Goal: Task Accomplishment & Management: Use online tool/utility

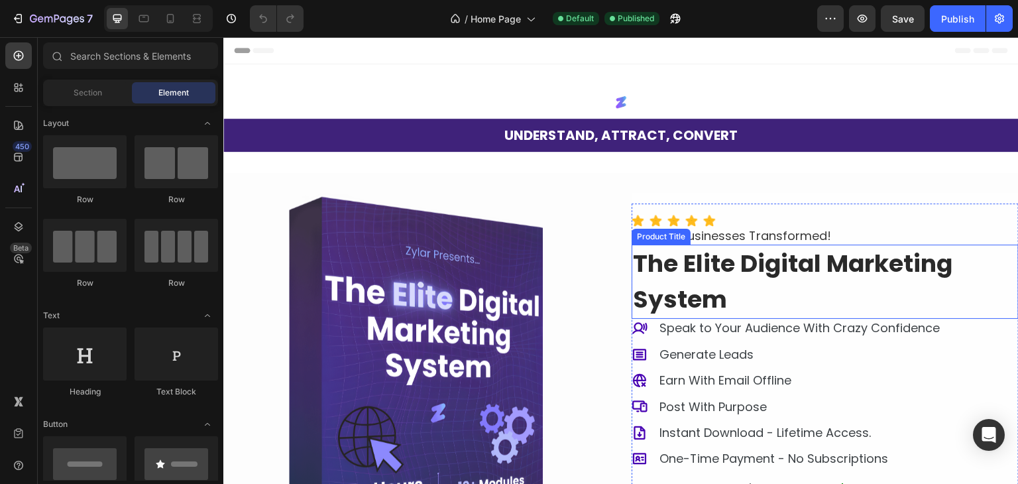
click at [803, 286] on h1 "The Elite Digital Marketing System" at bounding box center [825, 282] width 387 height 74
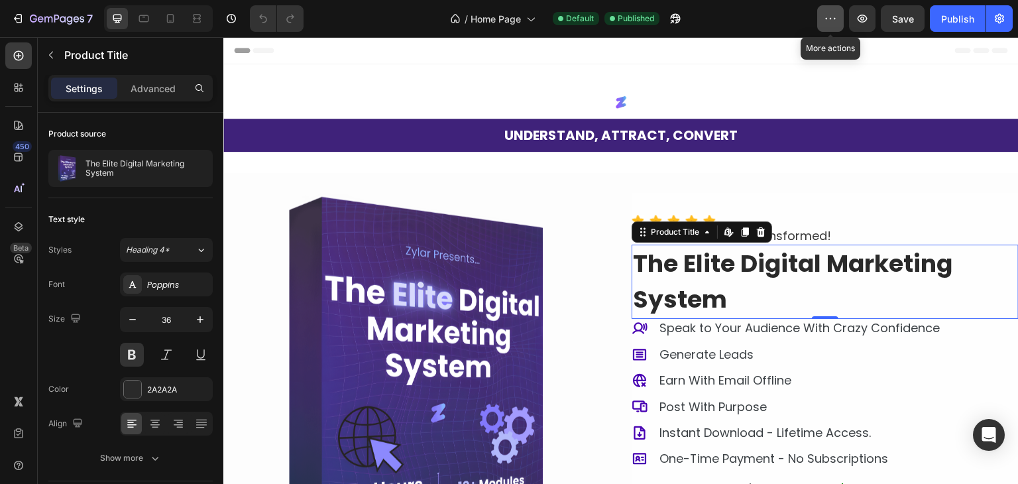
click at [833, 16] on icon "button" at bounding box center [830, 18] width 13 height 13
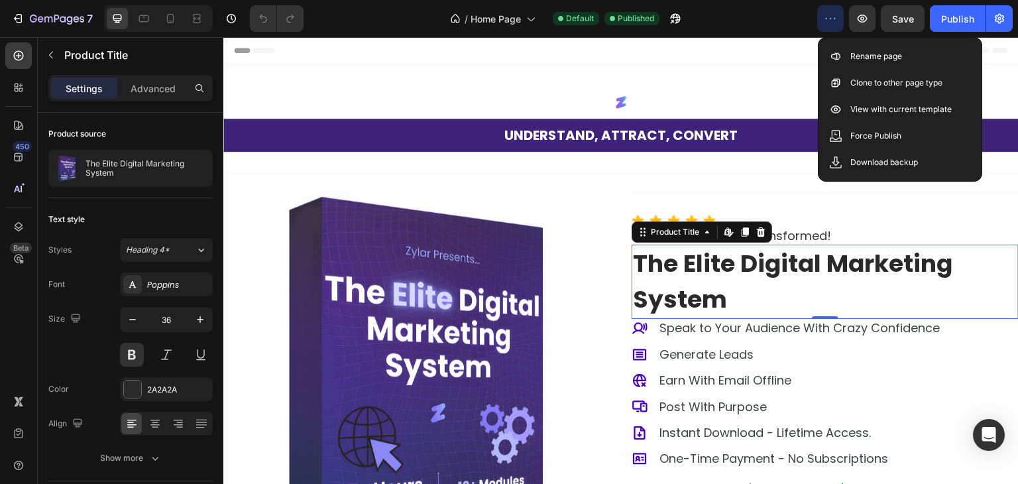
click at [833, 16] on icon "button" at bounding box center [830, 18] width 13 height 13
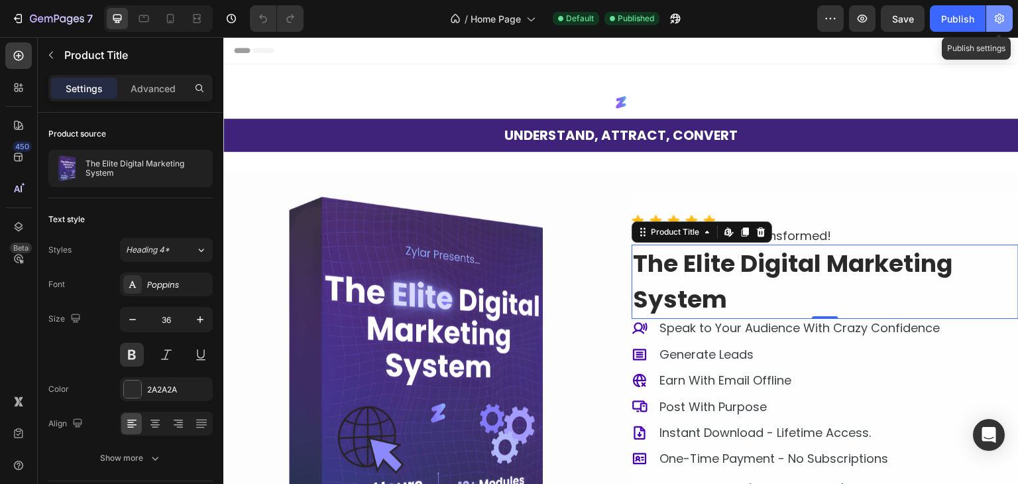
click at [1004, 19] on icon "button" at bounding box center [999, 18] width 13 height 13
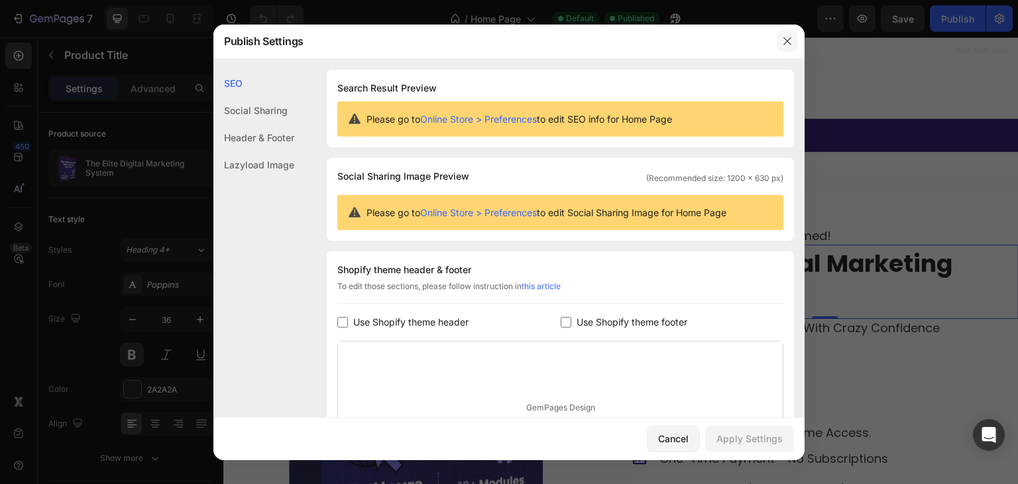
click at [782, 40] on icon "button" at bounding box center [787, 41] width 11 height 11
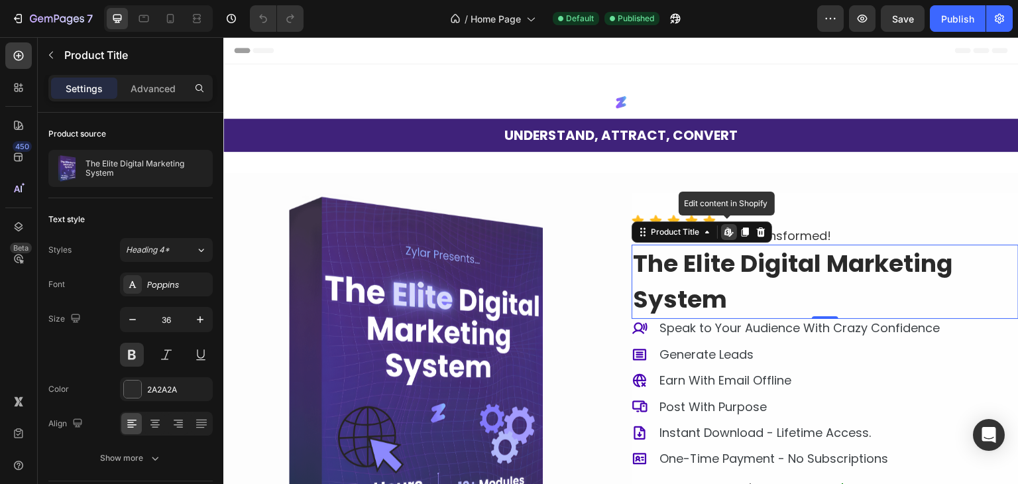
click at [725, 229] on icon at bounding box center [727, 231] width 5 height 8
click at [757, 233] on icon at bounding box center [761, 231] width 9 height 9
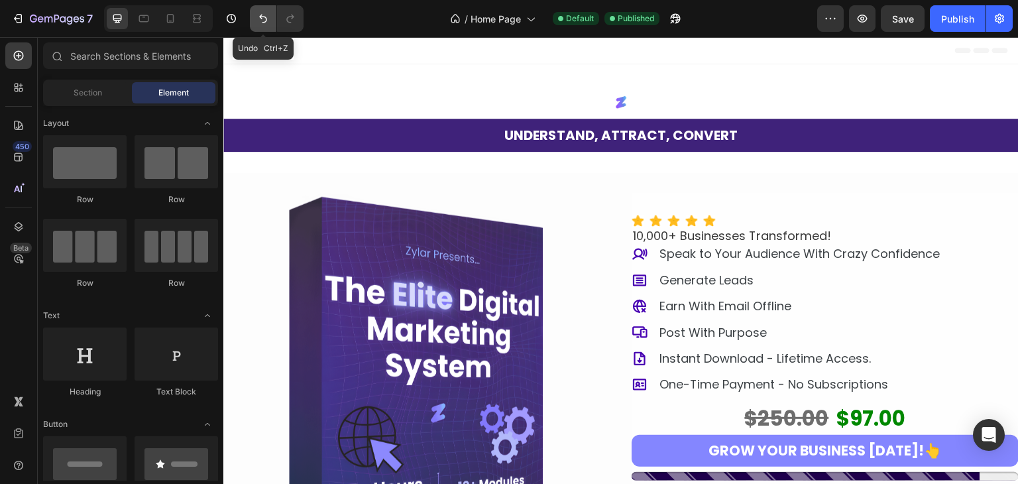
click at [262, 22] on icon "Undo/Redo" at bounding box center [263, 18] width 13 height 13
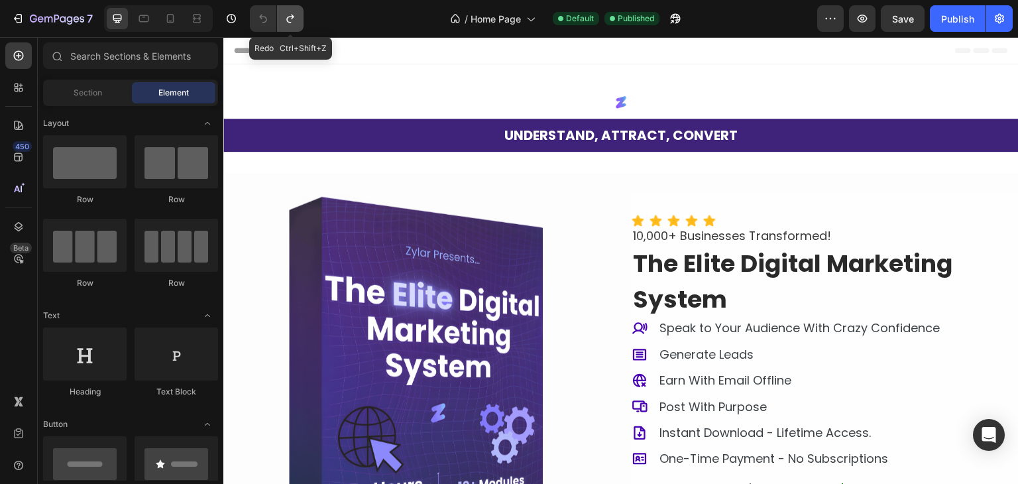
click at [286, 21] on icon "Undo/Redo" at bounding box center [290, 18] width 13 height 13
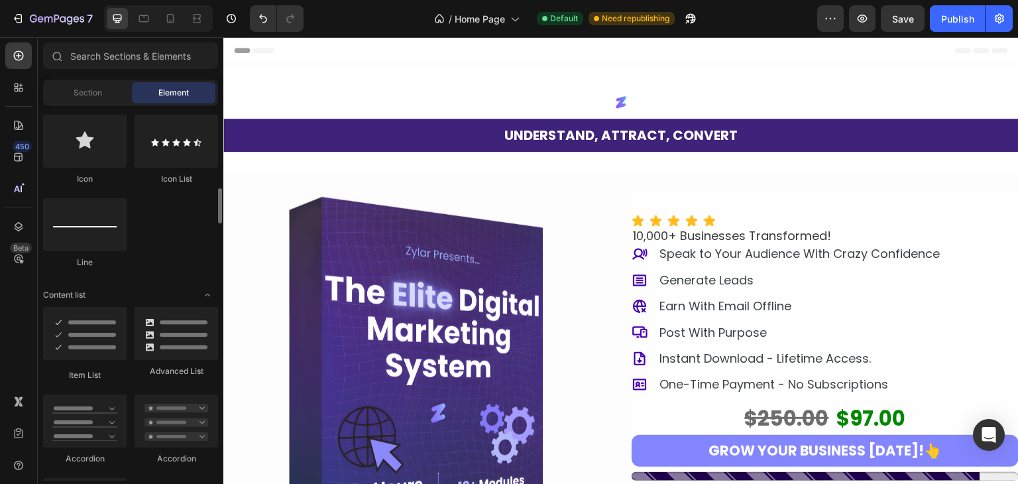
scroll to position [872, 0]
click at [263, 12] on icon "Undo/Redo" at bounding box center [263, 18] width 13 height 13
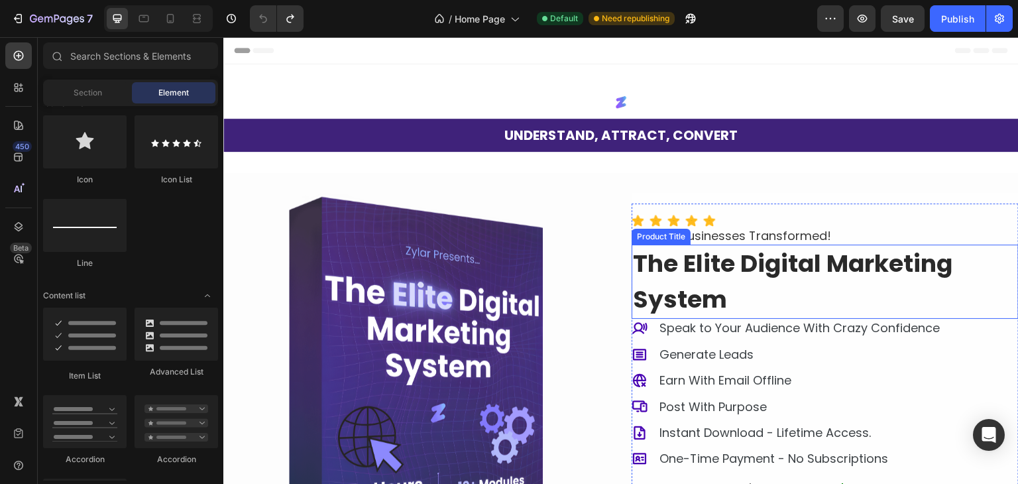
click at [719, 262] on h1 "The Elite Digital Marketing System" at bounding box center [825, 282] width 387 height 74
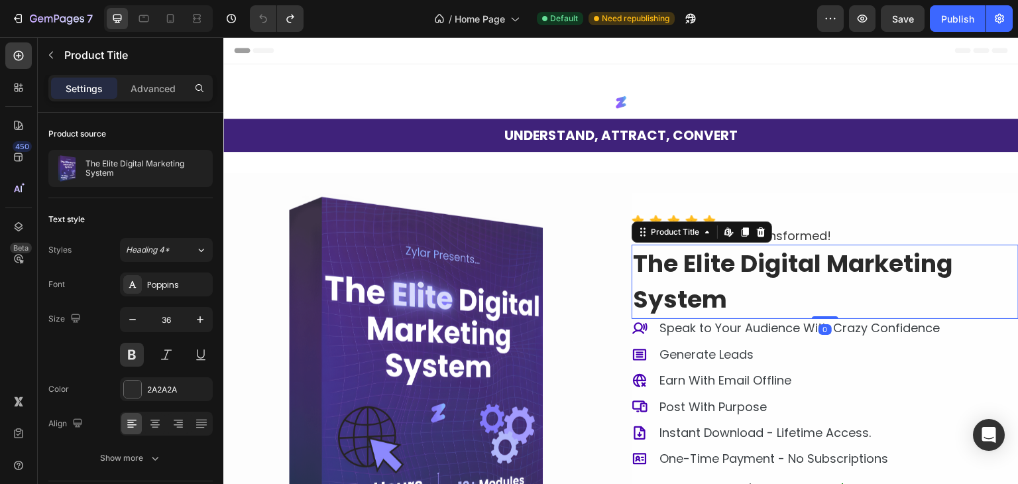
click at [719, 262] on h1 "The Elite Digital Marketing System" at bounding box center [825, 282] width 387 height 74
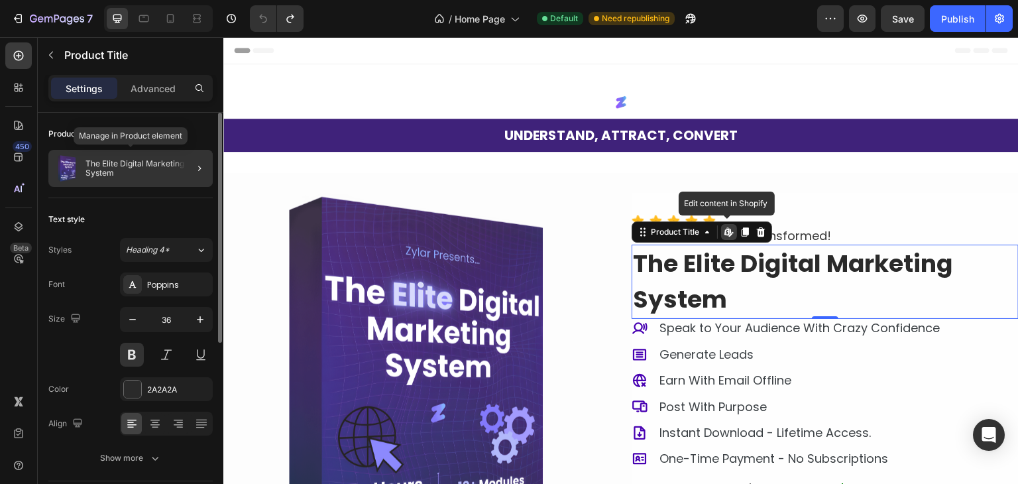
click at [136, 170] on p "The Elite Digital Marketing System" at bounding box center [147, 168] width 122 height 19
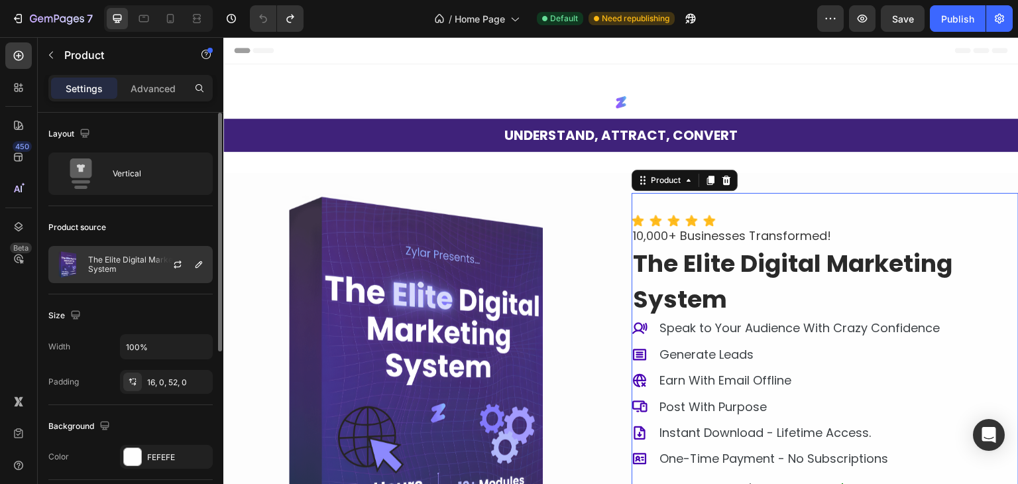
click at [156, 261] on div at bounding box center [183, 265] width 58 height 36
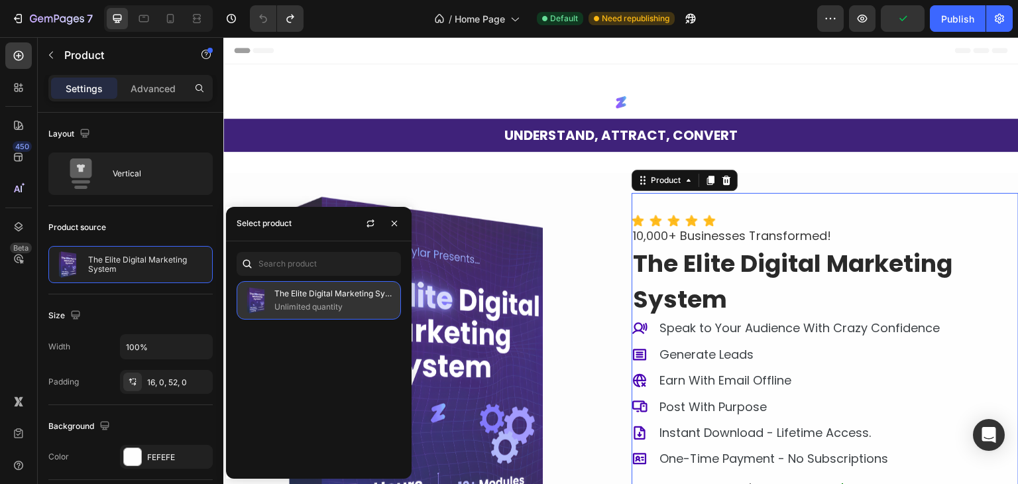
click at [268, 288] on div "The Elite Digital Marketing System Unlimited quantity" at bounding box center [319, 300] width 164 height 38
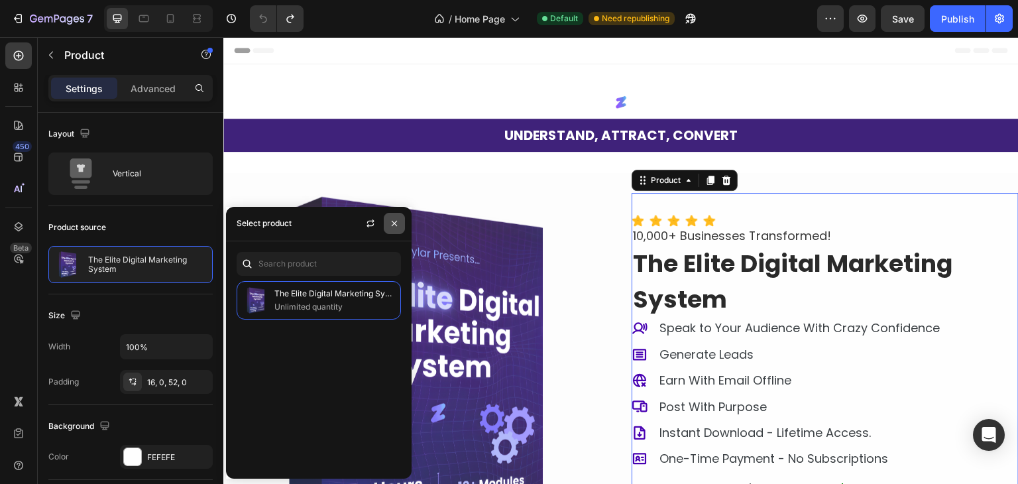
click at [392, 220] on icon "button" at bounding box center [394, 223] width 11 height 11
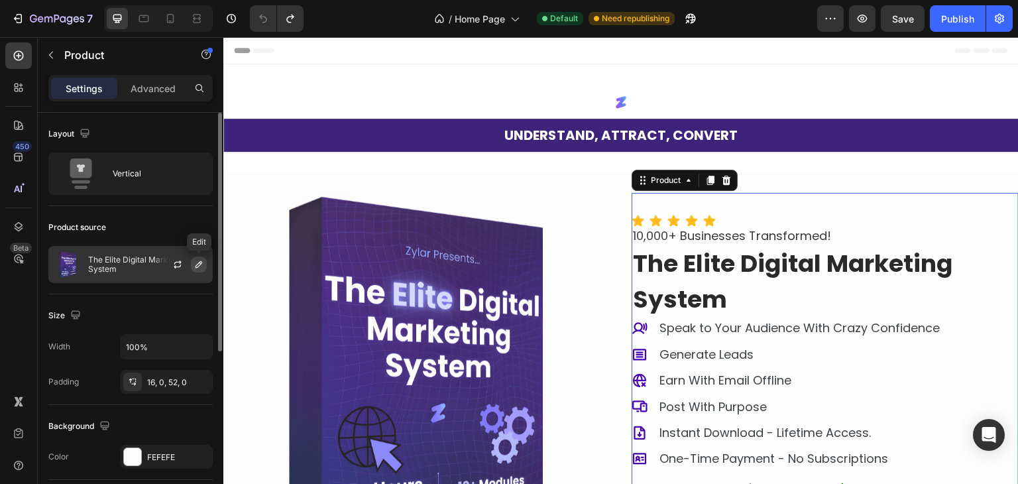
click at [197, 260] on icon "button" at bounding box center [199, 264] width 11 height 11
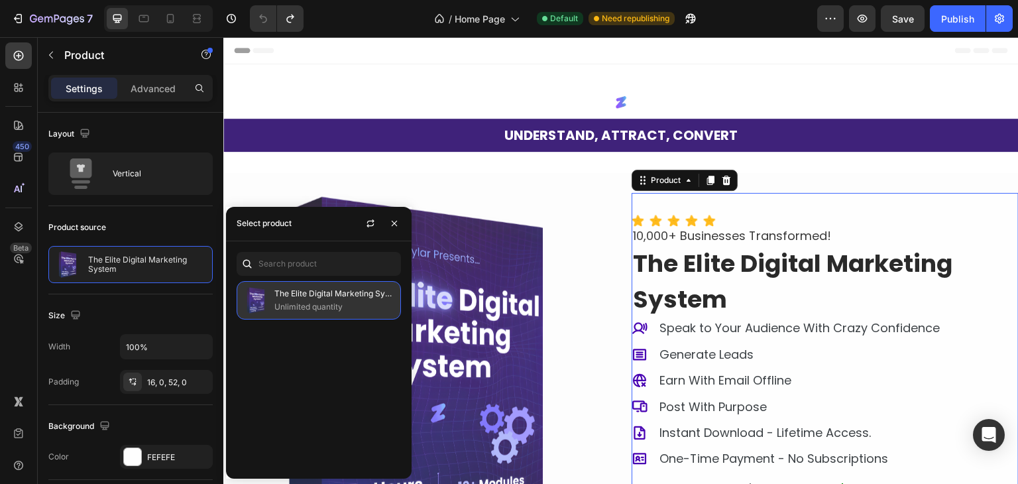
click at [286, 289] on p "The Elite Digital Marketing System" at bounding box center [334, 293] width 121 height 13
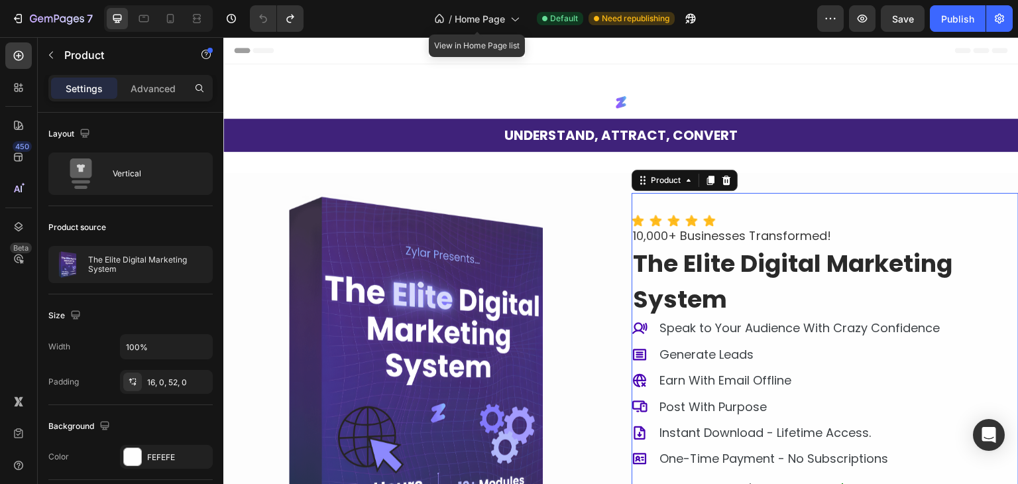
click at [435, 4] on div "/ Home Page" at bounding box center [477, 19] width 99 height 32
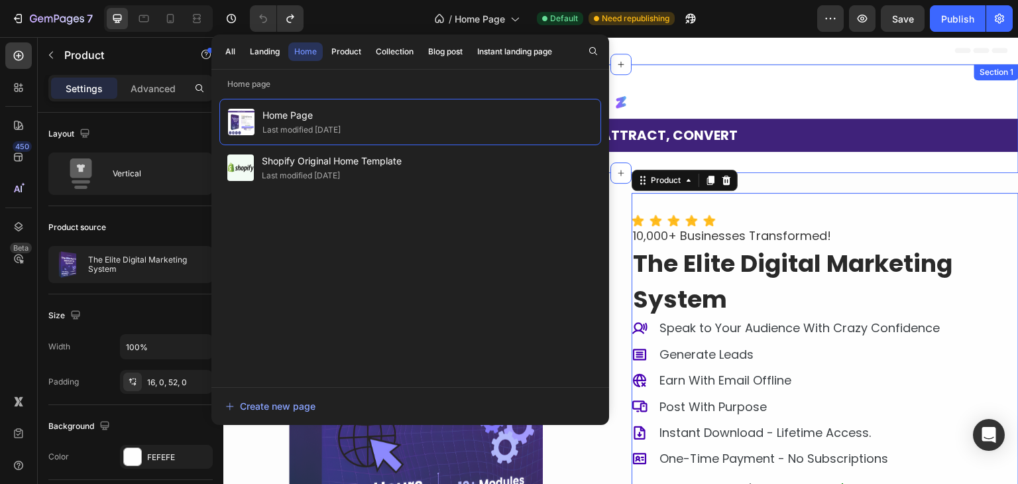
click at [782, 66] on div "Image UNDERSTAND, ATTRACT, CONVERT Heading UNDERSTAND, ATTRACT, CONVERT Heading…" at bounding box center [621, 118] width 796 height 109
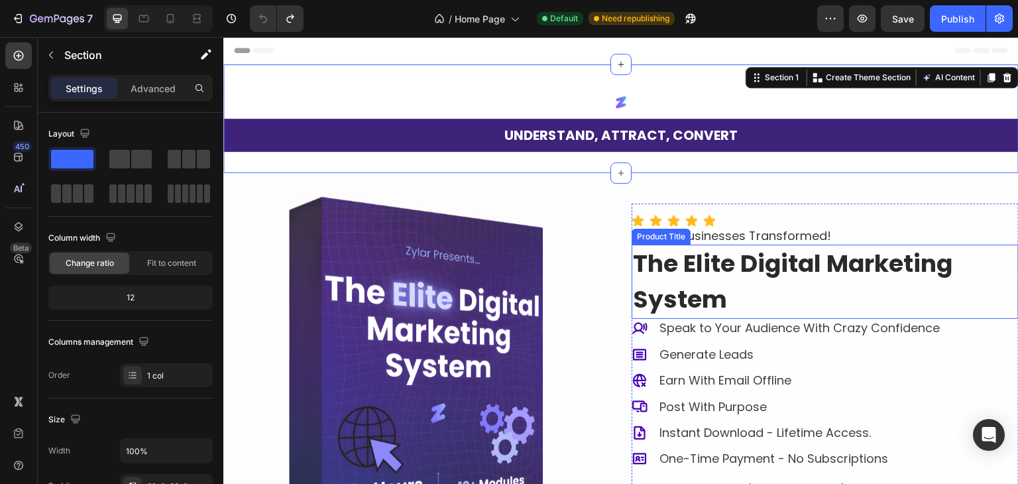
click at [707, 255] on h1 "The Elite Digital Marketing System" at bounding box center [825, 282] width 387 height 74
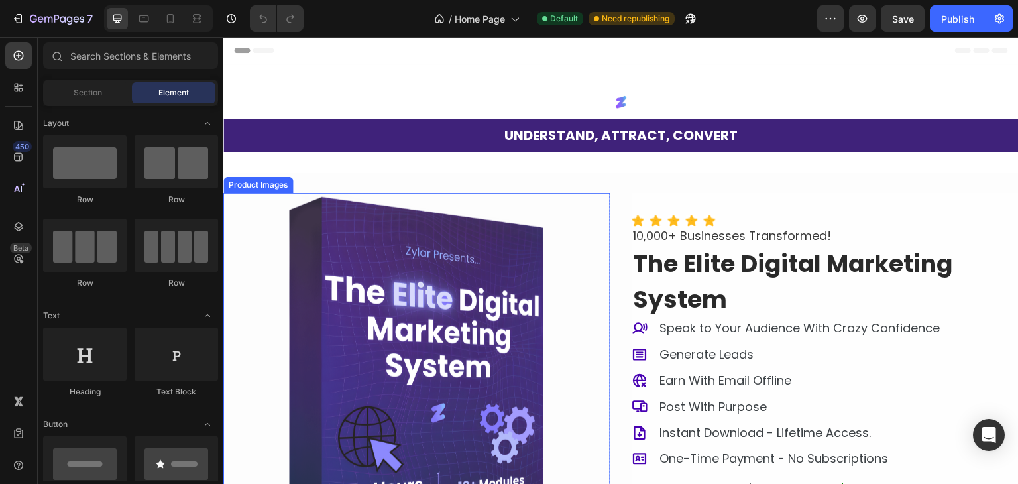
click at [310, 241] on img at bounding box center [416, 386] width 387 height 387
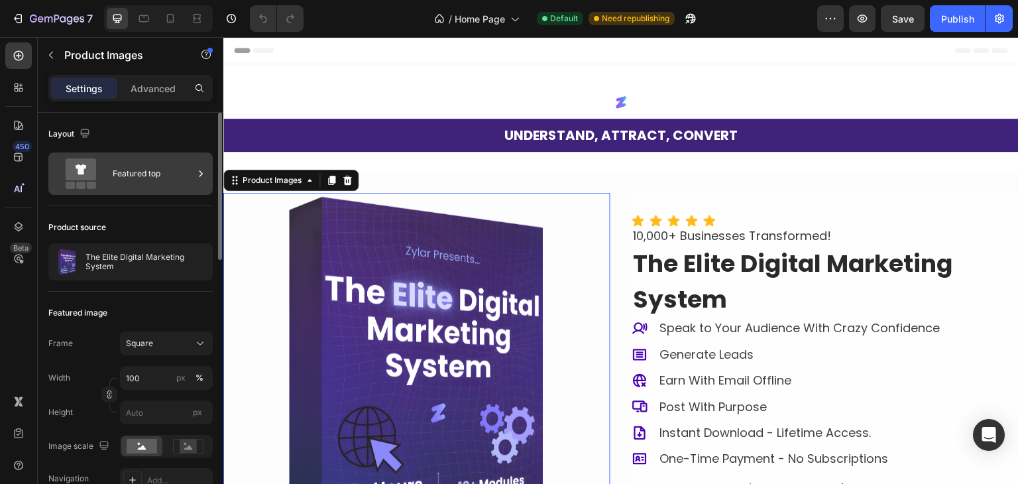
click at [146, 184] on div "Featured top" at bounding box center [153, 173] width 81 height 30
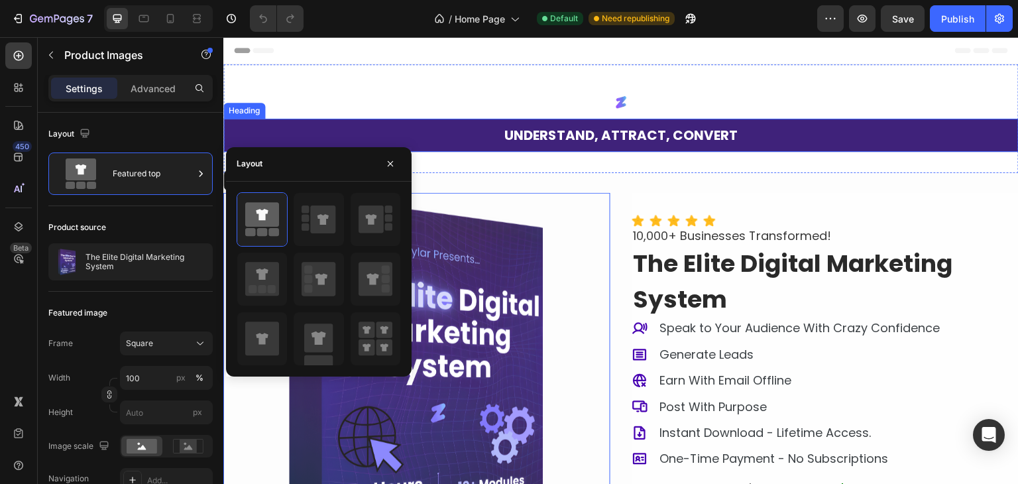
click at [374, 124] on h2 "UNDERSTAND, ATTRACT, CONVERT" at bounding box center [621, 135] width 796 height 33
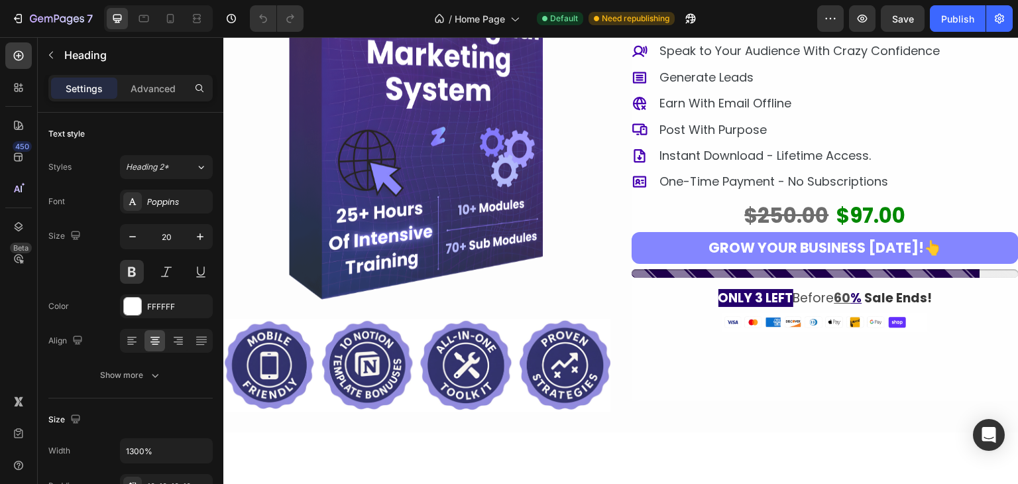
scroll to position [125, 0]
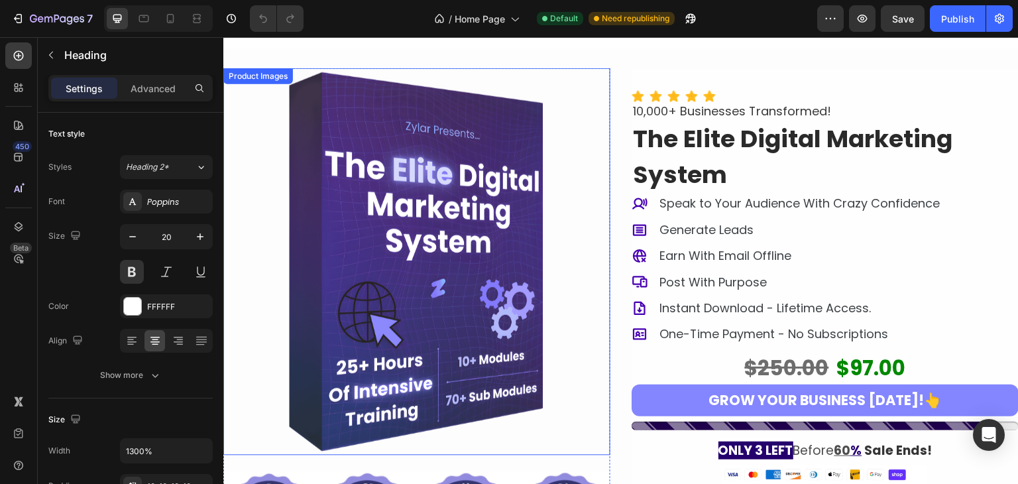
click at [394, 207] on img at bounding box center [416, 261] width 387 height 387
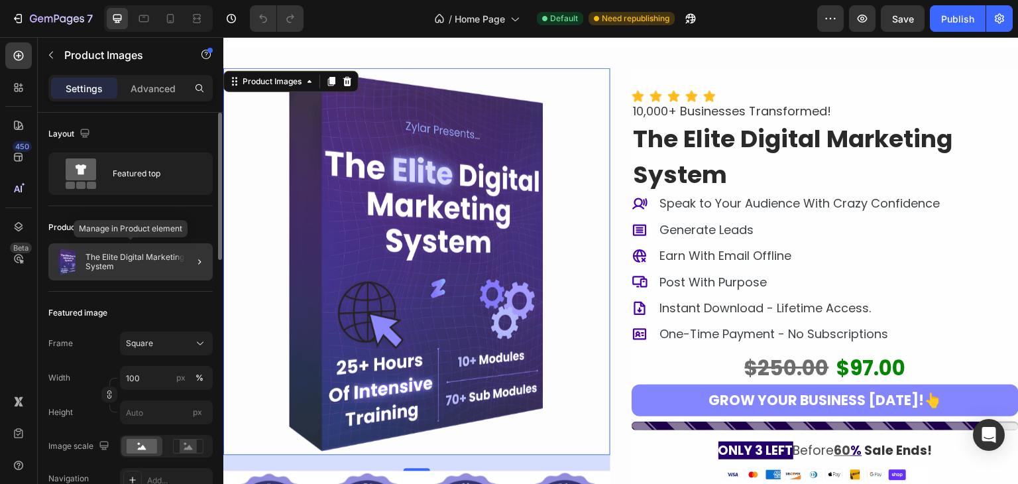
click at [147, 267] on p "The Elite Digital Marketing System" at bounding box center [147, 262] width 122 height 19
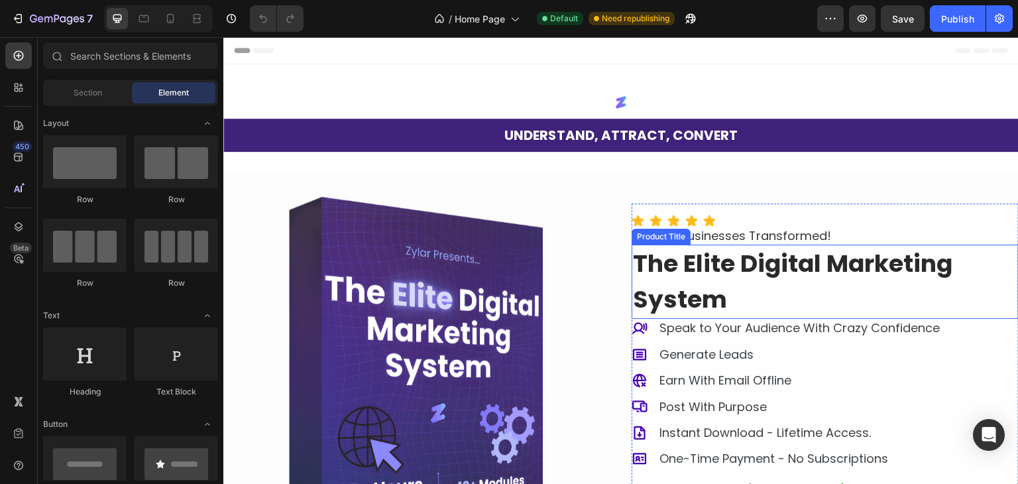
click at [681, 280] on h1 "The Elite Digital Marketing System" at bounding box center [825, 282] width 387 height 74
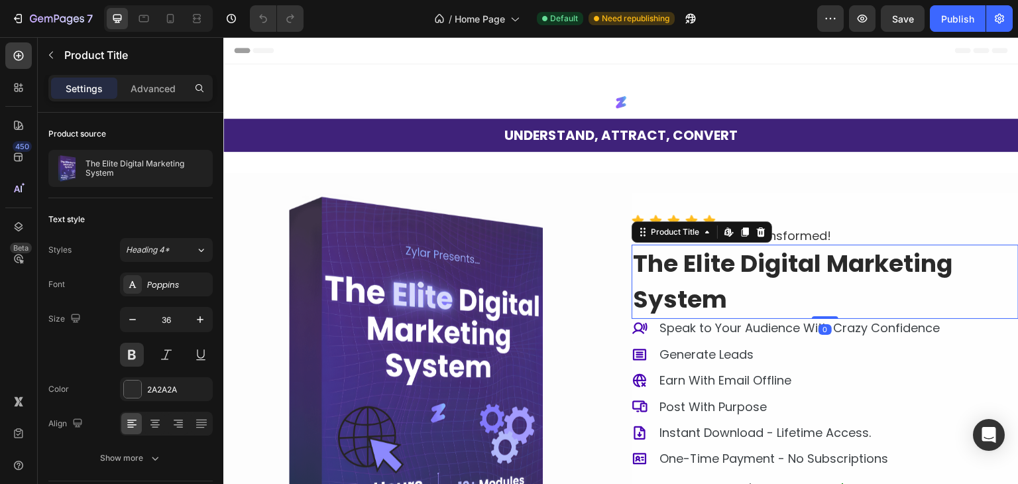
click at [726, 280] on h1 "The Elite Digital Marketing System" at bounding box center [825, 282] width 387 height 74
click at [724, 227] on icon at bounding box center [729, 232] width 11 height 11
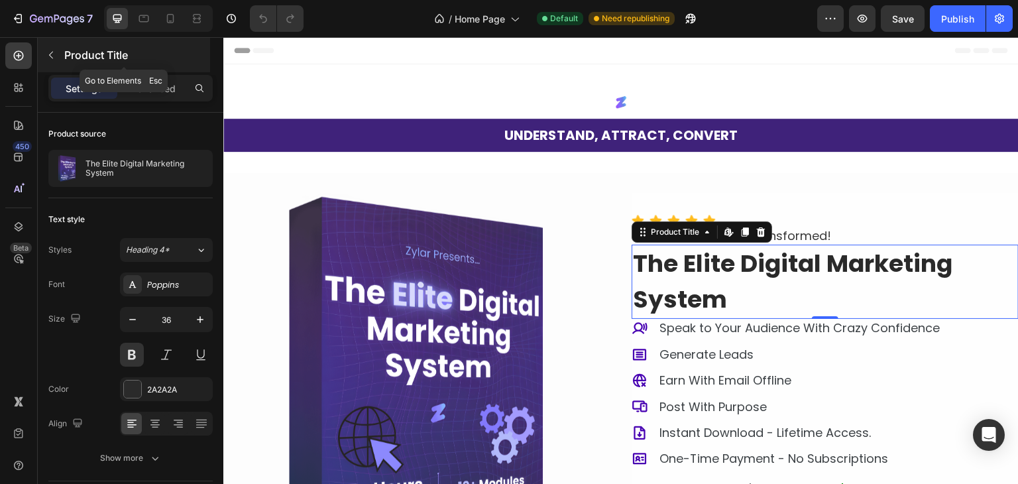
click at [72, 47] on p "Product Title" at bounding box center [135, 55] width 143 height 16
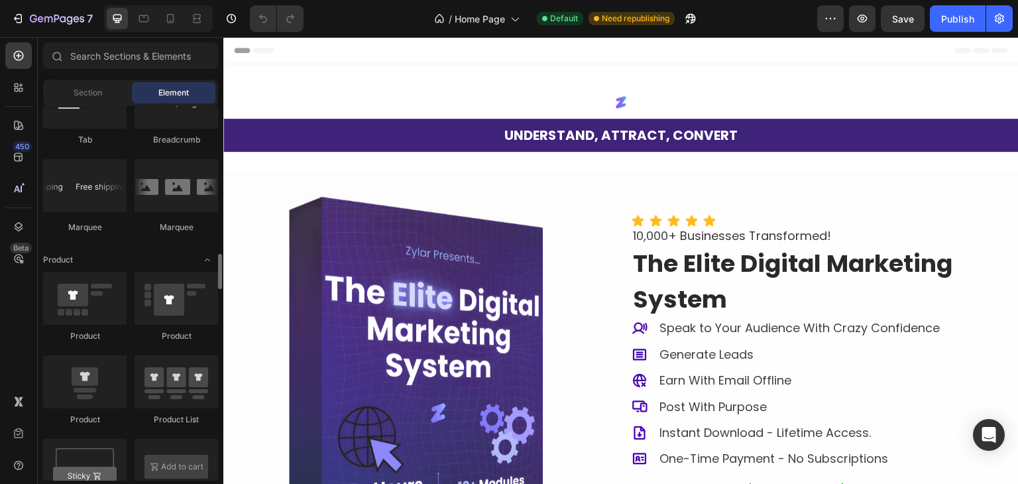
scroll to position [1551, 0]
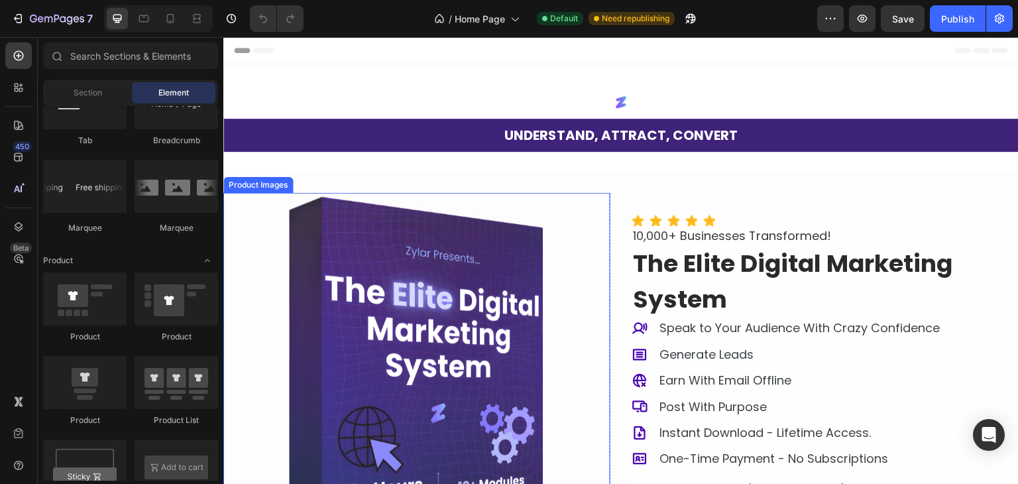
drag, startPoint x: 264, startPoint y: 272, endPoint x: 253, endPoint y: 274, distance: 11.4
click at [264, 272] on img at bounding box center [416, 386] width 387 height 387
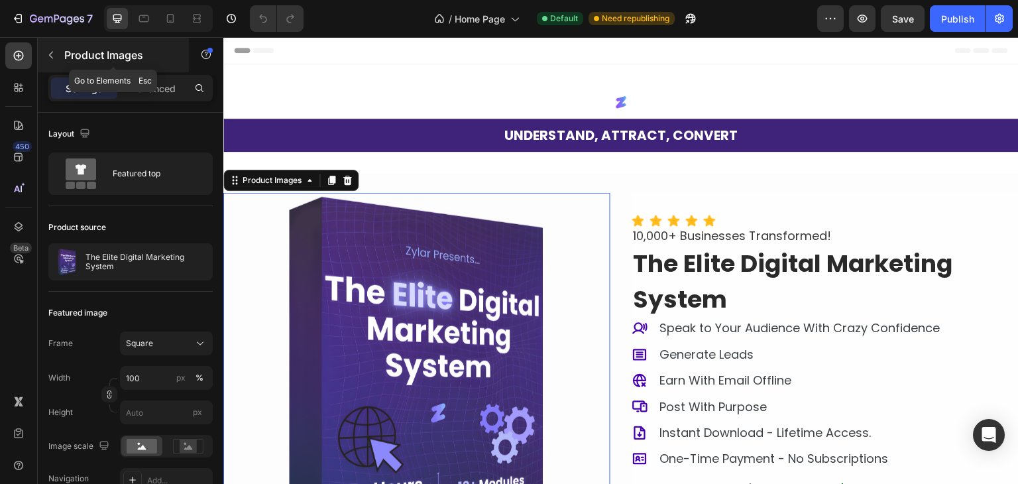
click at [64, 55] on p "Product Images" at bounding box center [120, 55] width 113 height 16
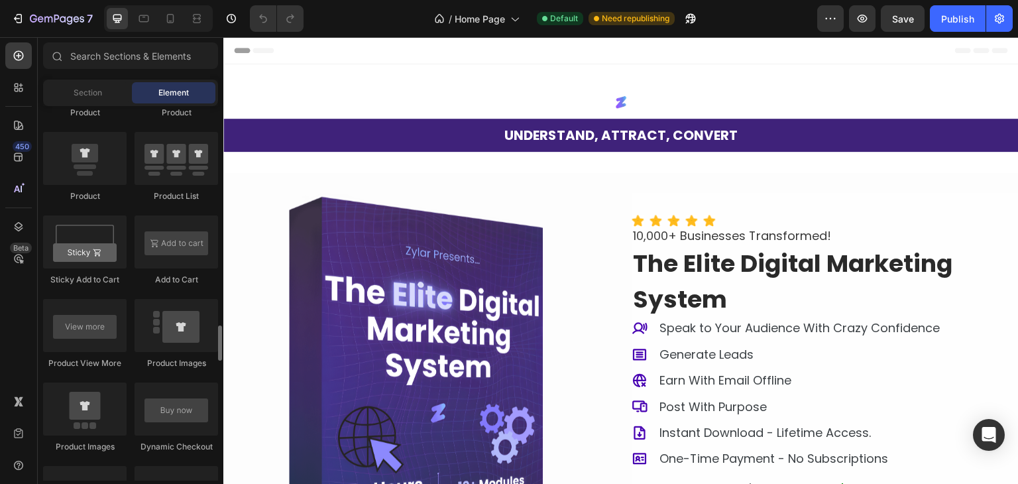
scroll to position [1856, 0]
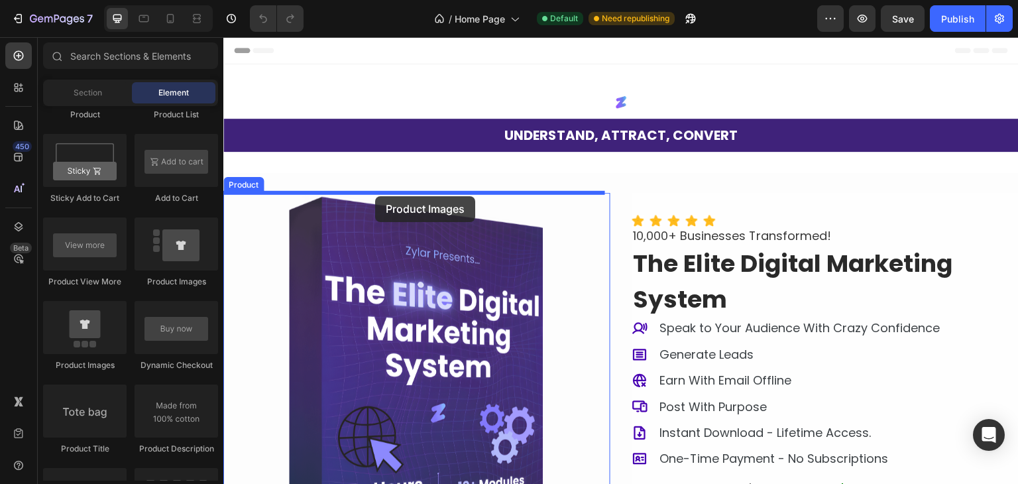
drag, startPoint x: 363, startPoint y: 364, endPoint x: 375, endPoint y: 196, distance: 168.2
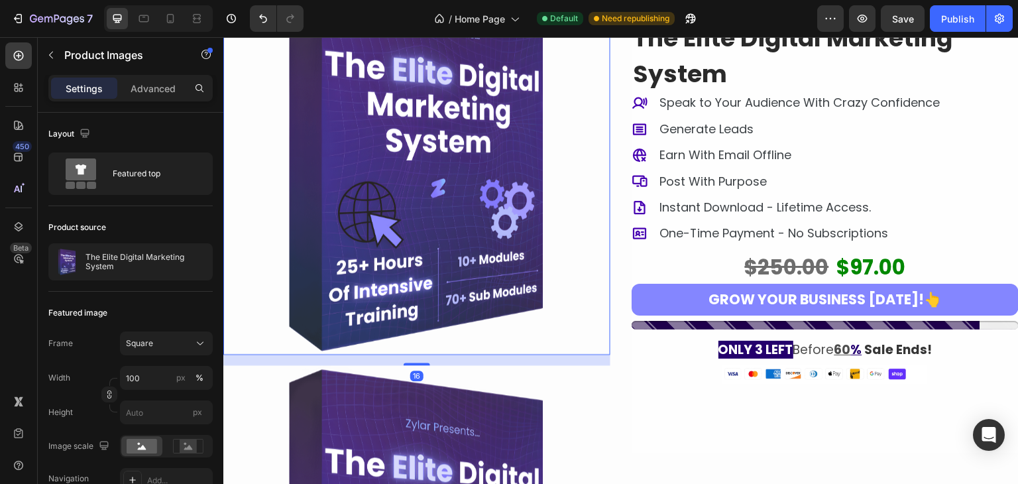
scroll to position [449, 0]
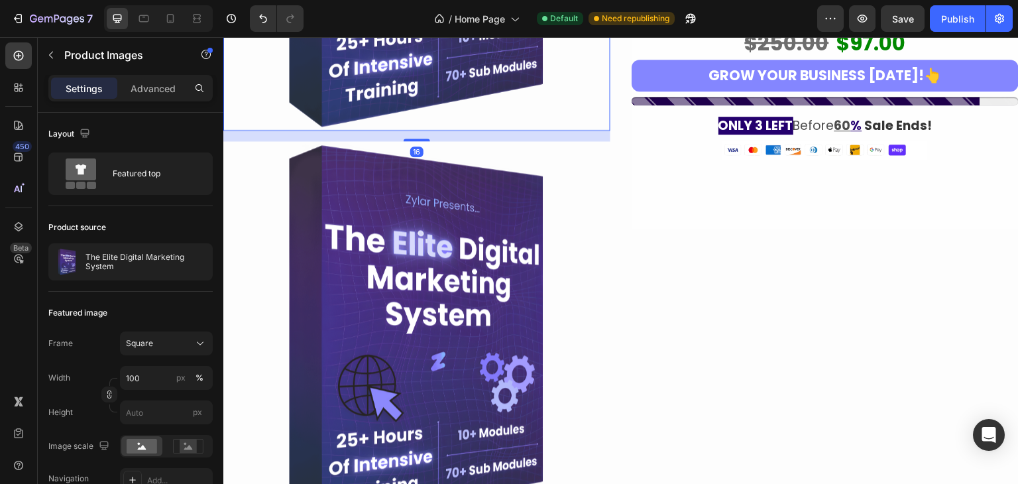
click at [369, 195] on img at bounding box center [416, 334] width 387 height 387
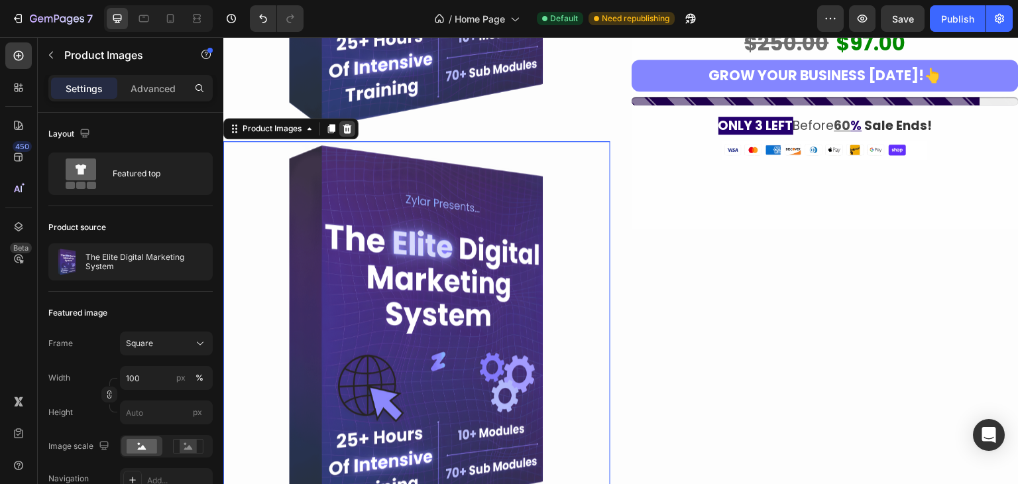
click at [350, 124] on icon at bounding box center [347, 128] width 9 height 9
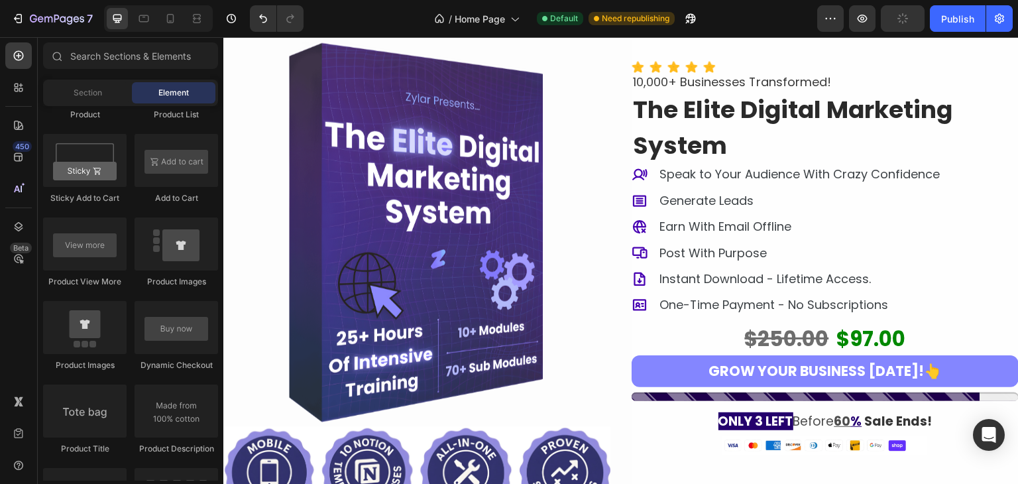
scroll to position [70, 0]
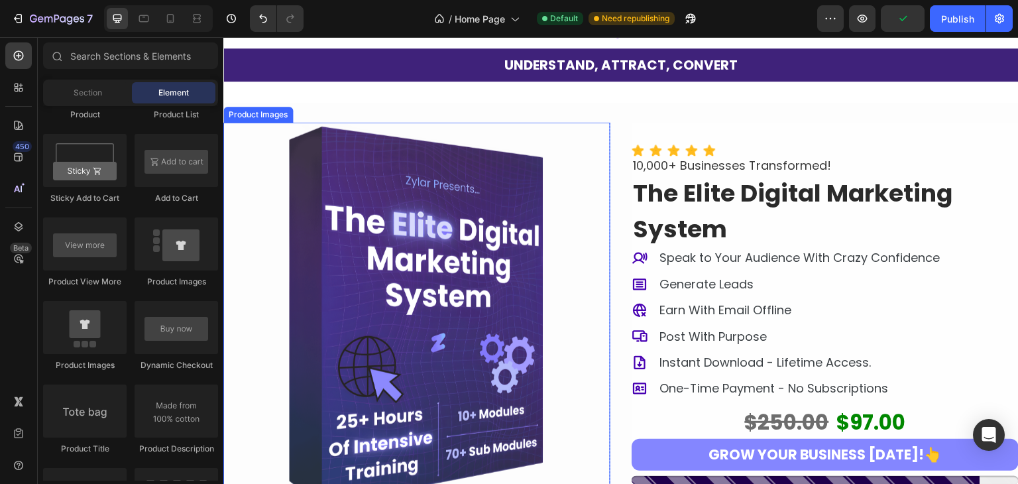
click at [385, 248] on img at bounding box center [416, 316] width 387 height 387
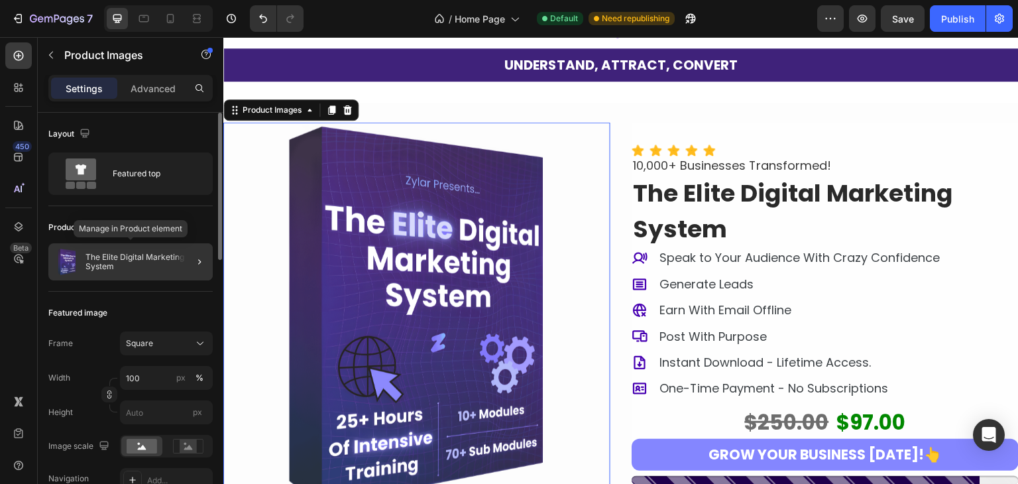
click at [133, 263] on p "The Elite Digital Marketing System" at bounding box center [147, 262] width 122 height 19
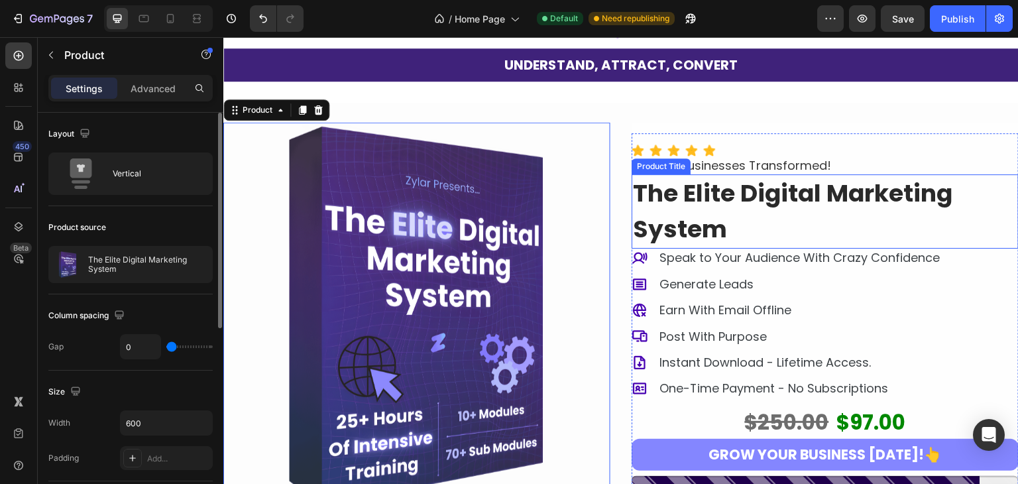
click at [653, 190] on h1 "The Elite Digital Marketing System" at bounding box center [825, 211] width 387 height 74
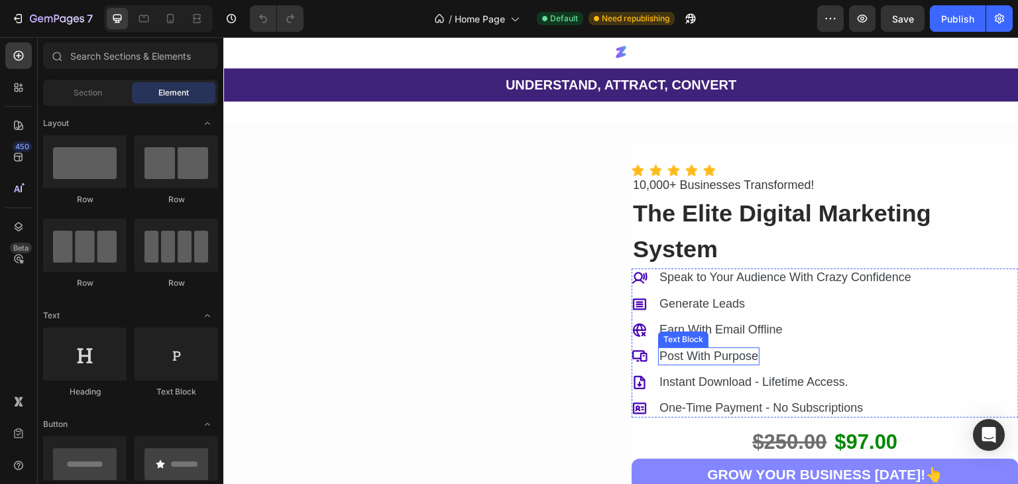
scroll to position [183, 0]
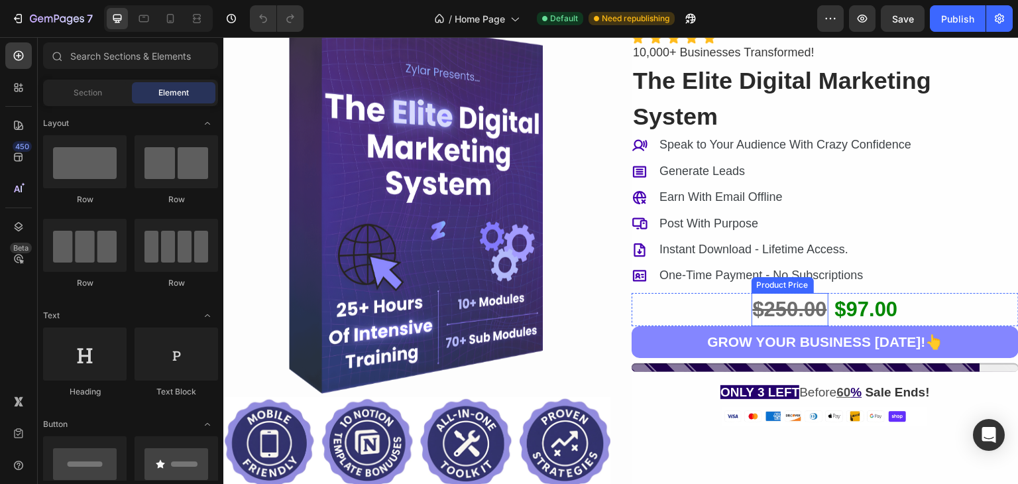
click at [808, 314] on div "$250.00" at bounding box center [790, 310] width 77 height 34
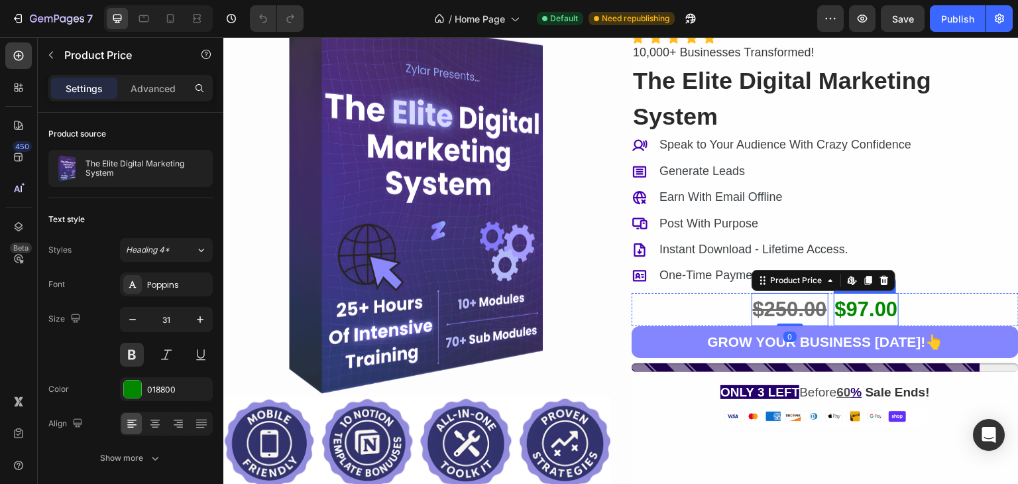
click at [856, 314] on div "$97.00" at bounding box center [867, 310] width 66 height 34
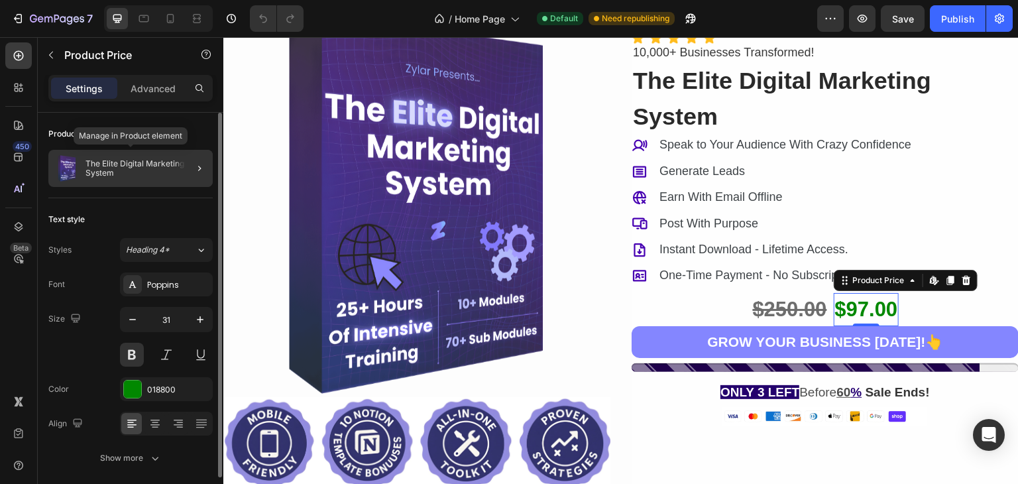
click at [139, 168] on p "The Elite Digital Marketing System" at bounding box center [147, 168] width 122 height 19
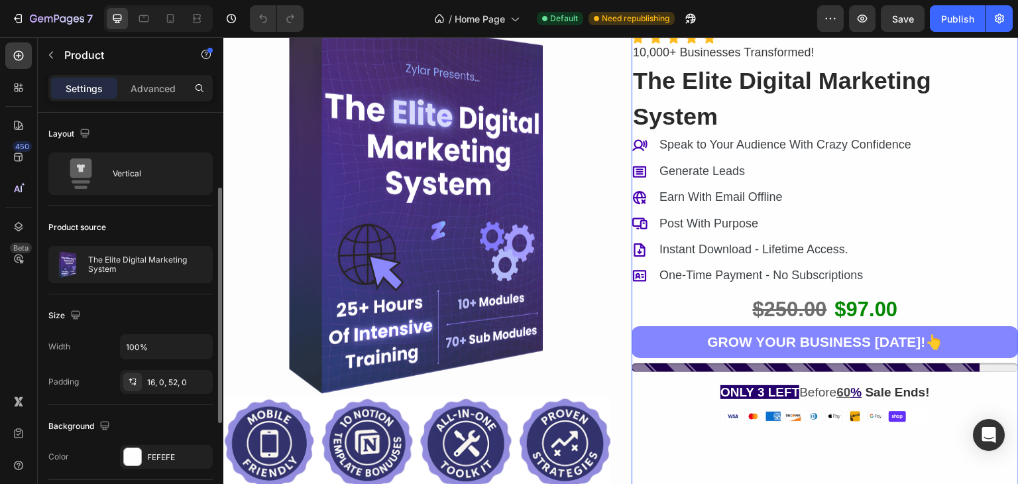
scroll to position [126, 0]
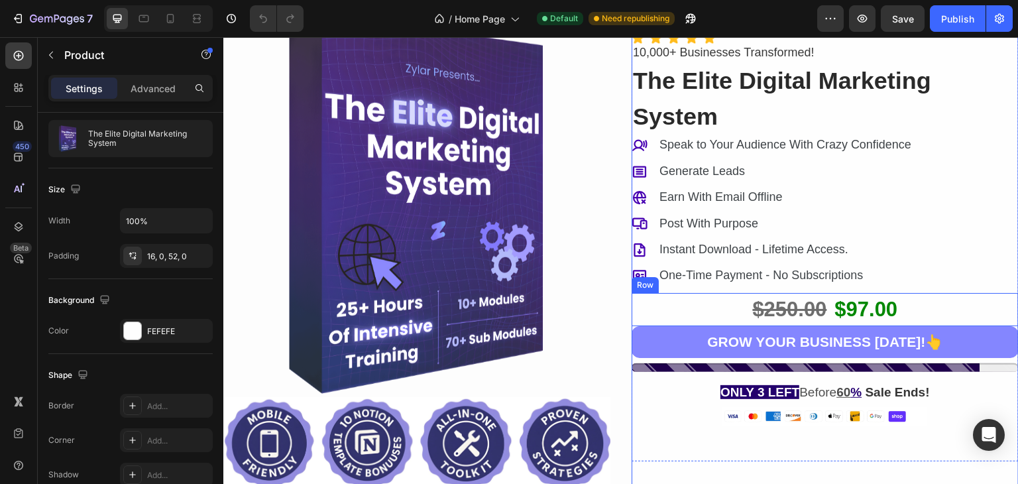
click at [752, 306] on div "$250.00" at bounding box center [790, 310] width 77 height 34
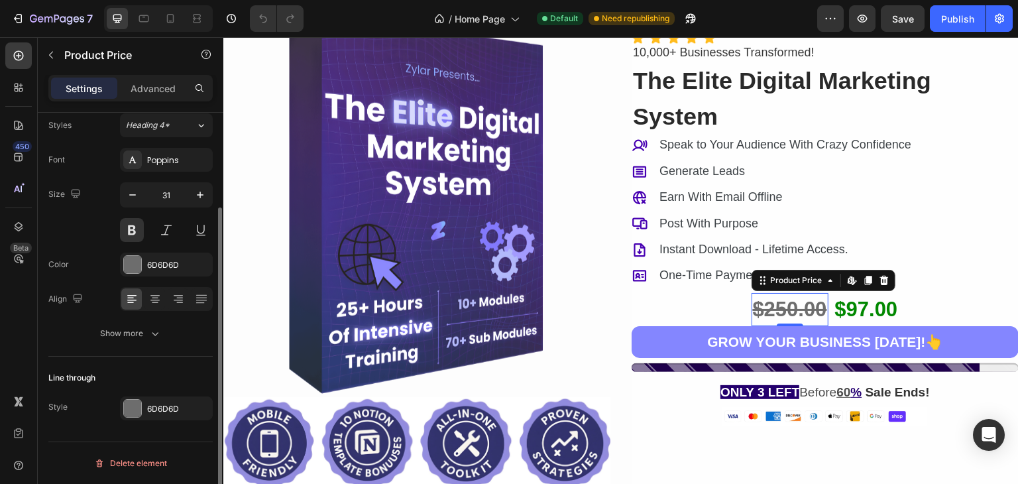
scroll to position [0, 0]
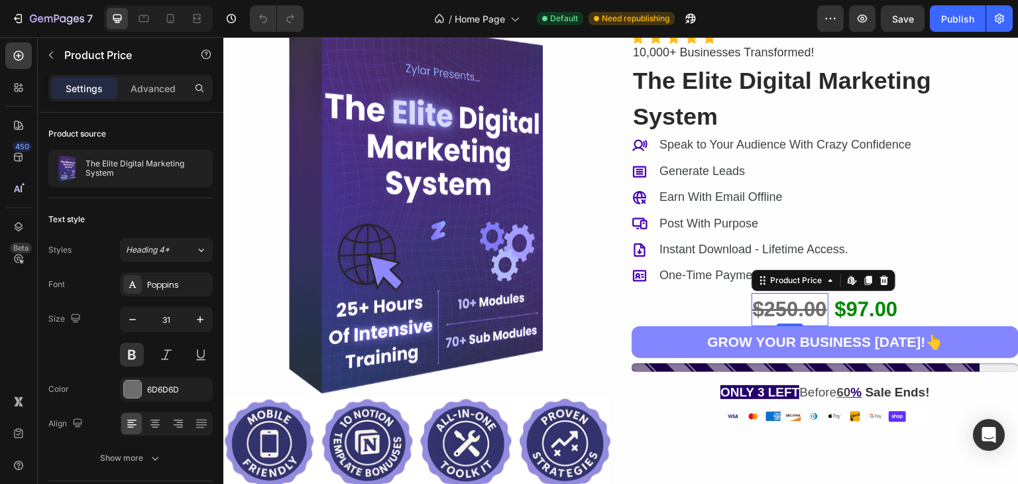
click at [754, 300] on div "$250.00" at bounding box center [790, 310] width 77 height 34
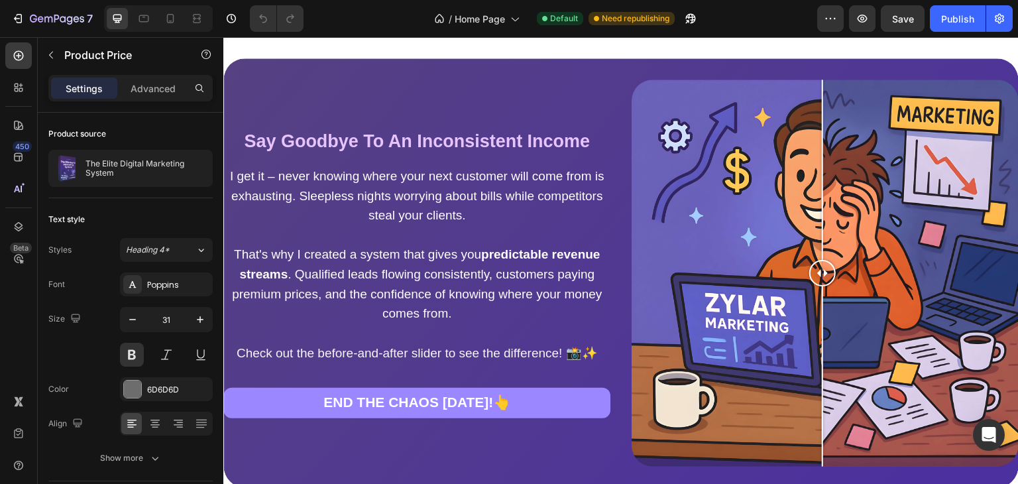
scroll to position [1126, 0]
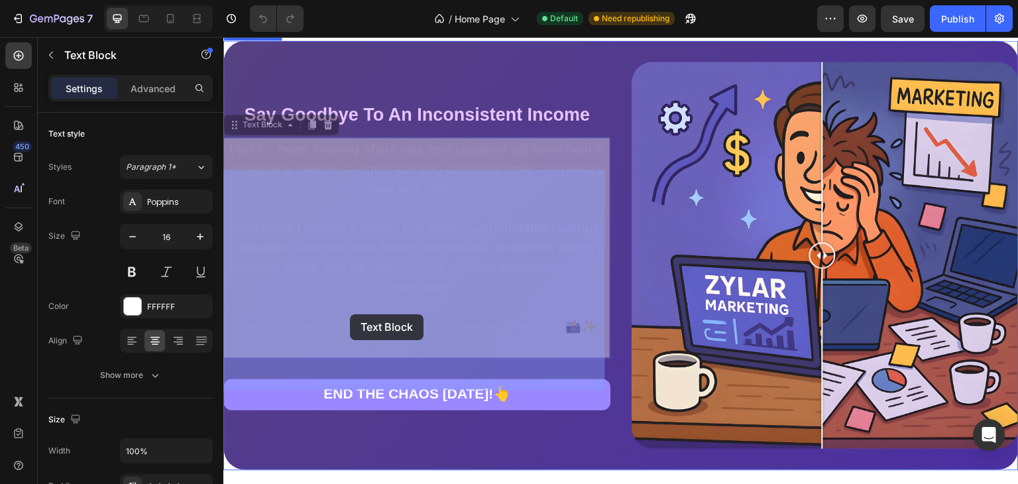
drag, startPoint x: 396, startPoint y: 350, endPoint x: 353, endPoint y: 318, distance: 54.0
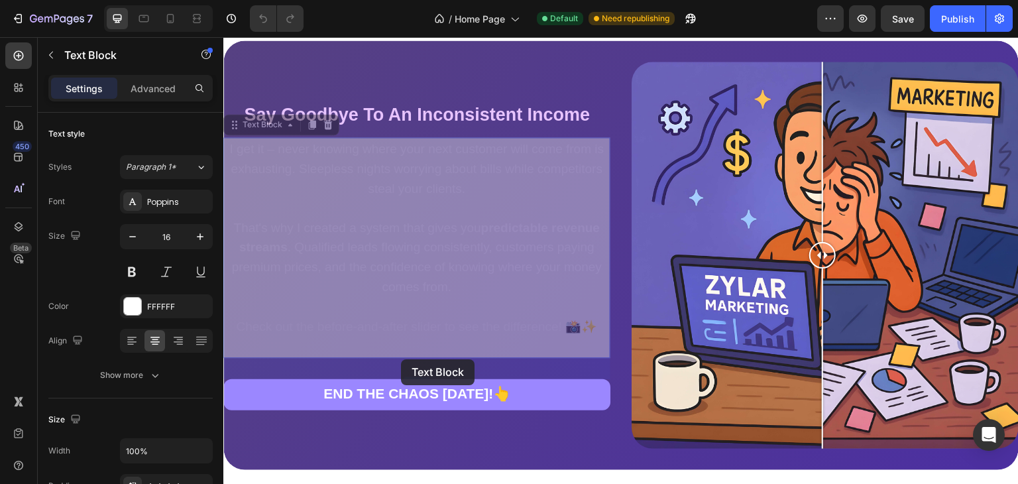
scroll to position [1090, 0]
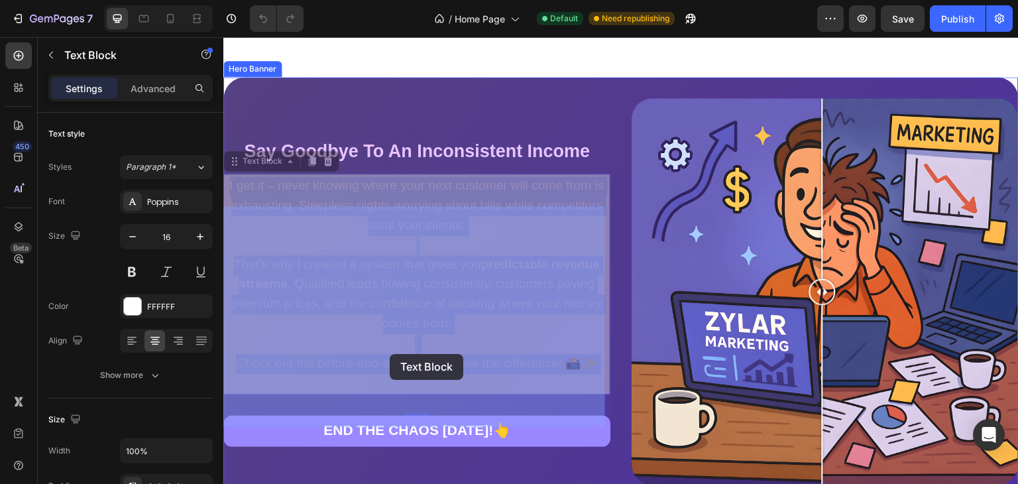
drag, startPoint x: 426, startPoint y: 373, endPoint x: 390, endPoint y: 354, distance: 40.1
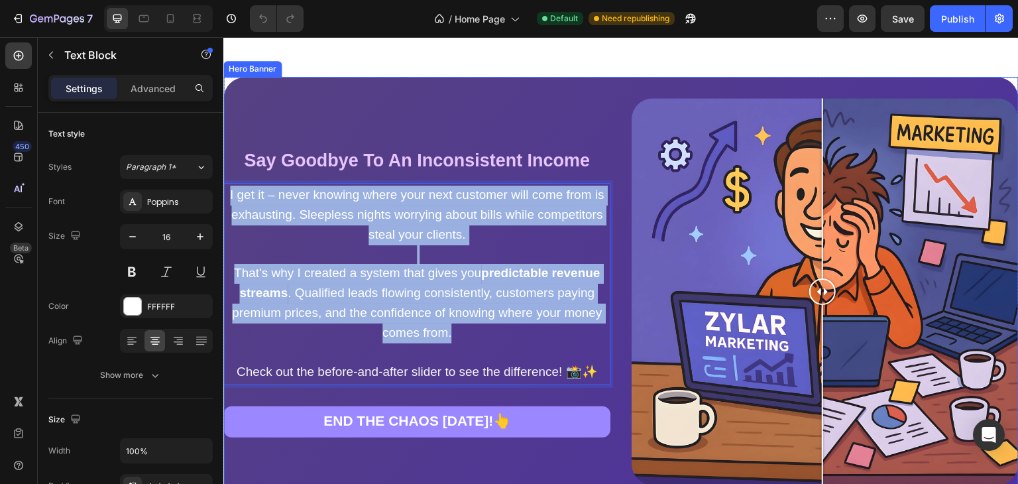
drag, startPoint x: 557, startPoint y: 352, endPoint x: 217, endPoint y: 203, distance: 371.4
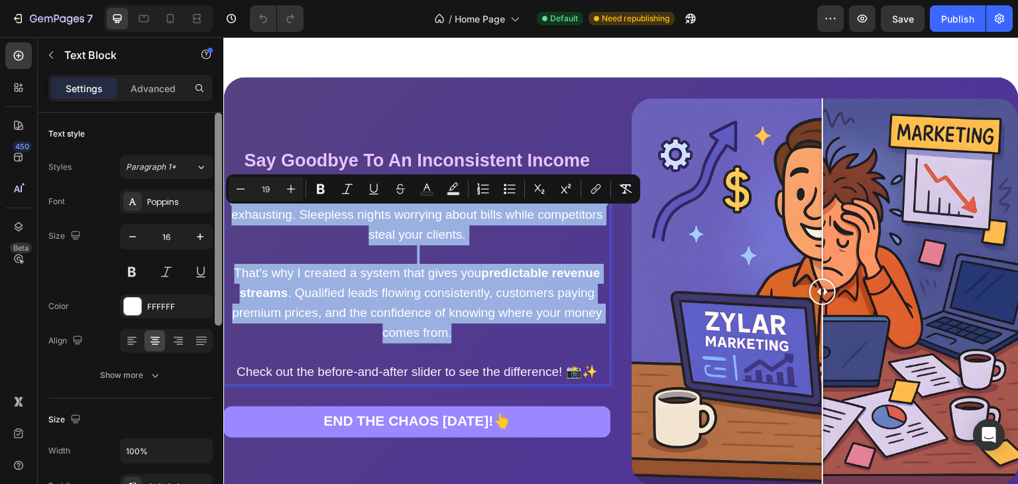
copy div "I get it – never knowing where your next customer will come from is exhausting.…"
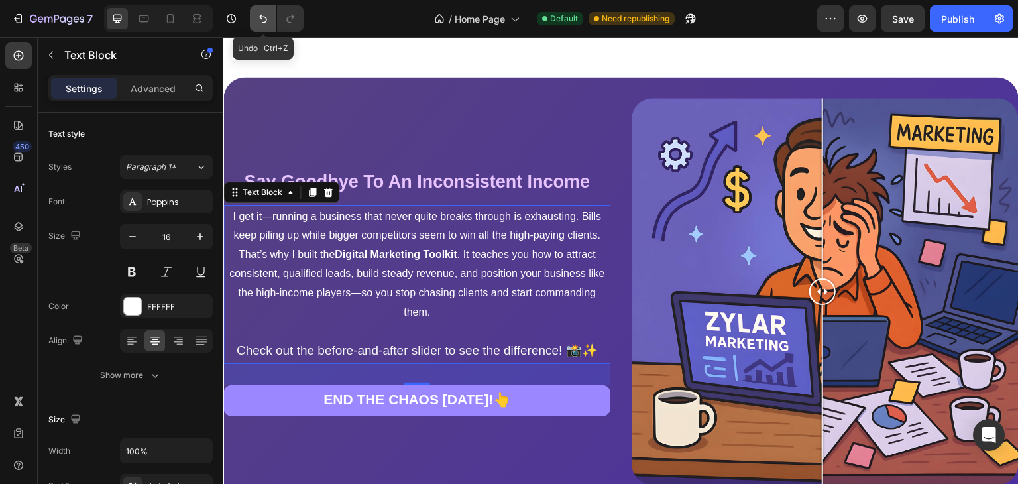
click at [272, 19] on button "Undo/Redo" at bounding box center [263, 18] width 27 height 27
click at [294, 25] on button "Undo/Redo" at bounding box center [290, 18] width 27 height 27
click at [268, 19] on icon "Undo/Redo" at bounding box center [263, 18] width 13 height 13
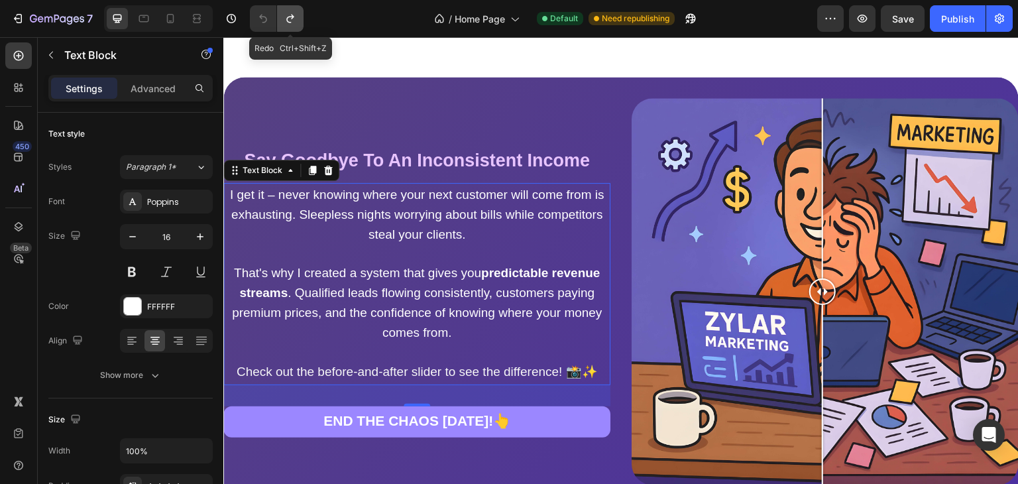
click at [294, 19] on icon "Undo/Redo" at bounding box center [290, 18] width 13 height 13
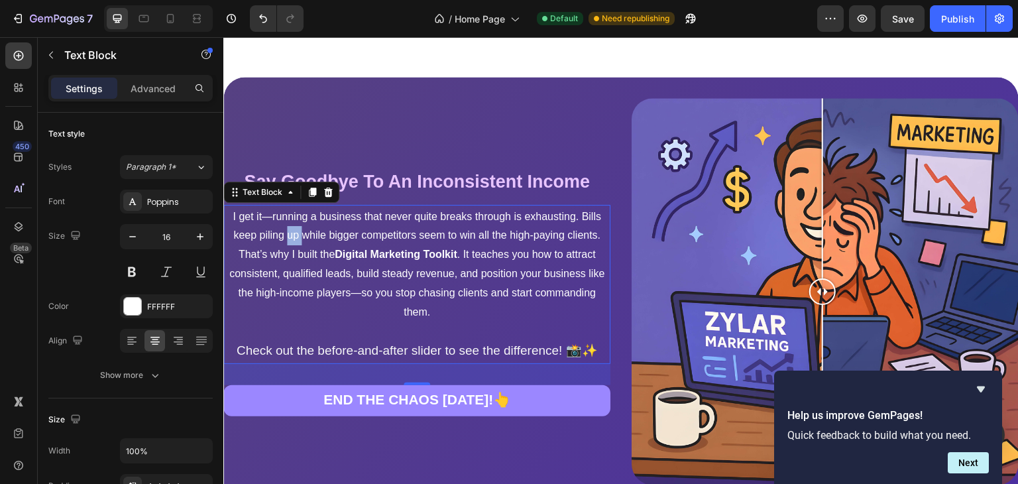
click at [379, 246] on p "I get it—running a business that never quite breaks through is exhausting. Bill…" at bounding box center [417, 226] width 382 height 38
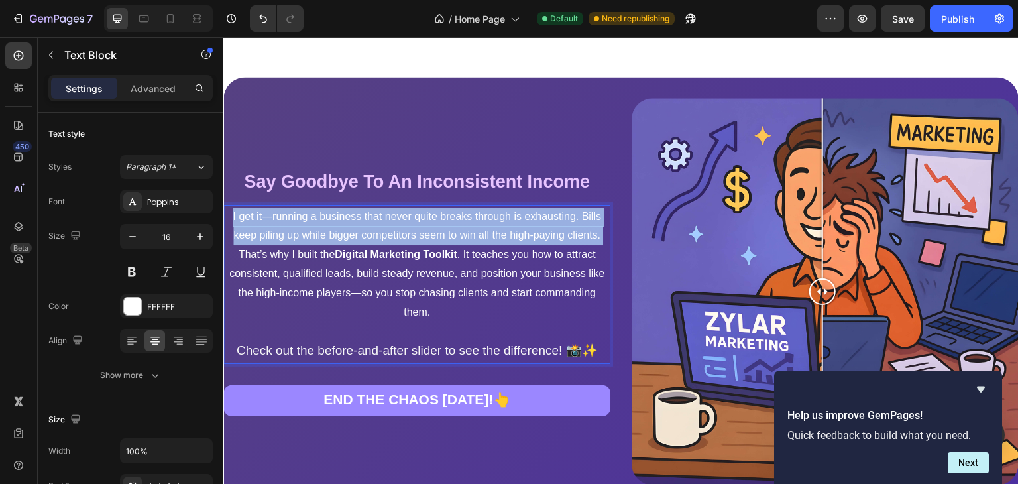
click at [379, 246] on p "I get it—running a business that never quite breaks through is exhausting. Bill…" at bounding box center [417, 226] width 382 height 38
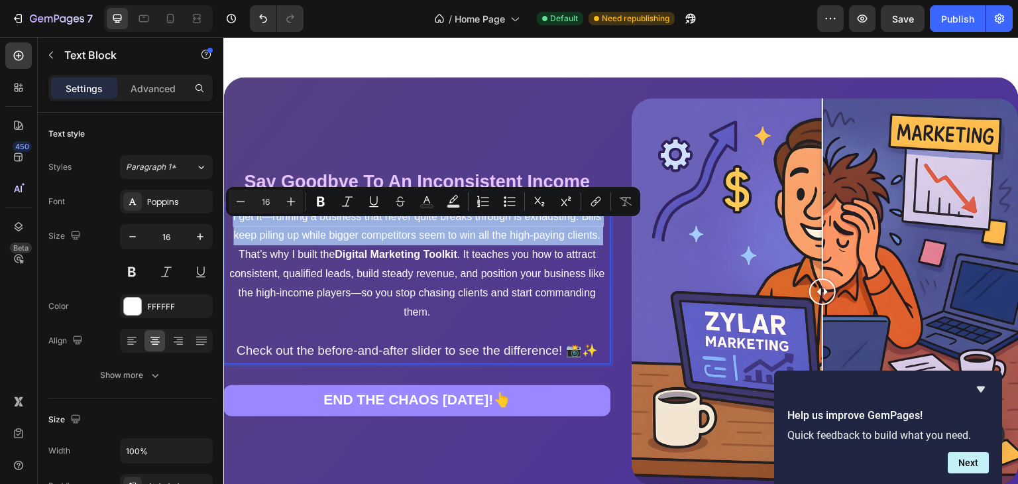
click at [379, 246] on p "I get it—running a business that never quite breaks through is exhausting. Bill…" at bounding box center [417, 226] width 382 height 38
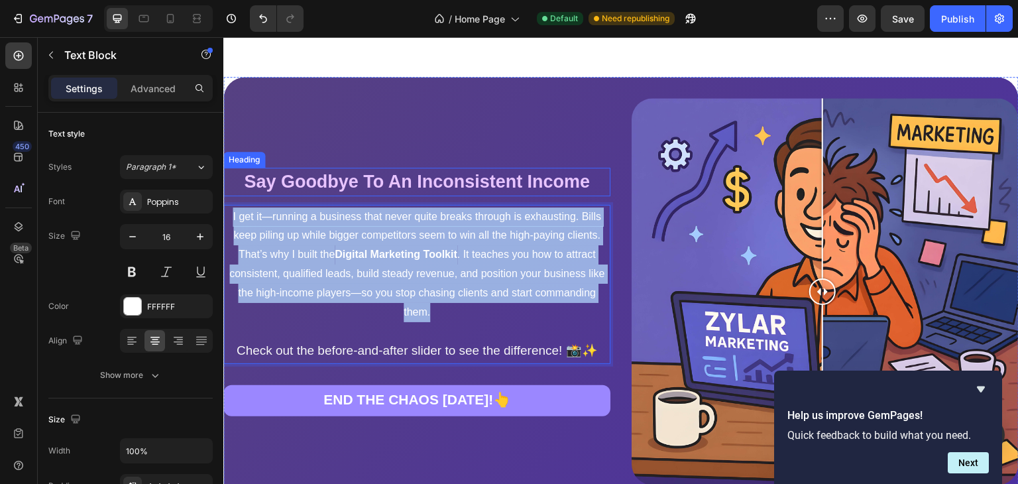
drag, startPoint x: 517, startPoint y: 343, endPoint x: 219, endPoint y: 201, distance: 330.6
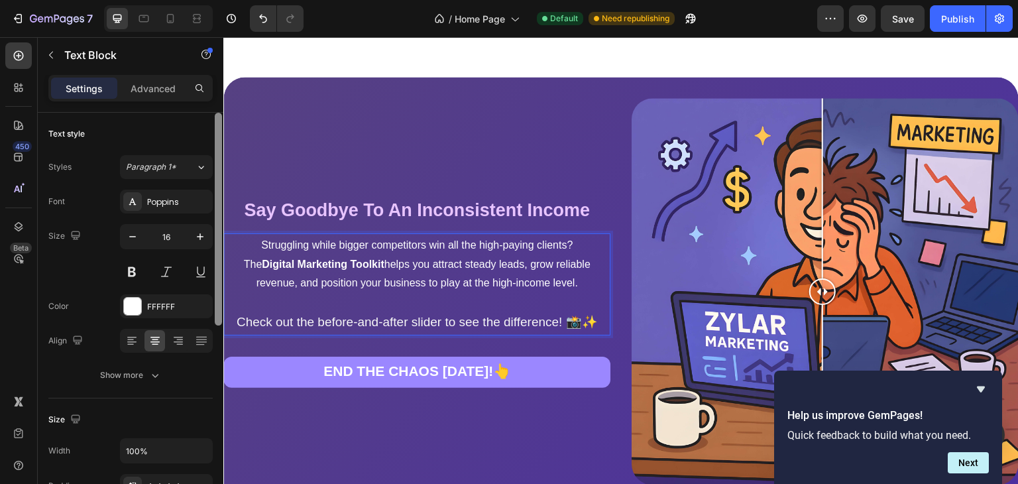
scroll to position [1118, 0]
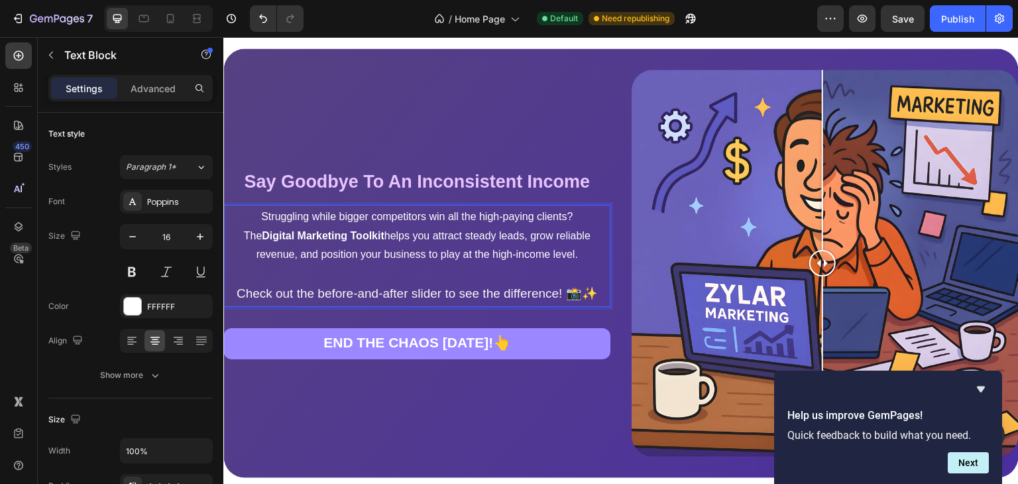
click at [236, 243] on p "The Digital Marketing Toolkit helps you attract steady leads, grow reliable rev…" at bounding box center [417, 246] width 382 height 38
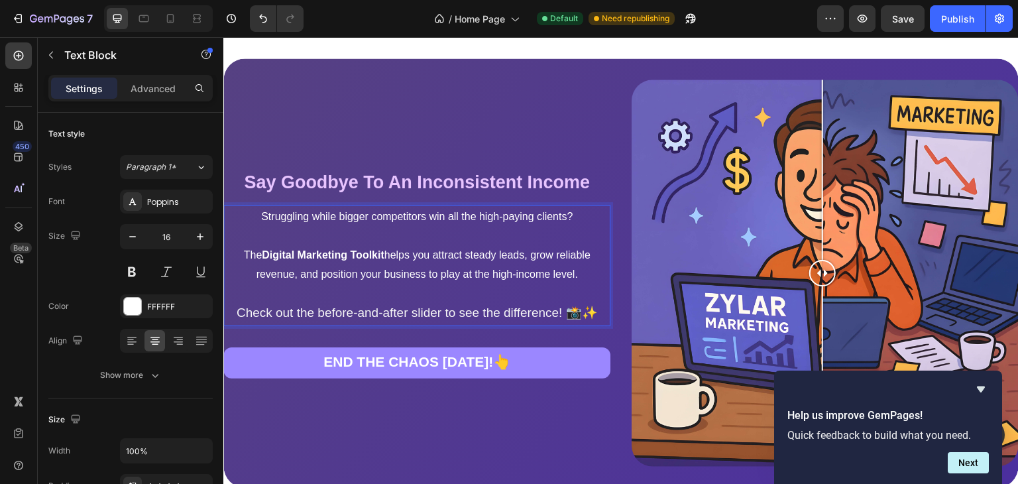
click at [454, 267] on p "The Digital Marketing Toolkit helps you attract steady leads, grow reliable rev…" at bounding box center [417, 265] width 382 height 38
click at [432, 268] on p "The Digital Marketing Toolkit helps you attract steady leads, grow reliable rev…" at bounding box center [417, 265] width 382 height 38
click at [481, 264] on p "The Digital Marketing Toolkit helps teach you attract steady leads, grow reliab…" at bounding box center [417, 265] width 382 height 38
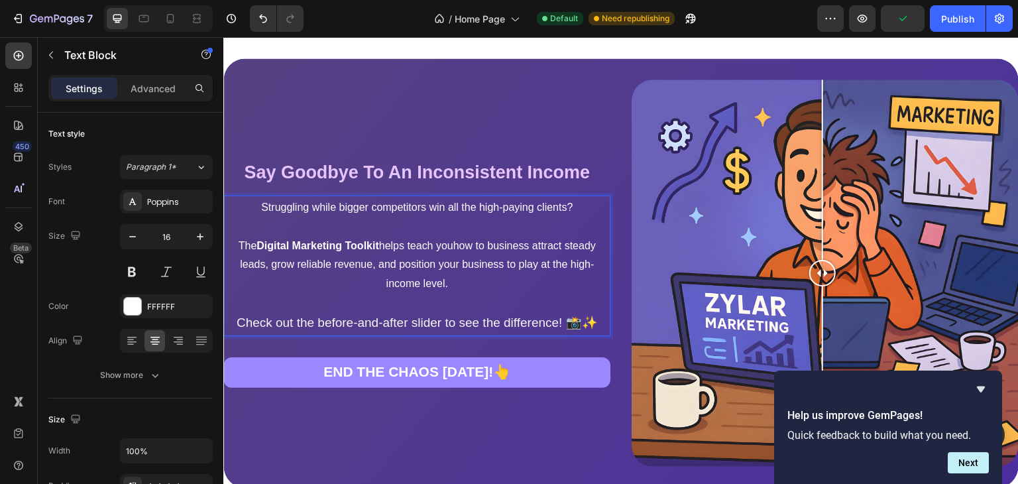
click at [229, 284] on p "The Digital Marketing Toolkit helps teach youhow to business attract steady lea…" at bounding box center [417, 265] width 382 height 57
click at [304, 285] on p "The Digital Marketing Toolkit helps teach youhow to business attract a steady l…" at bounding box center [417, 265] width 382 height 57
click at [249, 282] on p "The Digital Marketing Toolkit helps teach youhow to business attract a steady, …" at bounding box center [417, 265] width 382 height 57
click at [283, 293] on p "The Digital Marketing Toolkit helps teach youhow to business attract a steady, …" at bounding box center [417, 265] width 382 height 57
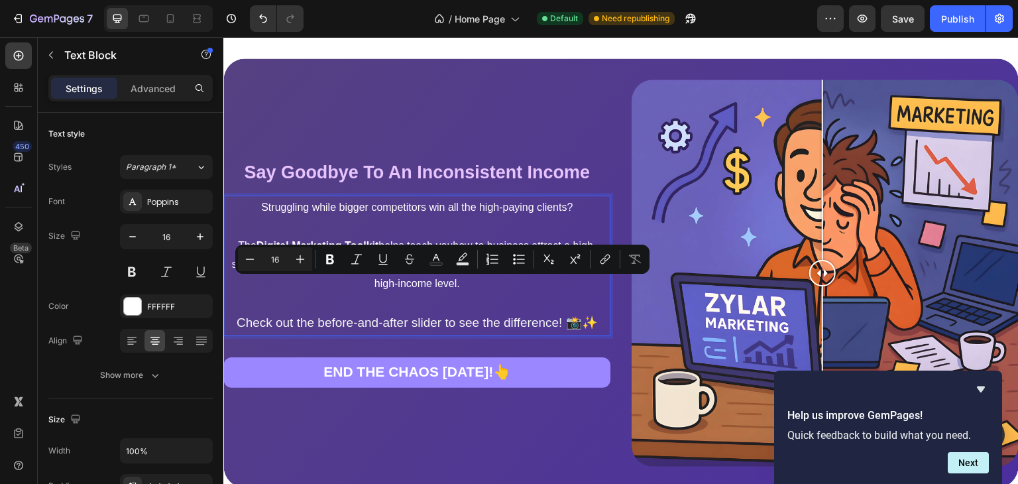
drag, startPoint x: 371, startPoint y: 289, endPoint x: 530, endPoint y: 308, distance: 160.2
click at [530, 294] on p "The Digital Marketing Toolkit helps teach youhow to business attract a high, st…" at bounding box center [417, 265] width 382 height 57
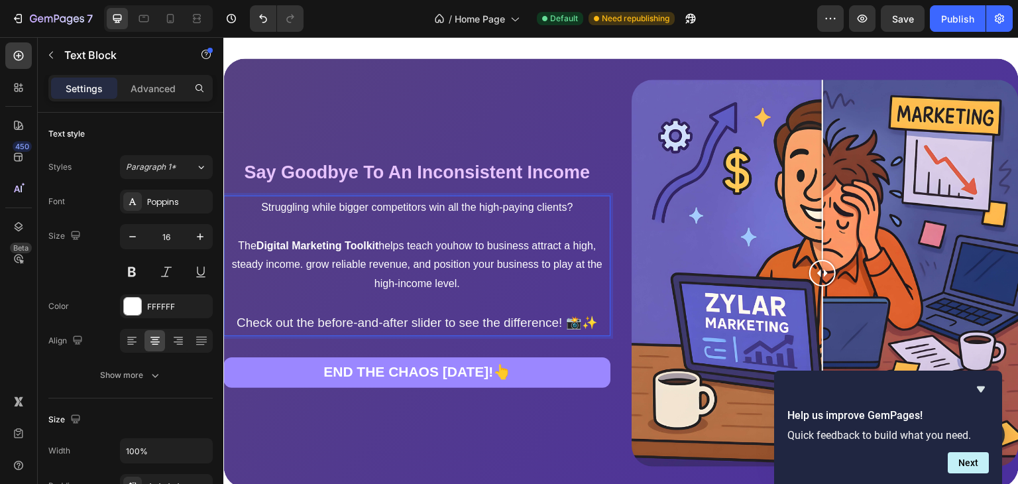
scroll to position [1118, 0]
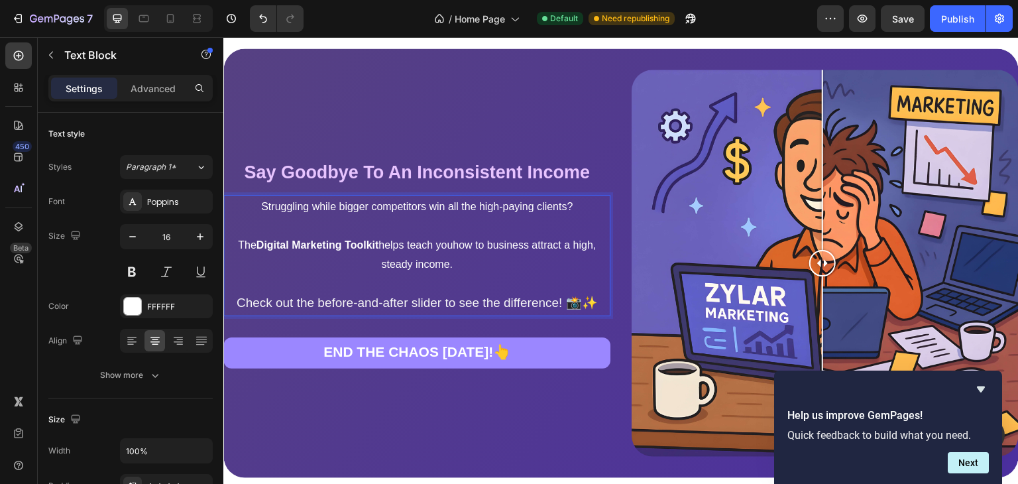
click at [475, 310] on span "Check out the before-and-after slider to see the difference! 📸✨" at bounding box center [416, 303] width 361 height 14
click at [443, 314] on p "Check out the before-and-after slider to see the difference! 📸✨" at bounding box center [417, 304] width 382 height 20
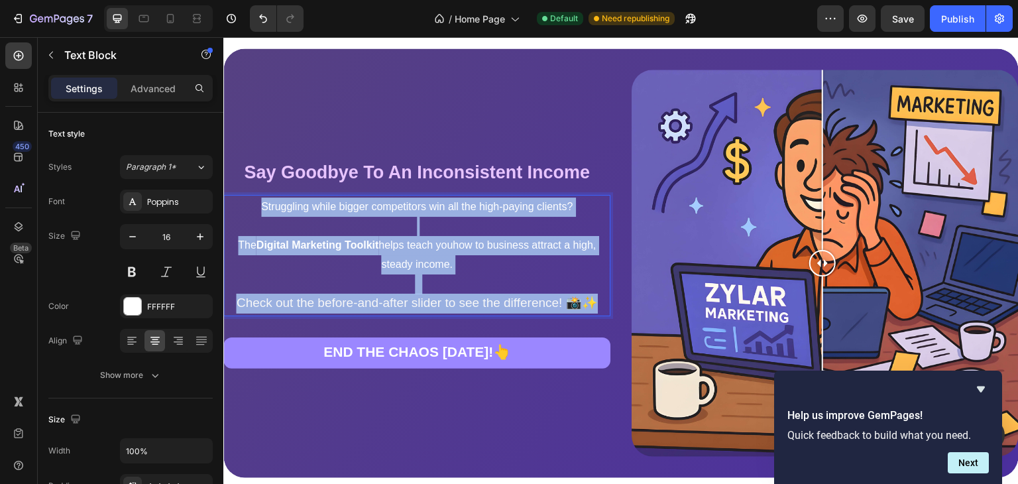
drag, startPoint x: 443, startPoint y: 343, endPoint x: 210, endPoint y: 190, distance: 278.2
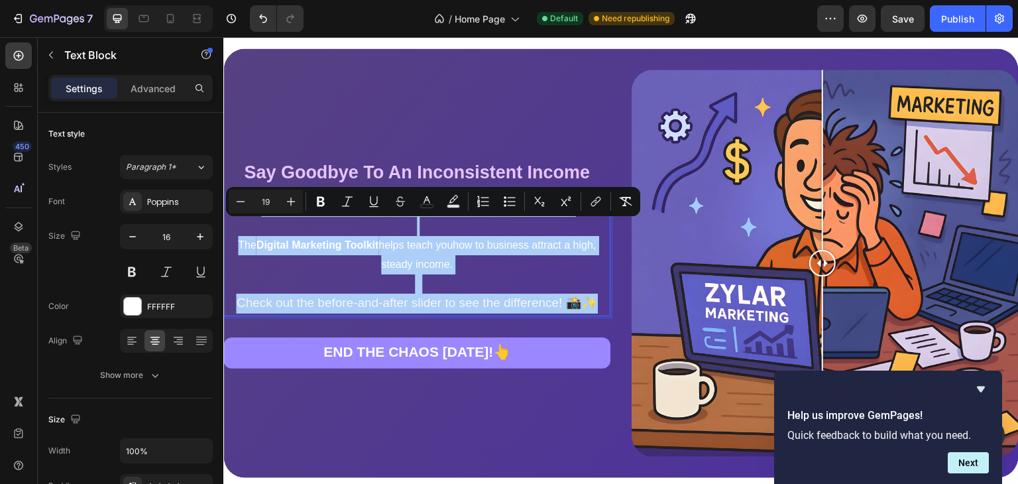
click at [270, 198] on input "19" at bounding box center [266, 202] width 27 height 16
click at [282, 200] on button "Plus" at bounding box center [291, 202] width 24 height 24
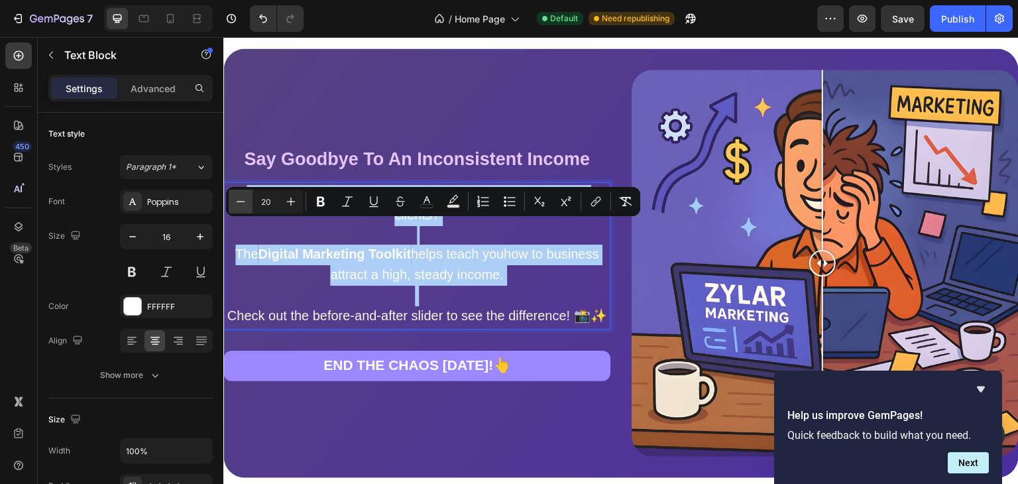
click at [234, 200] on icon "Editor contextual toolbar" at bounding box center [240, 201] width 13 height 13
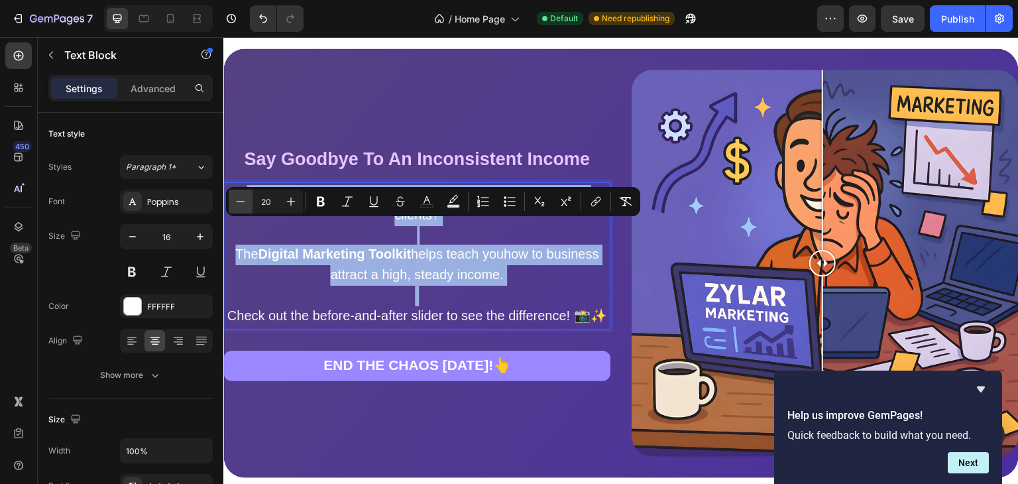
type input "19"
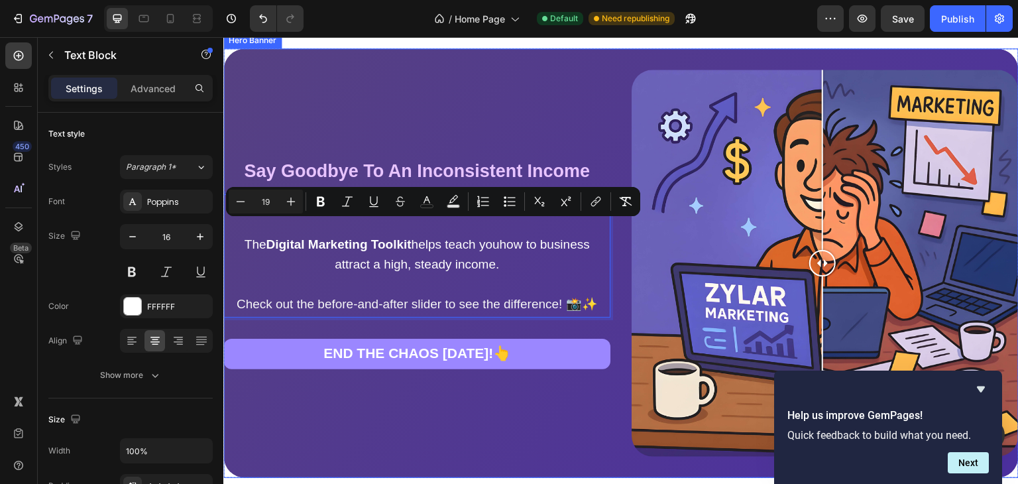
click at [329, 115] on div "Say Goodbye To An Inconsistent Income Heading Say Goodbye To An Inconsistent In…" at bounding box center [416, 263] width 387 height 387
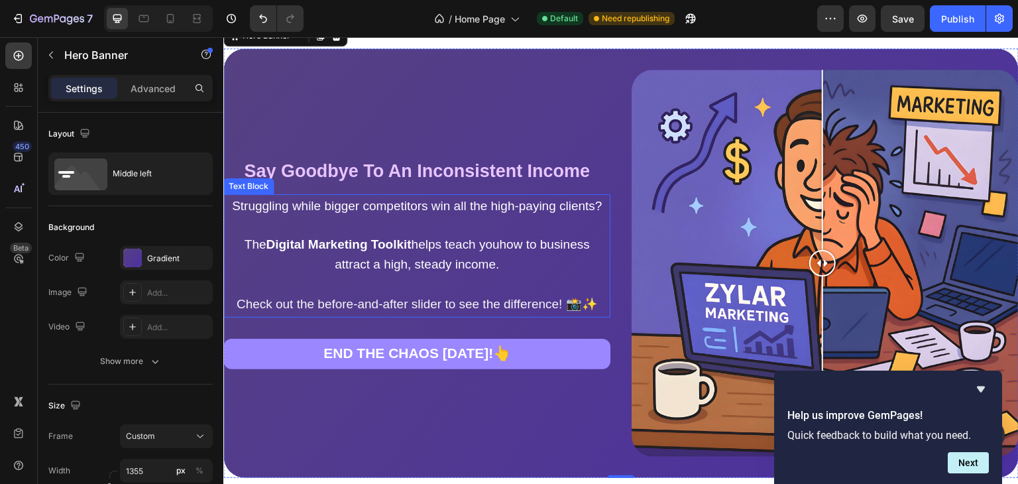
click at [547, 213] on span "Struggling while bigger competitors win all the high-paying clients?" at bounding box center [417, 206] width 371 height 14
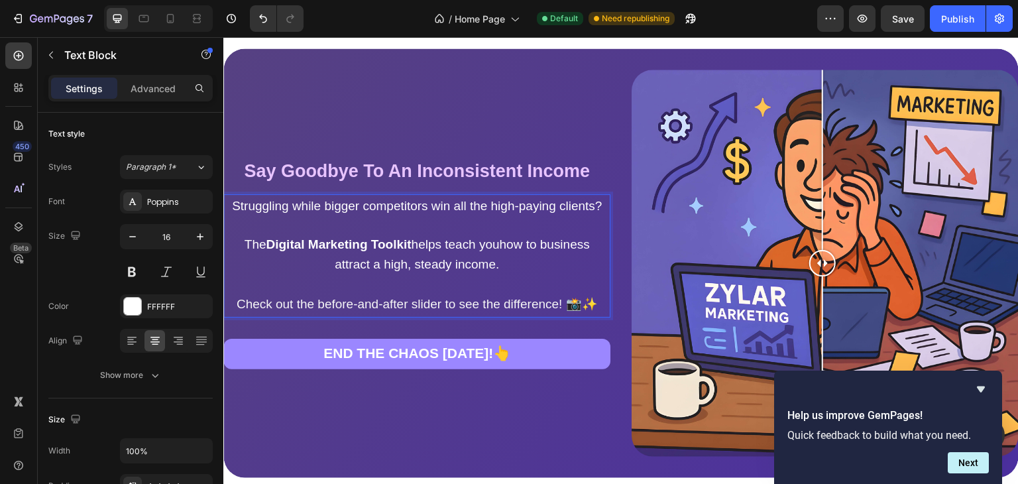
click at [547, 213] on span "Struggling while bigger competitors win all the high-paying clients?" at bounding box center [417, 206] width 371 height 14
click at [516, 213] on span "Struggling while bigger competitors win all the high-paying clients?" at bounding box center [417, 206] width 371 height 14
click at [430, 213] on span "Struggling while bigger competitors win all the high-paying clients?" at bounding box center [417, 206] width 371 height 14
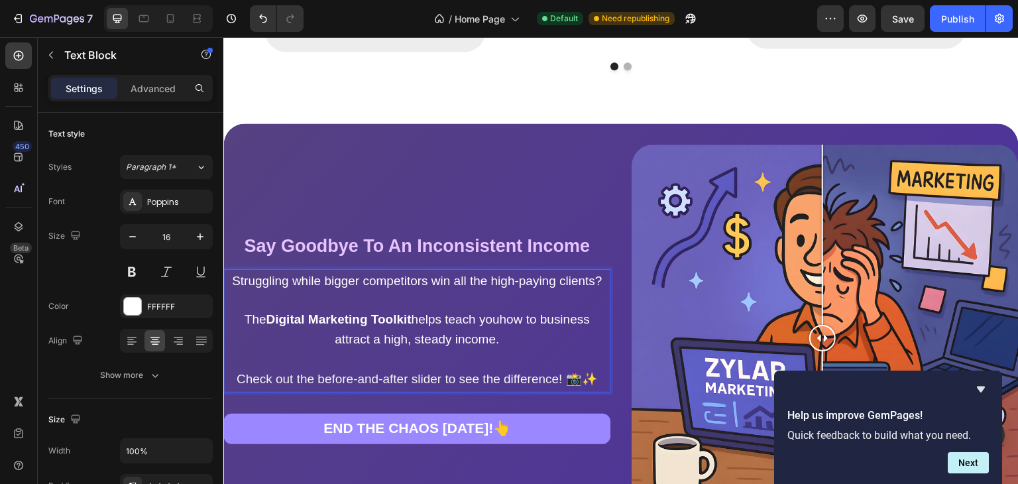
scroll to position [1044, 0]
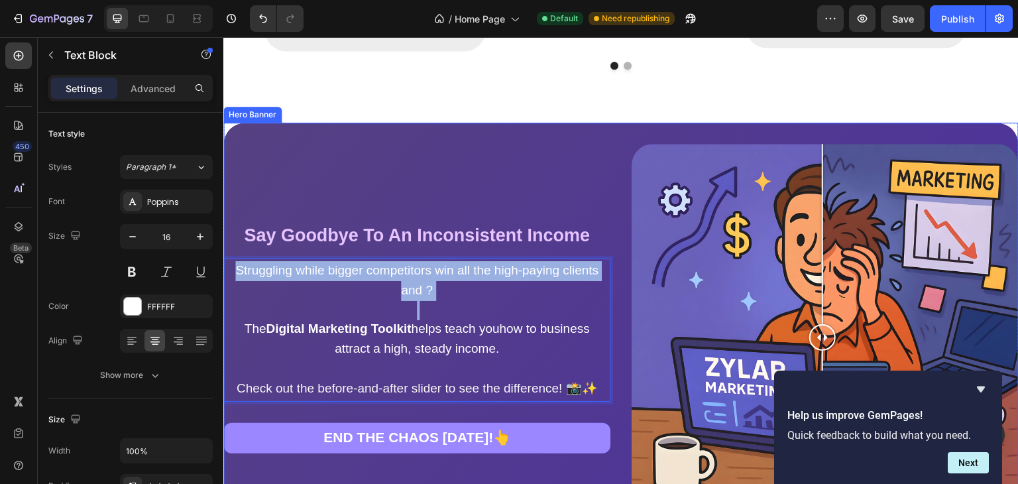
drag, startPoint x: 480, startPoint y: 323, endPoint x: 223, endPoint y: 280, distance: 260.1
click at [223, 280] on div "Say Goodbye To An Inconsistent Income Heading Say Goodbye To An Inconsistent In…" at bounding box center [416, 337] width 387 height 387
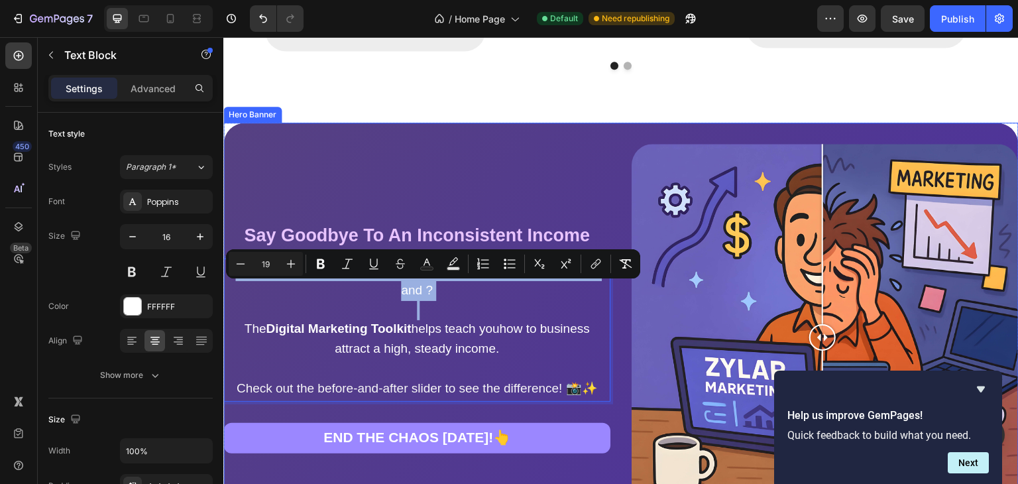
scroll to position [1024, 0]
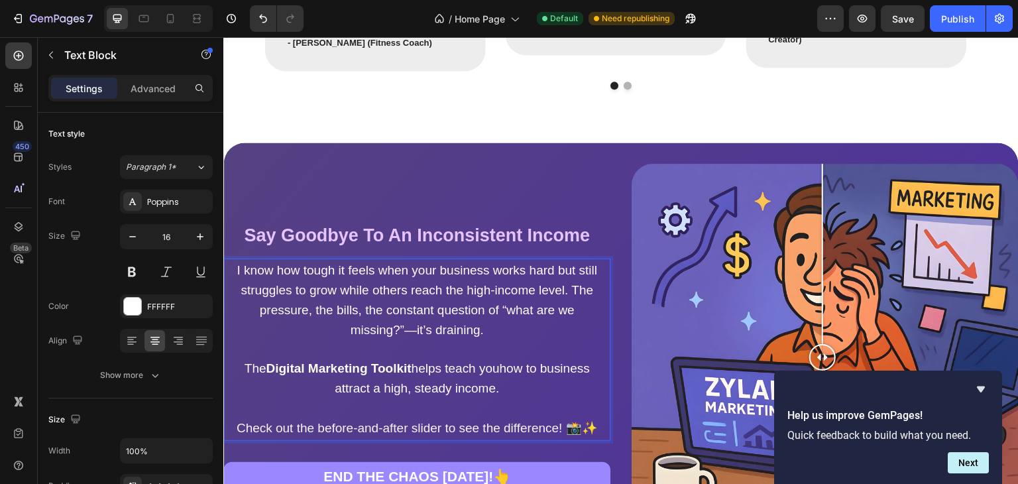
click at [331, 294] on span "I know how tough it feels when your business works hard but still struggles to …" at bounding box center [417, 299] width 361 height 73
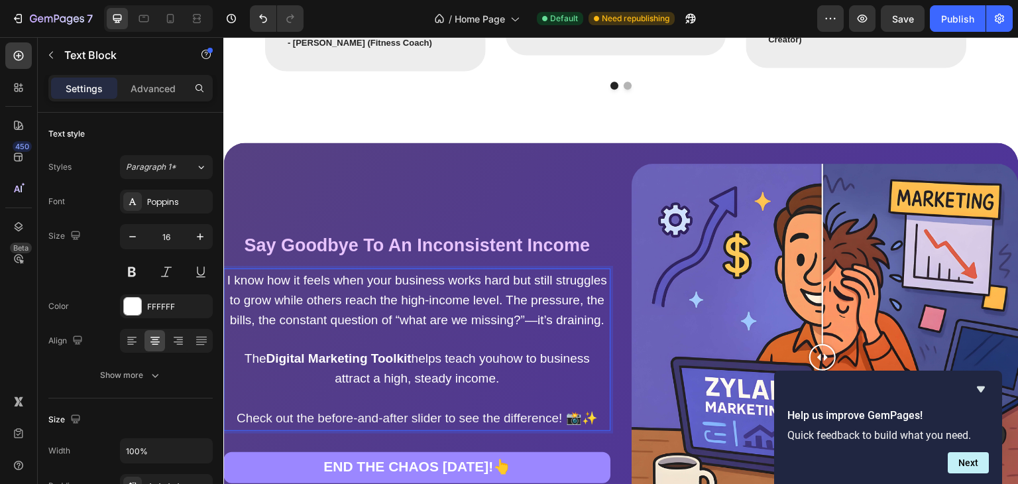
click at [438, 294] on span "I know how it feels when your business works hard but still struggles to grow w…" at bounding box center [417, 300] width 380 height 54
click at [442, 292] on span "I know how it feels when you works hard but still struggles to grow while other…" at bounding box center [417, 300] width 380 height 54
click at [472, 294] on span "I know how it feels when you work hard but still struggles to grow while others…" at bounding box center [417, 300] width 380 height 54
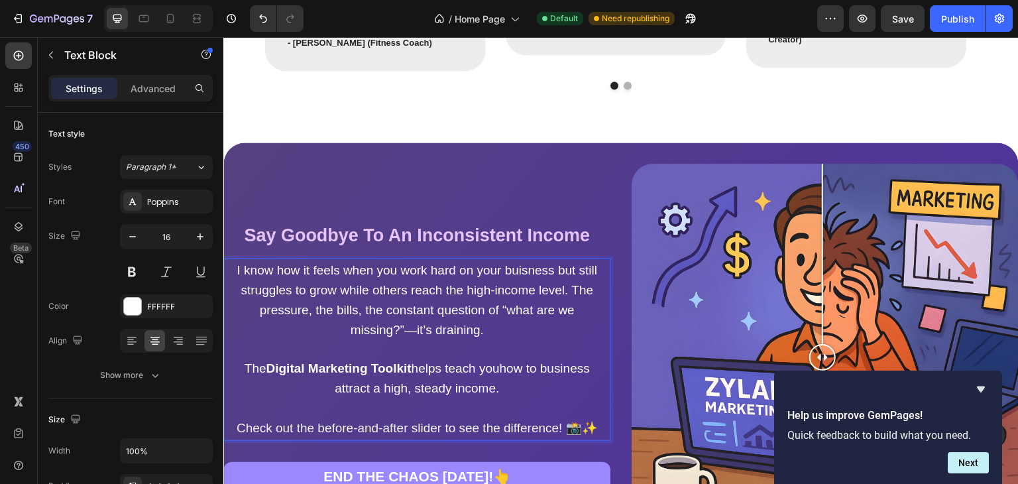
click at [318, 328] on span "I know how it feels when you work hard on your buisness but still struggles to …" at bounding box center [417, 299] width 361 height 73
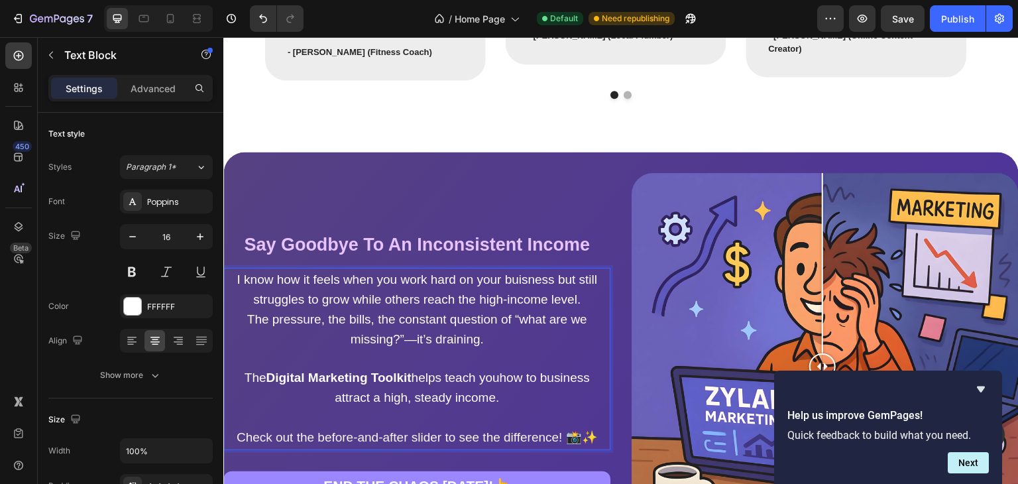
scroll to position [1005, 0]
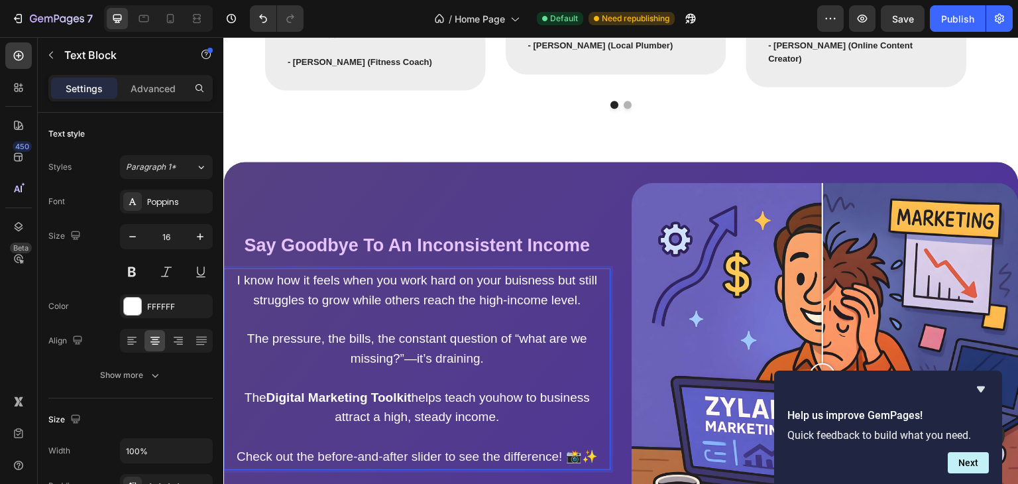
click at [425, 365] on span "The pressure, the bills, the constant question of “what are we missing?”—it’s d…" at bounding box center [417, 348] width 340 height 34
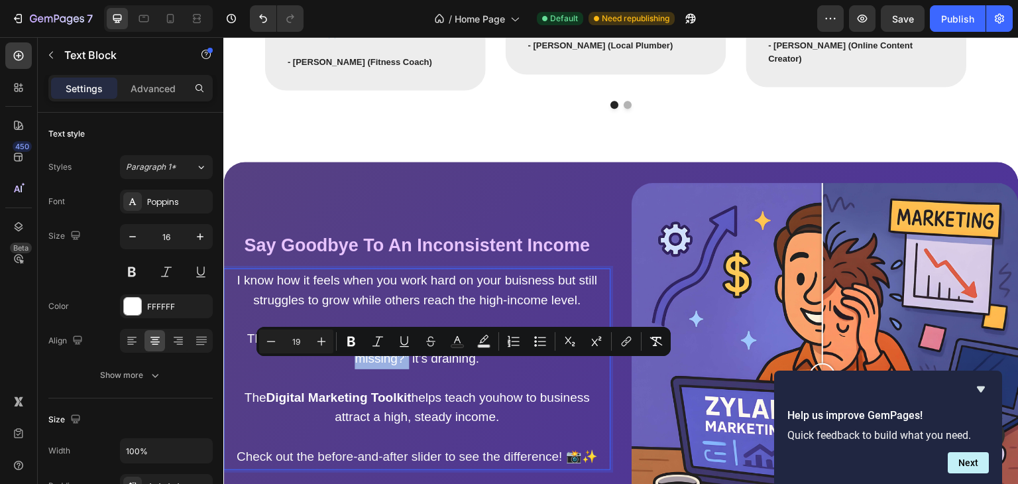
drag, startPoint x: 531, startPoint y: 370, endPoint x: 414, endPoint y: 386, distance: 117.8
click at [414, 365] on span "The pressure, the bills, the constant question of “what are we missing?” it’s d…" at bounding box center [417, 348] width 340 height 34
drag, startPoint x: 357, startPoint y: 346, endPoint x: 202, endPoint y: 350, distance: 155.8
click at [357, 346] on icon "Editor contextual toolbar" at bounding box center [351, 341] width 13 height 13
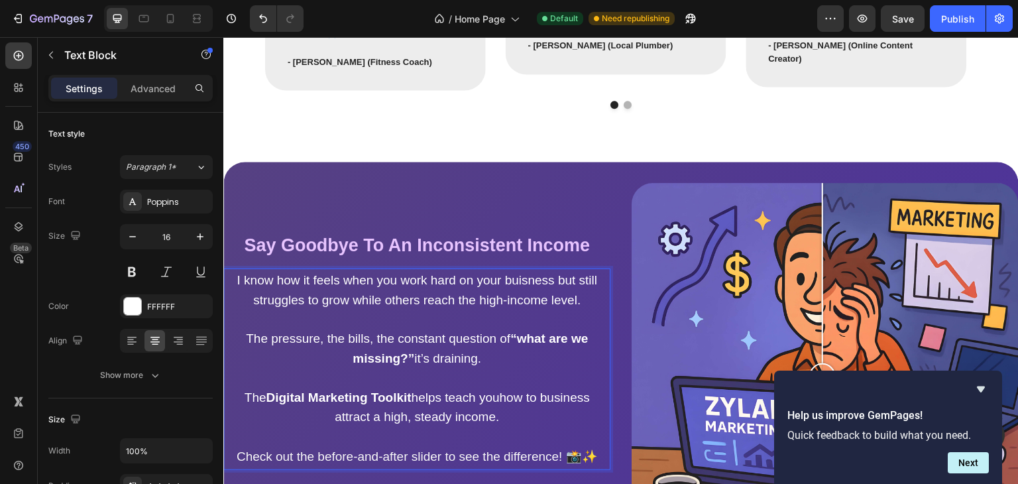
click at [424, 365] on span "The pressure, the bills, the constant question of “what are we missing?” it’s d…" at bounding box center [417, 348] width 342 height 34
drag, startPoint x: 422, startPoint y: 387, endPoint x: 520, endPoint y: 400, distance: 98.9
click at [520, 369] on p "The pressure, the bills, the constant question of “what are we missing?” it’s d…" at bounding box center [417, 349] width 382 height 40
click at [464, 365] on span "The pressure, the bills, the constant question of “what are we missing?” it’s d…" at bounding box center [417, 348] width 342 height 34
drag, startPoint x: 503, startPoint y: 385, endPoint x: 424, endPoint y: 384, distance: 78.9
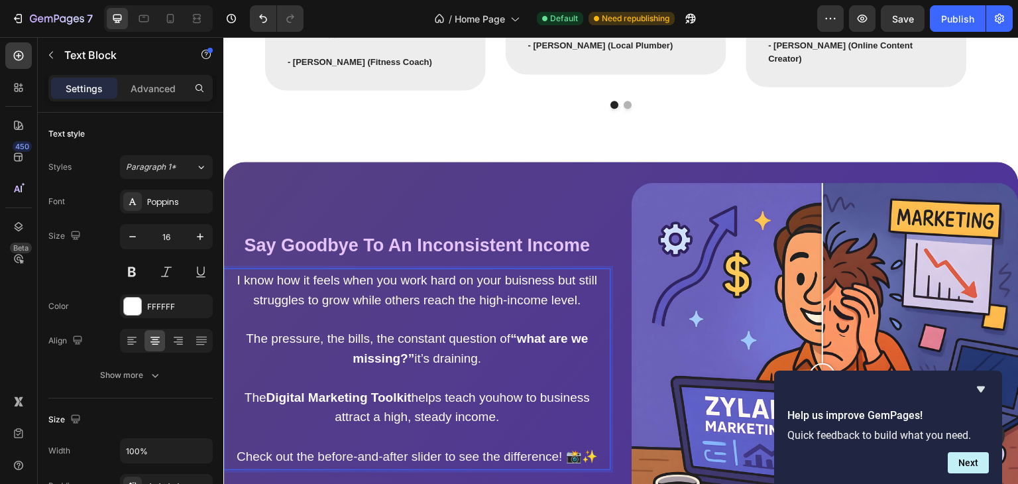
click at [424, 369] on p "The pressure, the bills, the constant question of “what are we missing?” it’s d…" at bounding box center [417, 349] width 382 height 40
click at [424, 365] on span "The pressure, the bills, the constant question of “what are we missing?” it’s d…" at bounding box center [417, 348] width 342 height 34
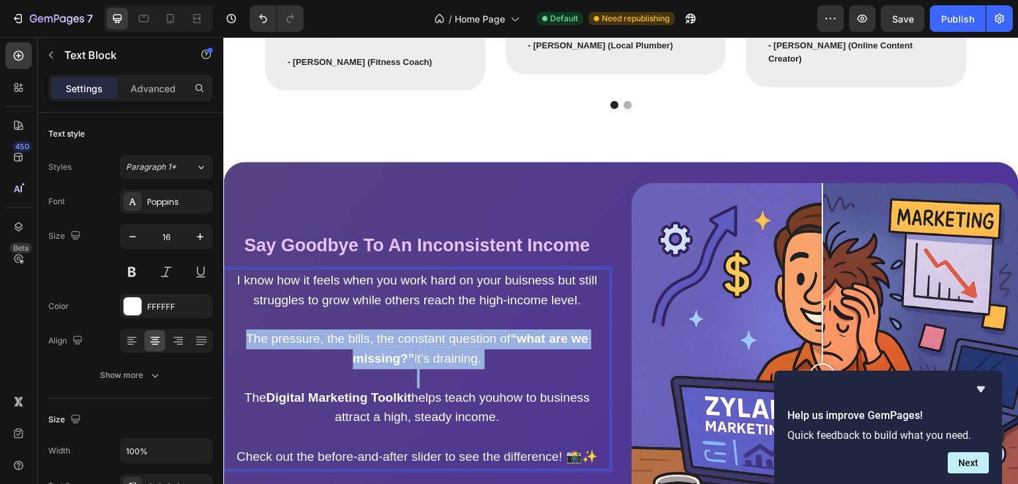
click at [424, 365] on span "The pressure, the bills, the constant question of “what are we missing?” it’s d…" at bounding box center [417, 348] width 342 height 34
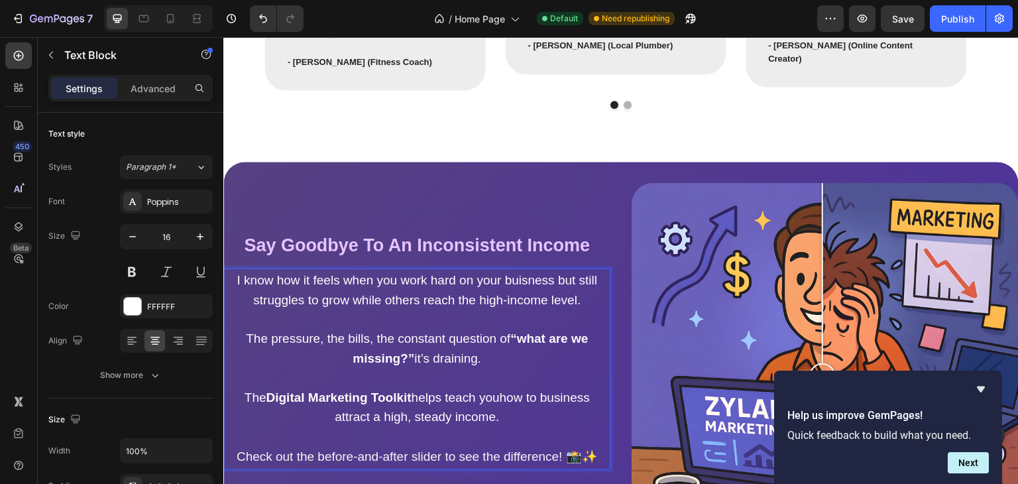
click at [368, 329] on p "Rich Text Editor. Editing area: main" at bounding box center [417, 319] width 382 height 19
click at [983, 392] on icon "Hide survey" at bounding box center [981, 389] width 16 height 16
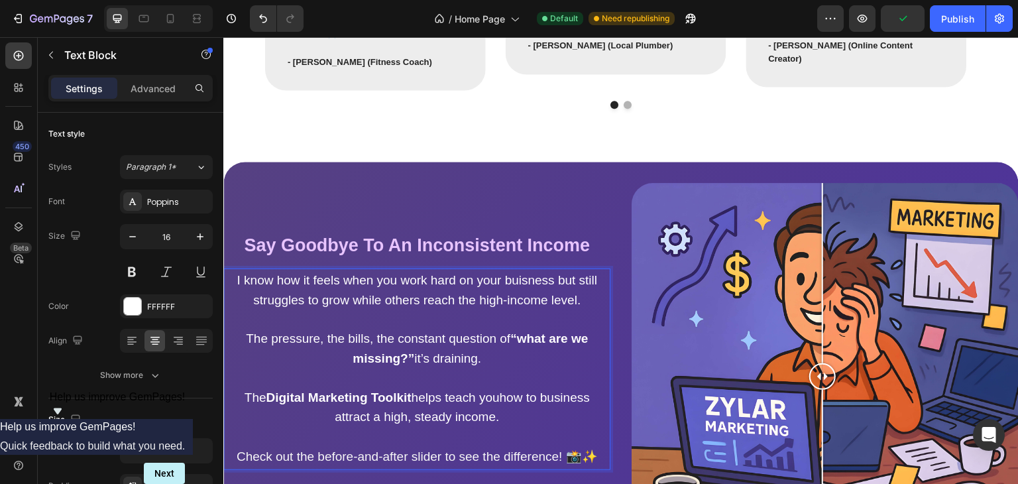
scroll to position [1035, 0]
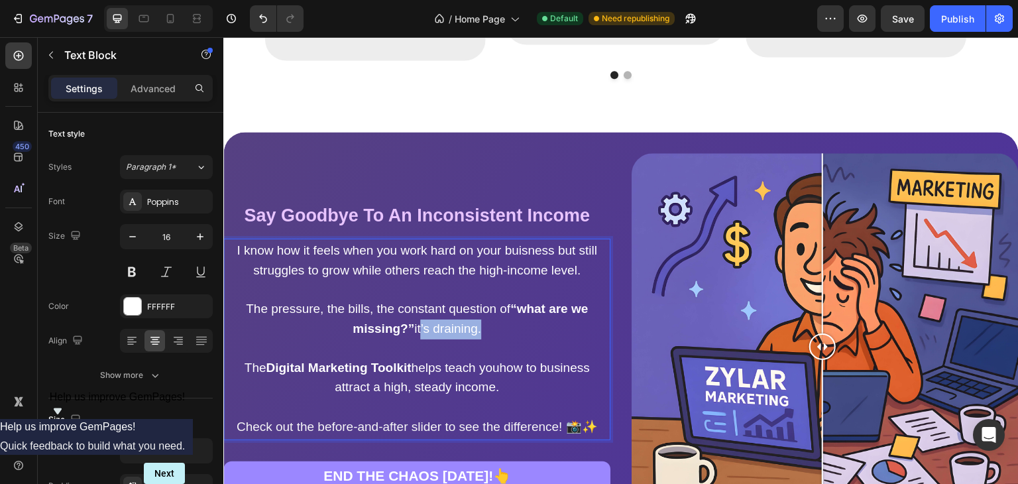
drag, startPoint x: 423, startPoint y: 357, endPoint x: 489, endPoint y: 361, distance: 66.4
click at [489, 335] on span "The pressure, the bills, the constant question of “what are we missing?” it’s d…" at bounding box center [417, 319] width 342 height 34
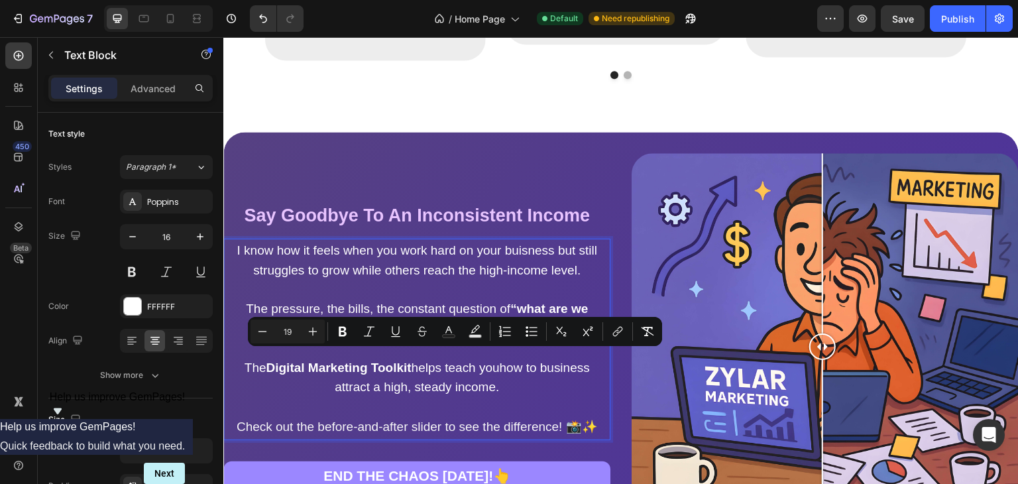
click at [489, 335] on span "The pressure, the bills, the constant question of “what are we missing?” it’s d…" at bounding box center [417, 319] width 342 height 34
drag, startPoint x: 489, startPoint y: 361, endPoint x: 421, endPoint y: 363, distance: 68.3
click at [421, 335] on span "The pressure, the bills, the constant question of “what are we missing?” it’s d…" at bounding box center [417, 319] width 342 height 34
click at [375, 337] on icon "Editor contextual toolbar" at bounding box center [371, 331] width 13 height 13
click at [384, 359] on p "Rich Text Editor. Editing area: main" at bounding box center [417, 348] width 382 height 19
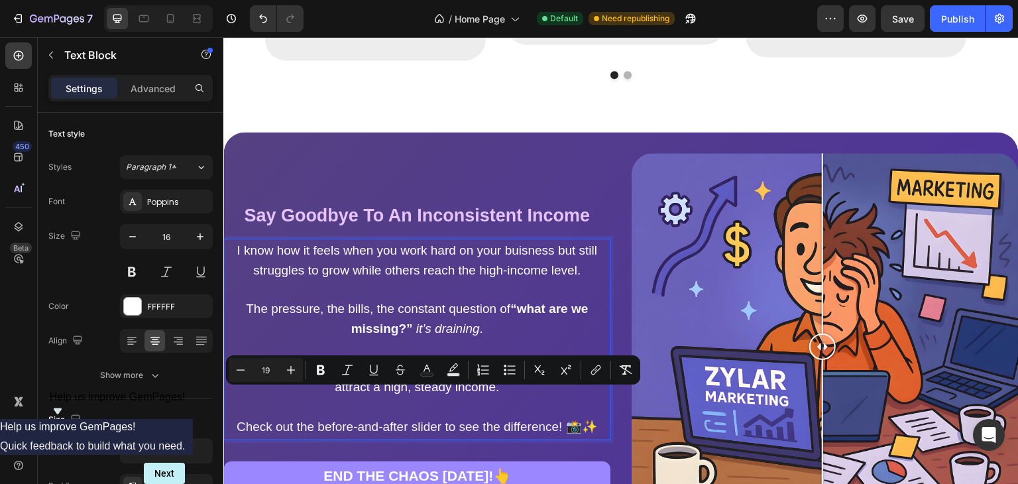
drag, startPoint x: 539, startPoint y: 418, endPoint x: 244, endPoint y: 402, distance: 295.5
click at [244, 398] on p "The Digital Marketing Toolkit helps teach youhow to business attract a high, st…" at bounding box center [417, 379] width 382 height 40
copy span "The Digital Marketing Toolkit helps teach youhow to business attract a high, st…"
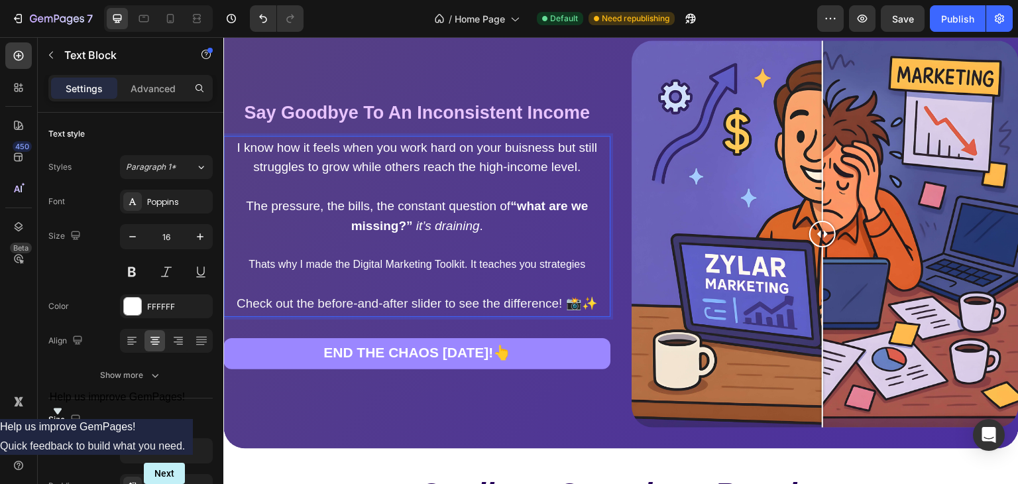
scroll to position [1173, 0]
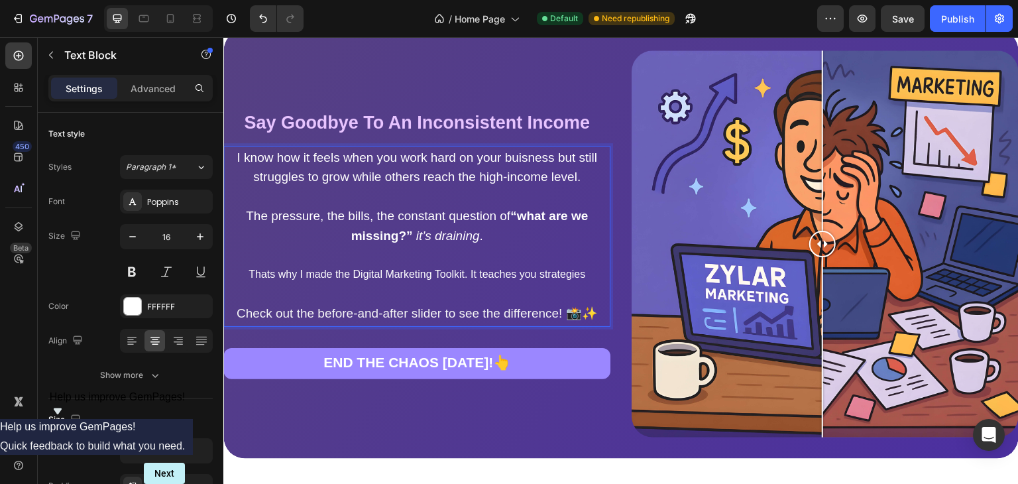
click at [388, 284] on p "Thats why I made the Digital Marketing Toolkit. It teaches you strategies" at bounding box center [417, 274] width 382 height 19
click at [469, 284] on p "Thats why I made the Digital Marketing Toolkit. It teaches you the strategies" at bounding box center [417, 274] width 382 height 19
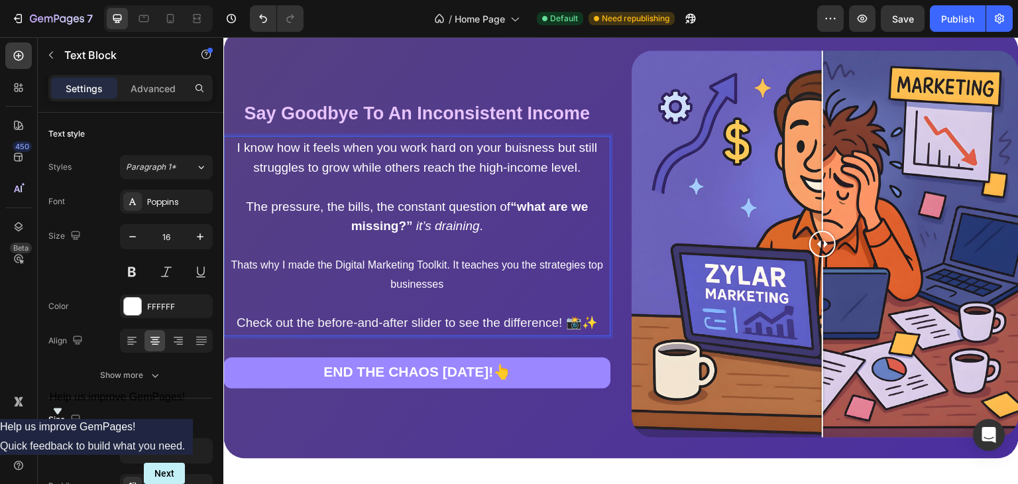
click at [473, 286] on p "Thats why I made the Digital Marketing Toolkit. It teaches you the strategies t…" at bounding box center [417, 275] width 382 height 38
click at [485, 285] on p "Thats why I made the Digital Marketing Toolkit. It teaches you the strategies t…" at bounding box center [417, 275] width 382 height 38
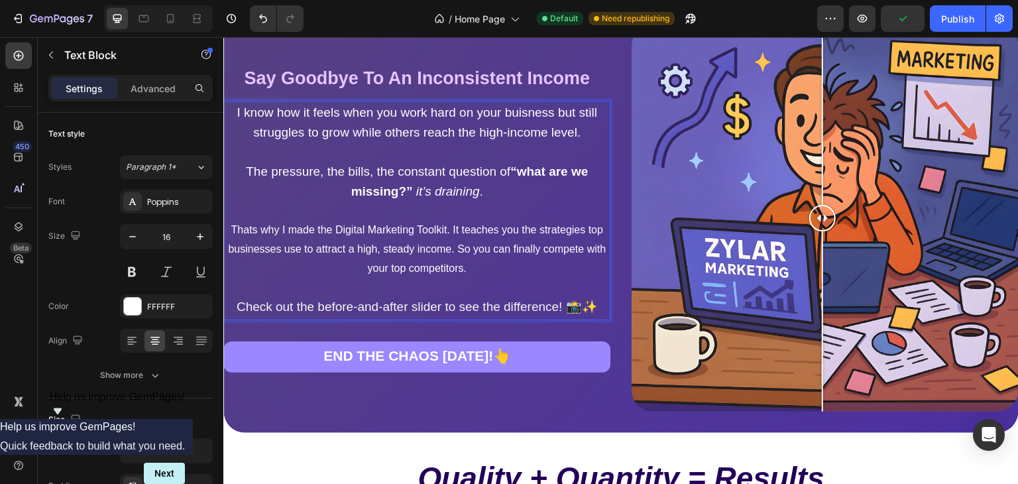
click at [561, 278] on p "Thats why I made the Digital Marketing Toolkit. It teaches you the strategies t…" at bounding box center [417, 249] width 382 height 57
click at [568, 278] on p "Thats why I made the Digital Marketing Toolkit. It teaches you the strategies t…" at bounding box center [417, 249] width 382 height 57
click at [504, 202] on p "The pressure, the bills, the constant question of “what are we missing?” it’s d…" at bounding box center [417, 182] width 382 height 40
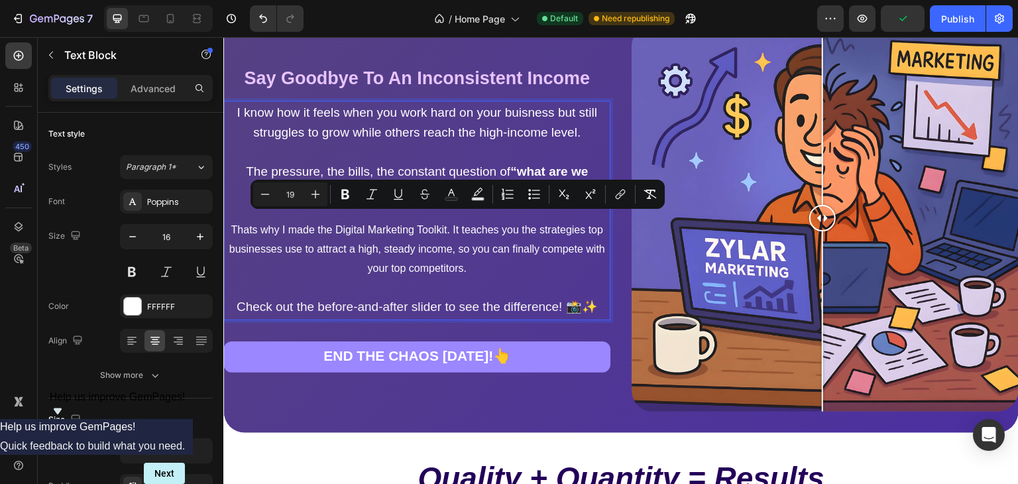
drag, startPoint x: 486, startPoint y: 224, endPoint x: 417, endPoint y: 220, distance: 69.1
click at [417, 202] on p "The pressure, the bills, the constant question of “what are we missing?” it’s d…" at bounding box center [417, 182] width 382 height 40
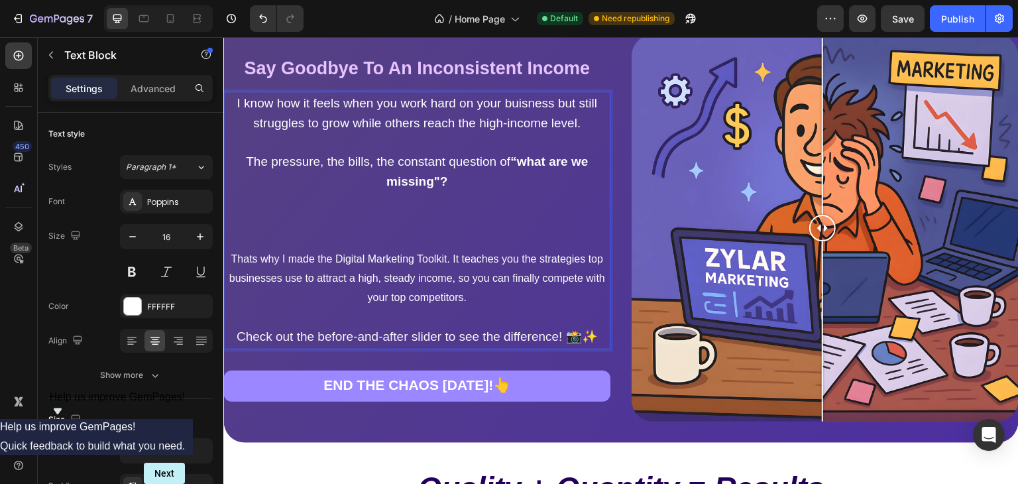
scroll to position [1146, 0]
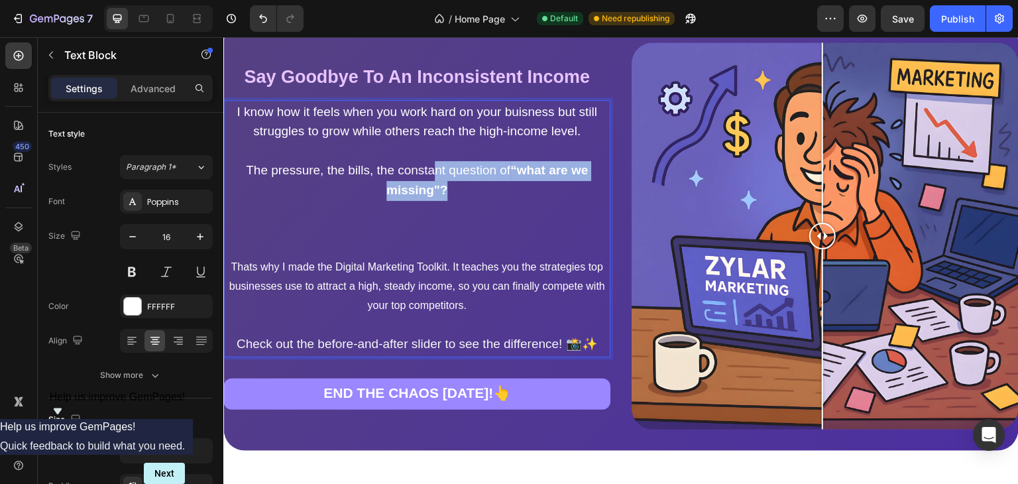
drag, startPoint x: 493, startPoint y: 233, endPoint x: 443, endPoint y: 202, distance: 57.8
click at [443, 201] on p "The pressure, the bills, the constant question of “what are we missing"?" at bounding box center [417, 181] width 382 height 40
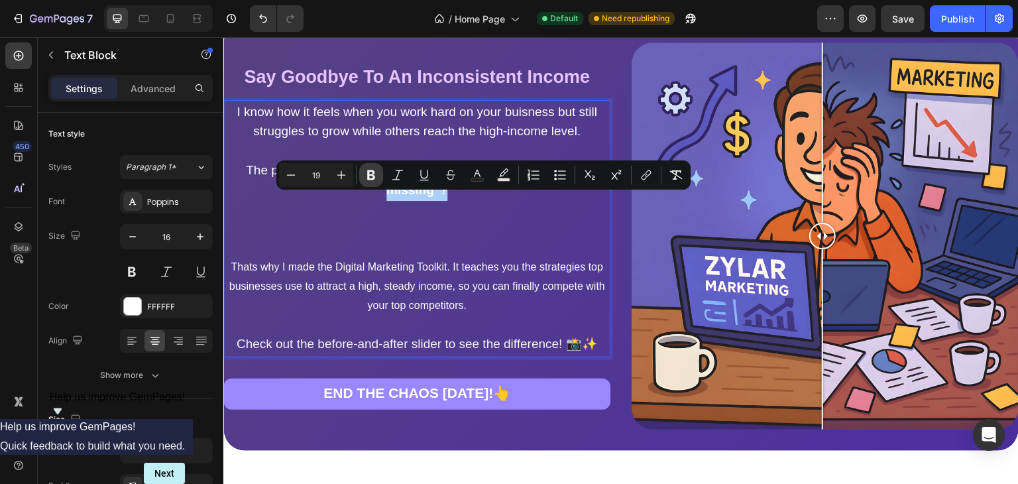
drag, startPoint x: 375, startPoint y: 175, endPoint x: 192, endPoint y: 172, distance: 183.0
click at [375, 175] on icon "Editor contextual toolbar" at bounding box center [371, 174] width 13 height 13
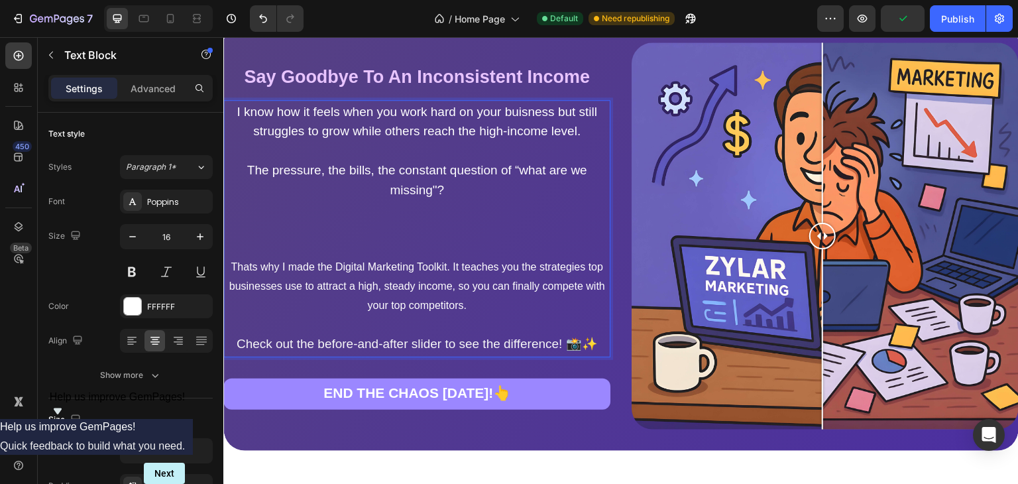
click at [430, 220] on p "Rich Text Editor. Editing area: main" at bounding box center [417, 210] width 382 height 19
click at [430, 239] on p "Rich Text Editor. Editing area: main" at bounding box center [417, 228] width 382 height 19
click at [243, 125] on span "I know how it feels when you work hard on your buisness but still struggles to …" at bounding box center [418, 122] width 361 height 34
click at [438, 239] on p "I" at bounding box center [417, 228] width 382 height 19
click at [240, 126] on span "I know how it feels when you work hard on your buisness but still struggles to …" at bounding box center [418, 122] width 361 height 34
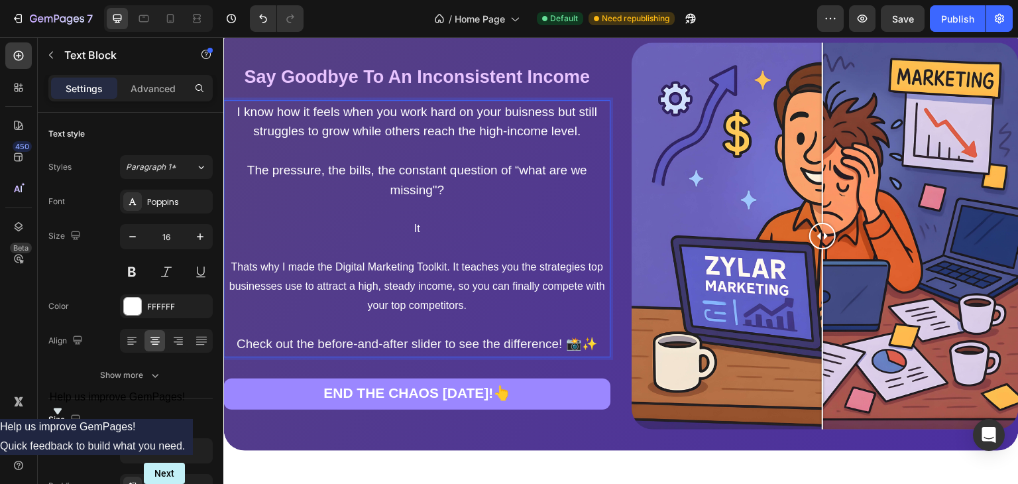
click at [420, 239] on p "It" at bounding box center [417, 228] width 382 height 19
click at [416, 239] on p "Its" at bounding box center [417, 228] width 382 height 19
click at [433, 239] on p "It's" at bounding box center [417, 228] width 382 height 19
click at [406, 239] on p "It's" at bounding box center [417, 228] width 382 height 19
click at [397, 258] on p "Rich Text Editor. Editing area: main" at bounding box center [417, 248] width 382 height 19
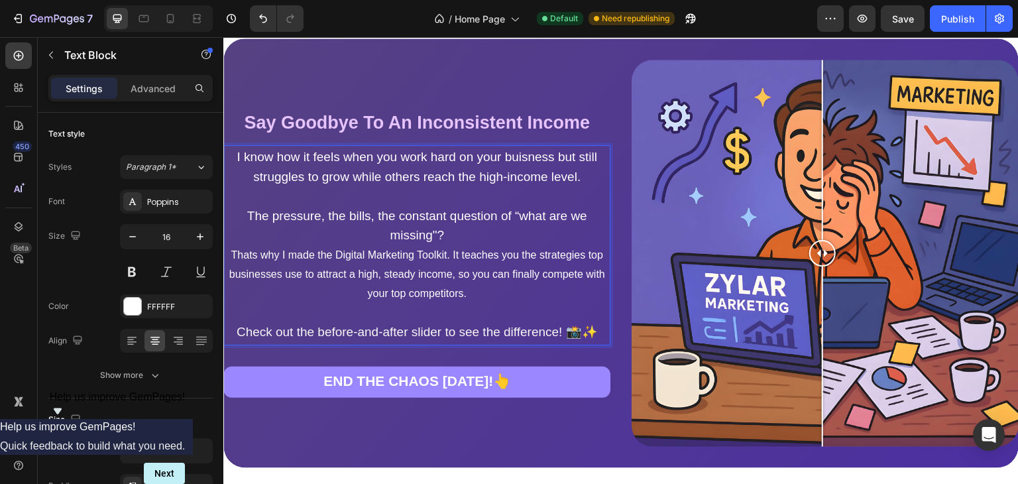
scroll to position [1173, 0]
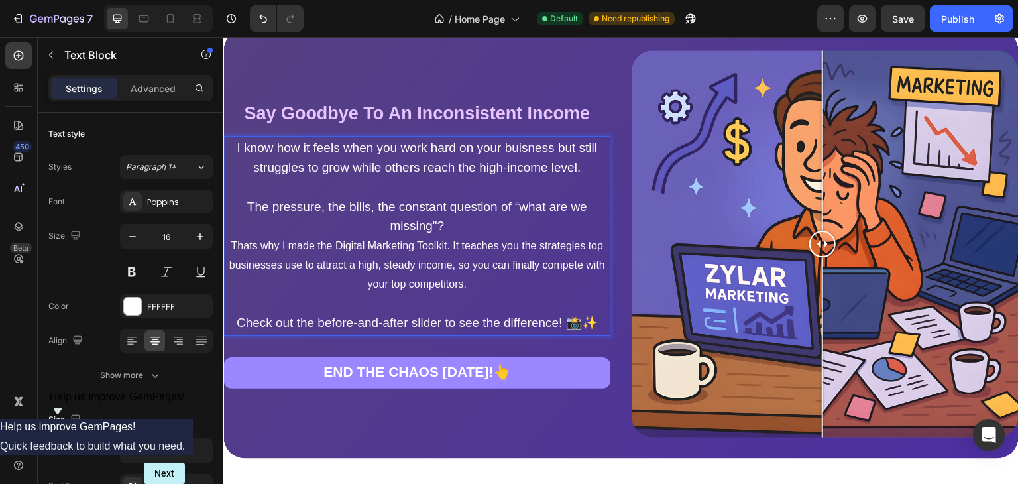
click at [459, 224] on p "The pressure, the bills, the constant question of “what are we missing"?" at bounding box center [417, 218] width 382 height 40
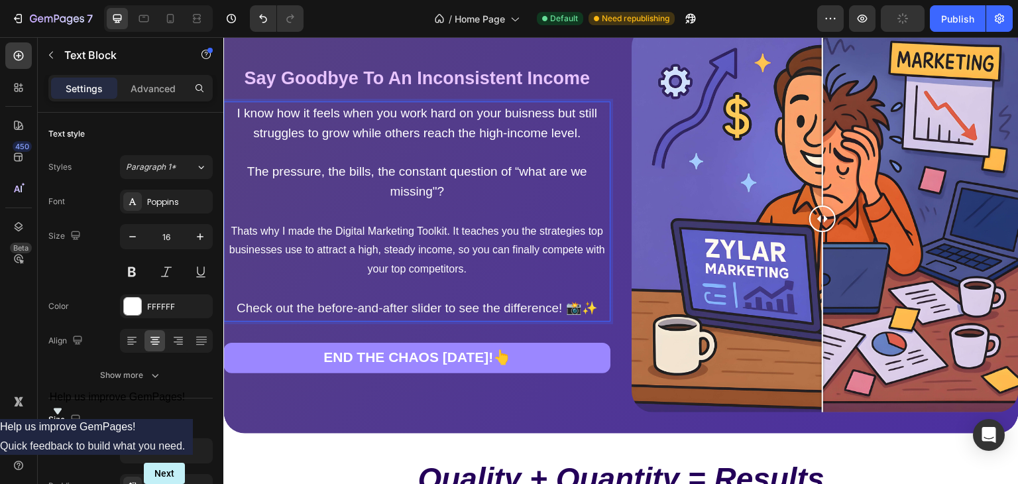
click at [459, 202] on p "The pressure, the bills, the constant question of “what are we missing"?" at bounding box center [417, 182] width 382 height 40
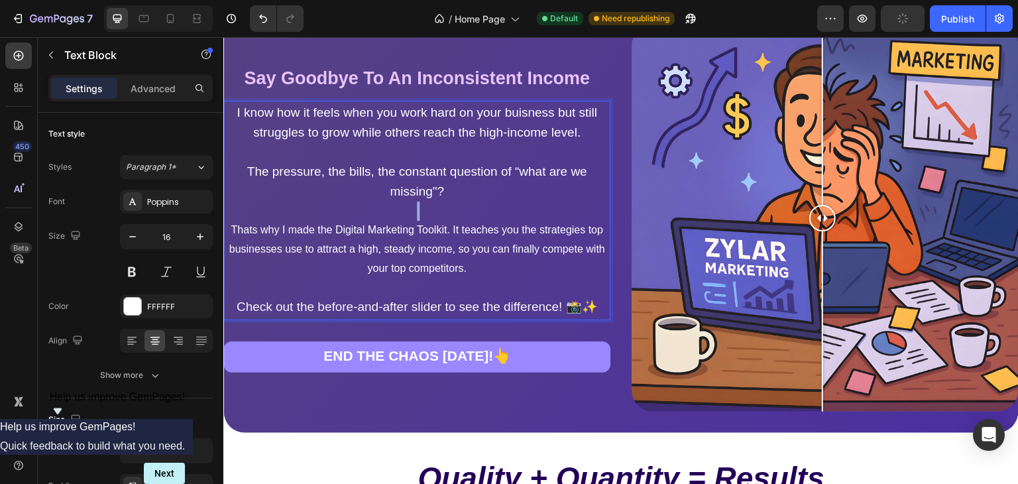
click at [459, 202] on p "The pressure, the bills, the constant question of “what are we missing"?" at bounding box center [417, 182] width 382 height 40
click at [434, 56] on div "Say Goodbye To An Inconsistent Income Heading Say Goodbye To An Inconsistent In…" at bounding box center [621, 218] width 796 height 430
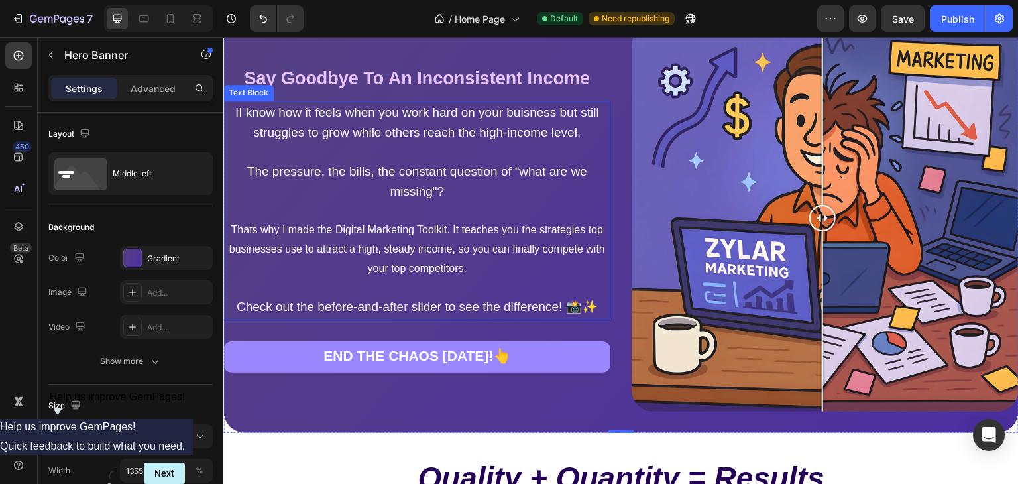
click at [440, 130] on span "II know how it feels when you work hard on your buisness but still struggles to…" at bounding box center [417, 122] width 364 height 34
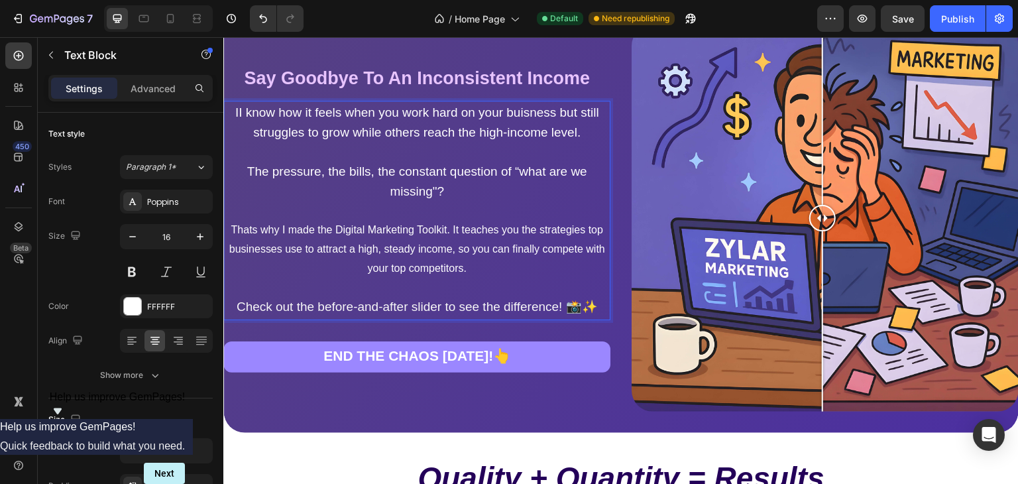
click at [242, 127] on span "II know how it feels when you work hard on your buisness but still struggles to…" at bounding box center [417, 122] width 364 height 34
click at [382, 198] on span "The pressure, the bills, the constant question of “what are we missing"?" at bounding box center [417, 181] width 340 height 34
click at [406, 258] on p "Thats why I made the Digital Marketing Toolkit. It teaches you the strategies t…" at bounding box center [417, 249] width 382 height 57
click at [233, 259] on p "Thats why I made the Digital Marketing Toolkit. It teaches you the strategies t…" at bounding box center [417, 249] width 382 height 57
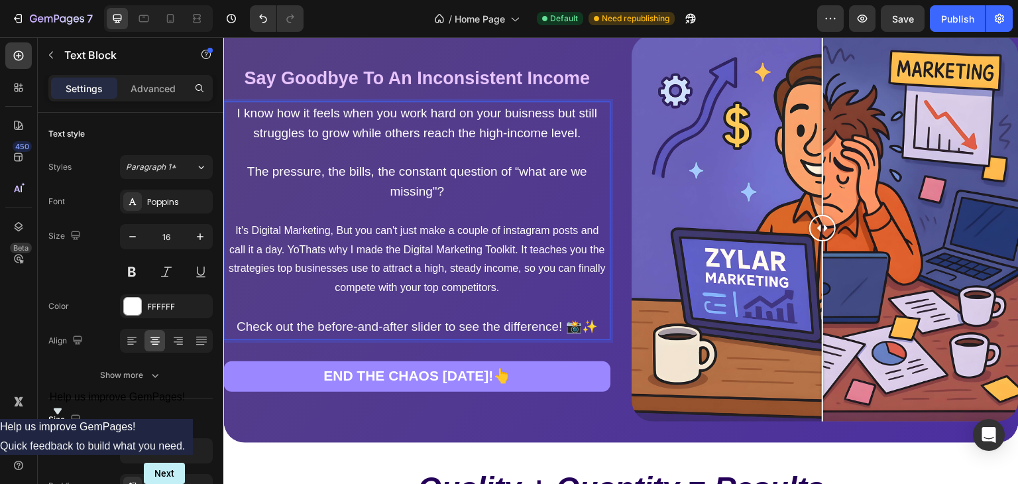
scroll to position [1146, 0]
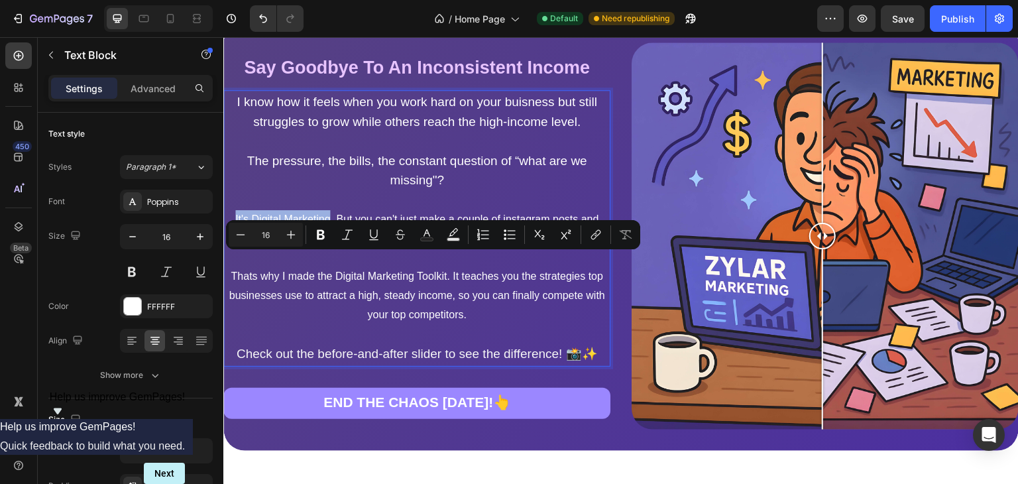
drag, startPoint x: 342, startPoint y: 264, endPoint x: 219, endPoint y: 257, distance: 122.8
drag, startPoint x: 324, startPoint y: 239, endPoint x: 103, endPoint y: 251, distance: 221.1
click at [324, 239] on icon "Editor contextual toolbar" at bounding box center [320, 234] width 13 height 13
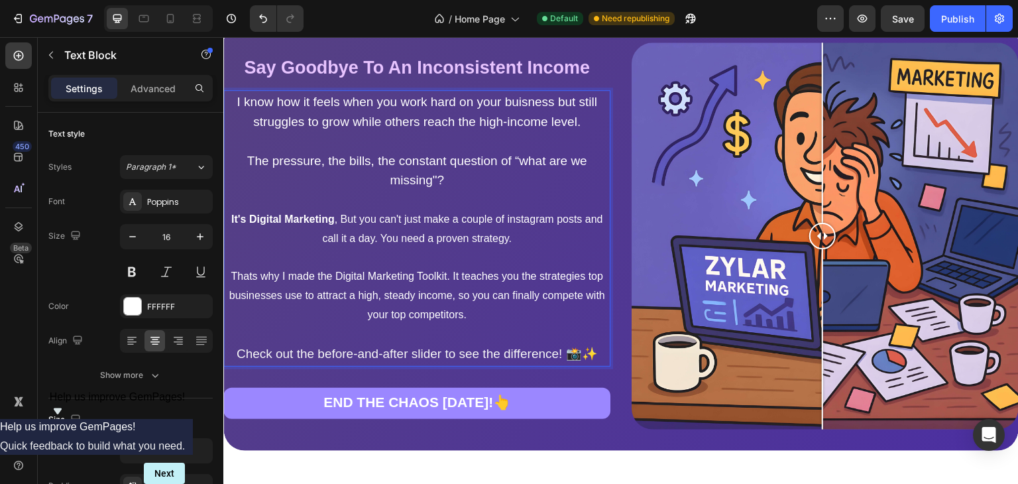
click at [326, 268] on p "Rich Text Editor. Editing area: main" at bounding box center [417, 258] width 382 height 19
click at [335, 225] on strong "It's Digital Marketing" at bounding box center [282, 218] width 103 height 11
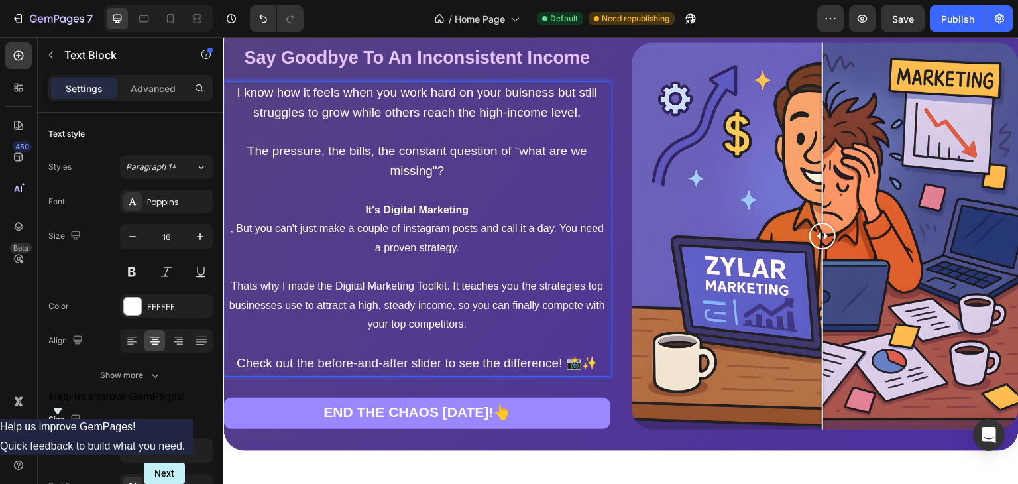
click at [235, 258] on p "⁠⁠⁠⁠⁠⁠⁠ , But you can't just make a couple of instagram posts and call it a day…" at bounding box center [417, 238] width 382 height 38
click at [265, 334] on p "Thats why I made the Digital Marketing Toolkit. It teaches you the strategies t…" at bounding box center [417, 305] width 382 height 57
click at [575, 334] on p "Thats why I made the Digital Marketing Toolkit. It teaches you the top business…" at bounding box center [417, 305] width 382 height 57
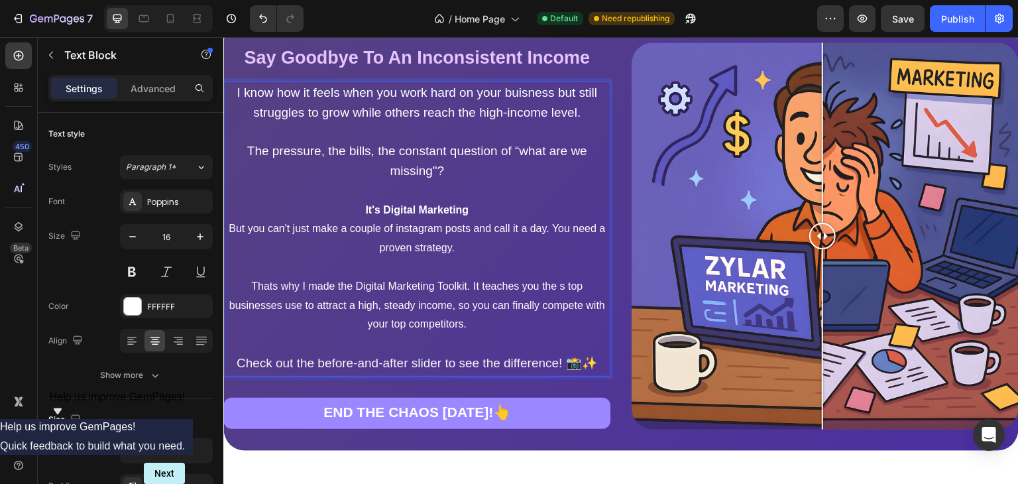
click at [581, 334] on p "Thats why I made the Digital Marketing Toolkit. It teaches you the s top busine…" at bounding box center [417, 305] width 382 height 57
click at [581, 334] on p "Thats why I made the Digital Marketing Toolkit. It teaches you the stop busines…" at bounding box center [417, 305] width 382 height 57
click at [581, 334] on p "Thats why I made the Digital Marketing Toolkit. It teaches you the sttop busine…" at bounding box center [417, 305] width 382 height 57
click at [581, 334] on p "Thats why I made the Digital Marketing Toolkit. It teaches you the strtop busin…" at bounding box center [417, 305] width 382 height 57
click at [583, 334] on p "Thats why I made the Digital Marketing Toolkit. It teaches you the strtop busin…" at bounding box center [417, 305] width 382 height 57
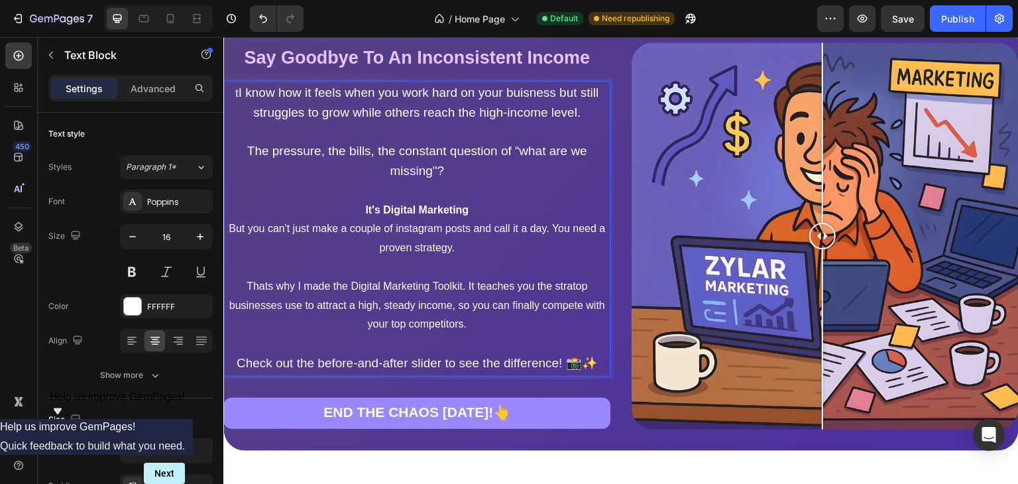
click at [265, 334] on p "Thats why I made the Digital Marketing Toolkit. It teaches you the stratop busi…" at bounding box center [417, 305] width 382 height 57
click at [597, 334] on p "Thats why I made the Digital Marketing Toolkit. It teaches you the stratp busin…" at bounding box center [417, 305] width 382 height 57
click at [587, 334] on p "Thats why I made the Digital Marketing Toolkit. It teaches you the strap busine…" at bounding box center [417, 305] width 382 height 57
click at [589, 334] on p "Thats why I made the Digital Marketing Toolkit. It teaches you the stap busines…" at bounding box center [417, 305] width 382 height 57
click at [582, 334] on p "Thats why I made the Digital Marketing Toolkit. It teaches you the stp business…" at bounding box center [417, 305] width 382 height 57
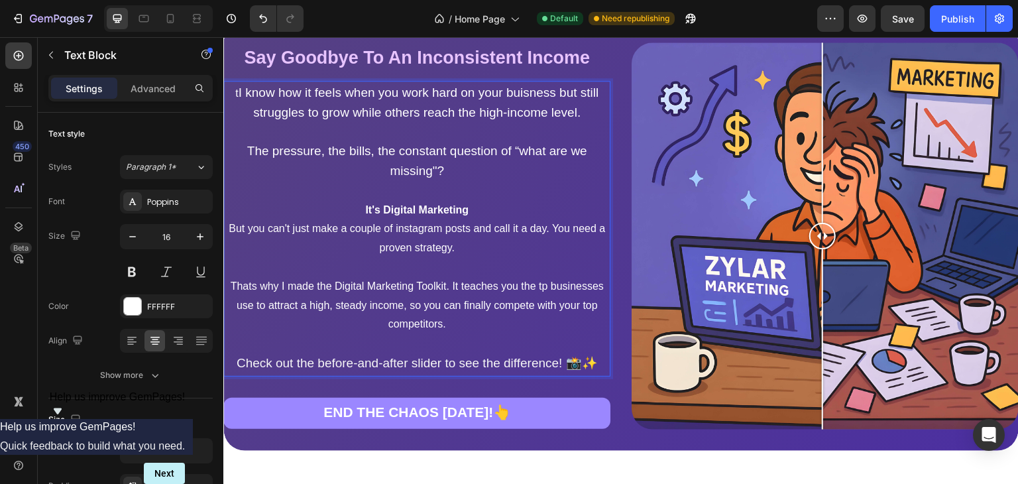
click at [587, 334] on p "Thats why I made the Digital Marketing Toolkit. It teaches you the tp businesse…" at bounding box center [417, 305] width 382 height 57
drag, startPoint x: 247, startPoint y: 125, endPoint x: 206, endPoint y: 117, distance: 41.9
click at [433, 258] on p "But you can't just make a couple of instagram posts and call it a day. You need…" at bounding box center [417, 238] width 382 height 38
click at [420, 258] on p "But you can't just make a couple of instagram posts and call it a day. You need…" at bounding box center [417, 238] width 382 height 38
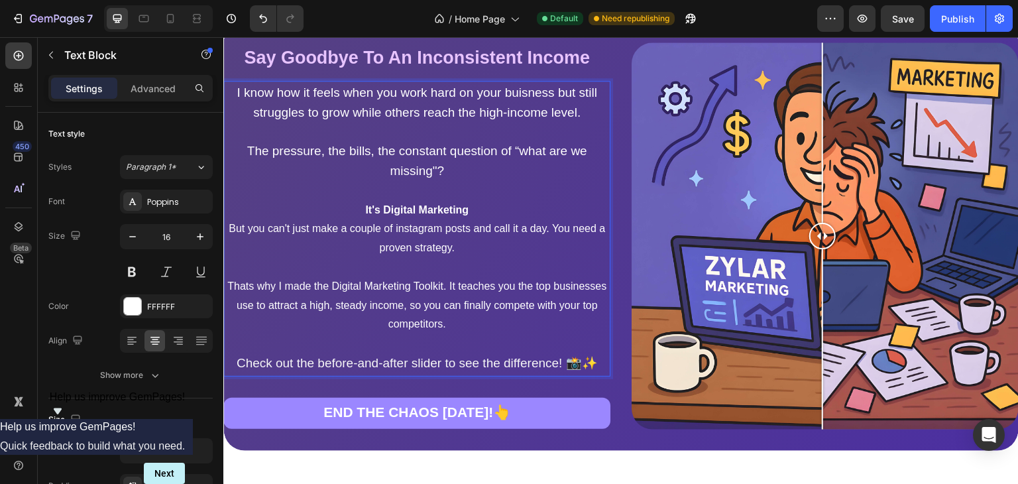
click at [422, 258] on p "But you can't just make a couple of instagram posts and call it a day. You need…" at bounding box center [417, 238] width 382 height 38
click at [420, 258] on p "But you can't just make a couple of nstagram posts and call it a day. You need …" at bounding box center [417, 238] width 382 height 38
click at [422, 258] on p "But you can't just make a couple of nstagram posts and call it a day. You need …" at bounding box center [417, 238] width 382 height 38
click at [241, 119] on span "I know how it feels when you work hard on your buisness but still struggles to …" at bounding box center [418, 103] width 361 height 34
click at [257, 334] on p "Thats why I made the Digital Marketing Toolkit. It teaches you the top business…" at bounding box center [417, 305] width 382 height 57
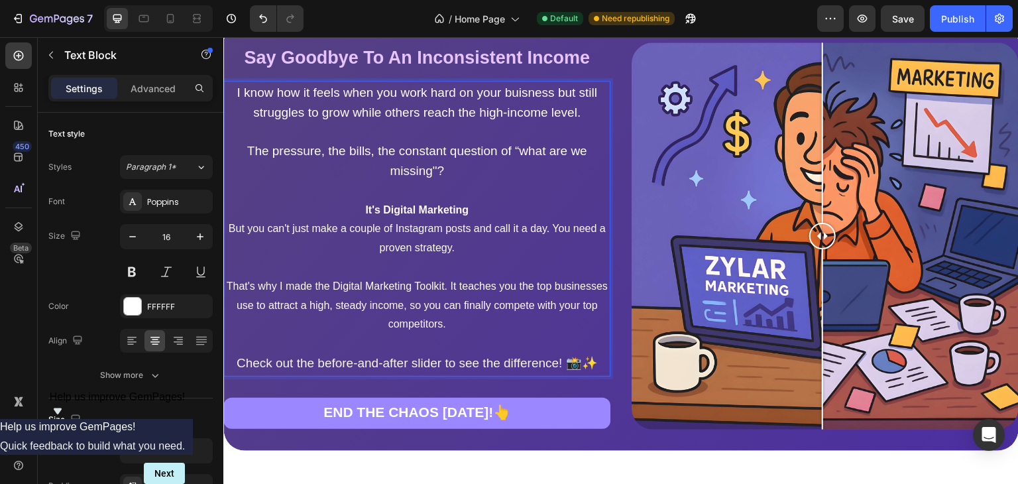
click at [294, 334] on p "That's why I made the Digital Marketing Toolkit. It teaches you the top busines…" at bounding box center [417, 305] width 382 height 57
click at [462, 182] on p "The pressure, the bills, the constant question of “what are we missing"?" at bounding box center [417, 162] width 382 height 40
click at [280, 119] on span "\artI know how it feels when you work hard on your buisness but still struggles…" at bounding box center [416, 103] width 379 height 34
click at [465, 258] on p "But you can't just make a couple of Instagram posts and call it a day. You need…" at bounding box center [417, 238] width 382 height 38
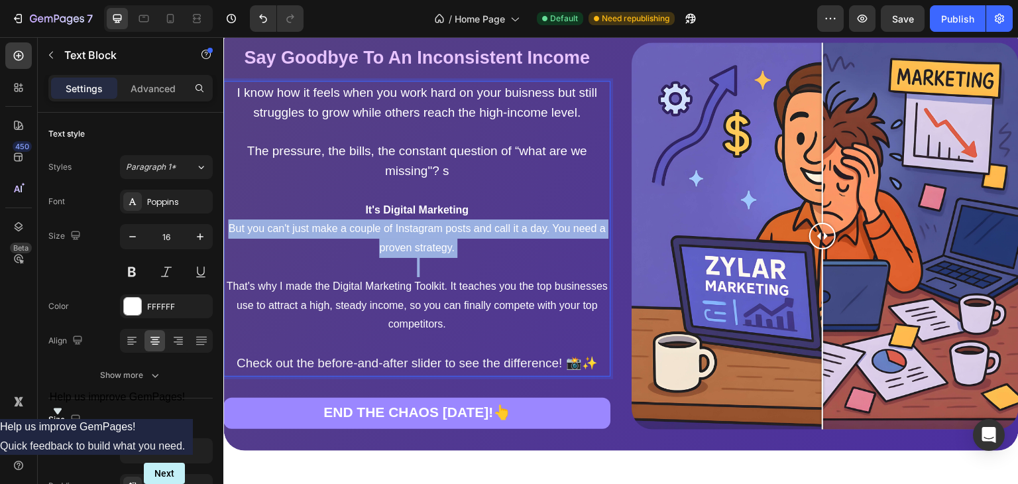
click at [465, 258] on p "But you can't just make a couple of Instagram posts and call it a day. You need…" at bounding box center [417, 238] width 382 height 38
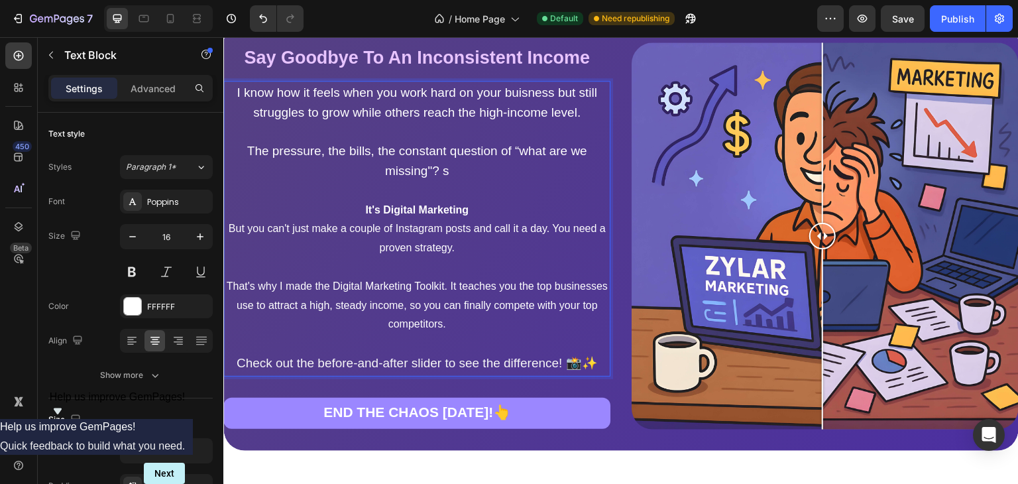
click at [465, 258] on p "But you can't just make a couple of Instagram posts and call it a day. You need…" at bounding box center [417, 238] width 382 height 38
copy p "strategy"
click at [577, 334] on p "That's why I made the Digital Marketing Toolkit. It teaches you the top busines…" at bounding box center [417, 305] width 382 height 57
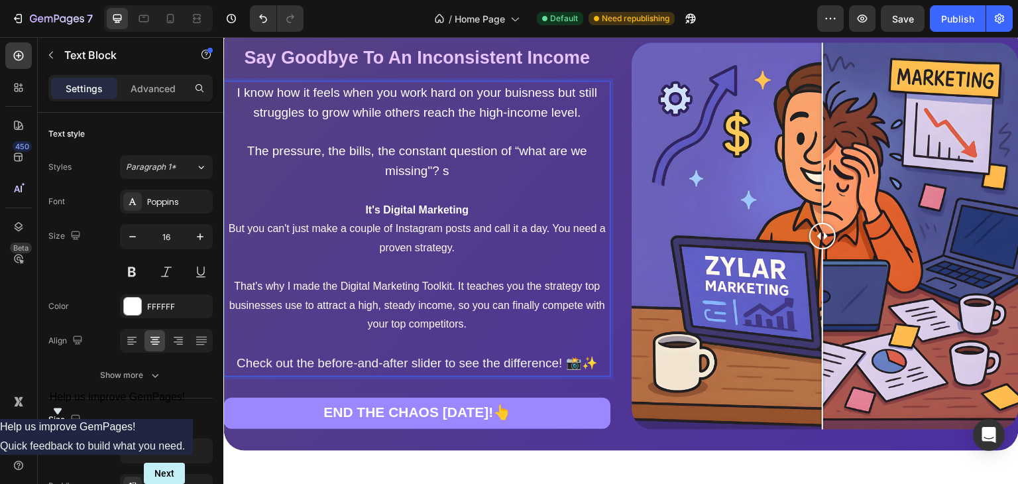
click at [274, 334] on p "That's why I made the Digital Marketing Toolkit. It teaches you the strategy to…" at bounding box center [417, 305] width 382 height 57
click at [276, 334] on p "That's why I made the Digital Marketing Toolkit. It teaches you the strategy to…" at bounding box center [417, 305] width 382 height 57
click at [272, 334] on p "That's why I made the Digital Marketing Toolkit. It teaches you the strateg top…" at bounding box center [417, 305] width 382 height 57
click at [274, 334] on p "That's why I made the Digital Marketing Toolkit. It teaches you the strategi to…" at bounding box center [417, 305] width 382 height 57
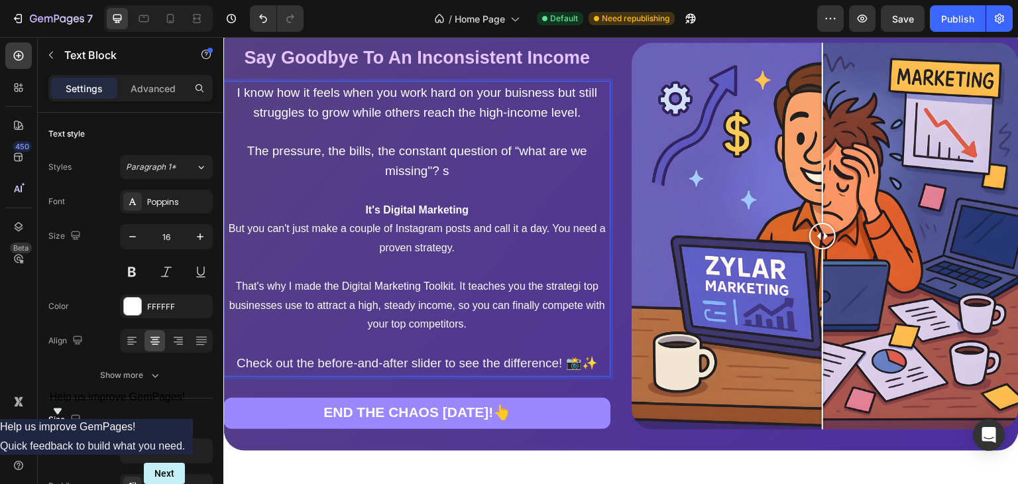
click at [278, 334] on p "That's why I made the Digital Marketing Toolkit. It teaches you the strategi to…" at bounding box center [417, 305] width 382 height 57
click at [280, 334] on p "That's why I made the Digital Marketing Toolkit. It teaches you the strategie t…" at bounding box center [417, 305] width 382 height 57
click at [286, 334] on p "That's why I made the Digital Marketing Toolkit. It teaches you the strategies …" at bounding box center [417, 305] width 382 height 57
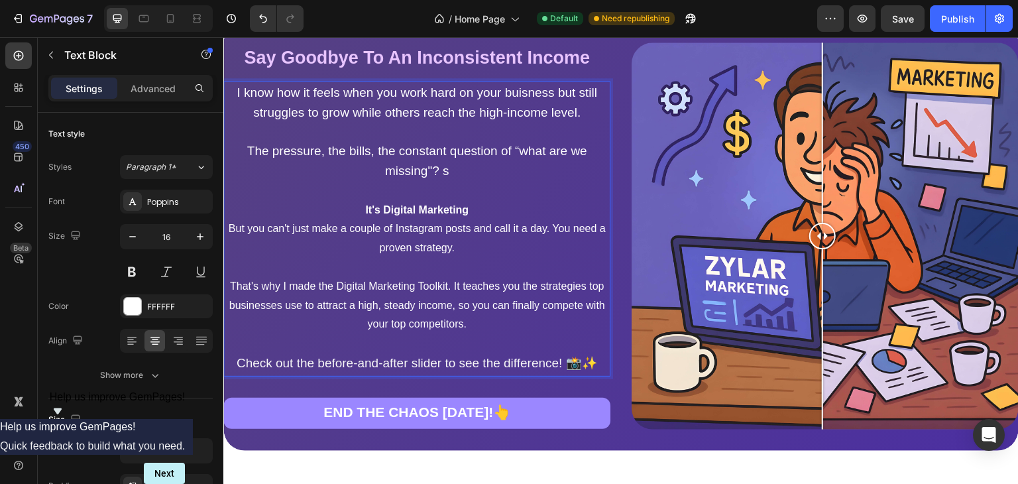
click at [274, 334] on p "That's why I made the Digital Marketing Toolkit. It teaches you the strategies …" at bounding box center [417, 305] width 382 height 57
click at [283, 334] on p "That's why I made the Digital Marketing Toolkit. It teaches you the strategies …" at bounding box center [417, 305] width 382 height 57
click at [286, 334] on p "That's why I made the Digital Marketing Toolkit. It teaches you the strategies …" at bounding box center [417, 305] width 382 height 57
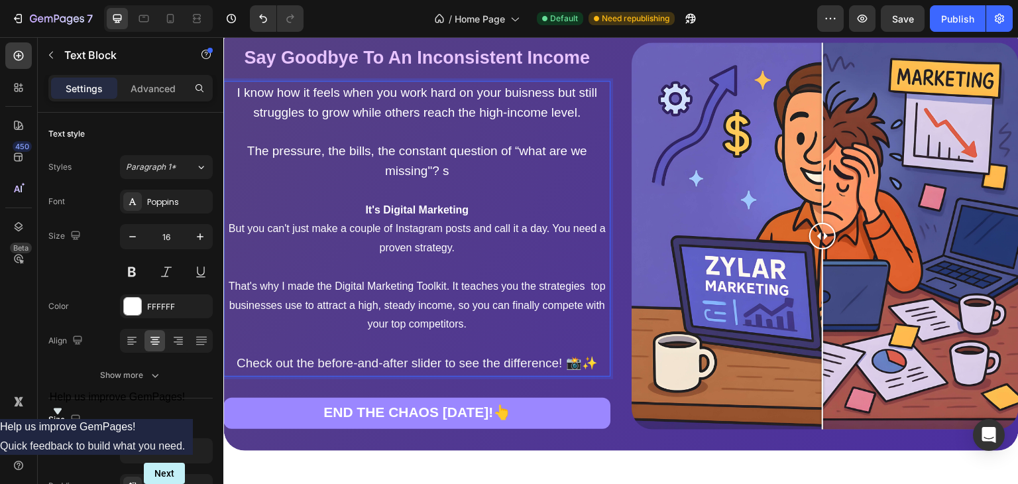
click at [284, 334] on p "That's why I made the Digital Marketing Toolkit. It teaches you the strategies …" at bounding box center [417, 305] width 382 height 57
click at [296, 334] on p "That's why I made the Digital Marketing Toolkit. It teaches you the strategies …" at bounding box center [417, 305] width 382 height 57
click at [447, 374] on p "Check out the before-and-after slider to see the difference! 📸✨" at bounding box center [417, 364] width 382 height 20
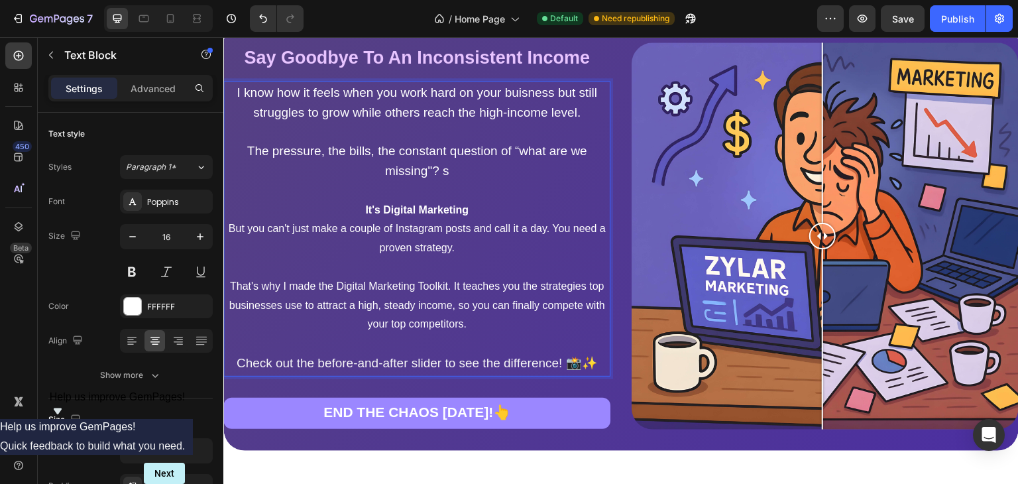
click at [502, 370] on span "Check out the before-and-after slider to see the difference! 📸✨" at bounding box center [416, 363] width 361 height 14
click at [556, 370] on span "Check out the before-and-after slider to see the difference! 📸✨" at bounding box center [416, 363] width 361 height 14
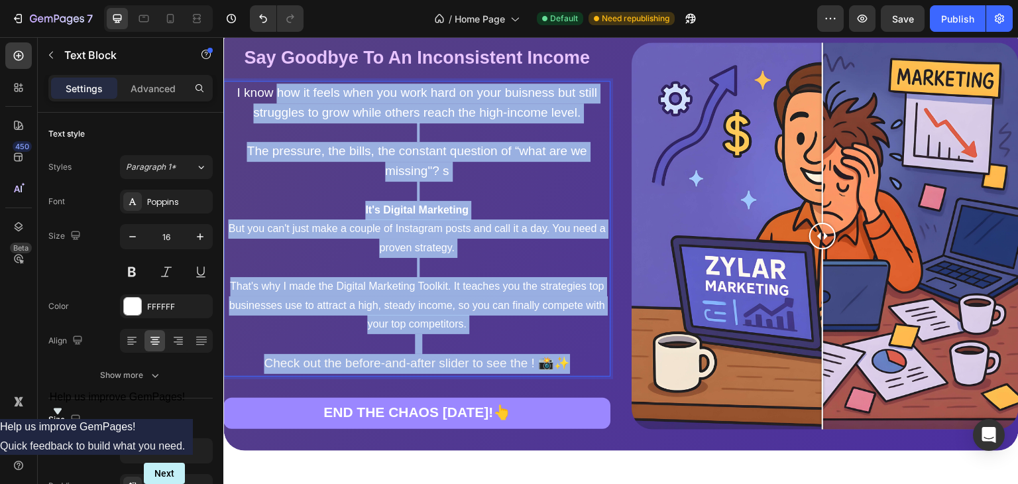
drag, startPoint x: 593, startPoint y: 416, endPoint x: 99, endPoint y: -53, distance: 680.4
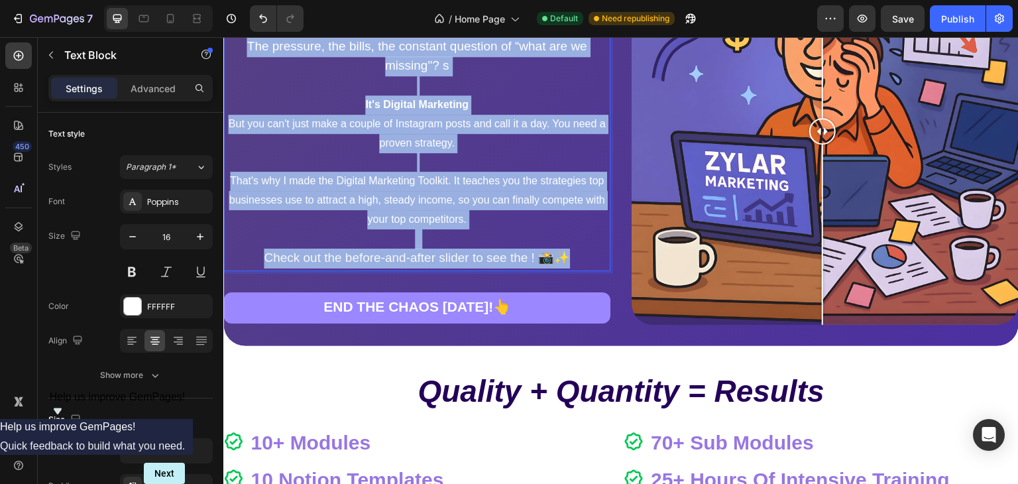
click at [370, 196] on p "That's why I made the Digital Marketing Toolkit. It teaches you the strategies …" at bounding box center [417, 200] width 382 height 57
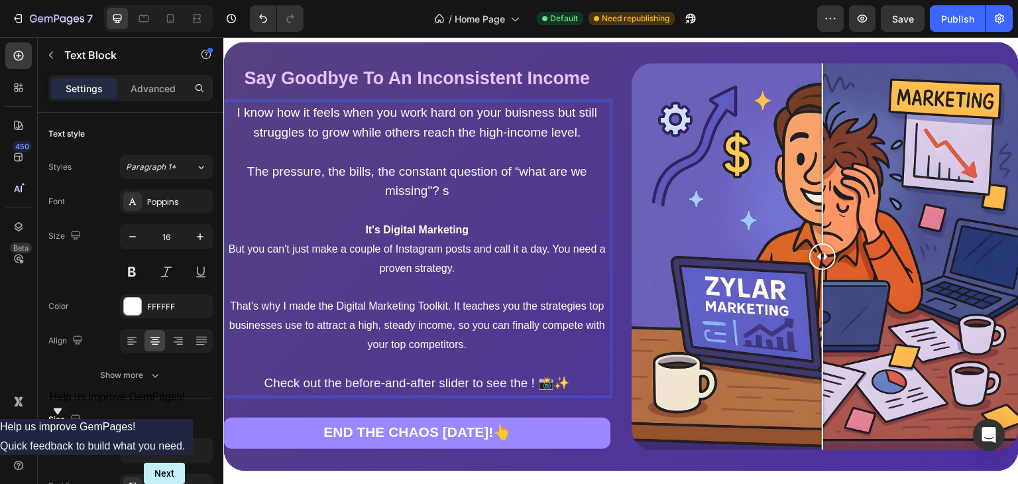
scroll to position [1155, 0]
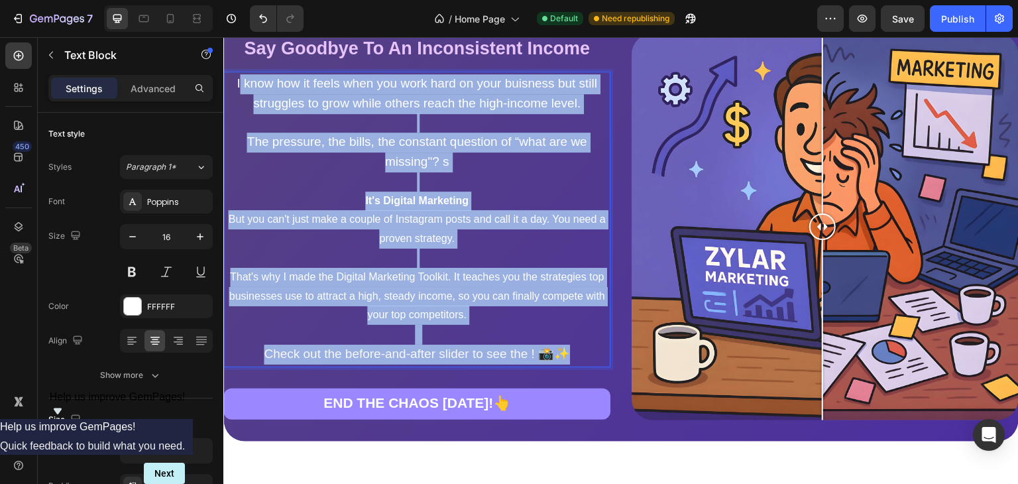
drag, startPoint x: 591, startPoint y: 410, endPoint x: 239, endPoint y: 111, distance: 461.8
click at [239, 111] on div "I know how it feels when you work hard on your buisness but still struggles to …" at bounding box center [416, 220] width 387 height 296
click at [236, 112] on p "I know how it feels when you work hard on your buisness but still struggles to …" at bounding box center [417, 94] width 382 height 40
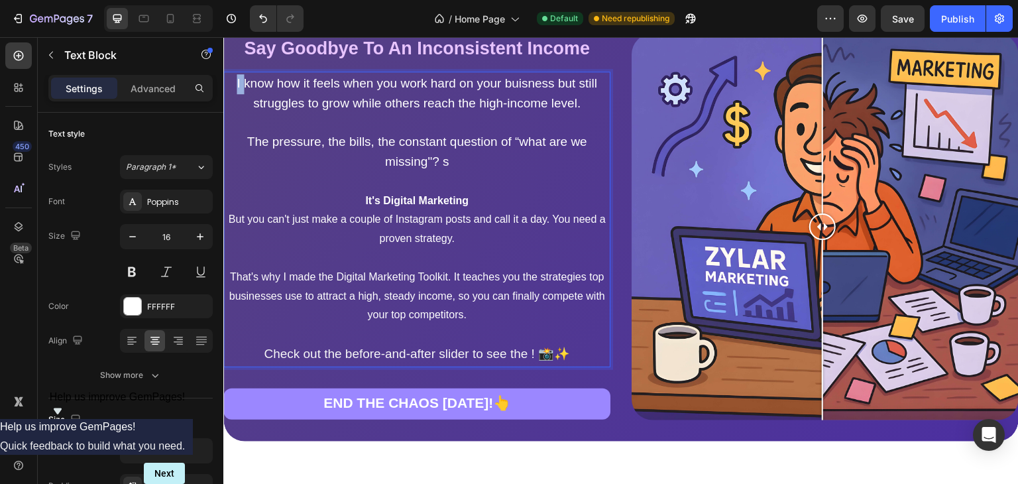
click at [236, 112] on p "I know how it feels when you work hard on your buisness but still struggles to …" at bounding box center [417, 94] width 382 height 40
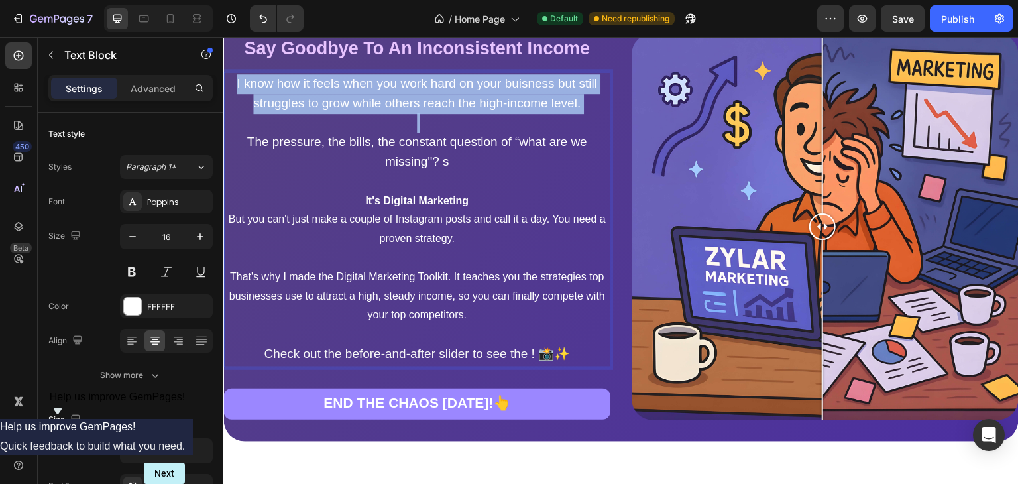
click at [236, 112] on p "I know how it feels when you work hard on your buisness but still struggles to …" at bounding box center [417, 94] width 382 height 40
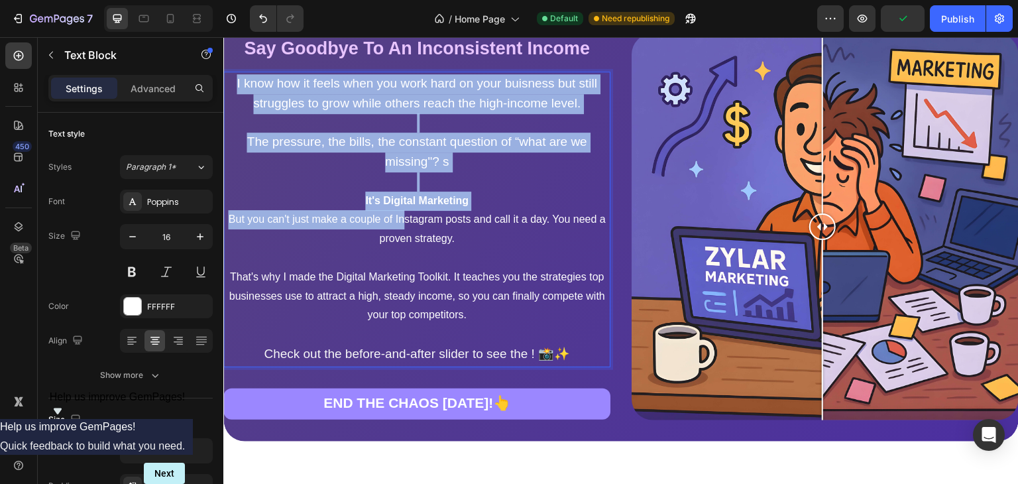
drag, startPoint x: 233, startPoint y: 112, endPoint x: 428, endPoint y: 277, distance: 254.9
click at [428, 277] on div "I know how it feels when you work hard on your buisness but still struggles to …" at bounding box center [416, 220] width 387 height 296
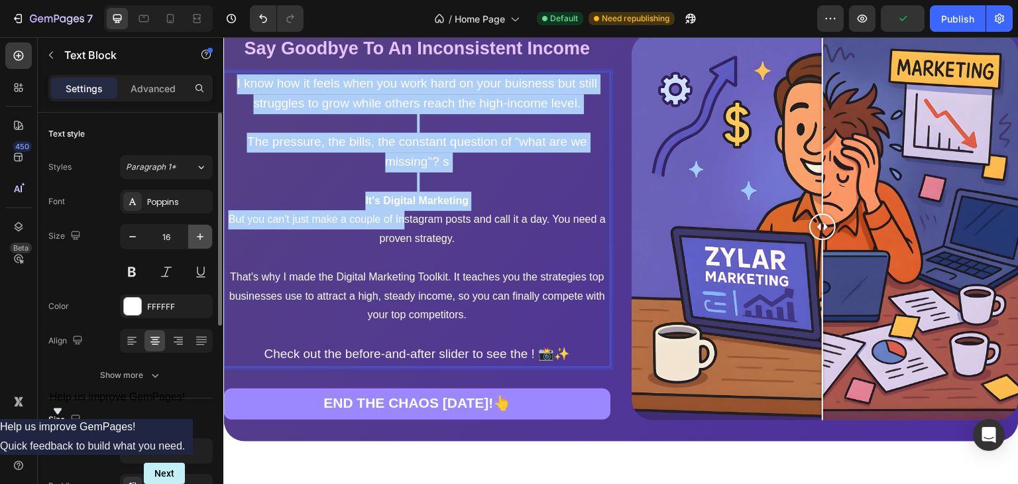
click at [204, 227] on button "button" at bounding box center [200, 237] width 24 height 24
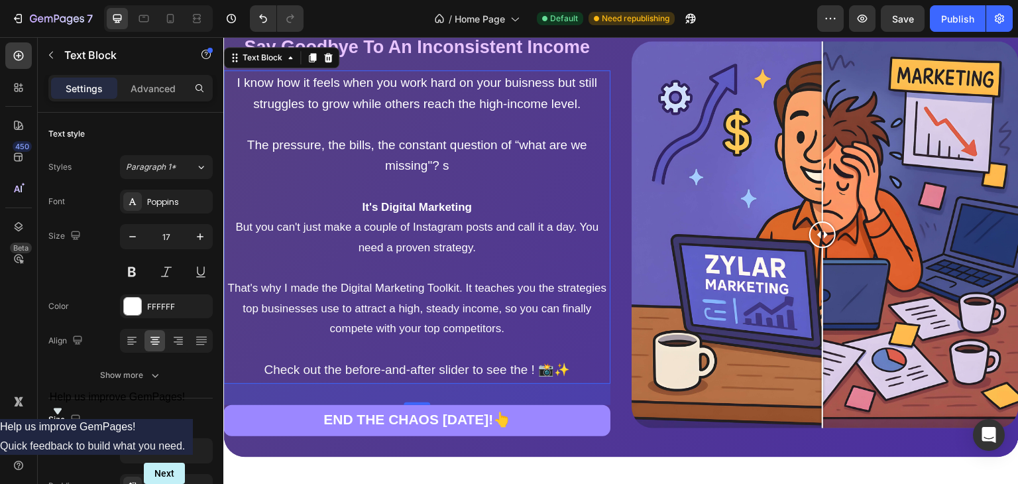
click at [240, 111] on span "I know how it feels when you work hard on your buisness but still struggles to …" at bounding box center [417, 93] width 361 height 35
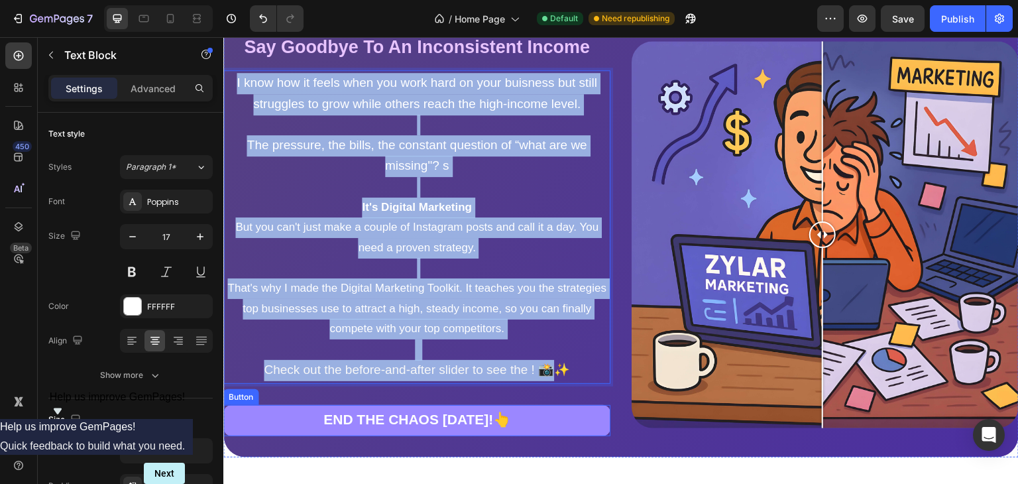
drag, startPoint x: 235, startPoint y: 113, endPoint x: 651, endPoint y: 477, distance: 553.0
click at [651, 457] on div "Say Goodbye To An Inconsistent Income Heading Say Goodbye To An Inconsistent In…" at bounding box center [621, 234] width 796 height 445
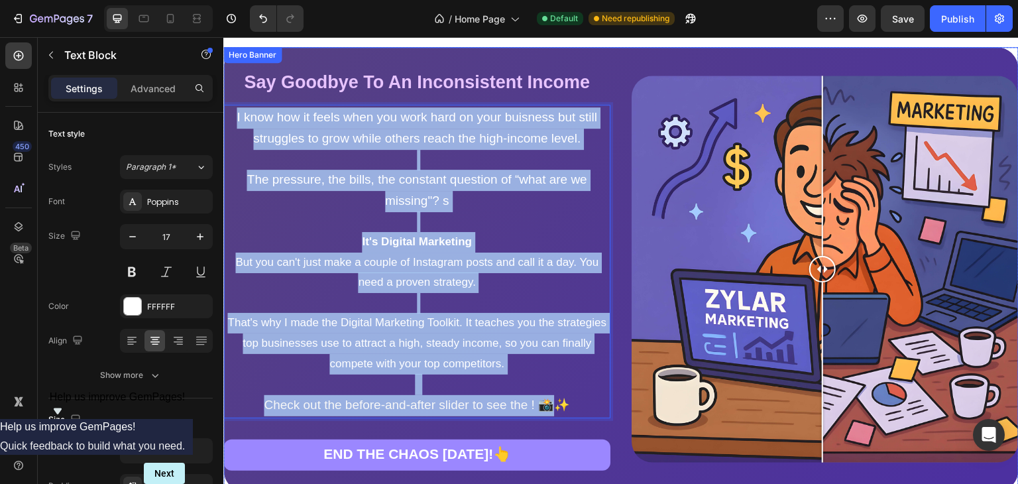
scroll to position [1172, 0]
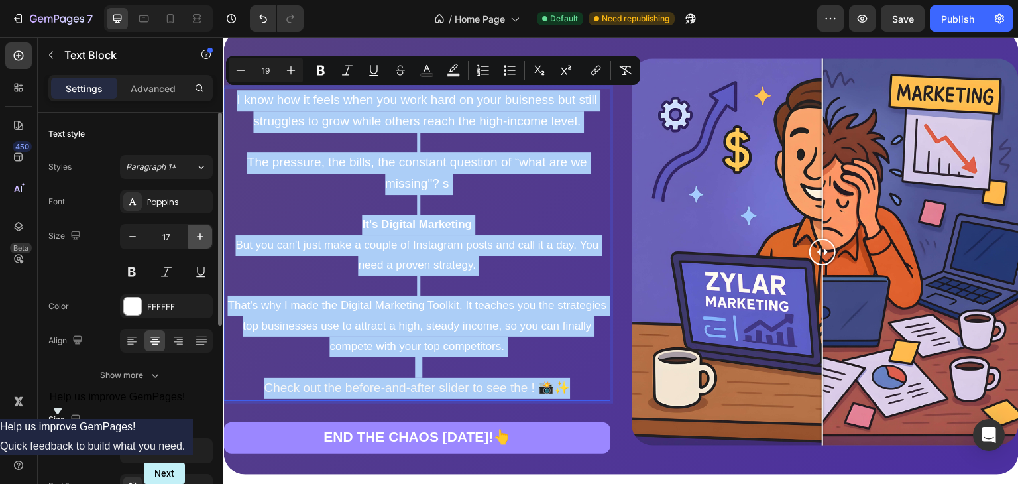
click at [198, 231] on icon "button" at bounding box center [200, 236] width 13 height 13
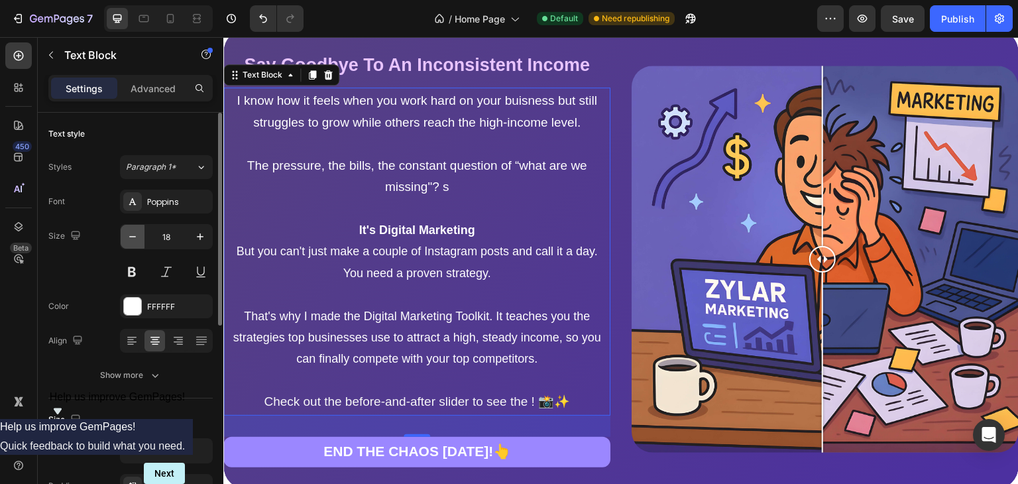
click at [125, 230] on button "button" at bounding box center [133, 237] width 24 height 24
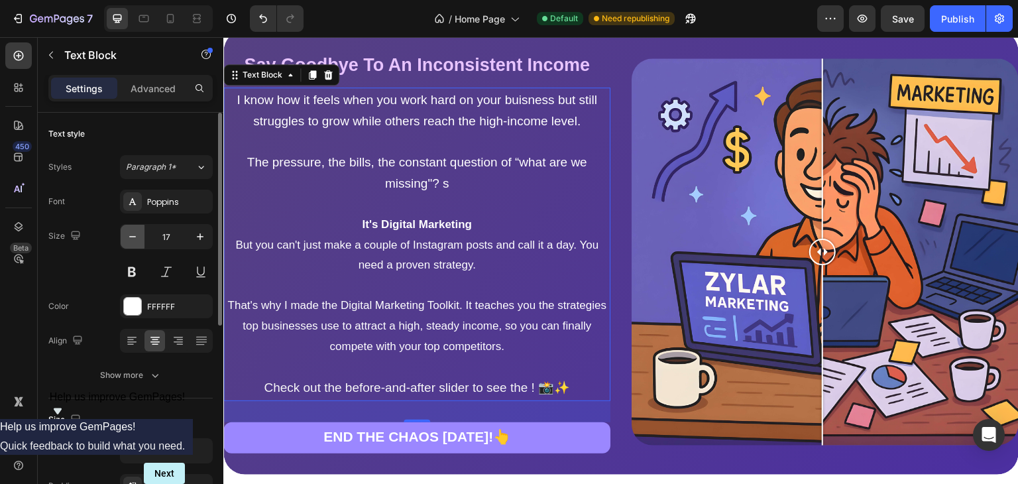
type input "16"
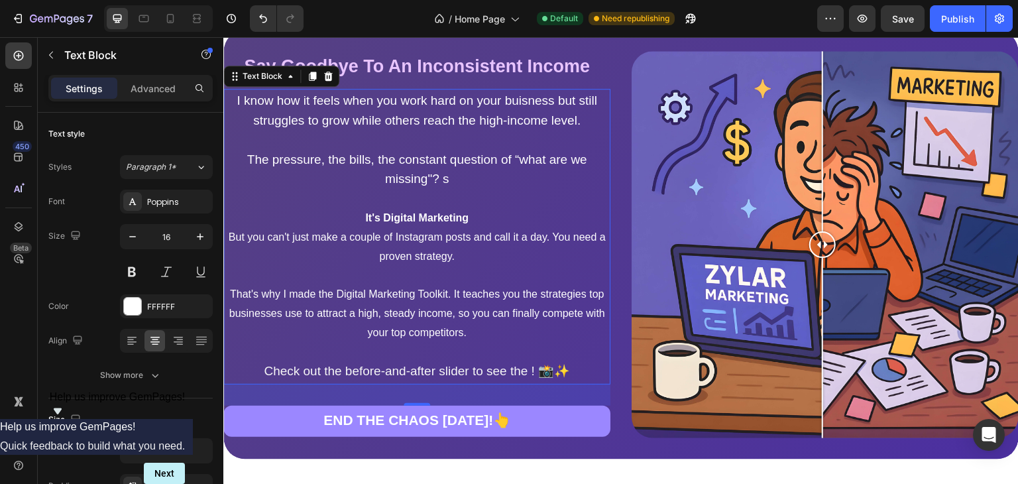
click at [329, 336] on p "That's why I made the Digital Marketing Toolkit. It teaches you the strategies …" at bounding box center [417, 313] width 382 height 57
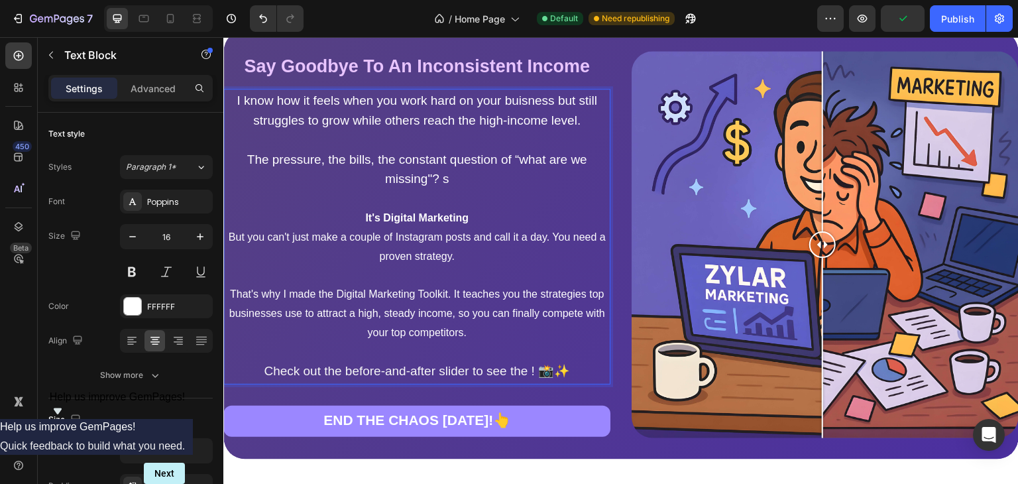
click at [500, 266] on p "But you can't just make a couple of Instagram posts and call it a day. You need…" at bounding box center [417, 247] width 382 height 38
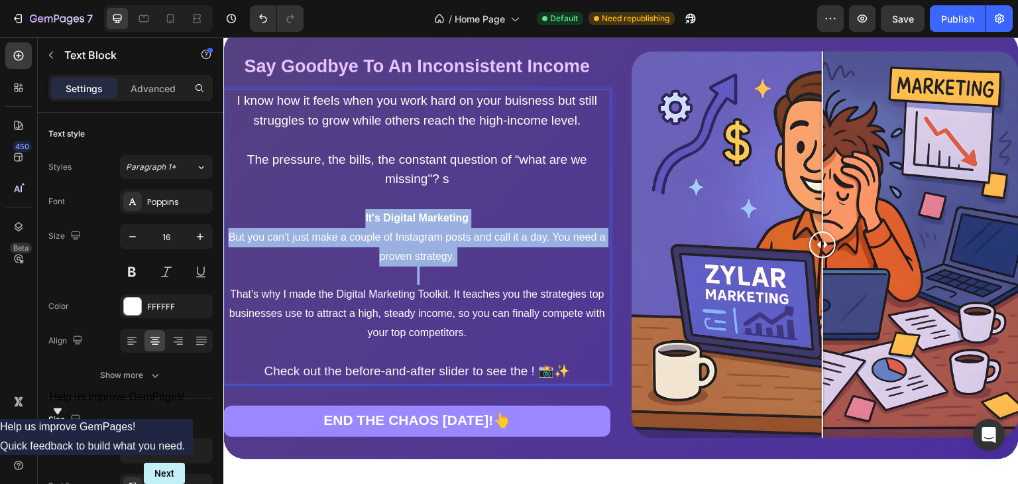
drag, startPoint x: 500, startPoint y: 280, endPoint x: 353, endPoint y: 227, distance: 155.8
click at [353, 227] on div "I know how it feels when you work hard on your buisness but still struggles to …" at bounding box center [416, 237] width 387 height 296
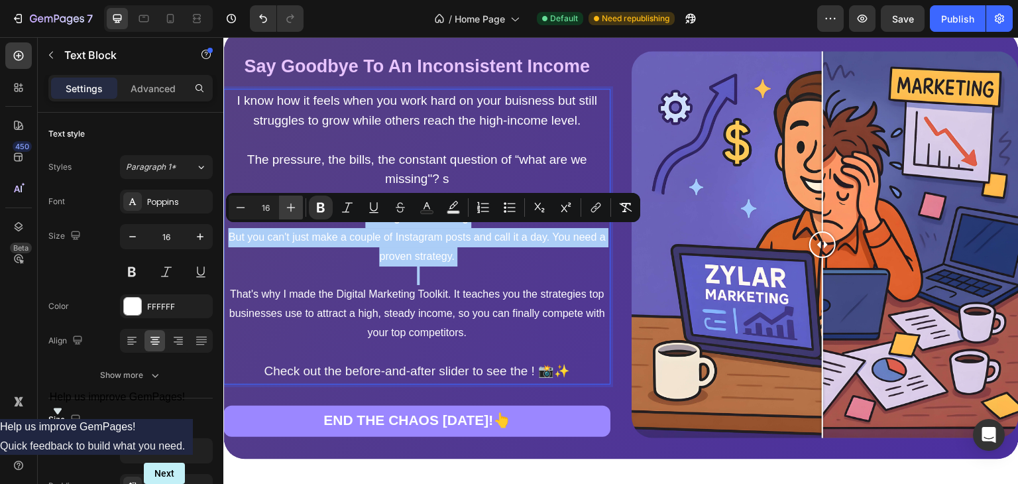
click at [286, 204] on icon "Editor contextual toolbar" at bounding box center [290, 207] width 13 height 13
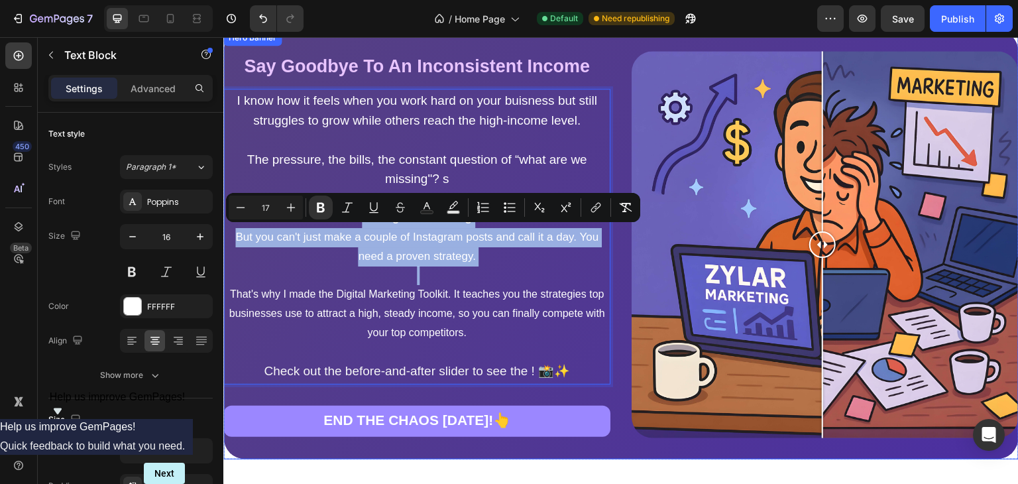
type input "19"
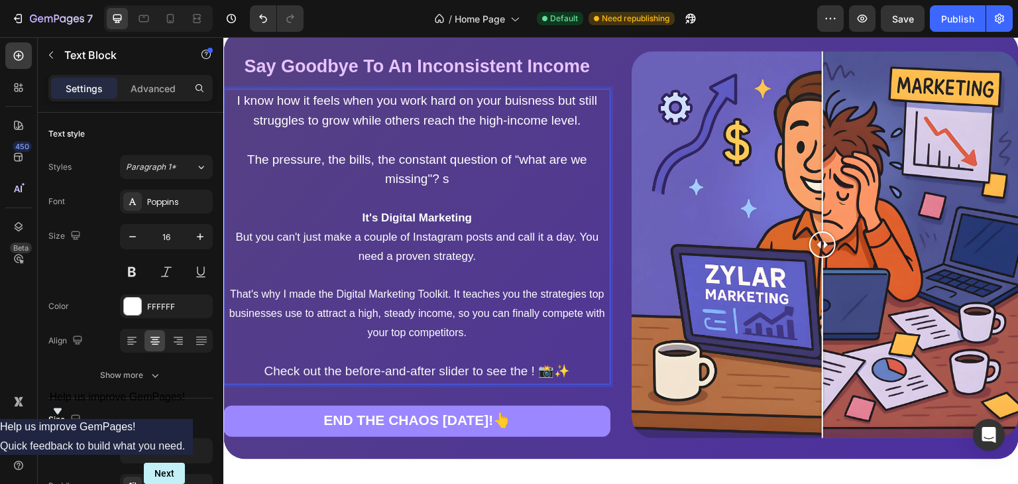
click at [570, 378] on span "Check out the before-and-after slider to see the ! 📸✨" at bounding box center [417, 371] width 306 height 14
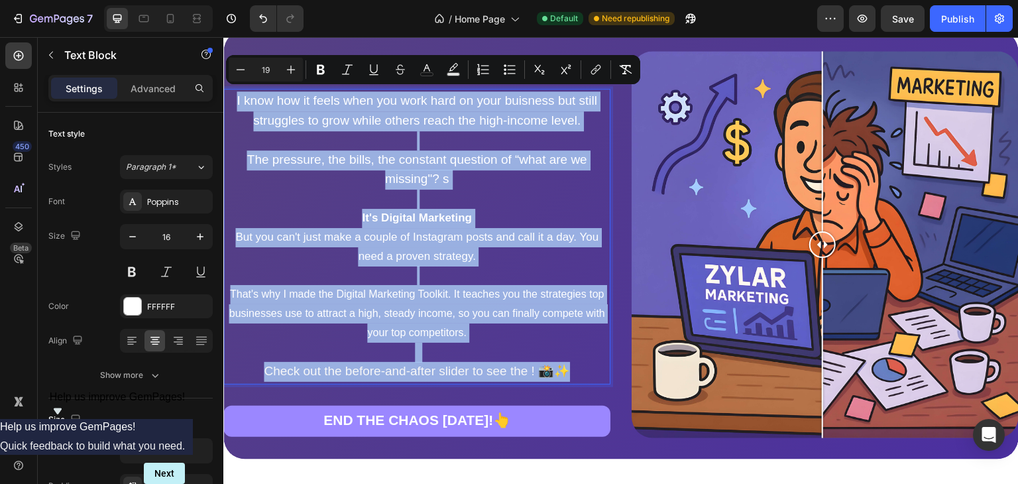
drag, startPoint x: 585, startPoint y: 391, endPoint x: 156, endPoint y: 90, distance: 524.0
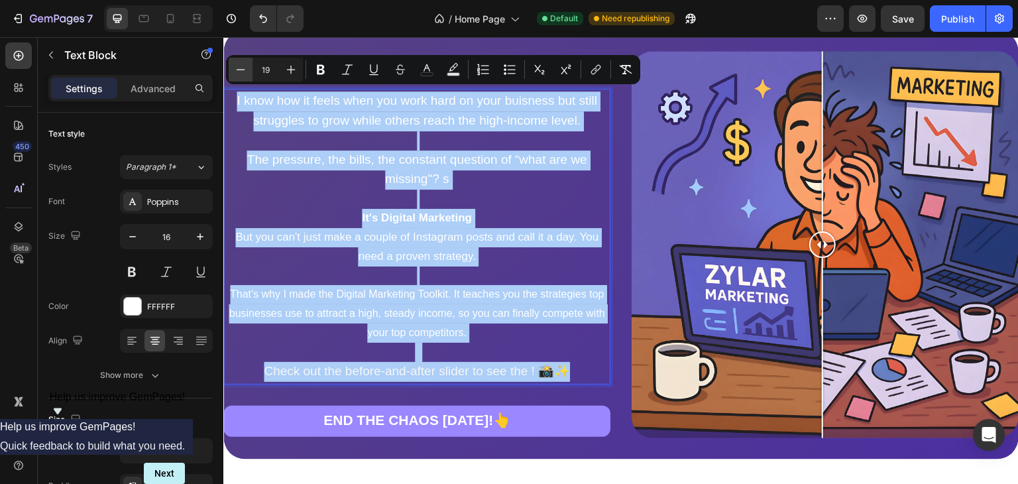
click at [249, 67] on button "Minus" at bounding box center [241, 70] width 24 height 24
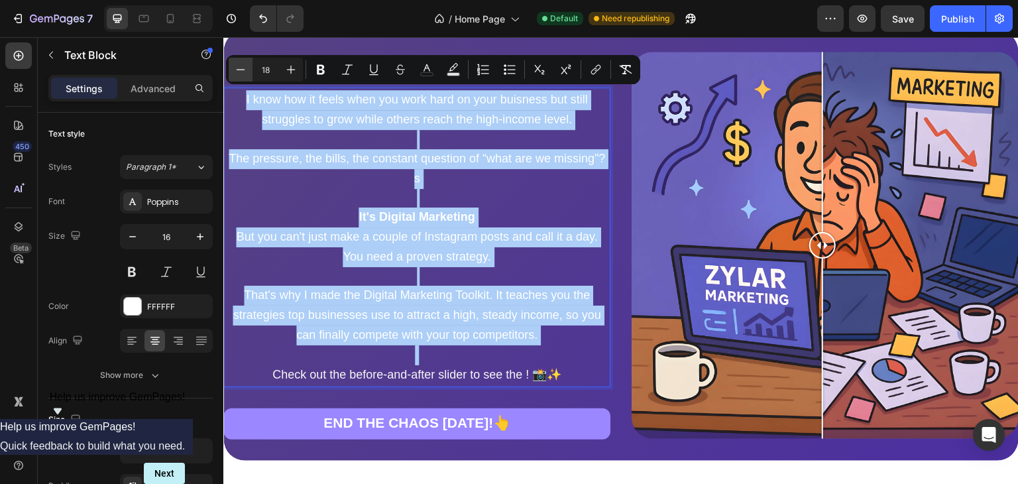
click at [247, 67] on button "Minus" at bounding box center [241, 70] width 24 height 24
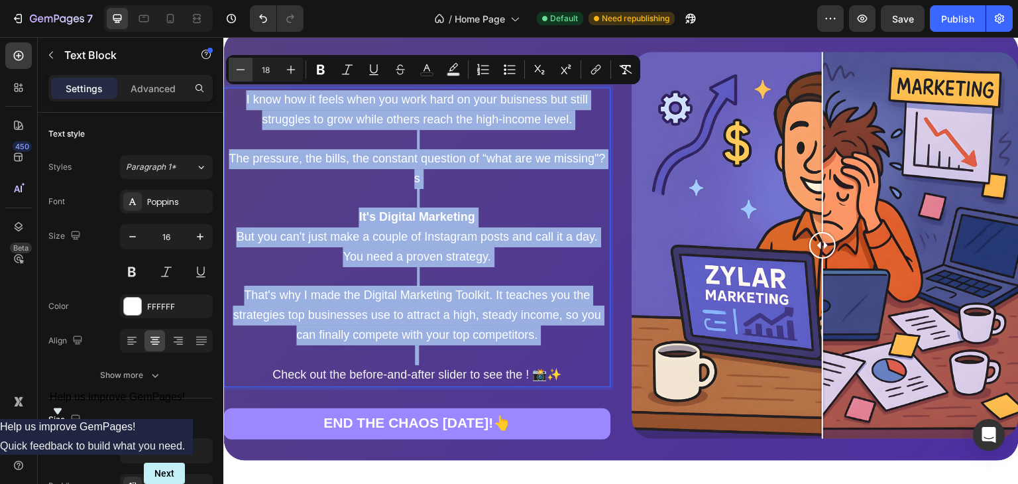
type input "17"
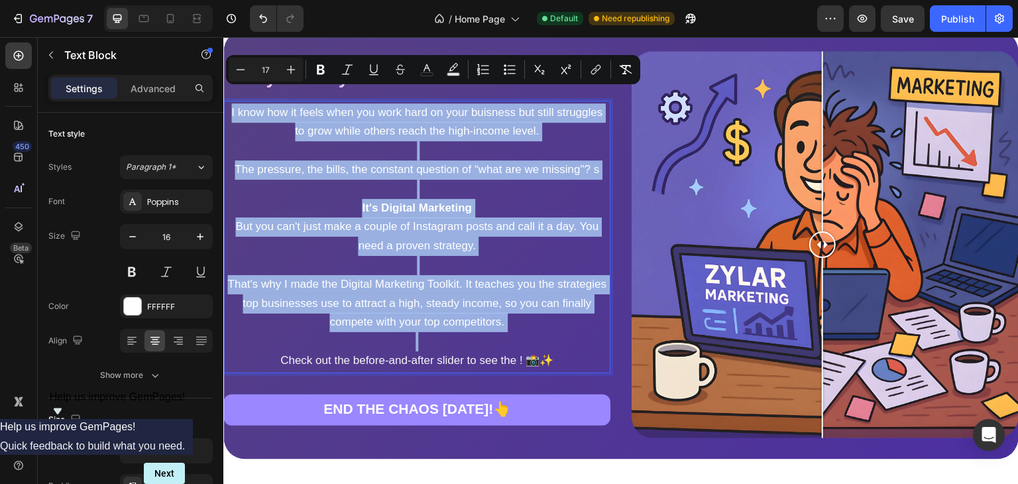
click at [363, 188] on p "Rich Text Editor. Editing area: main" at bounding box center [417, 189] width 382 height 19
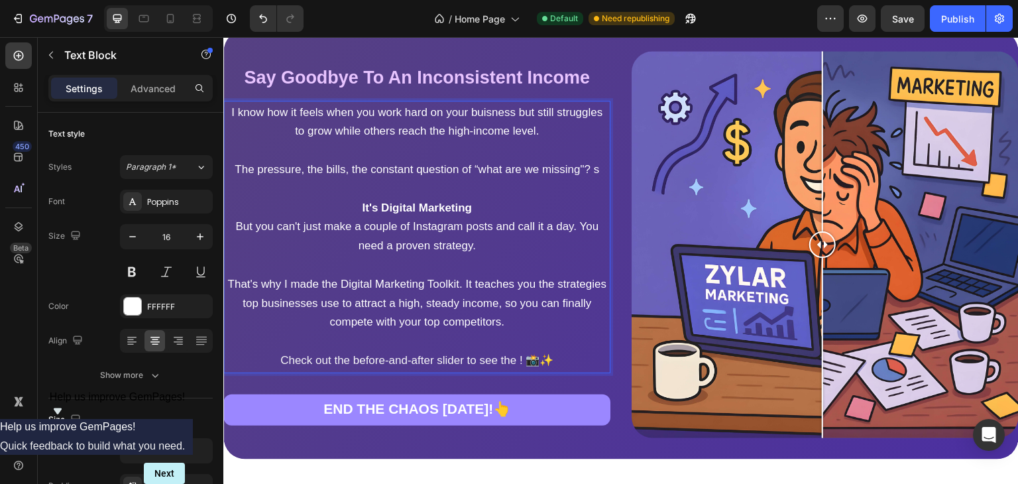
click at [453, 180] on p "The pressure, the bills, the constant question of “what are we missing"? s" at bounding box center [417, 169] width 382 height 19
click at [518, 106] on span "I know how it feels when you work hard on your buisness but still struggles to …" at bounding box center [416, 122] width 371 height 32
click at [522, 106] on span "I know how it feels when you work hard on your busness but still struggles to g…" at bounding box center [416, 122] width 381 height 32
click at [339, 180] on p "The pressure, the bills, the constant question of “what are we missing?"" at bounding box center [417, 169] width 382 height 19
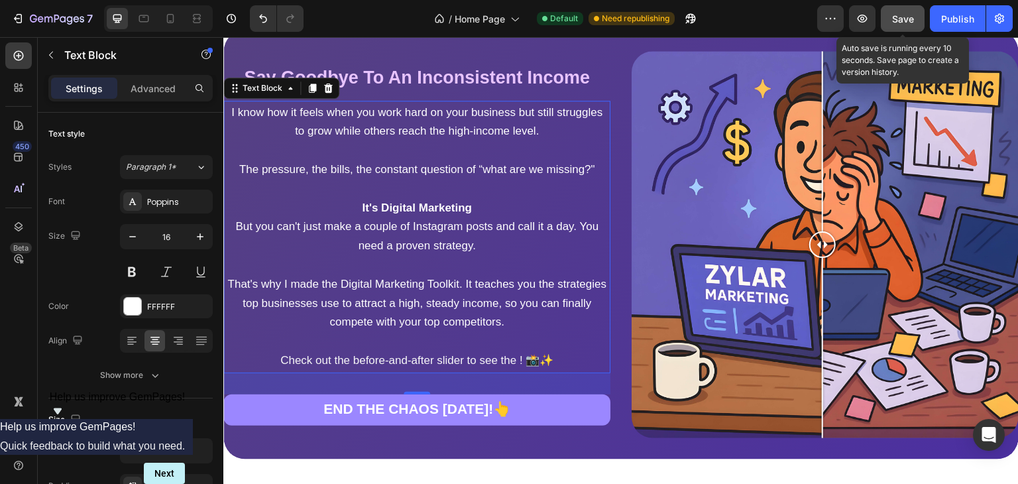
click at [913, 13] on span "Save" at bounding box center [903, 18] width 22 height 11
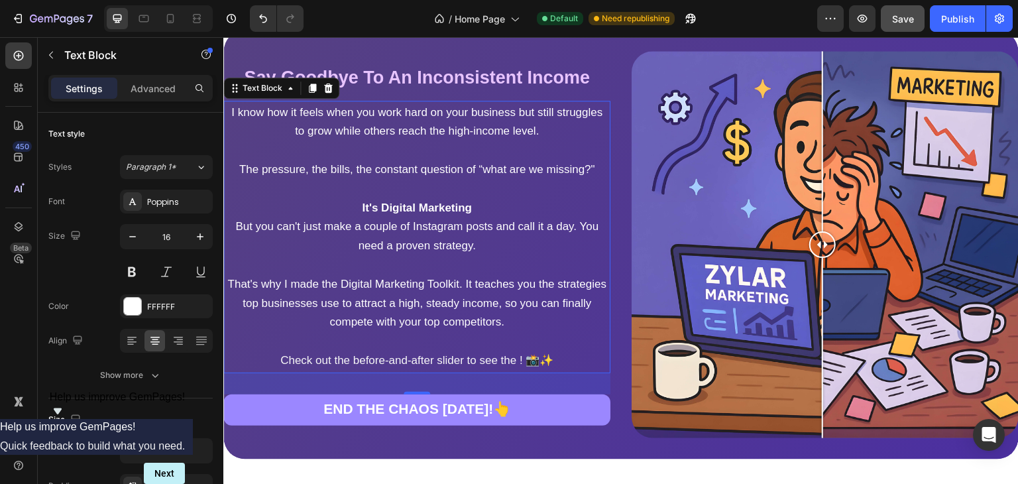
click at [399, 118] on span "I know how it feels when you work hard on your business but still struggles to …" at bounding box center [416, 122] width 371 height 32
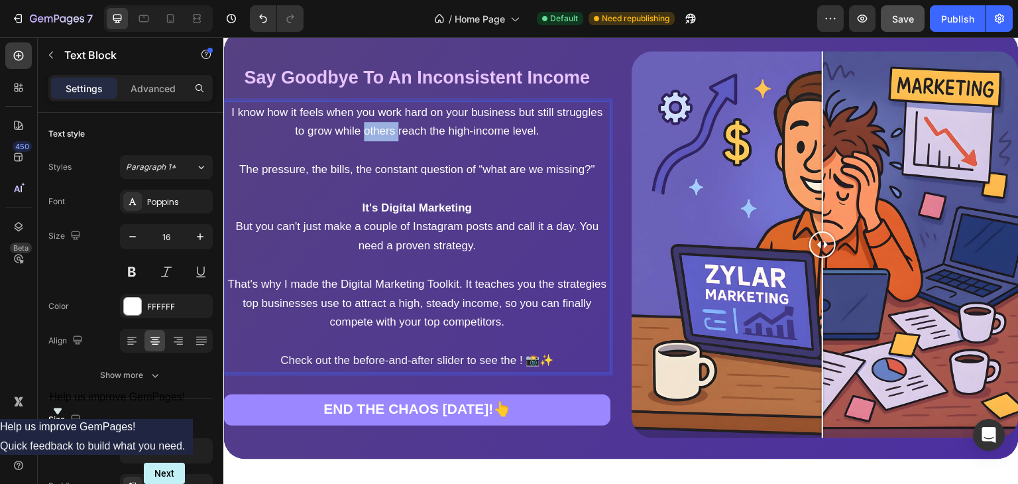
click at [399, 118] on span "I know how it feels when you work hard on your business but still struggles to …" at bounding box center [416, 122] width 371 height 32
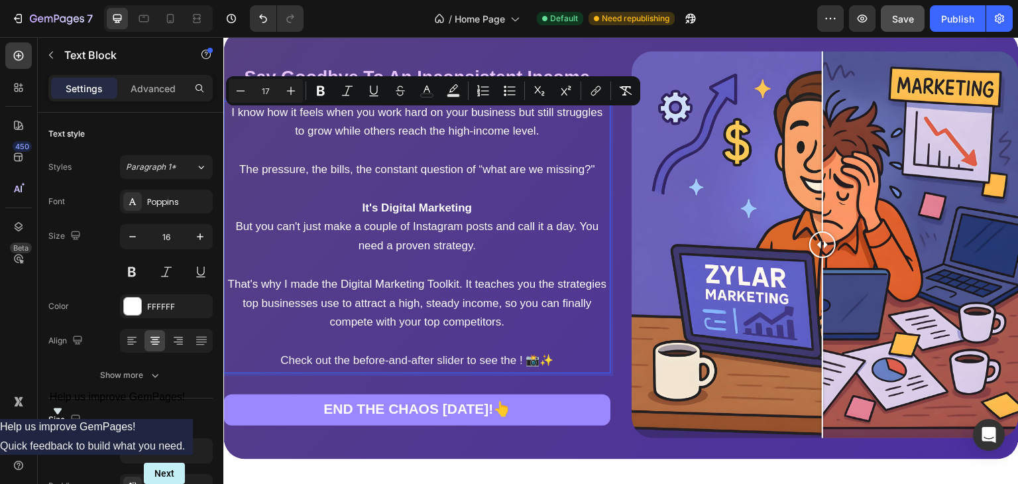
click at [483, 218] on p "It's Digital Marketing" at bounding box center [417, 208] width 382 height 19
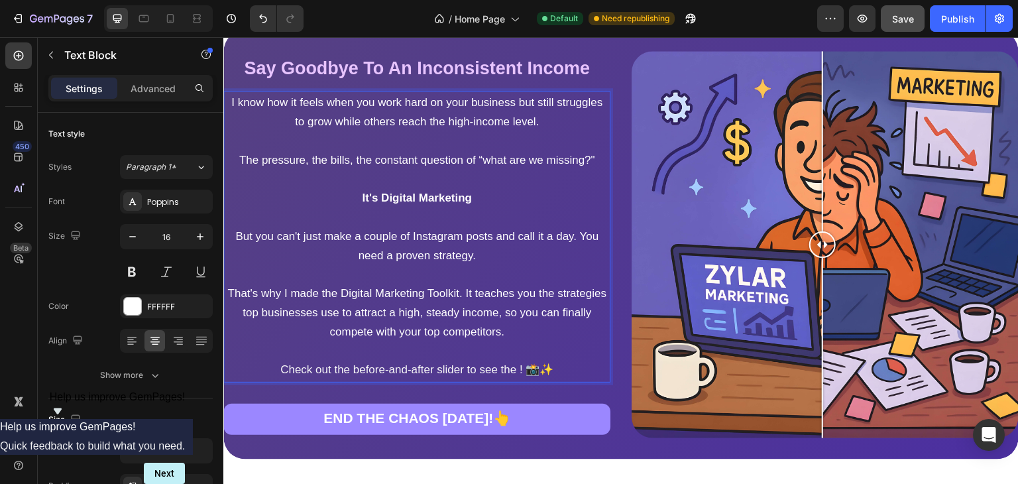
scroll to position [1171, 0]
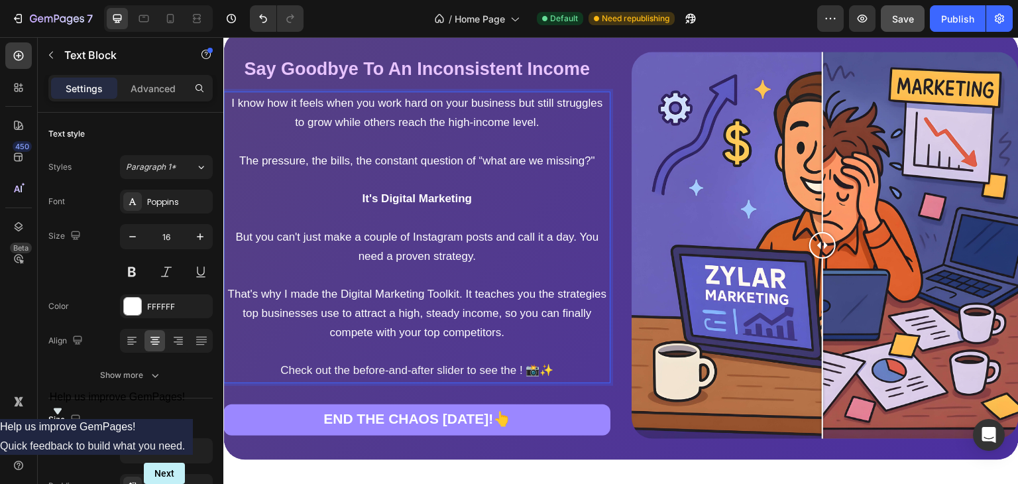
click at [398, 307] on span "That's why I made the Digital Marketing Toolkit. It teaches you the strategies …" at bounding box center [416, 313] width 379 height 51
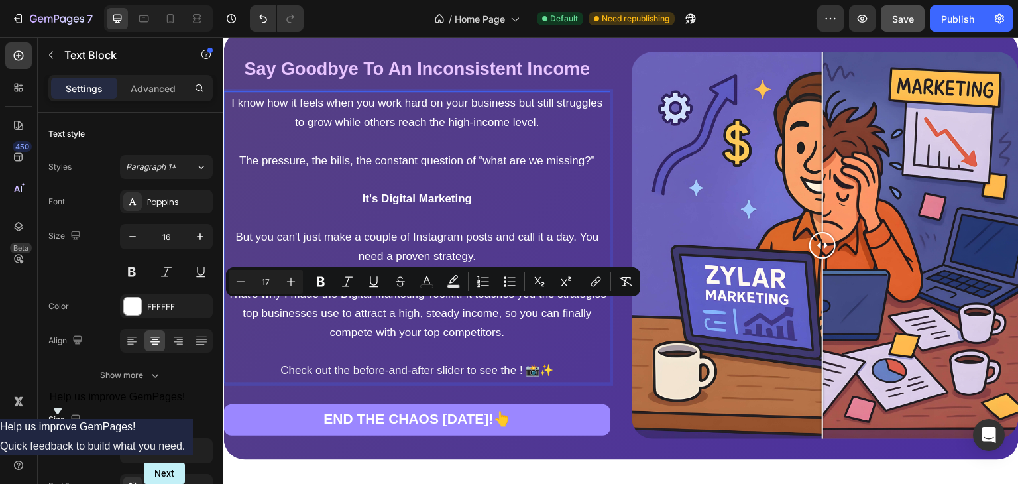
click at [369, 263] on span "But you can't just make a couple of Instagram posts and call it a day. You need…" at bounding box center [416, 247] width 363 height 32
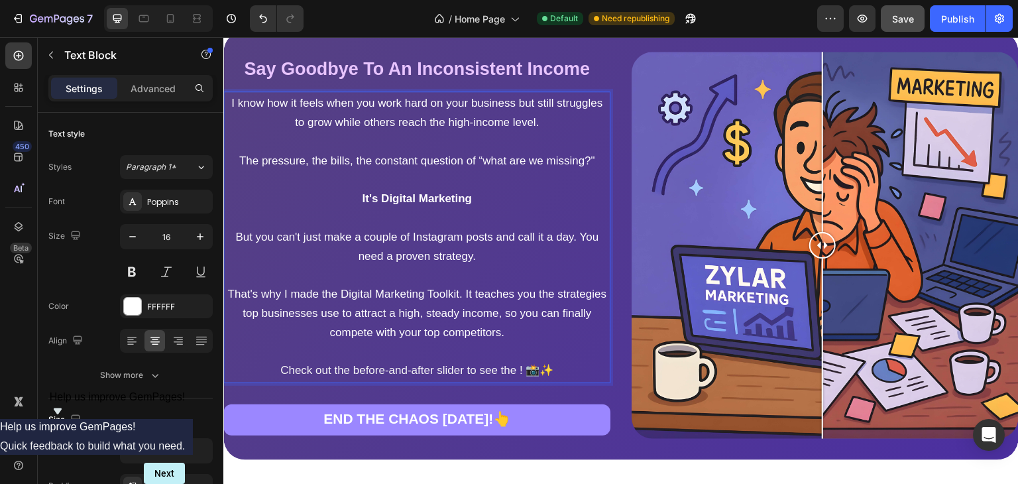
click at [369, 263] on span "But you can't just make a couple of Instagram posts and call it a day. You need…" at bounding box center [416, 247] width 363 height 32
click at [351, 283] on p "Rich Text Editor. Editing area: main" at bounding box center [417, 275] width 382 height 19
click at [353, 285] on p "Rich Text Editor. Editing area: main" at bounding box center [417, 275] width 382 height 19
click at [350, 263] on span "But you can't just make a couple of Instagram posts and call it a day. You need…" at bounding box center [416, 247] width 363 height 32
click at [355, 263] on span "But you can't just make a couple of Instagram posts and call it a day. You need…" at bounding box center [416, 247] width 363 height 32
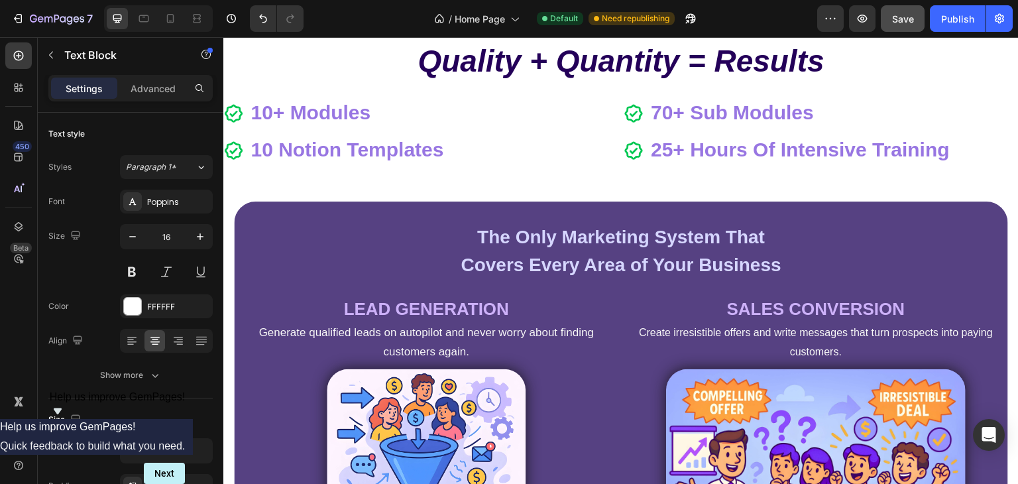
scroll to position [1485, 0]
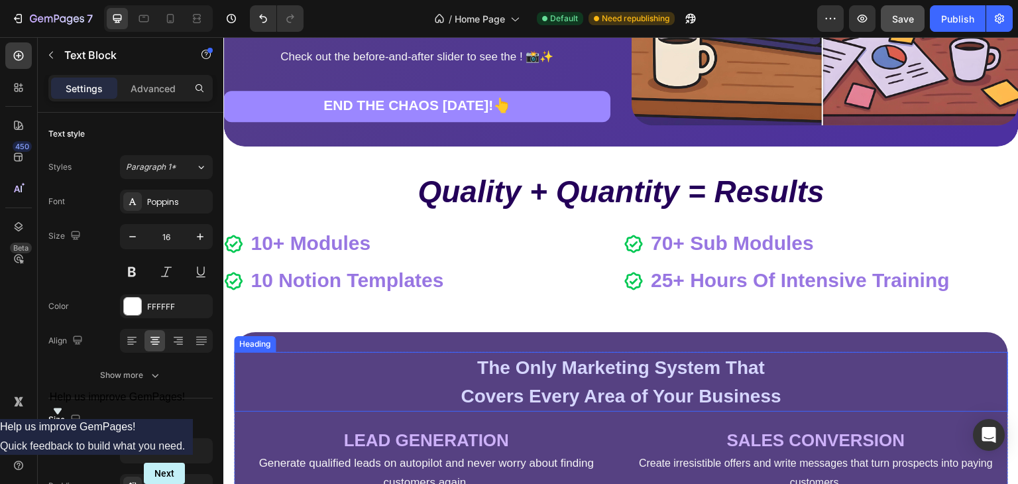
click at [681, 377] on strong "The Only Marketing System That" at bounding box center [621, 367] width 288 height 21
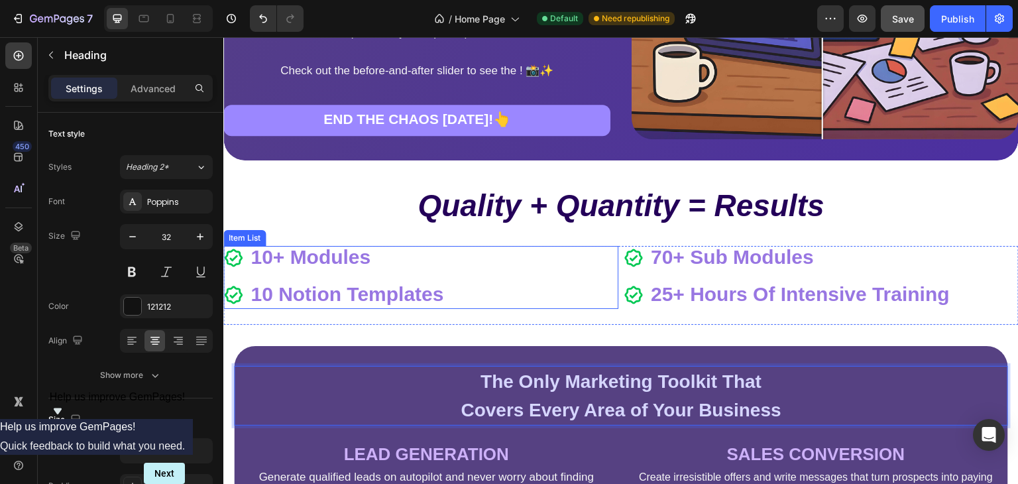
scroll to position [1472, 0]
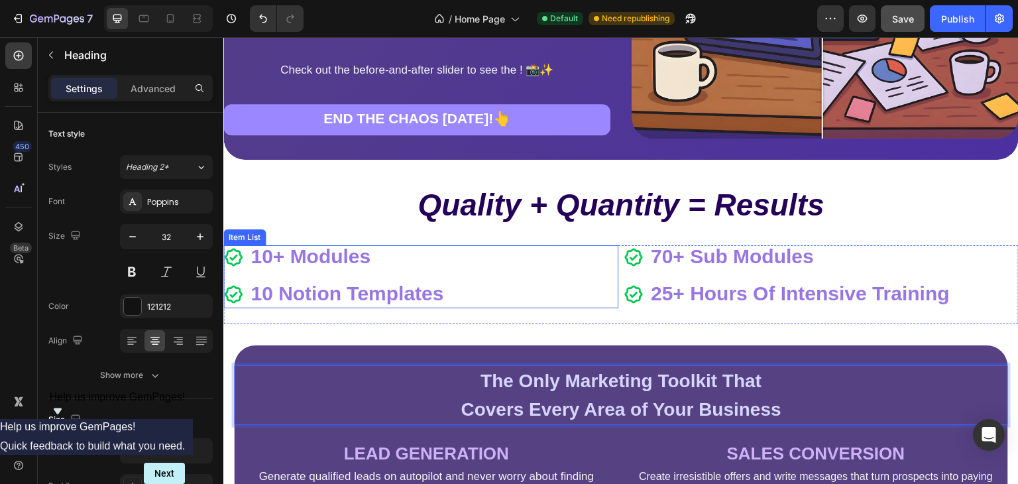
click at [562, 248] on div "Quality + Quantity = Results Heading Quality + Quantity = Results Heading 10+ M…" at bounding box center [621, 253] width 796 height 144
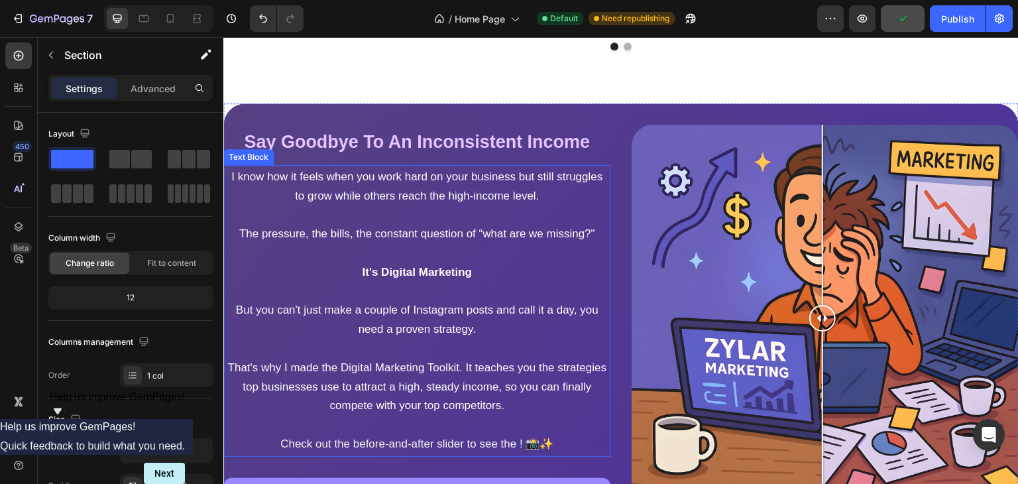
scroll to position [1175, 0]
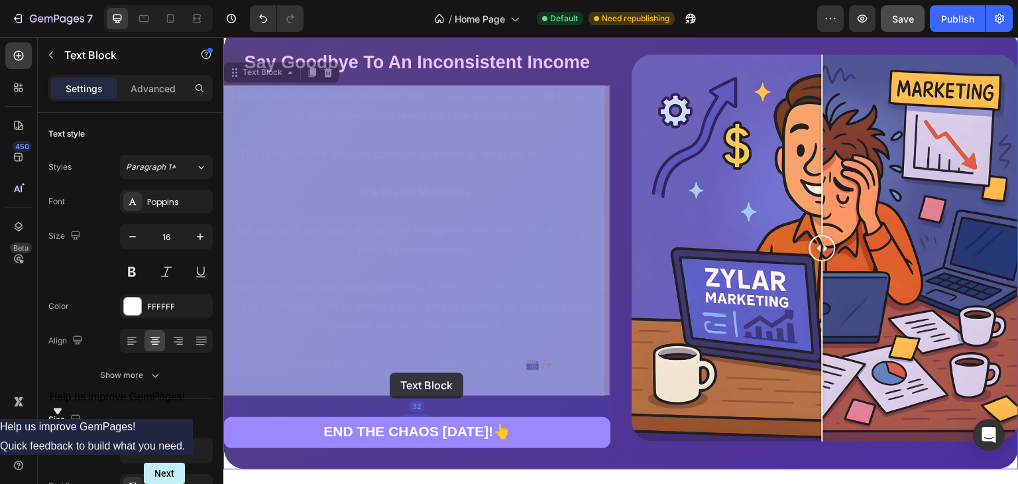
drag, startPoint x: 439, startPoint y: 382, endPoint x: 397, endPoint y: 371, distance: 43.3
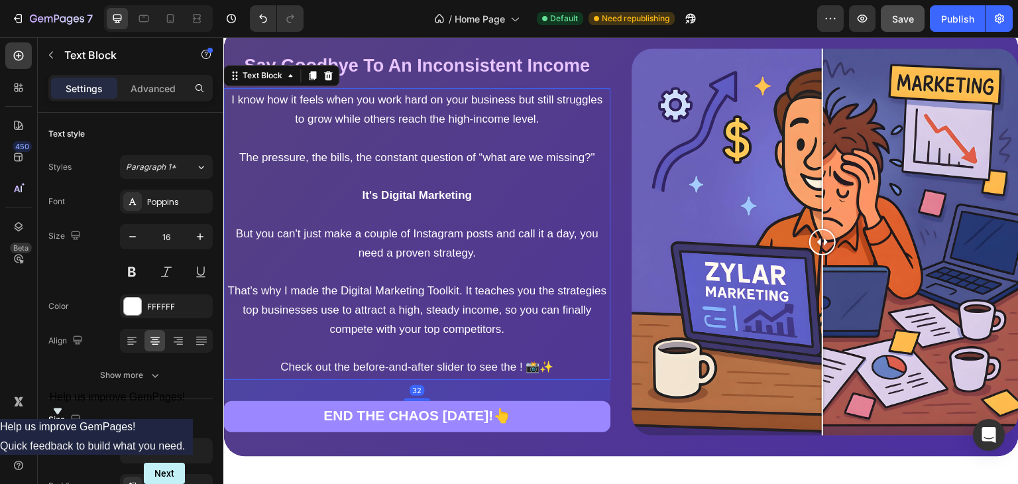
click at [441, 373] on span "Check out the before-and-after slider to see the ! 📸✨" at bounding box center [416, 367] width 273 height 13
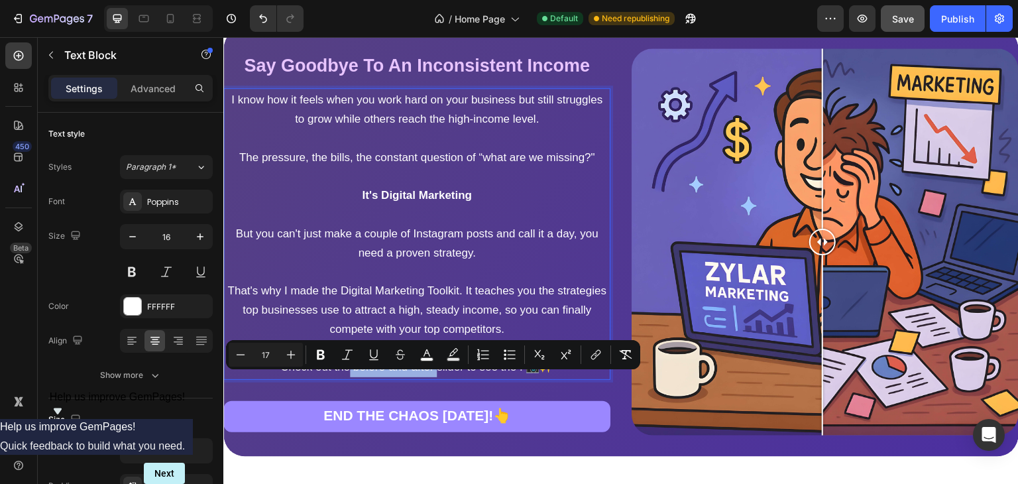
drag, startPoint x: 440, startPoint y: 384, endPoint x: 333, endPoint y: 378, distance: 106.3
click at [333, 373] on span "Check out the before-and-after slider to see the ! 📸✨" at bounding box center [416, 367] width 273 height 13
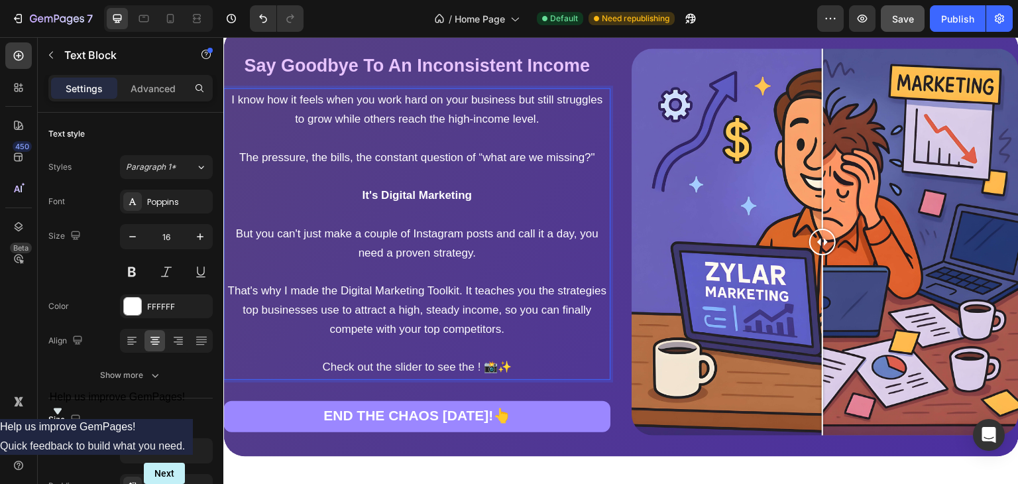
click at [454, 373] on span "Check out the slider to see the ! 📸✨" at bounding box center [417, 367] width 190 height 13
click at [479, 373] on span "Check out the slider to see the ! 📸✨" at bounding box center [417, 367] width 190 height 13
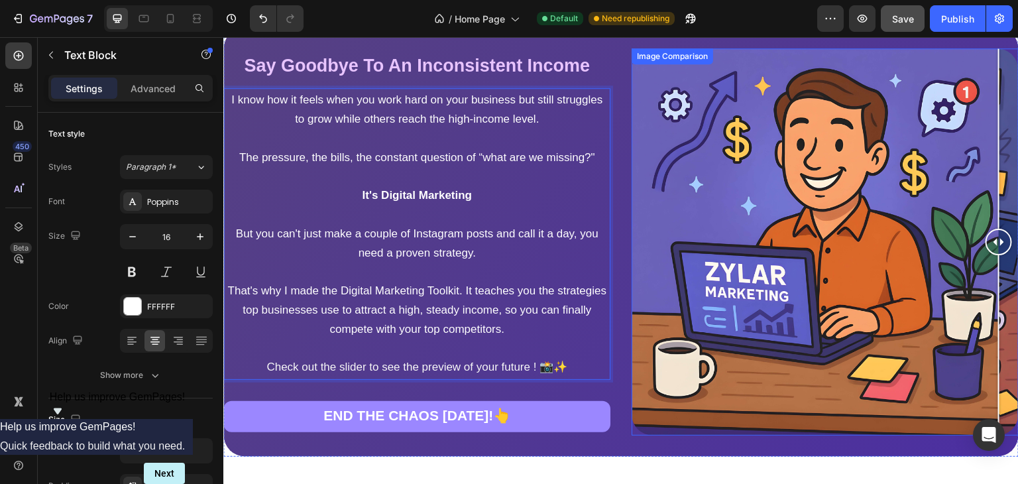
drag, startPoint x: 816, startPoint y: 253, endPoint x: 1008, endPoint y: 253, distance: 191.6
click at [1008, 253] on div at bounding box center [825, 241] width 387 height 387
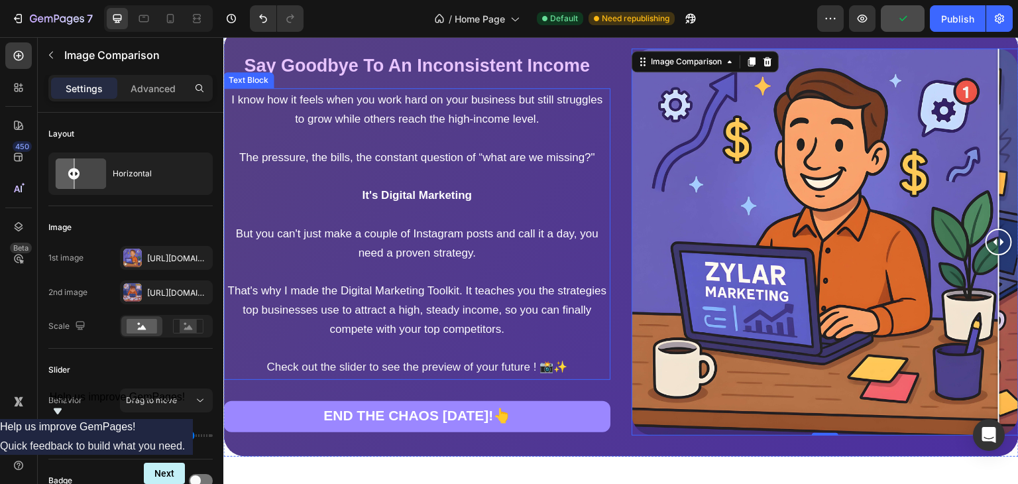
click at [548, 373] on span "Check out the slider to see the preview of your future ! 📸✨" at bounding box center [416, 367] width 301 height 13
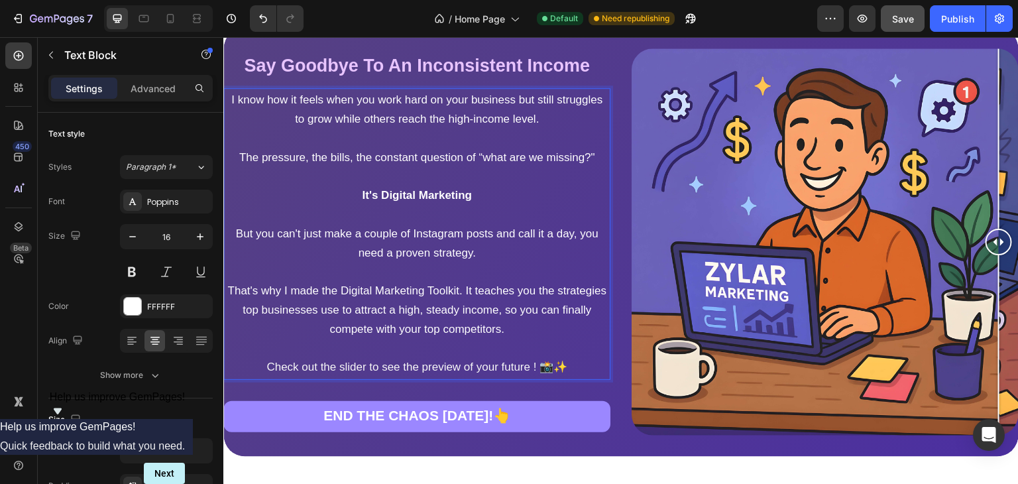
click at [546, 373] on span "Check out the slider to see the preview of your future ! 📸✨" at bounding box center [416, 367] width 301 height 13
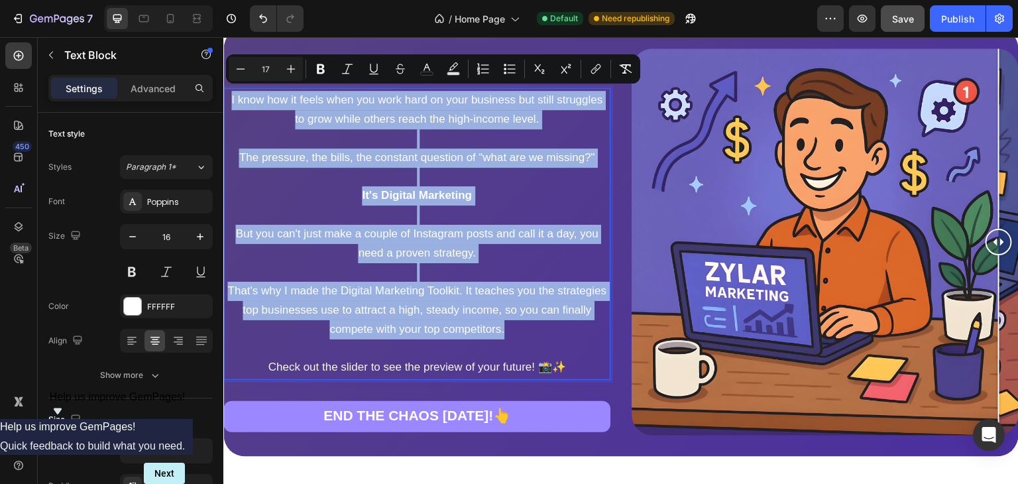
drag, startPoint x: 550, startPoint y: 341, endPoint x: 414, endPoint y: 133, distance: 248.2
copy div "I know how it feels when you work hard on your business but still struggles to …"
click at [363, 98] on span "I know how it feels when you work hard on your business but still struggles to …" at bounding box center [416, 109] width 371 height 32
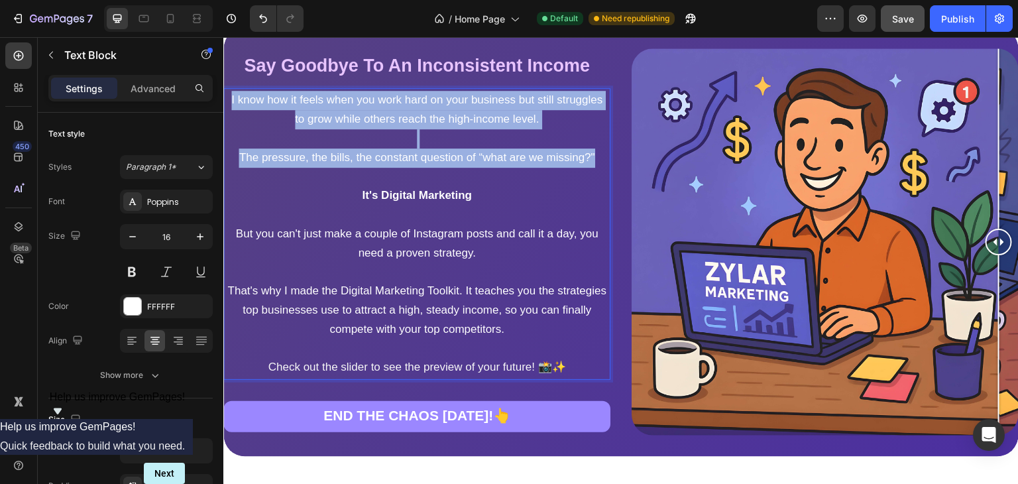
drag, startPoint x: 481, startPoint y: 172, endPoint x: 202, endPoint y: 78, distance: 294.5
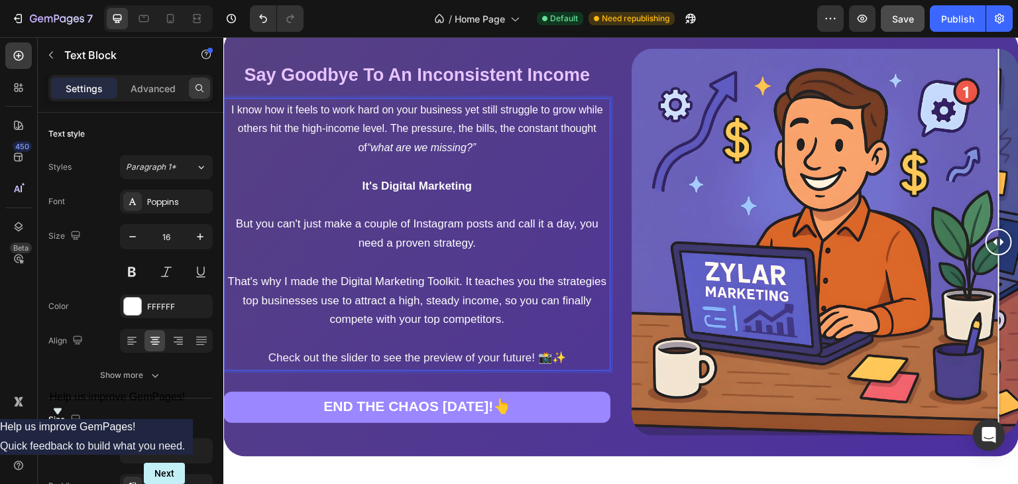
scroll to position [1185, 0]
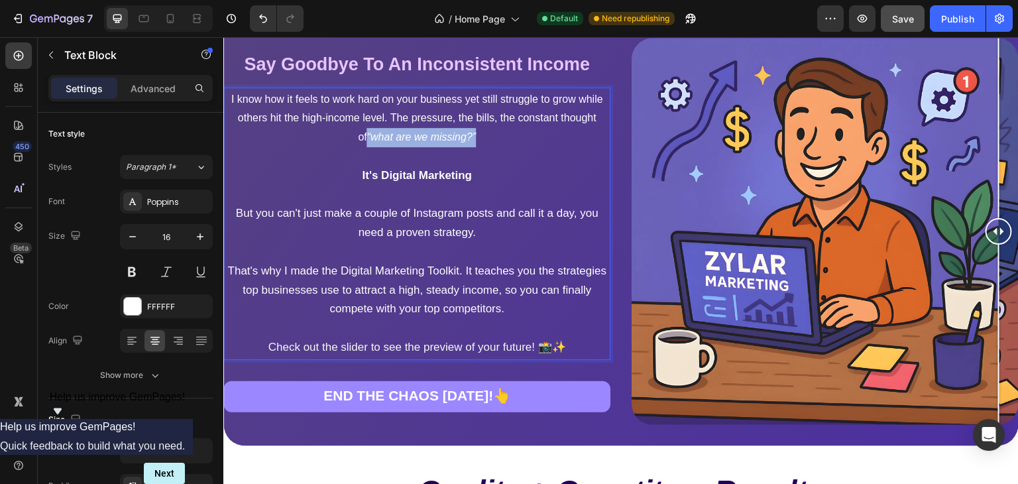
drag, startPoint x: 407, startPoint y: 133, endPoint x: 576, endPoint y: 137, distance: 169.1
click at [576, 137] on p "I know how it feels to work hard on your business yet still struggle to grow wh…" at bounding box center [417, 118] width 382 height 57
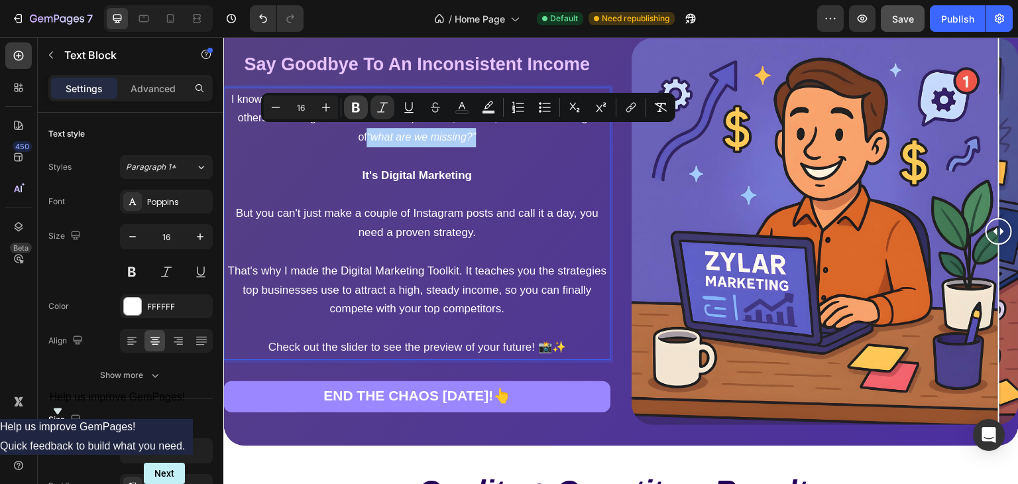
click at [356, 107] on icon "Editor contextual toolbar" at bounding box center [356, 108] width 8 height 10
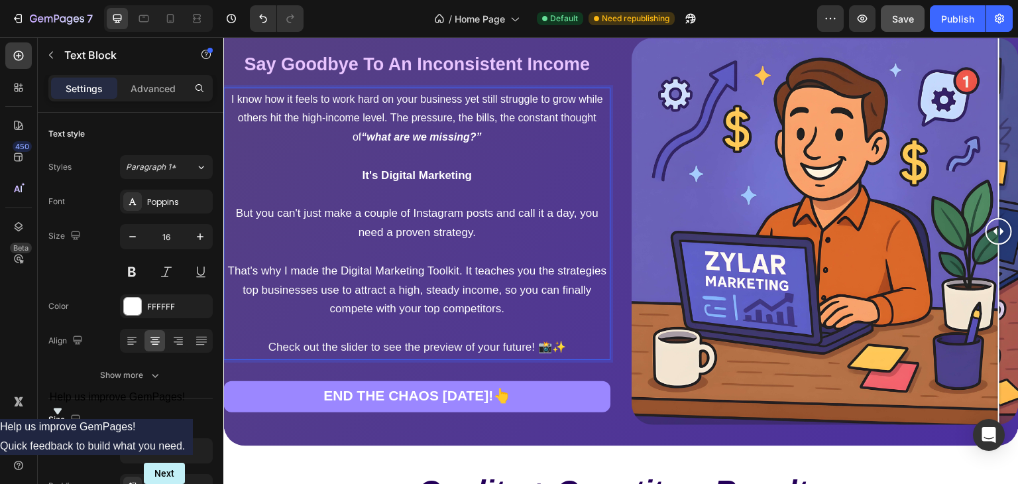
click at [478, 160] on p "Rich Text Editor. Editing area: main" at bounding box center [417, 156] width 382 height 19
click at [270, 27] on button "Undo/Redo" at bounding box center [263, 18] width 27 height 27
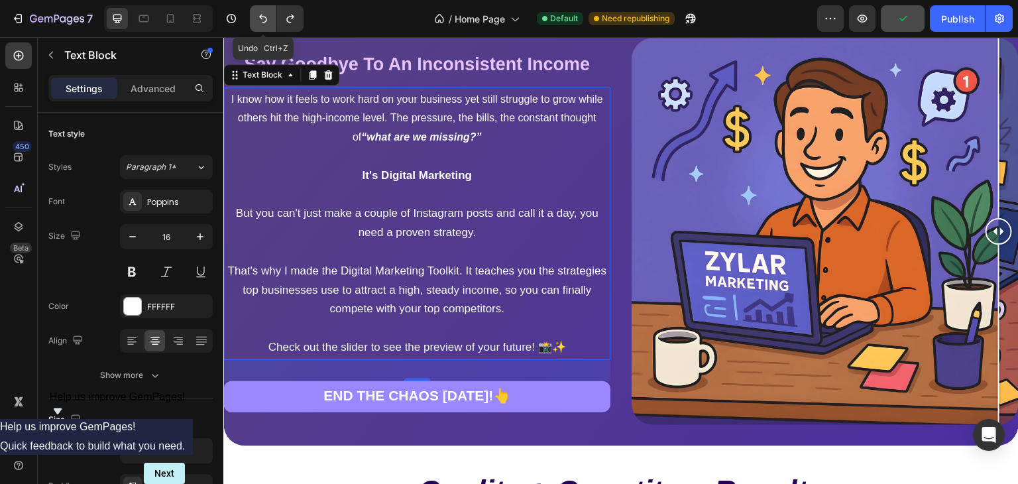
click at [260, 17] on icon "Undo/Redo" at bounding box center [263, 19] width 8 height 9
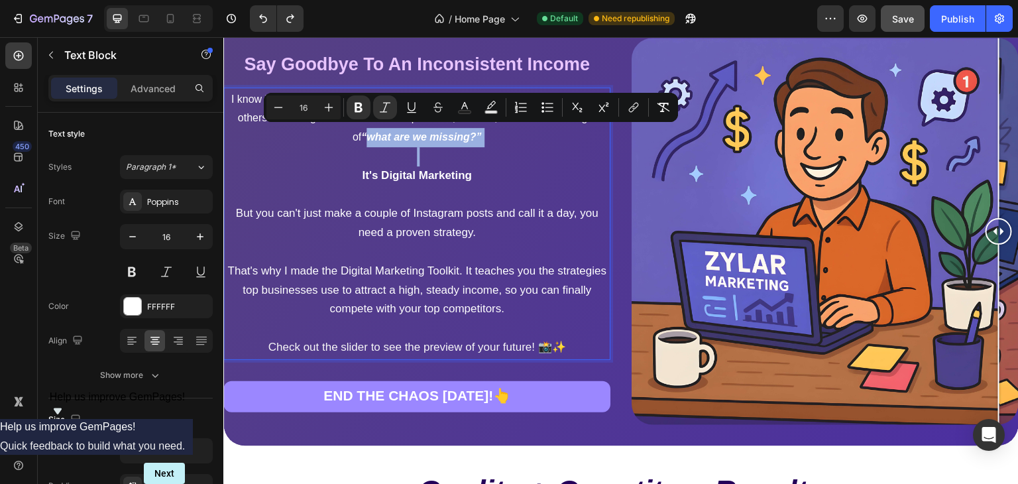
drag, startPoint x: 540, startPoint y: 136, endPoint x: 425, endPoint y: 135, distance: 115.4
click at [425, 135] on p "I know how it feels to work hard on your business yet still struggle to grow wh…" at bounding box center [417, 118] width 382 height 57
click at [361, 139] on p "I know how it feels to work hard on your business yet still struggle to grow wh…" at bounding box center [417, 118] width 382 height 57
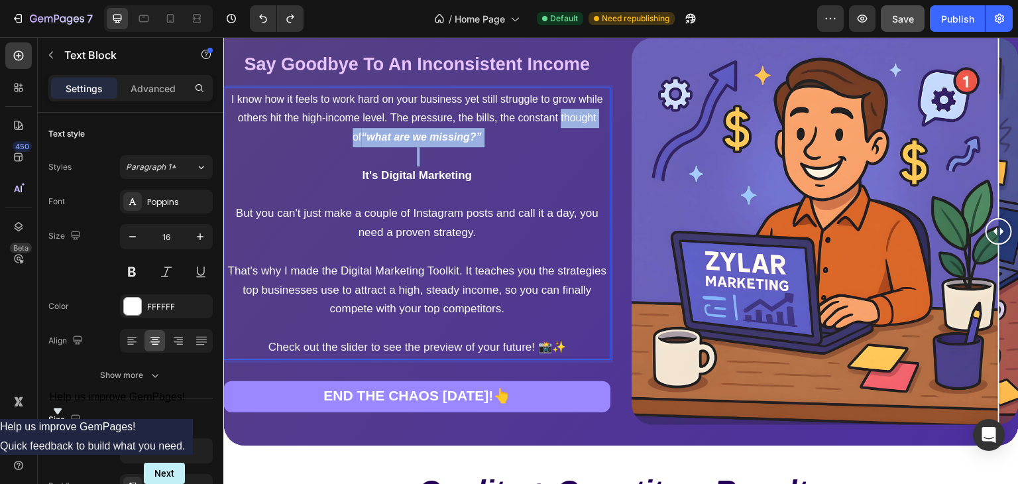
drag, startPoint x: 361, startPoint y: 139, endPoint x: 693, endPoint y: 136, distance: 332.1
click at [693, 136] on div "Say Goodbye To An Inconsistent Income Heading Say Goodbye To An Inconsistent In…" at bounding box center [621, 232] width 796 height 430
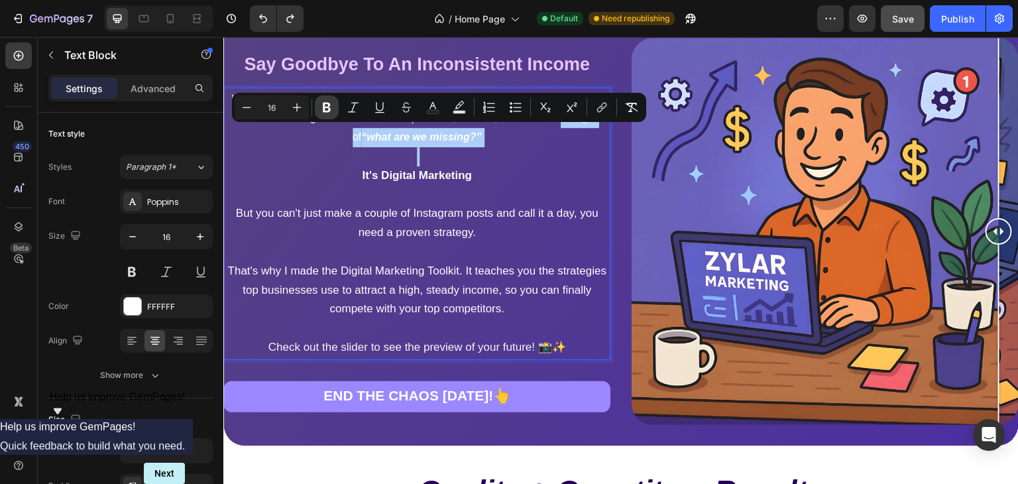
click at [329, 101] on icon "Editor contextual toolbar" at bounding box center [326, 107] width 13 height 13
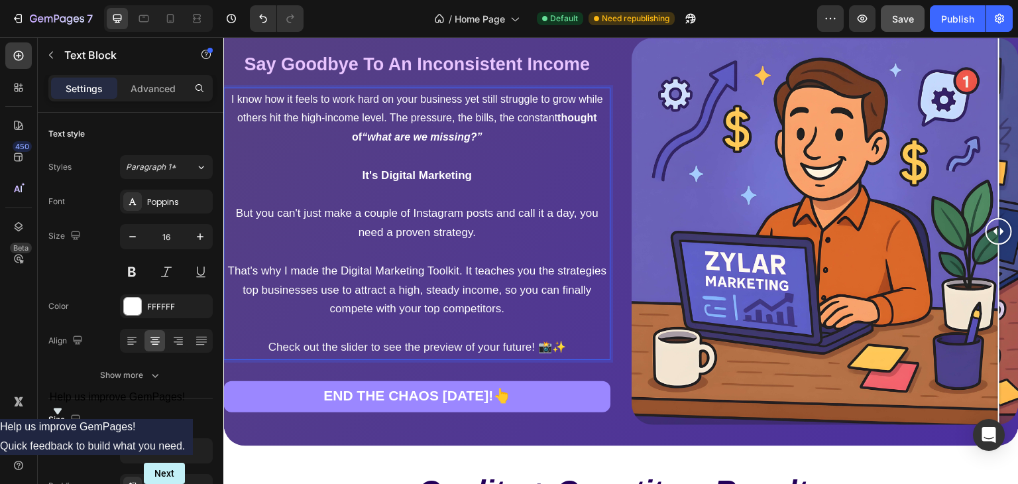
click at [329, 99] on p "I know how it feels to work hard on your business yet still struggle to grow wh…" at bounding box center [417, 118] width 382 height 57
drag, startPoint x: 320, startPoint y: 139, endPoint x: 766, endPoint y: 111, distance: 446.4
click at [766, 111] on div "Say Goodbye To An Inconsistent Income Heading Say Goodbye To An Inconsistent In…" at bounding box center [621, 232] width 796 height 430
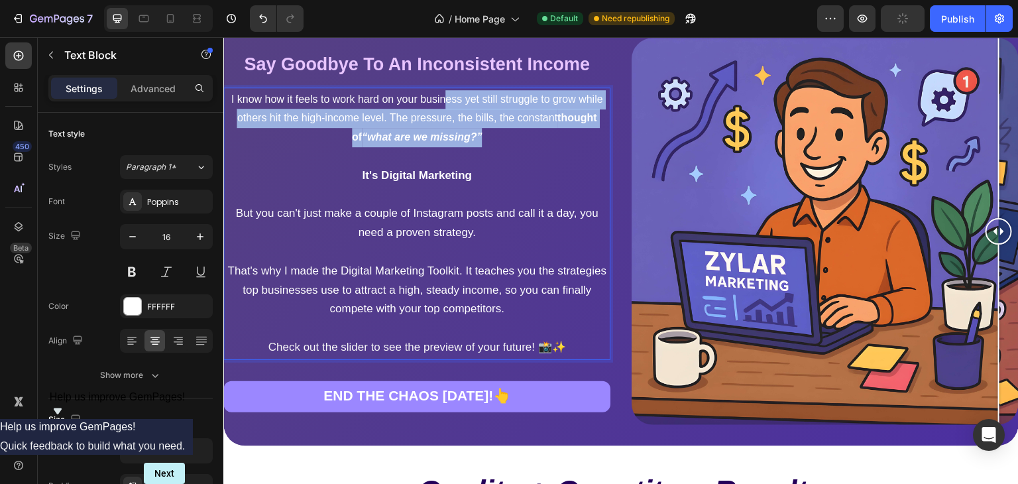
drag, startPoint x: 502, startPoint y: 107, endPoint x: 475, endPoint y: 93, distance: 29.9
click at [475, 93] on p "I know how it feels to work hard on your business yet still struggle to grow wh…" at bounding box center [417, 118] width 382 height 57
click at [442, 115] on p "I know how it feels to work hard on your business yet still struggle to grow wh…" at bounding box center [417, 118] width 382 height 57
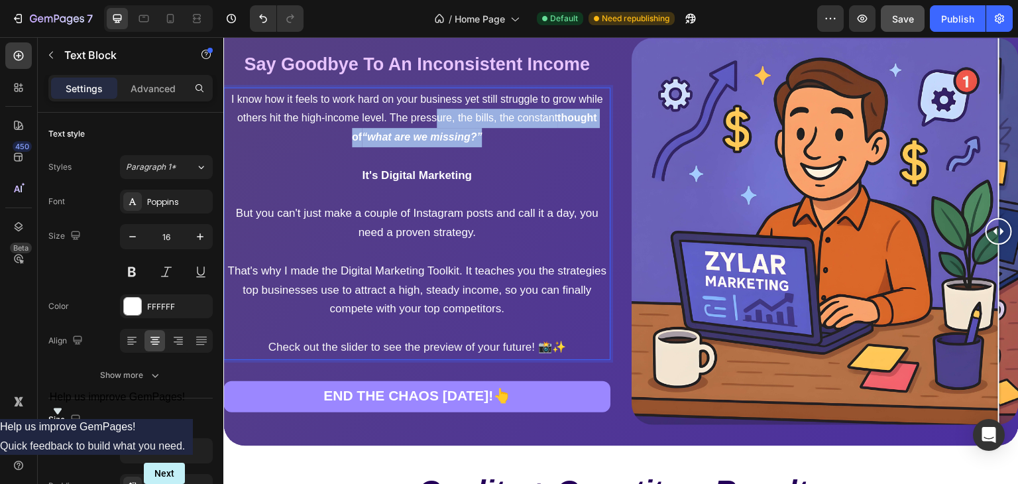
drag, startPoint x: 533, startPoint y: 133, endPoint x: 515, endPoint y: 114, distance: 26.3
click at [515, 114] on p "I know how it feels to work hard on your business yet still struggle to grow wh…" at bounding box center [417, 118] width 382 height 57
click at [543, 135] on p "I know how it feels to work hard on your business yet still struggle to grow wh…" at bounding box center [417, 118] width 382 height 57
drag, startPoint x: 543, startPoint y: 135, endPoint x: 343, endPoint y: 126, distance: 200.4
click at [343, 126] on p "I know how it feels to work hard on your business yet still struggle to grow wh…" at bounding box center [417, 118] width 382 height 57
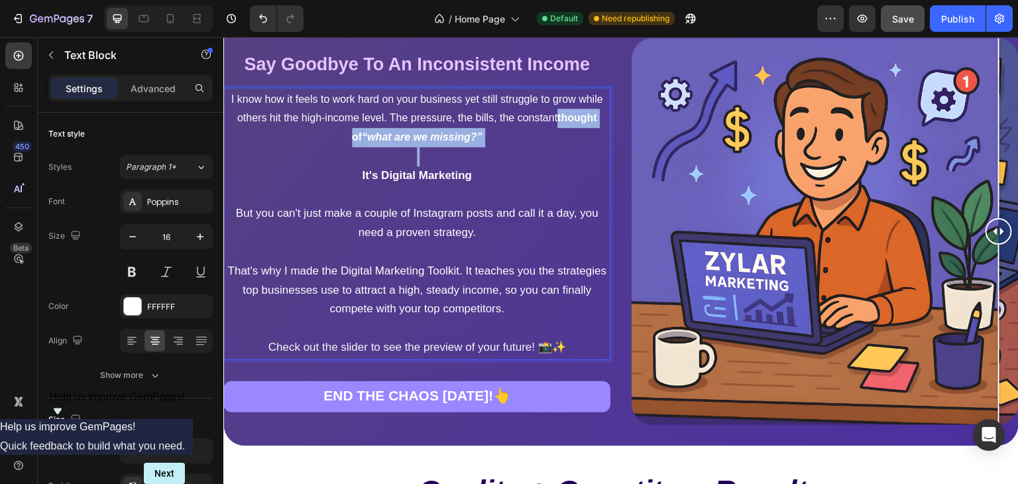
click at [343, 126] on p "I know how it feels to work hard on your business yet still struggle to grow wh…" at bounding box center [417, 118] width 382 height 57
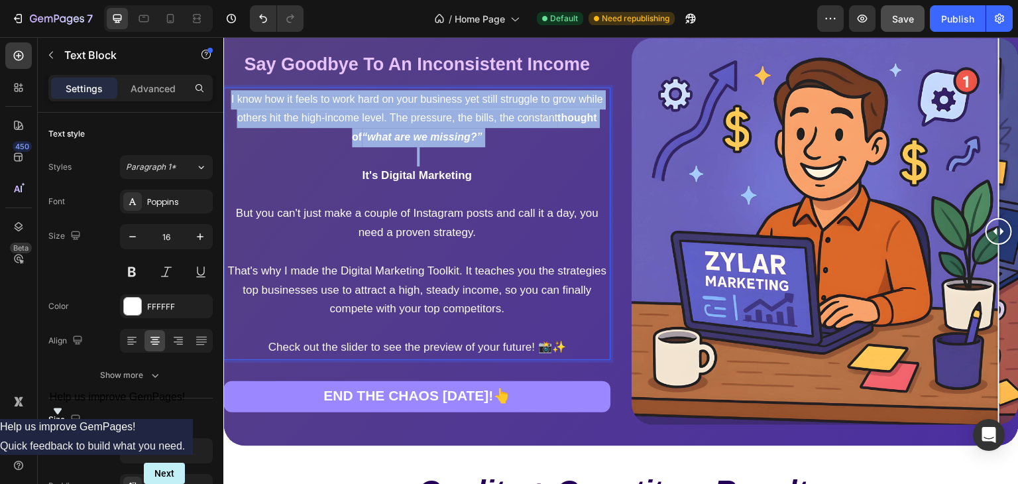
click at [343, 126] on p "I know how it feels to work hard on your business yet still struggle to grow wh…" at bounding box center [417, 118] width 382 height 57
click at [390, 147] on p "Rich Text Editor. Editing area: main" at bounding box center [417, 156] width 382 height 19
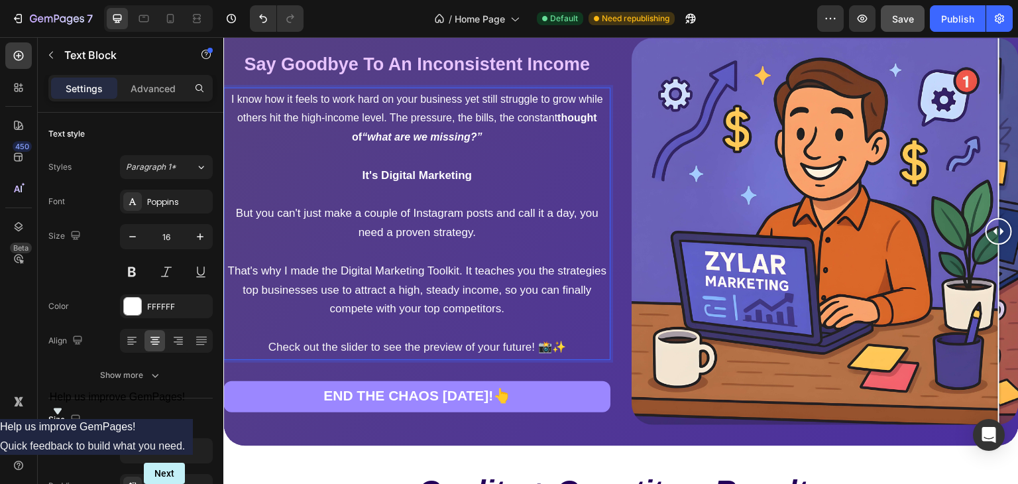
click at [398, 133] on strong "thought of" at bounding box center [474, 127] width 245 height 30
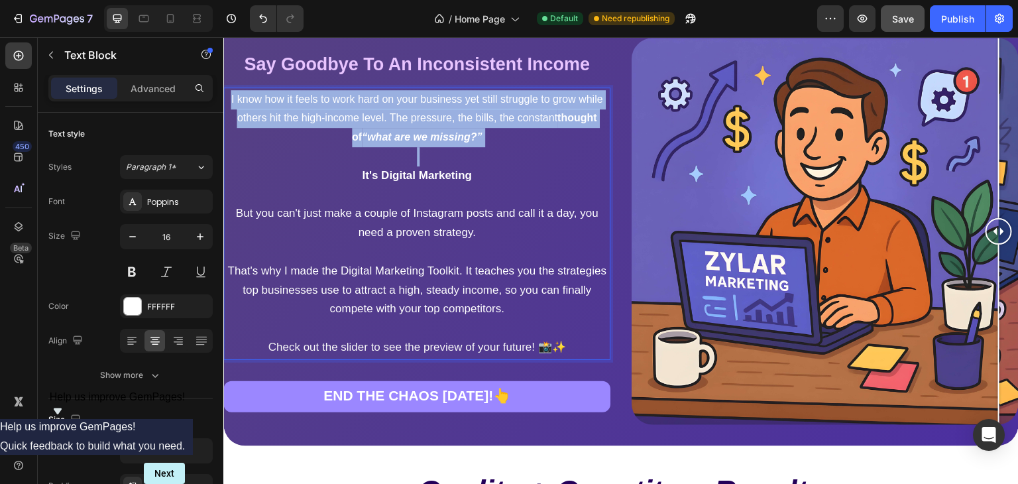
click at [398, 133] on strong "thought of" at bounding box center [474, 127] width 245 height 30
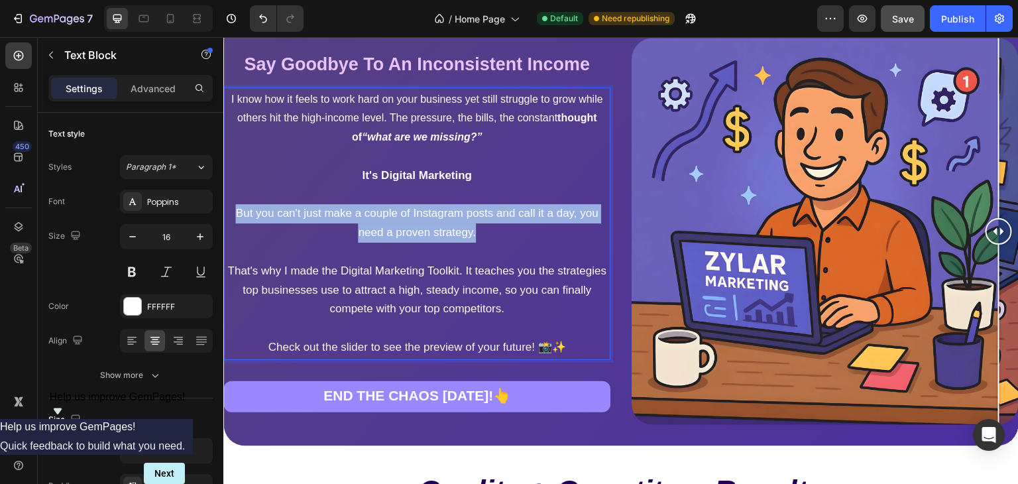
drag, startPoint x: 507, startPoint y: 233, endPoint x: 229, endPoint y: 207, distance: 279.6
click at [229, 207] on p "But you can't just make a couple of Instagram posts and call it a day, you need…" at bounding box center [417, 223] width 382 height 38
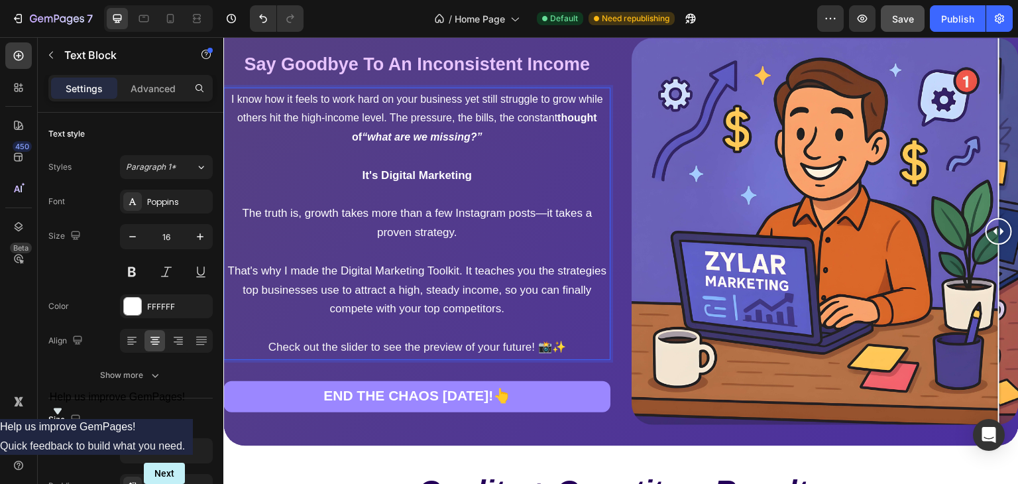
click at [580, 207] on span "The truth is, growth takes more than a few Instagram posts—it takes a proven st…" at bounding box center [417, 223] width 350 height 32
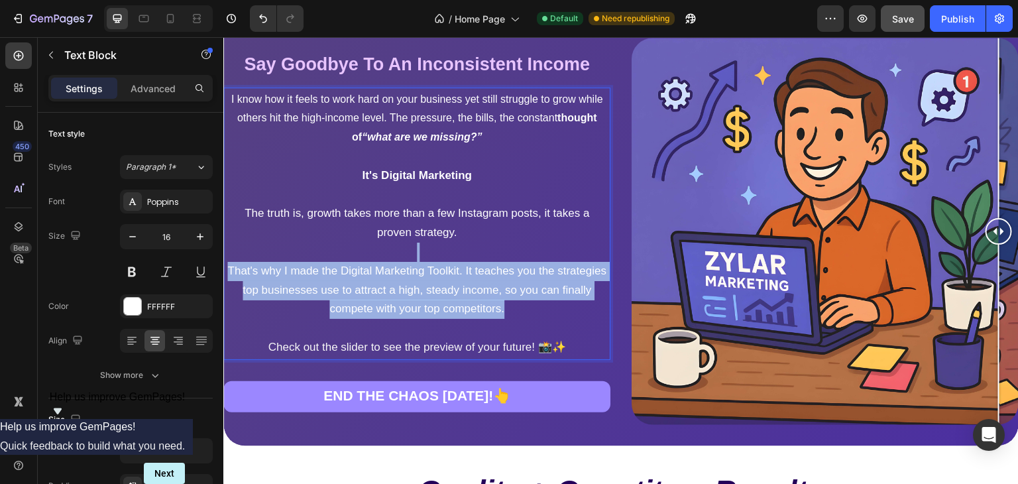
drag, startPoint x: 567, startPoint y: 305, endPoint x: 211, endPoint y: 259, distance: 359.0
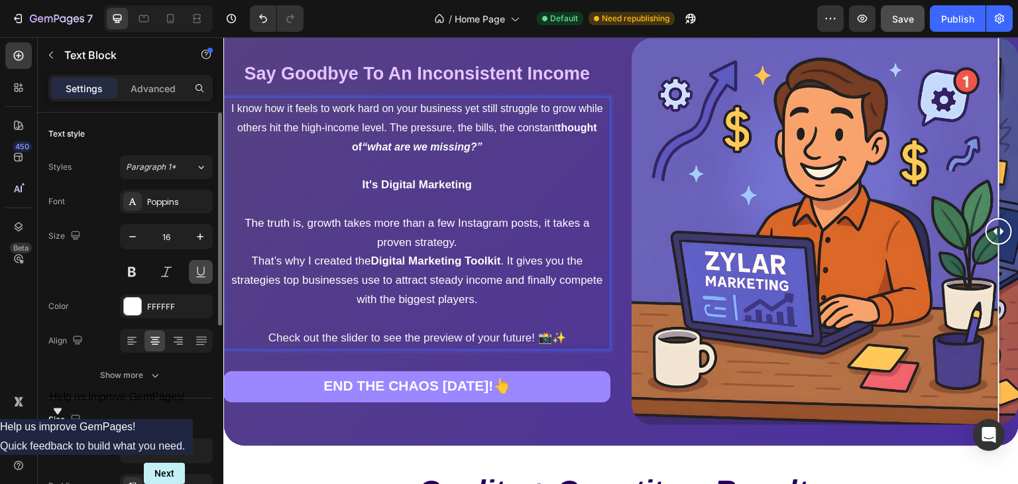
scroll to position [1195, 0]
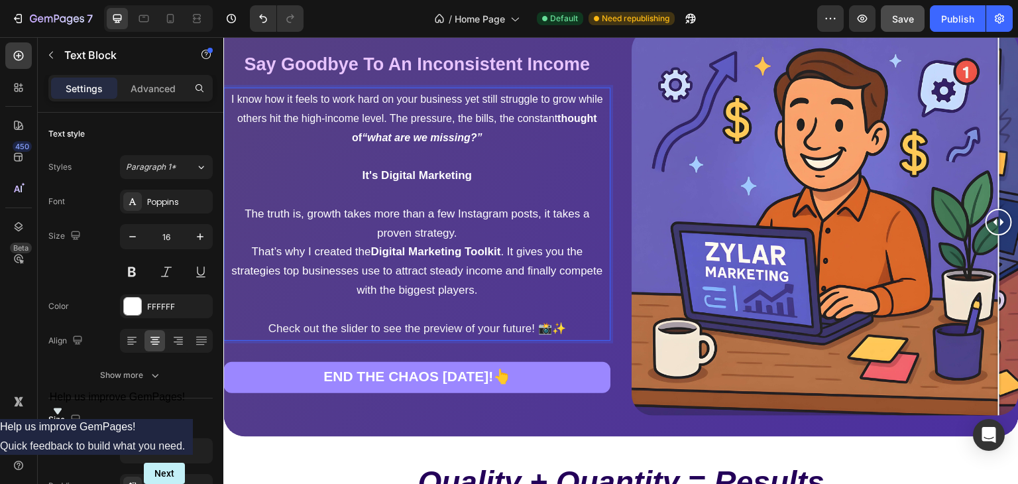
click at [468, 233] on p "The truth is, growth takes more than a few Instagram posts, it takes a proven s…" at bounding box center [417, 224] width 382 height 38
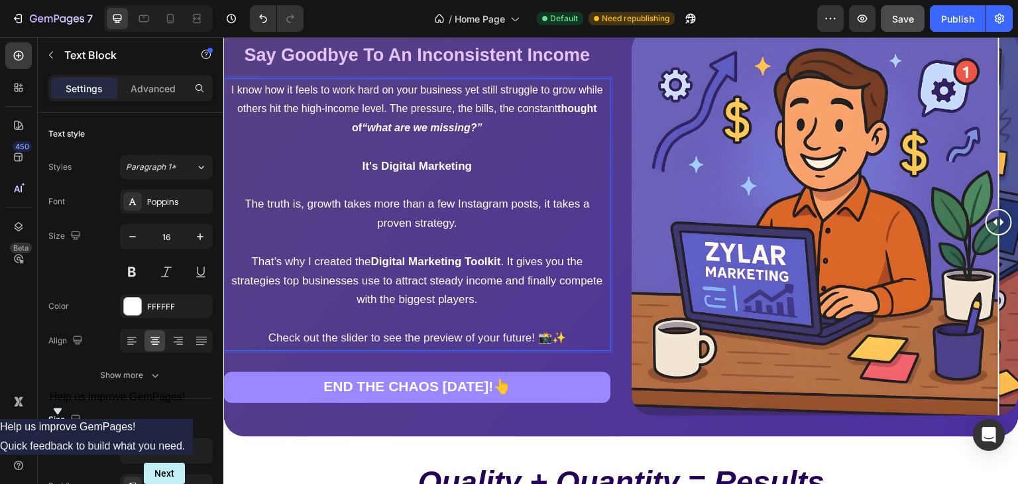
scroll to position [1185, 0]
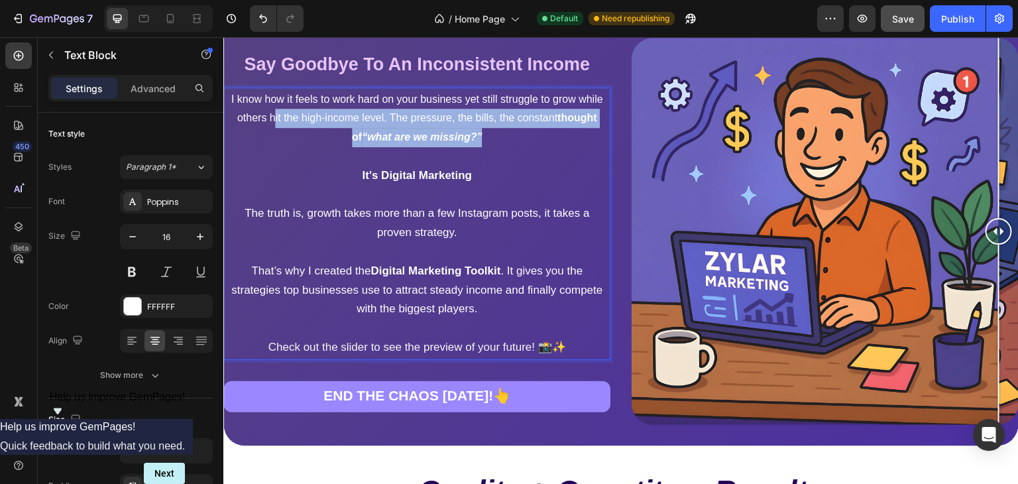
drag, startPoint x: 542, startPoint y: 134, endPoint x: 331, endPoint y: 113, distance: 211.8
click at [331, 113] on p "I know how it feels to work hard on your business yet still struggle to grow wh…" at bounding box center [417, 118] width 382 height 57
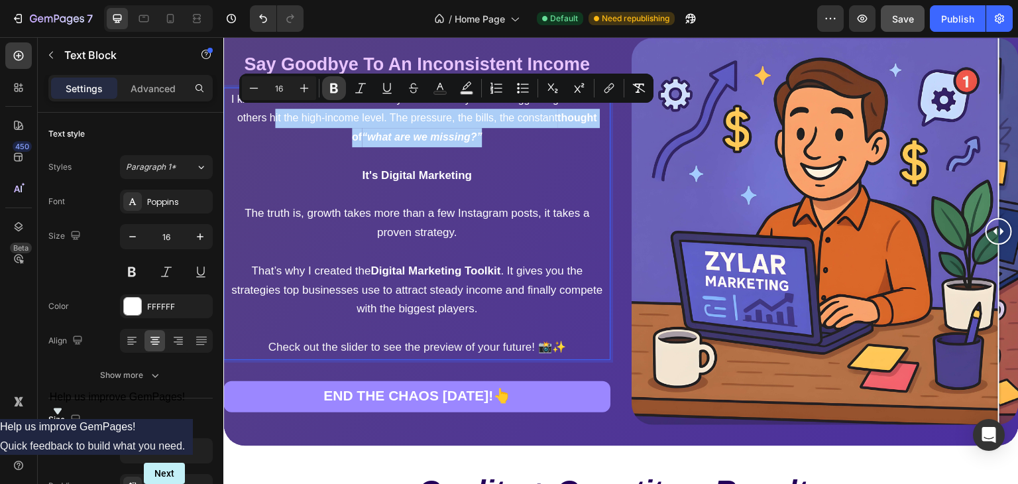
click at [339, 89] on icon "Editor contextual toolbar" at bounding box center [333, 88] width 13 height 13
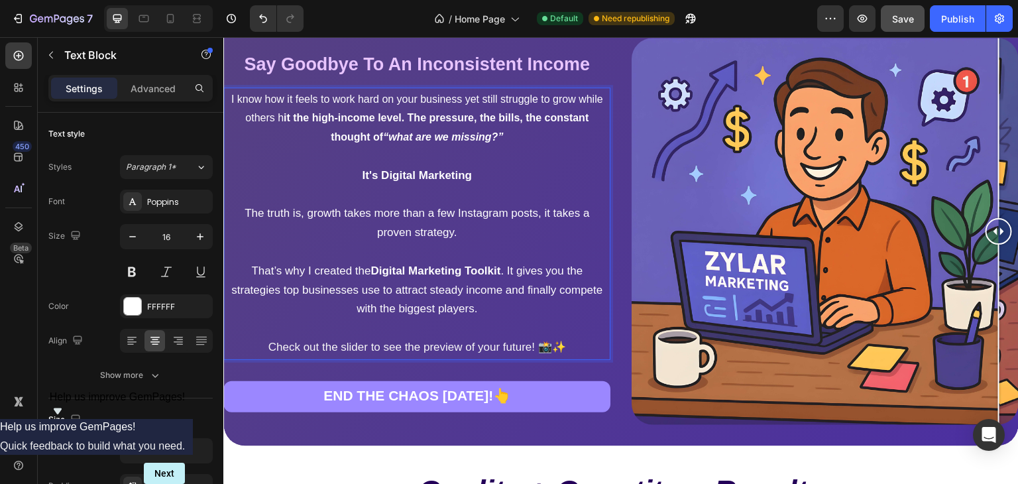
click at [339, 90] on p "I know how it feels to work hard on your business yet still struggle to grow wh…" at bounding box center [417, 118] width 382 height 57
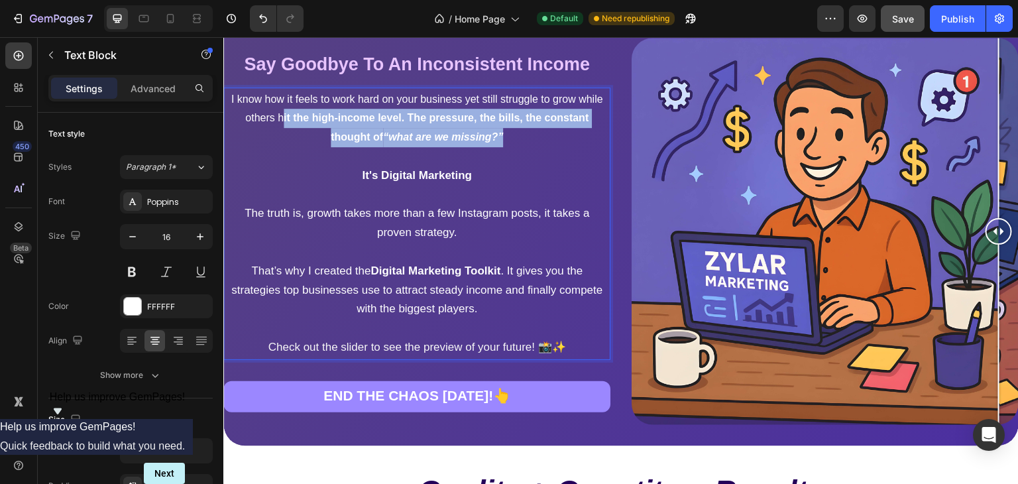
drag, startPoint x: 560, startPoint y: 139, endPoint x: 336, endPoint y: 115, distance: 225.3
click at [336, 115] on p "I know how it feels to work hard on your business yet still struggle to grow wh…" at bounding box center [417, 118] width 382 height 57
drag, startPoint x: 335, startPoint y: 113, endPoint x: 637, endPoint y: 152, distance: 304.2
click at [637, 152] on div "Say Goodbye To An Inconsistent Income Heading Say Goodbye To An Inconsistent In…" at bounding box center [621, 232] width 796 height 430
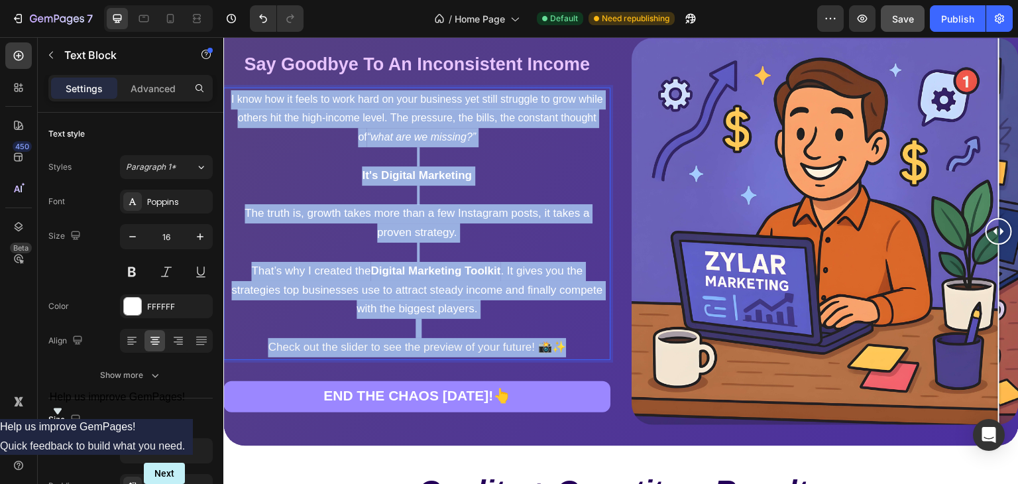
drag, startPoint x: 585, startPoint y: 349, endPoint x: 215, endPoint y: 67, distance: 465.0
click at [310, 98] on p "I know how it feels to work hard on your business yet still struggle to grow wh…" at bounding box center [417, 118] width 382 height 57
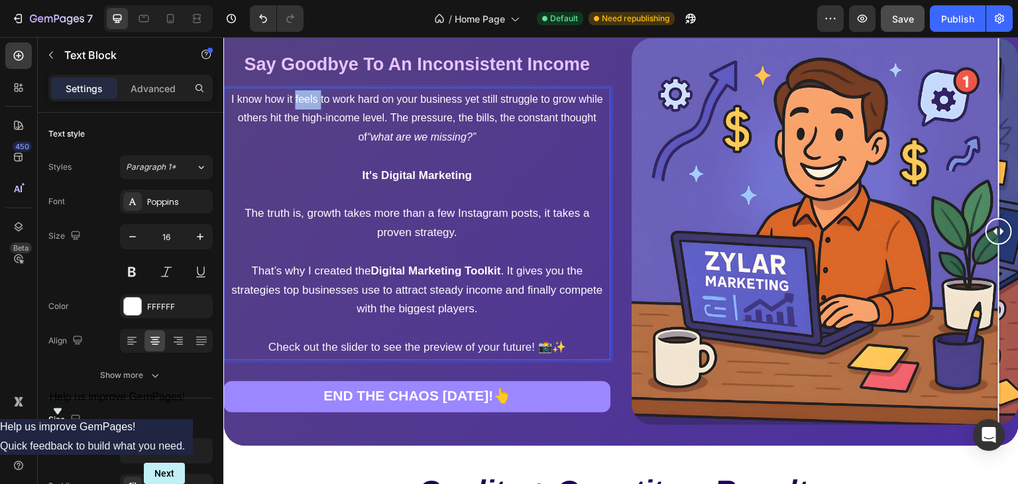
click at [310, 98] on p "I know how it feels to work hard on your business yet still struggle to grow wh…" at bounding box center [417, 118] width 382 height 57
click at [279, 98] on p "I know how it feels to work hard on your business yet still struggle to grow wh…" at bounding box center [417, 118] width 382 height 57
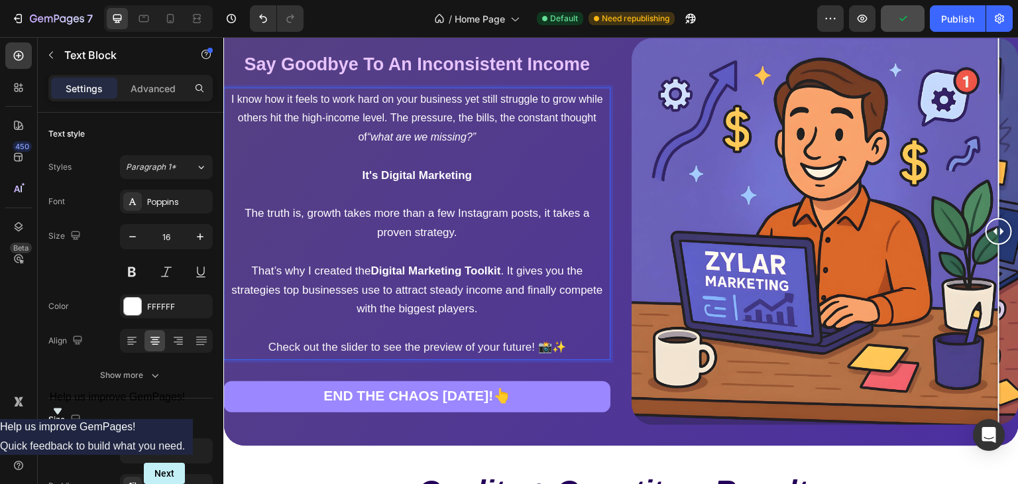
click at [598, 181] on p "It's Digital Marketing" at bounding box center [417, 175] width 382 height 19
click at [476, 131] on icon "“what are we missing?”" at bounding box center [421, 136] width 109 height 11
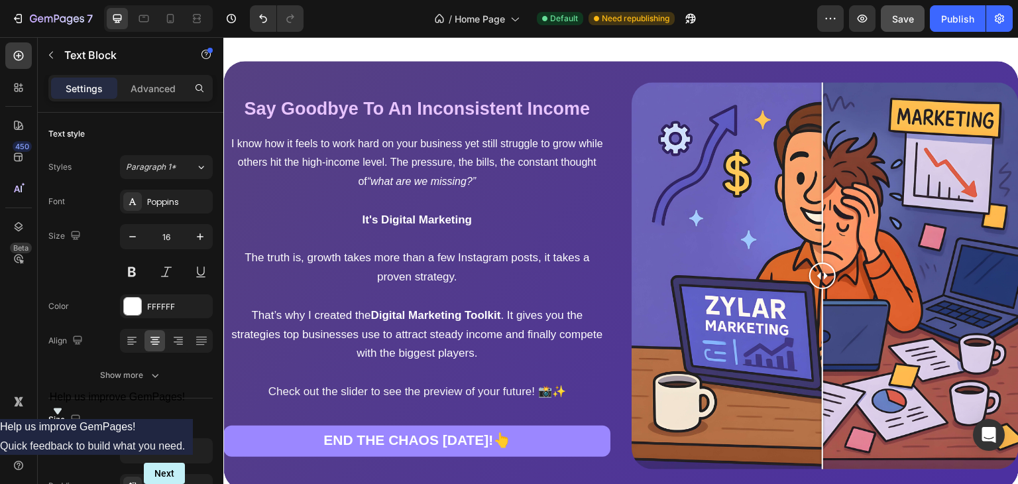
scroll to position [1165, 0]
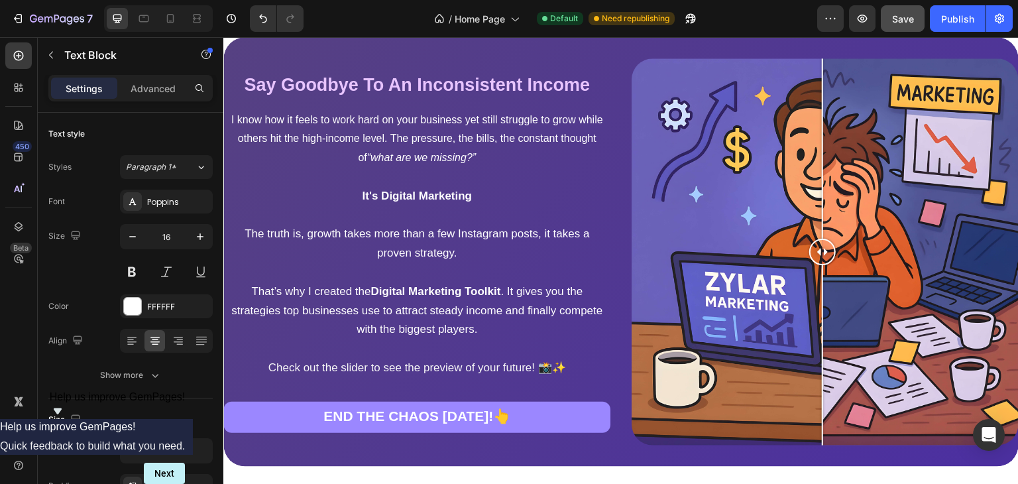
click at [556, 200] on p "It's Digital Marketing" at bounding box center [417, 196] width 382 height 19
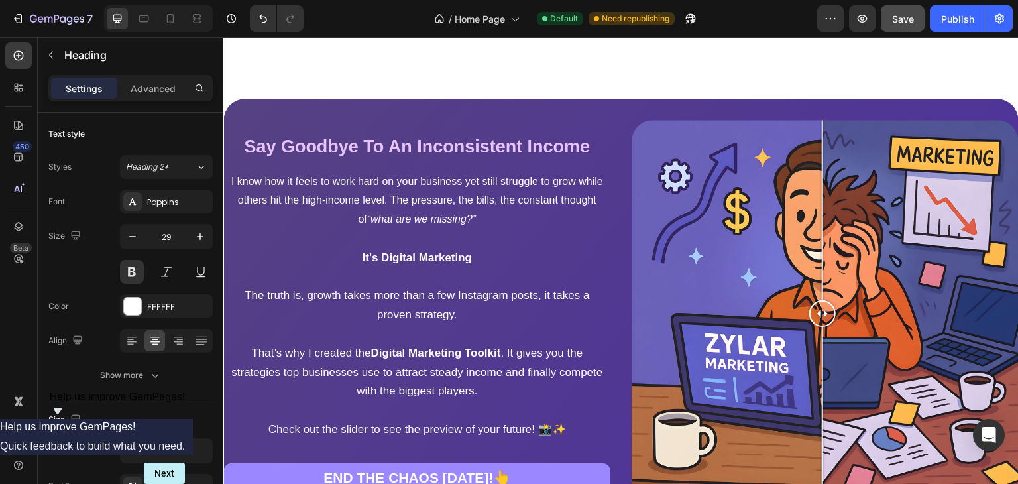
click at [501, 145] on span "Say Goodbye To An Inconsistent Income" at bounding box center [417, 147] width 346 height 20
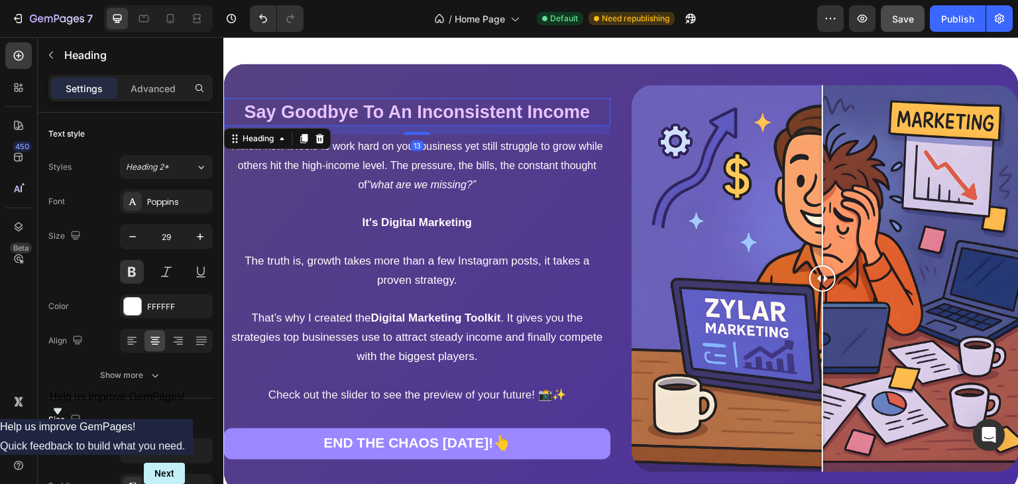
scroll to position [1067, 0]
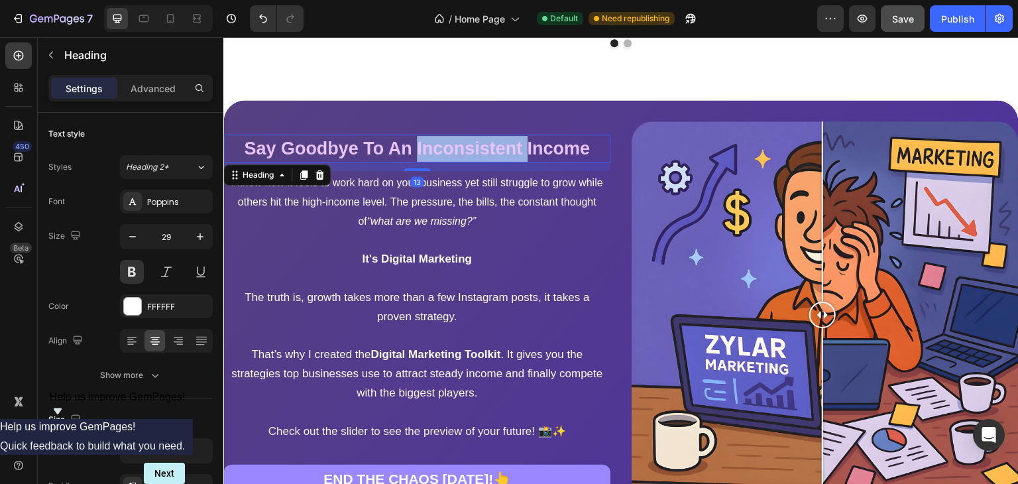
click at [478, 158] on span "Say Goodbye To An Inconsistent Income" at bounding box center [417, 149] width 346 height 20
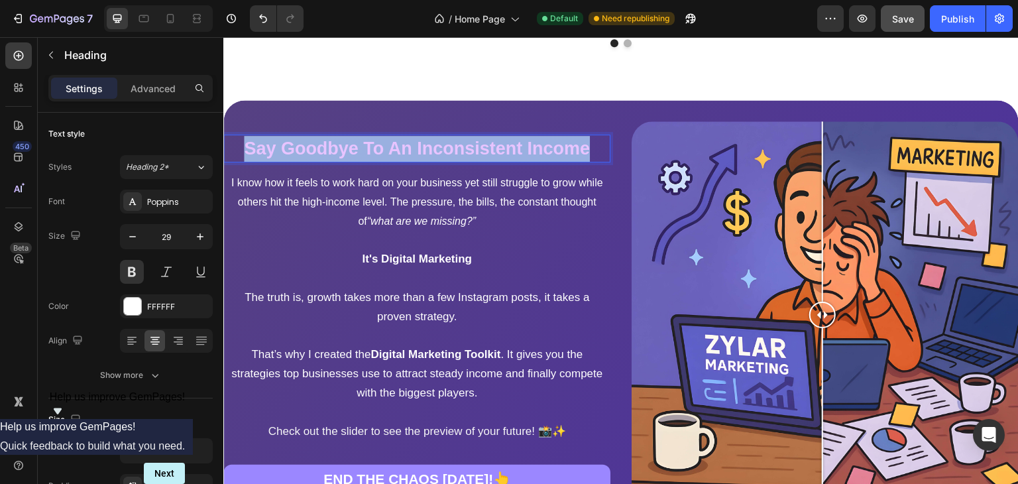
click at [478, 158] on span "Say Goodbye To An Inconsistent Income" at bounding box center [417, 149] width 346 height 20
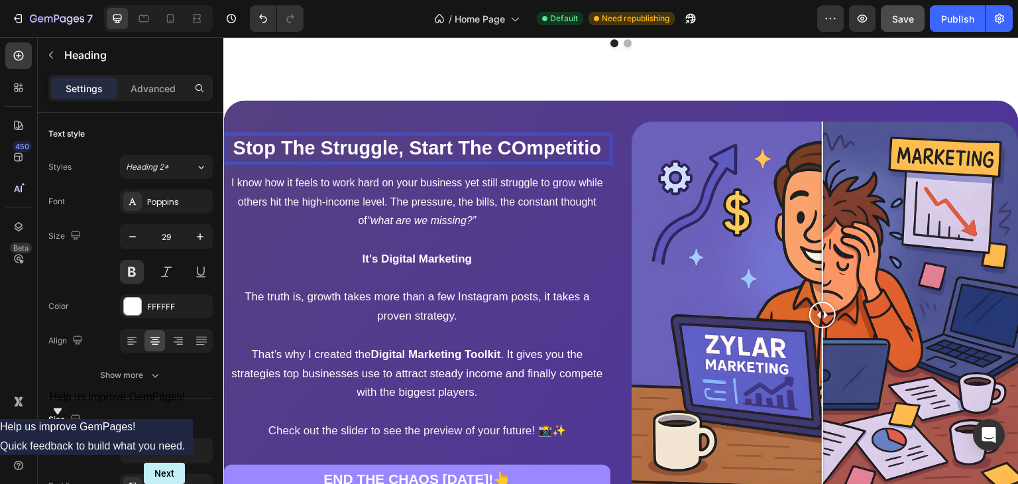
scroll to position [1056, 0]
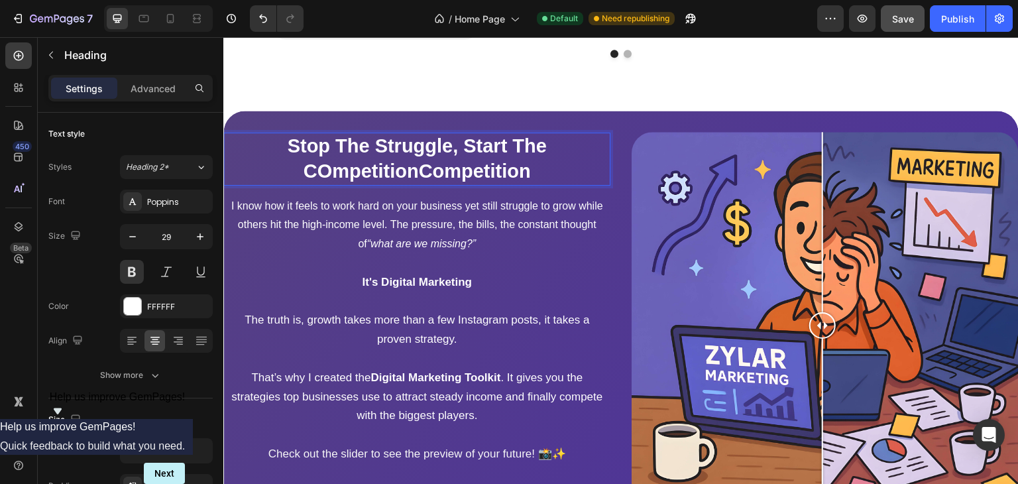
click at [410, 184] on p "Stop The Struggle, Start The COmpetitionCompetition" at bounding box center [417, 159] width 384 height 50
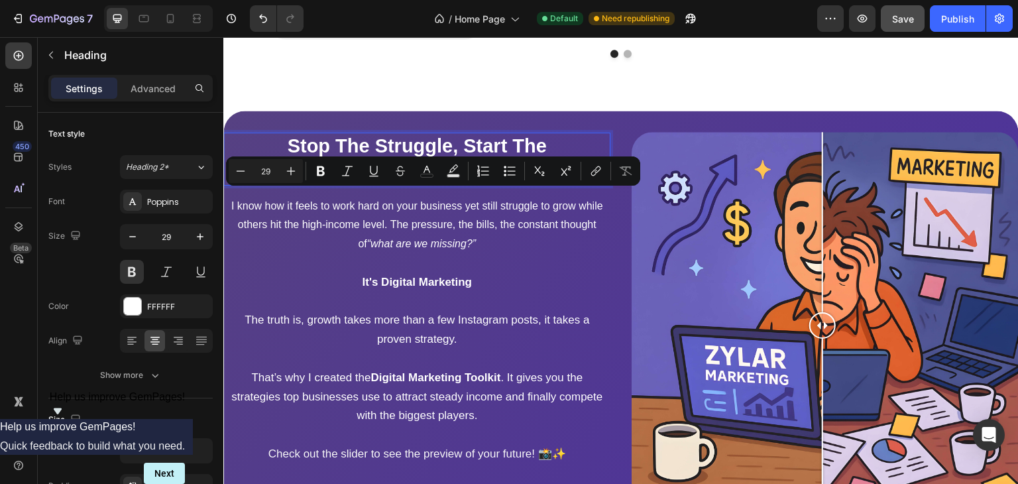
drag, startPoint x: 410, startPoint y: 205, endPoint x: 286, endPoint y: 202, distance: 124.0
click at [286, 184] on p "Stop The Struggle, Start The COmpetitionCompetition" at bounding box center [417, 159] width 384 height 50
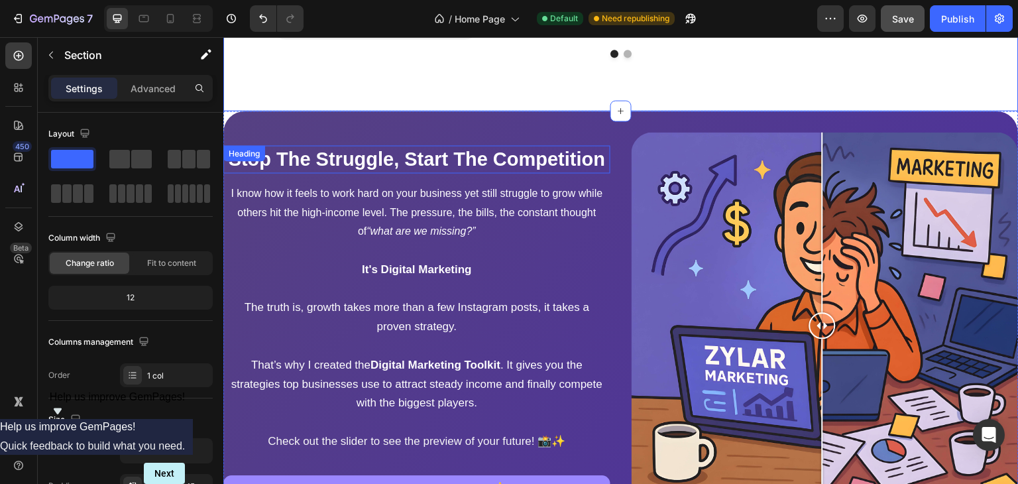
click at [467, 172] on p "Stop The Struggle, Start The Competition" at bounding box center [417, 159] width 384 height 25
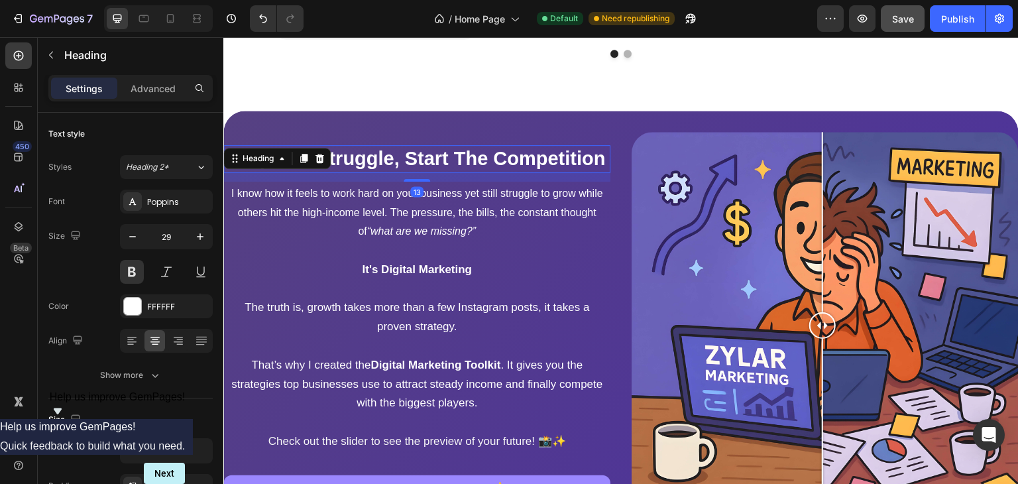
click at [467, 172] on p "Stop The Struggle, Start The Competition" at bounding box center [417, 159] width 384 height 25
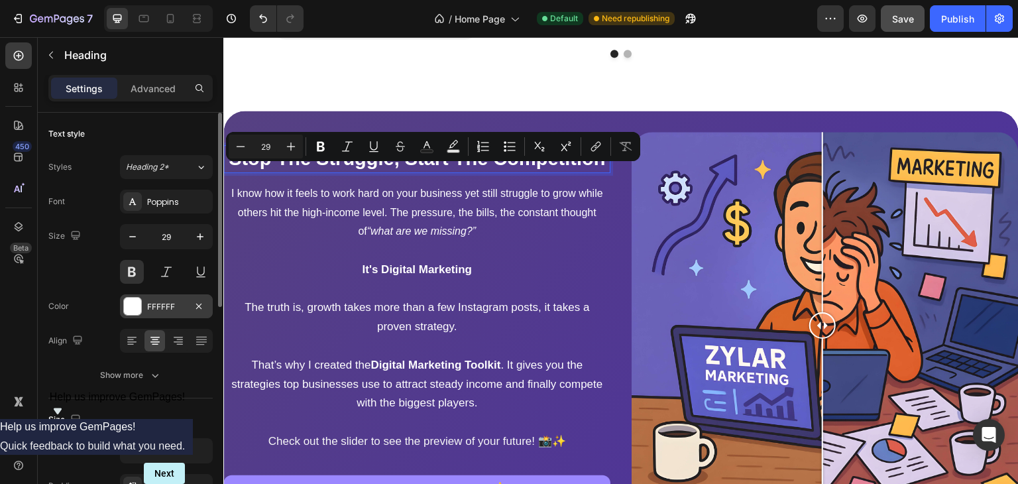
click at [142, 297] on div "FFFFFF" at bounding box center [166, 306] width 93 height 24
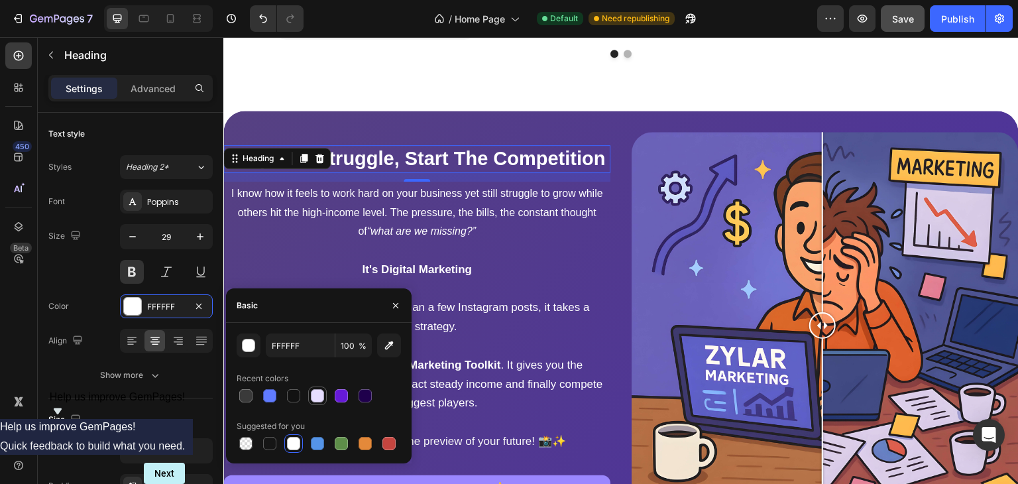
click at [320, 396] on div at bounding box center [317, 395] width 13 height 13
type input "E6DDFF"
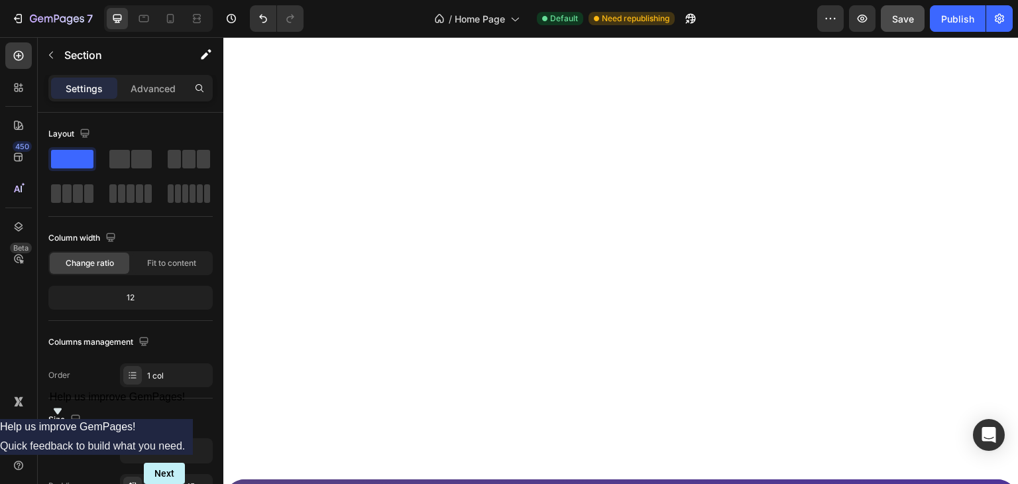
scroll to position [1189, 0]
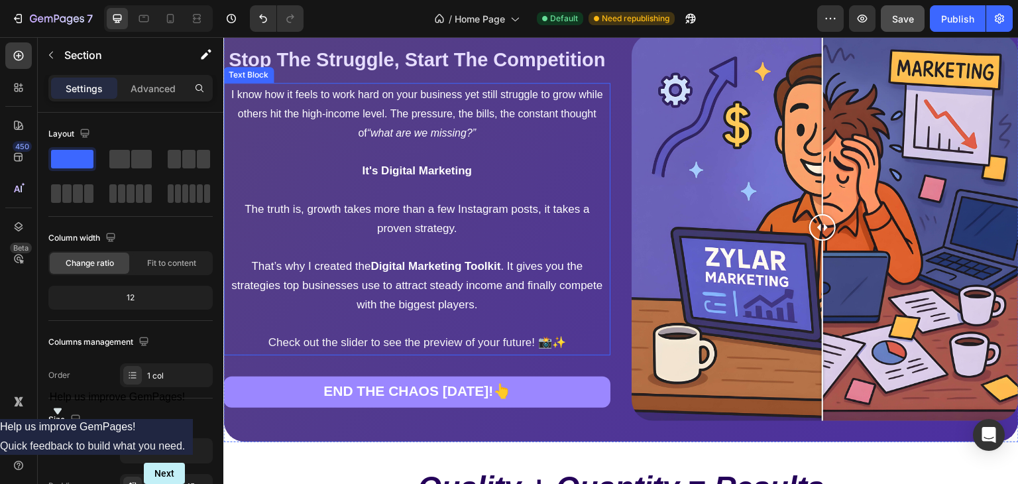
click at [379, 143] on p "I know how it feels to work hard on your business yet still struggle to grow wh…" at bounding box center [417, 114] width 382 height 57
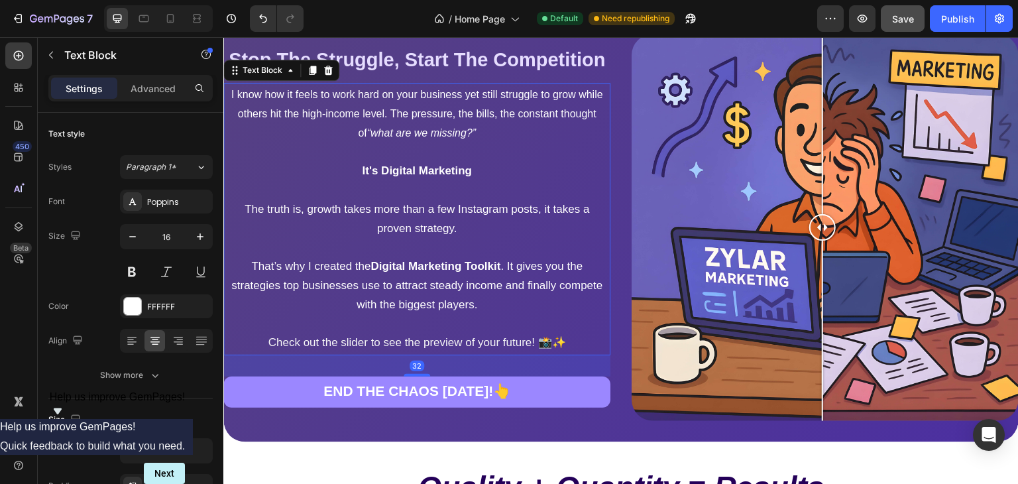
click at [377, 143] on p "I know how it feels to work hard on your business yet still struggle to grow wh…" at bounding box center [417, 114] width 382 height 57
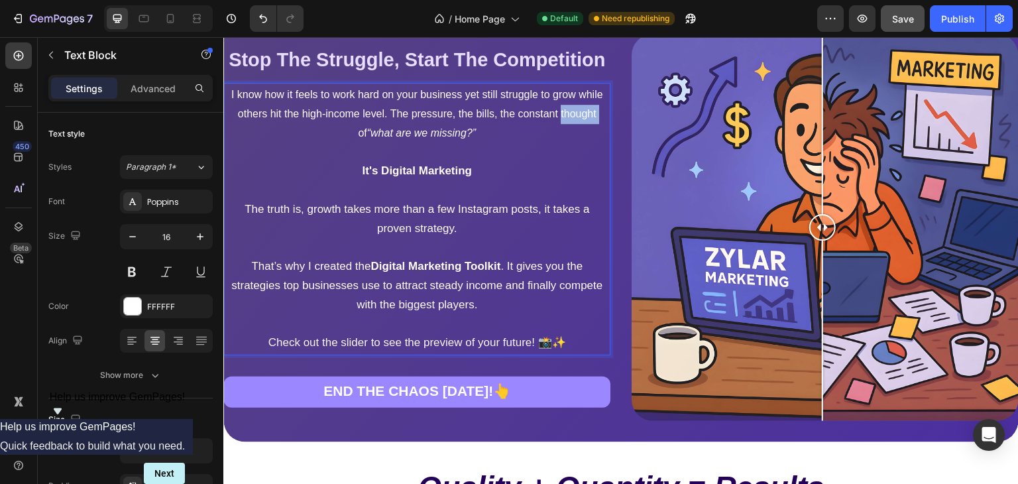
click at [377, 143] on p "I know how it feels to work hard on your business yet still struggle to grow wh…" at bounding box center [417, 114] width 382 height 57
click at [369, 177] on strong "It's Digital Marketing" at bounding box center [417, 170] width 110 height 13
click at [510, 181] on p "The answer? Digital Marketing" at bounding box center [417, 171] width 382 height 19
drag, startPoint x: 394, startPoint y: 181, endPoint x: 310, endPoint y: 174, distance: 83.8
click at [310, 174] on p "The answer? Digital Marketing." at bounding box center [417, 171] width 382 height 19
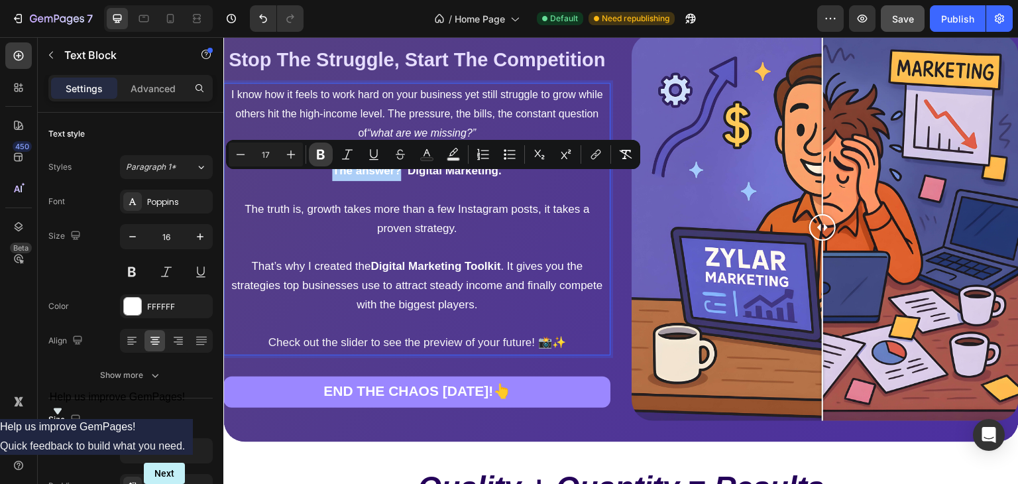
click at [320, 158] on icon "Editor contextual toolbar" at bounding box center [321, 155] width 8 height 10
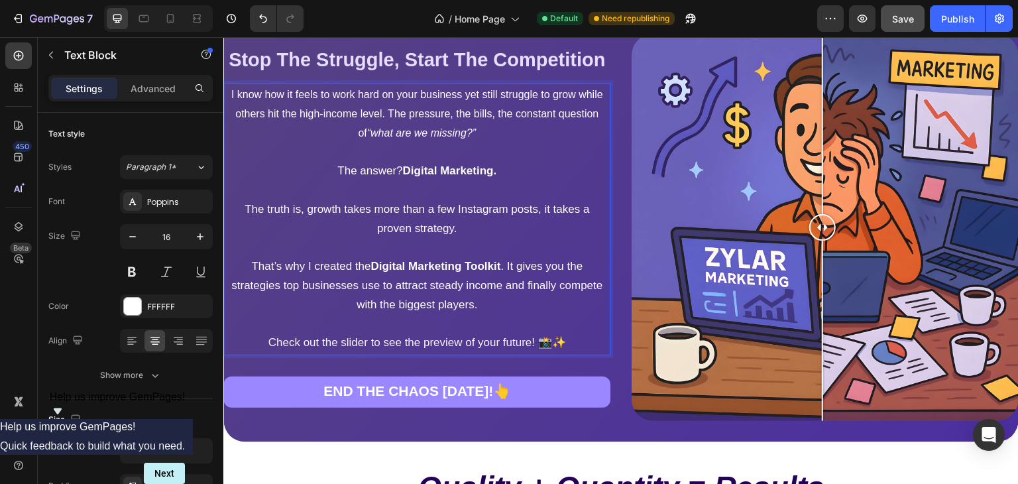
click at [335, 215] on span "The truth is, growth takes more than a few Instagram posts, it takes a proven s…" at bounding box center [417, 219] width 345 height 32
click at [402, 177] on strong "Digital Marketing." at bounding box center [449, 170] width 94 height 13
click at [390, 177] on span "The answer Digital Marketing." at bounding box center [417, 170] width 153 height 13
click at [400, 177] on strong "Digital Marketing." at bounding box center [447, 170] width 94 height 13
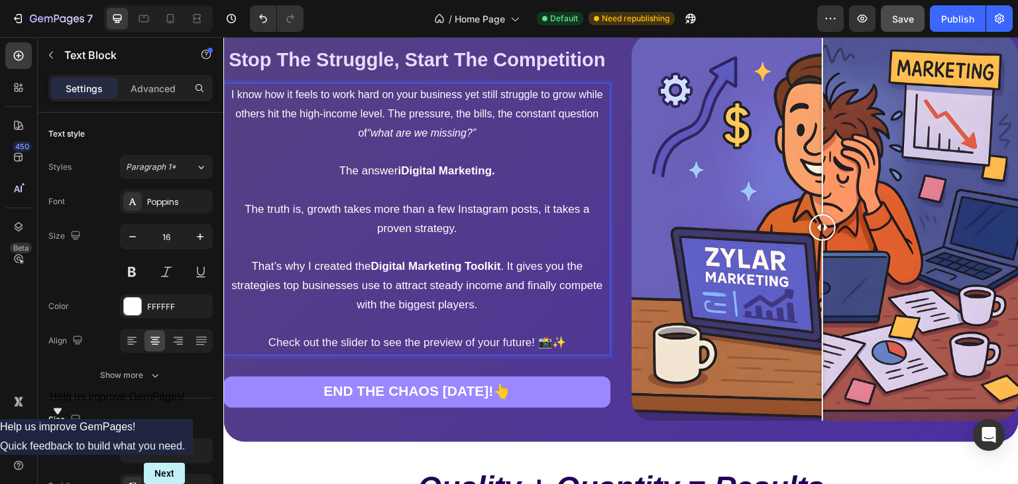
click at [398, 177] on strong "iDigital Marketing." at bounding box center [446, 170] width 97 height 13
click at [400, 177] on strong "Digital Marketing." at bounding box center [447, 170] width 94 height 13
click at [394, 177] on span "The answeri Digital Marketing." at bounding box center [416, 170] width 155 height 13
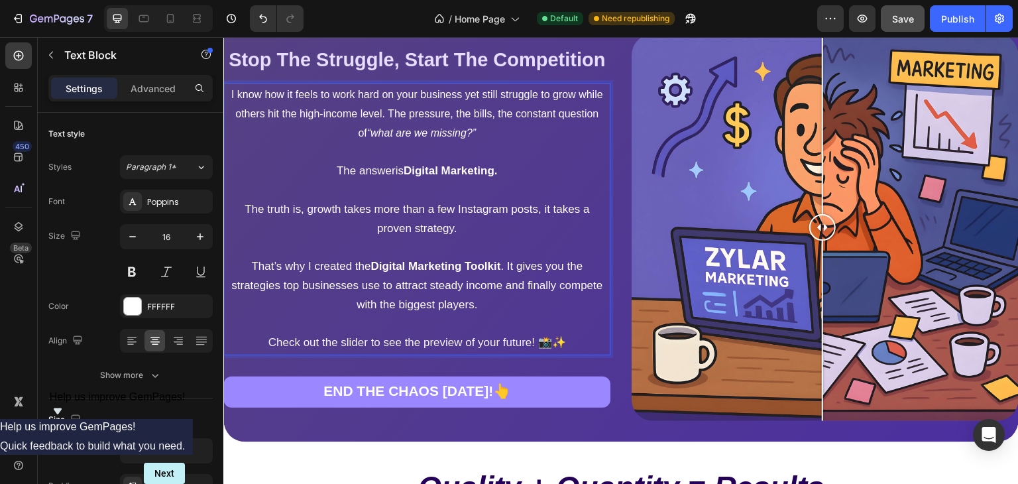
click at [390, 177] on span "The answeris Digital Marketing." at bounding box center [417, 170] width 161 height 13
drag, startPoint x: 294, startPoint y: 227, endPoint x: 213, endPoint y: 223, distance: 80.9
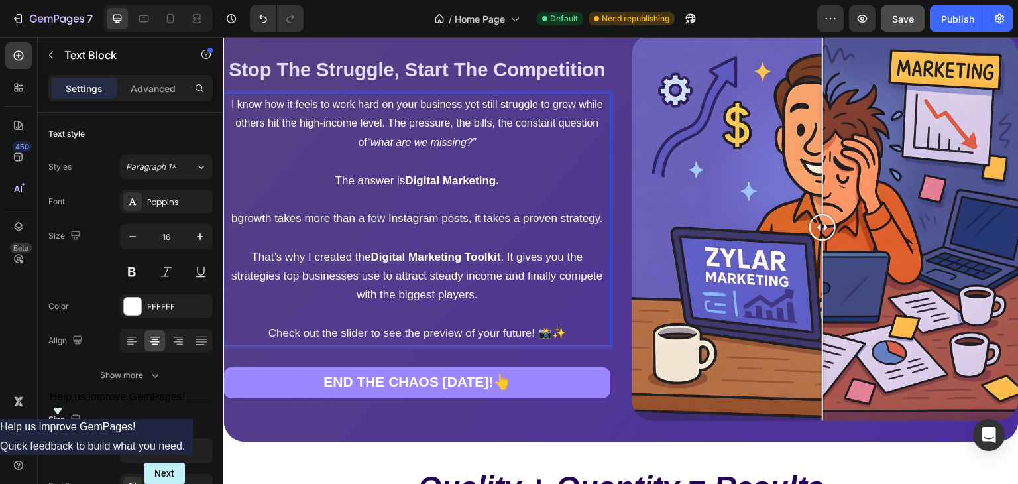
click at [238, 223] on span "bgrowth takes more than a few Instagram posts, it takes a proven strategy." at bounding box center [417, 218] width 372 height 13
click at [246, 221] on span "bgrowth takes more than a few Instagram posts, it takes a proven strategy." at bounding box center [417, 218] width 372 height 13
click at [241, 221] on span "bgrowth takes more than a few Instagram posts, it takes a proven strategy." at bounding box center [417, 218] width 372 height 13
click at [235, 221] on span "bgrowth takes more than a few Instagram posts, it takes a proven strategy." at bounding box center [417, 218] width 372 height 13
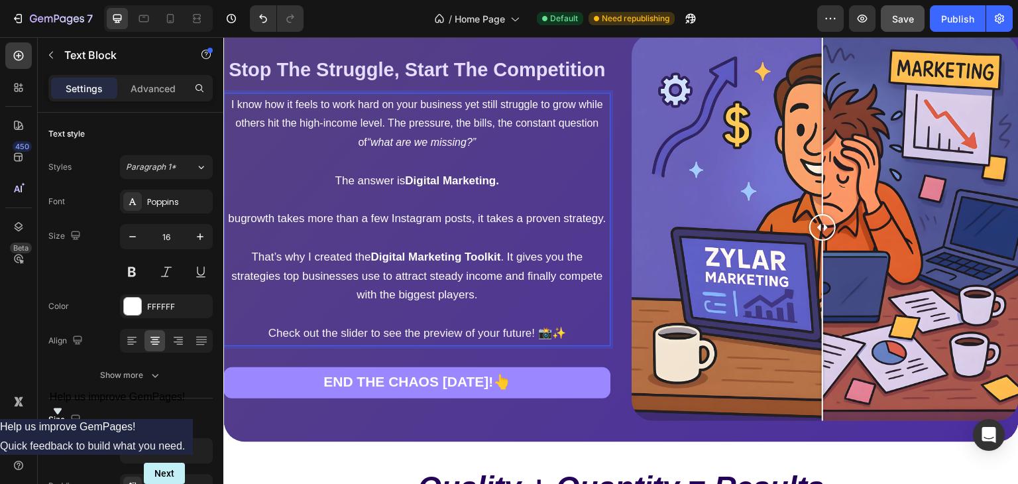
click at [263, 219] on span "bugrowth takes more than a few Instagram posts, it takes a proven strategy." at bounding box center [417, 218] width 378 height 13
click at [263, 219] on span "butgrowth takes more than a few Instagram posts, it takes a proven strategy." at bounding box center [416, 218] width 381 height 13
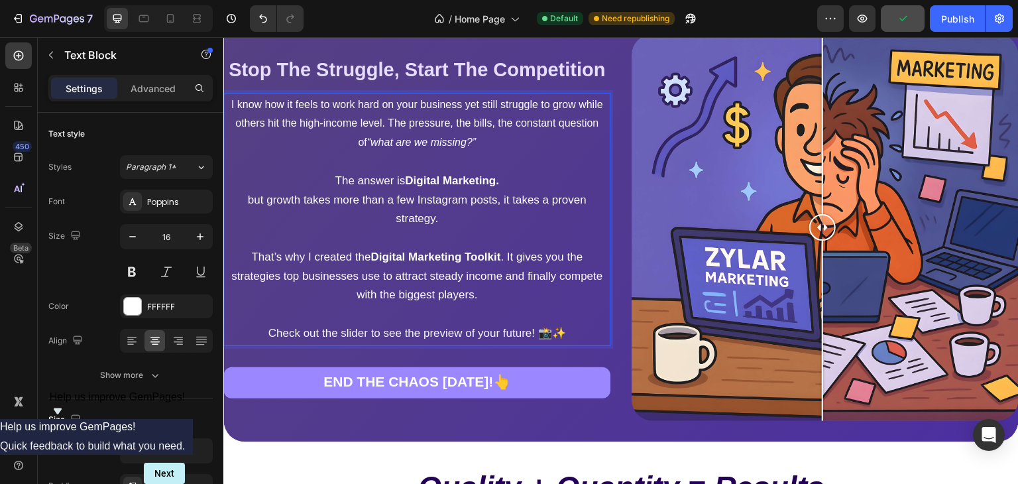
scroll to position [1197, 0]
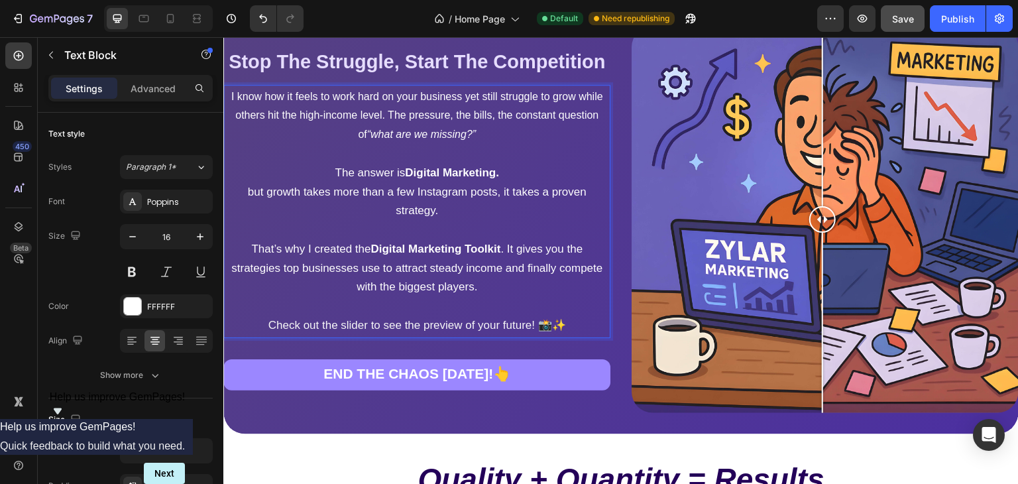
click at [241, 198] on p "but growth takes more than a few Instagram posts, it takes a proven strategy." at bounding box center [417, 202] width 382 height 38
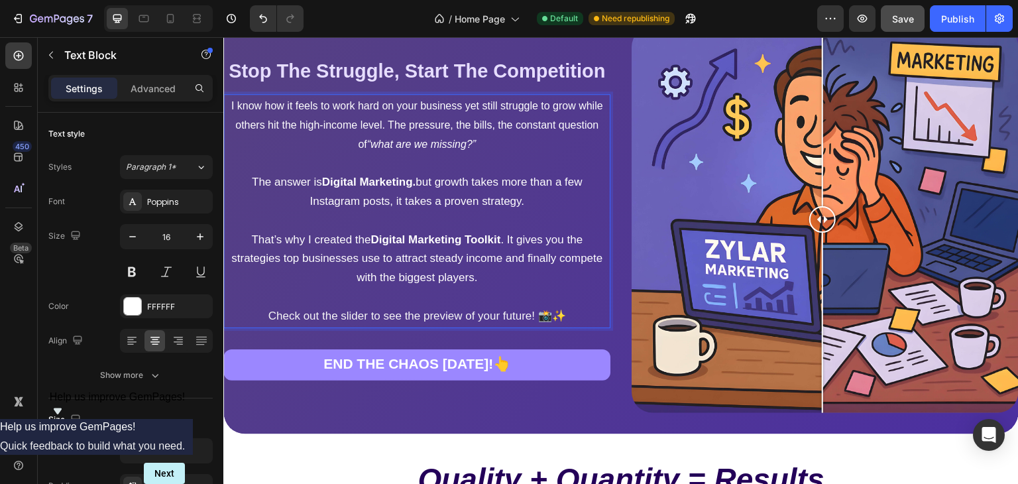
scroll to position [1207, 0]
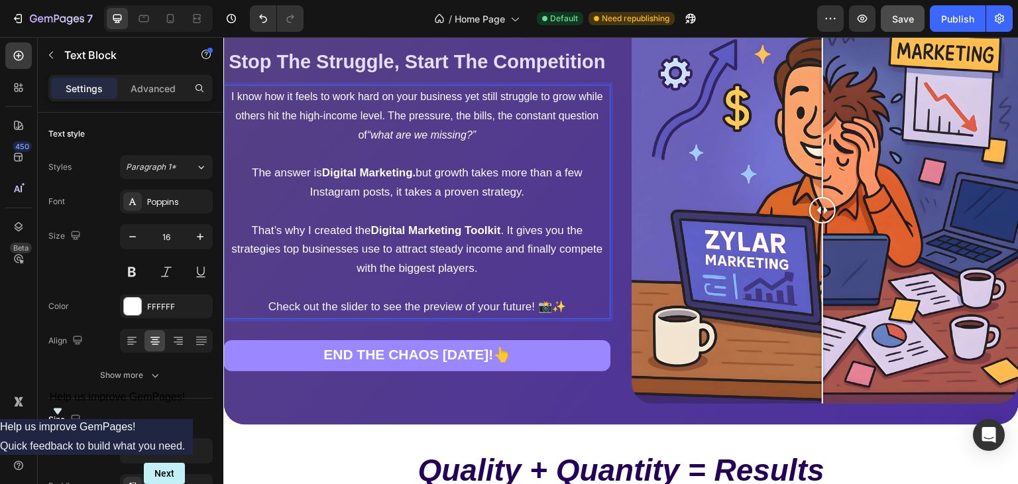
click at [410, 179] on span "The answer is Digital Marketing. but growth takes more than a few Instagram pos…" at bounding box center [417, 182] width 331 height 32
click at [404, 179] on span "The answer is Digital Marketing. but growth takes more than a few Instagram pos…" at bounding box center [417, 182] width 331 height 32
click at [409, 182] on span "The answer is Digital Marketing .but growth takes more than a few Instagram pos…" at bounding box center [417, 182] width 331 height 32
click at [416, 180] on span "The answer is Digital Marketing . but growth takes more than a few Instagram po…" at bounding box center [417, 182] width 334 height 32
click at [416, 180] on span "The answer is Digital Marketing . ut growth takes more than a few Instagram pos…" at bounding box center [417, 182] width 381 height 32
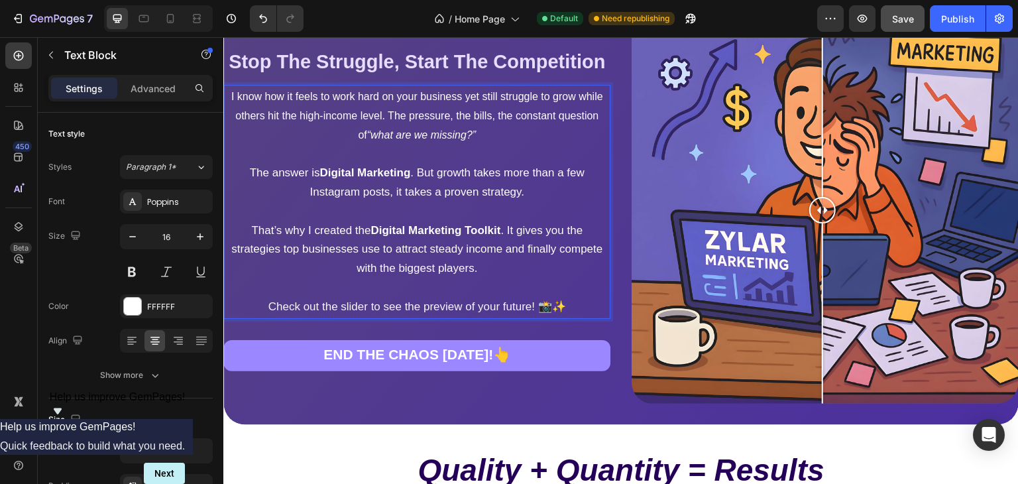
click at [410, 182] on span "The answer is Digital Marketing . But growth takes more than a few Instagram po…" at bounding box center [416, 182] width 335 height 32
click at [410, 182] on span "The answer is Digital Marketing .But growth takes more than a few Instagram pos…" at bounding box center [417, 182] width 332 height 32
click at [410, 182] on span "The answer is Digital Marketing But growth takes more than a few Instagram post…" at bounding box center [417, 182] width 329 height 32
click at [416, 179] on span "The answer is Digital Marketing But growth takes more than a few Instagram post…" at bounding box center [417, 182] width 329 height 32
click at [420, 180] on span "The answer is Digital Marketing B,ut growth takes more than a few Instagram pos…" at bounding box center [417, 182] width 332 height 32
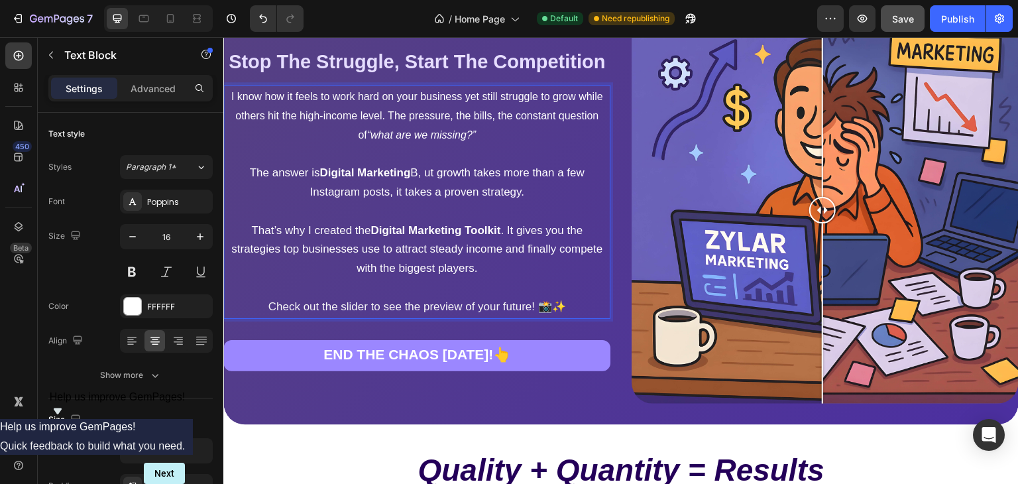
click at [420, 180] on span "The answer is Digital Marketing B, ut growth takes more than a few Instagram po…" at bounding box center [416, 182] width 335 height 32
click at [425, 184] on span "The answer is Digital Marketing B, But growth takes more than a few Instagram p…" at bounding box center [417, 182] width 343 height 32
click at [422, 184] on span "The answer is Digital Marketing B, But growth takes more than a few Instagram p…" at bounding box center [417, 182] width 343 height 32
click at [362, 179] on strong "Digital Marketing" at bounding box center [365, 172] width 91 height 13
click at [407, 184] on span "The answer is Digital Marketing , But growth takes more than a few Instagram po…" at bounding box center [416, 182] width 335 height 32
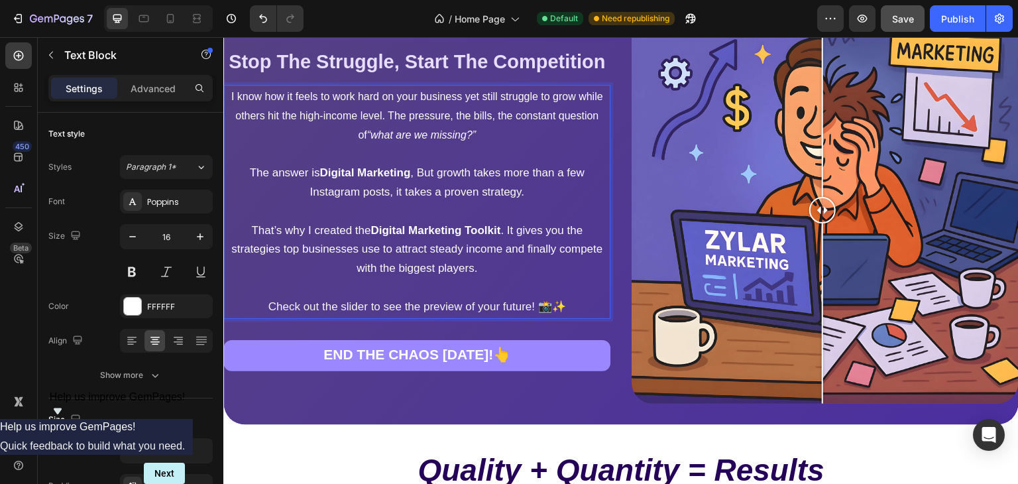
click at [332, 261] on span "That’s why I created the Digital Marketing Toolkit . It gives you the strategie…" at bounding box center [416, 249] width 371 height 51
click at [352, 125] on p "I know how it feels to work hard on your business yet still struggle to grow wh…" at bounding box center [417, 116] width 382 height 57
click at [366, 125] on p "I know how it feels to work hard on your business yet still struggle to grow wh…" at bounding box center [417, 116] width 382 height 57
drag, startPoint x: 355, startPoint y: 125, endPoint x: 324, endPoint y: 121, distance: 32.1
click at [324, 121] on p "I know how it feels to work hard on your business yet still struggle to grow wh…" at bounding box center [417, 116] width 382 height 57
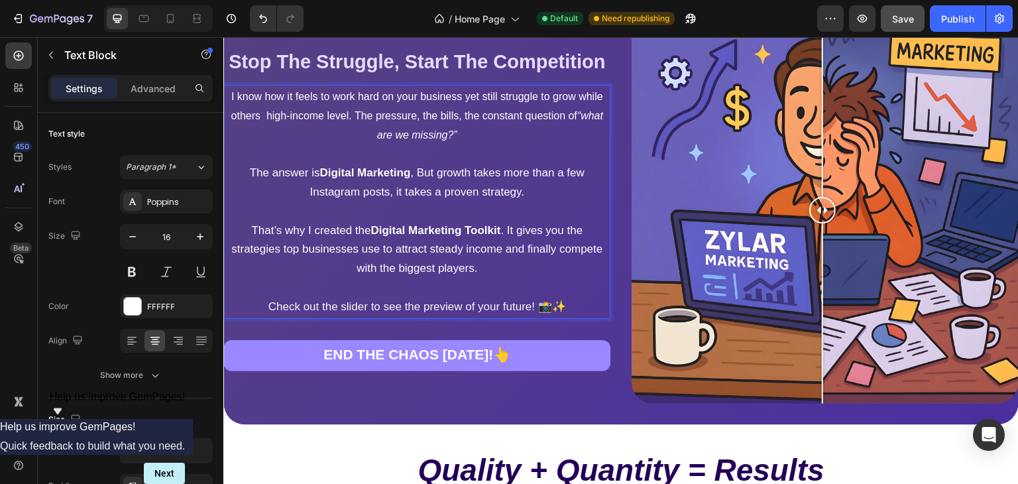
click at [342, 127] on p "I know how it feels to work hard on your business yet still struggle to grow wh…" at bounding box center [417, 116] width 382 height 57
click at [346, 126] on p "I know how it feels to work hard on your business yet still struggle to grow wh…" at bounding box center [417, 116] width 382 height 57
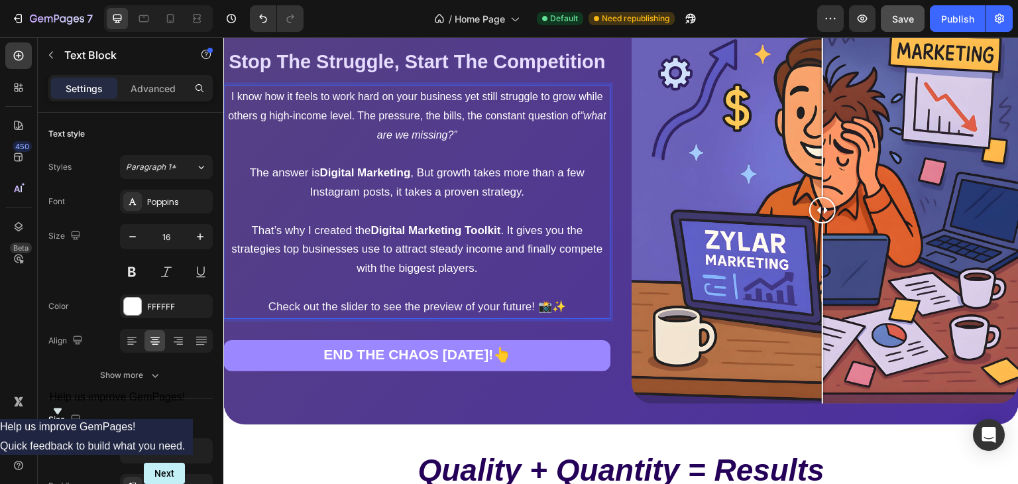
click at [346, 126] on p "I know how it feels to work hard on your business yet still struggle to grow wh…" at bounding box center [417, 116] width 382 height 57
drag, startPoint x: 270, startPoint y: 16, endPoint x: 50, endPoint y: 19, distance: 220.8
click at [270, 16] on button "Undo/Redo" at bounding box center [263, 18] width 27 height 27
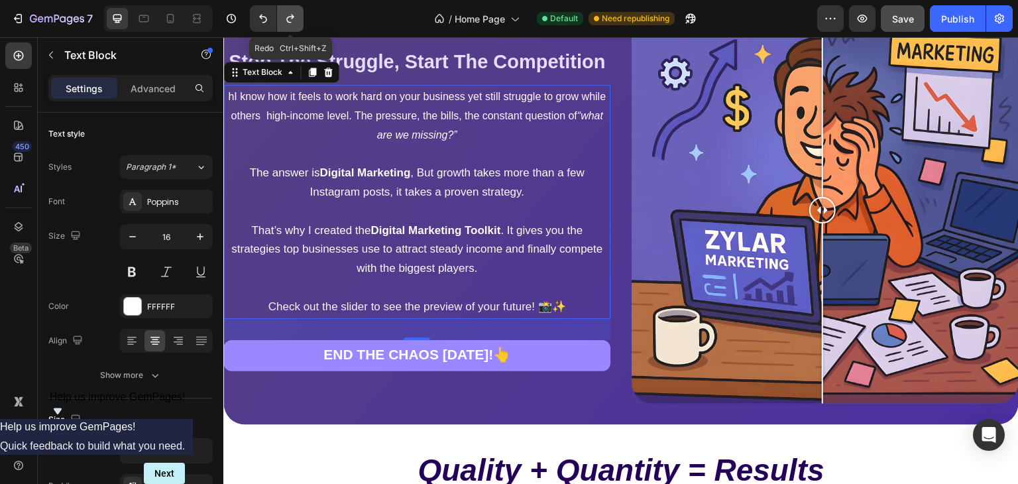
click at [288, 25] on icon "Undo/Redo" at bounding box center [290, 18] width 13 height 13
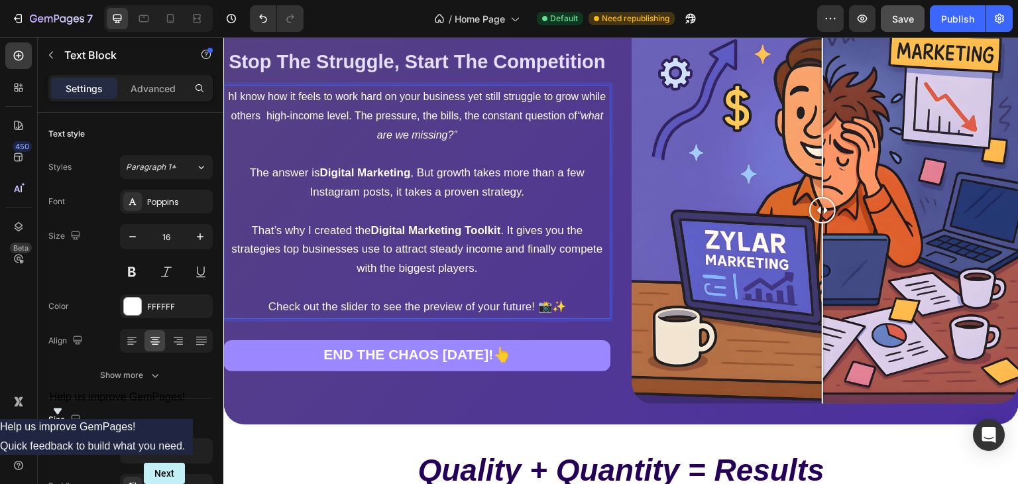
click at [239, 105] on p "hI know how it feels to work hard on your business yet still struggle to grow w…" at bounding box center [417, 116] width 382 height 57
click at [342, 125] on p "I know how it feels to work hard on your business yet still struggle to grow wh…" at bounding box center [417, 116] width 382 height 57
click at [412, 131] on p "I know how it feels to work hard on your business yet still struggle to grow wh…" at bounding box center [417, 116] width 382 height 57
click at [447, 120] on p "I know how it feels to work hard on your business yet still struggle to grow wh…" at bounding box center [417, 116] width 382 height 57
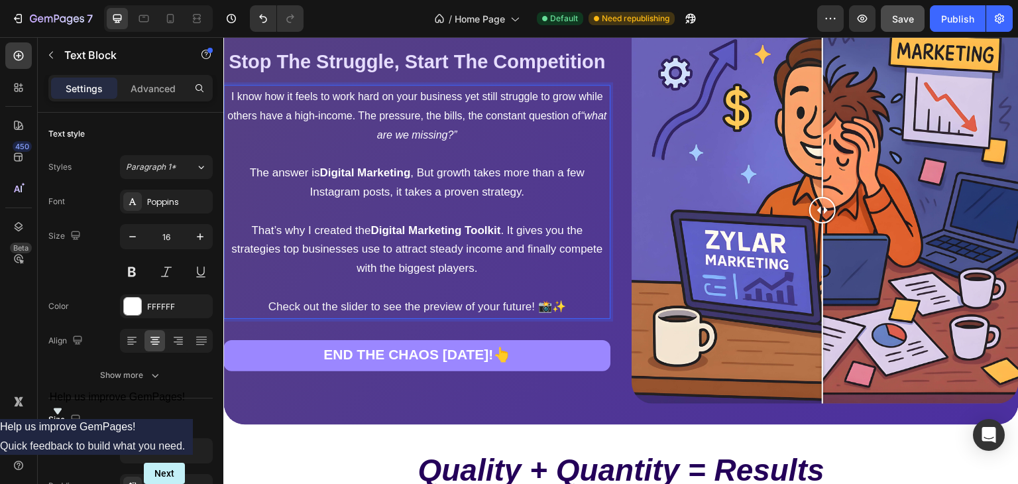
click at [407, 119] on p "I know how it feels to work hard on your business yet still struggle to grow wh…" at bounding box center [417, 116] width 382 height 57
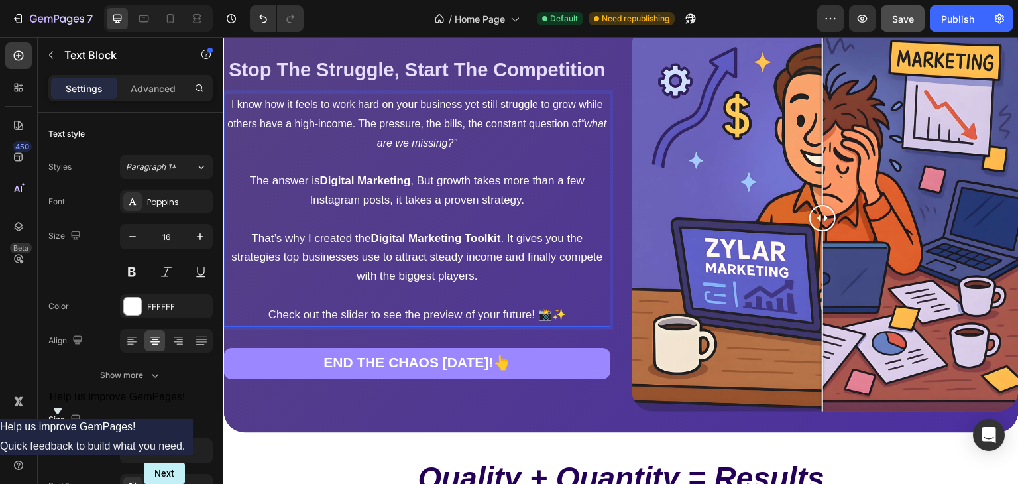
click at [552, 265] on span "That’s why I created the Digital Marketing Toolkit . It gives you the strategie…" at bounding box center [416, 257] width 371 height 51
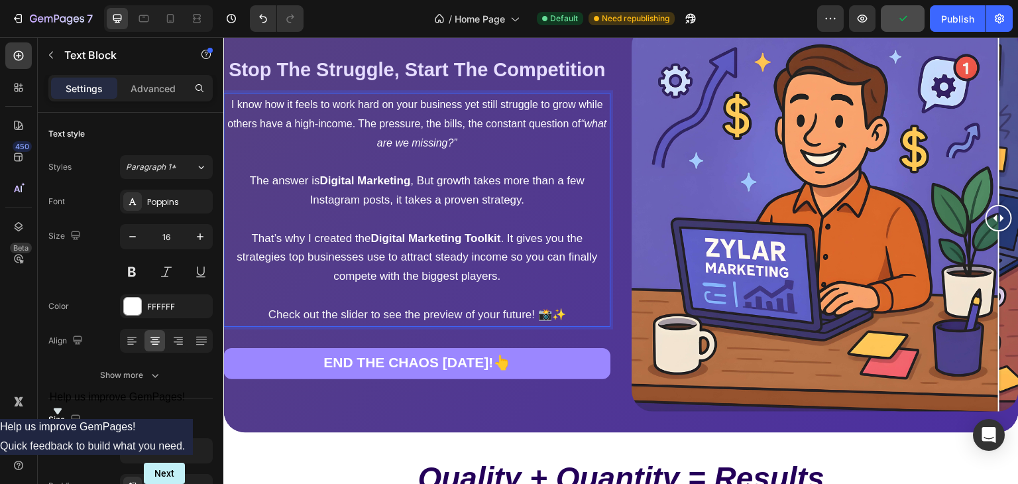
drag, startPoint x: 813, startPoint y: 219, endPoint x: 1018, endPoint y: 188, distance: 207.8
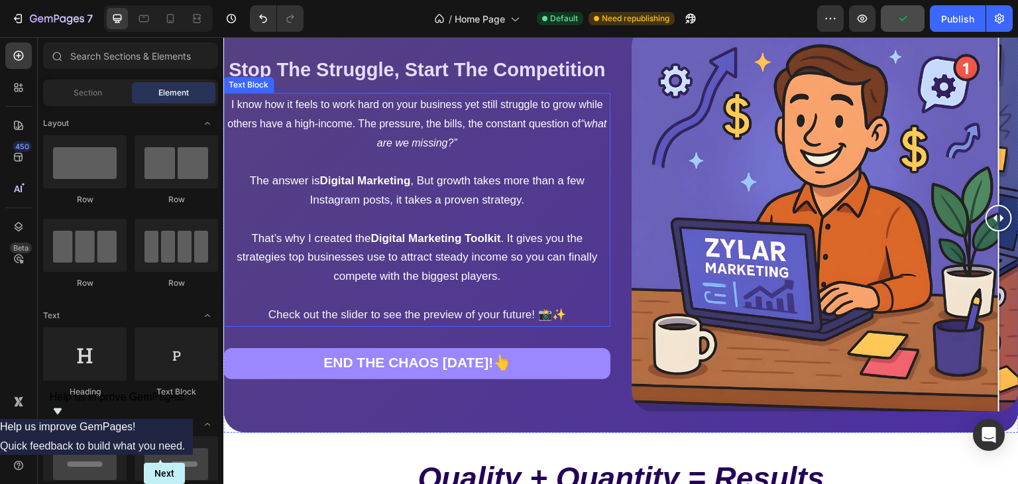
click at [589, 322] on p "Check out the slider to see the preview of your future! 📸✨" at bounding box center [417, 315] width 382 height 19
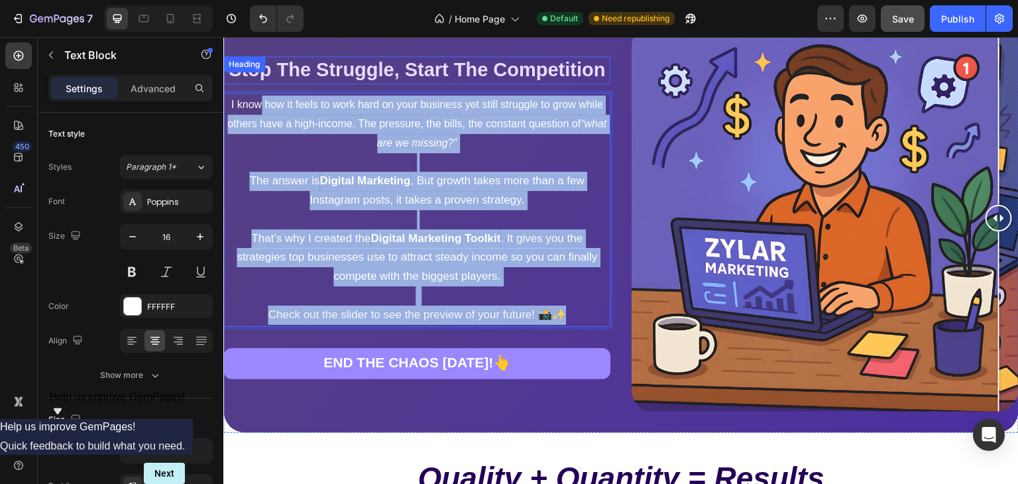
scroll to position [1197, 0]
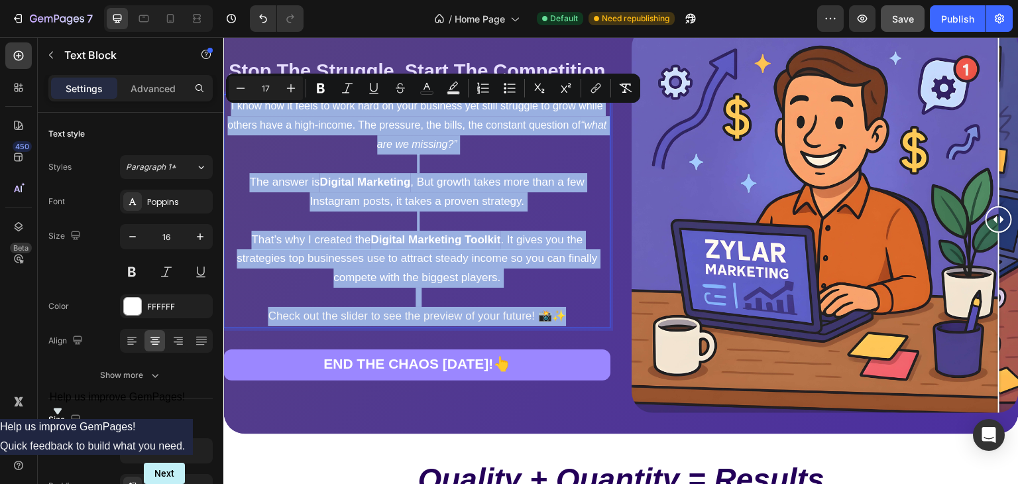
drag, startPoint x: 589, startPoint y: 322, endPoint x: 211, endPoint y: 74, distance: 452.9
copy div "I know how it feels to work hard on your business yet still struggle to grow wh…"
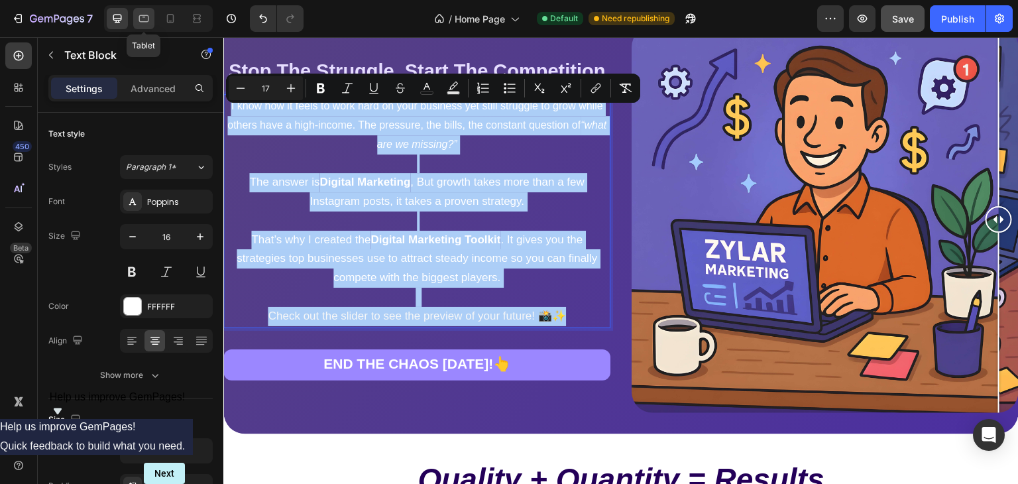
click at [145, 12] on icon at bounding box center [143, 18] width 13 height 13
type input "12"
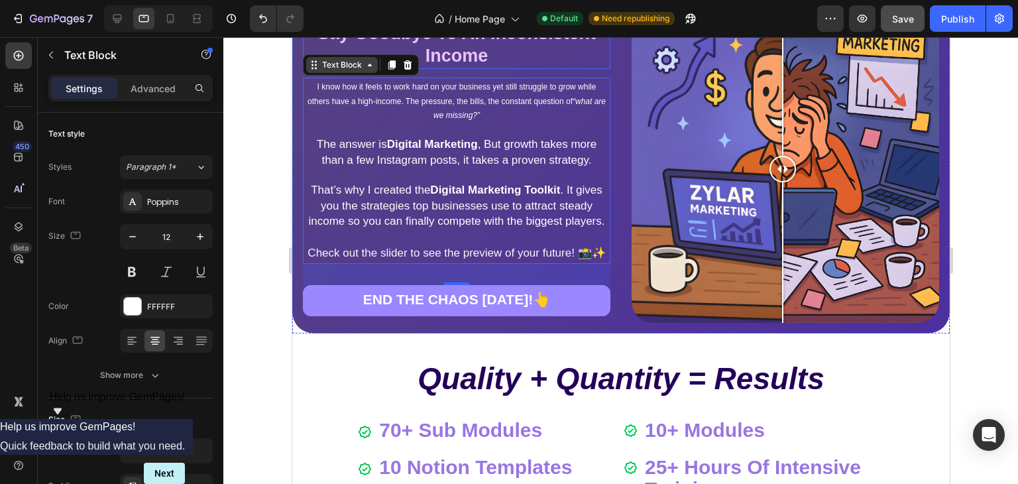
scroll to position [1185, 0]
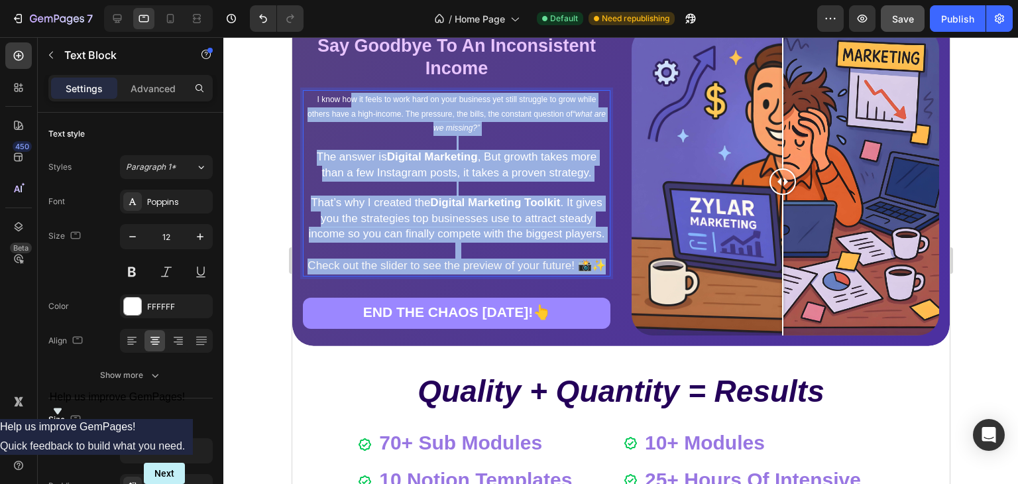
drag, startPoint x: 491, startPoint y: 306, endPoint x: 340, endPoint y: 88, distance: 265.4
click at [340, 90] on div "I know how it feels to work hard on your business yet still struggle to grow wh…" at bounding box center [456, 183] width 308 height 186
drag, startPoint x: 306, startPoint y: 88, endPoint x: 563, endPoint y: 297, distance: 332.2
click at [563, 276] on div "I know how it feels to work hard on your business yet still struggle to grow wh…" at bounding box center [456, 183] width 308 height 186
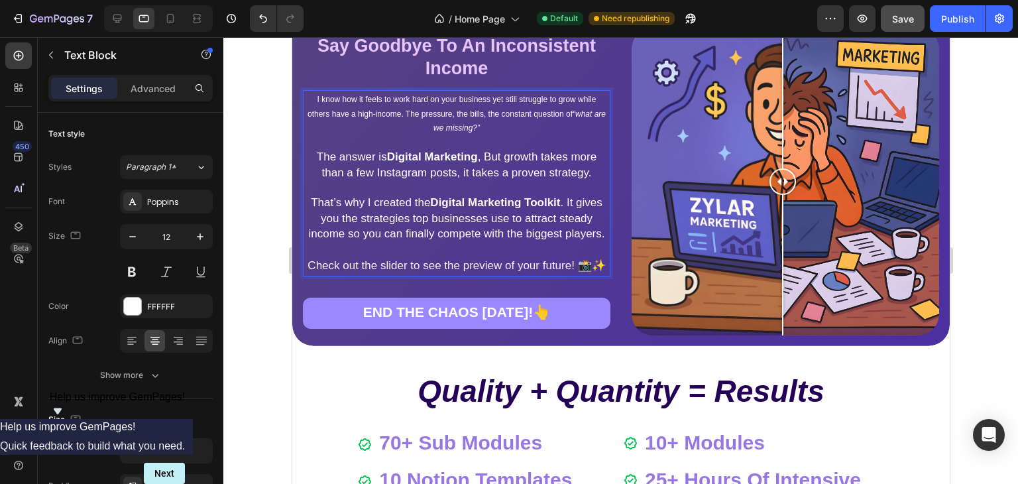
click at [365, 160] on span "The answer is Digital Marketing , But growth takes more than a few Instagram po…" at bounding box center [456, 164] width 280 height 29
click at [523, 274] on p "Check out the slider to see the preview of your future! 📸✨" at bounding box center [456, 267] width 302 height 16
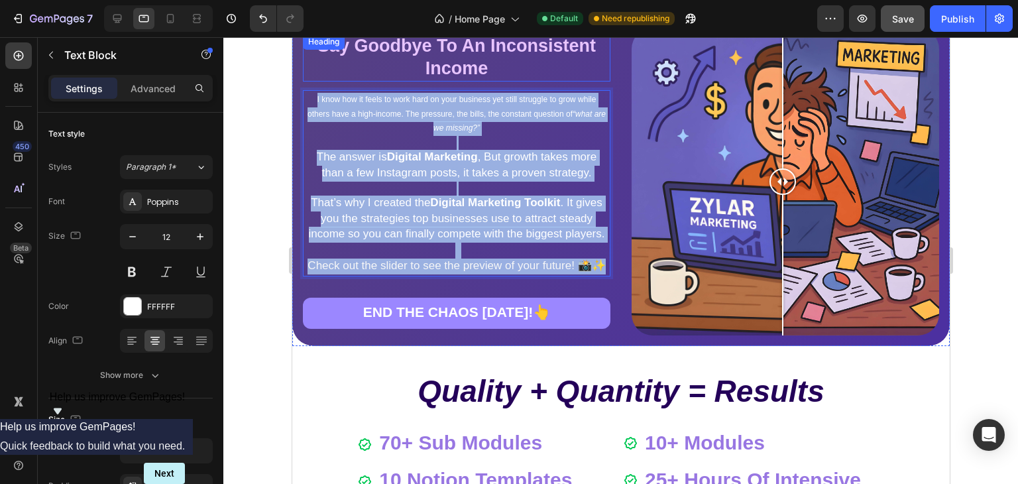
drag, startPoint x: 523, startPoint y: 303, endPoint x: 302, endPoint y: 72, distance: 320.2
click at [302, 72] on div "Stop The Struggle, Start The Competition Heading Say Goodbye To An Inconsistent…" at bounding box center [456, 182] width 308 height 308
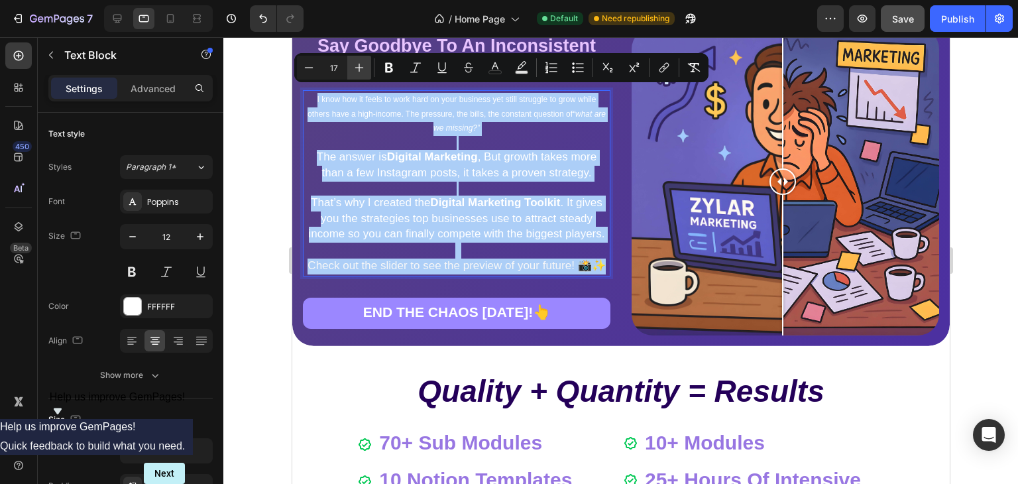
click at [353, 70] on icon "Editor contextual toolbar" at bounding box center [359, 67] width 13 height 13
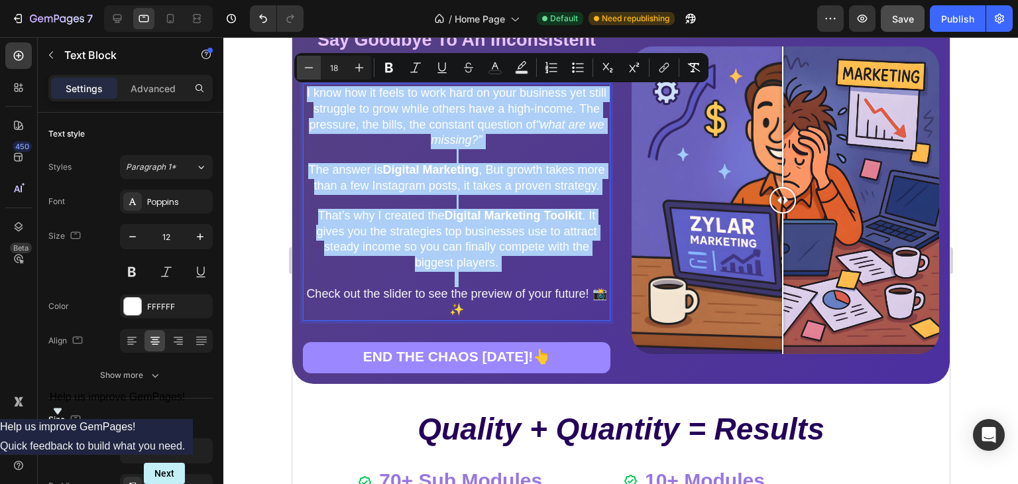
click at [300, 65] on button "Minus" at bounding box center [309, 68] width 24 height 24
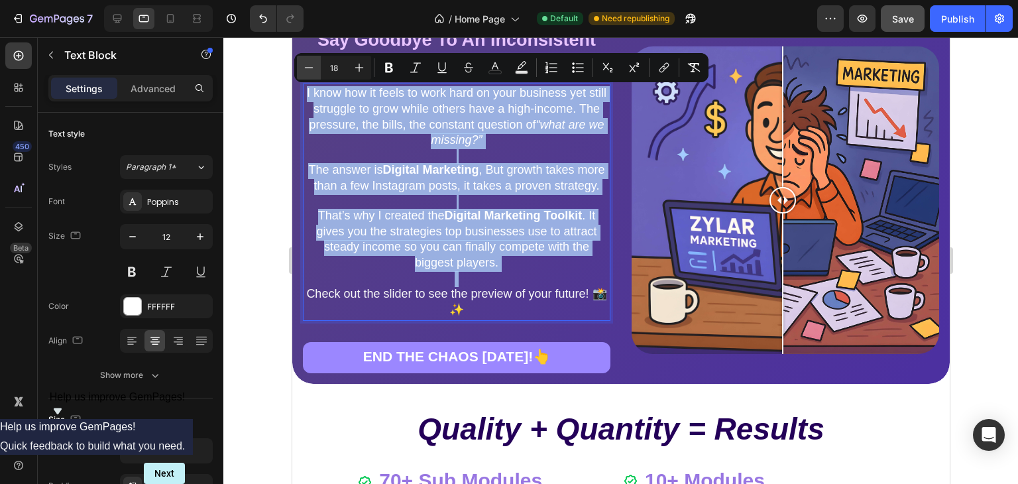
type input "17"
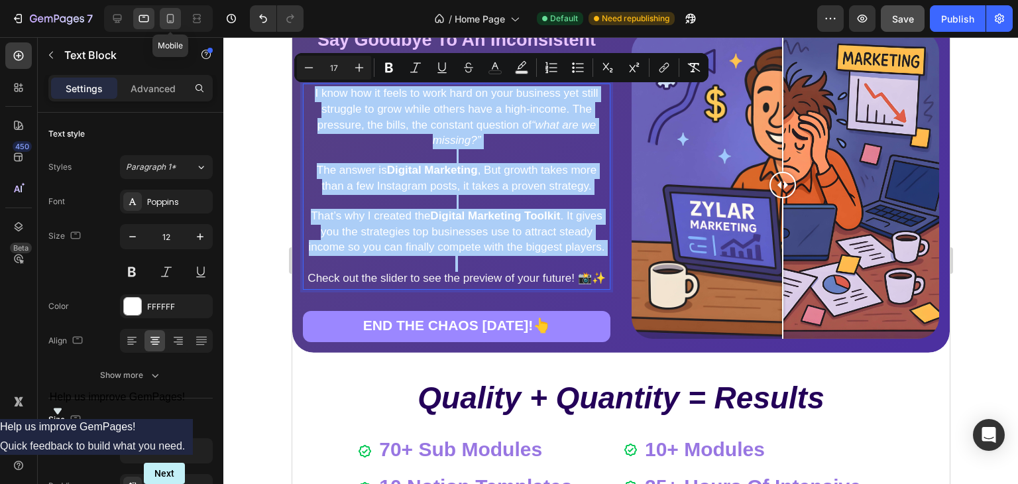
click at [178, 21] on div at bounding box center [170, 18] width 21 height 21
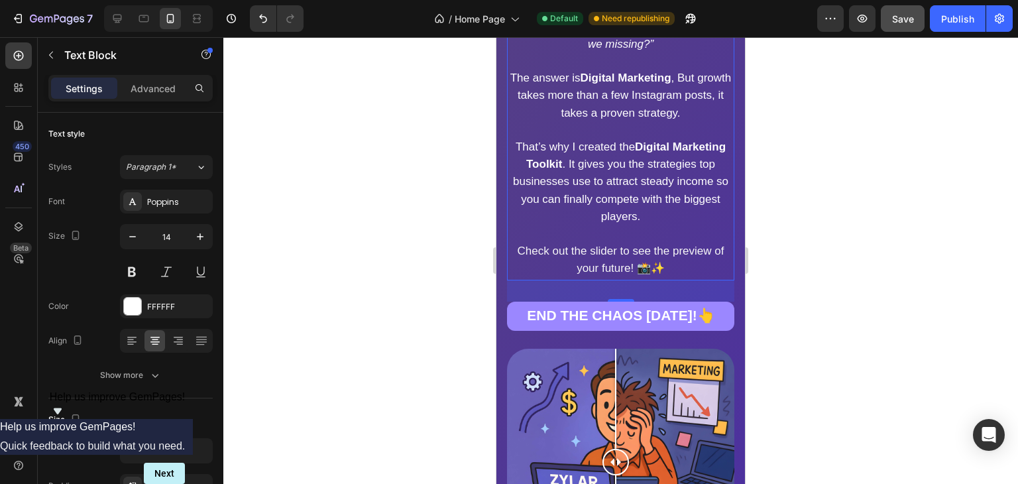
scroll to position [1309, 0]
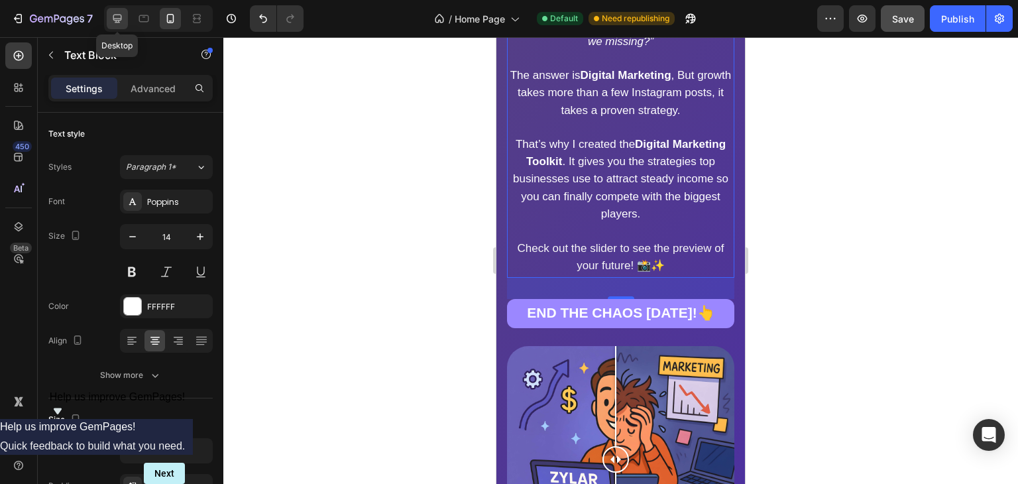
click at [127, 15] on div at bounding box center [117, 18] width 21 height 21
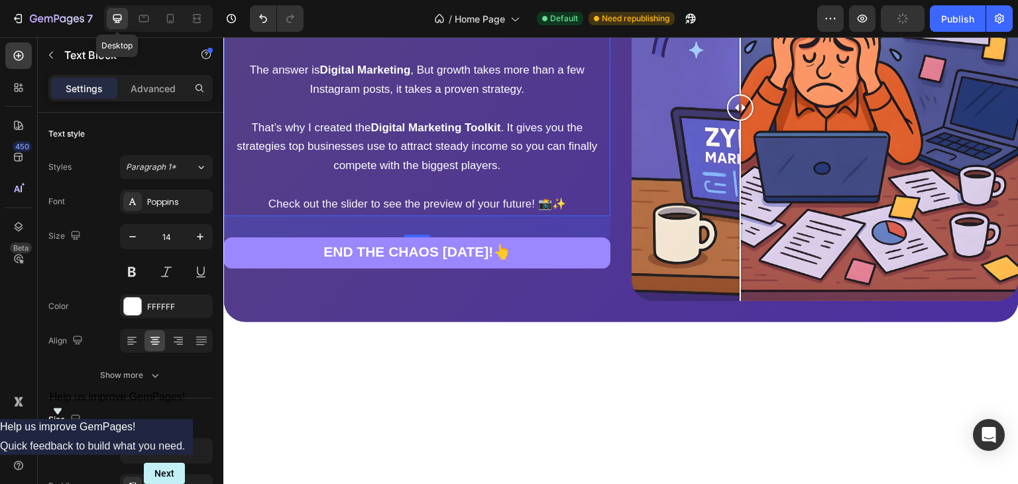
type input "16"
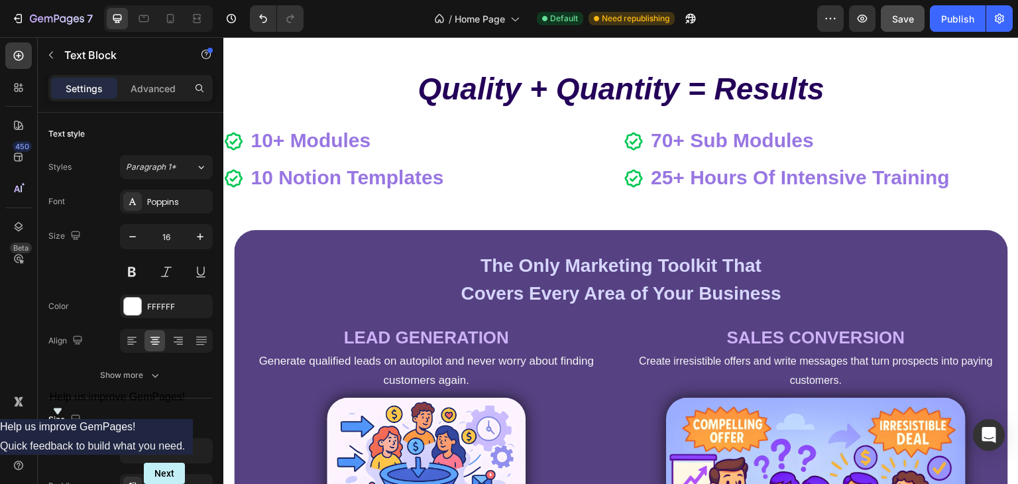
scroll to position [1633, 0]
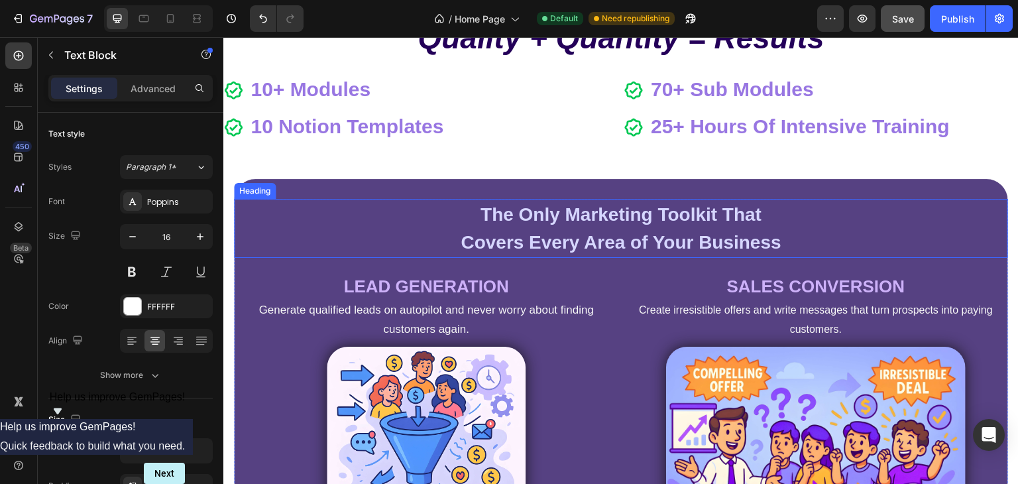
click at [624, 209] on strong "The Only Marketing Toolkit That" at bounding box center [621, 214] width 281 height 21
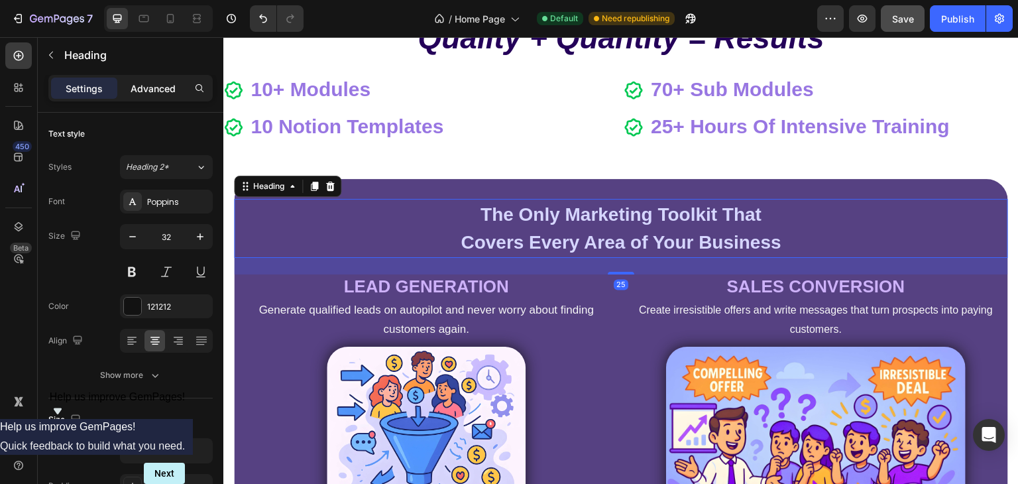
click at [162, 98] on div "Advanced" at bounding box center [153, 88] width 66 height 21
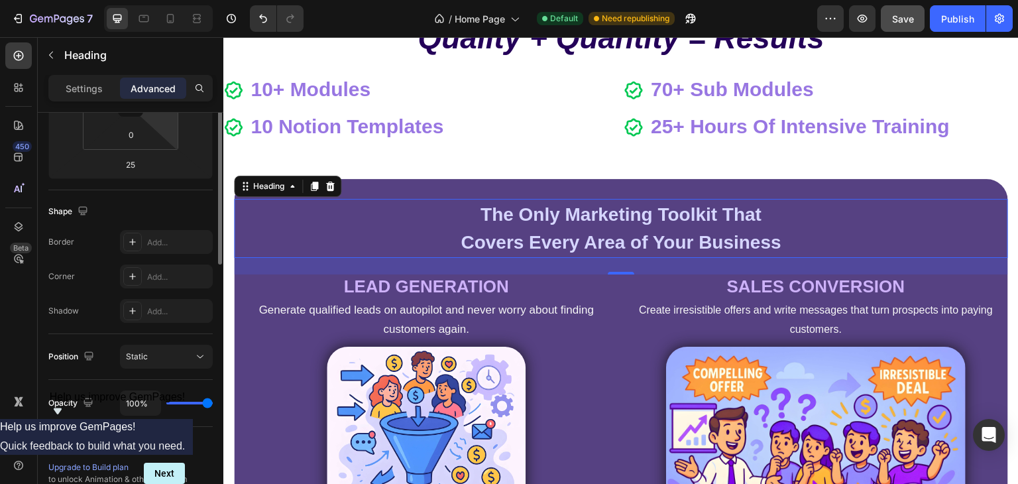
scroll to position [0, 0]
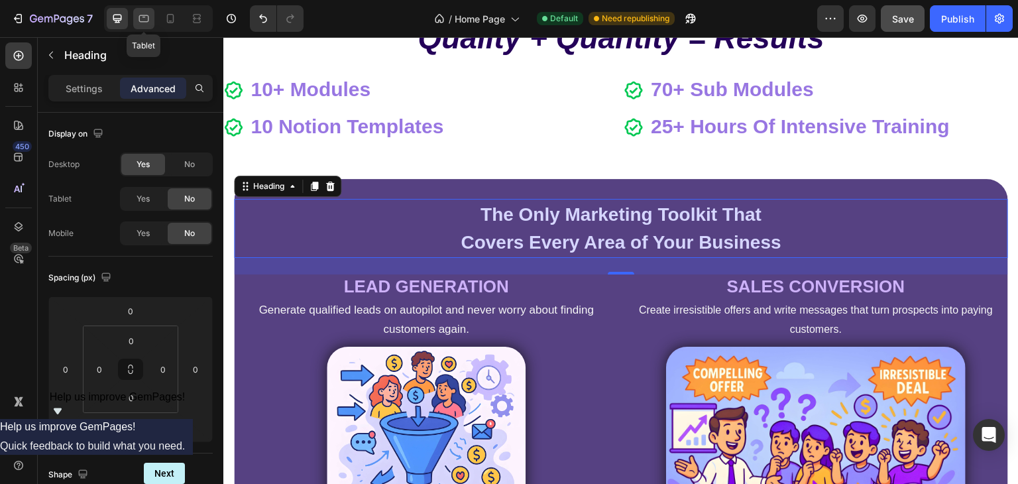
click at [142, 17] on icon at bounding box center [143, 18] width 13 height 13
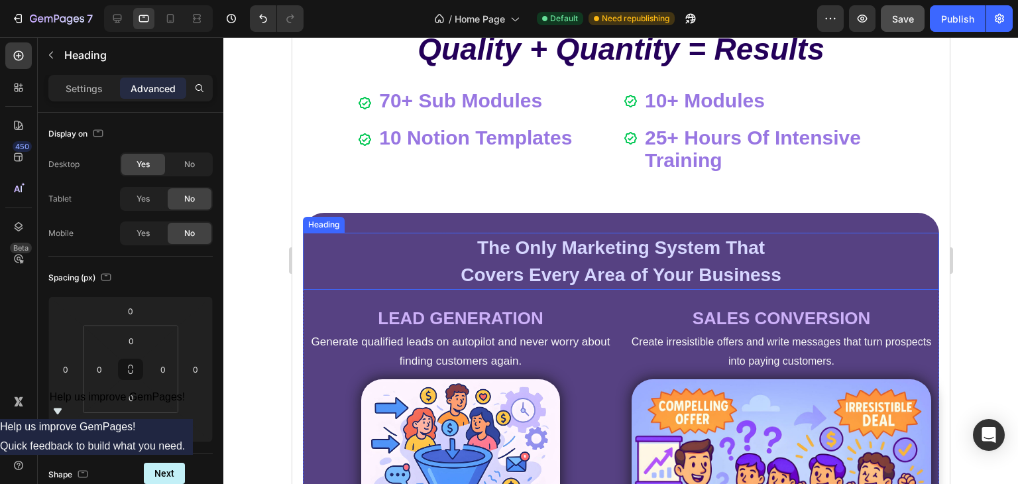
scroll to position [1588, 0]
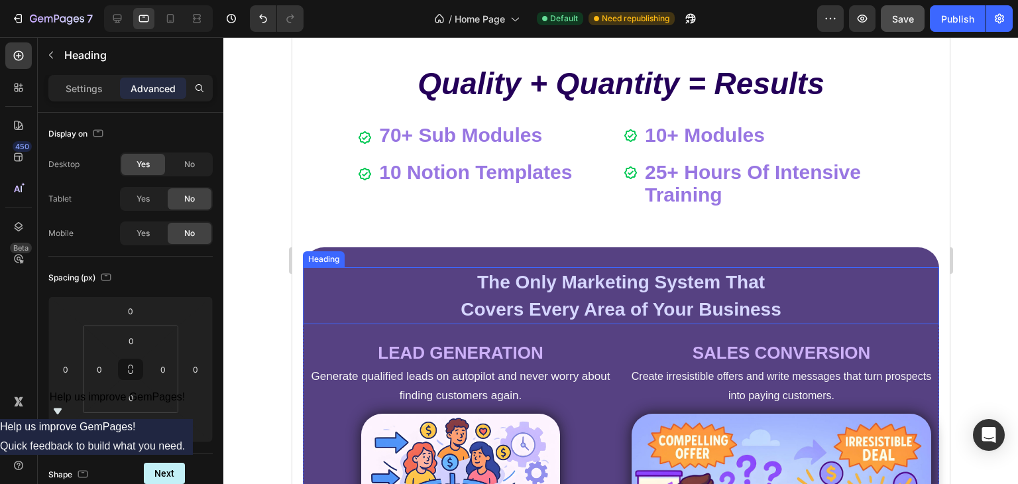
click at [678, 287] on strong "The Only Marketing System That" at bounding box center [621, 282] width 288 height 21
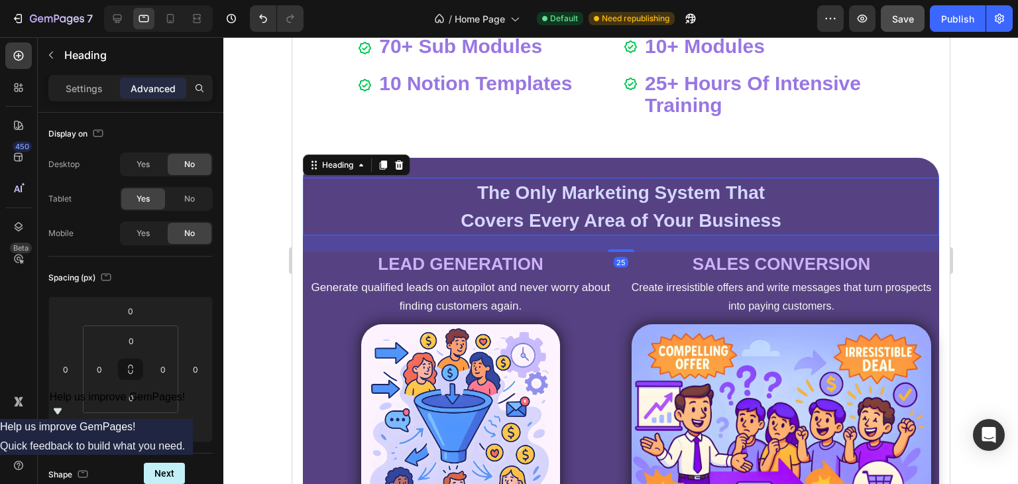
scroll to position [1541, 0]
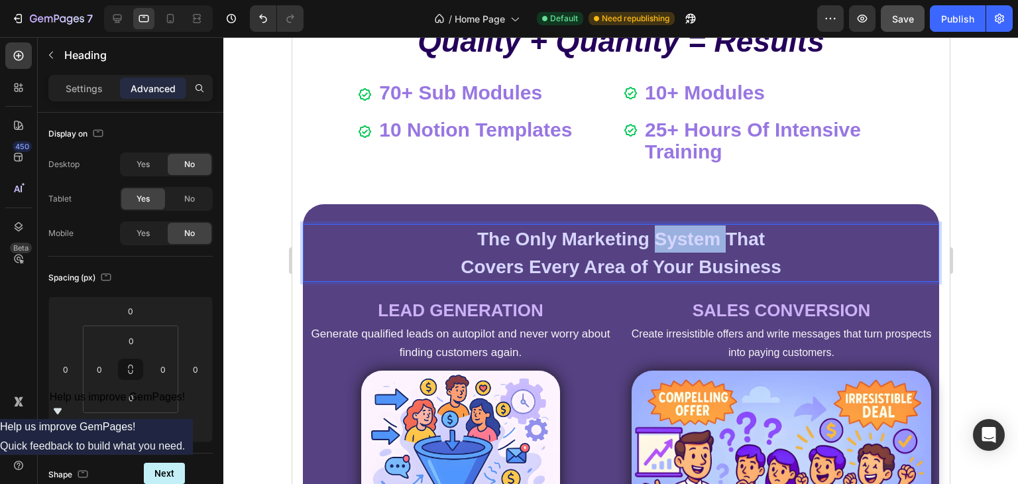
click at [678, 249] on strong "The Only Marketing System That" at bounding box center [621, 239] width 288 height 21
click at [165, 21] on icon at bounding box center [170, 18] width 13 height 13
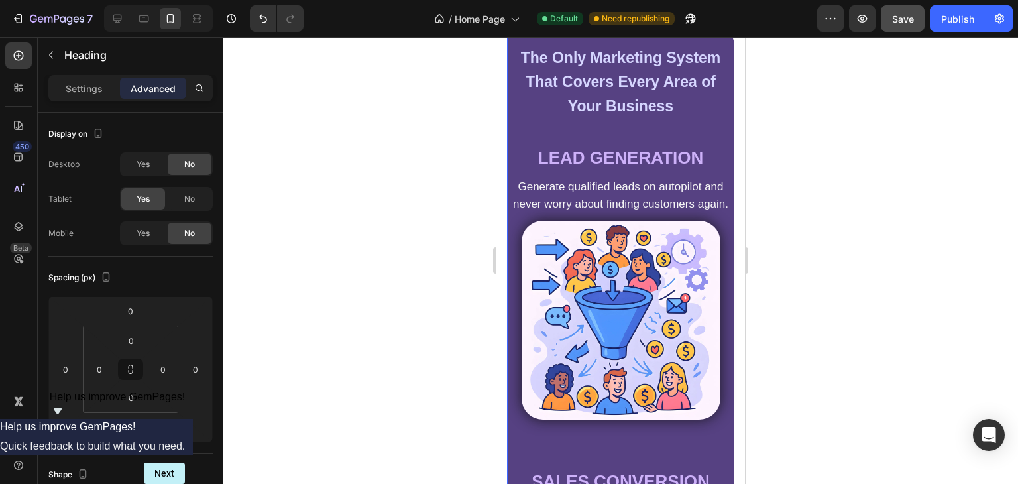
scroll to position [2080, 0]
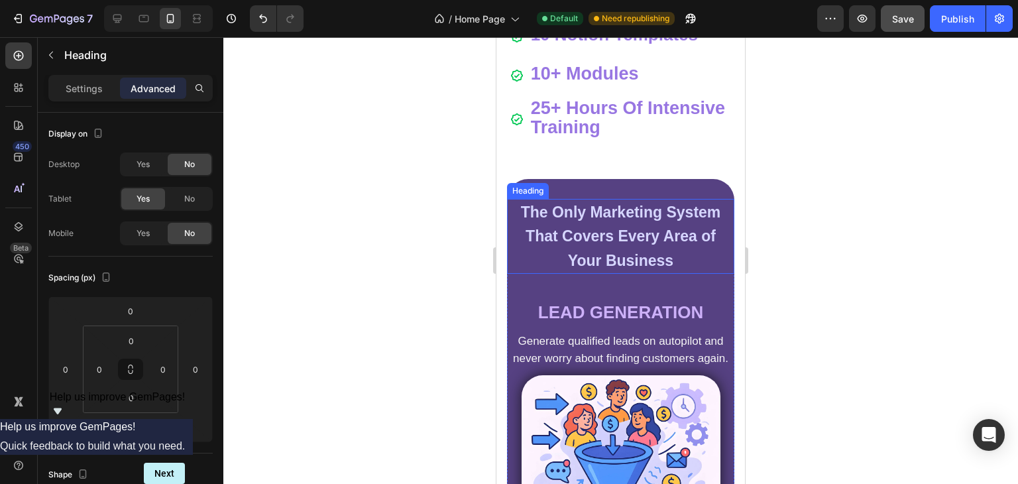
click at [526, 236] on strong "The Only Marketing System That Covers Every Area of Your Business" at bounding box center [621, 236] width 200 height 65
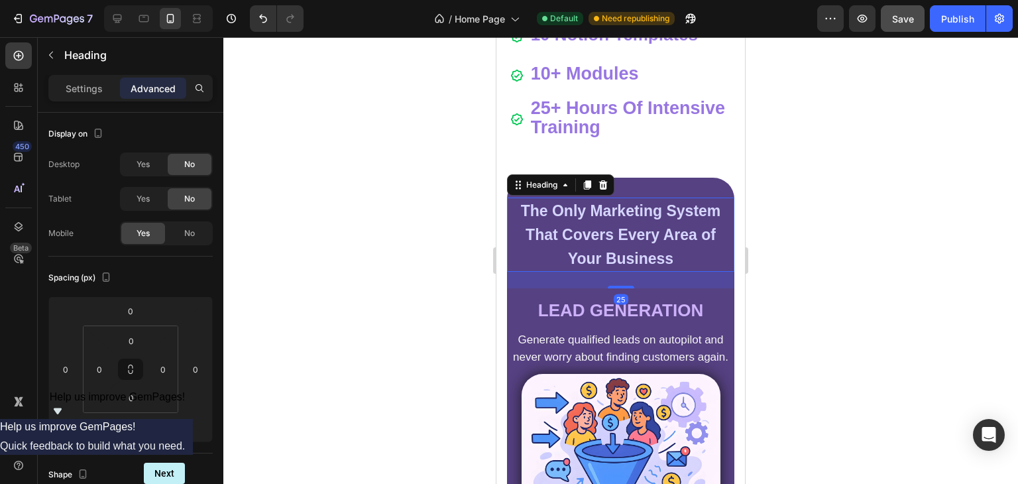
click at [526, 236] on strong "The Only Marketing System That Covers Every Area of Your Business" at bounding box center [621, 234] width 200 height 65
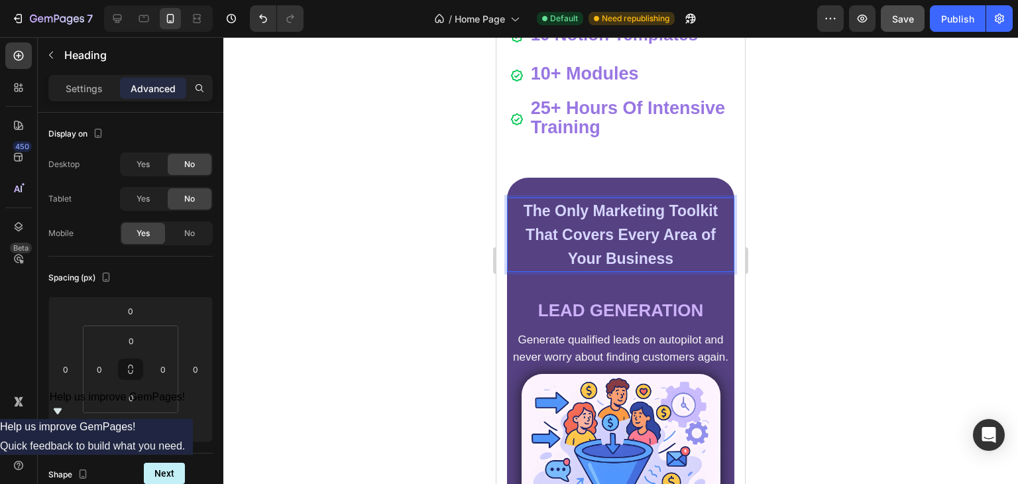
click at [463, 265] on div at bounding box center [620, 260] width 795 height 447
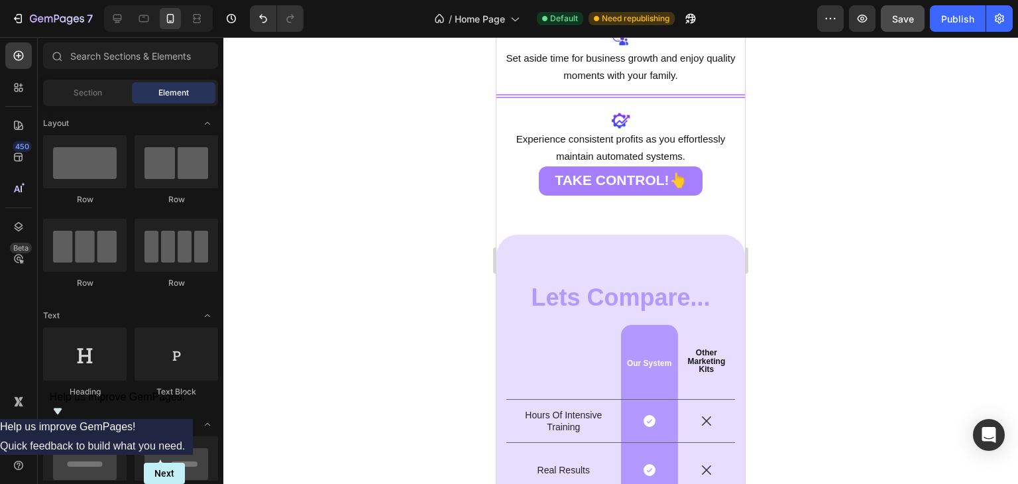
scroll to position [3879, 0]
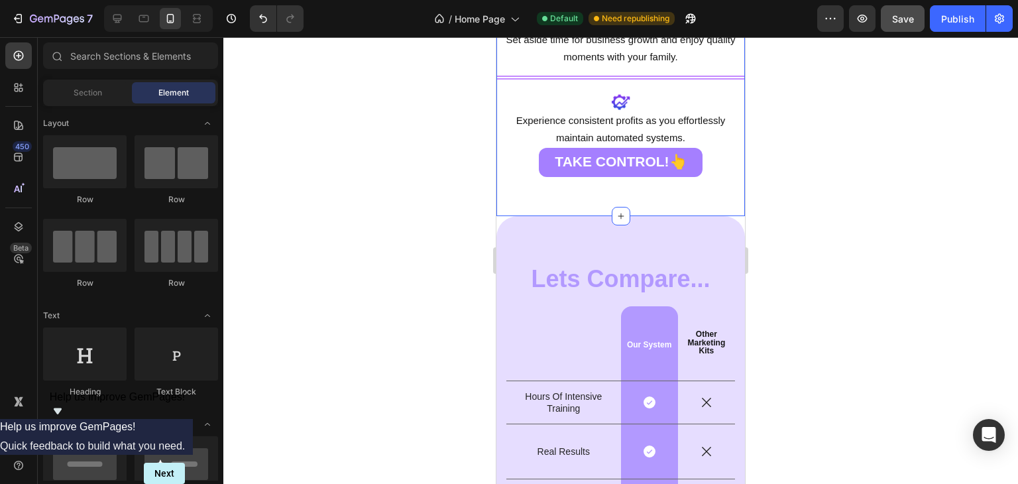
click at [615, 189] on div "TAKE CONTROL!👆 Button" at bounding box center [621, 171] width 249 height 47
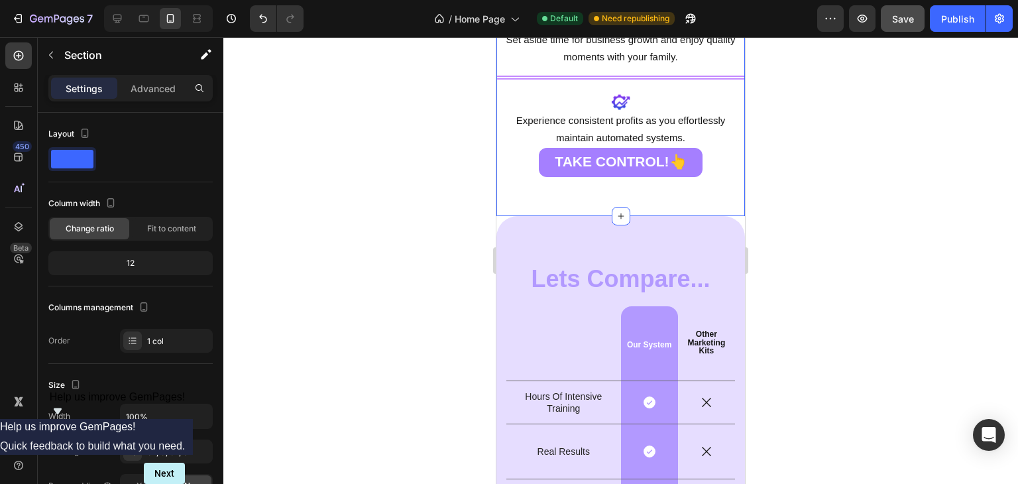
click at [544, 176] on div "TAKE CONTROL!👆 Button" at bounding box center [621, 171] width 249 height 47
click at [520, 170] on div "TAKE CONTROL!👆 Button" at bounding box center [621, 162] width 249 height 29
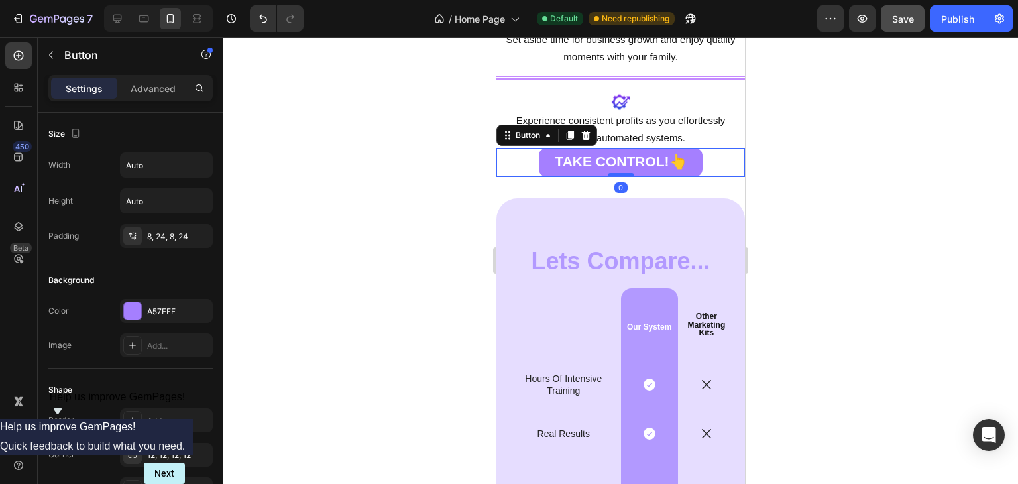
drag, startPoint x: 615, startPoint y: 192, endPoint x: 949, endPoint y: 207, distance: 335.1
click at [608, 174] on div at bounding box center [621, 175] width 27 height 4
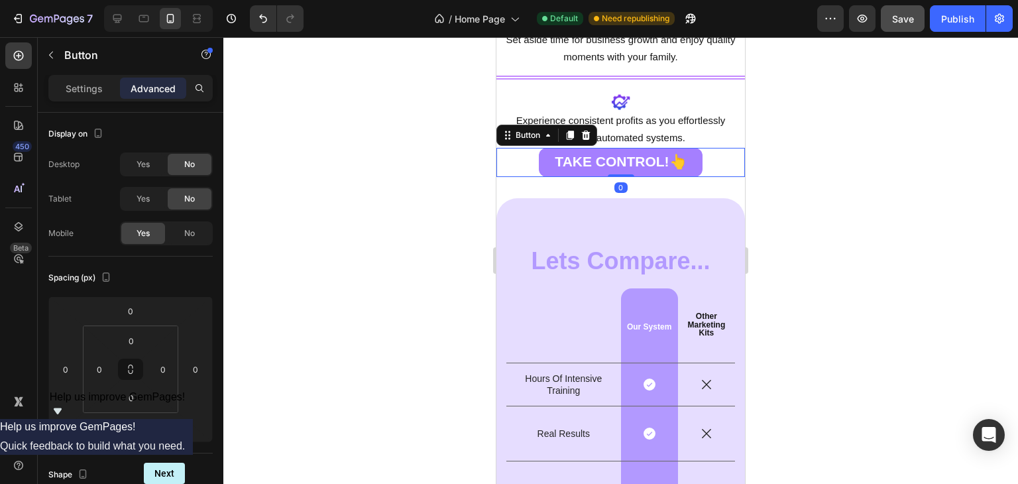
click at [452, 170] on div at bounding box center [620, 260] width 795 height 447
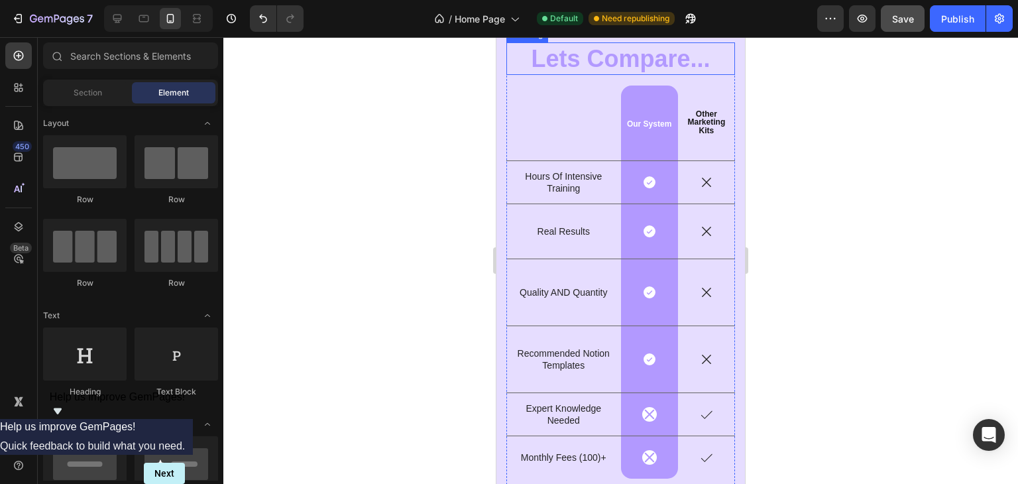
scroll to position [4145, 0]
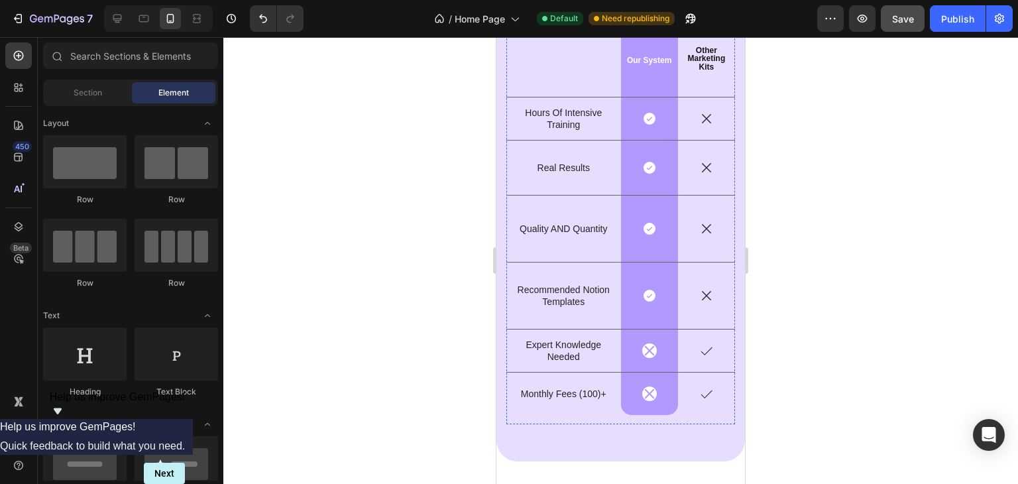
click at [595, 388] on p "Monthly Fees (100)+" at bounding box center [563, 394] width 99 height 12
click at [585, 388] on p "Monthly Fees (100)+" at bounding box center [563, 394] width 99 height 12
click at [584, 388] on p "Monthly Fees (100)+" at bounding box center [563, 394] width 99 height 12
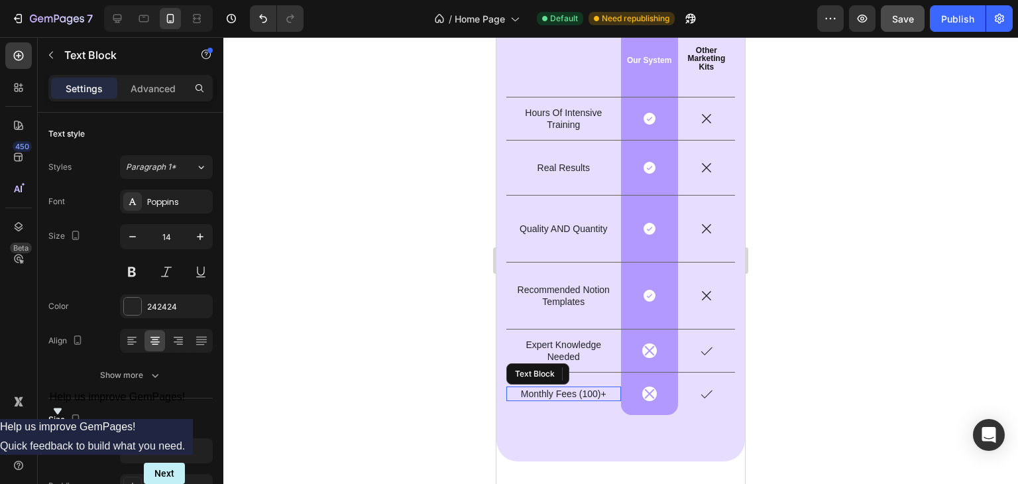
click at [584, 388] on p "Monthly Fees (100)+" at bounding box center [563, 394] width 99 height 12
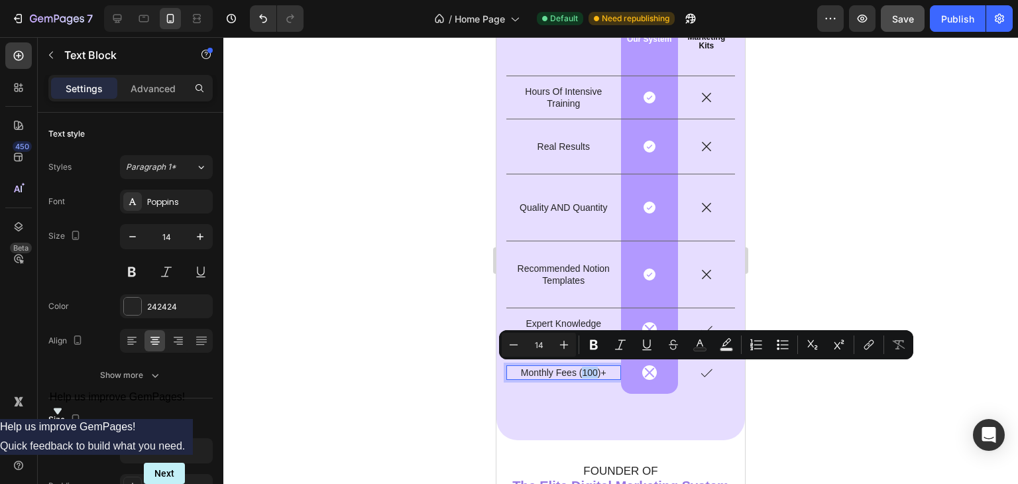
click at [578, 369] on p "Monthly Fees (100)+" at bounding box center [563, 373] width 99 height 12
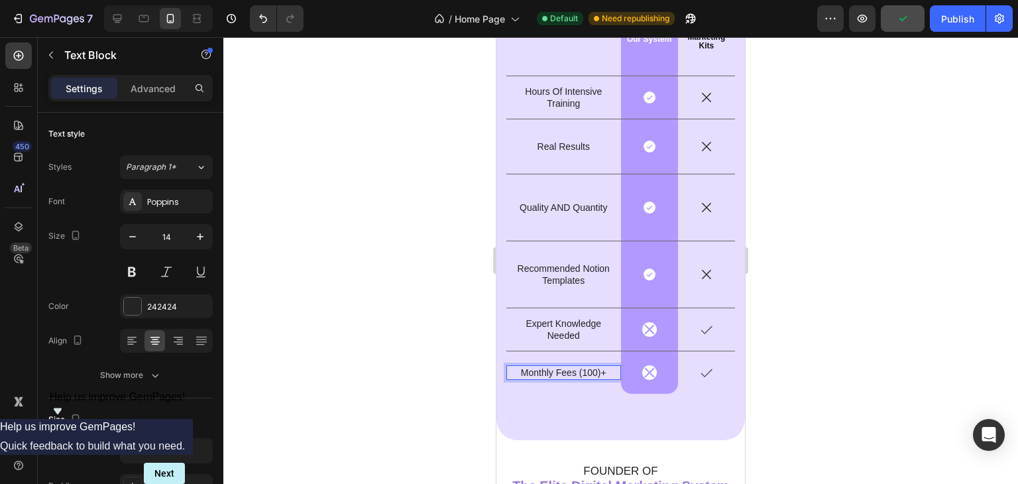
click at [581, 370] on p "Monthly Fees (100)+" at bounding box center [563, 373] width 99 height 12
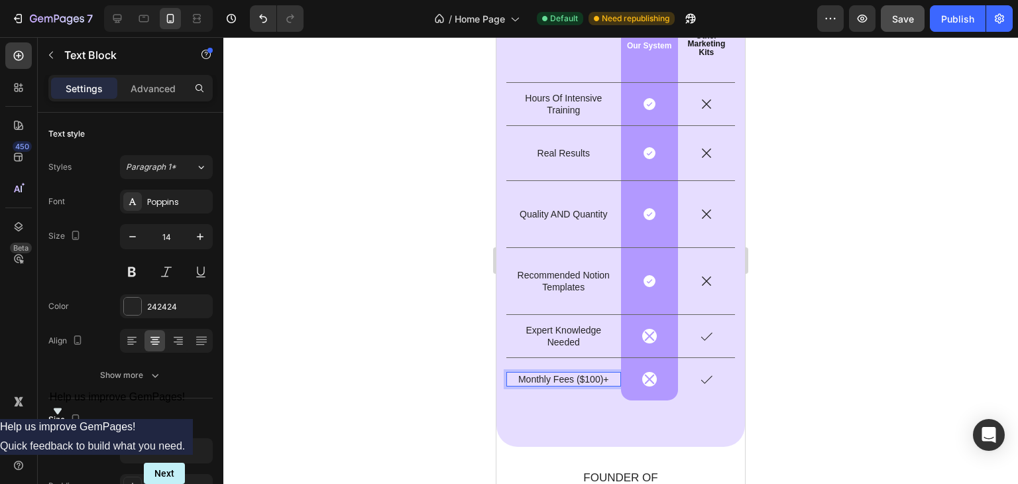
click at [572, 384] on p "Monthly Fees ($100)+" at bounding box center [563, 379] width 99 height 12
click at [576, 384] on p "Monthly Fees ($100)+" at bounding box center [563, 379] width 99 height 12
drag, startPoint x: 581, startPoint y: 384, endPoint x: 549, endPoint y: 369, distance: 35.6
drag, startPoint x: 52, startPoint y: 332, endPoint x: 408, endPoint y: 288, distance: 358.8
click at [426, 316] on div at bounding box center [620, 260] width 795 height 447
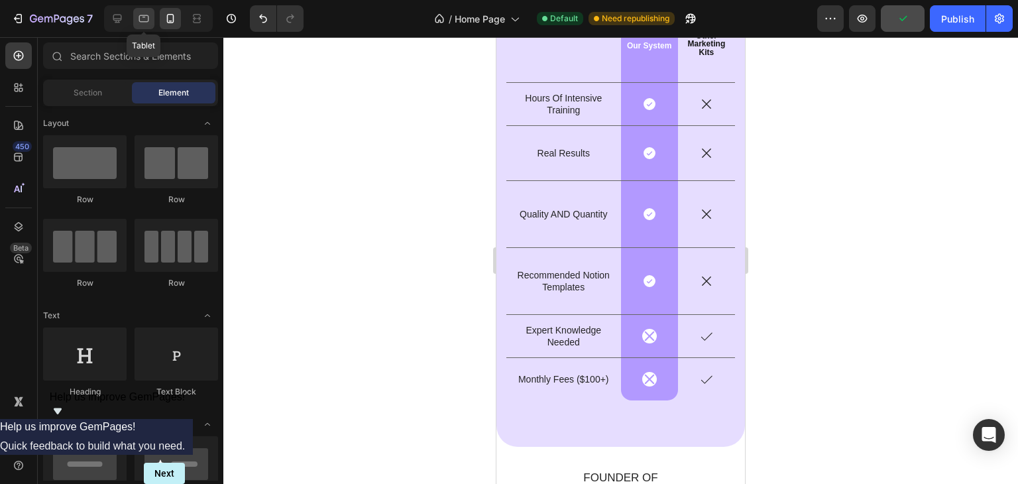
click at [136, 21] on div at bounding box center [143, 18] width 21 height 21
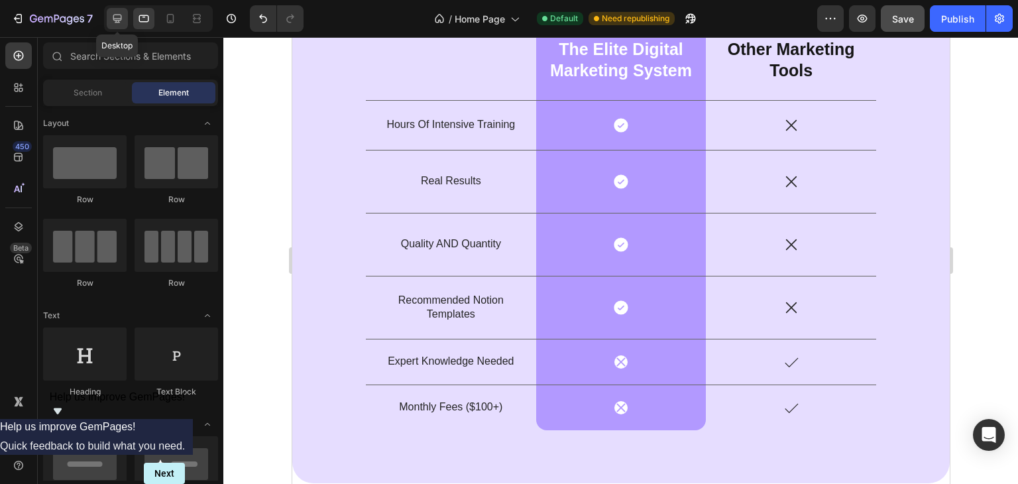
click at [125, 20] on div at bounding box center [117, 18] width 21 height 21
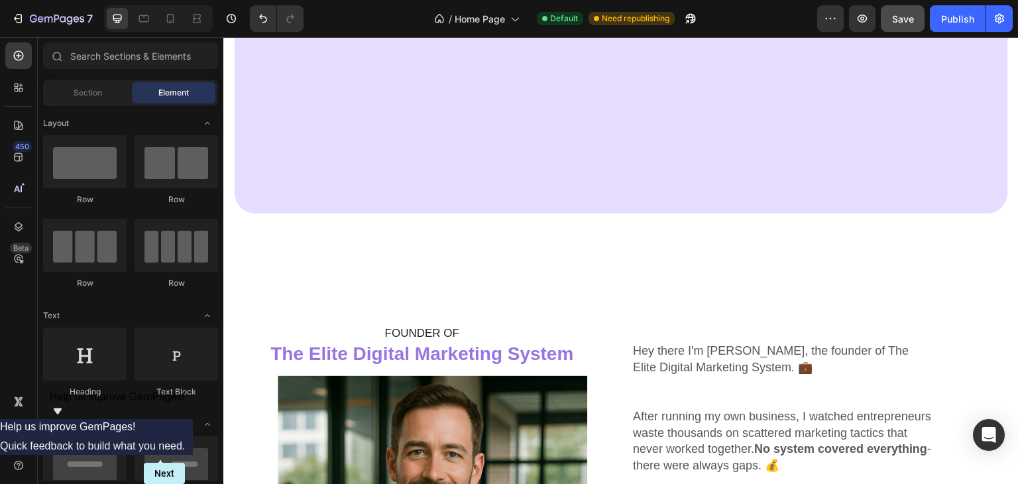
scroll to position [4714, 0]
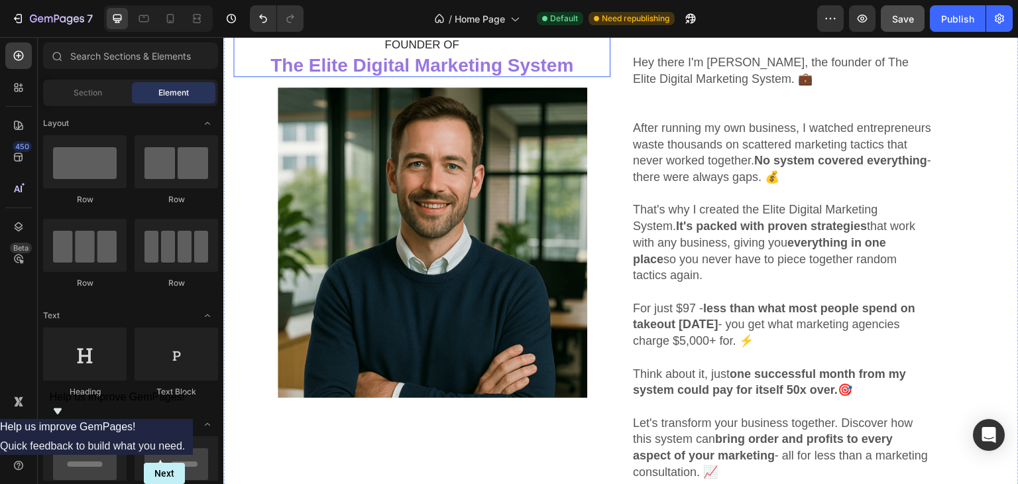
click at [567, 56] on strong "The Elite Digital Marketing System" at bounding box center [421, 65] width 303 height 21
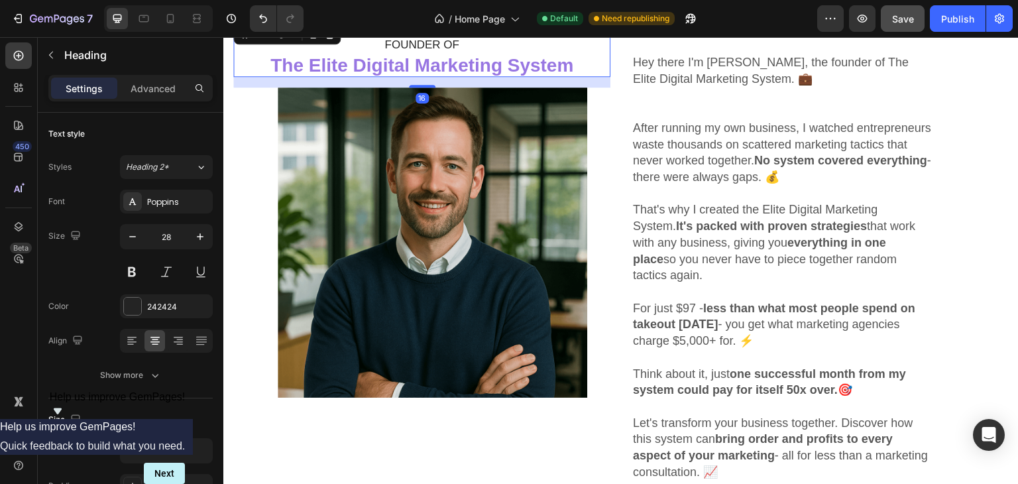
scroll to position [4713, 0]
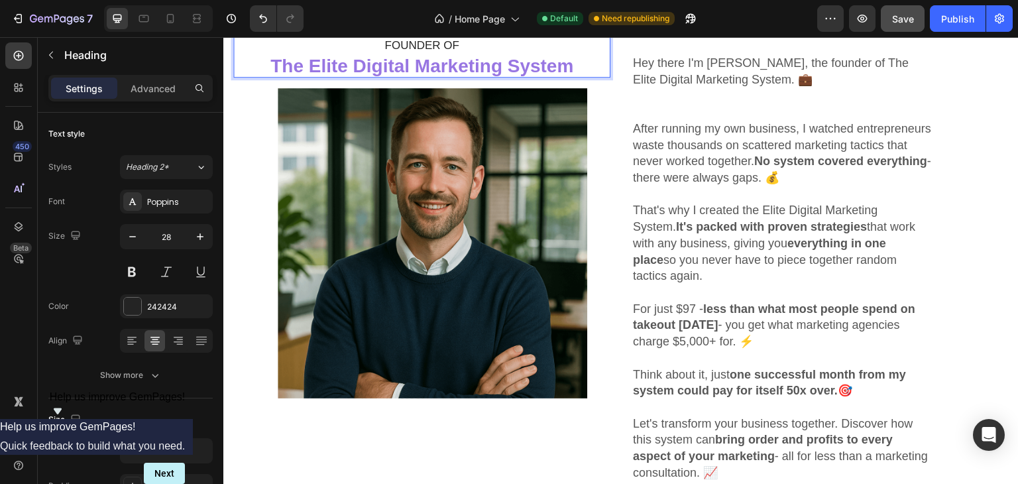
click at [551, 62] on strong "The Elite Digital Marketing System" at bounding box center [421, 66] width 303 height 21
click at [157, 90] on p "Advanced" at bounding box center [153, 89] width 45 height 14
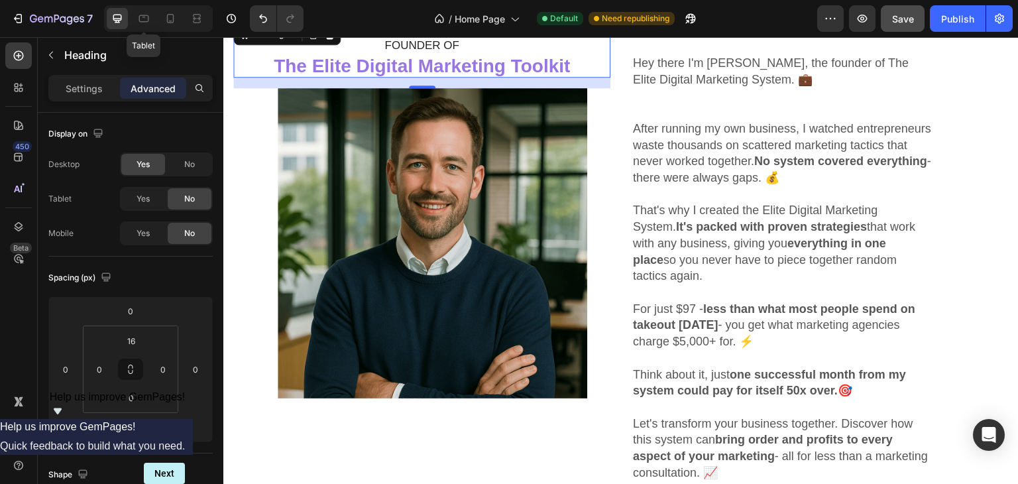
click at [141, 19] on icon at bounding box center [143, 18] width 13 height 13
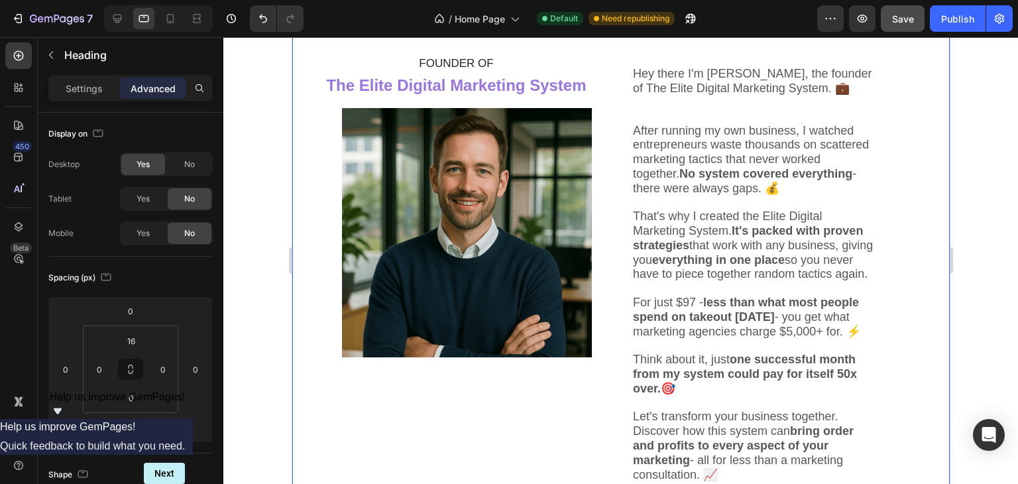
scroll to position [4650, 0]
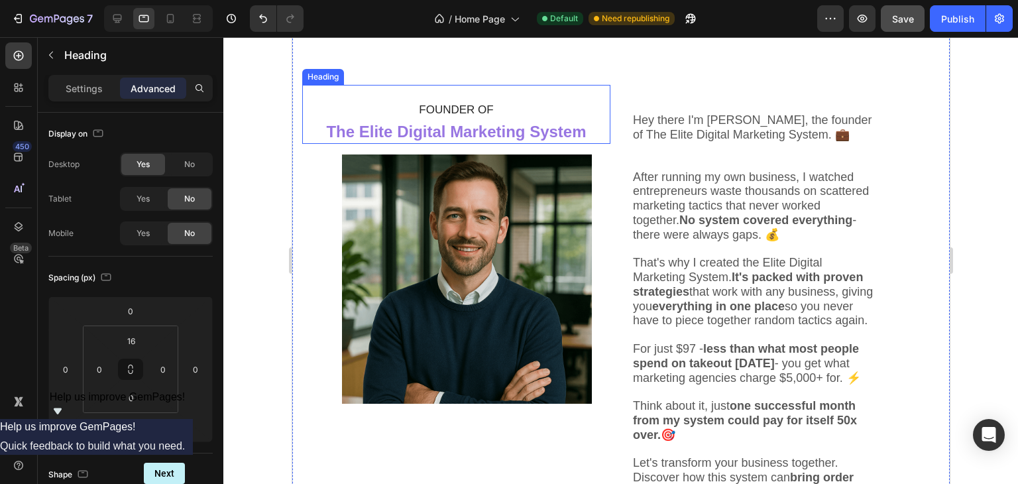
click at [567, 133] on strong "The Elite Digital Marketing System" at bounding box center [455, 132] width 260 height 18
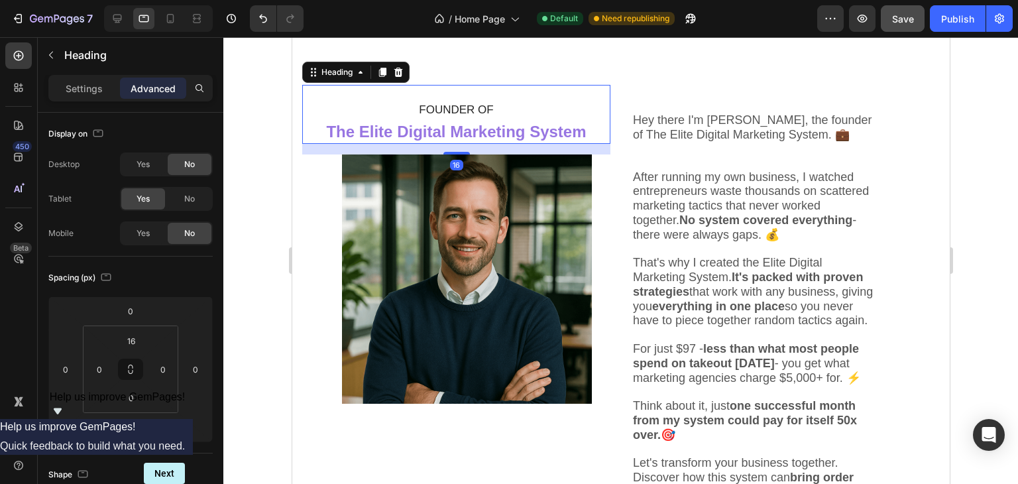
click at [567, 133] on strong "The Elite Digital Marketing System" at bounding box center [455, 132] width 260 height 18
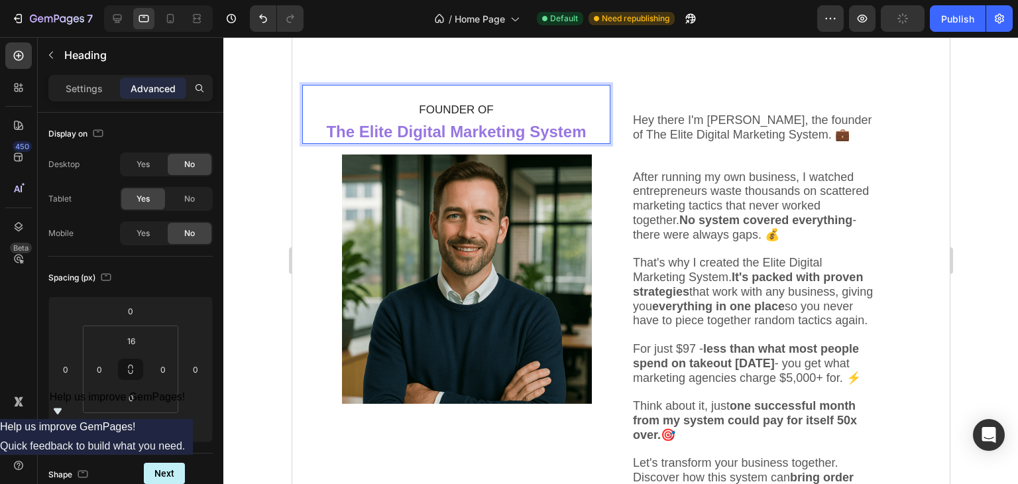
click at [567, 133] on strong "The Elite Digital Marketing System" at bounding box center [455, 132] width 260 height 18
click at [599, 141] on p "FOUNDER OF The Elite Digital Marketing Toolkit" at bounding box center [456, 120] width 306 height 46
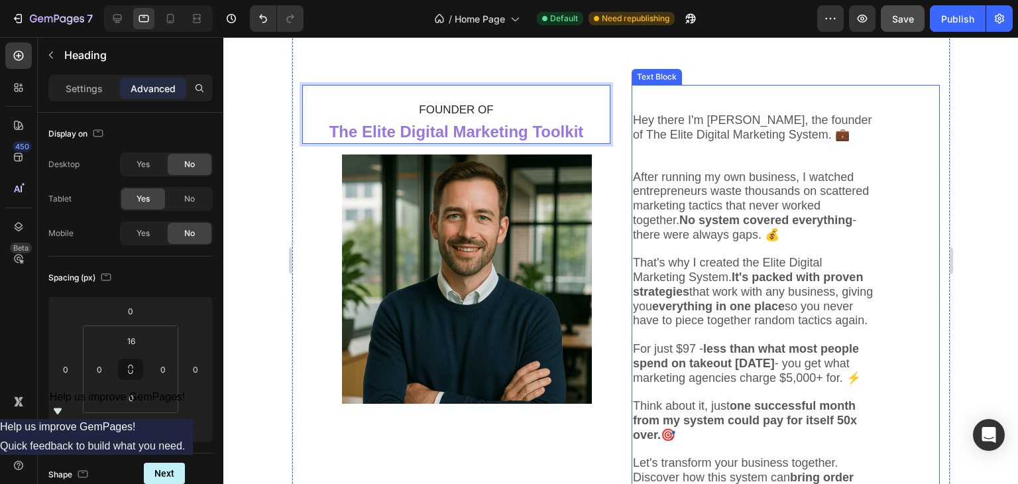
click at [654, 167] on p at bounding box center [754, 163] width 244 height 14
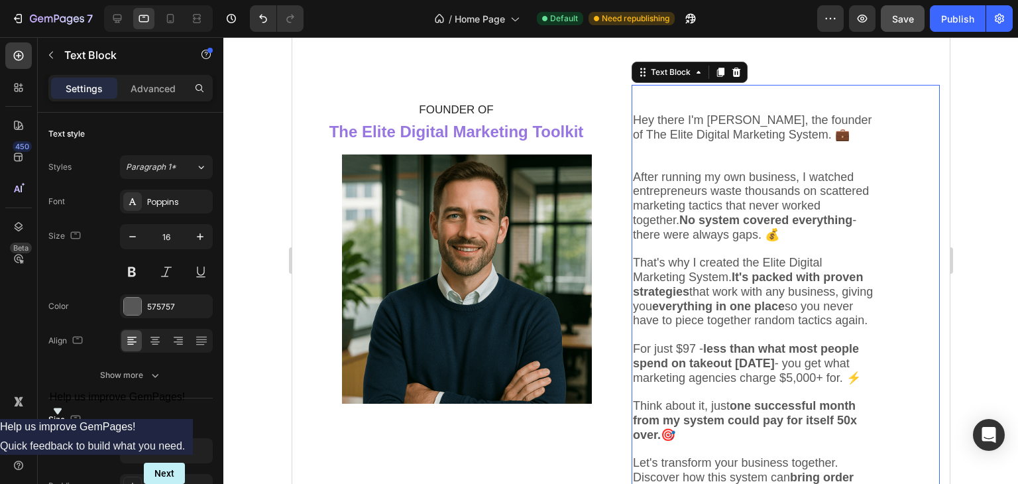
click at [679, 227] on strong "No system covered everything" at bounding box center [765, 219] width 173 height 13
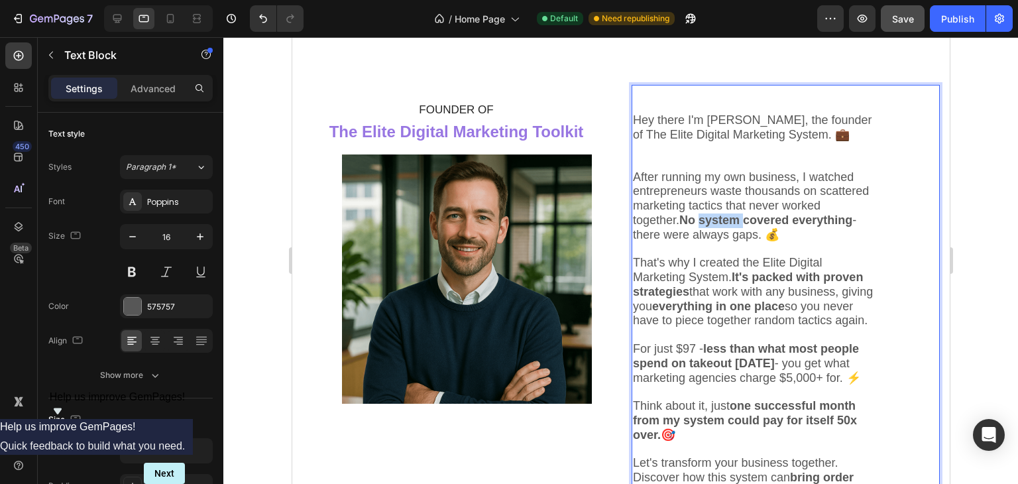
click at [679, 227] on strong "No system covered everything" at bounding box center [765, 219] width 173 height 13
click at [688, 241] on span "After running my own business, I watched entrepreneurs waste thousands on scatt…" at bounding box center [750, 205] width 236 height 71
click at [679, 227] on strong "No system covered everything" at bounding box center [765, 219] width 173 height 13
click at [679, 227] on strong "No one place covered everything" at bounding box center [772, 219] width 187 height 13
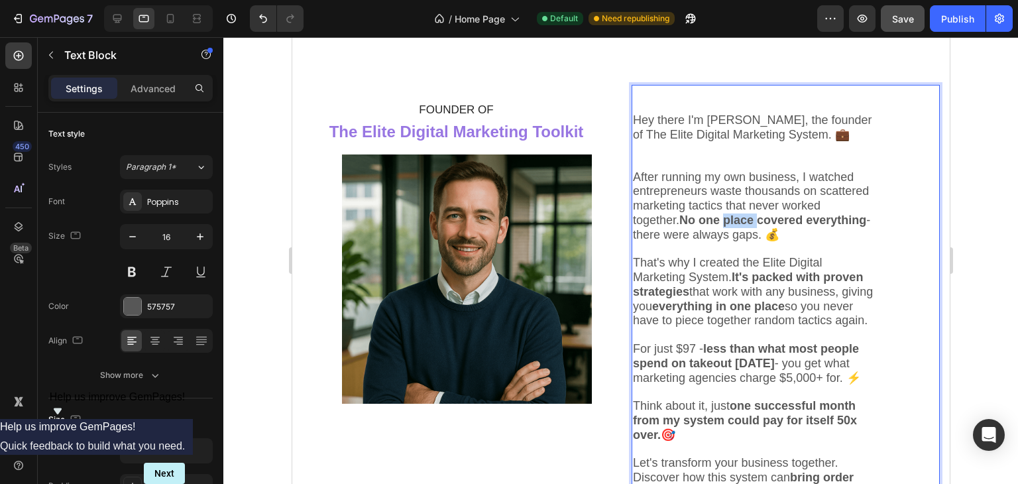
click at [679, 227] on strong "No one place covered everything" at bounding box center [772, 219] width 187 height 13
click at [706, 239] on span "After running my own business, I watched entrepreneurs waste thousands on scatt…" at bounding box center [750, 205] width 236 height 71
click at [709, 227] on strong "No one thing covered everything" at bounding box center [772, 219] width 186 height 13
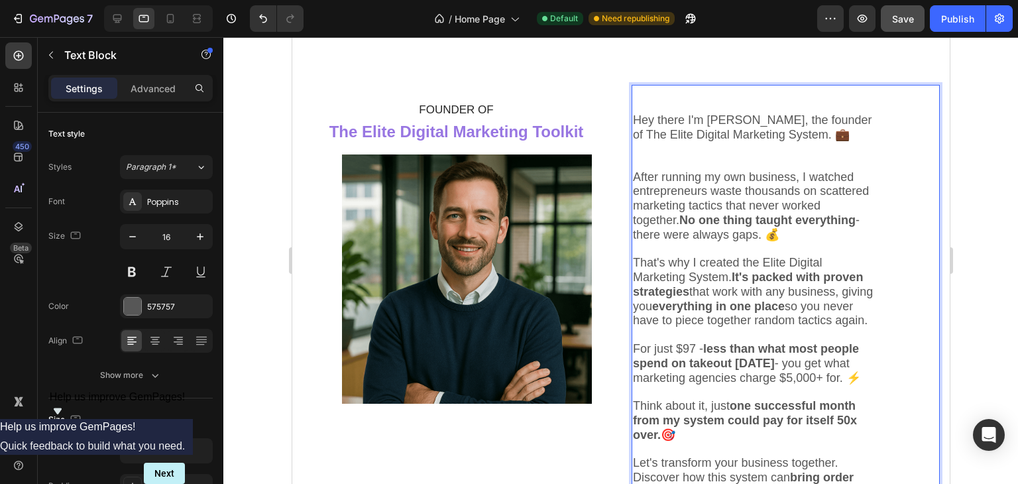
click at [796, 207] on span "After running my own business, I watched entrepreneurs waste thousands on scatt…" at bounding box center [750, 205] width 236 height 71
drag, startPoint x: 768, startPoint y: 186, endPoint x: 626, endPoint y: 194, distance: 142.1
click at [631, 194] on div "Hey there I'm Chris, the founder of The Elite Digital Marketing System. 💼 After…" at bounding box center [754, 307] width 247 height 445
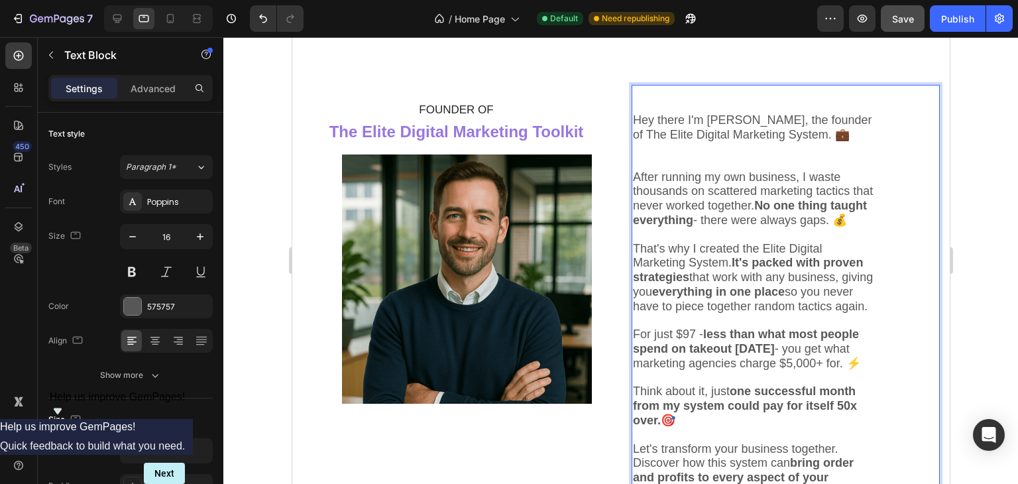
click at [773, 128] on span "Hey there I'm Chris, the founder of The Elite Digital Marketing System. 💼" at bounding box center [751, 127] width 239 height 28
click at [778, 134] on span "Hey there I'm Chris, the founder of The Elite Digital Marketing System. 💼" at bounding box center [751, 127] width 239 height 28
click at [860, 174] on p "After running my own business, I waste thousands on scattered marketing tactics…" at bounding box center [754, 199] width 244 height 58
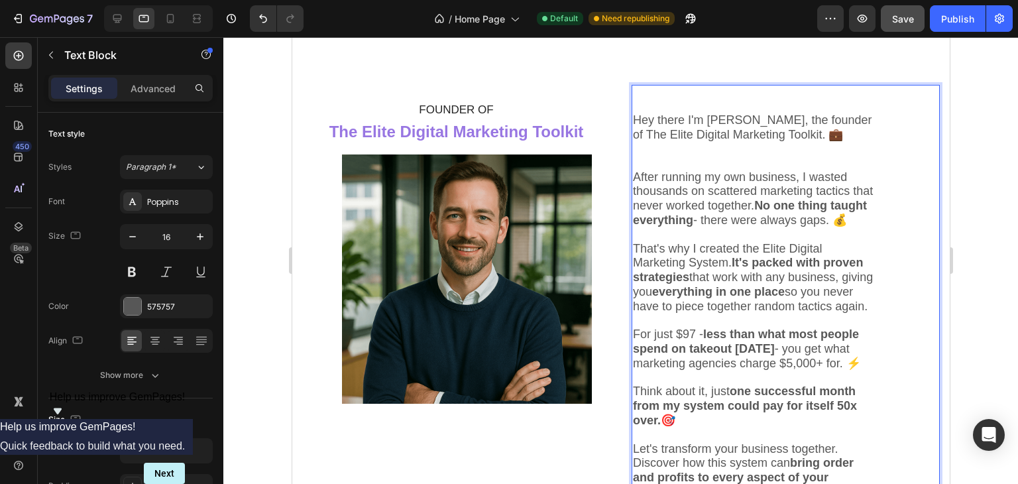
click at [812, 177] on span "After running my own business, I wasted thousands on scattered marketing tactic…" at bounding box center [752, 198] width 240 height 56
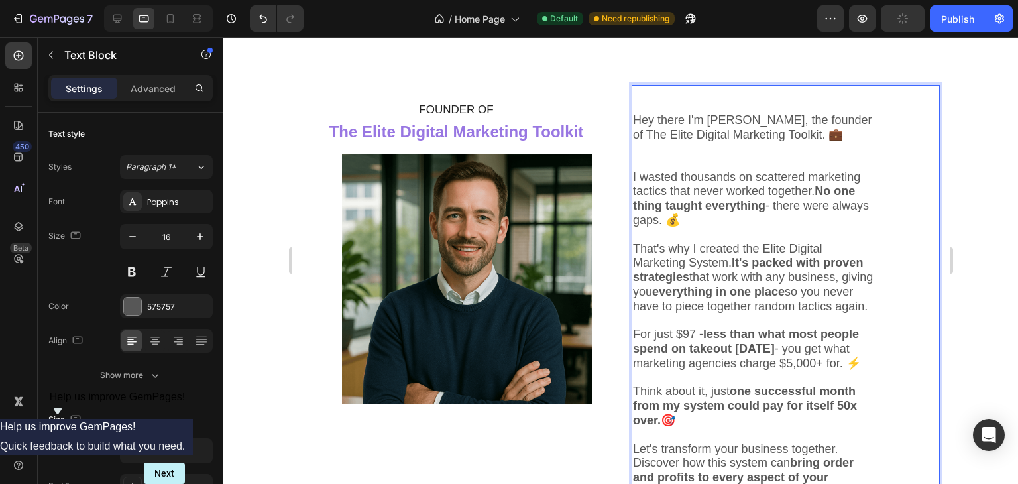
click at [632, 177] on span "I wasted thousands on scattered marketing tactics that never worked together. N…" at bounding box center [750, 198] width 236 height 56
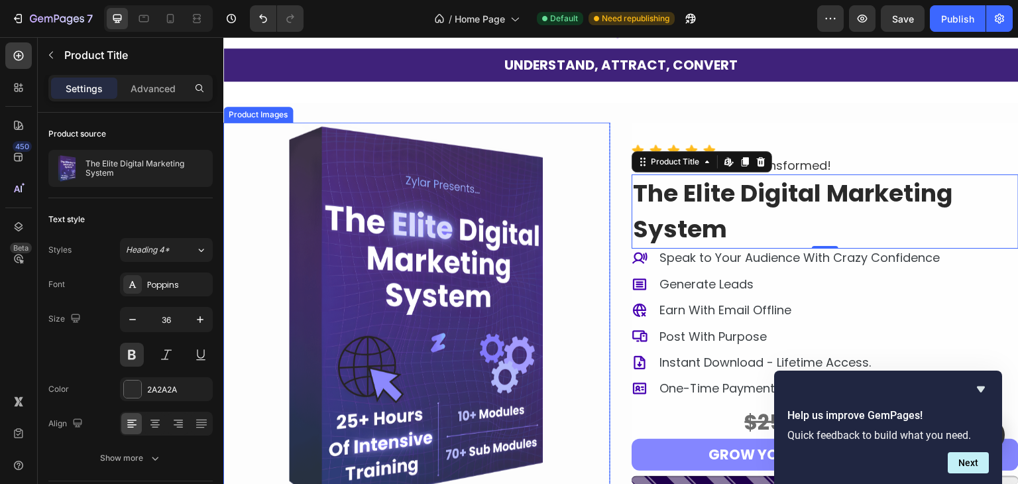
scroll to position [289, 0]
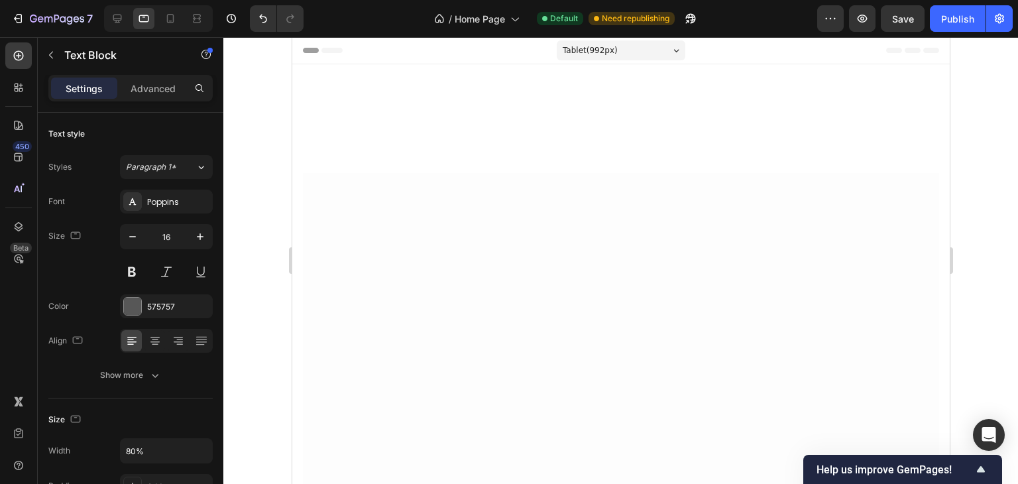
scroll to position [4650, 0]
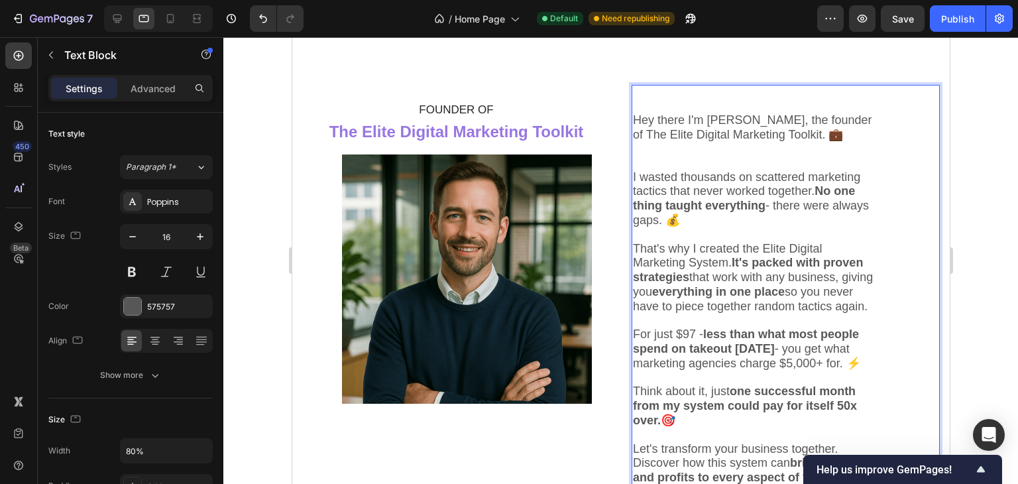
click at [746, 180] on span "I wasted thousands on scattered marketing tactics that never worked together. N…" at bounding box center [750, 198] width 236 height 56
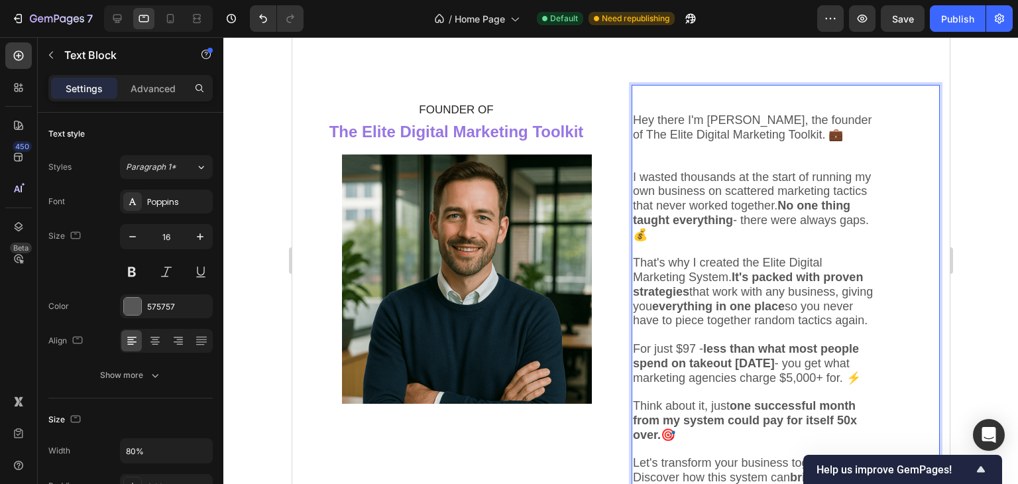
click at [790, 191] on span "I wasted thousands at the start of running my own business on scattered marketi…" at bounding box center [751, 205] width 238 height 71
click at [785, 188] on span "I wasted thousands at the start of running my own business on scattered marketi…" at bounding box center [751, 205] width 238 height 71
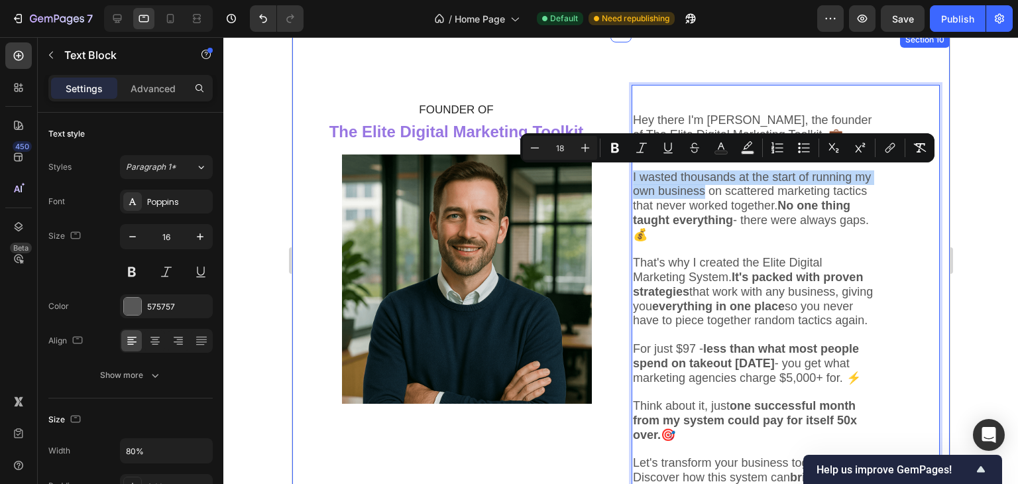
drag, startPoint x: 778, startPoint y: 191, endPoint x: 620, endPoint y: 172, distance: 158.9
click at [620, 172] on div "⁠⁠⁠⁠⁠⁠⁠ FOUNDER OF The Elite Digital Marketing Toolkit Heading ⁠⁠⁠⁠⁠⁠⁠ FOUNDER …" at bounding box center [621, 308] width 658 height 552
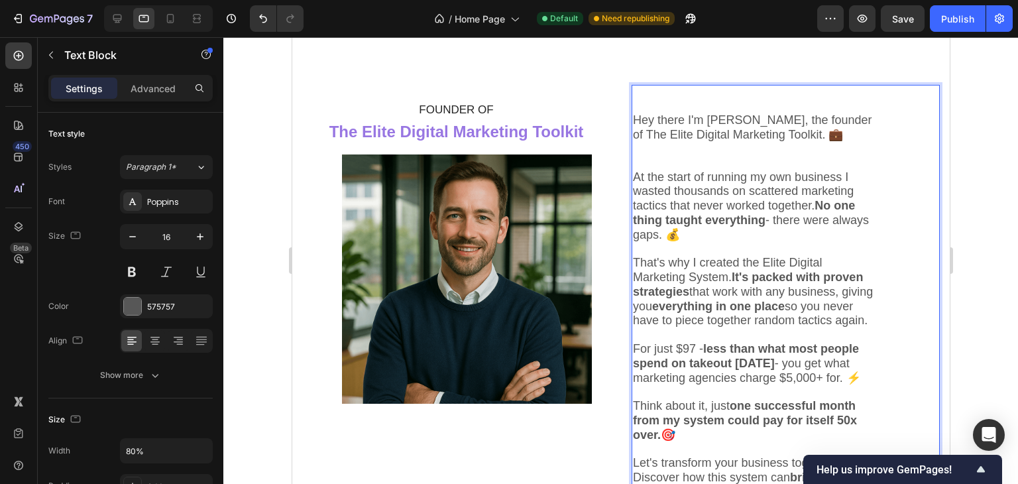
click at [717, 225] on span "At the start of running my own business I wasted thousands on scattered marketi…" at bounding box center [750, 205] width 236 height 71
click at [717, 224] on strong "No one thing taught everything" at bounding box center [743, 213] width 222 height 28
click at [716, 224] on strong "No one thing taught everything" at bounding box center [743, 213] width 222 height 28
click at [632, 231] on span "At the start of running my own business I wasted thousands on scattered marketi…" at bounding box center [750, 205] width 236 height 71
click at [722, 278] on span "That's why I created the Elite Digital Marketing System. It's packed with prove…" at bounding box center [752, 291] width 240 height 71
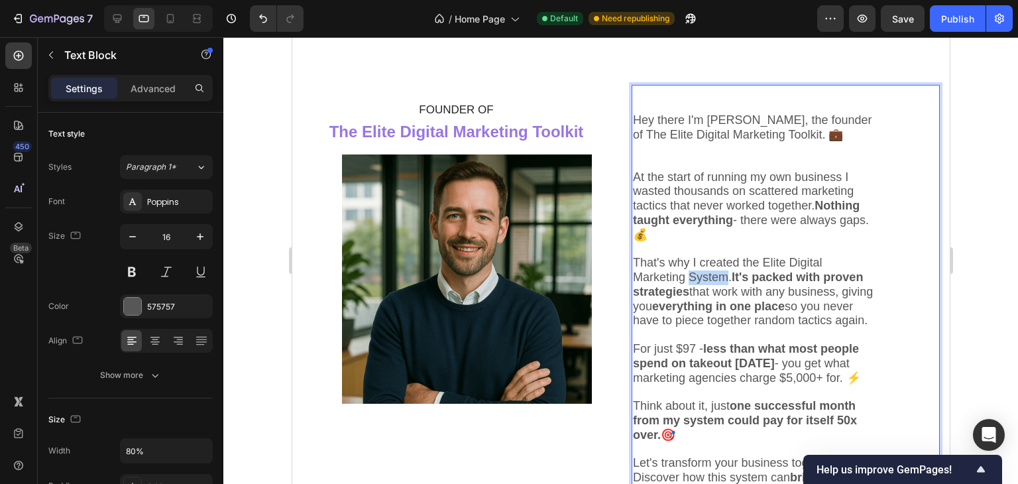
click at [722, 278] on span "That's why I created the Elite Digital Marketing System. It's packed with prove…" at bounding box center [752, 291] width 240 height 71
click at [707, 237] on span "At the start of running my own business I wasted thousands on scattered marketi…" at bounding box center [750, 205] width 236 height 71
click at [770, 234] on span "At the start of running my own business I wasted thousands on scattered marketi…" at bounding box center [750, 205] width 236 height 71
click at [820, 328] on p "That's why I created the Elite Digital Marketing Toolkit. It's packed with prov…" at bounding box center [754, 292] width 244 height 72
click at [683, 361] on span "For just $97 - less than what most people spend on takeout in two weeks - you g…" at bounding box center [746, 363] width 228 height 42
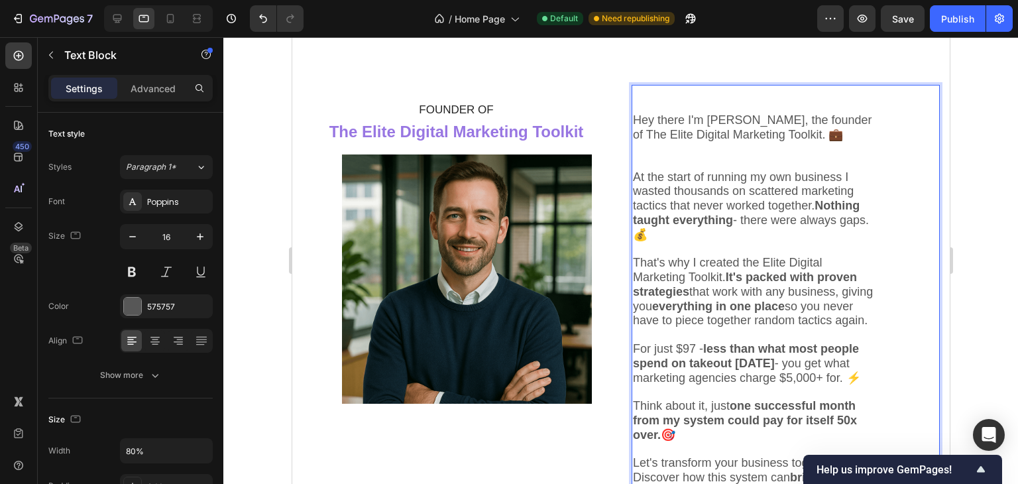
click at [683, 361] on span "For just $97 - less than what most people spend on takeout in two weeks - you g…" at bounding box center [746, 363] width 228 height 42
click at [794, 243] on p "Rich Text Editor. Editing area: main" at bounding box center [754, 250] width 244 height 14
click at [801, 370] on strong "less than what most people spend on takeout in two weeks" at bounding box center [745, 356] width 226 height 28
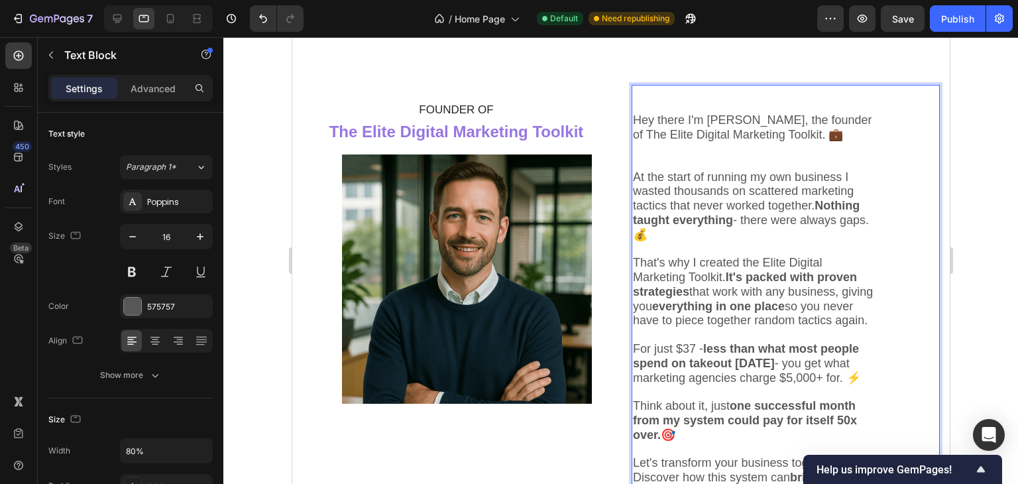
click at [801, 370] on strong "less than what most people spend on takeout in two weeks" at bounding box center [745, 356] width 226 height 28
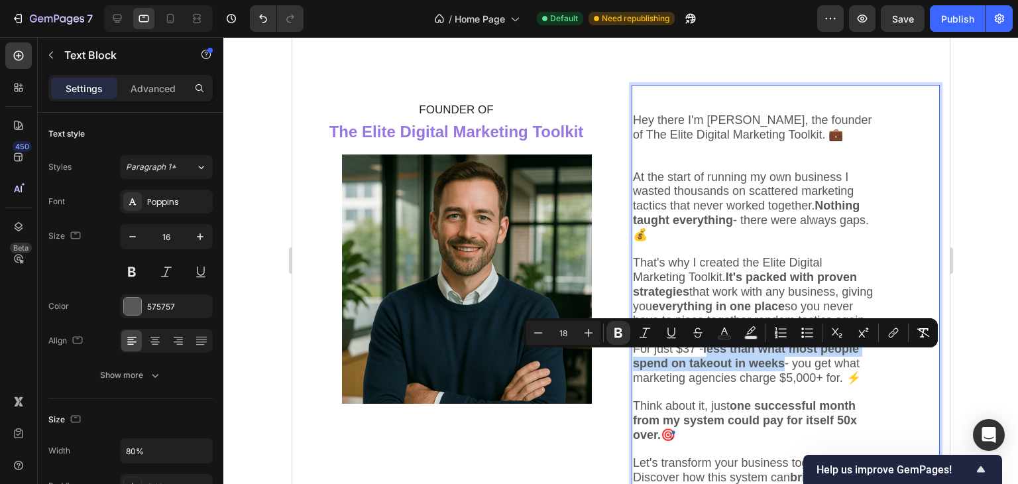
drag, startPoint x: 832, startPoint y: 375, endPoint x: 711, endPoint y: 369, distance: 121.5
click at [711, 369] on strong "less than what most people spend on takeout in weeks" at bounding box center [745, 356] width 226 height 28
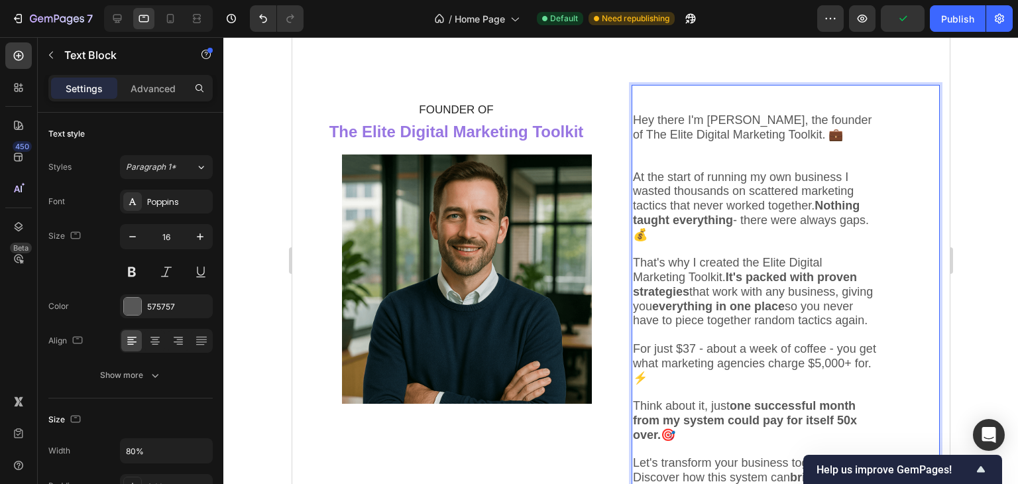
click at [715, 359] on span "For just $37 - about a week of coffee - you get what marketing agencies charge …" at bounding box center [753, 363] width 243 height 42
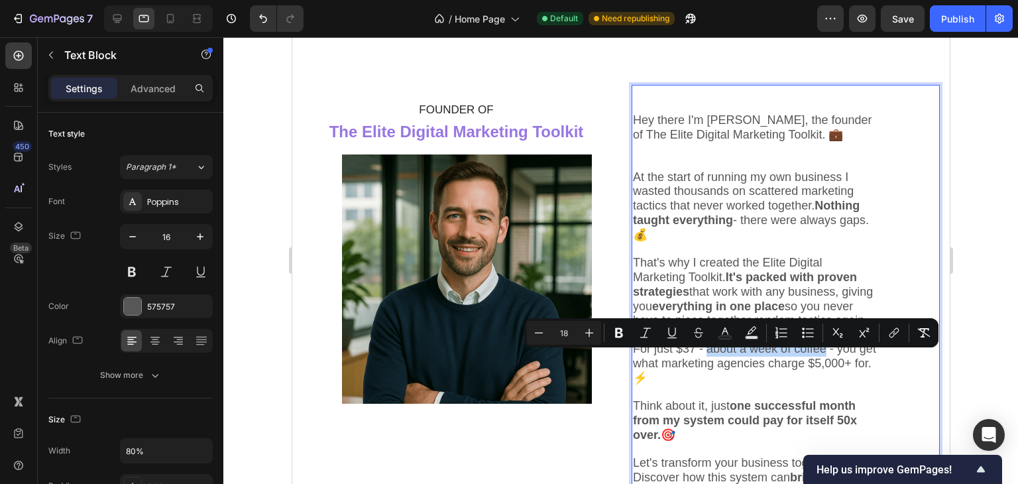
drag, startPoint x: 710, startPoint y: 359, endPoint x: 843, endPoint y: 356, distance: 133.3
click at [843, 356] on span "For just $37 - about a week of coffee - you get what marketing agencies charge …" at bounding box center [753, 363] width 243 height 42
click at [626, 324] on button "Bold" at bounding box center [619, 333] width 24 height 24
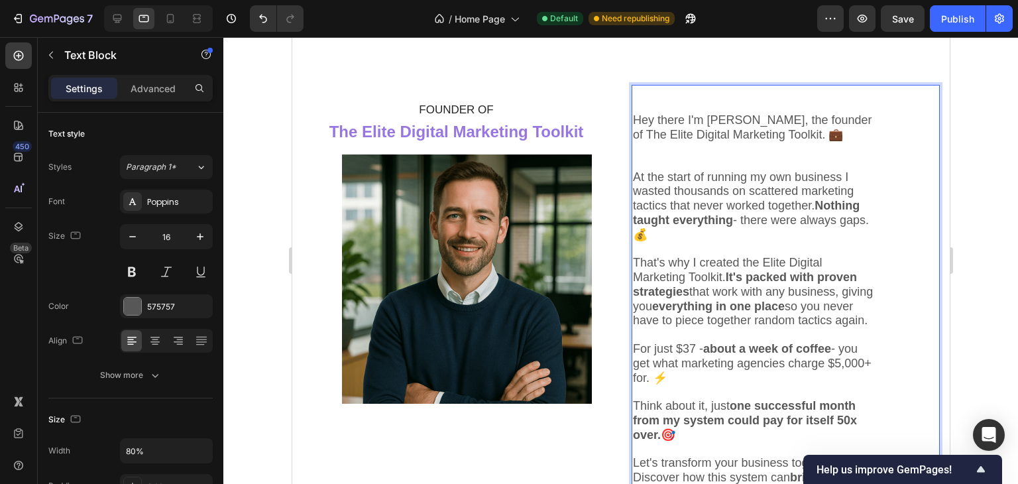
click at [714, 355] on strong "about a week of coffee" at bounding box center [767, 348] width 128 height 13
click at [709, 355] on strong "about a week of coffee" at bounding box center [767, 348] width 128 height 13
click at [850, 363] on span "For just $37 - ( about a week of coffee - you get what marketing agencies charg…" at bounding box center [751, 363] width 239 height 42
click at [707, 364] on span "For just $37 - ( about a week of coffee) - you get what marketing agencies char…" at bounding box center [751, 363] width 239 height 42
click at [703, 360] on span "For just $37 - (about a week of coffee) - you get what marketing agencies charg…" at bounding box center [751, 363] width 239 height 42
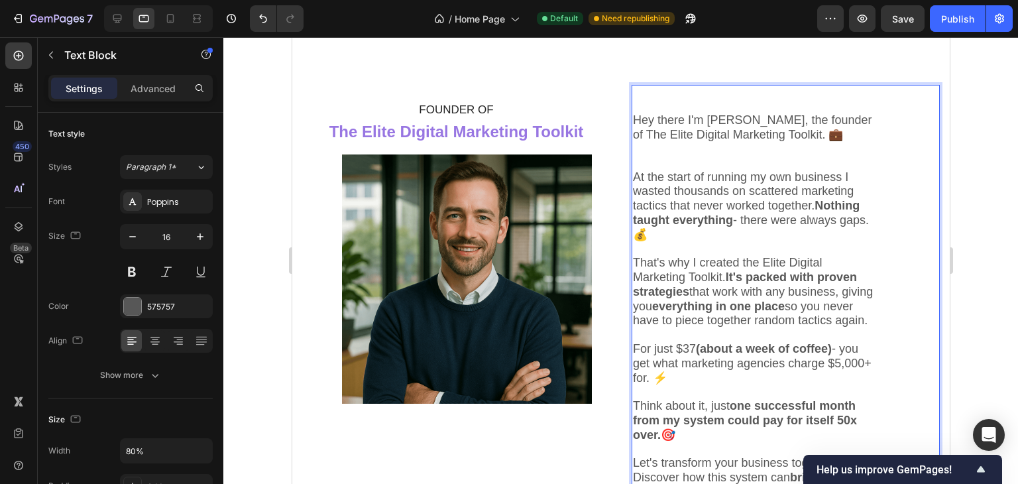
click at [860, 359] on p "For just $37 (about a week of coffee) - you get what marketing agencies charge …" at bounding box center [754, 363] width 244 height 43
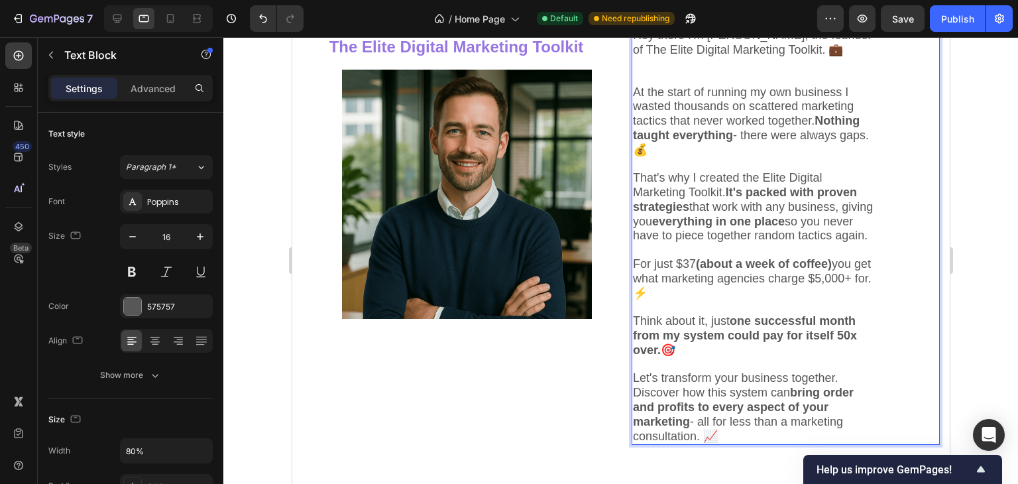
scroll to position [4751, 0]
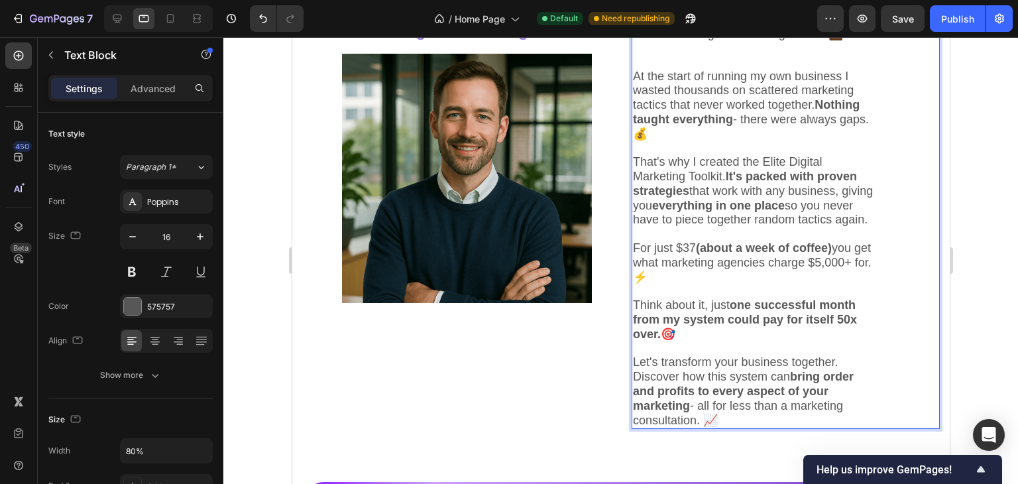
click at [762, 385] on span "Let's transform your business together. Discover how this system can bring orde…" at bounding box center [742, 390] width 221 height 71
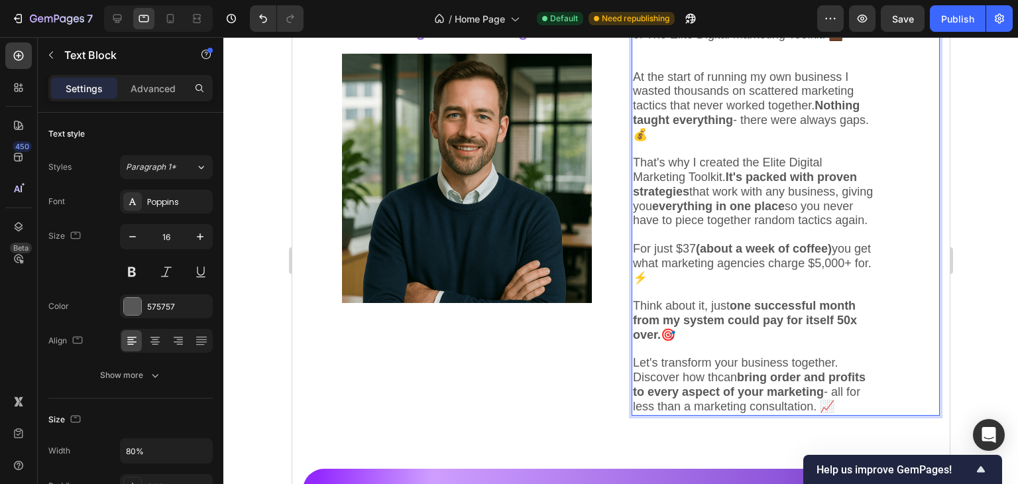
scroll to position [4621, 0]
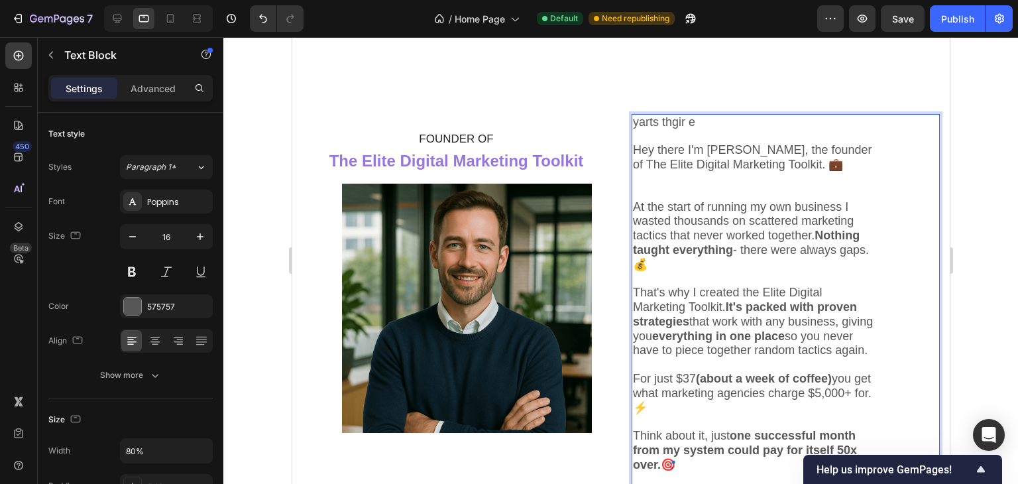
click at [632, 150] on span "Hey there I'm Chris, the founder of The Elite Digital Marketing Toolkit. 💼" at bounding box center [751, 157] width 239 height 28
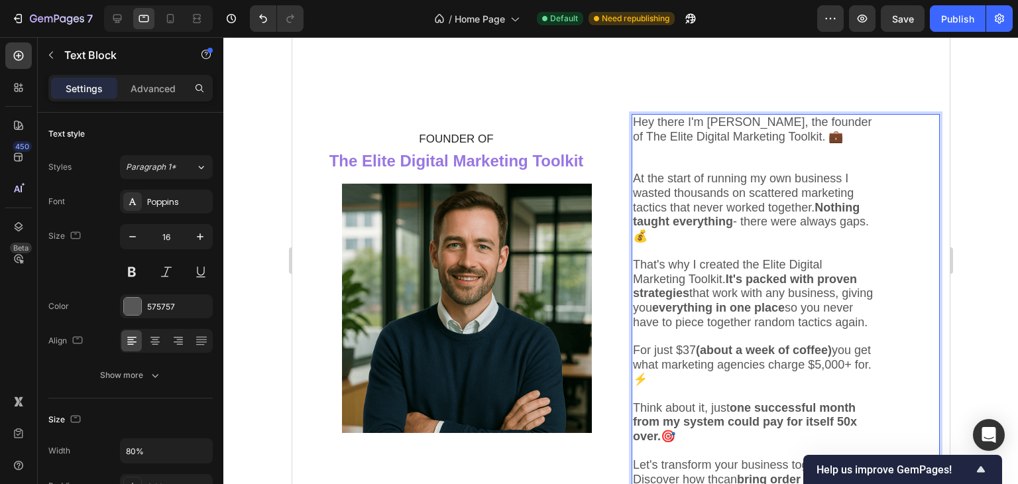
click at [717, 458] on span "Let's transform your business together. Discover how thcan bring order and prof…" at bounding box center [748, 486] width 233 height 56
click at [722, 458] on span "Let's transform your business together. Discover how thcan bring order and prof…" at bounding box center [748, 486] width 233 height 56
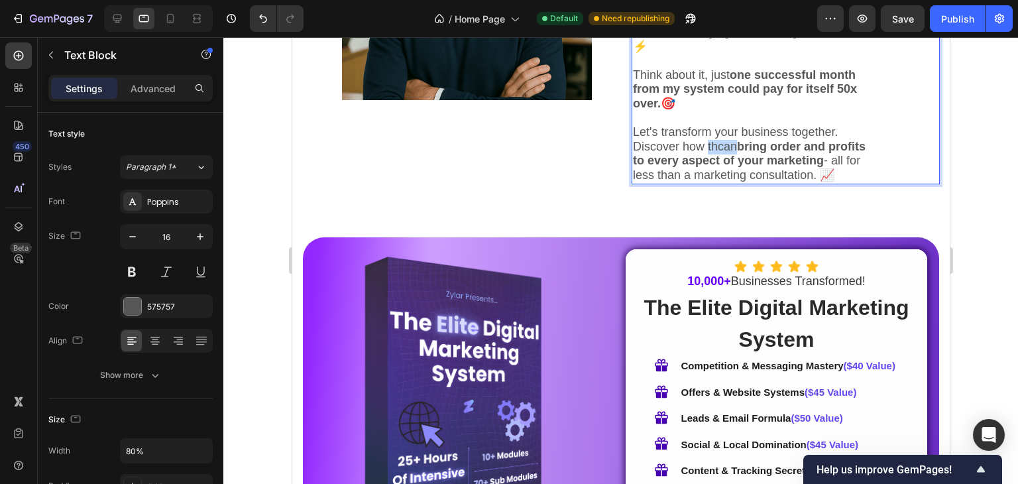
click at [722, 164] on strong "bring order and profits to every aspect of your marketing" at bounding box center [748, 154] width 233 height 28
click at [724, 158] on span "Let's transform your business together. Discover how thecan bring order and pro…" at bounding box center [751, 153] width 239 height 56
click at [731, 158] on span "Let's transform your business together. Discover how thecan bring order and pro…" at bounding box center [751, 153] width 239 height 56
click at [731, 157] on span "Let's transform your business together. Discover how the can bring order and pr…" at bounding box center [753, 153] width 243 height 56
click at [740, 157] on span "Let's transform your business together. Discover how the rcan bring order and p…" at bounding box center [749, 153] width 235 height 56
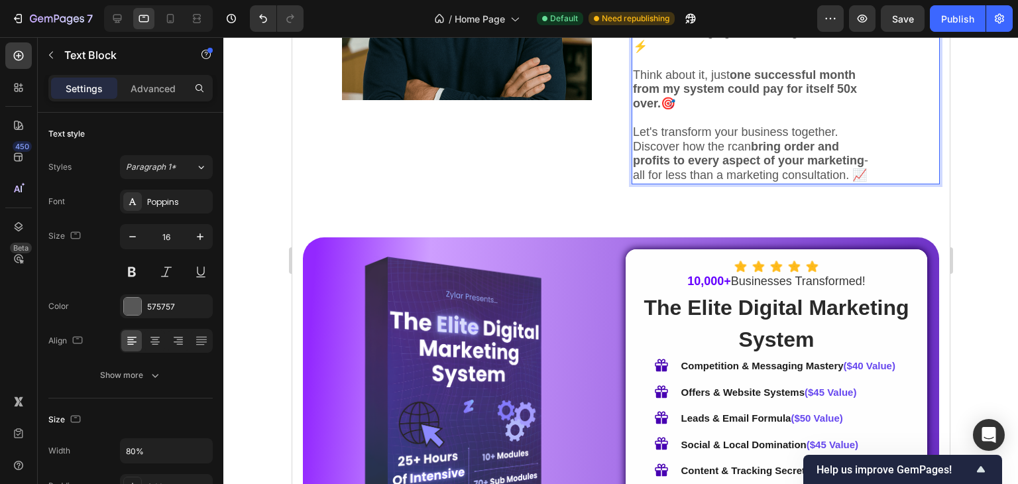
click at [732, 158] on span "Let's transform your business together. Discover how the rcan bring order and p…" at bounding box center [749, 153] width 235 height 56
click at [734, 160] on span "Let's transform your business together. Discover how the rcan bring order and p…" at bounding box center [749, 153] width 235 height 56
click at [736, 160] on span "Let's transform your business together. Discover how the rcan bring order and p…" at bounding box center [749, 153] width 235 height 56
click at [738, 158] on span "gLet's transform your business together. Discover how the rican bring order and…" at bounding box center [749, 153] width 235 height 56
click at [746, 161] on span "gLet's transform your business together. Discover how the rigcan bring order an…" at bounding box center [749, 153] width 235 height 56
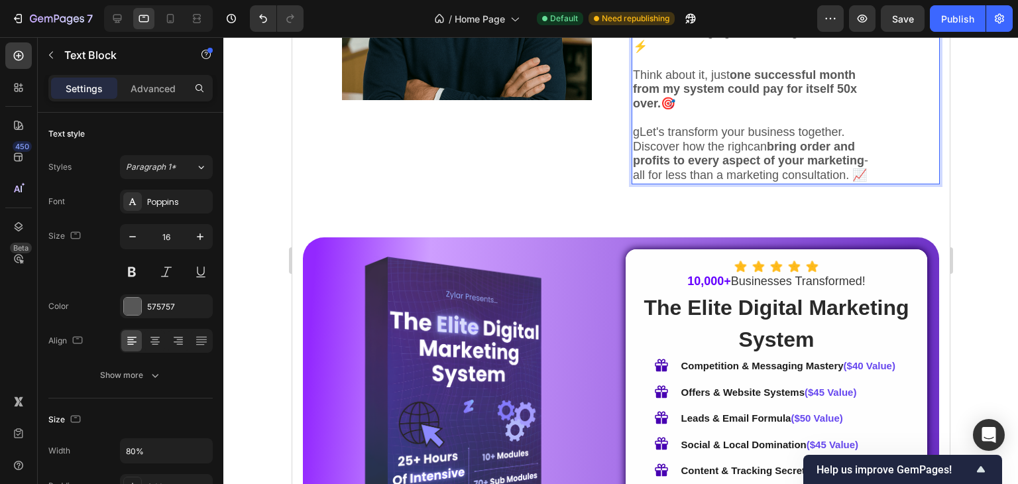
click at [761, 153] on span "gLet's transform your business together. Discover how the righcan bring order a…" at bounding box center [749, 153] width 235 height 56
click at [754, 156] on span "gLet's transform your business together. Discover how the righcan bring order a…" at bounding box center [749, 153] width 235 height 56
click at [754, 156] on span "gLet's transform your business together. Discover how the rightcan bring order …" at bounding box center [749, 153] width 235 height 56
click at [760, 158] on span "gLet's transform your business together. Discover how the rightcan bring order …" at bounding box center [749, 153] width 235 height 56
click at [762, 158] on span "gLet's transform your business together. Discover how the right can bring order…" at bounding box center [749, 153] width 235 height 56
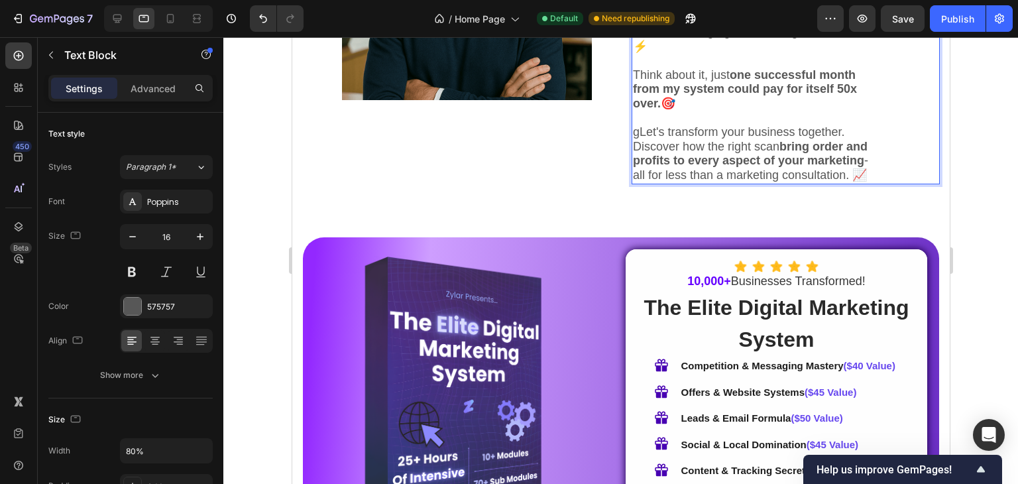
click at [772, 158] on span "gLet's transform your business together. Discover how the right scan bring orde…" at bounding box center [749, 153] width 235 height 56
click at [772, 157] on span "gLet's transform your business together. Discover how the right stcan bring ord…" at bounding box center [751, 153] width 238 height 56
click at [777, 157] on span "gLet's transform your business together. Discover how the right strcan bring or…" at bounding box center [753, 153] width 242 height 56
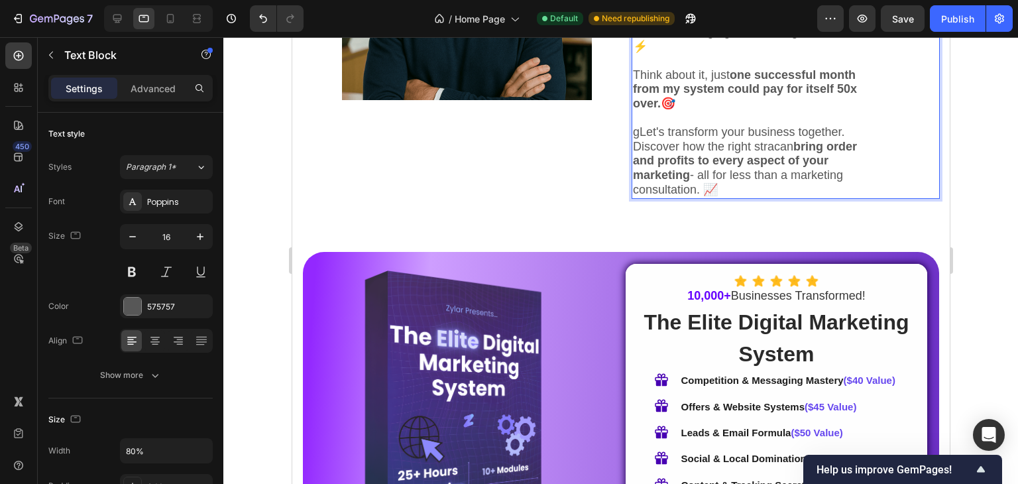
click at [786, 156] on span "gLet's transform your business together. Discover how the right stracan bring o…" at bounding box center [744, 160] width 224 height 71
click at [791, 156] on span "gLet's transform your business together. Discover how the right stratcan bring …" at bounding box center [745, 160] width 227 height 71
click at [801, 156] on span "gLet's transform your business together. Discover how the right stratecan bring…" at bounding box center [749, 160] width 234 height 71
click at [805, 157] on span "gLet's transform your business together. Discover how the right strategcan brin…" at bounding box center [752, 160] width 241 height 71
click at [813, 157] on span "gLet's transform your business together. Discover how the right strategycan bri…" at bounding box center [746, 160] width 229 height 71
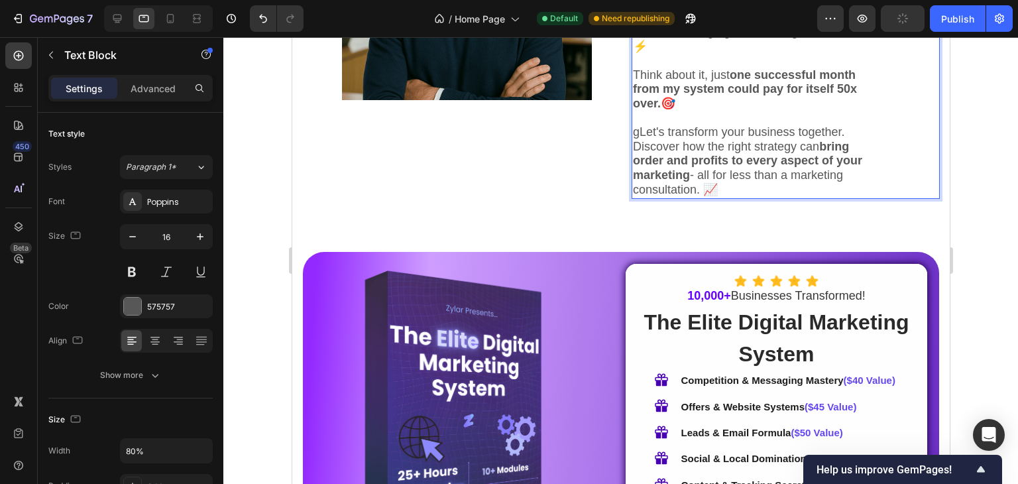
click at [702, 170] on strong "bring order and profits to every aspect of your marketing" at bounding box center [746, 161] width 229 height 42
click at [637, 148] on span "gLet's transform your business together. Discover how the right strategy can br…" at bounding box center [746, 160] width 229 height 71
drag, startPoint x: 802, startPoint y: 202, endPoint x: 619, endPoint y: 125, distance: 198.8
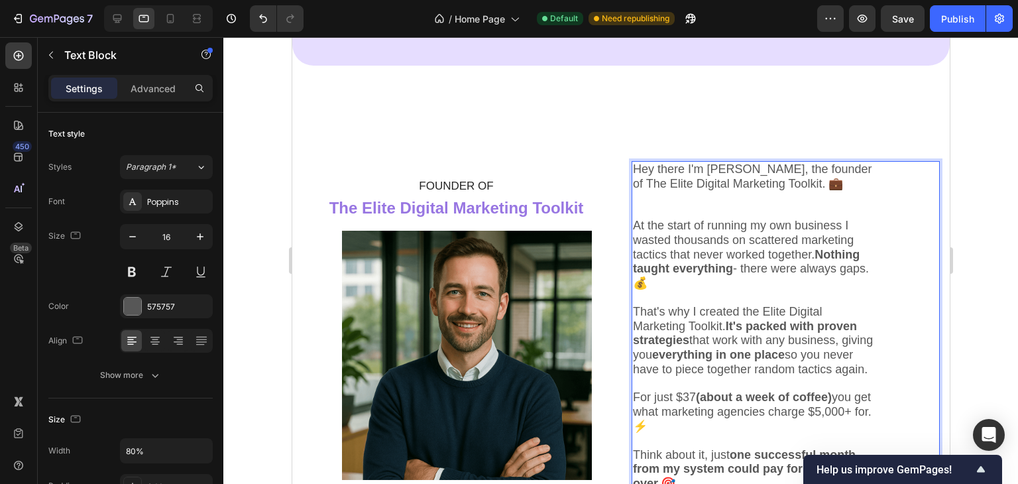
scroll to position [4576, 0]
click at [634, 169] on span "Hey there I'm Chris, the founder of The Elite Digital Marketing Toolkit. 💼" at bounding box center [751, 177] width 239 height 28
click at [632, 168] on span "Hey there I'm Chris, the founder of The Elite Digital Marketing Toolkit. 💼" at bounding box center [751, 177] width 239 height 28
click at [810, 284] on p "At the start of running my own business I wasted thousands on scattered marketi…" at bounding box center [754, 255] width 244 height 72
click at [769, 306] on span "That's why I created the Elite Digital Marketing Toolkit. It's packed with prov…" at bounding box center [752, 341] width 240 height 71
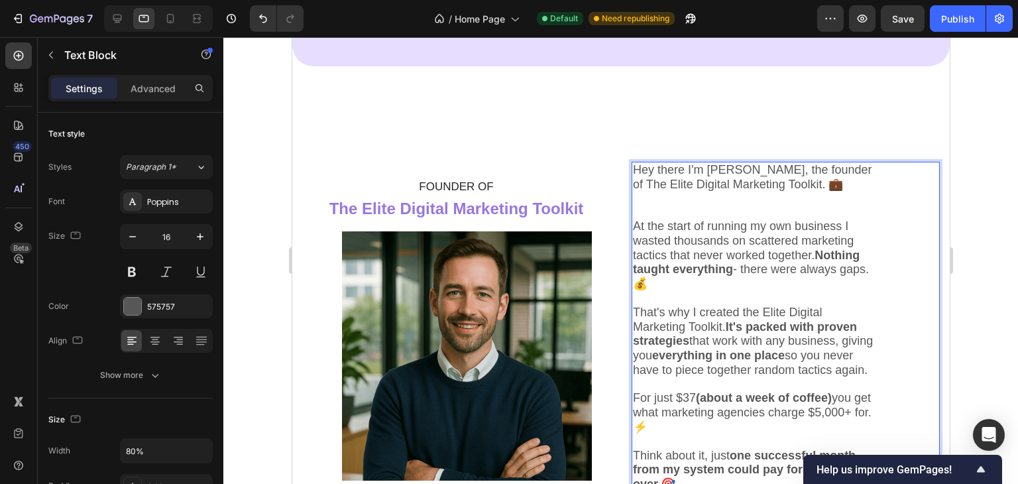
click at [706, 286] on span "At the start of running my own business I wasted thousands on scattered marketi…" at bounding box center [750, 254] width 236 height 71
click at [698, 290] on span "At the start of running my own business I wasted thousands on scattered marketi…" at bounding box center [750, 254] width 236 height 71
click at [688, 296] on p "Rich Text Editor. Editing area: main" at bounding box center [754, 299] width 244 height 14
click at [660, 300] on p "I" at bounding box center [754, 299] width 244 height 14
click at [683, 357] on span "That's why I created the Elite Digital Marketing Toolkit. It's packed with prov…" at bounding box center [752, 341] width 240 height 71
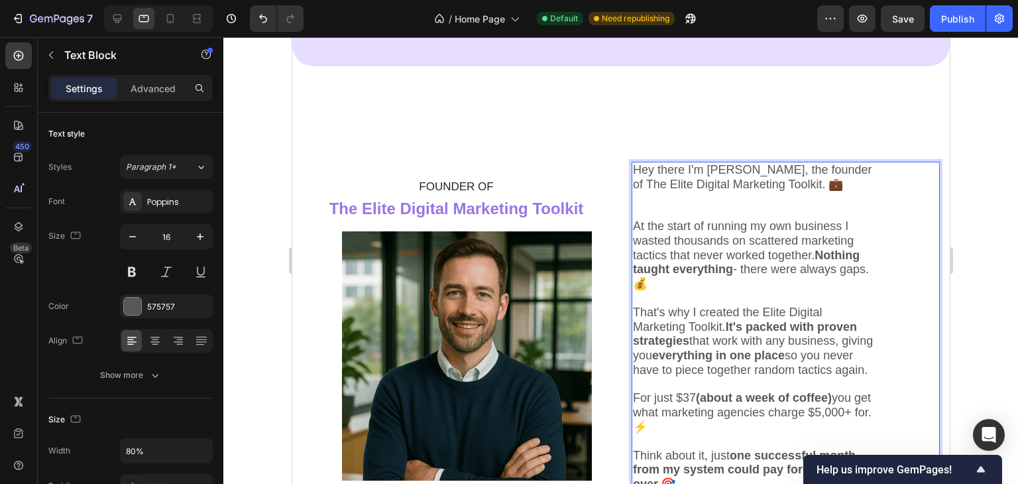
click at [636, 200] on p "Rich Text Editor. Editing area: main" at bounding box center [754, 199] width 244 height 14
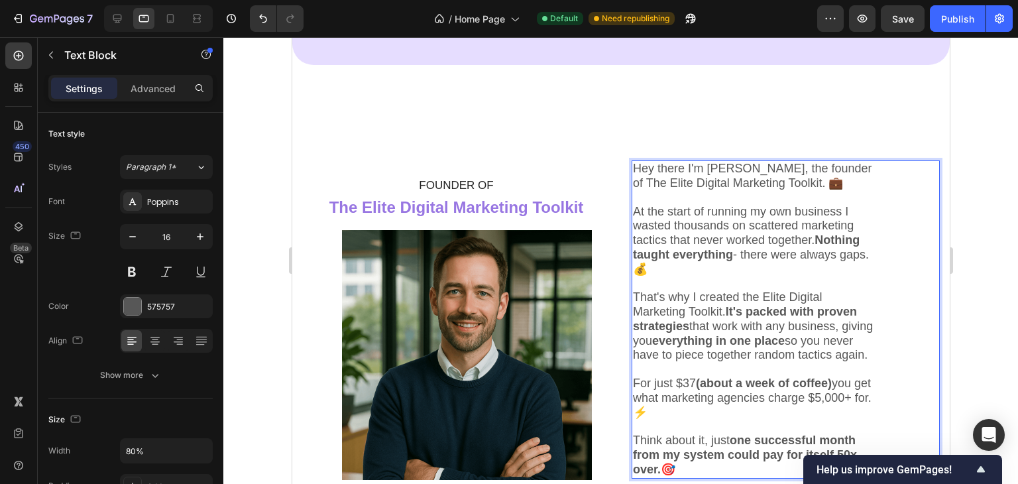
scroll to position [4637, 0]
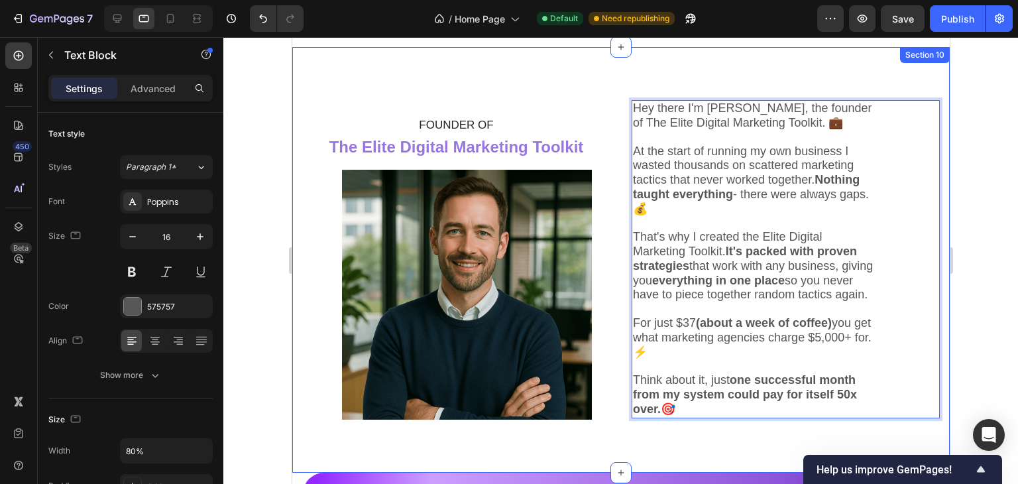
drag, startPoint x: 627, startPoint y: 169, endPoint x: 690, endPoint y: 359, distance: 199.8
click at [751, 415] on div "Hey there I'm Chris, the founder of The Elite Digital Marketing Toolkit. 💼 At t…" at bounding box center [754, 259] width 247 height 318
click at [751, 415] on p "Think about it, just one successful month from my system could pay for itself 5…" at bounding box center [754, 394] width 244 height 43
click at [740, 411] on strong "one successful month from my system could pay for itself 50x over." at bounding box center [744, 394] width 224 height 42
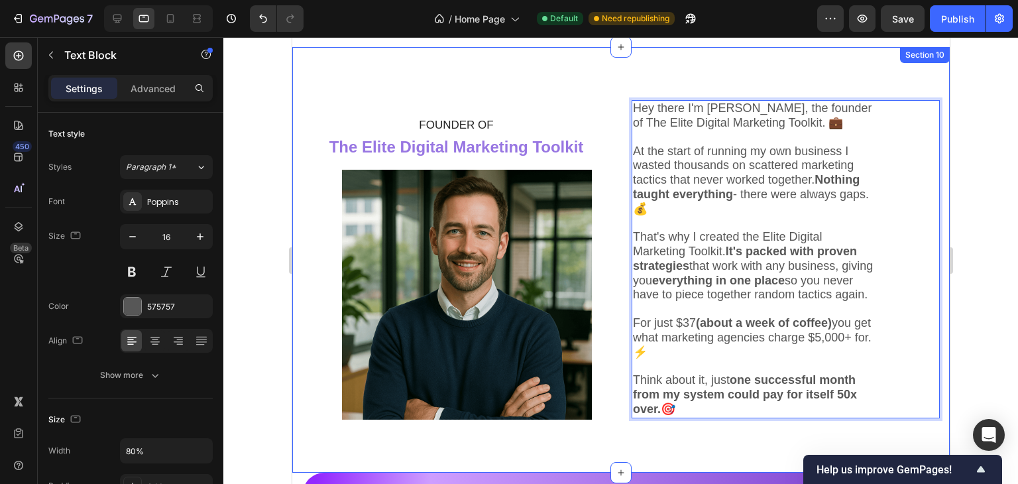
click at [690, 358] on span "For just $37 (about a week of coffee) you get what marketing agencies charge $5…" at bounding box center [751, 337] width 239 height 42
click at [690, 359] on span "For just $37 (about a week of coffee) you get what marketing agencies charge $5…" at bounding box center [751, 337] width 239 height 42
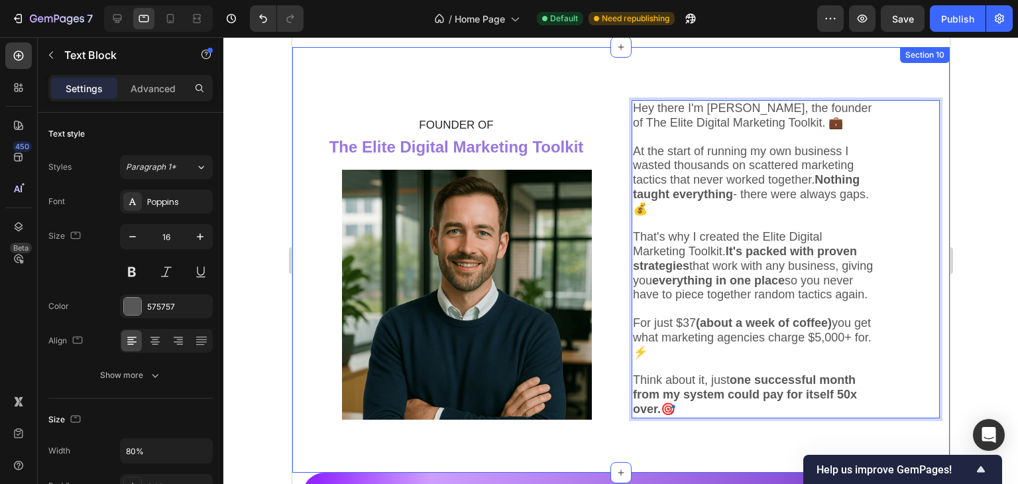
click at [690, 359] on span "For just $37 (about a week of coffee) you get what marketing agencies charge $5…" at bounding box center [751, 337] width 239 height 42
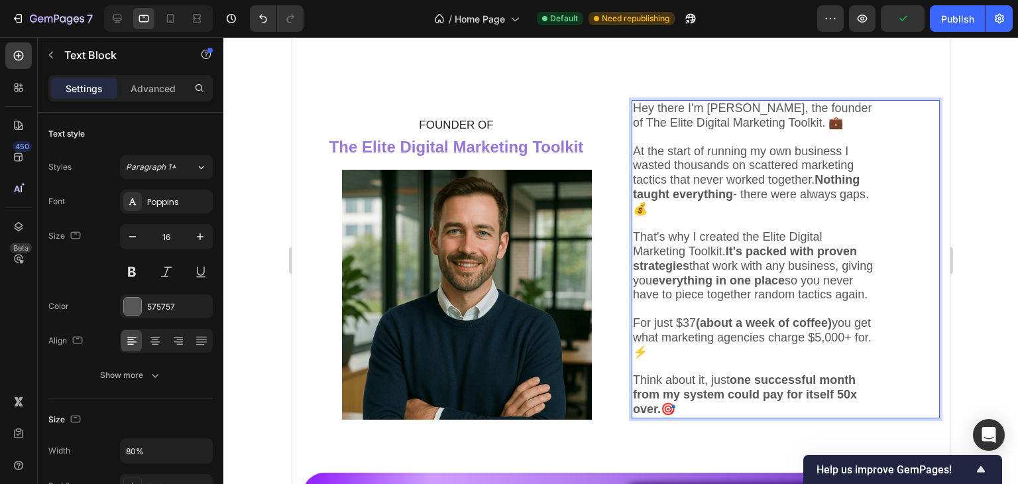
click at [756, 412] on strong "one successful month from my system could pay for itself 50x over." at bounding box center [744, 394] width 224 height 42
click at [673, 416] on strong "one successful month from my system could pay for itself 50x over." at bounding box center [744, 394] width 224 height 42
click at [652, 402] on strong "one successful month from my system could pay for itself 50x over." at bounding box center [744, 394] width 224 height 42
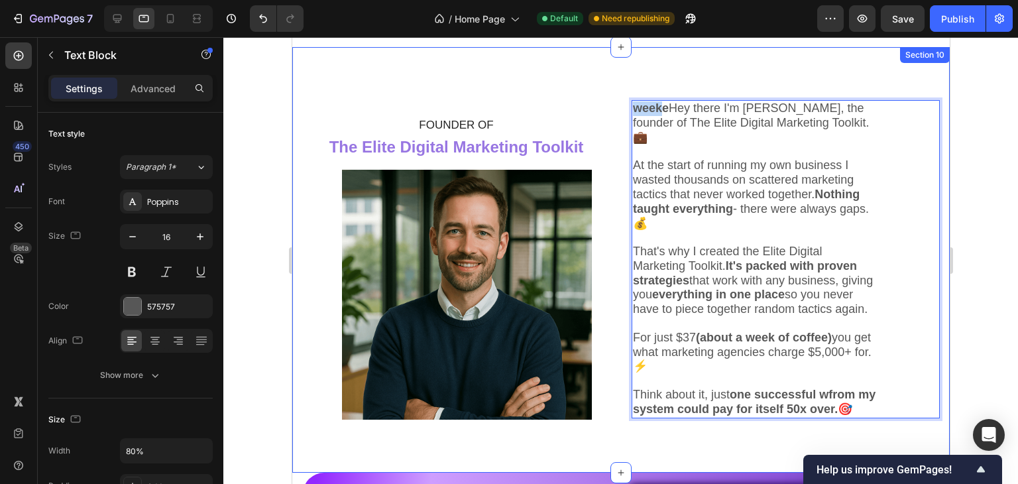
drag, startPoint x: 660, startPoint y: 109, endPoint x: 620, endPoint y: 109, distance: 40.4
click at [620, 109] on div "⁠⁠⁠⁠⁠⁠⁠ FOUNDER OF The Elite Digital Marketing Toolkit Heading ⁠⁠⁠⁠⁠⁠⁠ FOUNDER …" at bounding box center [621, 260] width 658 height 426
copy strong "week"
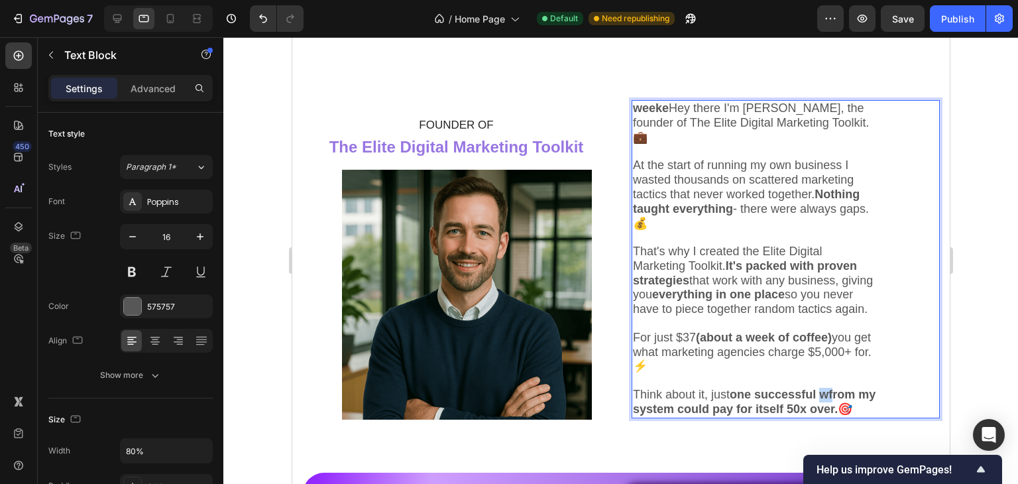
drag, startPoint x: 640, startPoint y: 410, endPoint x: 632, endPoint y: 408, distance: 7.4
click at [632, 408] on strong "one successful wfrom my system could pay for itself 50x over." at bounding box center [753, 402] width 243 height 28
drag, startPoint x: 635, startPoint y: 406, endPoint x: 626, endPoint y: 406, distance: 8.6
click at [632, 406] on strong "one successful wfrom my system could pay for itself 50x over." at bounding box center [753, 402] width 243 height 28
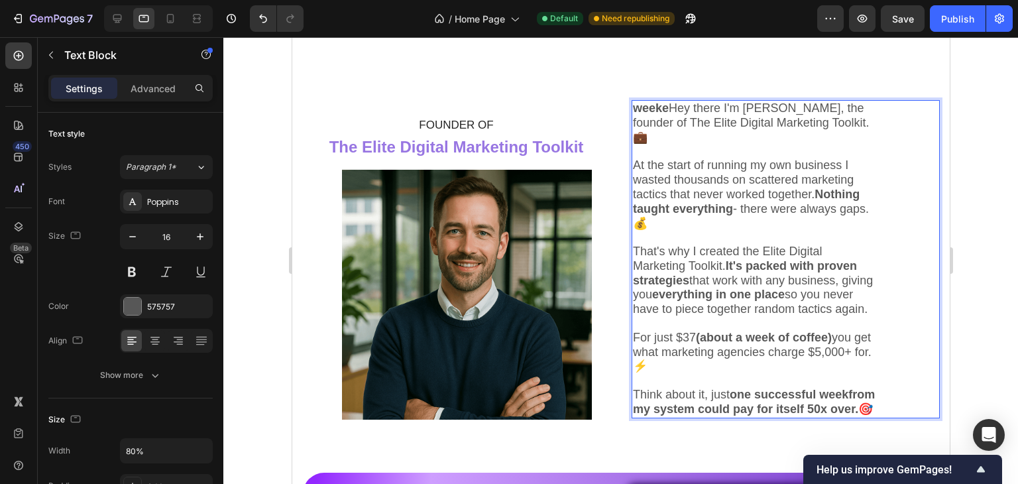
click at [661, 410] on strong "one successful weekfrom my system could pay for itself 50x over." at bounding box center [753, 402] width 242 height 28
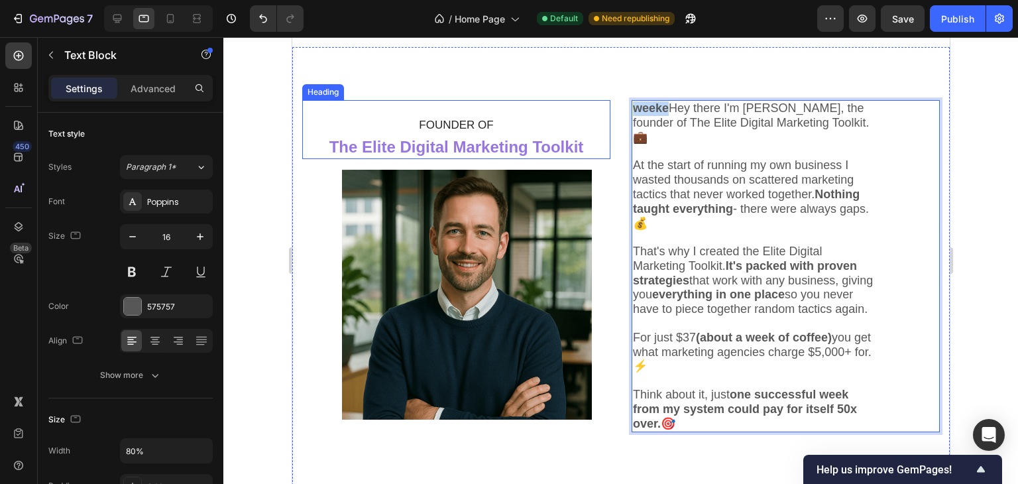
drag, startPoint x: 670, startPoint y: 106, endPoint x: 558, endPoint y: 109, distance: 112.7
click at [558, 109] on div "⁠⁠⁠⁠⁠⁠⁠ FOUNDER OF The Elite Digital Marketing Toolkit Heading ⁠⁠⁠⁠⁠⁠⁠ FOUNDER …" at bounding box center [621, 266] width 658 height 438
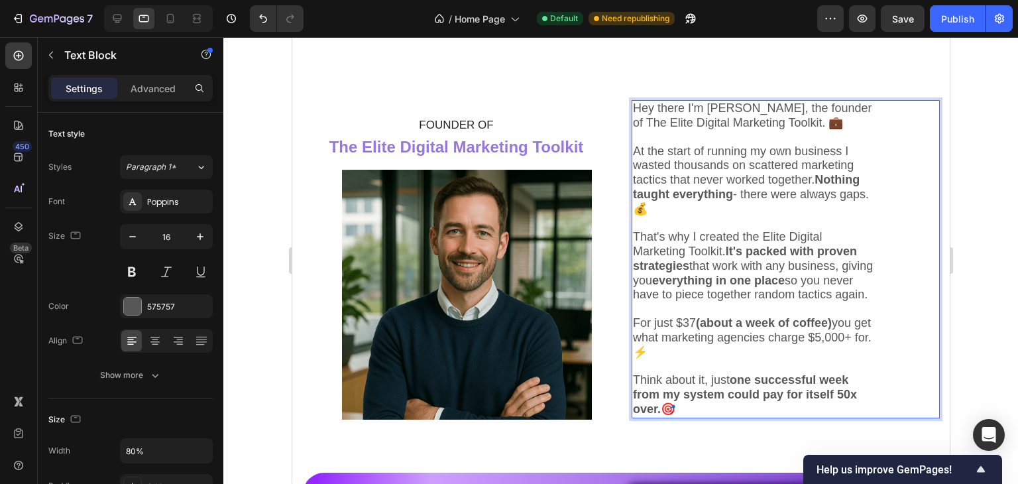
click at [632, 416] on strong "one successful week from my system could pay for itself 50x over." at bounding box center [744, 394] width 224 height 42
click at [632, 416] on strong "one successful week from my system could pay for itself 0x over." at bounding box center [740, 394] width 217 height 42
click at [738, 181] on span "At the start of running my own business I wasted thousands on scattered marketi…" at bounding box center [750, 180] width 236 height 71
click at [731, 181] on span "At the start of running my own business I wasted thousands on scattered marketi…" at bounding box center [750, 180] width 236 height 71
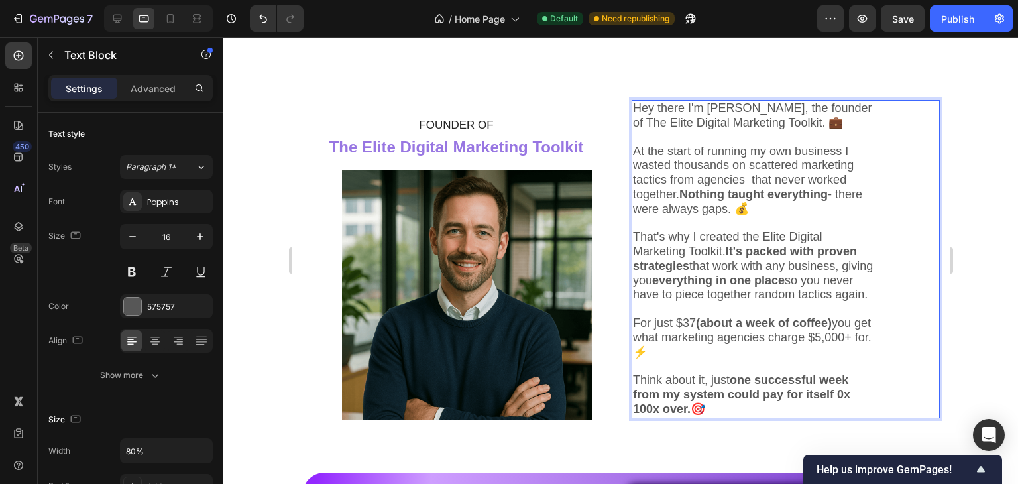
click at [766, 181] on span "At the start of running my own business I wasted thousands on scattered marketi…" at bounding box center [746, 180] width 229 height 71
click at [683, 192] on span "At the start of running my own business I wasted thousands on scattered marketi…" at bounding box center [752, 180] width 241 height 71
click at [690, 194] on span "At the start of running my own business I wasted thousands on scattered marketi…" at bounding box center [752, 180] width 241 height 71
click at [686, 194] on span "At the start of running my own business I wasted thousands on scattered marketi…" at bounding box center [752, 180] width 241 height 71
click at [688, 205] on span "At the start of running my own business I wasted thousands on scattered marketi…" at bounding box center [750, 180] width 237 height 71
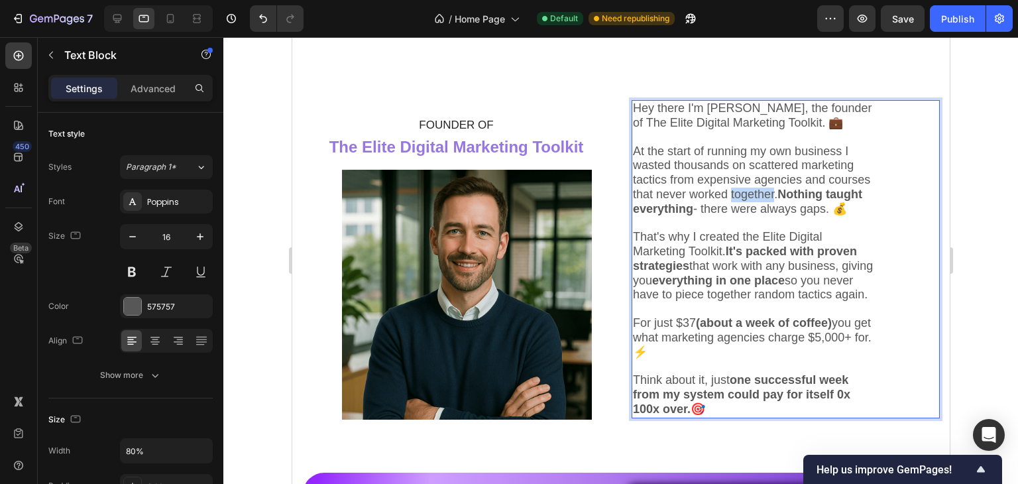
click at [688, 205] on span "At the start of running my own business I wasted thousands on scattered marketi…" at bounding box center [750, 180] width 237 height 71
click at [674, 207] on span "At the start of running my own business I wasted thousands on scattered marketi…" at bounding box center [750, 180] width 237 height 71
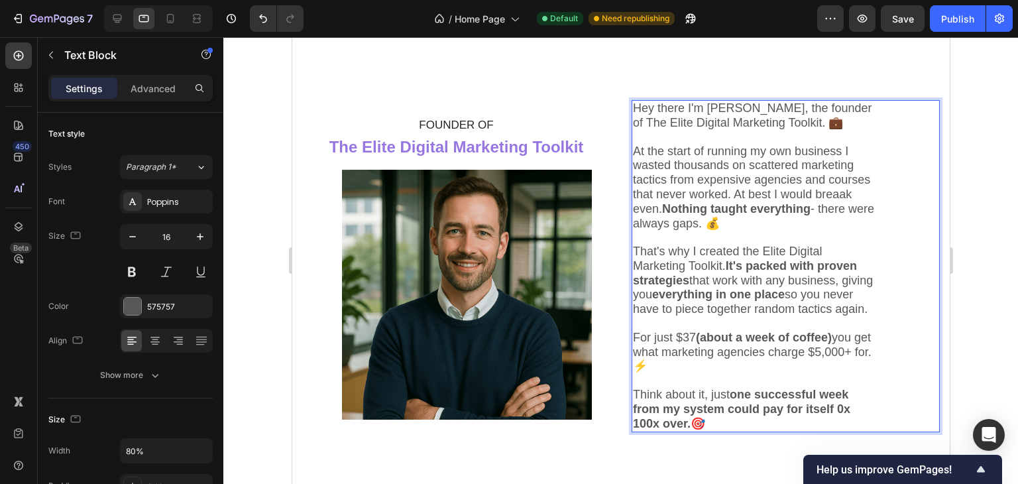
click at [662, 215] on strong "Nothing taught everything" at bounding box center [736, 208] width 148 height 13
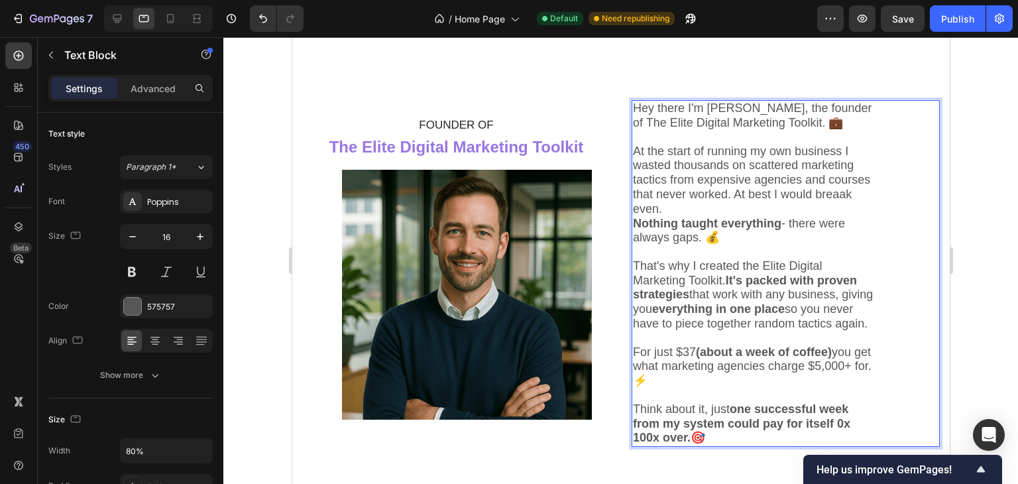
click at [797, 209] on span "At the start of running my own business I wasted thousands on scattered marketi…" at bounding box center [750, 180] width 237 height 71
click at [748, 180] on span "At the start of running my own business I wasted thousands on scattered marketi…" at bounding box center [750, 180] width 237 height 71
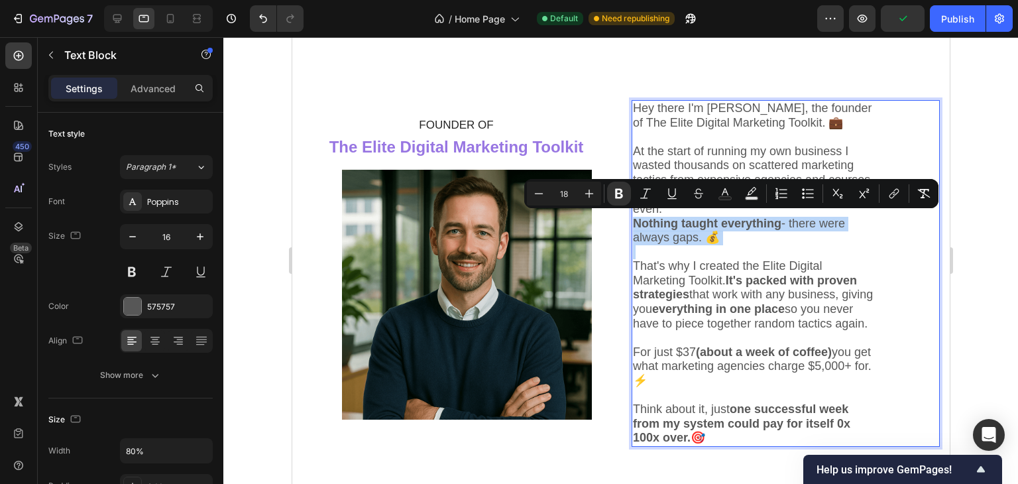
drag, startPoint x: 632, startPoint y: 223, endPoint x: 763, endPoint y: 252, distance: 134.5
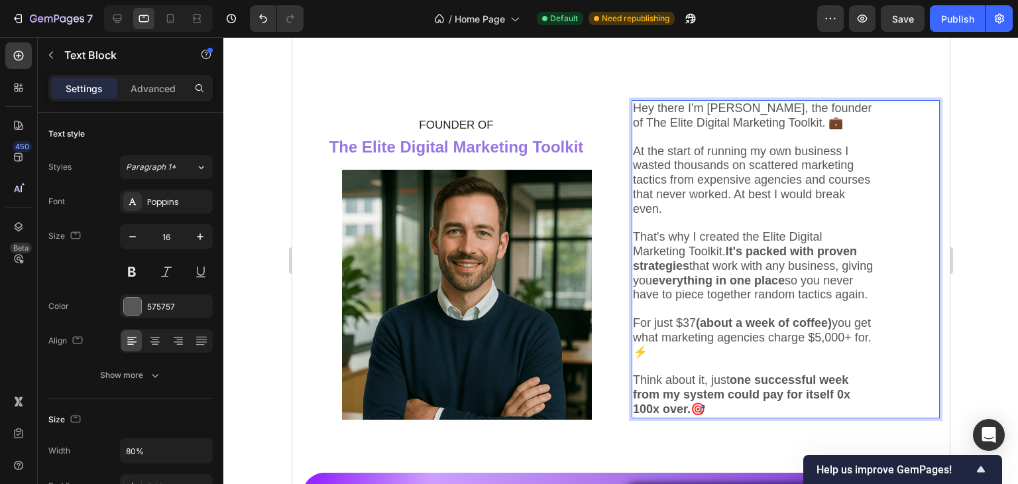
drag, startPoint x: 677, startPoint y: 207, endPoint x: 878, endPoint y: 205, distance: 201.5
click at [878, 205] on div "Hey there I'm Chris, the founder of The Elite Digital Marketing Toolkit. 💼 At t…" at bounding box center [785, 259] width 308 height 318
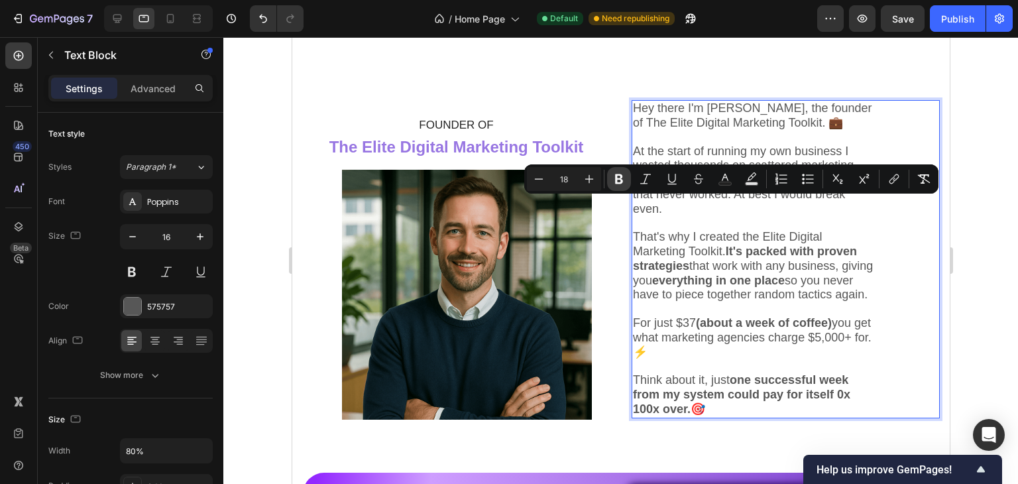
drag, startPoint x: 620, startPoint y: 176, endPoint x: 398, endPoint y: 183, distance: 221.5
click at [620, 176] on icon "Editor contextual toolbar" at bounding box center [619, 179] width 8 height 10
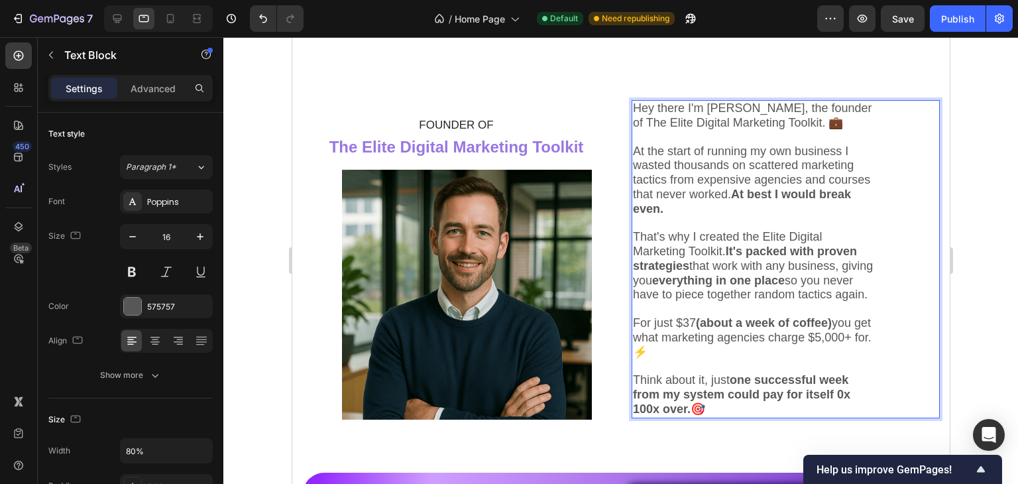
click at [727, 259] on strong "It's packed with proven strategies" at bounding box center [744, 259] width 224 height 28
click at [738, 263] on span "That's why I created the Elite Digital Marketing Toolkit. It's packed with prov…" at bounding box center [752, 265] width 240 height 71
click at [841, 266] on span "That's why I created the Elite Digital Marketing Toolkit. It's packed with prov…" at bounding box center [752, 265] width 240 height 71
drag, startPoint x: 847, startPoint y: 266, endPoint x: 794, endPoint y: 264, distance: 53.1
click at [794, 264] on span "That's why I created the Elite Digital Marketing Toolkit. It's packed with prov…" at bounding box center [752, 265] width 240 height 71
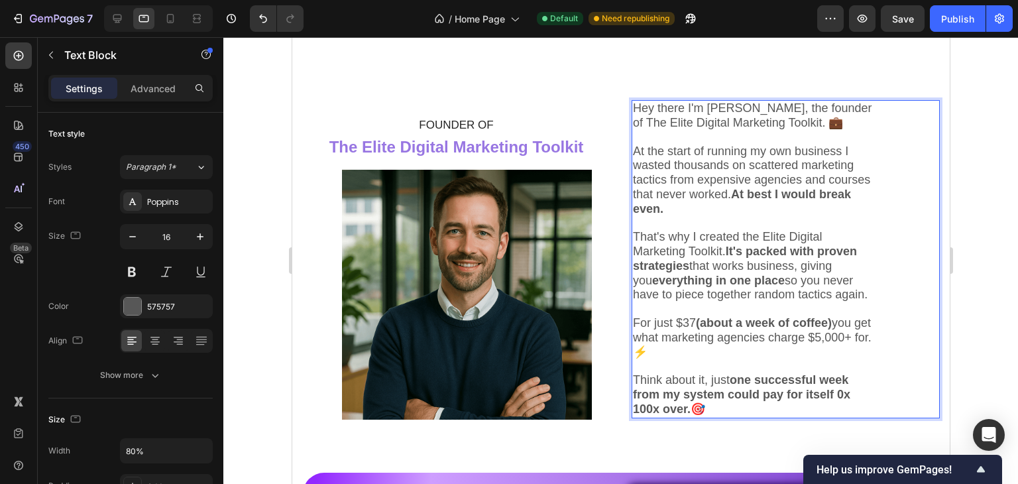
click at [809, 268] on span "That's why I created the Elite Digital Marketing Toolkit. It's packed with prov…" at bounding box center [749, 265] width 235 height 71
click at [804, 266] on span "That's why I created the Elite Digital Marketing Toolkit. It's packed with prov…" at bounding box center [749, 265] width 235 height 71
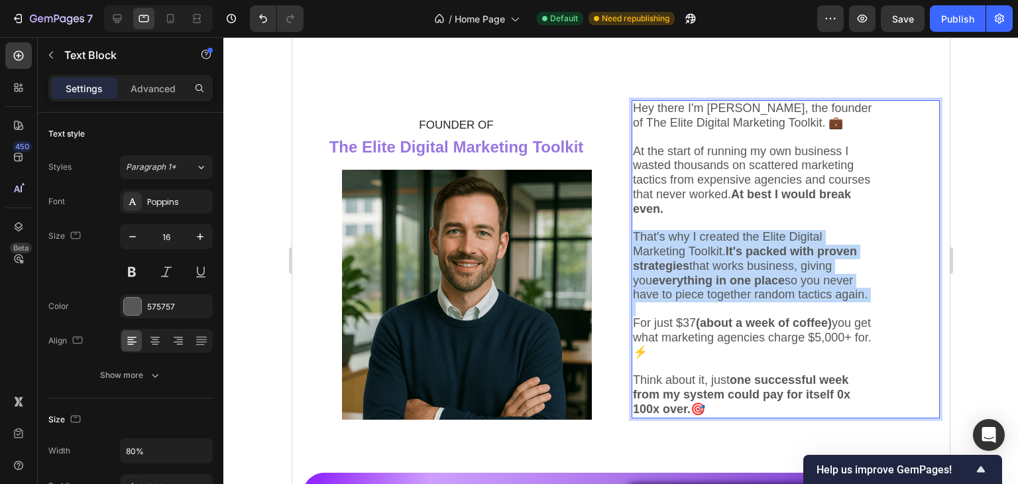
click at [804, 266] on span "That's why I created the Elite Digital Marketing Toolkit. It's packed with prov…" at bounding box center [749, 265] width 235 height 71
click at [784, 282] on strong "everything in one place" at bounding box center [718, 280] width 133 height 13
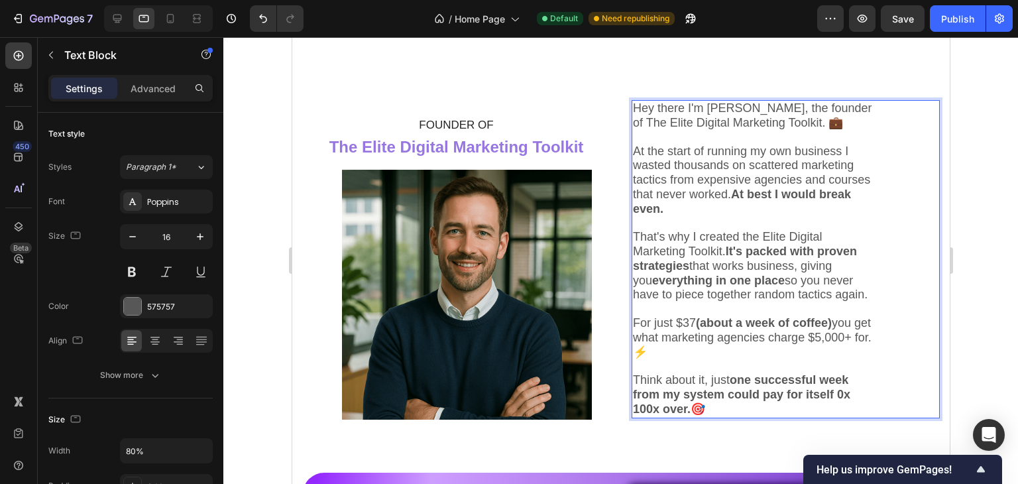
click at [802, 262] on span "That's why I created the Elite Digital Marketing Toolkit. It's packed with prov…" at bounding box center [749, 265] width 235 height 71
click at [805, 263] on span "That's why I created the Elite Digital Marketing Toolkit. It's packed with prov…" at bounding box center [749, 265] width 235 height 71
click at [268, 17] on icon "Undo/Redo" at bounding box center [263, 18] width 13 height 13
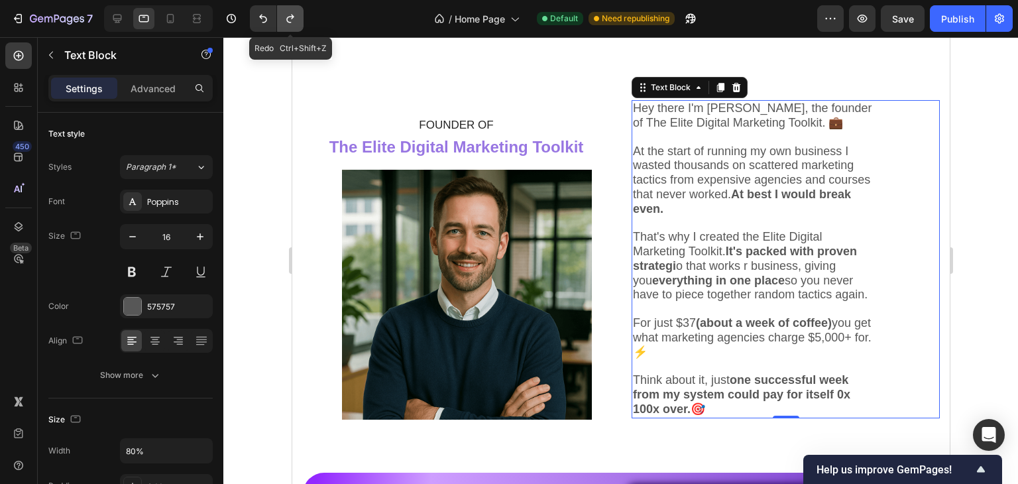
click at [290, 22] on icon "Undo/Redo" at bounding box center [290, 18] width 13 height 13
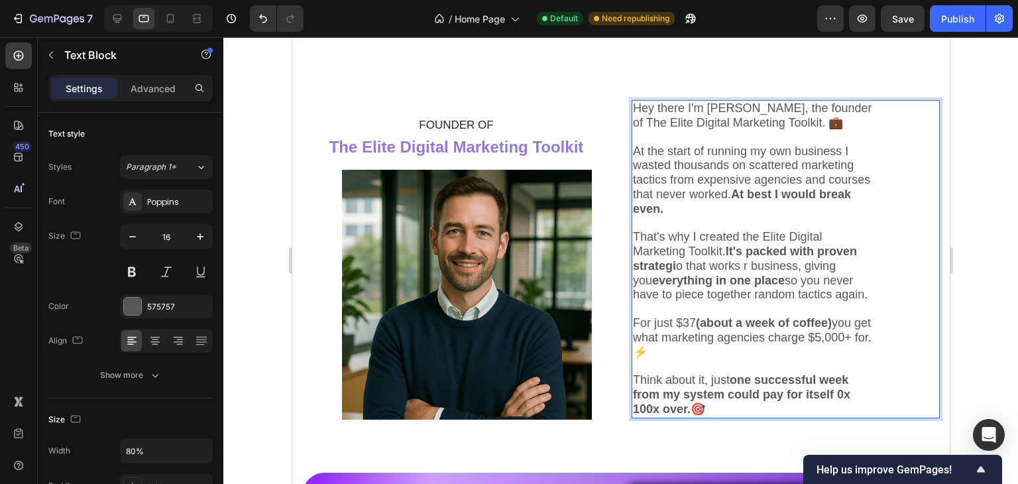
click at [797, 263] on span "That's why I created the Elite Digital Marketing Toolkit. It's packed with prov…" at bounding box center [749, 265] width 235 height 71
click at [727, 268] on span "That's why I created the Elite Digital Marketing Toolkit. It's packed with prov…" at bounding box center [749, 265] width 235 height 71
click at [770, 280] on strong "everything in one place" at bounding box center [718, 280] width 133 height 13
click at [797, 266] on span "That's why I created the Elite Digital Marketing Toolkit. It's packed with prov…" at bounding box center [749, 265] width 235 height 71
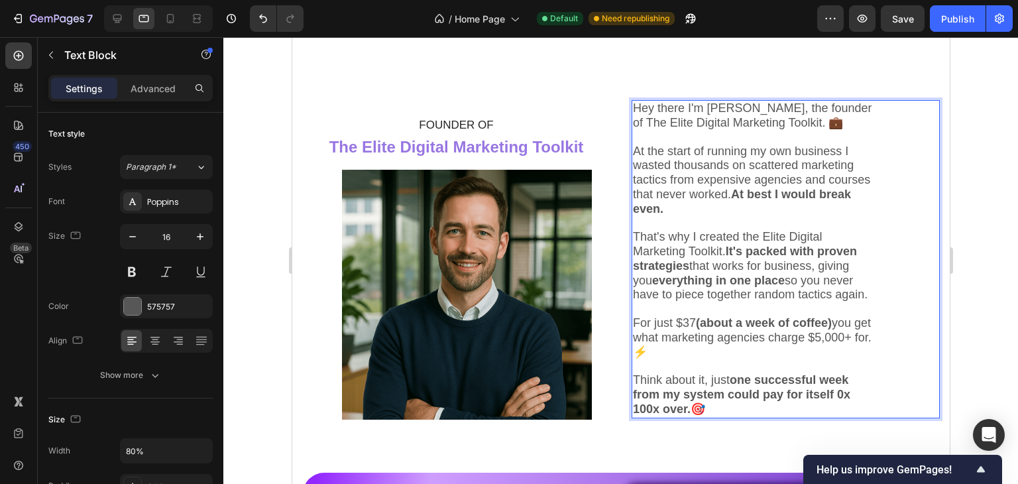
drag, startPoint x: 765, startPoint y: 266, endPoint x: 810, endPoint y: 265, distance: 45.1
click at [810, 265] on span "That's why I created the Elite Digital Marketing Toolkit. It's packed with prov…" at bounding box center [749, 265] width 235 height 71
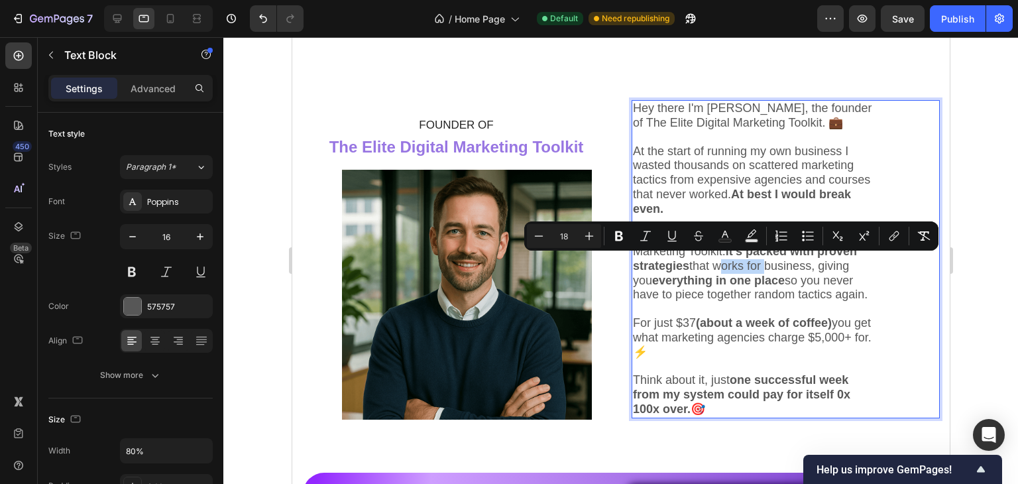
drag, startPoint x: 769, startPoint y: 268, endPoint x: 823, endPoint y: 265, distance: 53.8
click at [823, 265] on p "That's why I created the Elite Digital Marketing Toolkit. It's packed with prov…" at bounding box center [754, 266] width 244 height 72
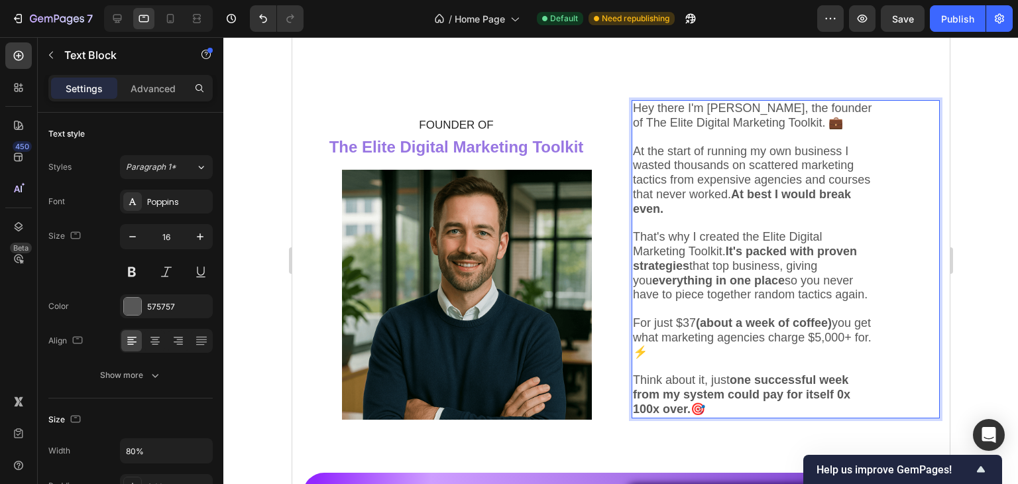
click at [839, 287] on span "That's why I created the Elite Digital Marketing Toolkit. It's packed with prov…" at bounding box center [749, 265] width 235 height 71
click at [846, 266] on p "That's why I created the Elite Digital Marketing Toolkit. It's packed with prov…" at bounding box center [754, 266] width 244 height 72
click at [842, 266] on span "That's why I created the Elite Digital Marketing Toolkit. It's packed with prov…" at bounding box center [749, 265] width 235 height 71
click at [653, 282] on span "That's why I created the Elite Digital Marketing Toolkit. It's packed with prov…" at bounding box center [749, 265] width 235 height 71
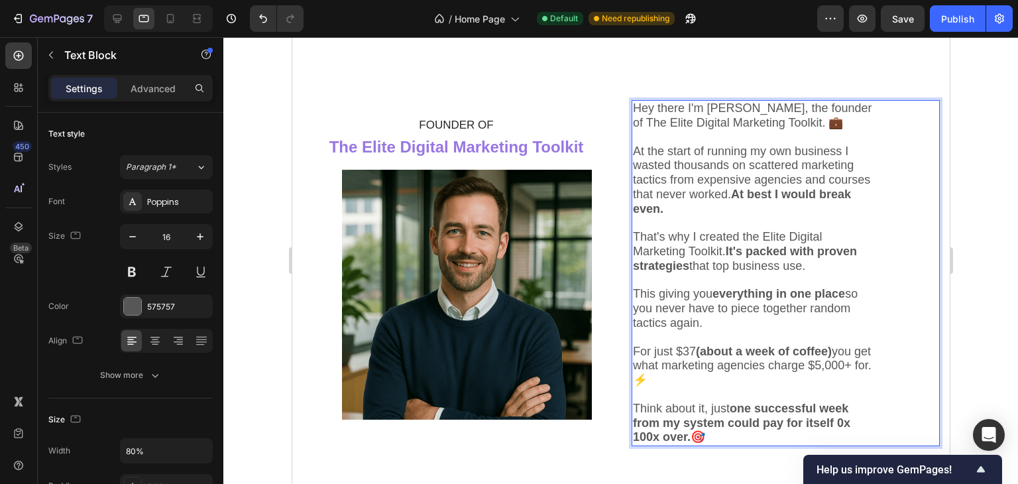
click at [692, 309] on span "This giving you everything in one place so you never have to piece together ran…" at bounding box center [744, 308] width 225 height 42
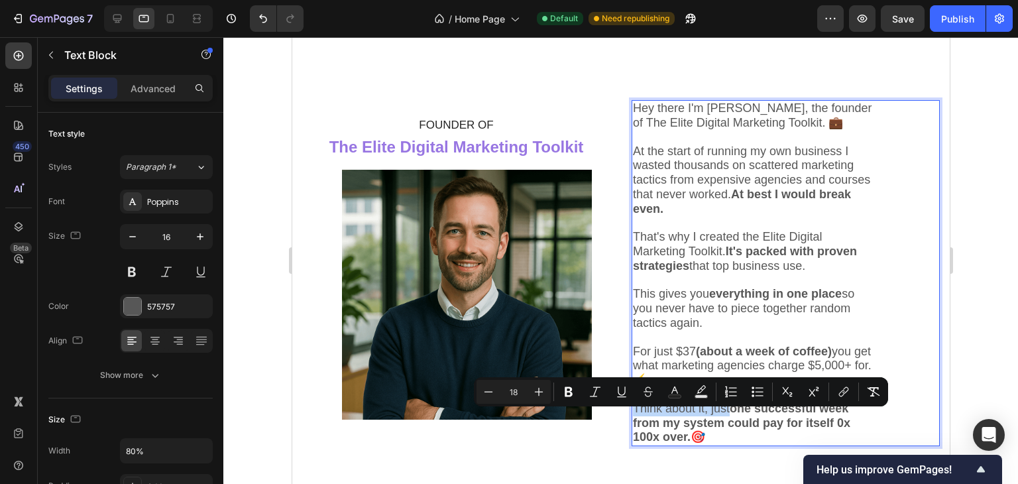
drag, startPoint x: 733, startPoint y: 417, endPoint x: 632, endPoint y: 410, distance: 101.7
click at [632, 410] on div "Hey there I'm Chris, the founder of The Elite Digital Marketing Toolkit. 💼 At t…" at bounding box center [754, 273] width 247 height 346
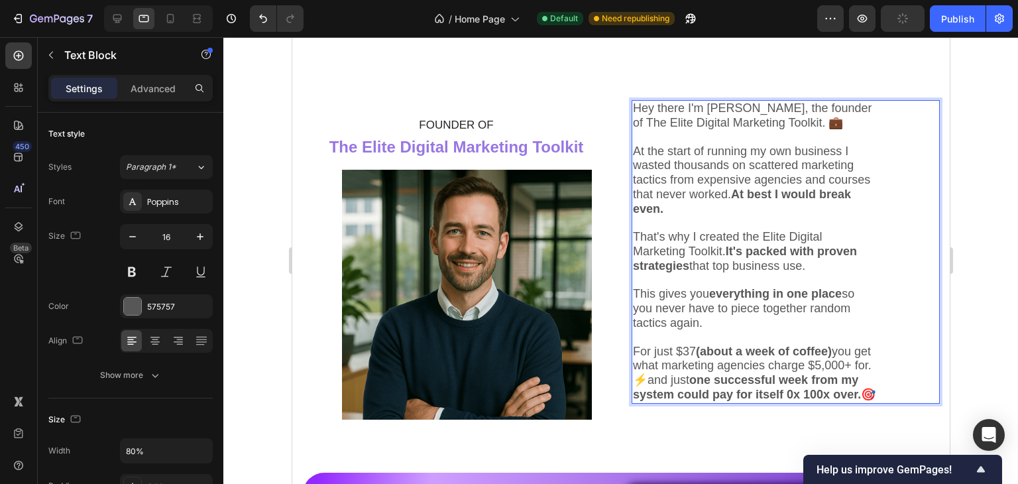
click at [751, 396] on span "For just $37 (about a week of coffee) you get what marketing agencies charge $5…" at bounding box center [753, 373] width 243 height 56
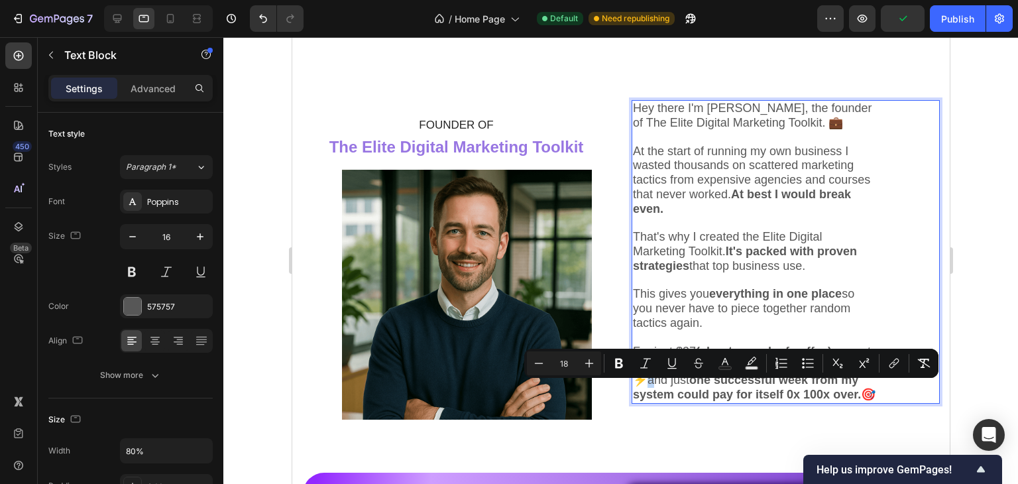
click at [751, 396] on span "For just $37 (about a week of coffee) you get what marketing agencies charge $5…" at bounding box center [753, 373] width 243 height 56
click at [744, 394] on span "For just $37 (about a week of coffee) you get what marketing agencies charge $5…" at bounding box center [753, 373] width 243 height 56
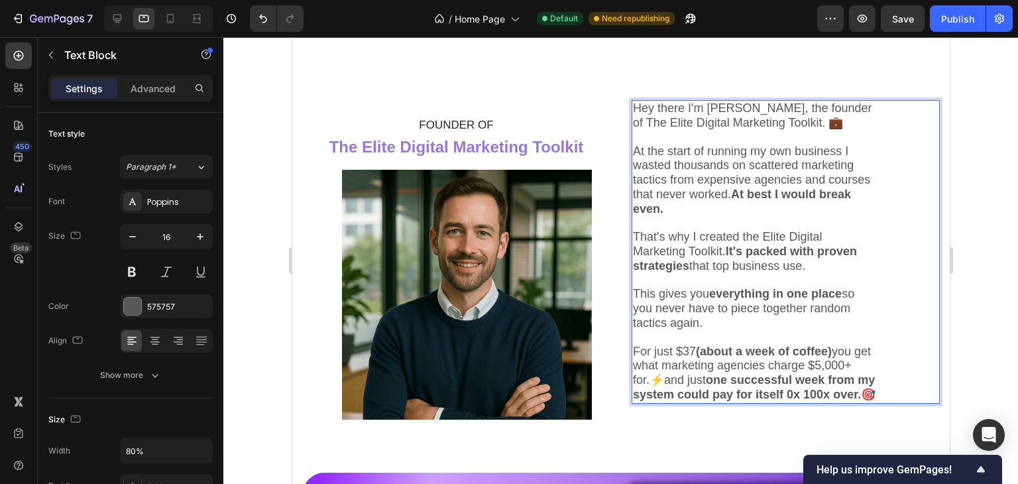
click at [764, 395] on span "For just $37 (about a week of coffee) you get what marketing agencies charge $5…" at bounding box center [753, 373] width 243 height 56
click at [764, 394] on span "For just $37 (about a week of coffee) you get what marketing agencies charge $5…" at bounding box center [753, 373] width 243 height 56
click at [742, 398] on strong "one successful week from my system could pay for itself 0x 100x over." at bounding box center [746, 387] width 228 height 28
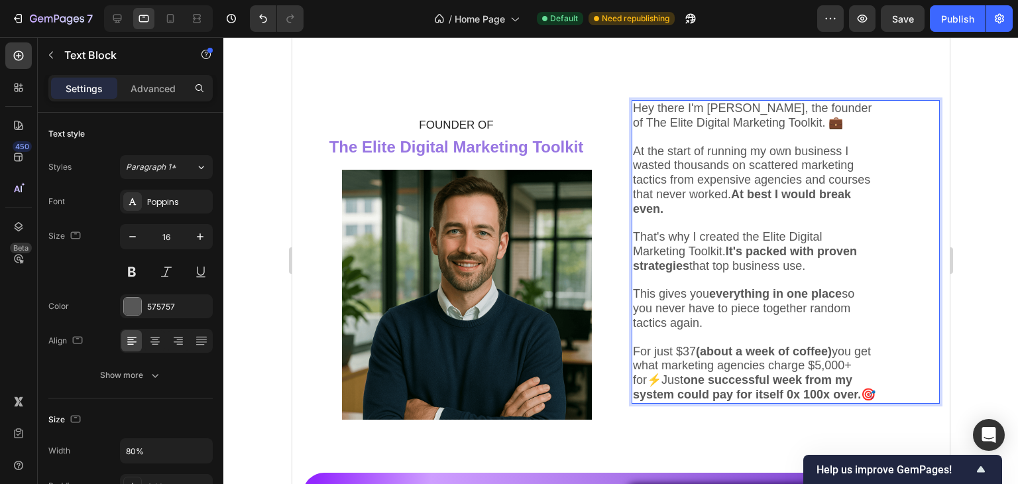
click at [752, 394] on span "For just $37 (about a week of coffee) you get what marketing agencies charge $5…" at bounding box center [753, 373] width 243 height 56
click at [774, 300] on strong "everything in one place" at bounding box center [775, 293] width 133 height 13
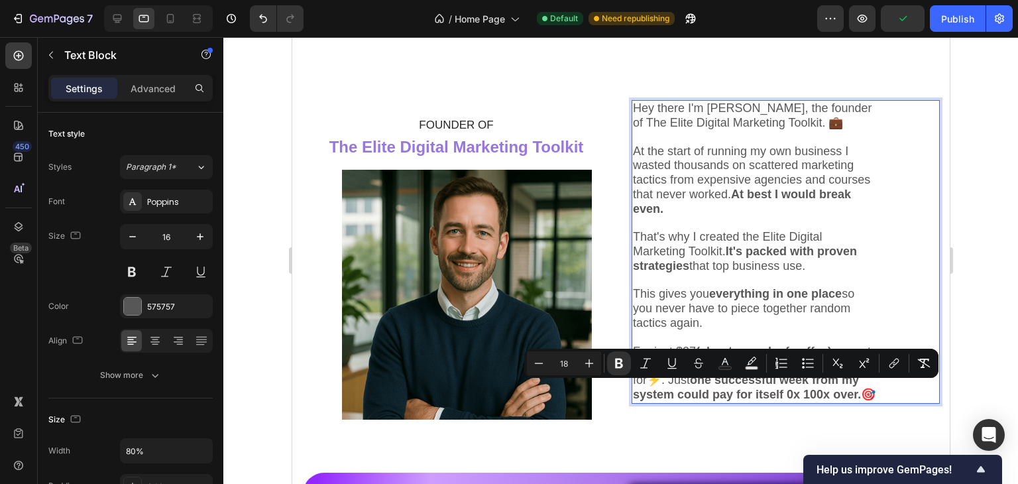
drag, startPoint x: 790, startPoint y: 393, endPoint x: 839, endPoint y: 427, distance: 59.6
click at [839, 401] on span "For just $37 (about a week of coffee) you get what marketing agencies charge $5…" at bounding box center [753, 373] width 243 height 56
click at [644, 362] on icon "Editor contextual toolbar" at bounding box center [645, 363] width 13 height 13
click at [621, 361] on icon "Editor contextual toolbar" at bounding box center [619, 364] width 8 height 10
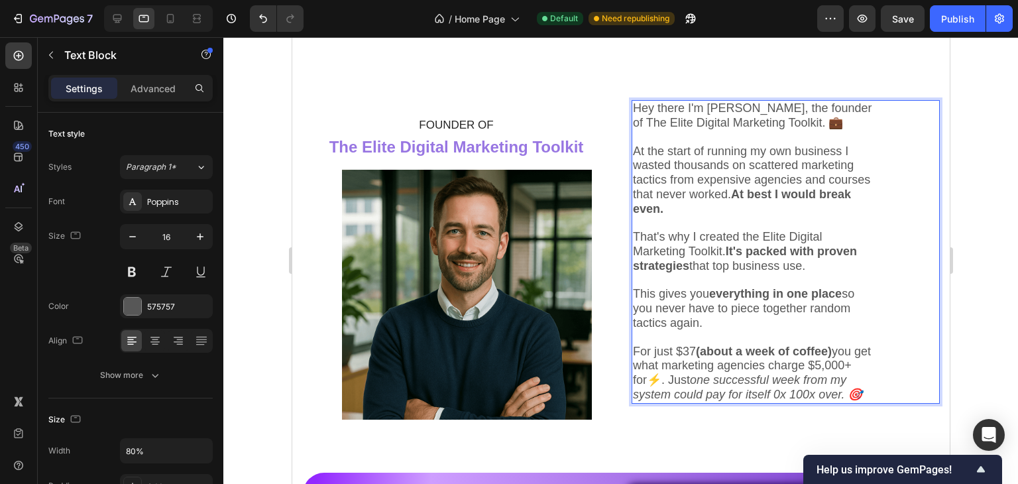
click at [698, 308] on span "This gives you everything in one place so you never have to piece together rand…" at bounding box center [742, 308] width 221 height 42
click at [716, 401] on icon "one successful week from my system could pay for itself 0x 100x over. 🎯" at bounding box center [746, 387] width 229 height 28
click at [706, 401] on icon "one successful week from my system could pay for itself 100x over. 🎯" at bounding box center [740, 387] width 217 height 28
drag, startPoint x: 629, startPoint y: 418, endPoint x: 778, endPoint y: 428, distance: 148.8
click at [778, 401] on icon "one successful week from my system could pay for itself 100x over. 🎯" at bounding box center [738, 387] width 213 height 28
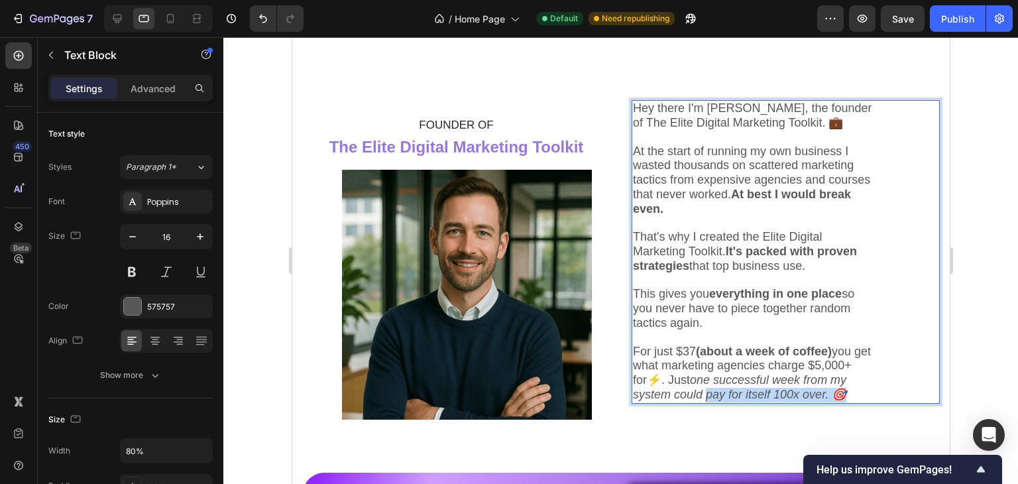
click at [782, 402] on p "For just $37 (about a week of coffee) you get what marketing agencies charge $5…" at bounding box center [754, 374] width 244 height 58
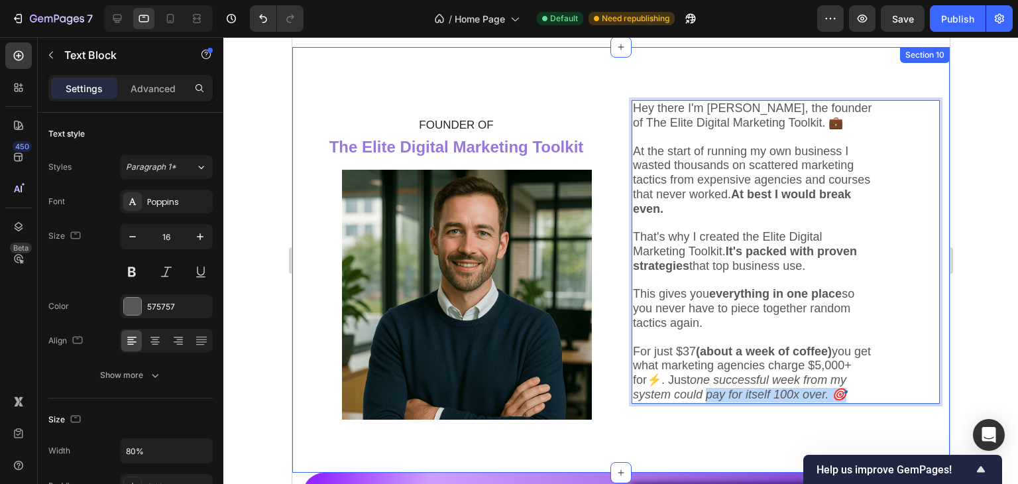
drag, startPoint x: 782, startPoint y: 420, endPoint x: 613, endPoint y: 425, distance: 169.1
click at [613, 425] on div "⁠⁠⁠⁠⁠⁠⁠ FOUNDER OF The Elite Digital Marketing Toolkit Heading ⁠⁠⁠⁠⁠⁠⁠ FOUNDER …" at bounding box center [621, 260] width 658 height 426
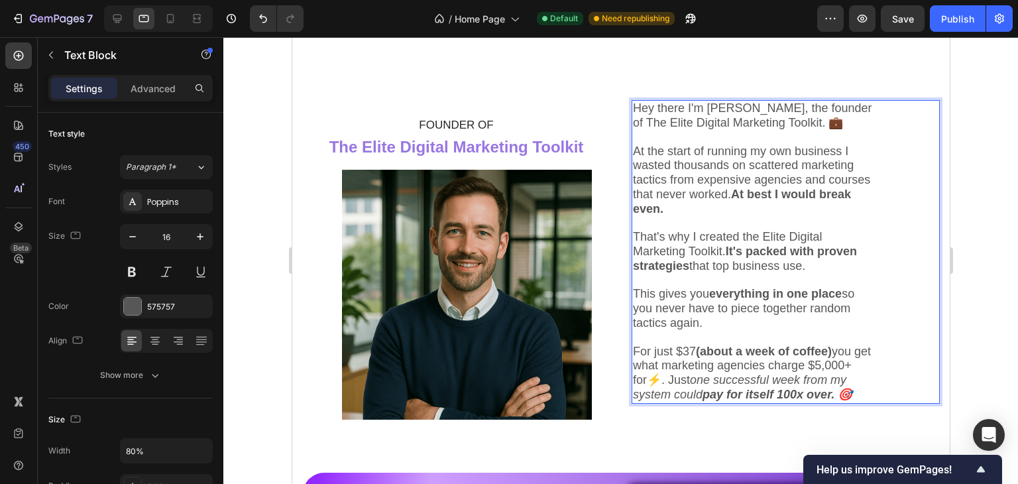
click at [788, 401] on icon "one successful week from my system could pay for itself 100x over. 🎯" at bounding box center [741, 387] width 219 height 28
click at [788, 401] on icon "one successful week from my tcould pay for itself 100x over. 🎯" at bounding box center [738, 387] width 213 height 28
click at [795, 401] on icon "one successful week from my tocould pay for itself 100x over. 🎯" at bounding box center [738, 387] width 213 height 28
click at [804, 401] on icon "one successful week from my toocould pay for itself 100x over. 🎯" at bounding box center [738, 387] width 213 height 28
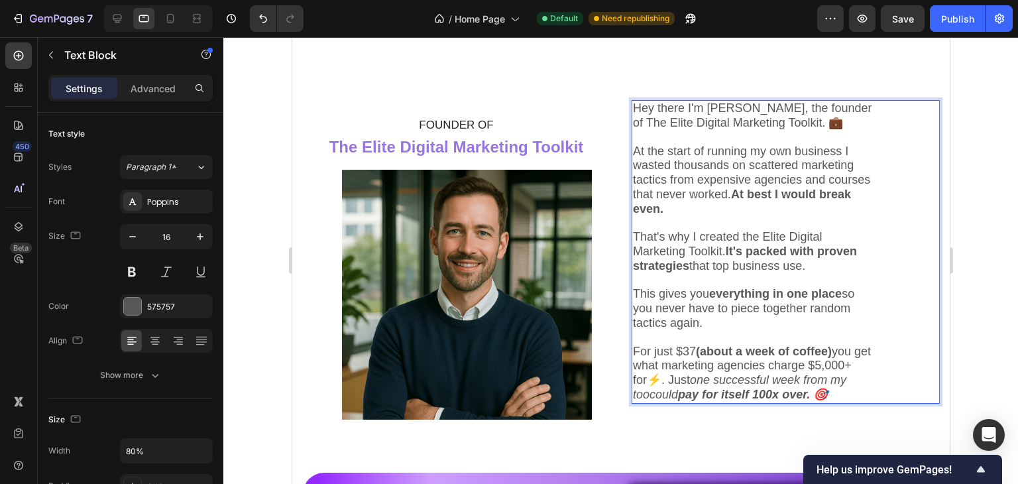
click at [800, 401] on icon "one successful week from my toocould pay for itself 100x over. 🎯" at bounding box center [738, 387] width 213 height 28
click at [801, 401] on icon "one successful week from my tocould pay for itself 100x over. 🎯" at bounding box center [738, 387] width 213 height 28
click at [652, 171] on span "At the start of running my own business I wasted thousands on scattered marketi…" at bounding box center [750, 180] width 237 height 71
click at [756, 401] on icon "one successful week from my toould pay for itself 100x over. 🎯" at bounding box center [738, 387] width 213 height 28
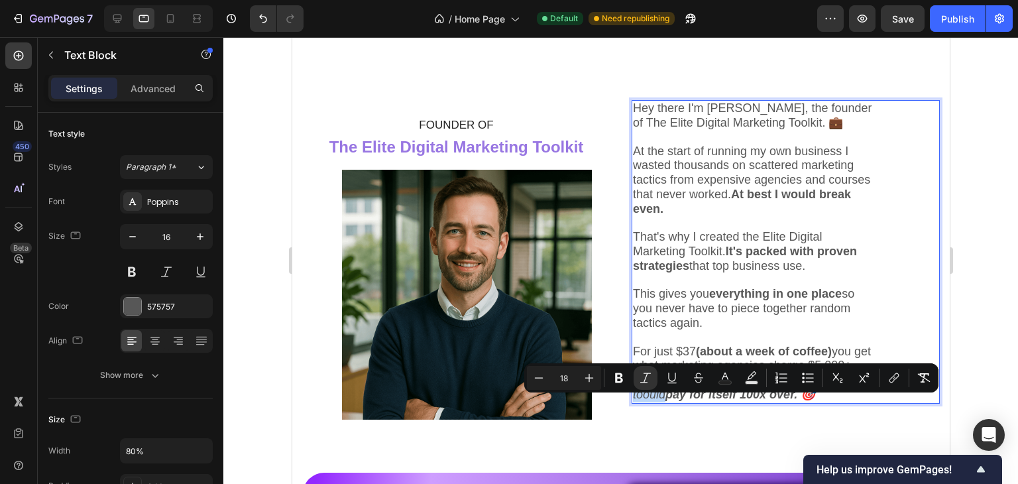
drag, startPoint x: 756, startPoint y: 408, endPoint x: 811, endPoint y: 409, distance: 55.0
click at [811, 401] on icon "one successful week from my toould pay for itself 100x over. 🎯" at bounding box center [738, 387] width 213 height 28
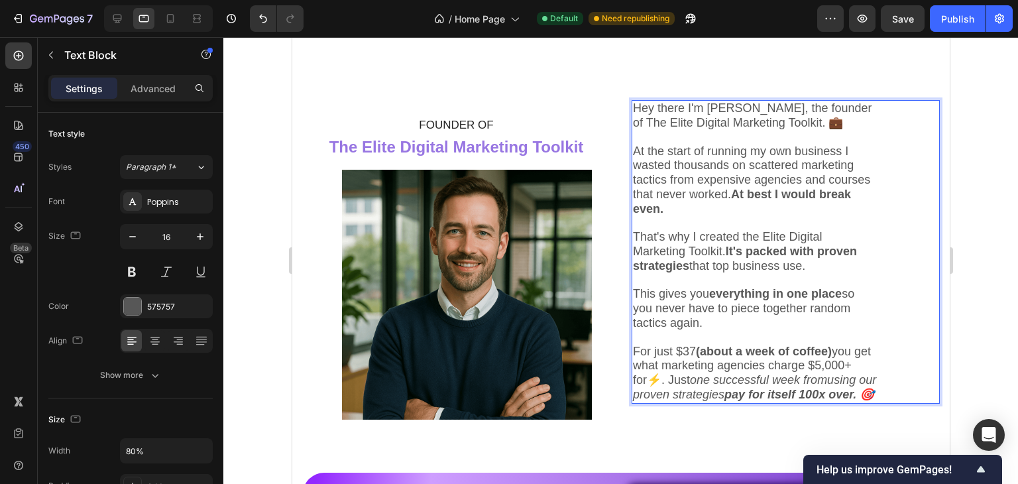
click at [751, 401] on icon "one successful week fromusing our proven strategies pay for itself 100x over. 🎯" at bounding box center [753, 387] width 243 height 28
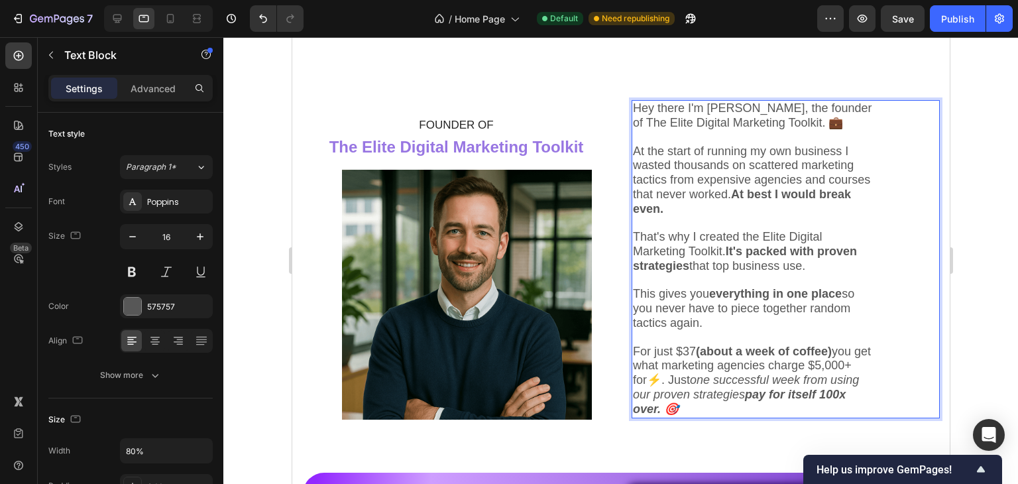
click at [693, 416] on strong "pay for itself 100x over. 🎯" at bounding box center [738, 402] width 213 height 28
click at [732, 417] on p "For just $37 (about a week of coffee) you get what marketing agencies charge $5…" at bounding box center [754, 381] width 244 height 72
click at [762, 396] on span "For just $37 (about a week of coffee) you get what marketing agencies charge $5…" at bounding box center [751, 380] width 238 height 71
click at [743, 392] on span "For just $37 (about a week of coffee) you get what marketing agencies charge $5…" at bounding box center [752, 380] width 240 height 71
click at [761, 389] on span "For just $37 (about a week of coffee) you get what marketing agencies charge $5…" at bounding box center [753, 380] width 243 height 71
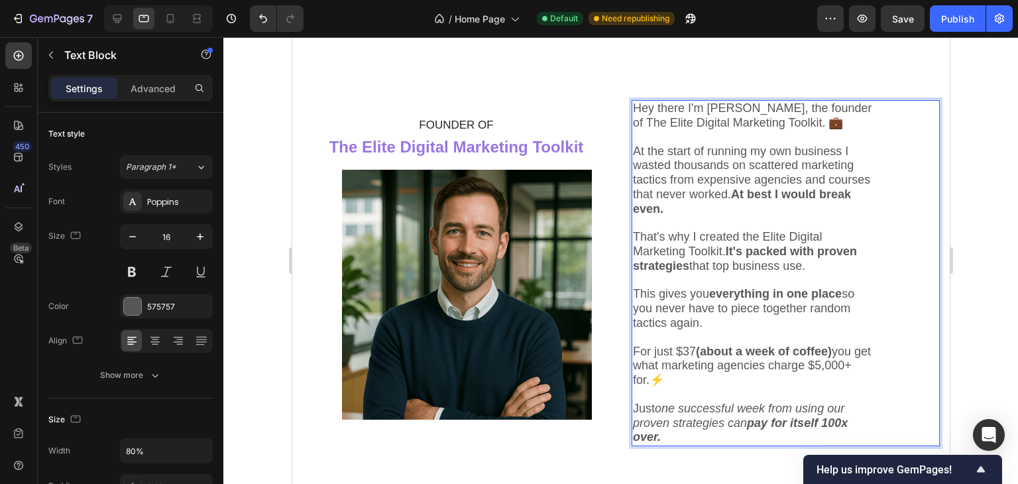
click at [966, 347] on div at bounding box center [620, 260] width 795 height 447
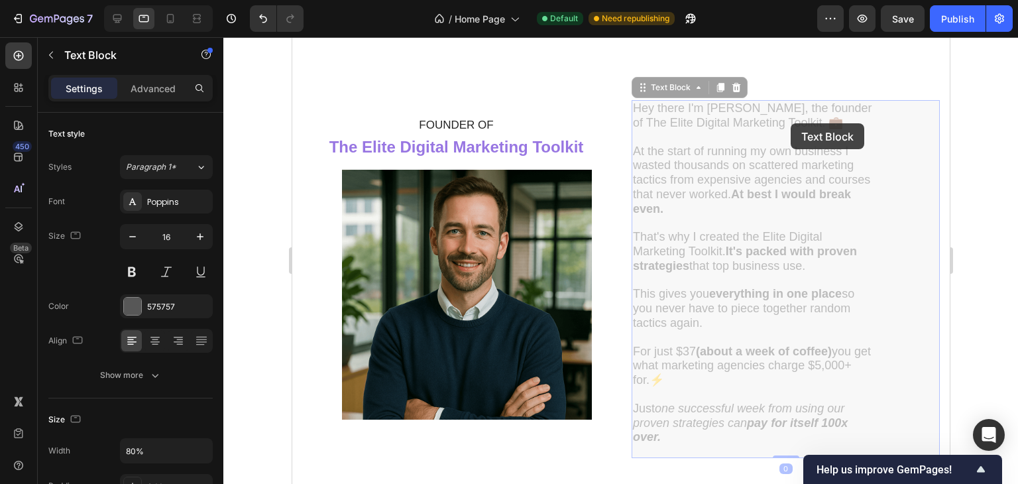
drag, startPoint x: 629, startPoint y: 123, endPoint x: 723, endPoint y: 119, distance: 93.6
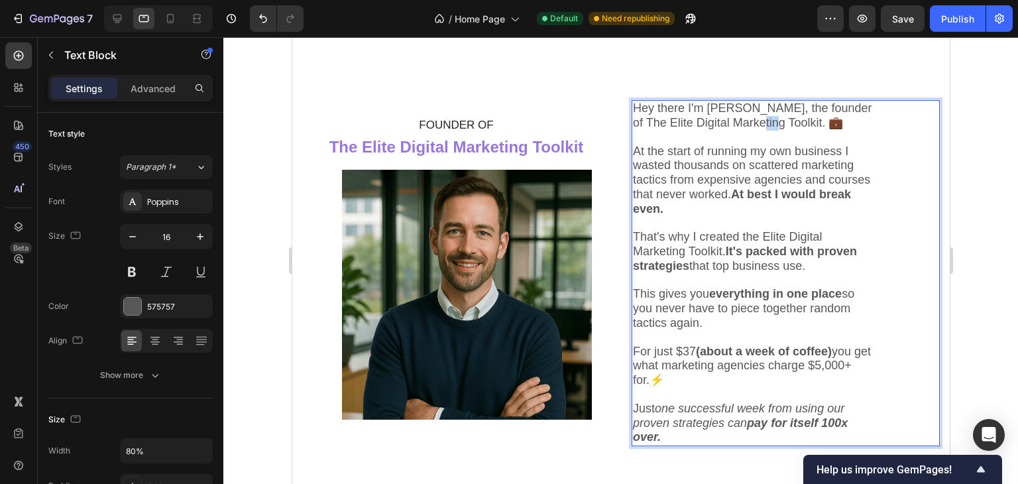
drag, startPoint x: 792, startPoint y: 123, endPoint x: 782, endPoint y: 123, distance: 10.6
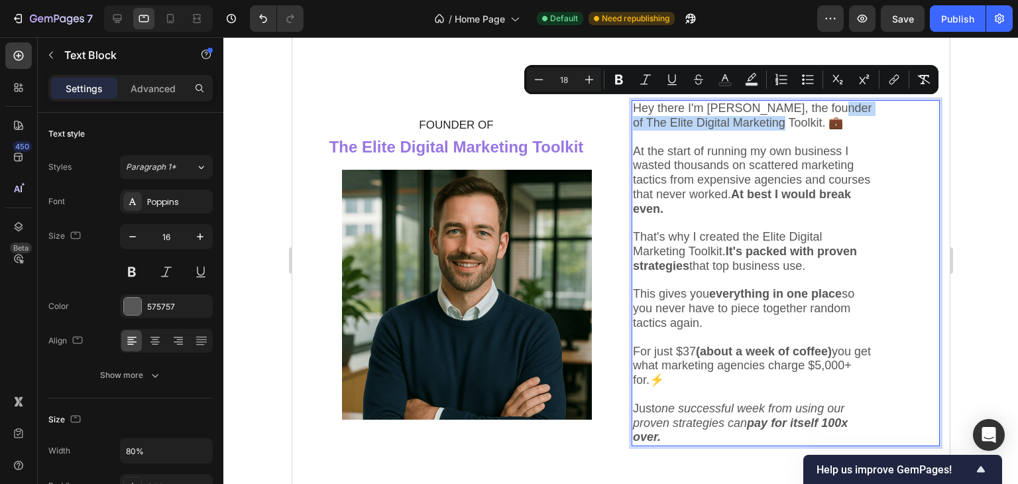
drag, startPoint x: 794, startPoint y: 123, endPoint x: 831, endPoint y: 109, distance: 39.6
click at [831, 109] on span "Hey there I'm Chris, the founder of The Elite Digital Marketing Toolkit. 💼" at bounding box center [751, 115] width 239 height 28
click at [619, 77] on icon "Editor contextual toolbar" at bounding box center [619, 79] width 13 height 13
click at [669, 51] on div "⁠⁠⁠⁠⁠⁠⁠ FOUNDER OF The Elite Digital Marketing Toolkit Heading ⁠⁠⁠⁠⁠⁠⁠ FOUNDER …" at bounding box center [621, 273] width 658 height 452
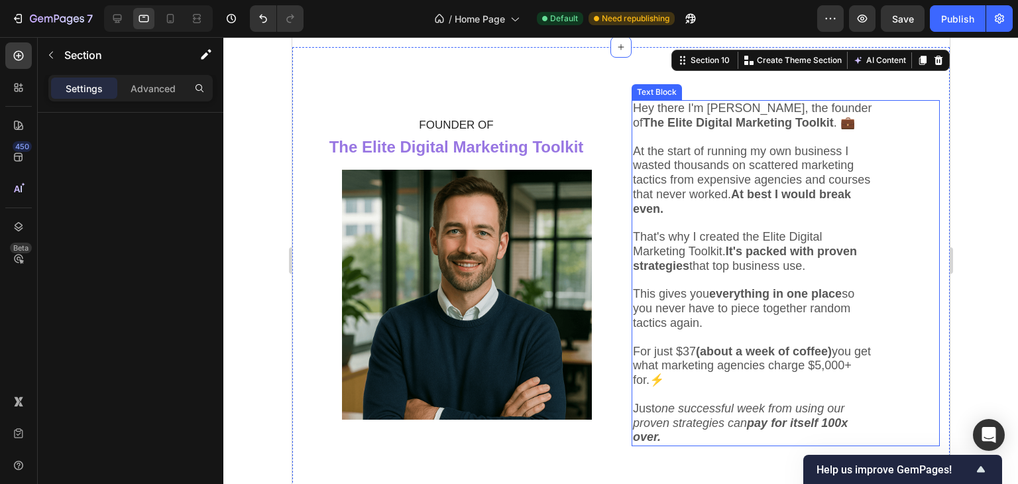
click at [679, 412] on icon "one successful week from using our proven strategies can pay for itself 100x ov…" at bounding box center [739, 423] width 215 height 42
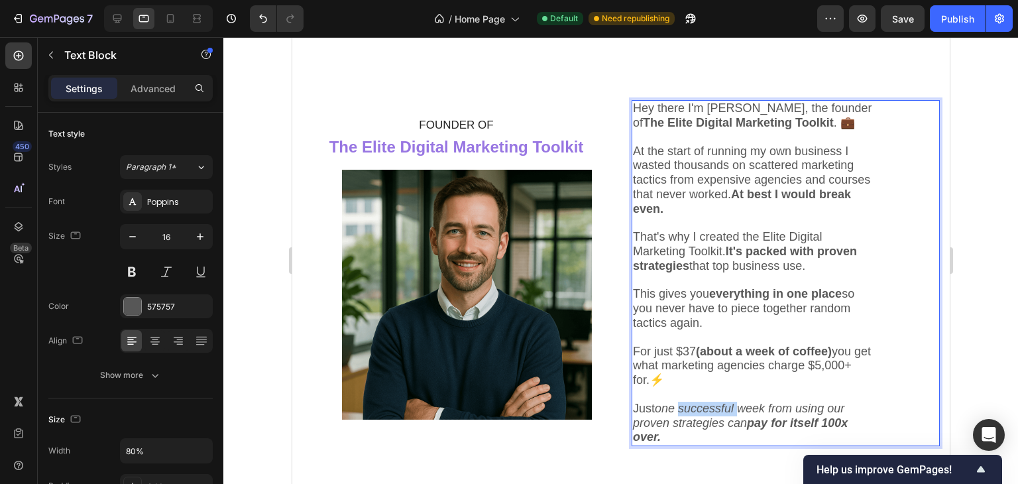
click at [679, 412] on icon "one successful week from using our proven strategies can pay for itself 100x ov…" at bounding box center [739, 423] width 215 height 42
click at [639, 421] on span "Just one successful week from using our proven strategies can pay for itself 10…" at bounding box center [739, 423] width 215 height 42
click at [637, 412] on span "Just one successful week from using our proven strategies can pay for itself 10…" at bounding box center [739, 423] width 215 height 42
click at [634, 402] on p "Rich Text Editor. Editing area: main" at bounding box center [754, 395] width 244 height 14
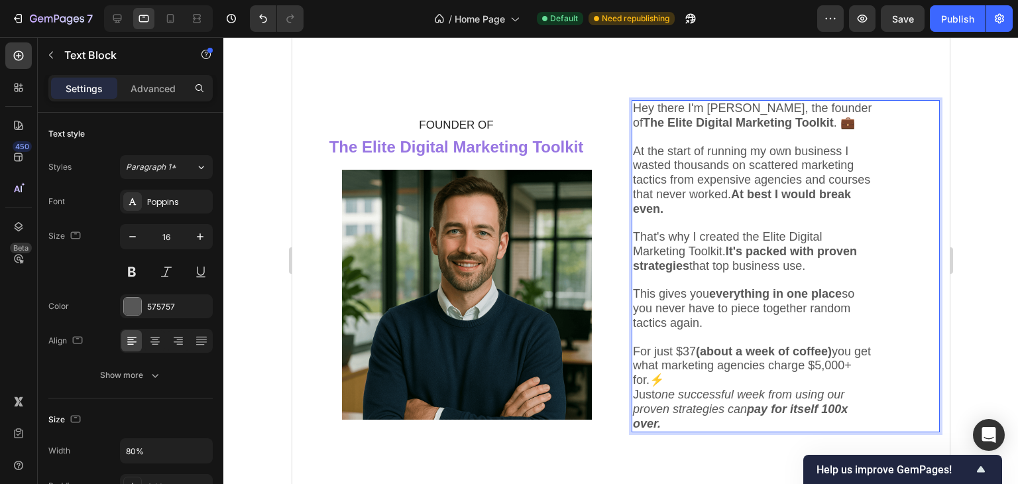
click at [634, 288] on p "Rich Text Editor. Editing area: main" at bounding box center [754, 281] width 244 height 14
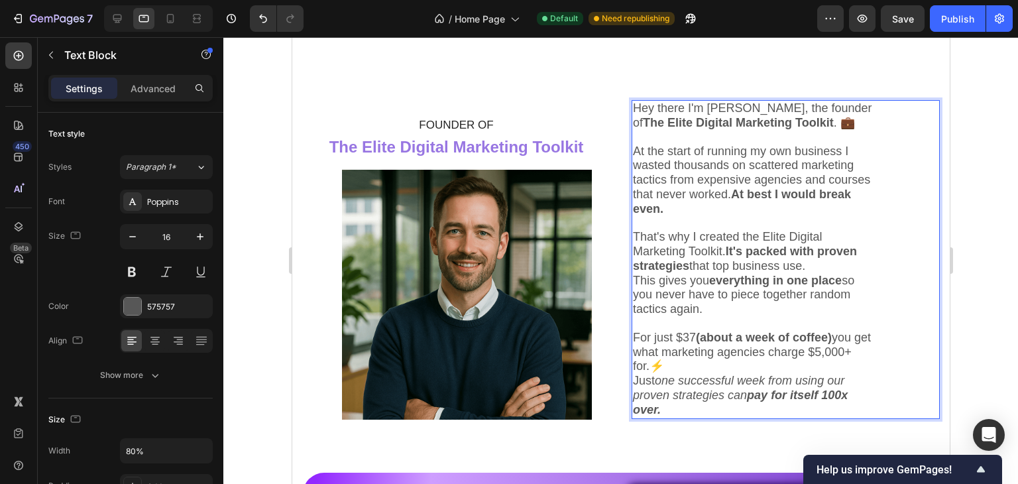
click at [632, 294] on span "This gives you everything in one place so you never have to piece together rand…" at bounding box center [742, 295] width 221 height 42
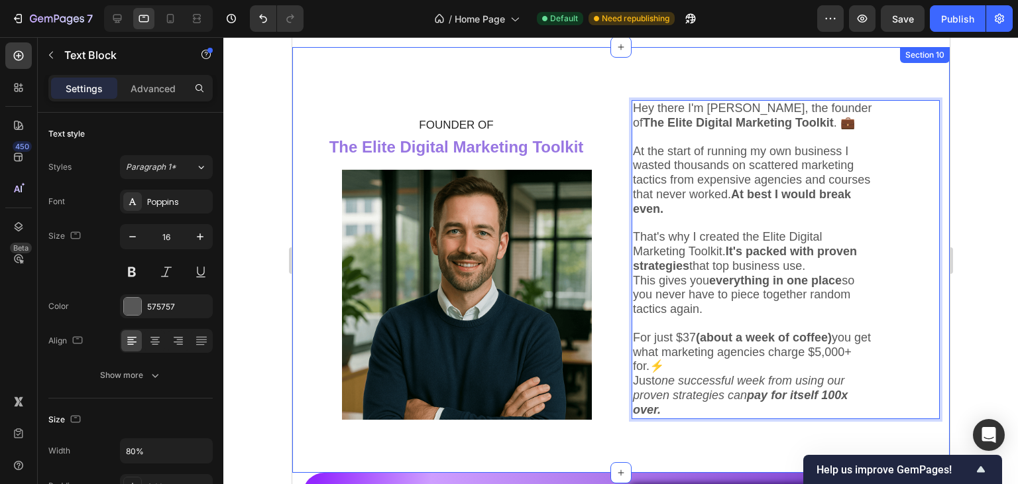
click at [622, 294] on div "⁠⁠⁠⁠⁠⁠⁠ FOUNDER OF The Elite Digital Marketing Toolkit Heading ⁠⁠⁠⁠⁠⁠⁠ FOUNDER …" at bounding box center [621, 260] width 658 height 426
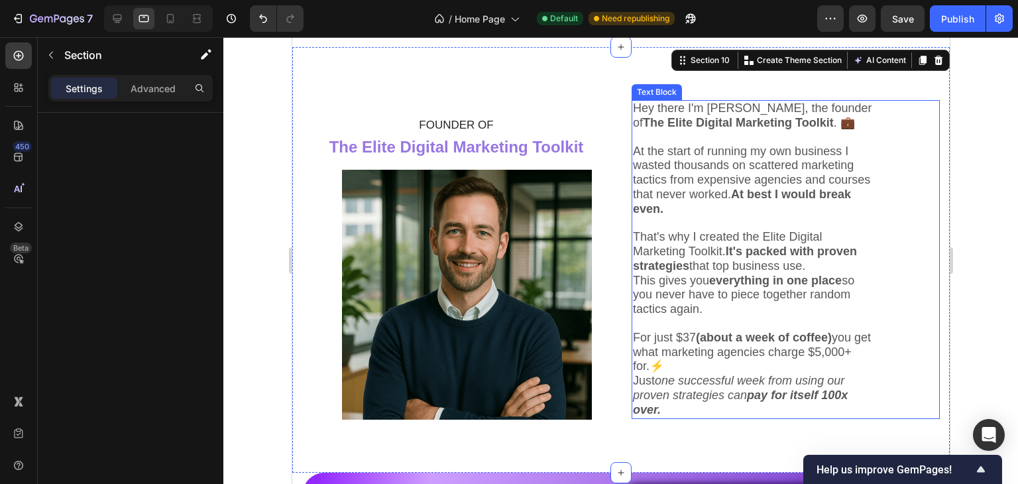
click at [632, 294] on span "This gives you everything in one place so you never have to piece together rand…" at bounding box center [742, 295] width 221 height 42
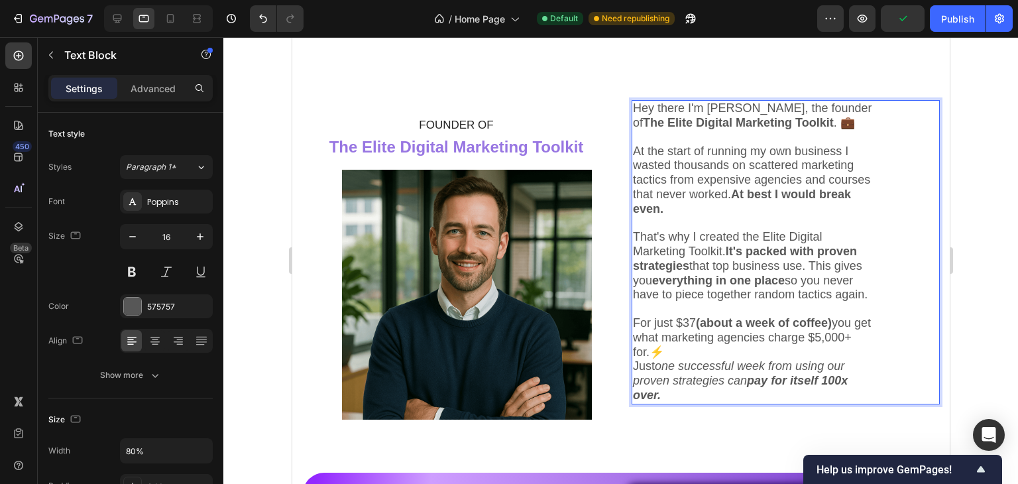
click at [636, 145] on span "At the start of running my own business I wasted thousands on scattered marketi…" at bounding box center [750, 180] width 237 height 71
click at [751, 267] on span "That's why I created the Elite Digital Marketing Toolkit. It's packed with prov…" at bounding box center [749, 265] width 235 height 71
click at [730, 248] on span "That's why I created the Elite Digital Marketing Toolkit. It's packed with prov…" at bounding box center [749, 265] width 235 height 71
click at [642, 237] on span "That's why I created the Elite Digital Marketing Toolkit. It's packed with prov…" at bounding box center [749, 265] width 235 height 71
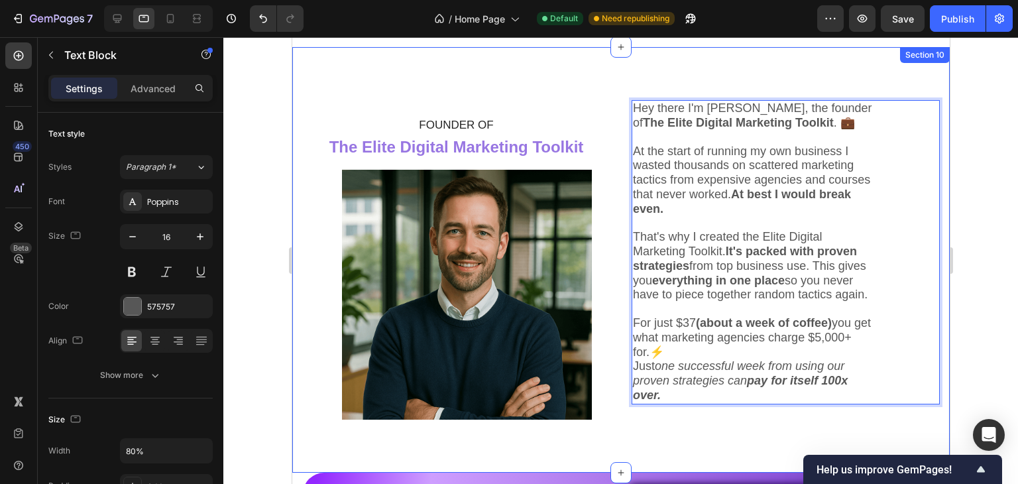
drag, startPoint x: 689, startPoint y: 239, endPoint x: 607, endPoint y: 232, distance: 81.9
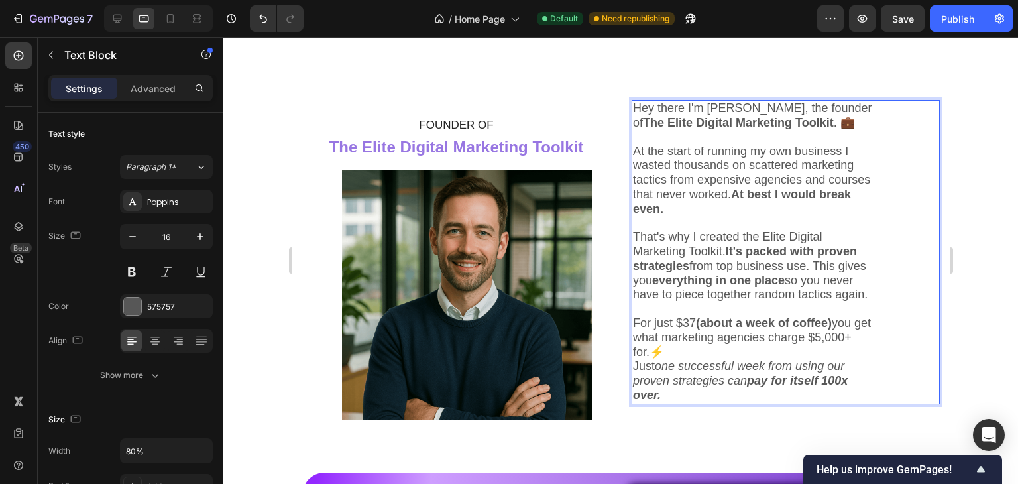
click at [815, 255] on strong "It's packed with proven strategies" at bounding box center [744, 259] width 224 height 28
click at [683, 239] on span "That's why I created the Elite Digital Marketing Toolkit. It's packed with prov…" at bounding box center [749, 265] width 235 height 71
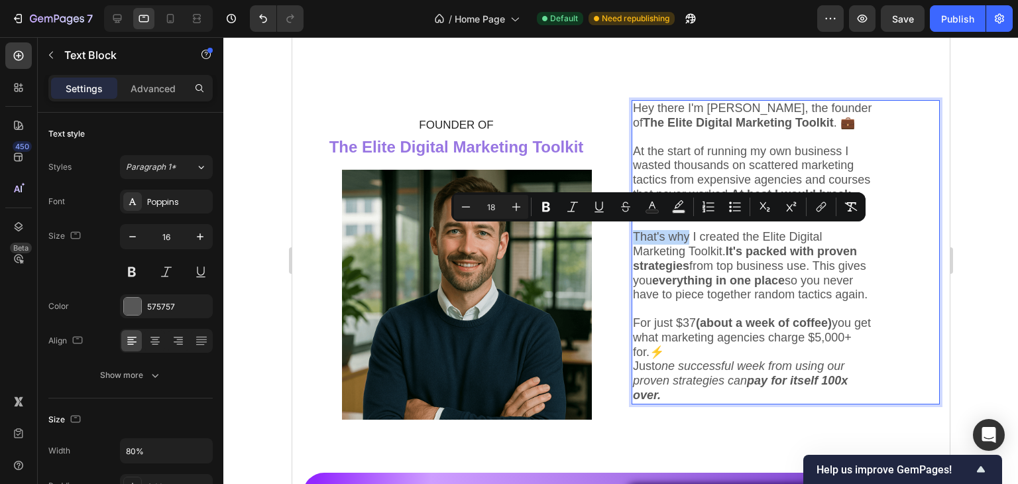
drag, startPoint x: 687, startPoint y: 241, endPoint x: 628, endPoint y: 233, distance: 60.2
click at [632, 233] on span "That's why I created the Elite Digital Marketing Toolkit. It's packed with prov…" at bounding box center [749, 265] width 235 height 71
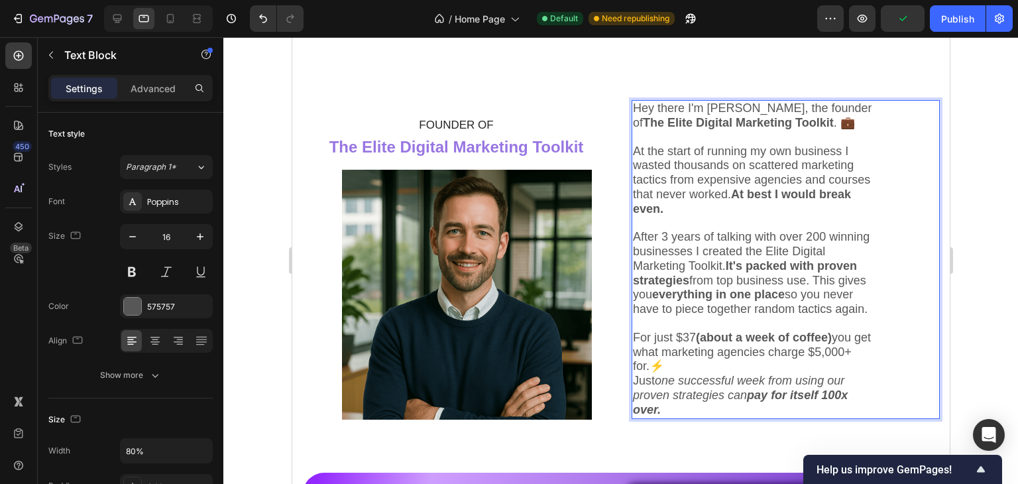
click at [717, 245] on span "After 3 years of talking with over 200 winning businesses I created the Elite D…" at bounding box center [750, 273] width 237 height 86
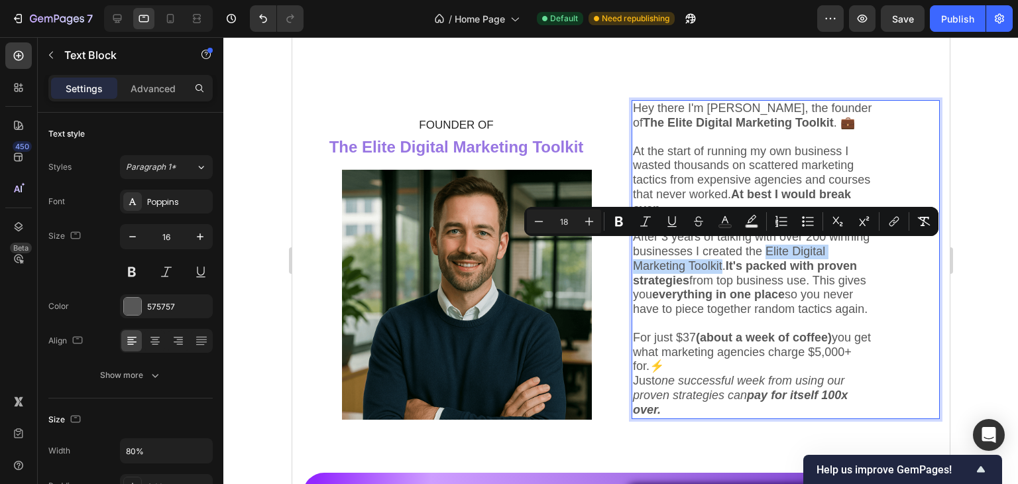
drag, startPoint x: 768, startPoint y: 266, endPoint x: 823, endPoint y: 245, distance: 59.0
click at [823, 245] on span "After 3 years of talking with over 200 winning businesses I created the Elite D…" at bounding box center [750, 273] width 237 height 86
click at [617, 221] on icon "Editor contextual toolbar" at bounding box center [619, 222] width 8 height 10
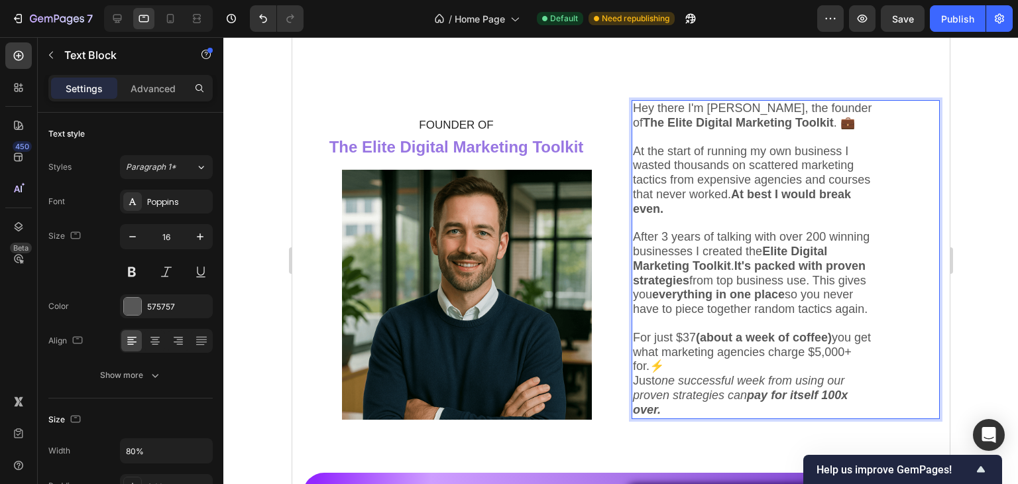
click at [760, 279] on strong "It's packed with proven strategies" at bounding box center [748, 273] width 233 height 28
drag, startPoint x: 783, startPoint y: 265, endPoint x: 781, endPoint y: 276, distance: 11.4
click at [781, 276] on span "After 3 years of talking with over 200 winning businesses I created the Elite D…" at bounding box center [750, 273] width 237 height 86
click at [787, 267] on span "After 3 years of talking with over 200 winning businesses I created the Elite D…" at bounding box center [750, 273] width 237 height 86
click at [784, 264] on span "After 3 years of talking with over 200 winning businesses I created the Elite D…" at bounding box center [750, 273] width 237 height 86
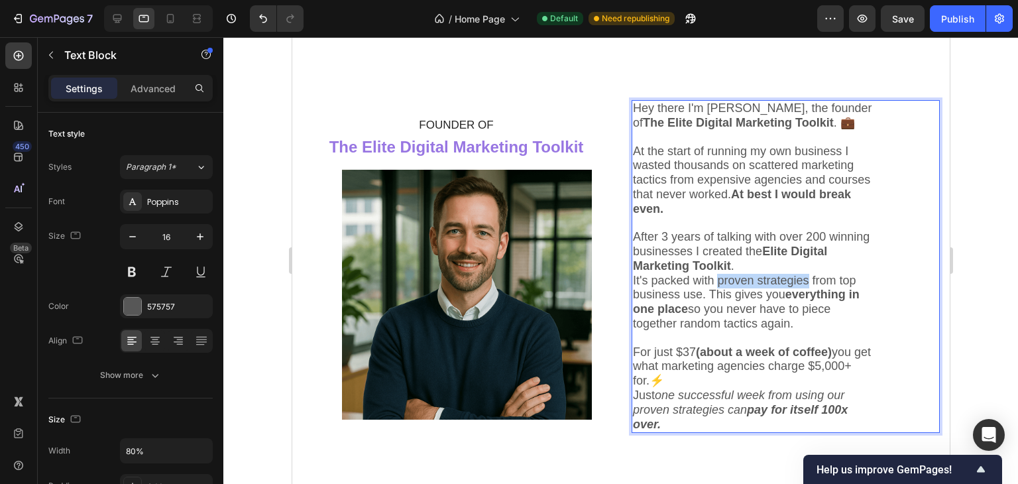
drag, startPoint x: 827, startPoint y: 278, endPoint x: 722, endPoint y: 280, distance: 105.4
click at [722, 280] on span "It's packed with proven strategies from top business use. This gives you everyt…" at bounding box center [745, 302] width 227 height 56
drag, startPoint x: 784, startPoint y: 263, endPoint x: 825, endPoint y: 246, distance: 44.6
click at [825, 246] on p "After 3 years of talking with over 200 winning businesses I created the Elite D…" at bounding box center [754, 251] width 244 height 43
click at [660, 233] on span "After 3 years of talking with over 200 winning businesses I created the Elite D…" at bounding box center [750, 251] width 237 height 42
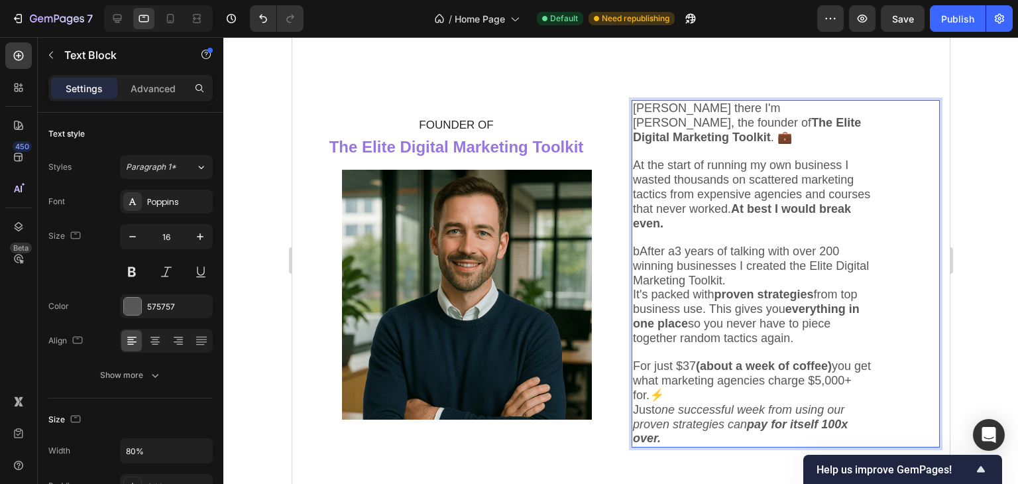
click at [660, 245] on span "bAfter a3 years of talking with over 200 winning businesses I created the Elite…" at bounding box center [750, 266] width 236 height 42
click at [677, 245] on span "bAfter a3 years of talking with over 200 winning businesses I created the Elite…" at bounding box center [750, 266] width 236 height 42
click at [681, 245] on span "bAfter ab3 years of talking with over 200 winning businesses I created the Elit…" at bounding box center [750, 266] width 236 height 42
click at [688, 245] on span "bAfter abo3 years of talking with over 200 winning businesses I created the Eli…" at bounding box center [750, 266] width 236 height 42
click at [698, 245] on span "bAfter abou3 years of talking with over 200 winning businesses I created the El…" at bounding box center [750, 266] width 236 height 42
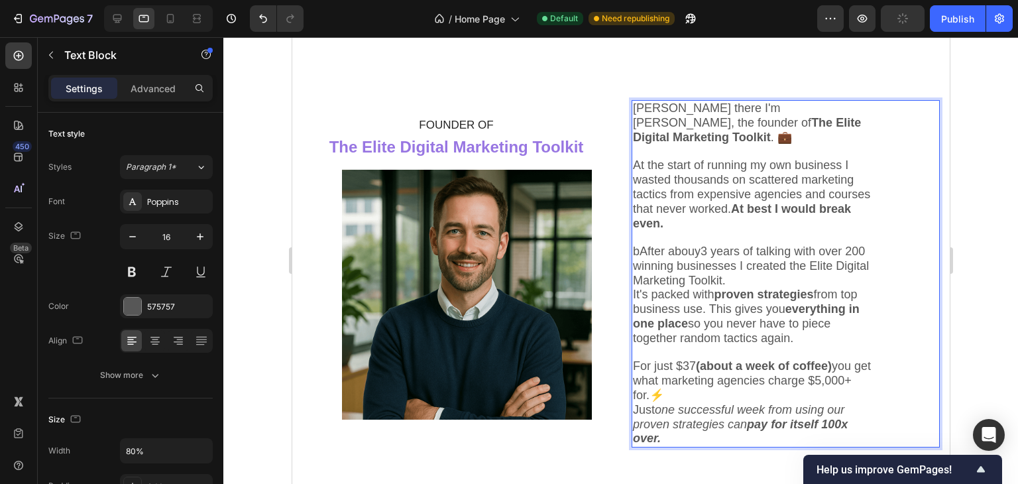
click at [698, 245] on span "bAfter abouy3 years of talking with over 200 winning businesses I created the E…" at bounding box center [750, 266] width 236 height 42
click at [708, 245] on span "bAfter abouty3 years of talking with over 200 winning businesses I created the …" at bounding box center [750, 266] width 236 height 42
click at [703, 245] on span "bAfter about3 years of talking with over 200 winning businesses I created the E…" at bounding box center [750, 266] width 236 height 42
click at [638, 245] on span "bAfter about 3 years of talking with over 200 winning businesses I created the …" at bounding box center [750, 266] width 236 height 42
click at [645, 103] on span "tuoHey there I'm Chris, the founder of The Elite Digital Marketing Toolkit . 💼" at bounding box center [746, 122] width 228 height 42
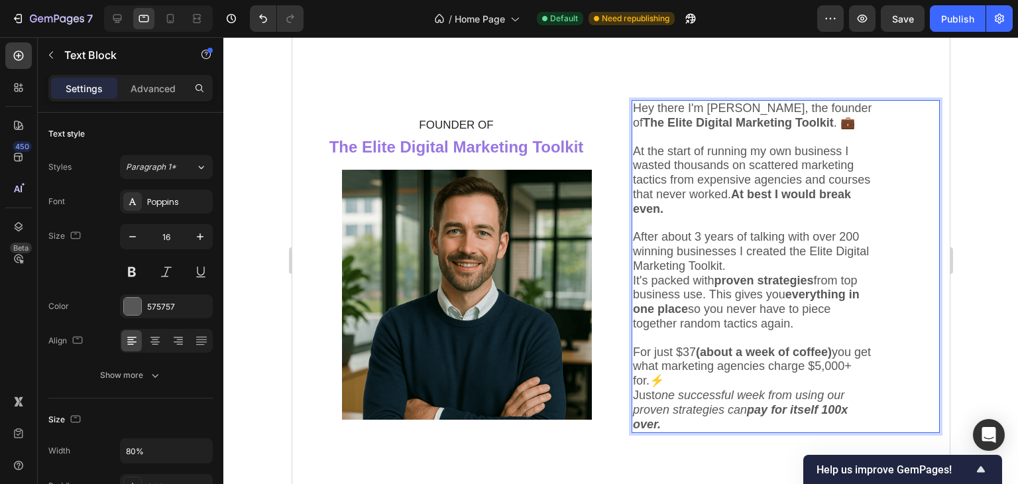
click at [719, 282] on span "It's packed with proven strategies from top business use. This gives you everyt…" at bounding box center [745, 302] width 227 height 56
click at [723, 276] on span "It's packed with proven strategies from top business use. This gives you everyt…" at bounding box center [745, 302] width 227 height 56
click at [724, 279] on span "It's packed with t proven strategies from top business use. This gives you ever…" at bounding box center [747, 302] width 231 height 56
click at [726, 278] on span "It's packed with t proven strategies from top business use. This gives you ever…" at bounding box center [747, 302] width 231 height 56
click at [733, 279] on span "It's packed with th proven strategies from top business use. This gives you eve…" at bounding box center [751, 302] width 238 height 56
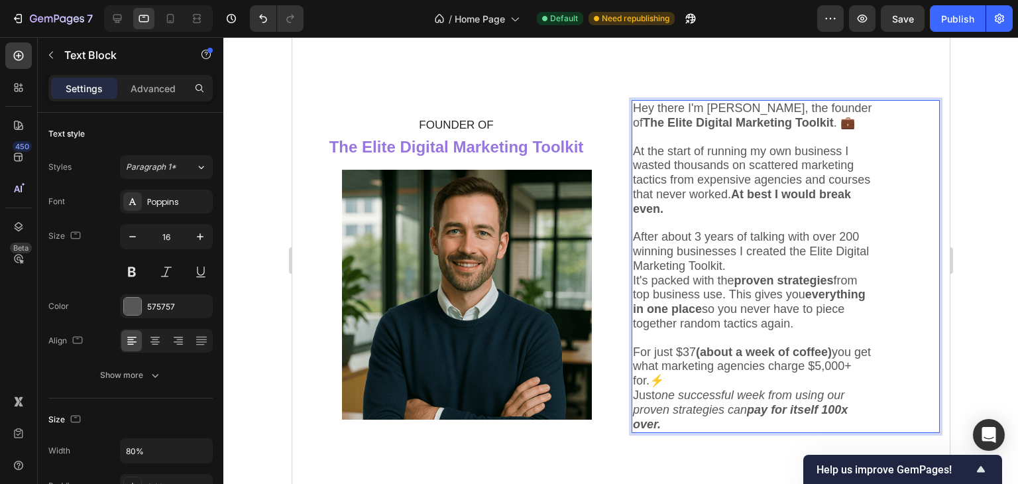
click at [739, 279] on span "It's packed with the proven strategies from top business use. This gives you ev…" at bounding box center [748, 302] width 233 height 56
click at [742, 279] on span "It's packed with thei proven strategies from top business use. This gives you e…" at bounding box center [748, 302] width 233 height 56
click at [745, 279] on span "It's packed with thei proven strategies from top business use. This gives you e…" at bounding box center [748, 302] width 233 height 56
click at [646, 250] on span "After about 3 years of talking with over 200 winning businesses I created the E…" at bounding box center [750, 251] width 236 height 42
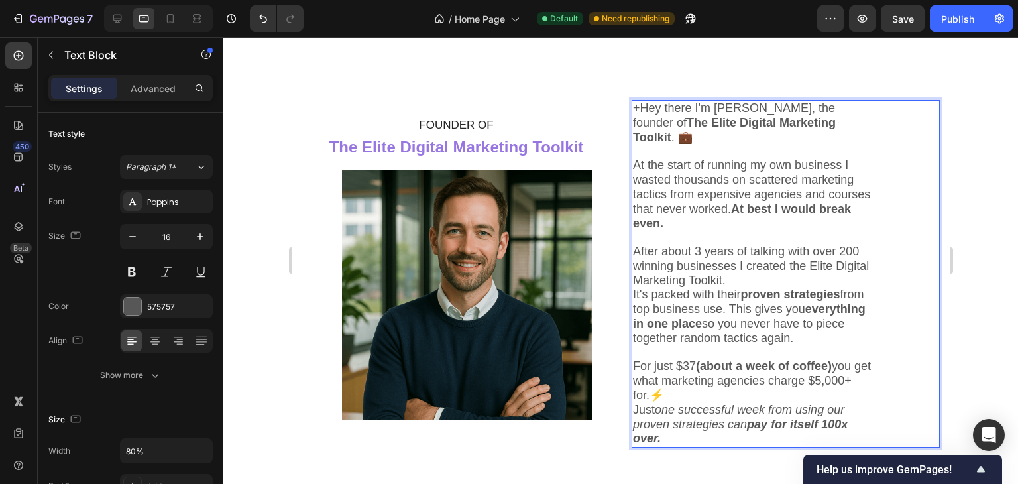
click at [646, 251] on span "After about 3 years of talking with over 200 winning businesses I created the E…" at bounding box center [750, 266] width 236 height 42
click at [646, 251] on span "After about 3 years of talking with over 200+ winning businesses I created the …" at bounding box center [750, 266] width 236 height 42
click at [634, 253] on span "After about 3 years of talking with over 2+ winning businesses I created the El…" at bounding box center [750, 266] width 236 height 42
click at [641, 253] on span "After about 3 years of talking with over 24+ winning businesses I created the E…" at bounding box center [750, 266] width 236 height 42
click at [632, 249] on span "After about 3 years of talking with over 2+ winning businesses I created the El…" at bounding box center [750, 266] width 236 height 42
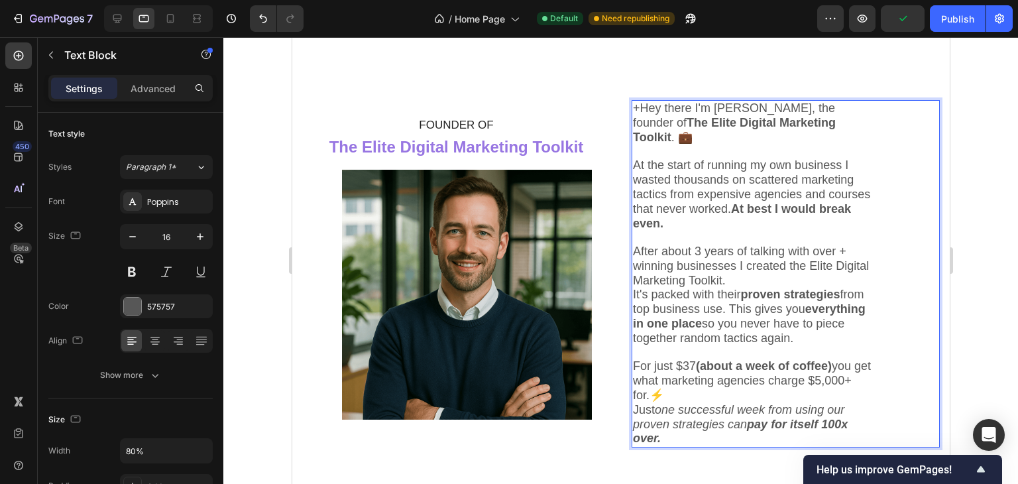
click at [631, 248] on div "+Hey there I'm Chris, the founder of The Elite Digital Marketing Toolkit . 💼 At…" at bounding box center [754, 273] width 247 height 347
click at [634, 249] on span "After about 3 years of talking with over 2+ winning businesses I created the El…" at bounding box center [750, 266] width 236 height 42
click at [638, 249] on span "After about 3 years of talking with over 22+ winning businesses I created the E…" at bounding box center [750, 266] width 236 height 42
click at [690, 288] on span "It's packed with their proven strategies from top business use. This gives you …" at bounding box center [748, 316] width 233 height 56
click at [703, 245] on span "After about 3 years of talking with over 225+ winning businesses I created the …" at bounding box center [750, 266] width 236 height 42
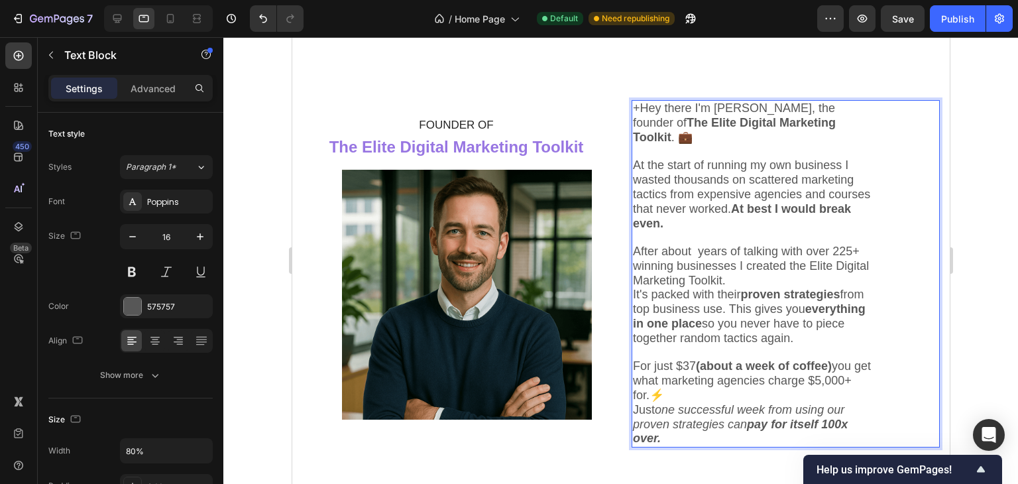
click at [703, 245] on span "After about years of talking with over 225+ winning businesses I created the El…" at bounding box center [750, 266] width 236 height 42
click at [697, 245] on span "After about years of talking with over 225+ winning businesses I created the El…" at bounding box center [750, 266] width 236 height 42
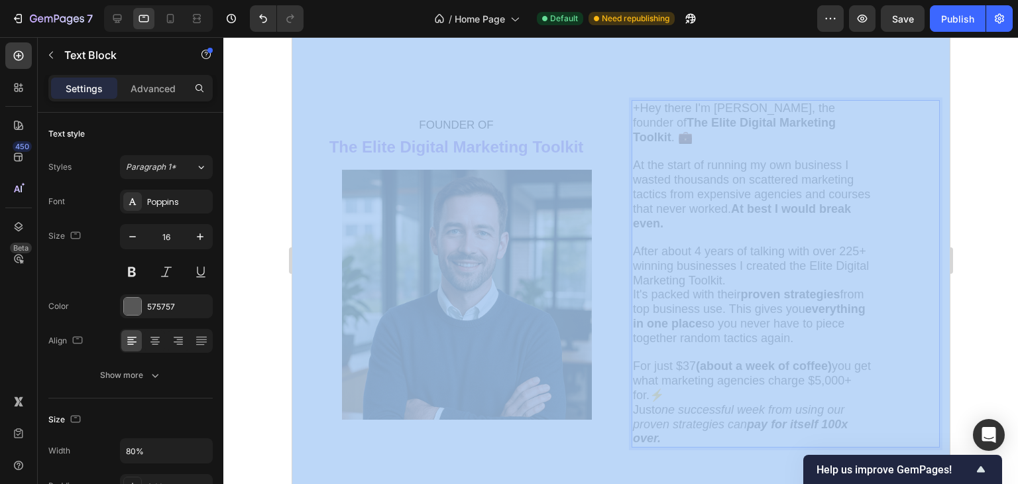
drag, startPoint x: 1266, startPoint y: 374, endPoint x: 861, endPoint y: 276, distance: 416.1
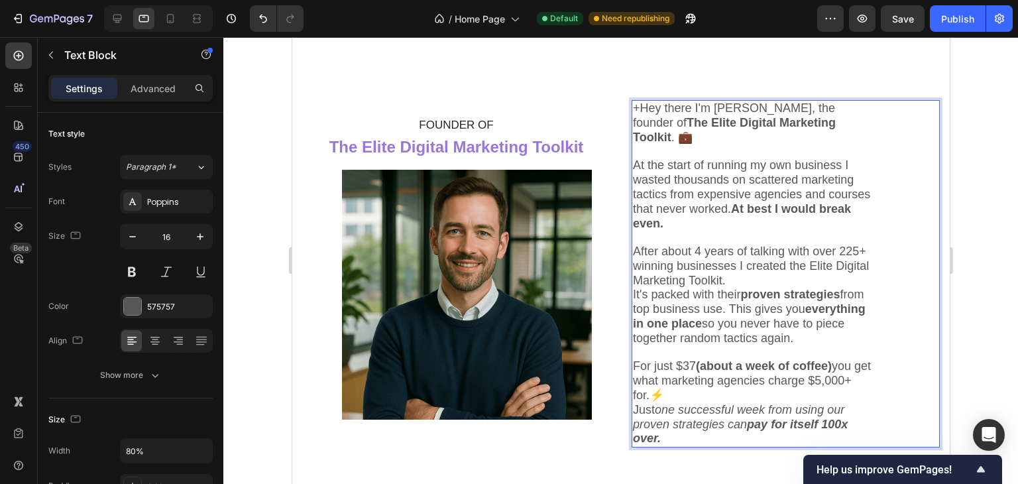
click at [861, 288] on p "It's packed with their proven strategies from top business use. This gives you …" at bounding box center [754, 317] width 244 height 58
click at [745, 288] on span "It's packed with their proven strategies from top business use. This gives you …" at bounding box center [748, 316] width 233 height 56
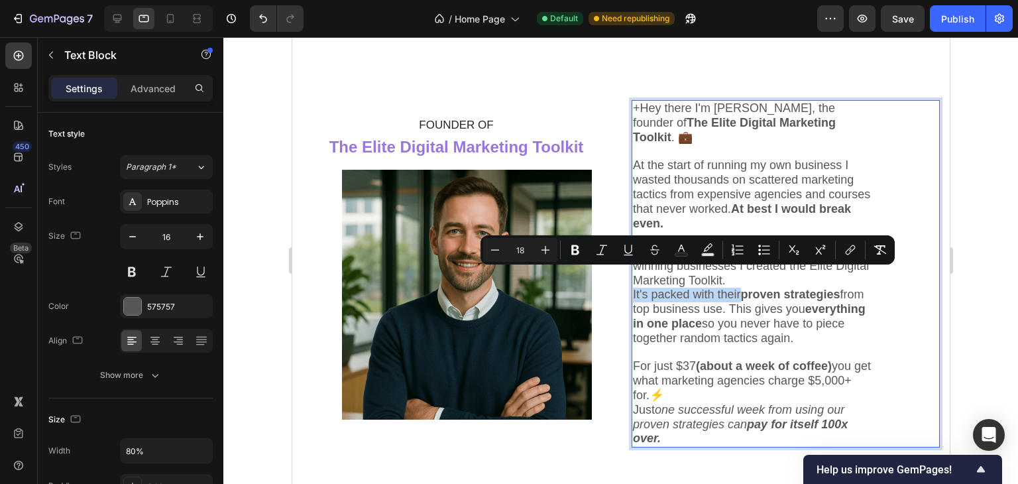
drag, startPoint x: 748, startPoint y: 277, endPoint x: 628, endPoint y: 276, distance: 120.0
click at [632, 288] on span "It's packed with their proven strategies from top business use. This gives you …" at bounding box center [748, 316] width 233 height 56
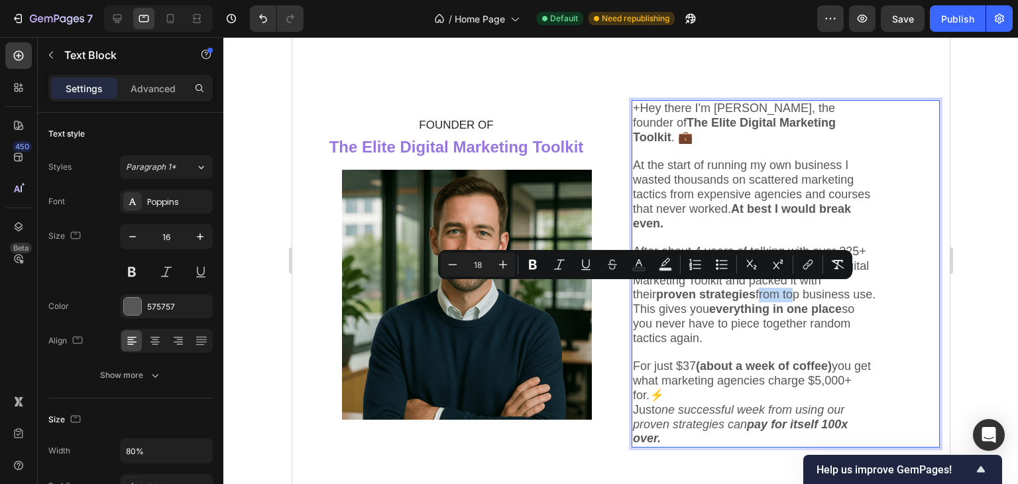
drag, startPoint x: 629, startPoint y: 292, endPoint x: 666, endPoint y: 287, distance: 37.5
click at [666, 287] on span "After about 4 years of talking with over 225+ winning businesses I created the …" at bounding box center [753, 295] width 243 height 100
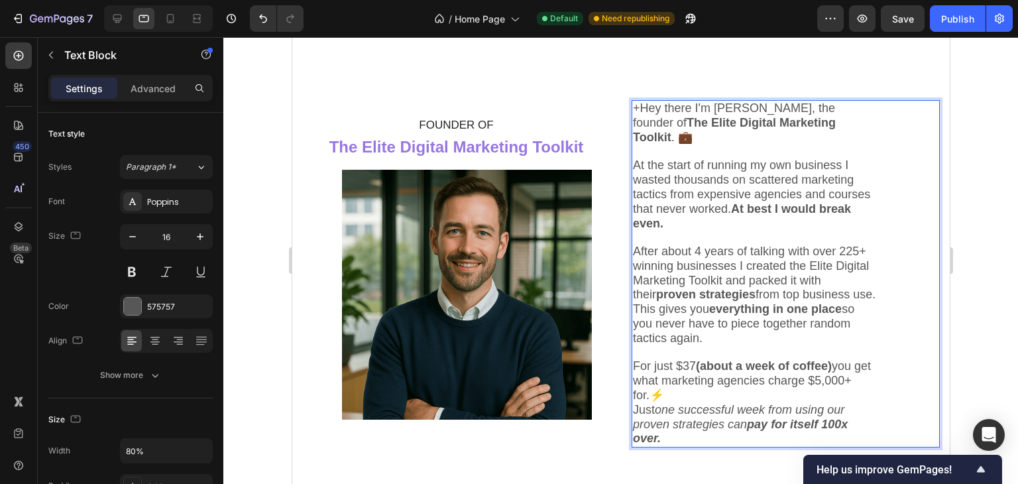
click at [669, 287] on span "After about 4 years of talking with over 225+ winning businesses I created the …" at bounding box center [753, 295] width 243 height 100
click at [654, 290] on span "After about 4 years of talking with over 225+ winning businesses I created the …" at bounding box center [753, 295] width 243 height 100
click at [656, 250] on span "After about 4 years of talking with over 225+ winning businesses I created the …" at bounding box center [750, 295] width 237 height 100
click at [764, 295] on span "After about 4 years of talking with over 225+ winning businesses I created the …" at bounding box center [750, 295] width 237 height 100
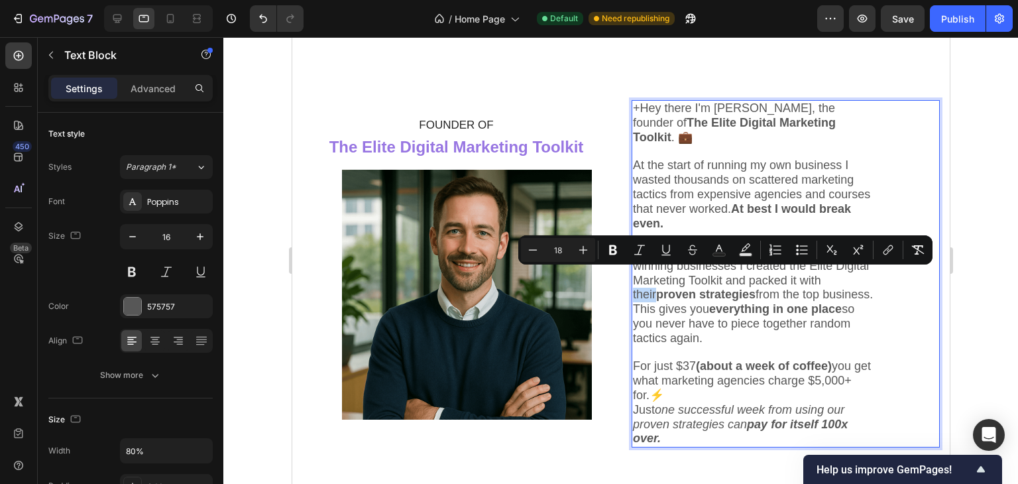
drag, startPoint x: 711, startPoint y: 276, endPoint x: 735, endPoint y: 272, distance: 24.3
click at [740, 274] on span "After about 4 years of talking with over 225+ winning businesses I created the …" at bounding box center [752, 295] width 240 height 100
click at [740, 276] on span "After about 4 years of talking with over 225+ winning businesses I created the …" at bounding box center [752, 295] width 240 height 100
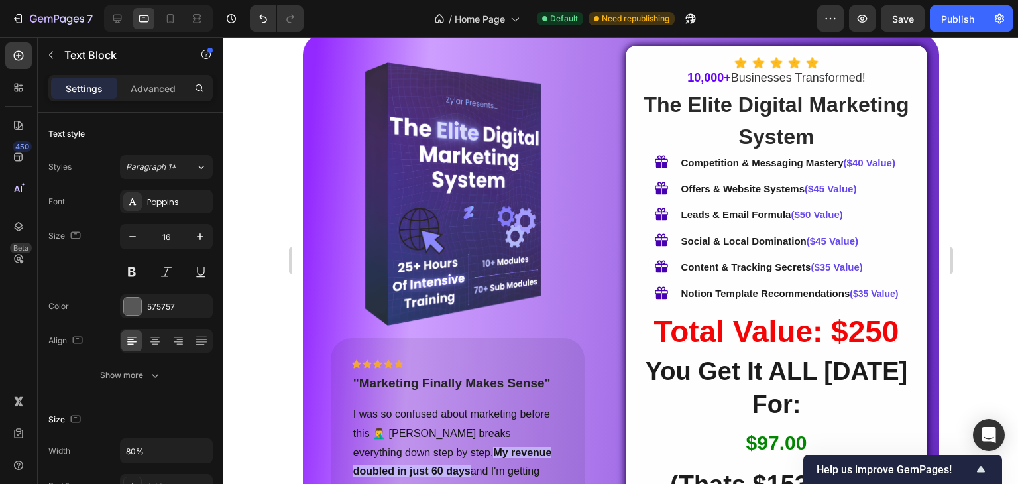
scroll to position [5100, 0]
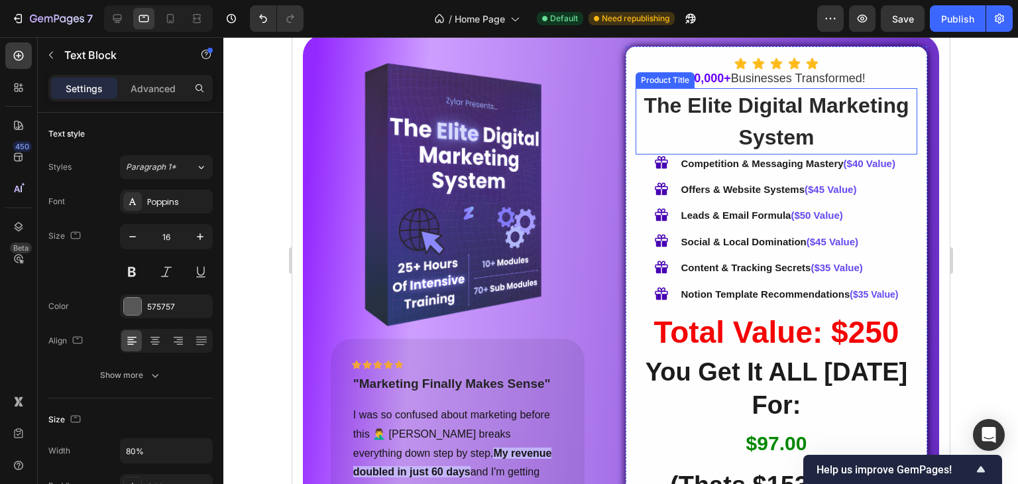
click at [827, 117] on h1 "The Elite Digital Marketing System" at bounding box center [776, 121] width 282 height 66
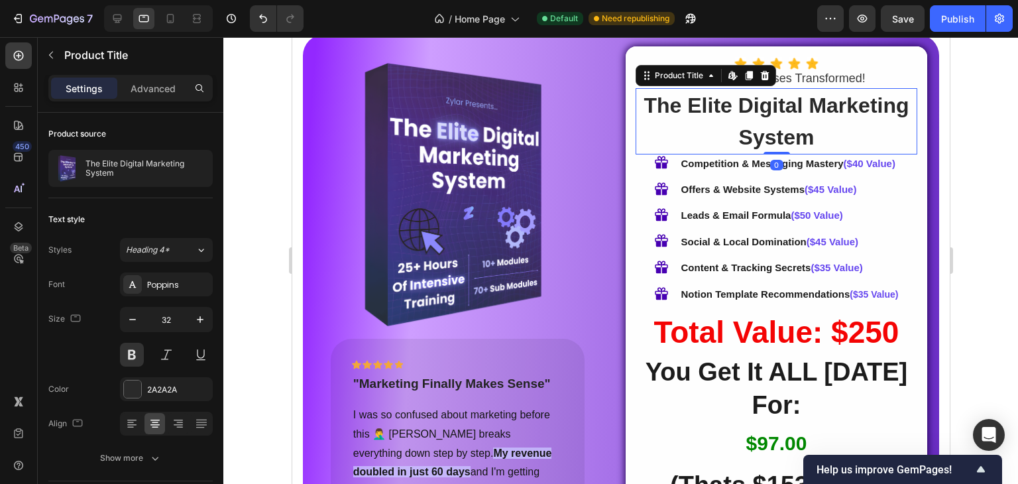
click at [807, 144] on h1 "The Elite Digital Marketing System" at bounding box center [776, 121] width 282 height 66
click at [852, 79] on p "10,000+ Businesses Transformed!" at bounding box center [775, 78] width 279 height 15
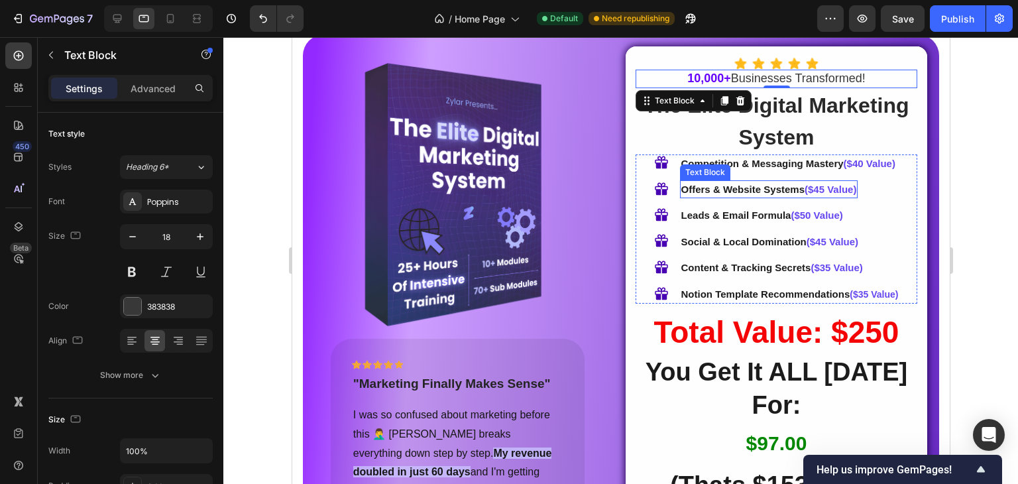
scroll to position [5154, 0]
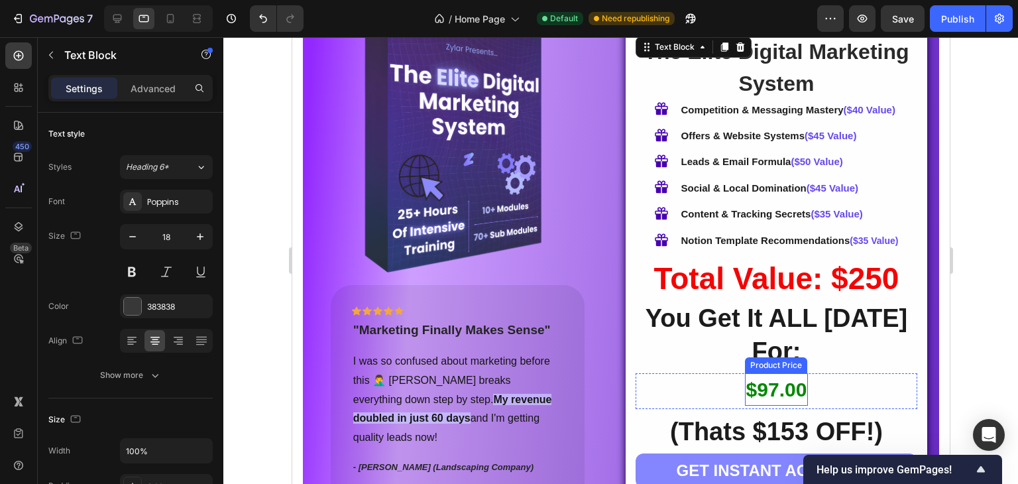
click at [780, 373] on div "$97.00" at bounding box center [776, 389] width 64 height 32
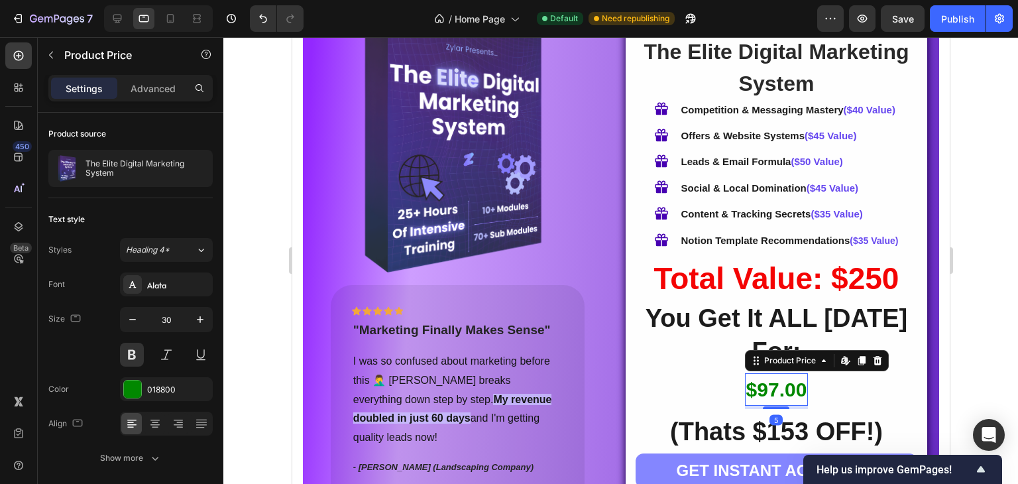
click at [780, 373] on div "$97.00" at bounding box center [776, 389] width 64 height 32
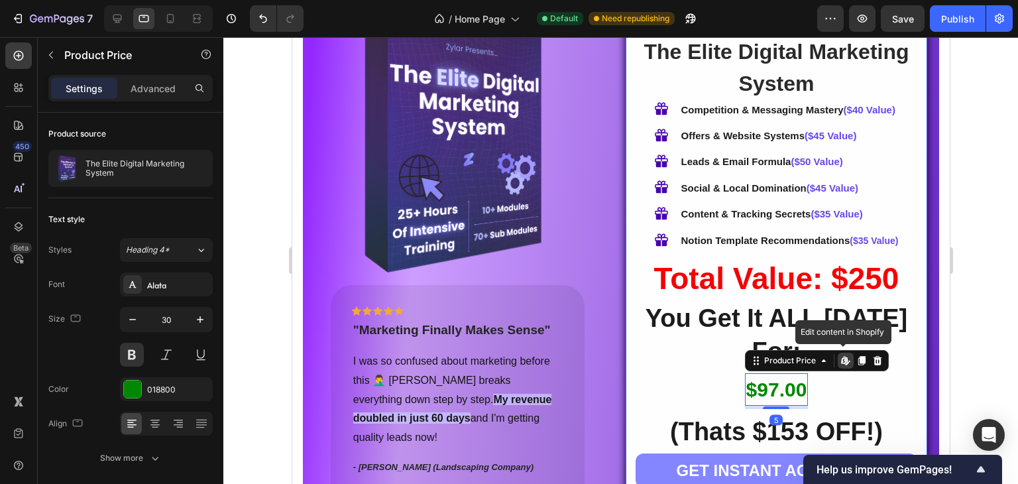
click at [828, 373] on div "$97.00 Product Price Edit content in Shopify 5 Product Price Edit content in Sh…" at bounding box center [776, 391] width 282 height 36
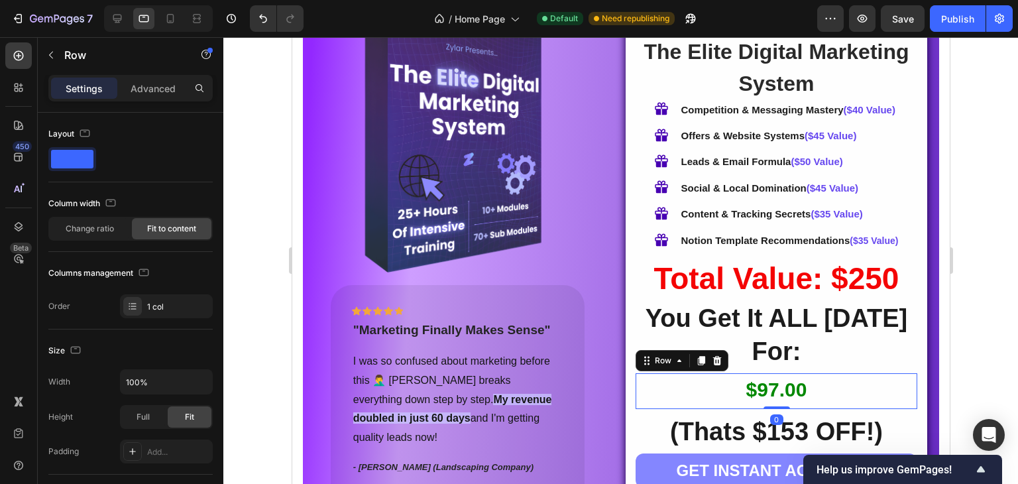
scroll to position [5207, 0]
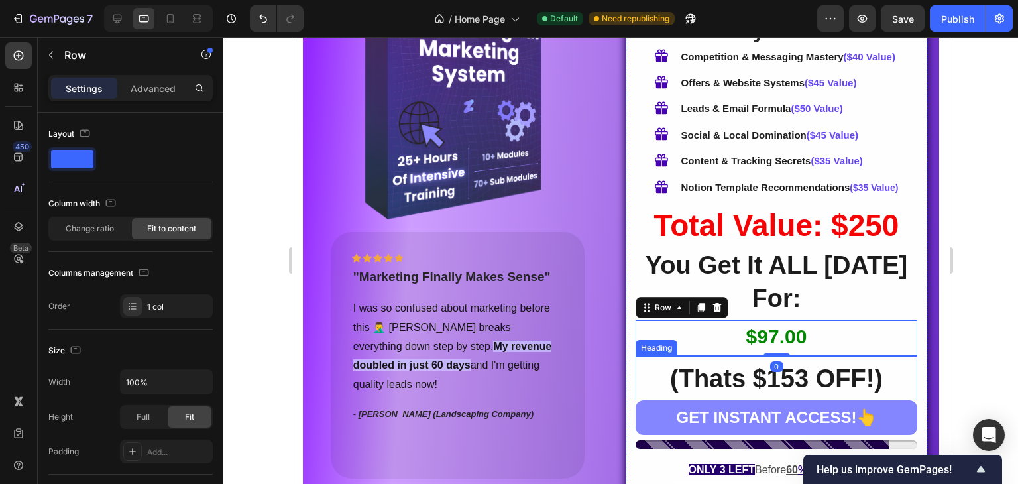
click at [794, 365] on strong "(Thats $153 OFF!)" at bounding box center [776, 379] width 213 height 28
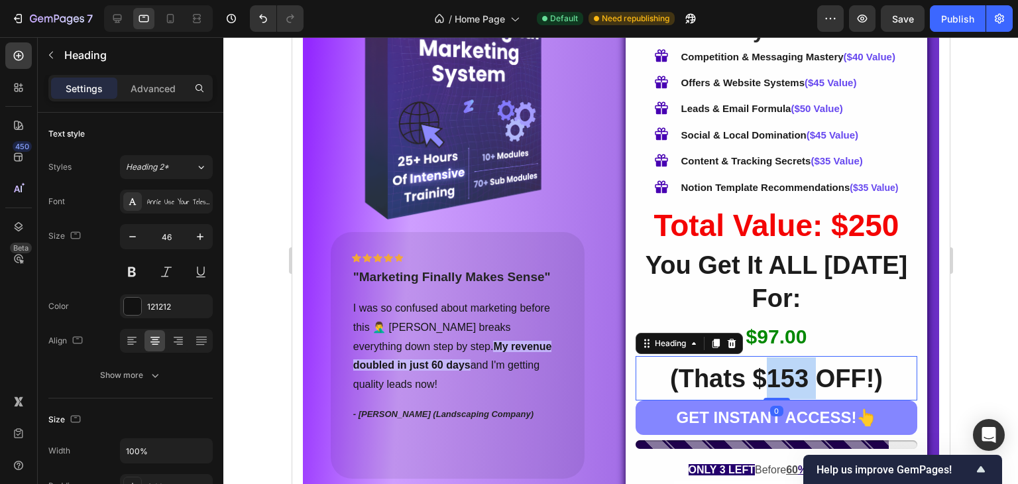
click at [784, 365] on strong "(Thats $153 OFF!)" at bounding box center [776, 379] width 213 height 28
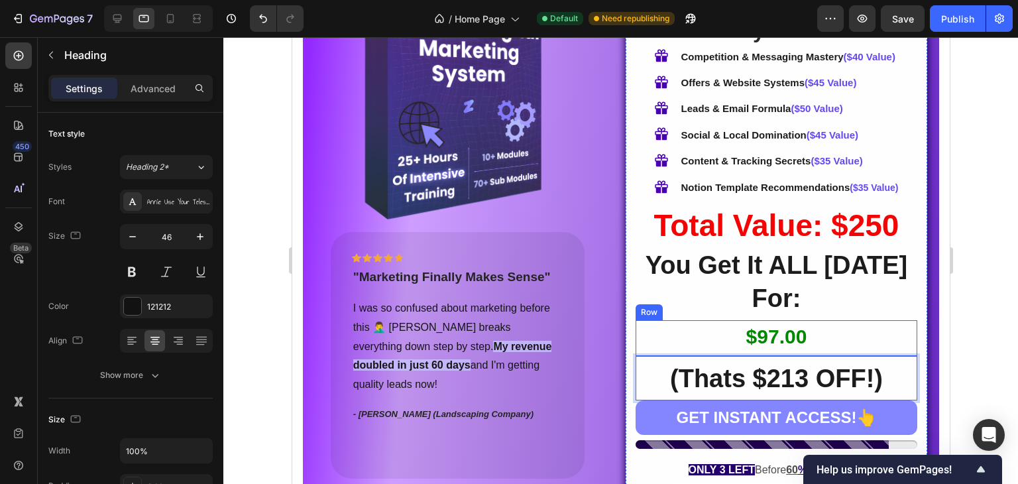
click at [683, 320] on div "$97.00 Product Price Product Price Row" at bounding box center [776, 338] width 282 height 36
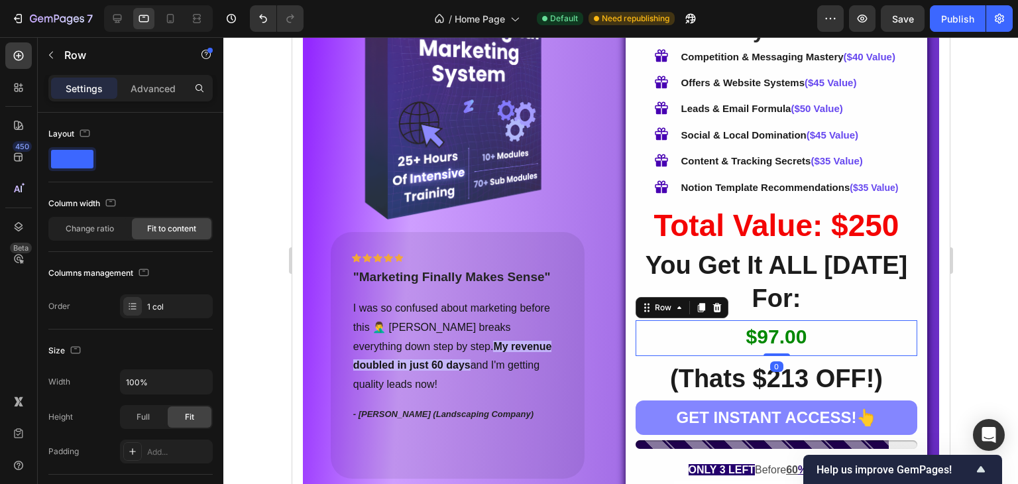
click at [965, 291] on div at bounding box center [620, 260] width 795 height 447
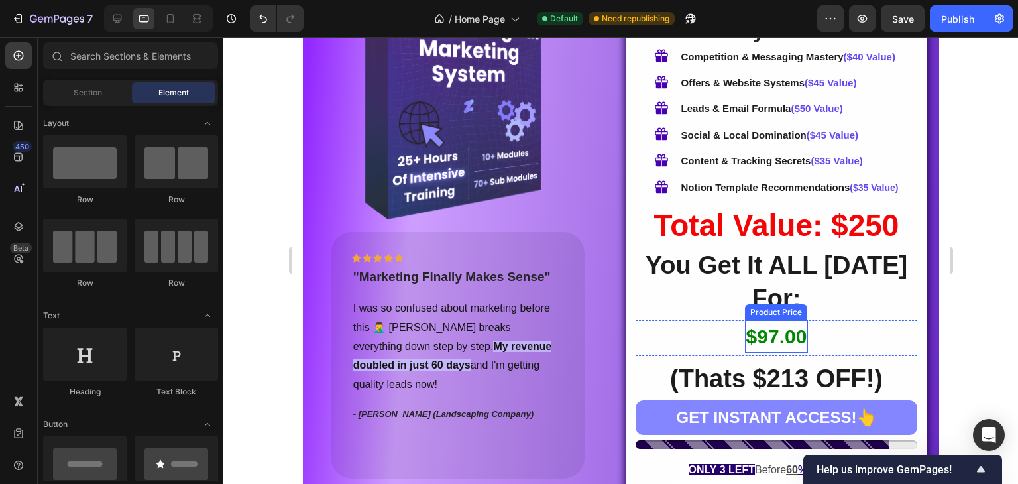
scroll to position [5333, 0]
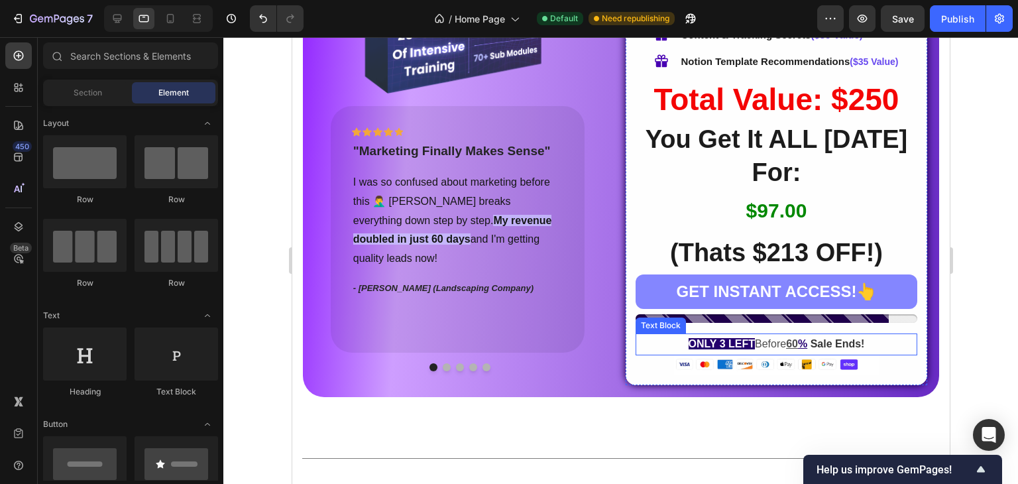
click at [792, 338] on u "60" at bounding box center [792, 343] width 12 height 11
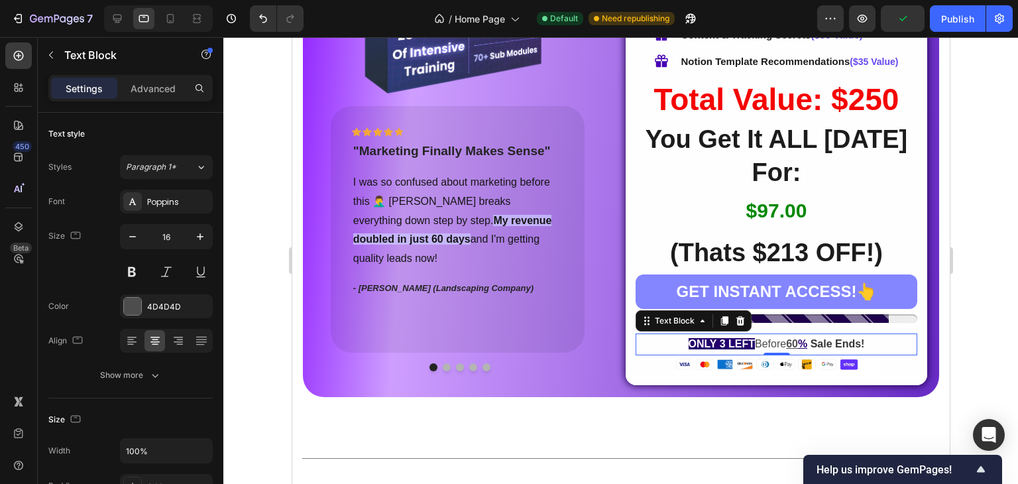
click at [721, 338] on strong "ONLY 3 LEFT" at bounding box center [721, 343] width 66 height 11
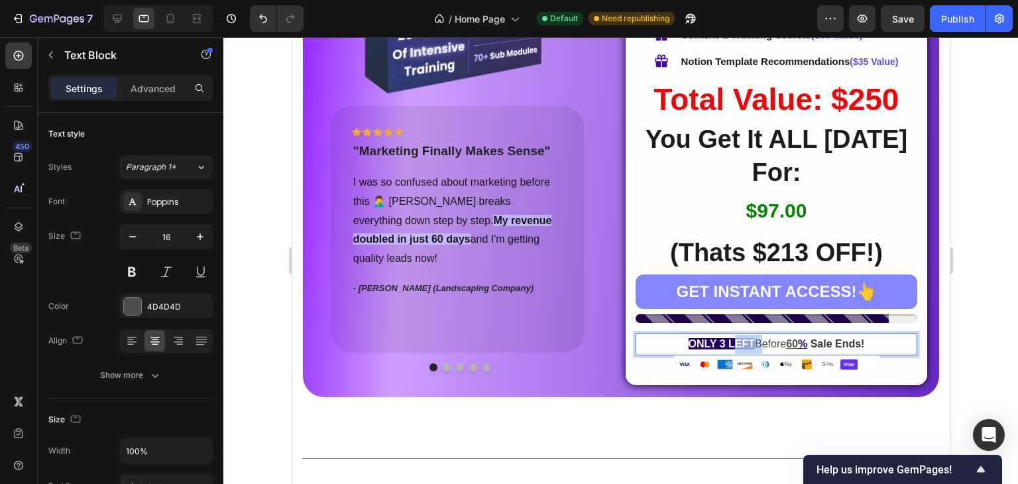
click at [721, 338] on strong "ONLY 3 LEFT" at bounding box center [721, 343] width 66 height 11
click at [711, 338] on strong "ONLY 3 LEFT" at bounding box center [721, 343] width 66 height 11
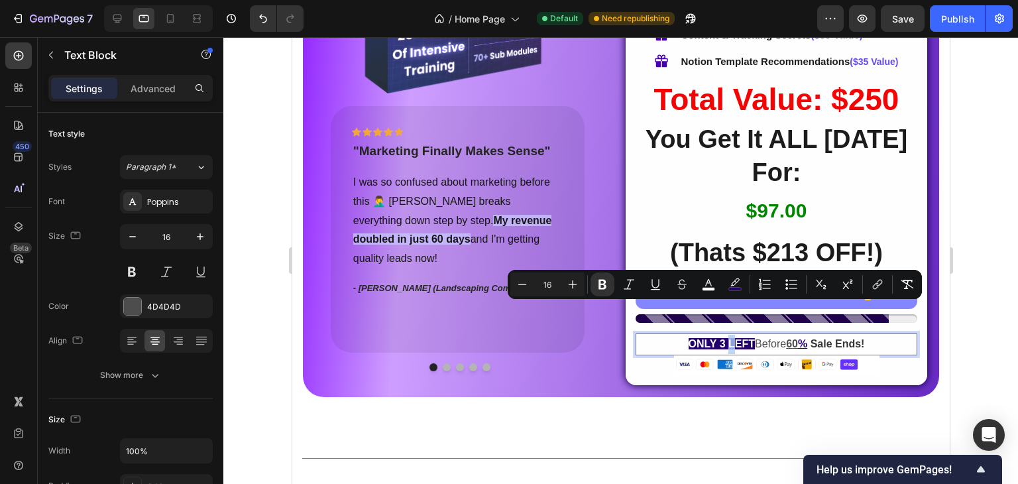
click at [711, 338] on strong "ONLY 3 LEFT" at bounding box center [721, 343] width 66 height 11
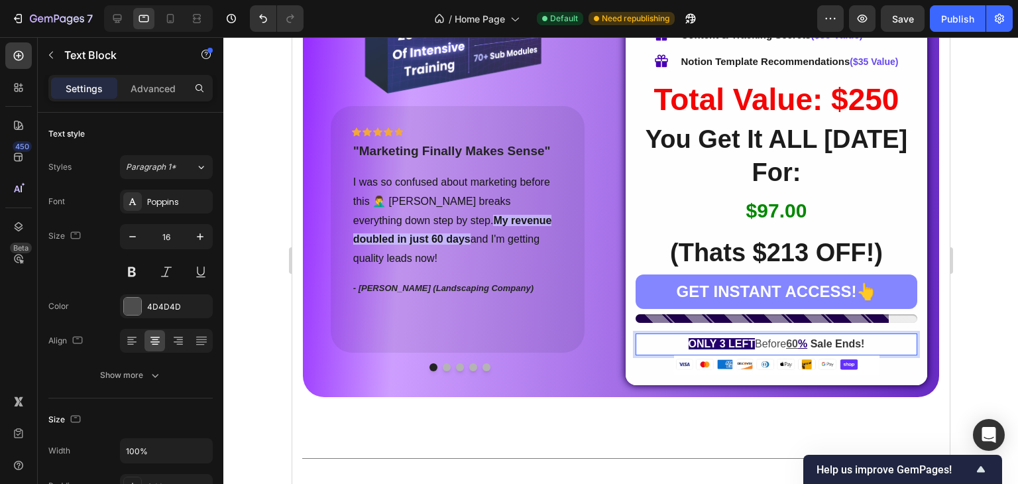
click at [711, 338] on strong "ONLY 3 LEFT" at bounding box center [721, 343] width 66 height 11
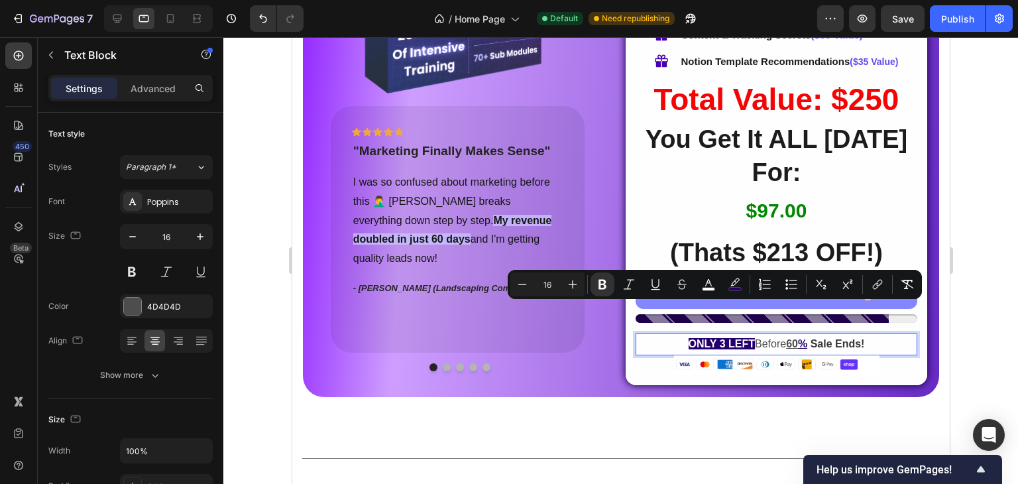
click at [705, 338] on strong "ONLY 3 LEFT" at bounding box center [721, 343] width 66 height 11
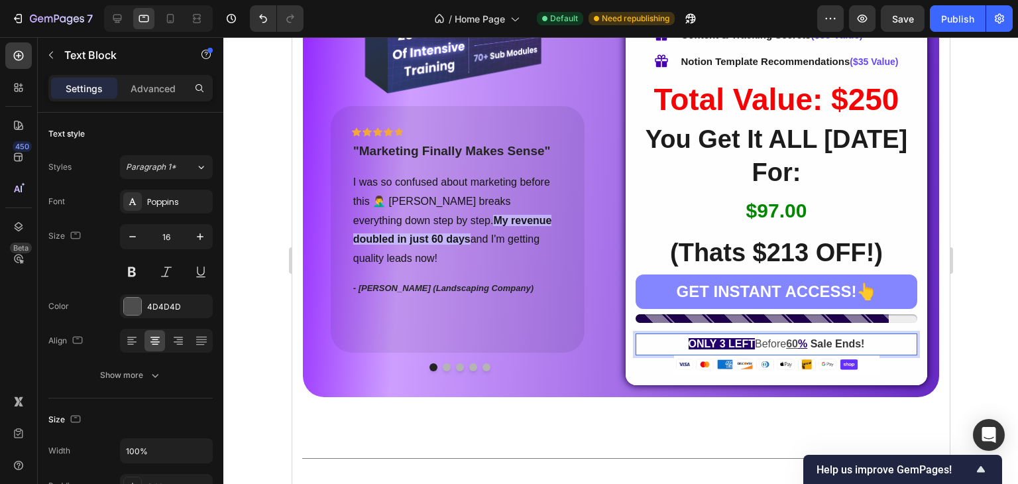
click at [708, 338] on strong "ONLY 3 LEFT" at bounding box center [721, 343] width 66 height 11
click at [788, 338] on u "60" at bounding box center [792, 343] width 12 height 11
click at [797, 338] on u "%" at bounding box center [801, 343] width 9 height 11
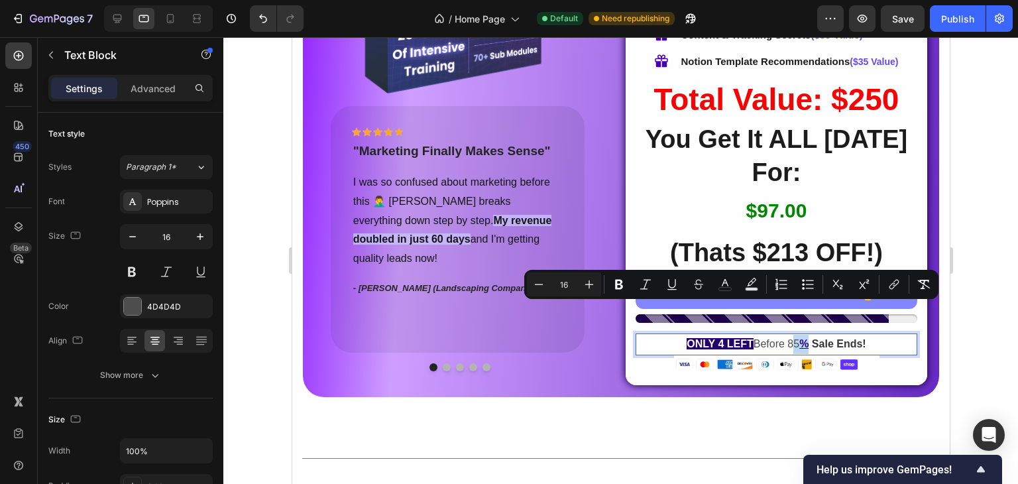
drag, startPoint x: 783, startPoint y: 312, endPoint x: 801, endPoint y: 311, distance: 18.6
click at [801, 335] on p "ONLY 4 LEFT Before 85 % Sale Ends!" at bounding box center [775, 344] width 279 height 19
click at [625, 286] on icon "Editor contextual toolbar" at bounding box center [619, 284] width 13 height 13
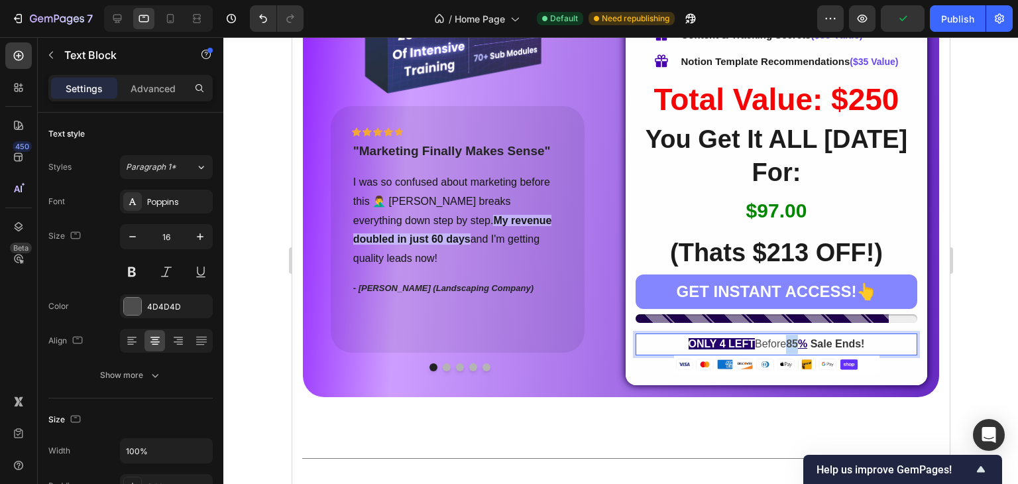
drag, startPoint x: 784, startPoint y: 312, endPoint x: 799, endPoint y: 312, distance: 15.2
click at [799, 335] on p "ONLY 4 LEFT Before 85 % Sale Ends!" at bounding box center [775, 344] width 279 height 19
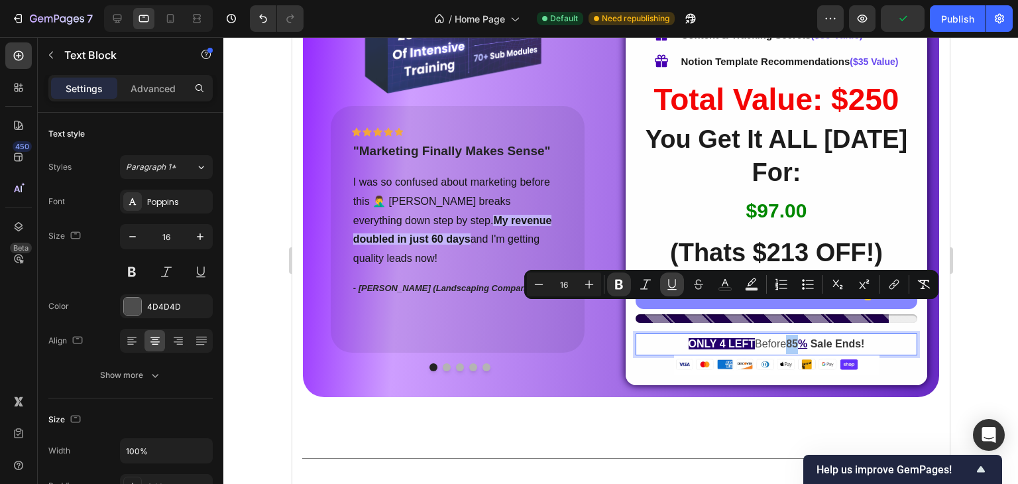
drag, startPoint x: 674, startPoint y: 282, endPoint x: 455, endPoint y: 309, distance: 220.4
click at [674, 282] on icon "Editor contextual toolbar" at bounding box center [672, 284] width 13 height 13
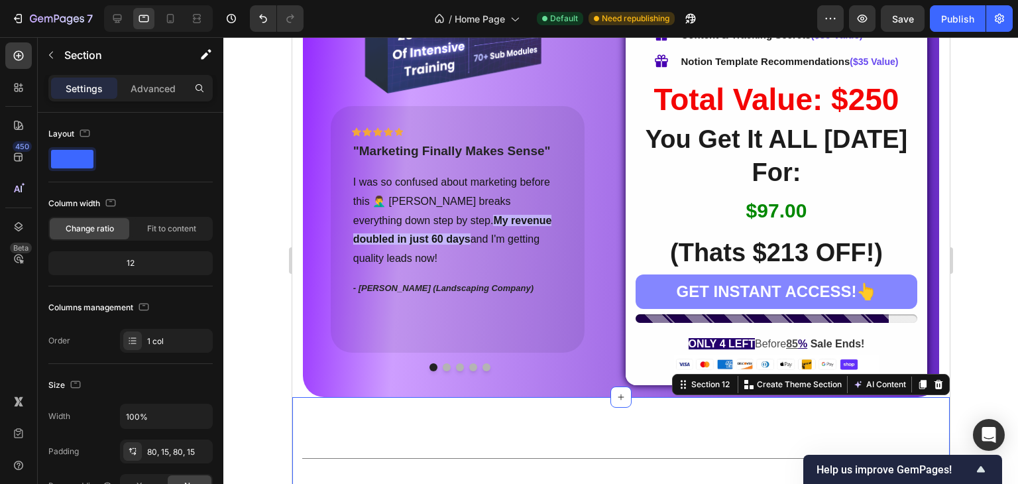
click at [984, 288] on div at bounding box center [620, 260] width 795 height 447
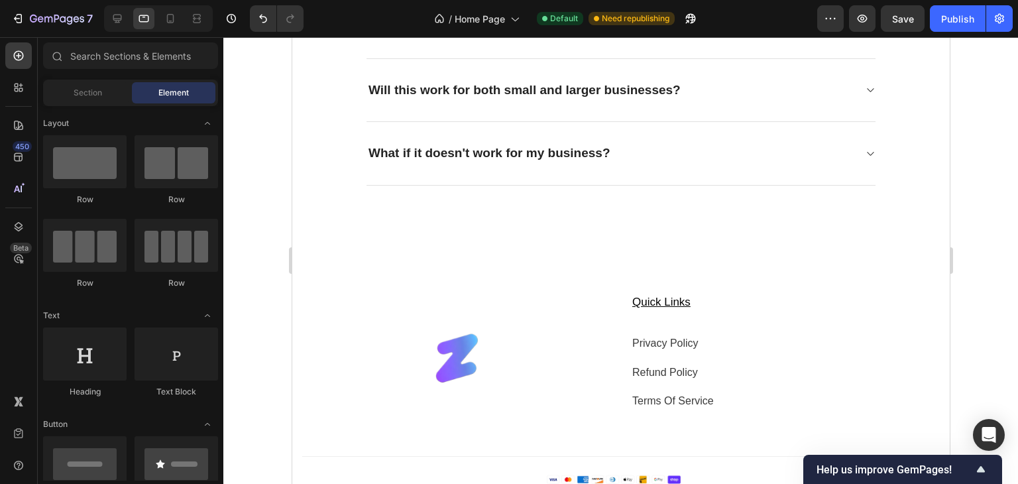
scroll to position [5705, 0]
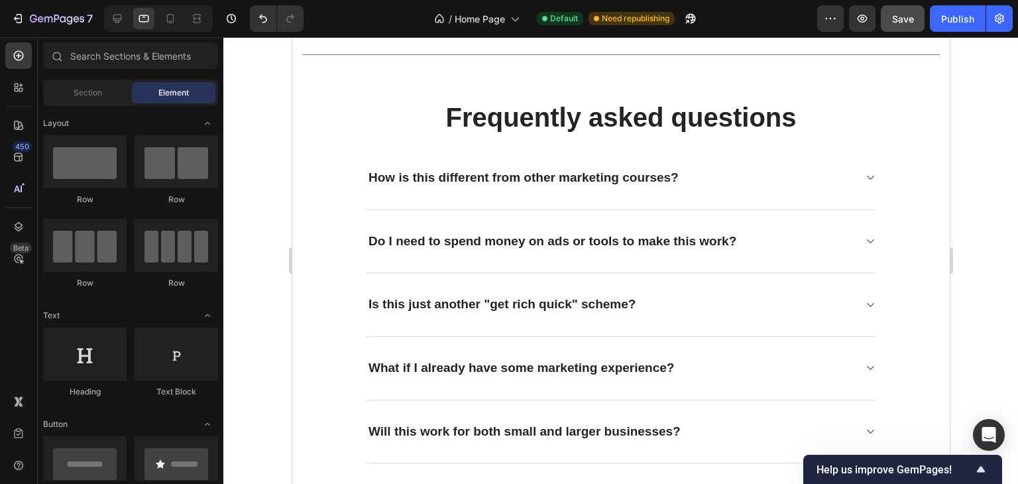
click at [984, 148] on div at bounding box center [620, 260] width 795 height 447
click at [907, 27] on button "Save" at bounding box center [903, 18] width 44 height 27
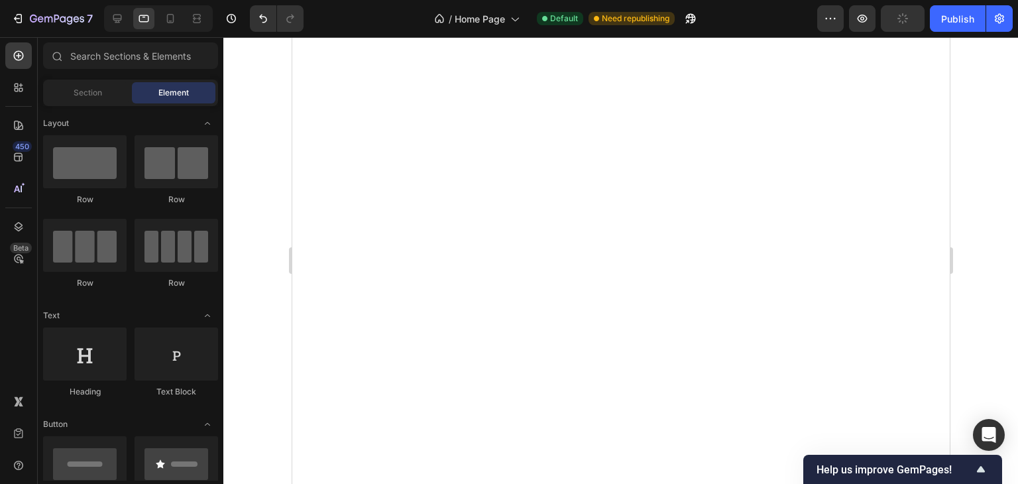
scroll to position [3959, 0]
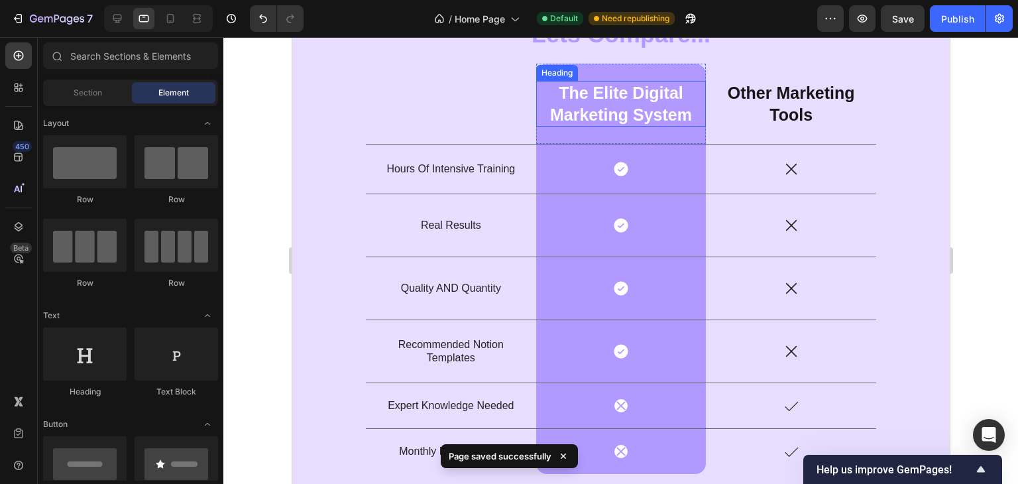
click at [660, 109] on strong "The Elite Digital Marketing System" at bounding box center [621, 104] width 142 height 40
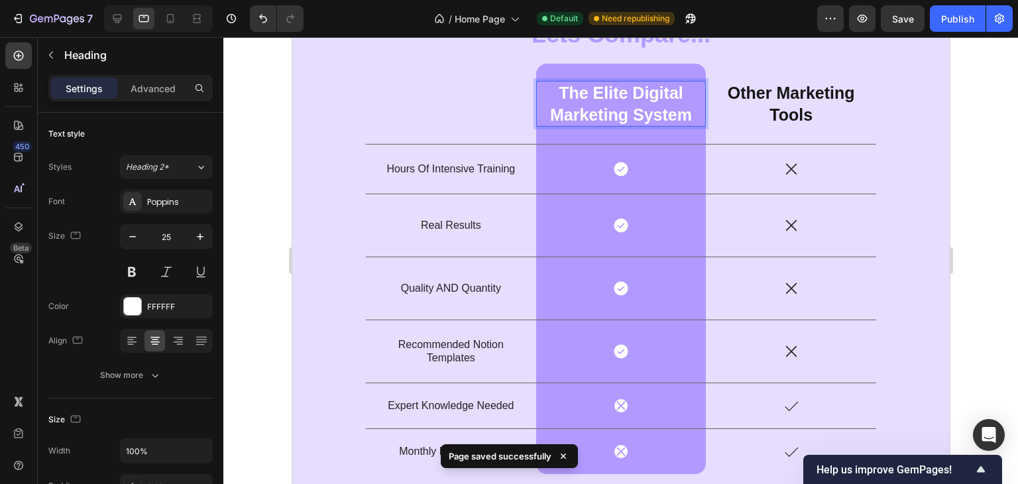
click at [661, 120] on strong "The Elite Digital Marketing System" at bounding box center [621, 104] width 142 height 40
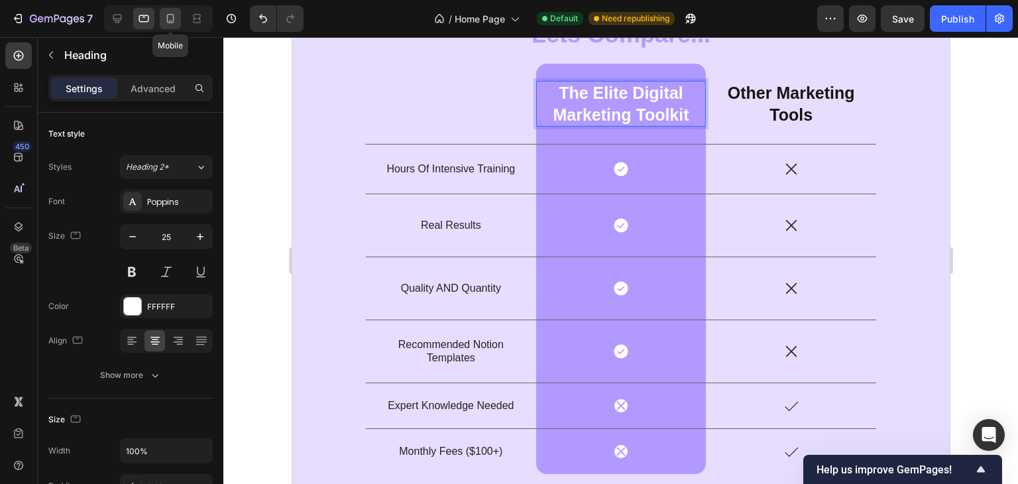
click at [180, 22] on div at bounding box center [170, 18] width 21 height 21
type input "41"
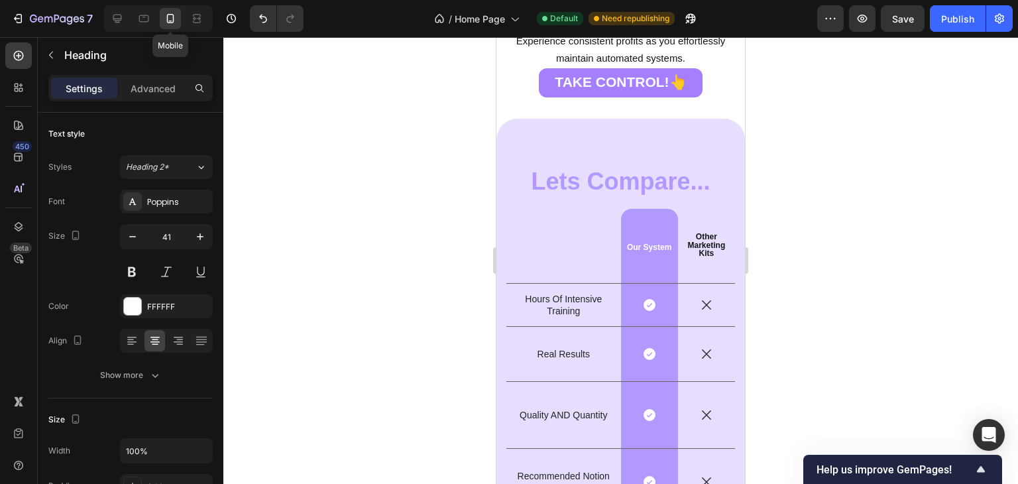
scroll to position [3913, 0]
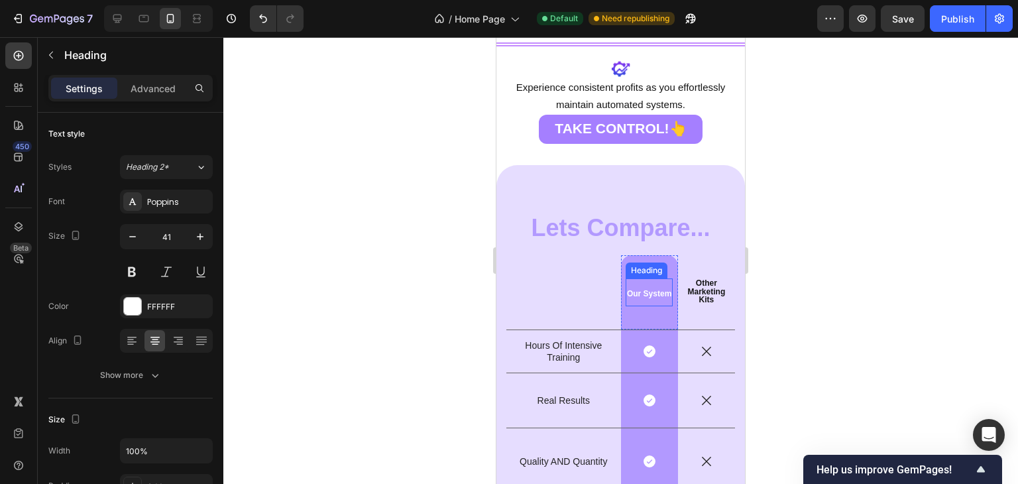
click at [649, 290] on strong "Our System" at bounding box center [649, 293] width 44 height 9
click at [649, 292] on strong "Our System" at bounding box center [649, 293] width 44 height 9
click at [114, 17] on icon at bounding box center [117, 18] width 13 height 13
type input "25"
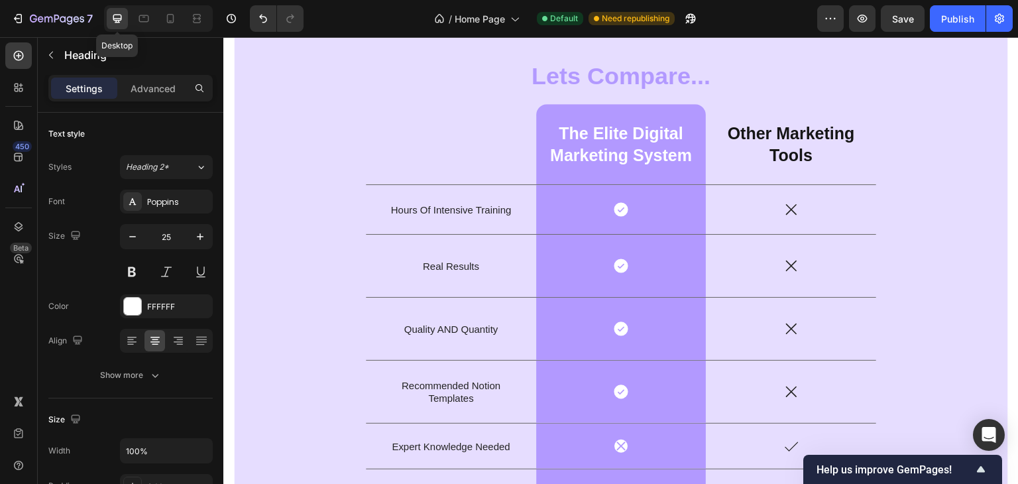
click at [117, 17] on icon at bounding box center [117, 18] width 13 height 13
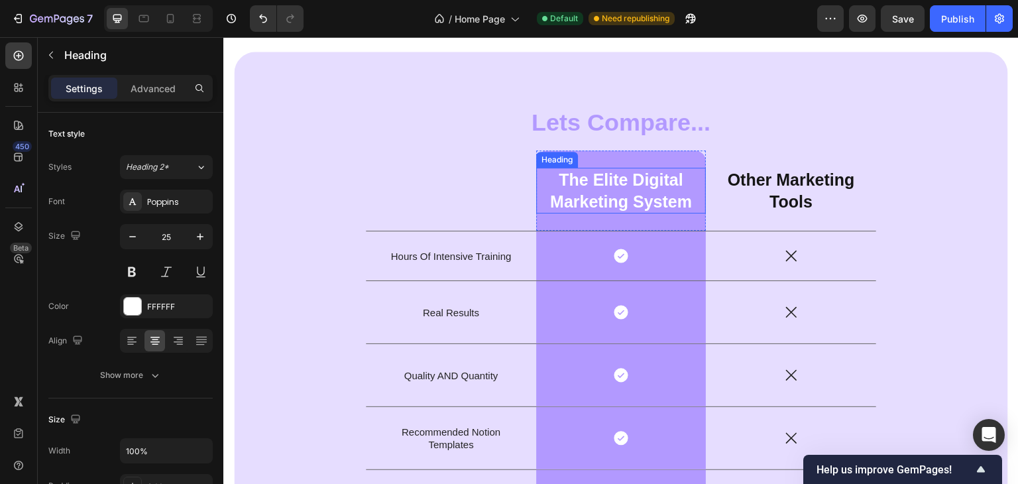
click at [685, 203] on strong "The Elite Digital Marketing System" at bounding box center [621, 190] width 142 height 40
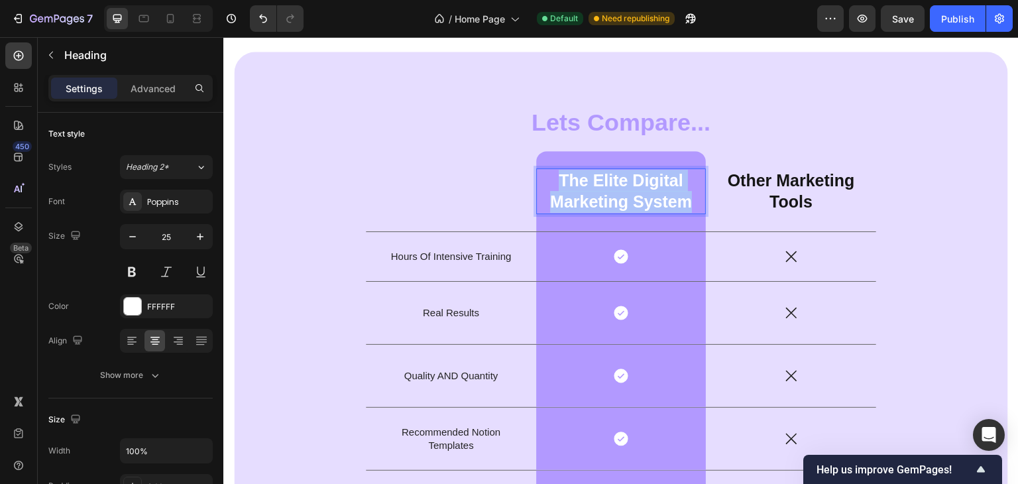
click at [685, 203] on strong "The Elite Digital Marketing System" at bounding box center [621, 191] width 142 height 40
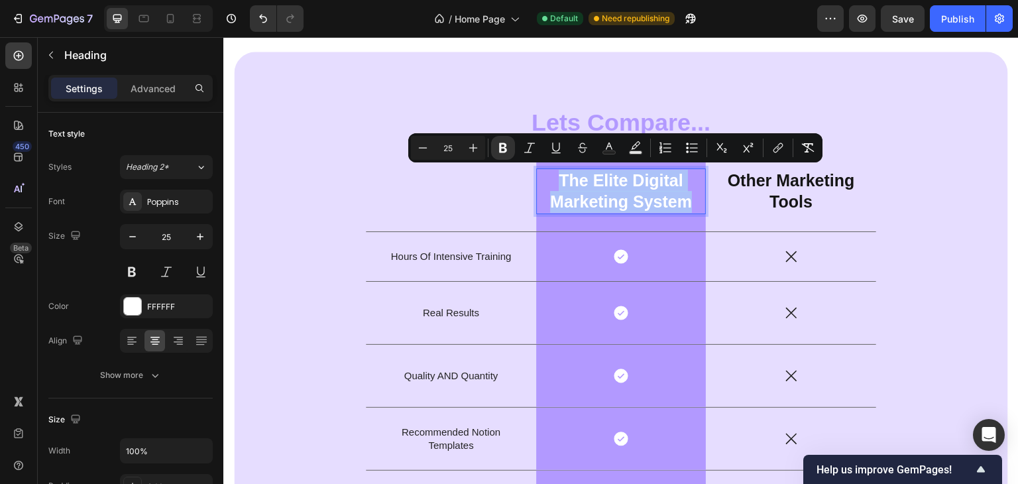
click at [685, 203] on strong "The Elite Digital Marketing System" at bounding box center [621, 191] width 142 height 40
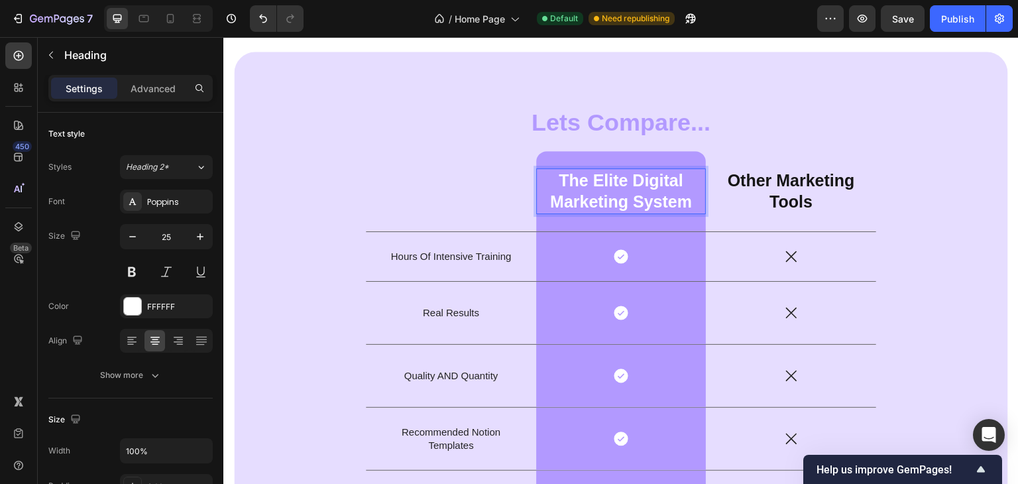
click at [685, 203] on strong "The Elite Digital Marketing System" at bounding box center [621, 191] width 142 height 40
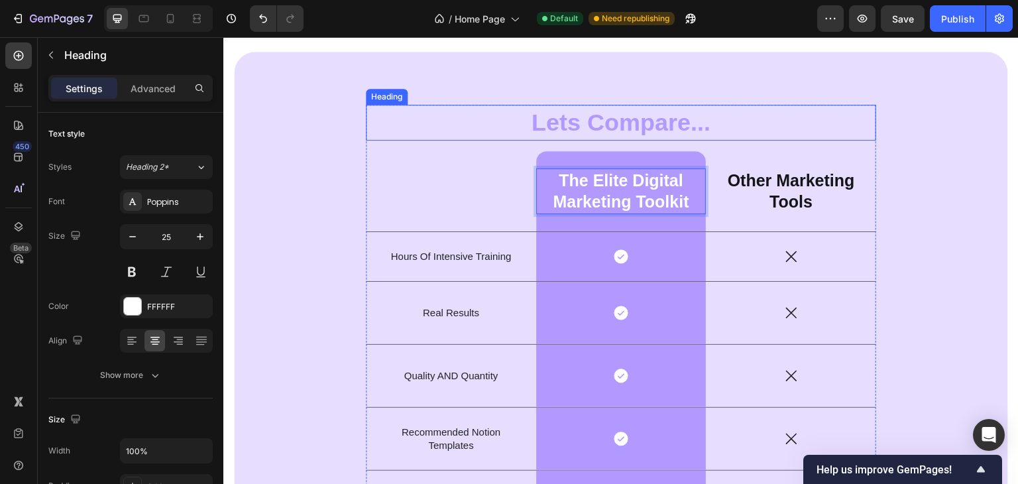
click at [811, 98] on div "Lets Compare... Heading Icon The Elite Digital Marketing System Heading ⁠⁠⁠⁠⁠⁠⁠…" at bounding box center [621, 333] width 774 height 562
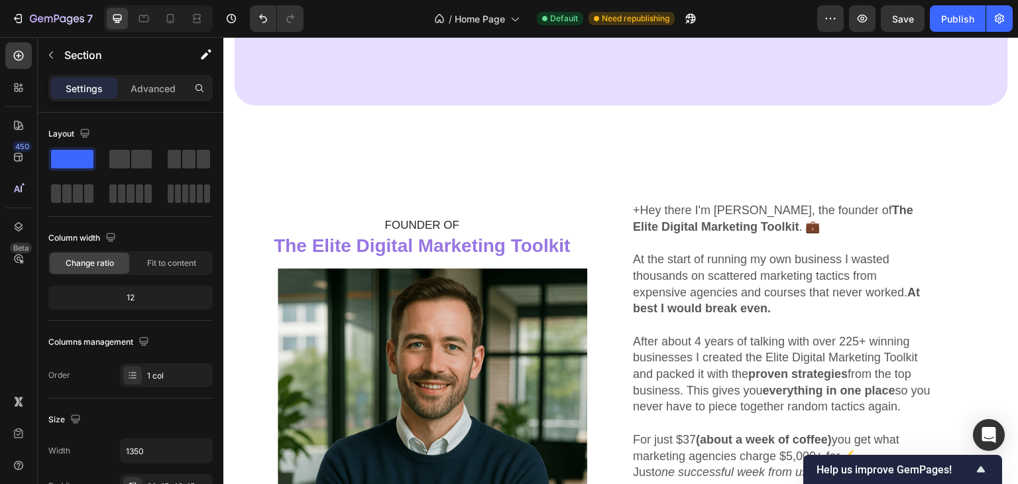
scroll to position [4497, 0]
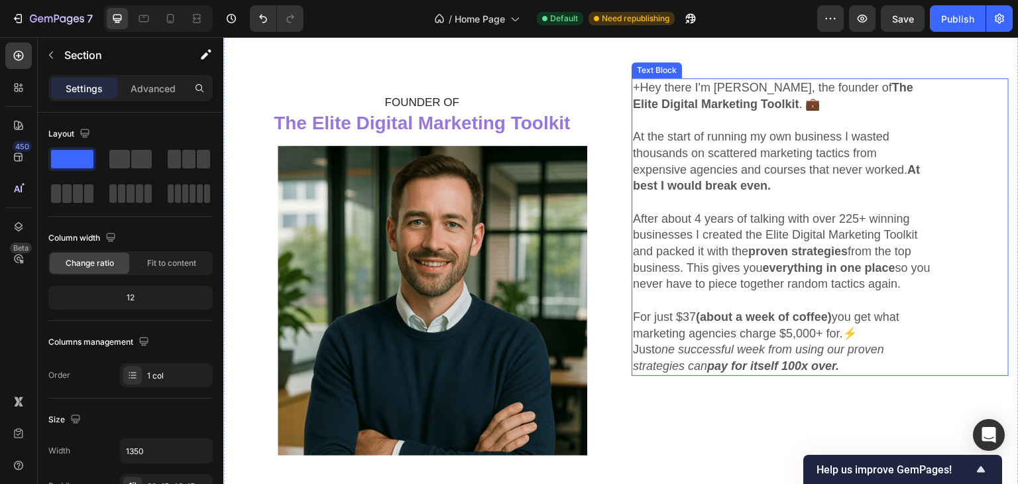
click at [640, 90] on div "+Hey there I'm Chris, the founder of The Elite Digital Marketing Toolkit . 💼 At…" at bounding box center [820, 227] width 377 height 298
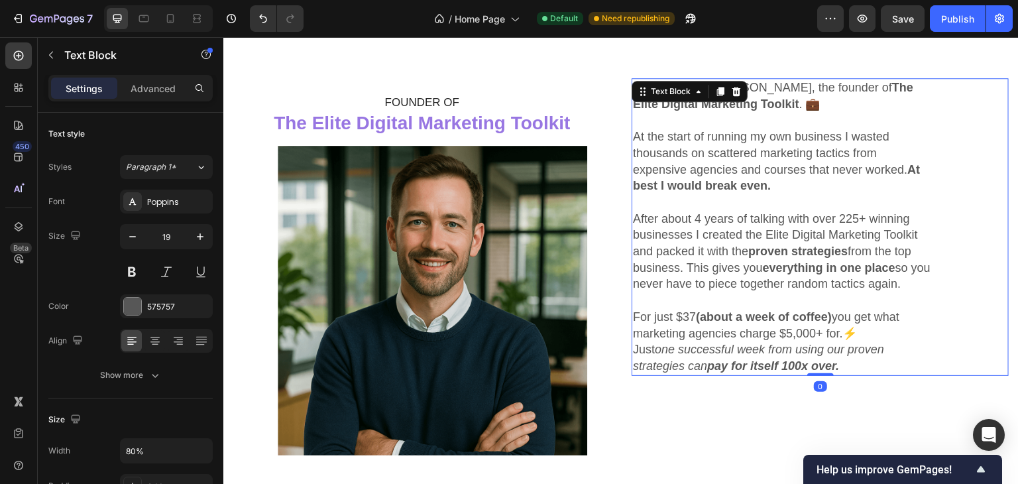
click at [670, 139] on span "At the start of running my own business I wasted thousands on scattered marketi…" at bounding box center [776, 161] width 287 height 62
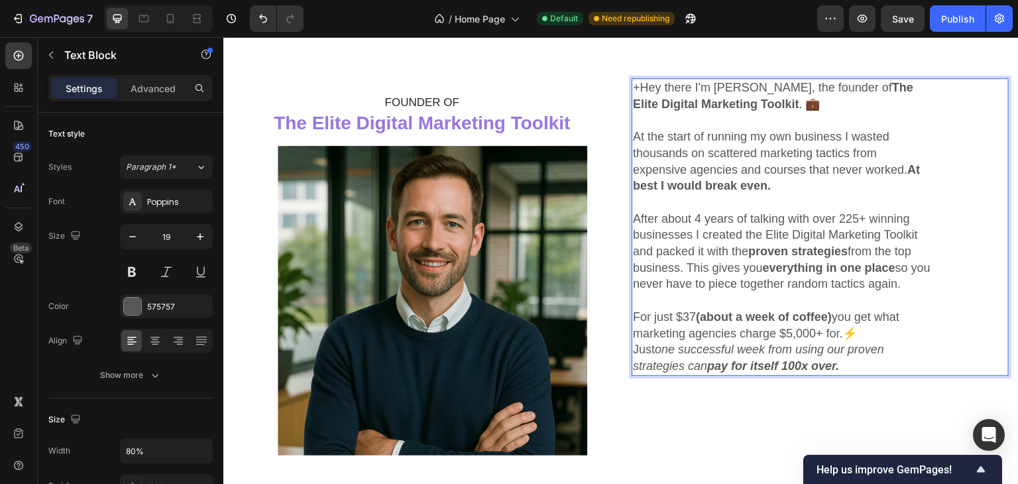
click at [635, 84] on span "+Hey there I'm Chris, the founder of The Elite Digital Marketing Toolkit . 💼" at bounding box center [773, 96] width 280 height 30
click at [177, 19] on div at bounding box center [170, 18] width 21 height 21
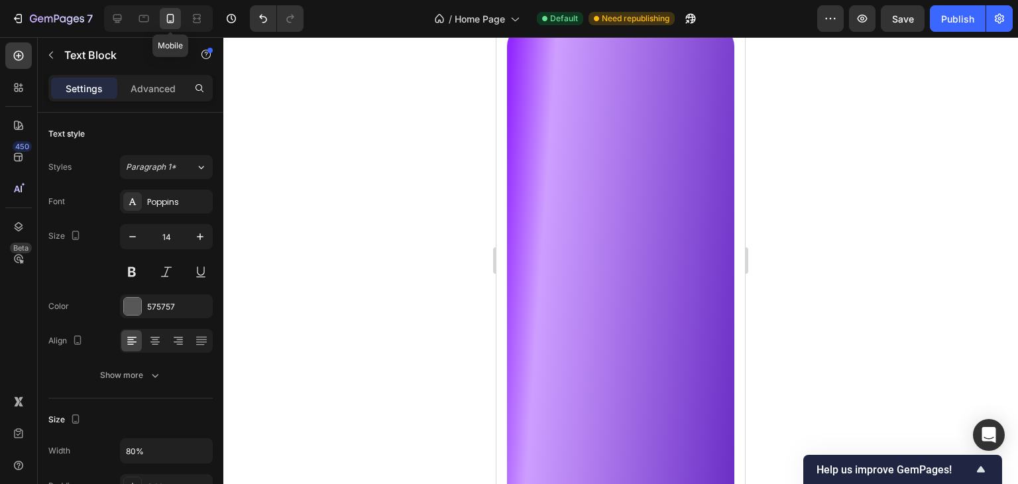
click at [936, 223] on div at bounding box center [620, 260] width 795 height 447
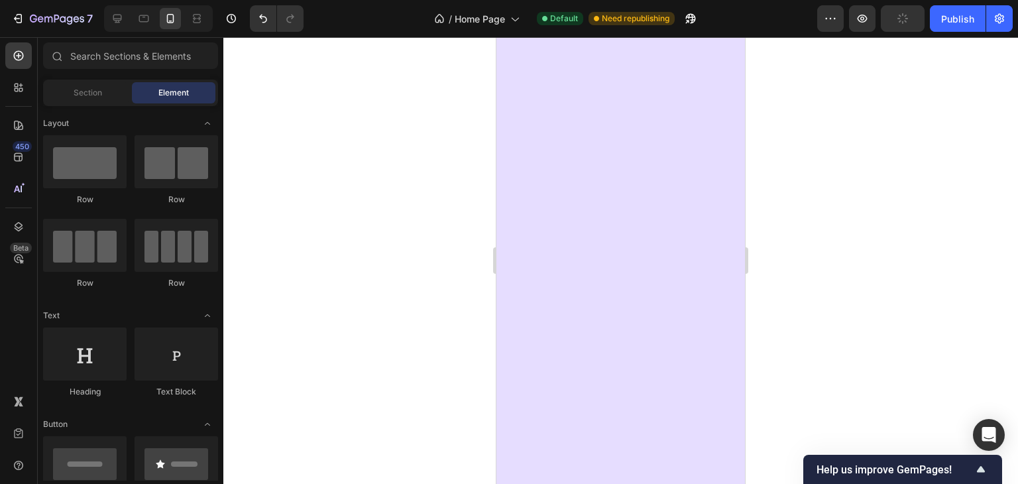
scroll to position [3508, 0]
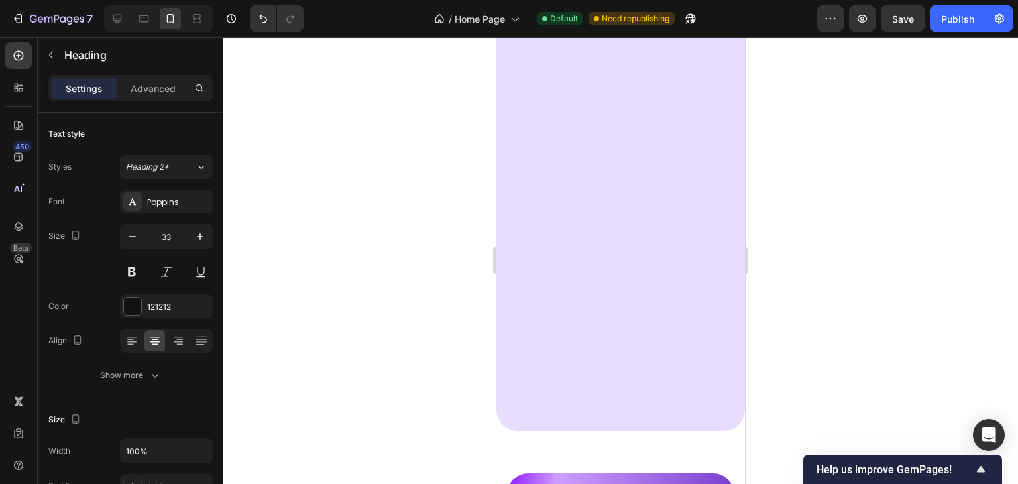
click at [137, 20] on icon at bounding box center [143, 18] width 13 height 13
type input "46"
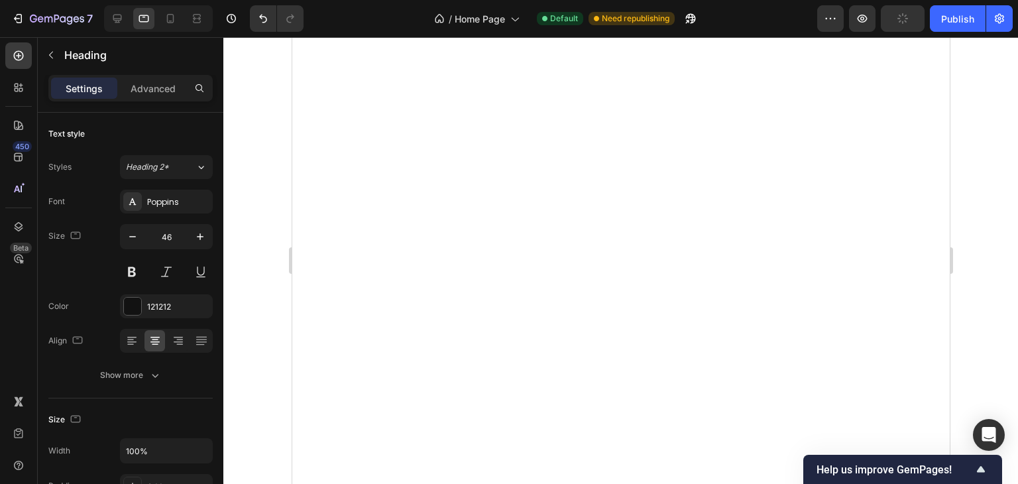
scroll to position [3000, 0]
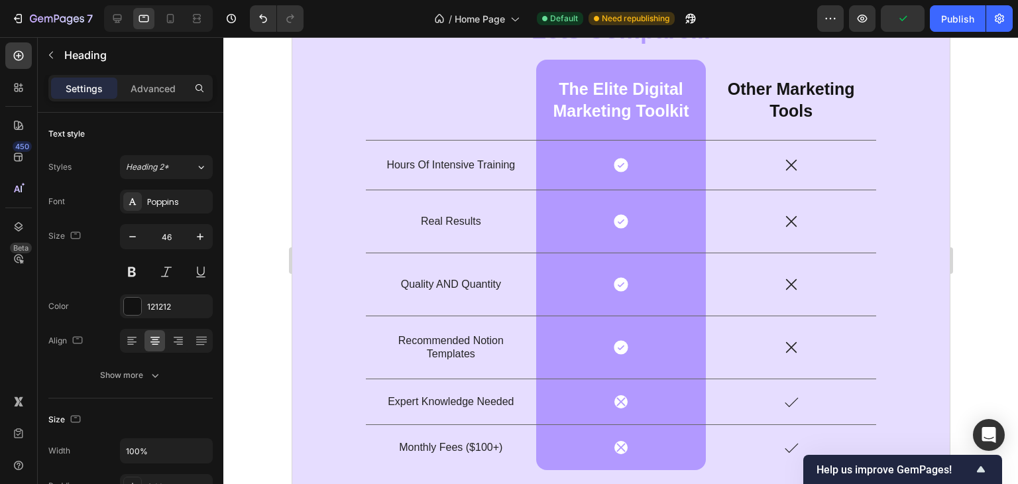
click at [164, 15] on icon at bounding box center [170, 18] width 13 height 13
type input "41"
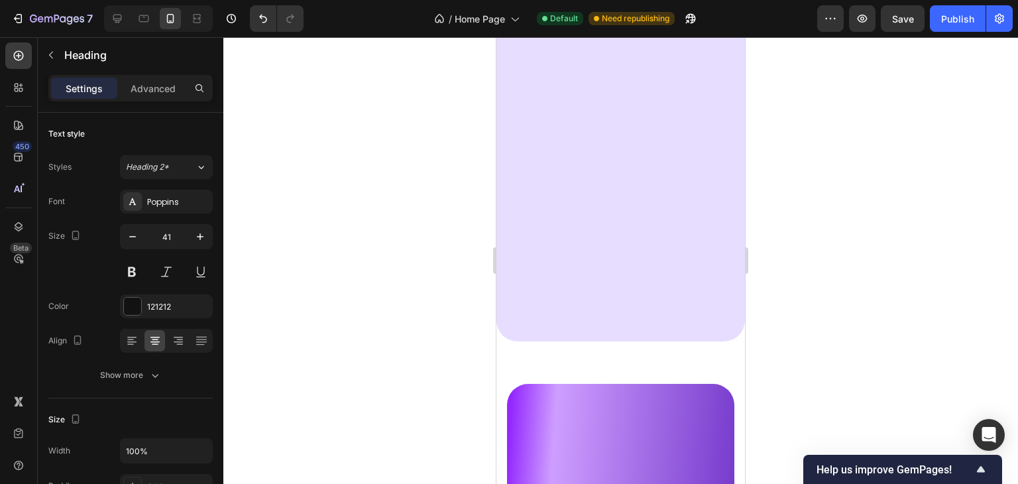
scroll to position [3518, 0]
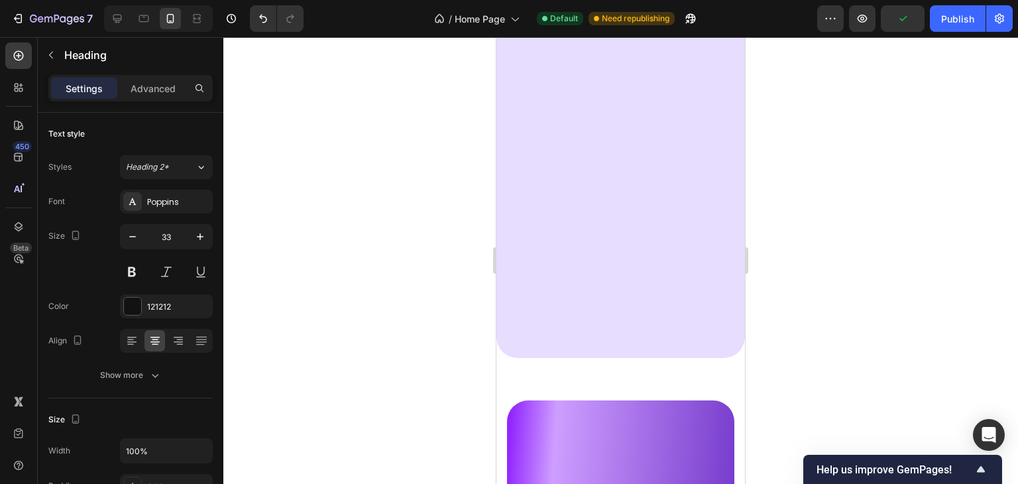
click at [470, 113] on div at bounding box center [620, 260] width 795 height 447
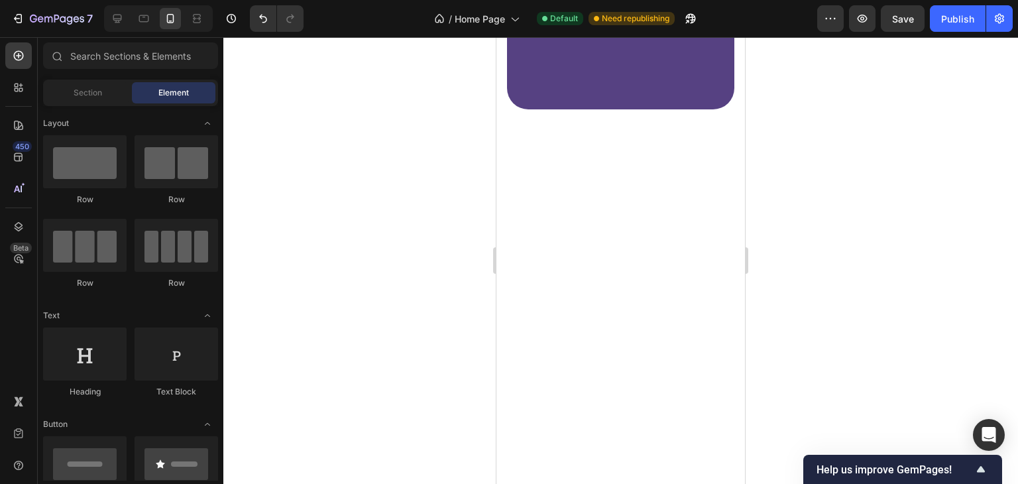
scroll to position [4162, 0]
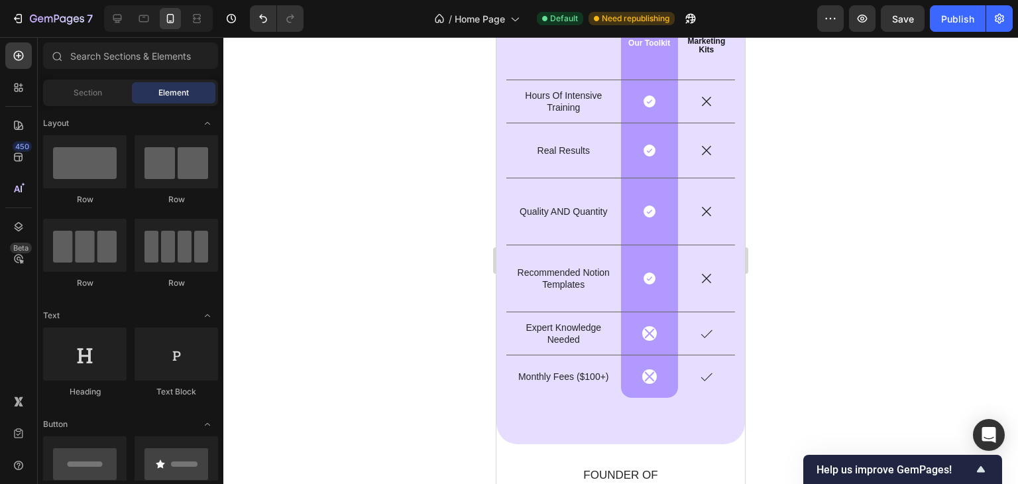
click at [860, 210] on div at bounding box center [620, 260] width 795 height 447
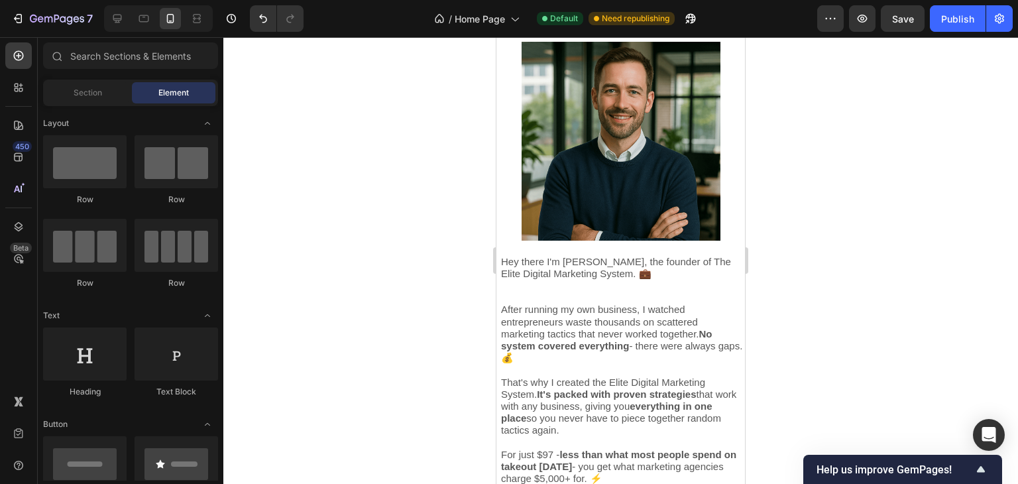
scroll to position [4627, 0]
click at [155, 17] on div at bounding box center [158, 18] width 109 height 27
click at [139, 17] on icon at bounding box center [144, 18] width 10 height 7
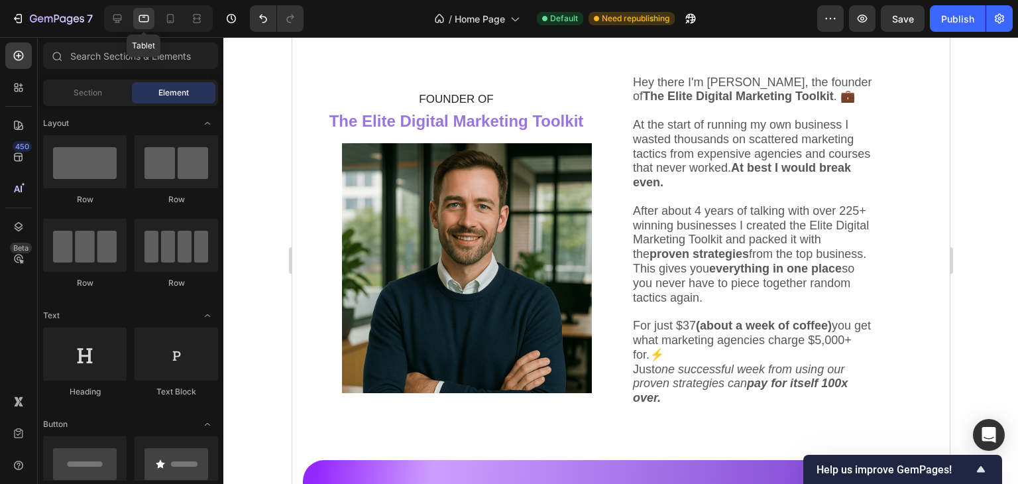
click at [624, 78] on div "FOUNDER OF The Elite Digital Marketing Toolkit Heading FOUNDER OF The Elite Dig…" at bounding box center [621, 240] width 658 height 439
click at [631, 74] on div "Text Block" at bounding box center [657, 66] width 52 height 16
click at [660, 147] on span "At the start of running my own business I wasted thousands on scattered marketi…" at bounding box center [750, 153] width 237 height 71
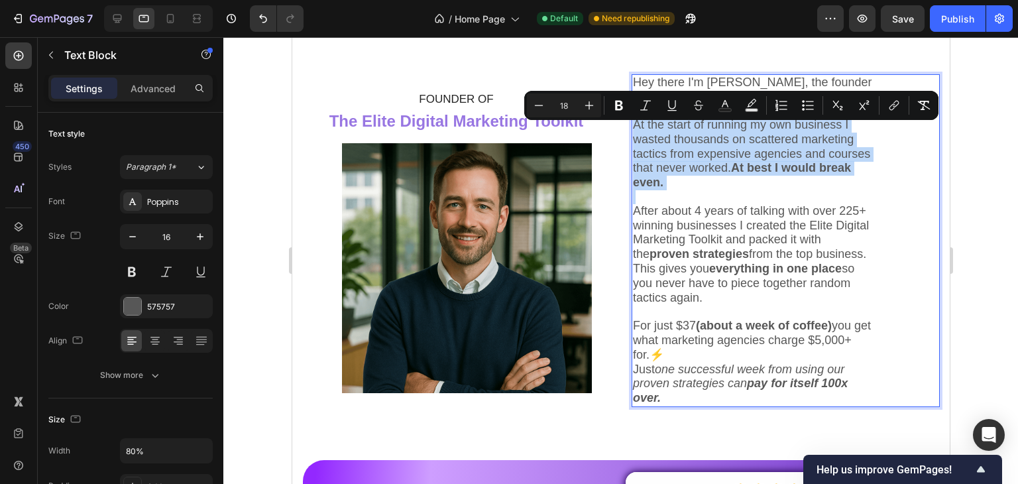
scroll to position [4617, 0]
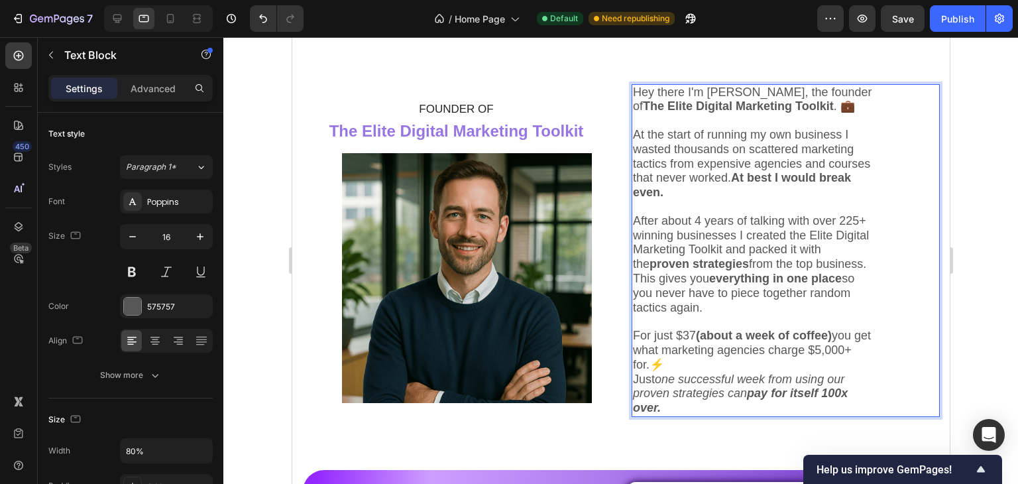
click at [701, 416] on p "Just one successful week from using our proven strategies can pay for itself 10…" at bounding box center [754, 394] width 244 height 43
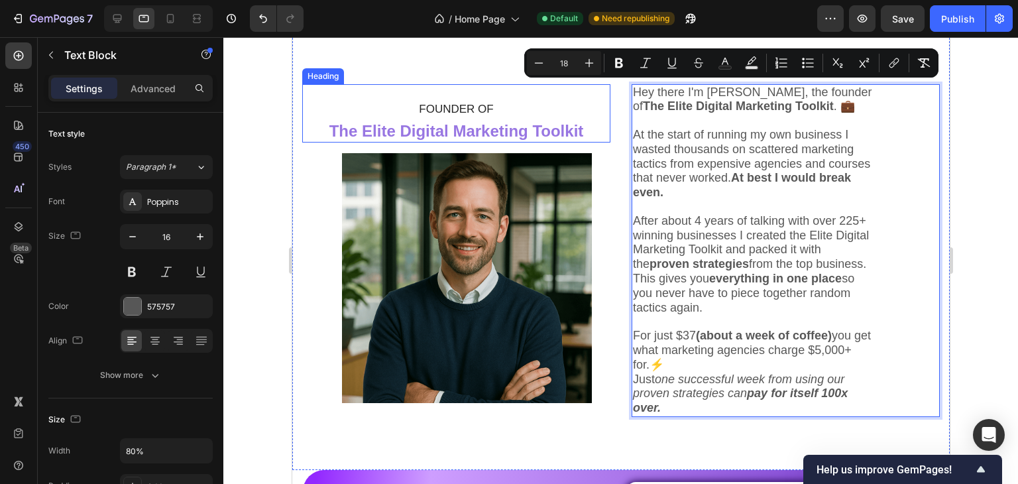
drag, startPoint x: 701, startPoint y: 424, endPoint x: 602, endPoint y: 82, distance: 356.2
click at [602, 82] on div "FOUNDER OF The Elite Digital Marketing Toolkit Heading FOUNDER OF The Elite Dig…" at bounding box center [621, 250] width 658 height 439
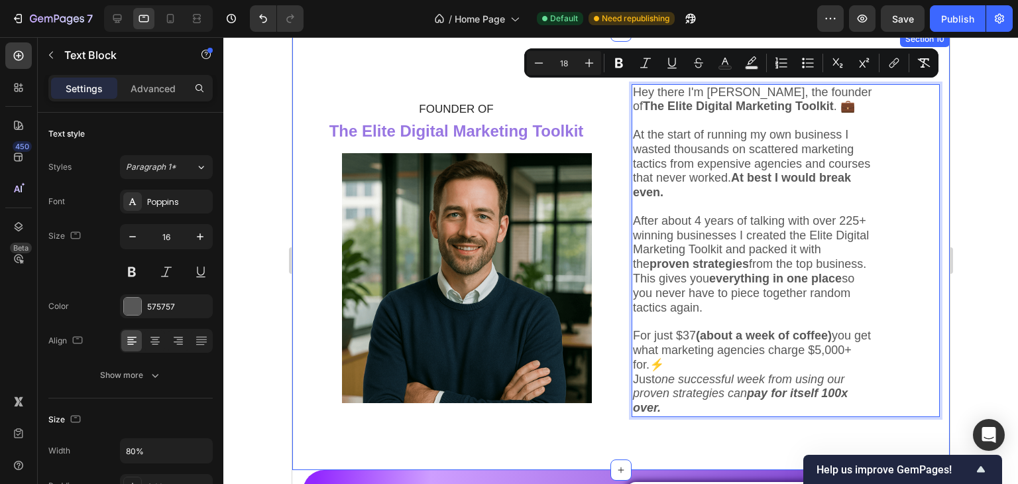
copy div "Hey there I'm Chris, the founder of The Elite Digital Marketing Toolkit . 💼 At …"
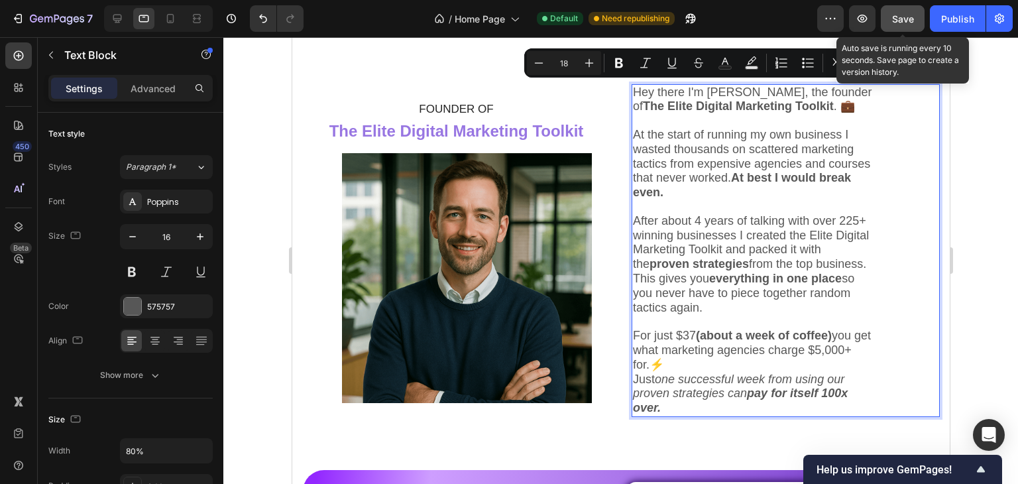
click at [902, 22] on span "Save" at bounding box center [903, 18] width 22 height 11
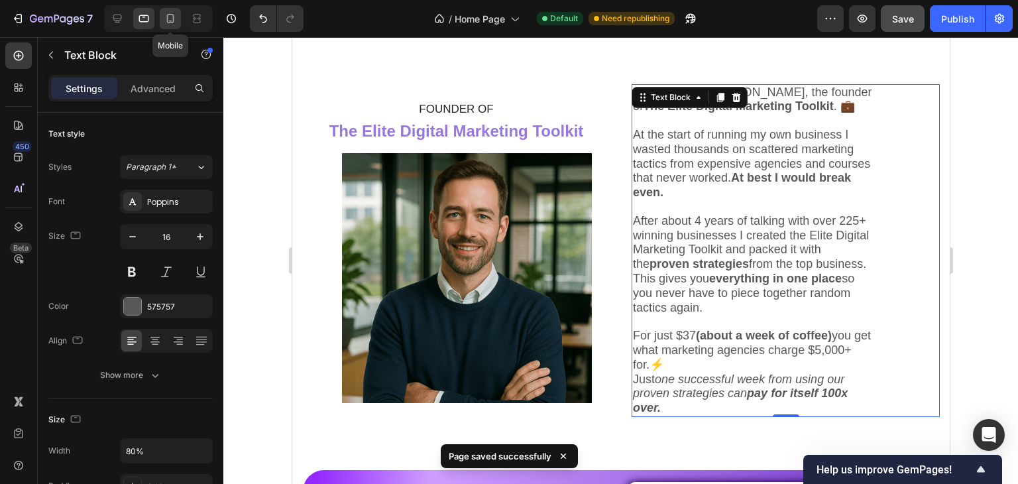
click at [168, 25] on div at bounding box center [170, 18] width 21 height 21
type input "14"
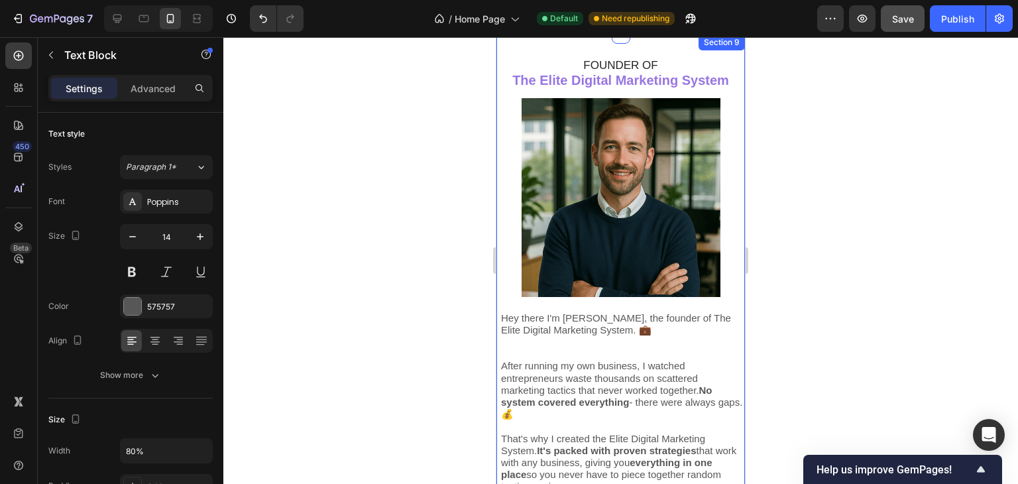
scroll to position [4725, 0]
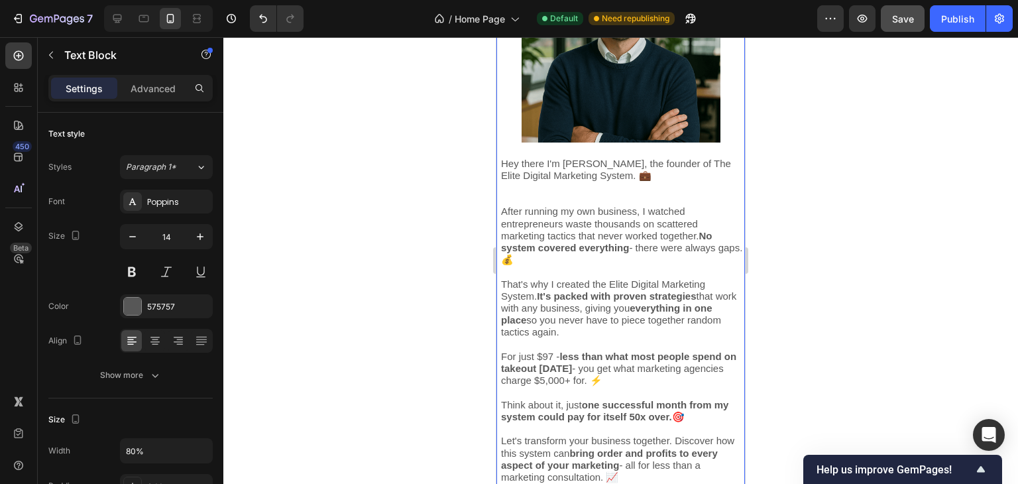
click at [570, 295] on span "That's why I created the Elite Digital Marketing System. It's packed with prove…" at bounding box center [618, 308] width 235 height 60
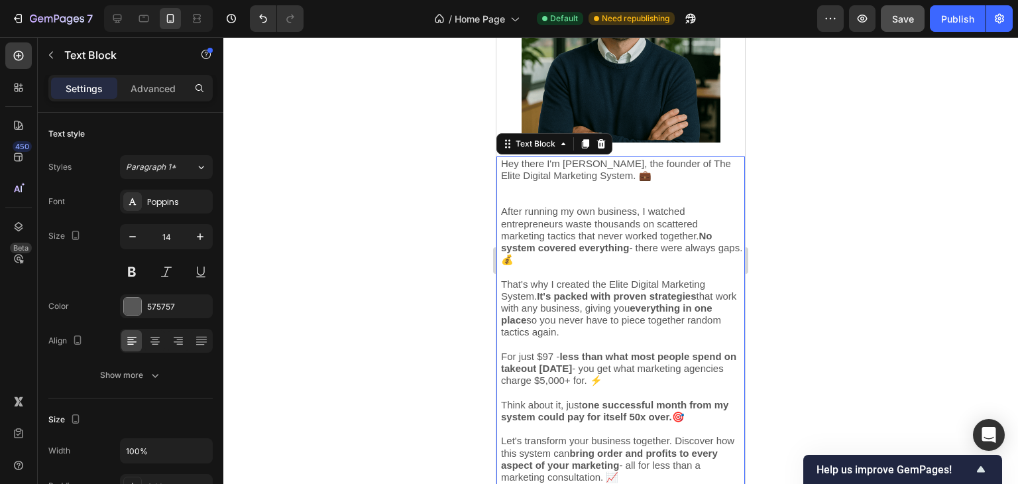
click at [570, 295] on span "That's why I created the Elite Digital Marketing System. It's packed with prove…" at bounding box center [618, 308] width 235 height 60
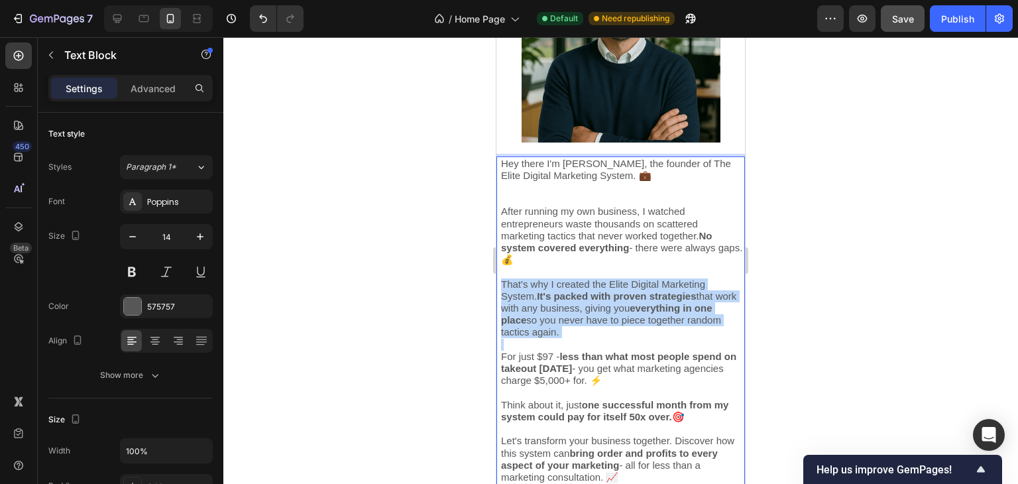
click at [570, 295] on span "That's why I created the Elite Digital Marketing System. It's packed with prove…" at bounding box center [618, 308] width 235 height 60
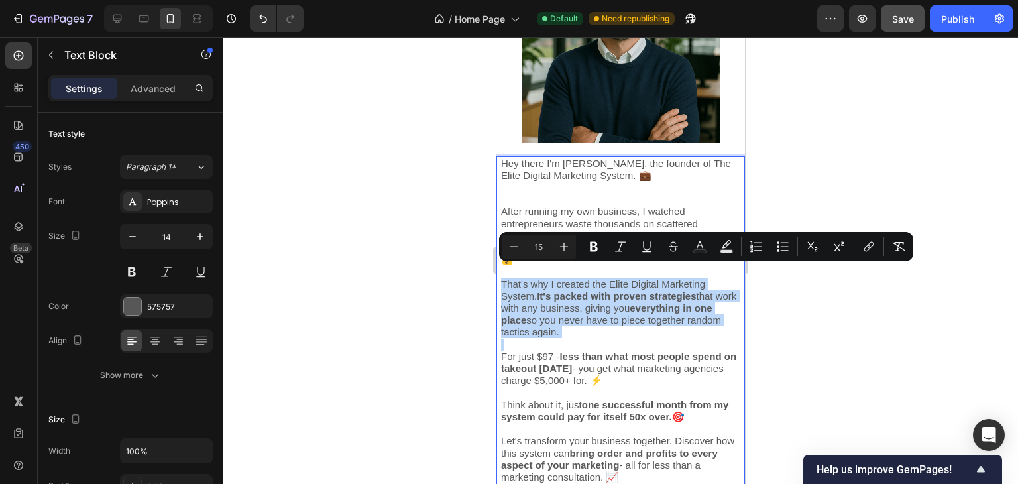
click at [570, 295] on span "That's why I created the Elite Digital Marketing System. It's packed with prove…" at bounding box center [618, 308] width 235 height 60
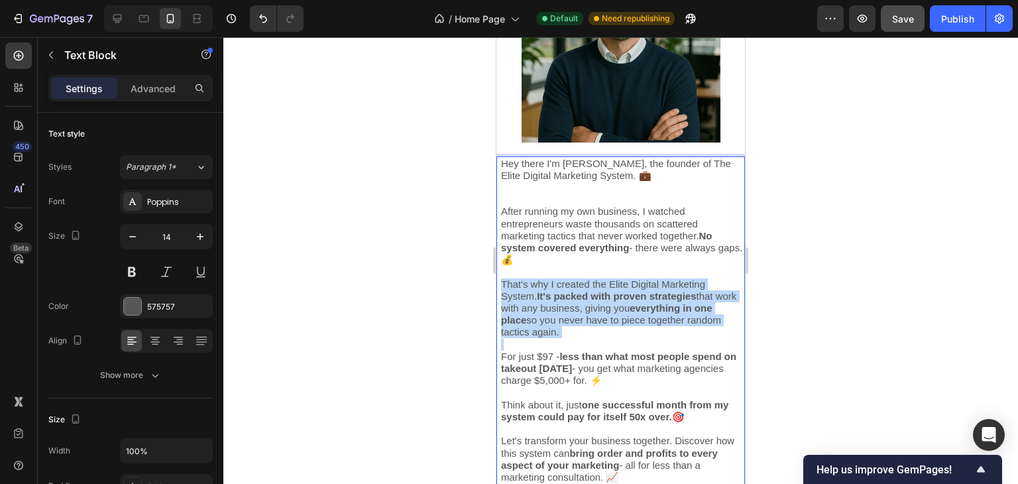
drag, startPoint x: 715, startPoint y: 468, endPoint x: 539, endPoint y: 201, distance: 319.7
click at [539, 201] on div "Hey there I'm Chris, the founder of The Elite Digital Marketing System. 💼 After…" at bounding box center [622, 320] width 245 height 328
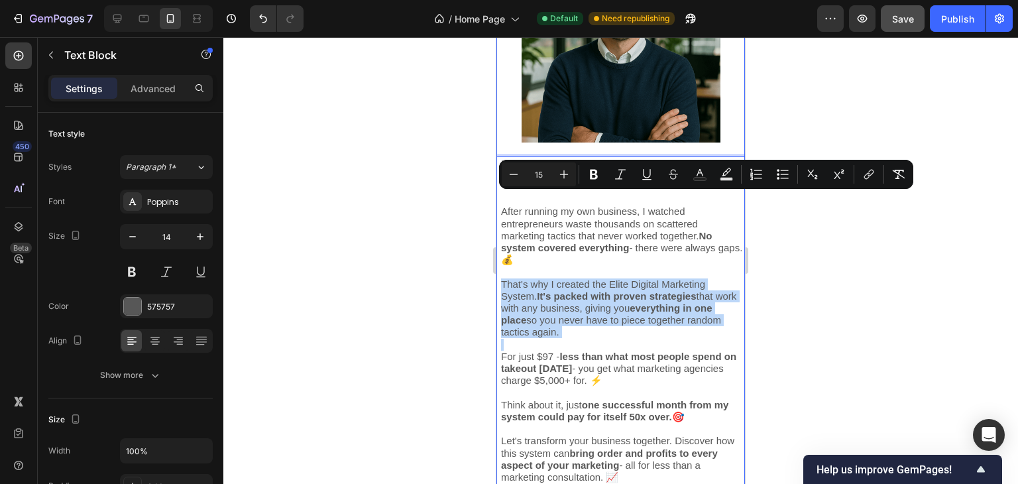
click at [502, 145] on div "FOUNDER OF The Elite Digital Marketing System Heading Image Hey there I'm Chris…" at bounding box center [621, 197] width 249 height 593
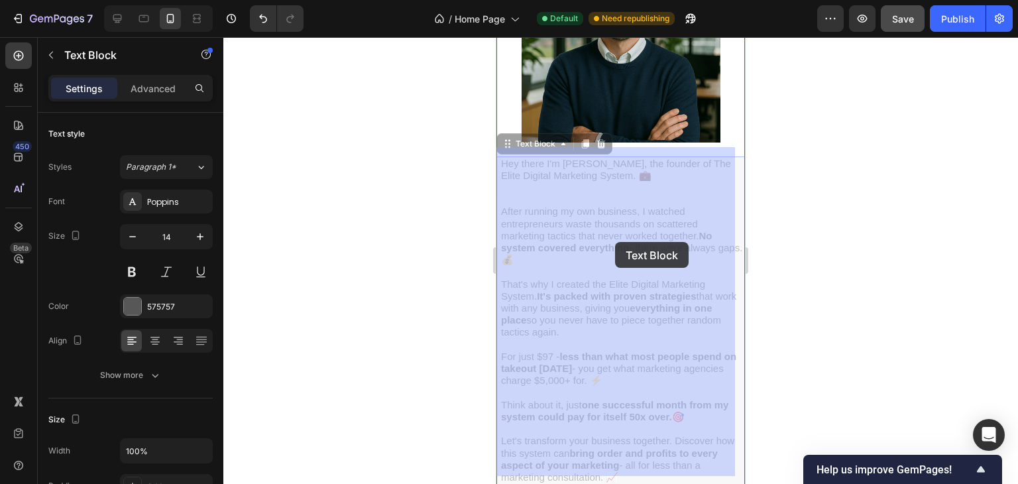
drag, startPoint x: 501, startPoint y: 151, endPoint x: 615, endPoint y: 241, distance: 145.5
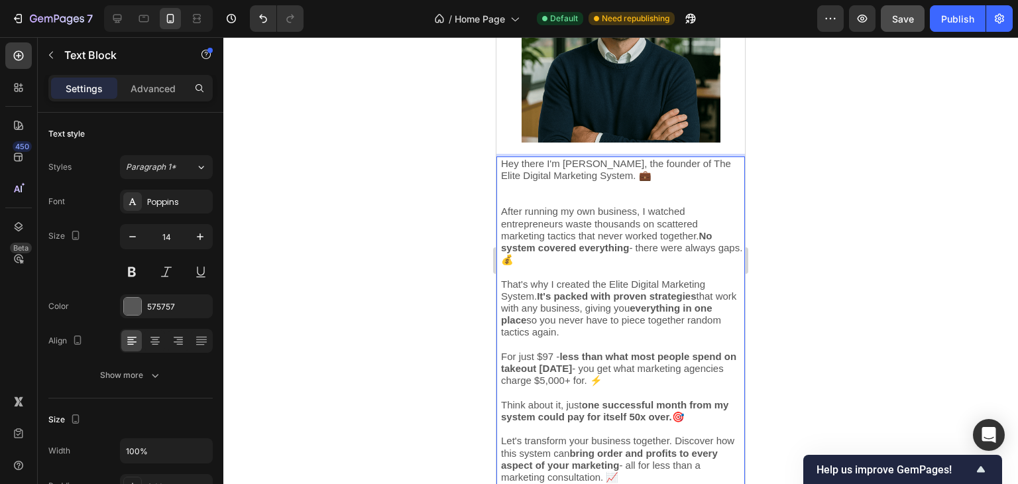
click at [706, 468] on span "Let's transform your business together. Discover how this system can bring orde…" at bounding box center [617, 459] width 233 height 48
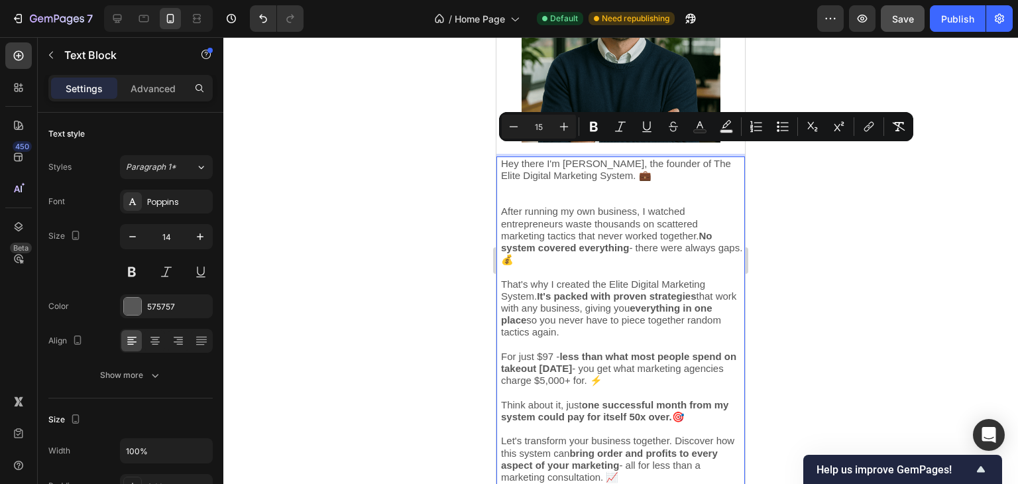
drag, startPoint x: 706, startPoint y: 468, endPoint x: 493, endPoint y: 148, distance: 384.5
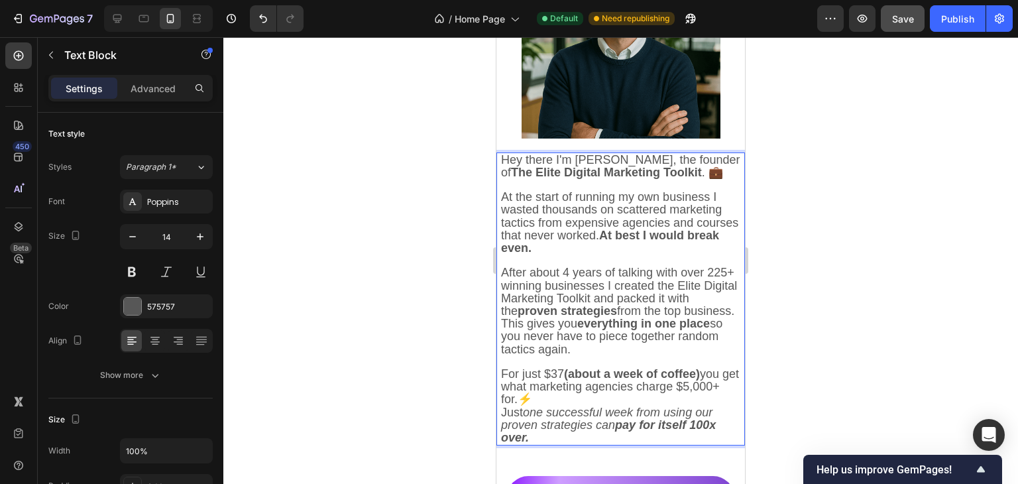
scroll to position [4761, 0]
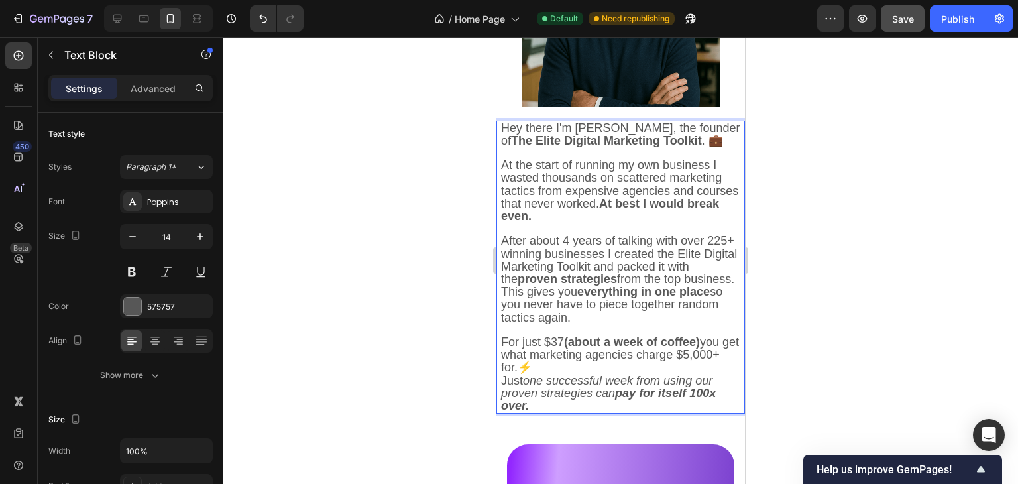
click at [550, 176] on div "Hey there I'm Chris, the founder of The Elite Digital Marketing Toolkit . 💼 At …" at bounding box center [622, 268] width 245 height 294
click at [624, 413] on p "Just one successful week from using our proven strategies can pay for itself 10…" at bounding box center [622, 394] width 243 height 38
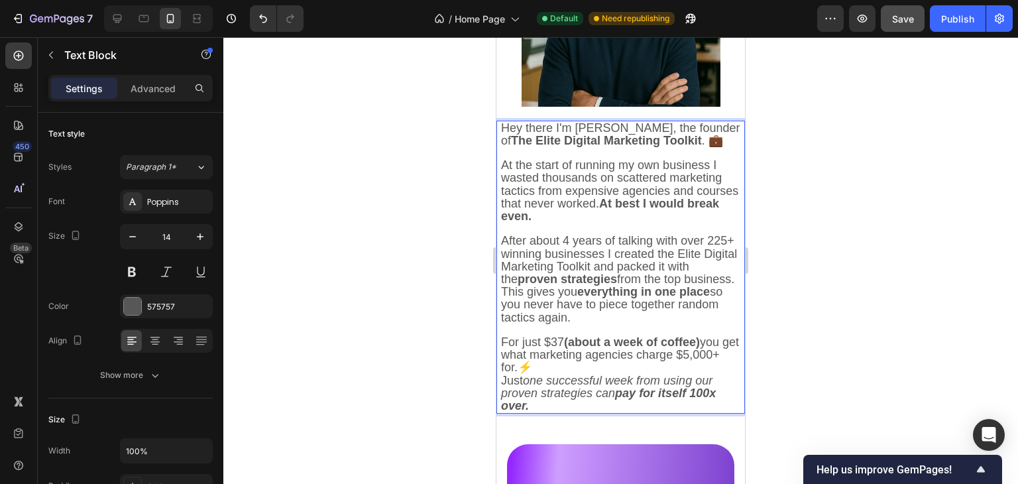
click at [428, 402] on div at bounding box center [620, 260] width 795 height 447
click at [593, 402] on icon "one successful week from using our proven strategies can pay for itself 100x ov…" at bounding box center [608, 393] width 215 height 38
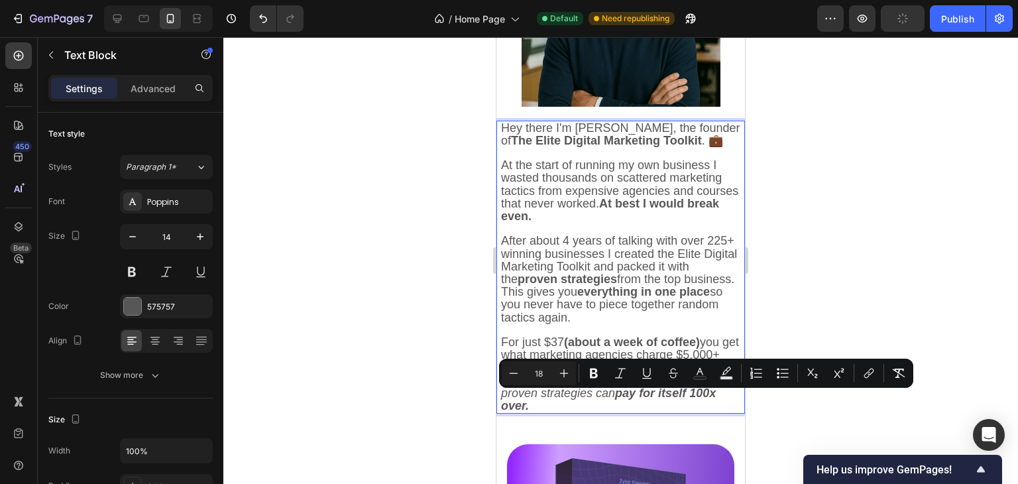
scroll to position [4763, 0]
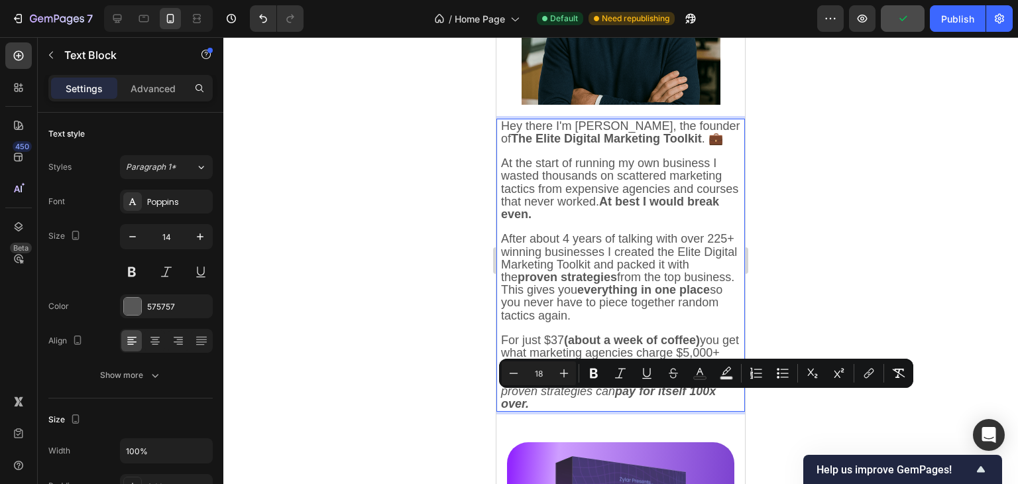
click at [603, 410] on icon "one successful week from using our proven strategies can pay for itself 100x ov…" at bounding box center [608, 391] width 215 height 38
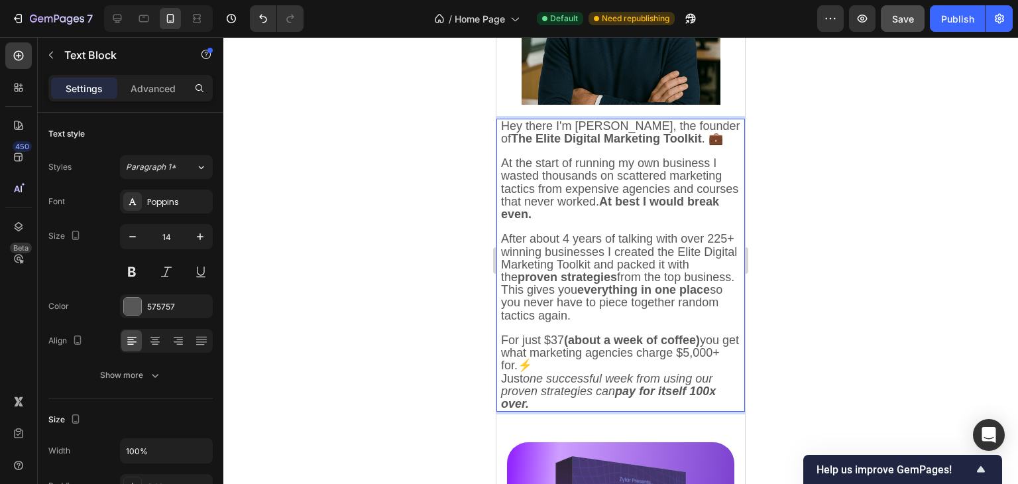
drag, startPoint x: 603, startPoint y: 425, endPoint x: 495, endPoint y: 106, distance: 336.5
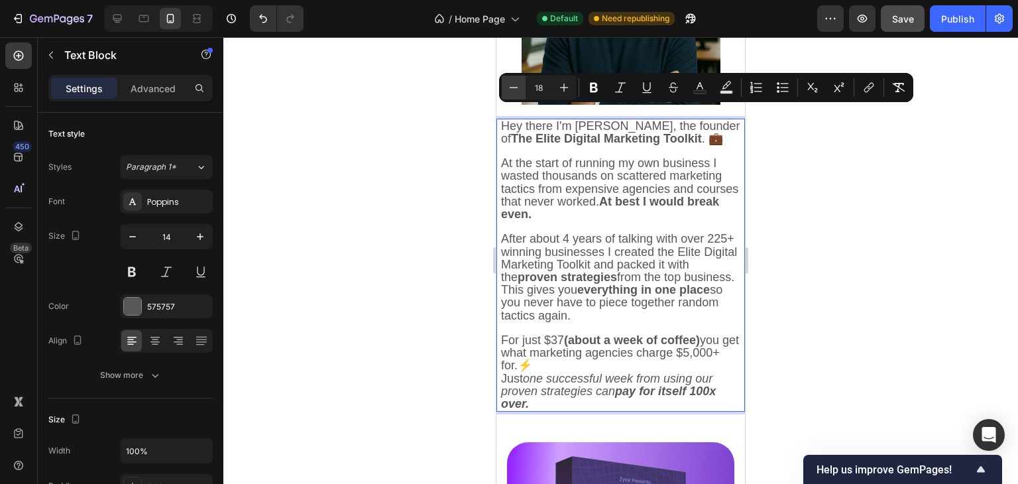
click at [511, 95] on button "Minus" at bounding box center [514, 88] width 24 height 24
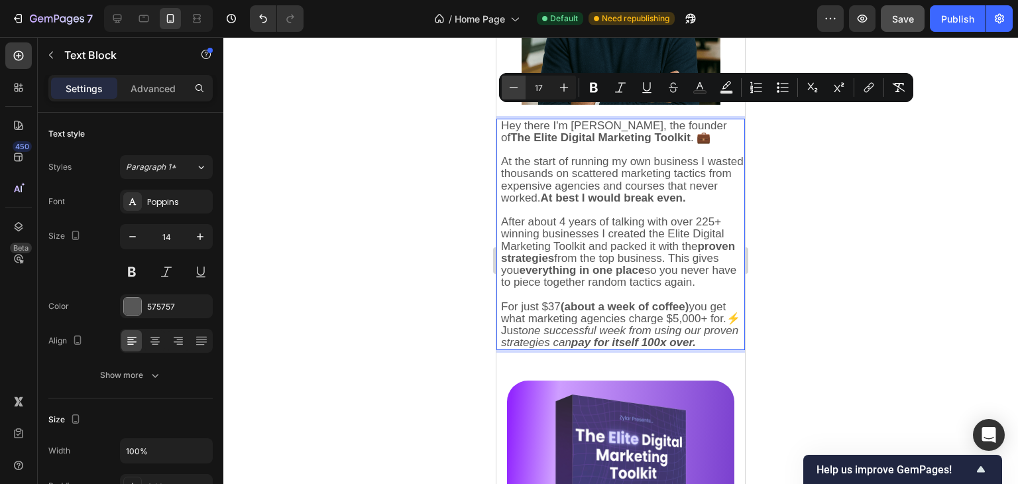
click at [511, 95] on button "Minus" at bounding box center [514, 88] width 24 height 24
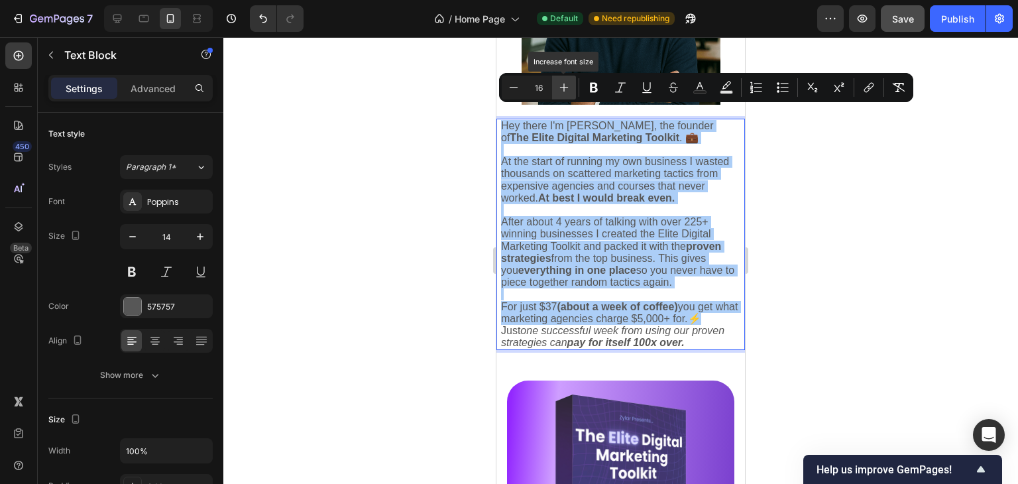
click at [567, 99] on button "Plus" at bounding box center [564, 88] width 24 height 24
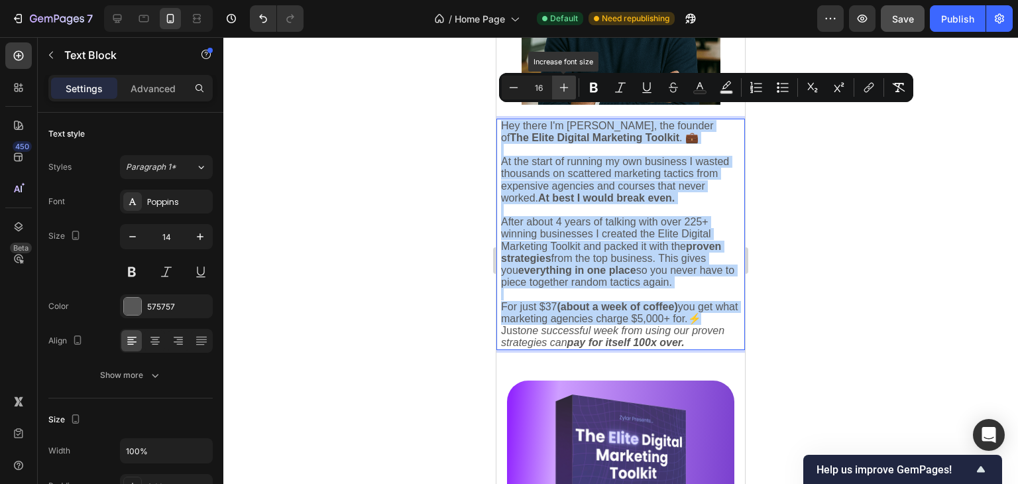
type input "17"
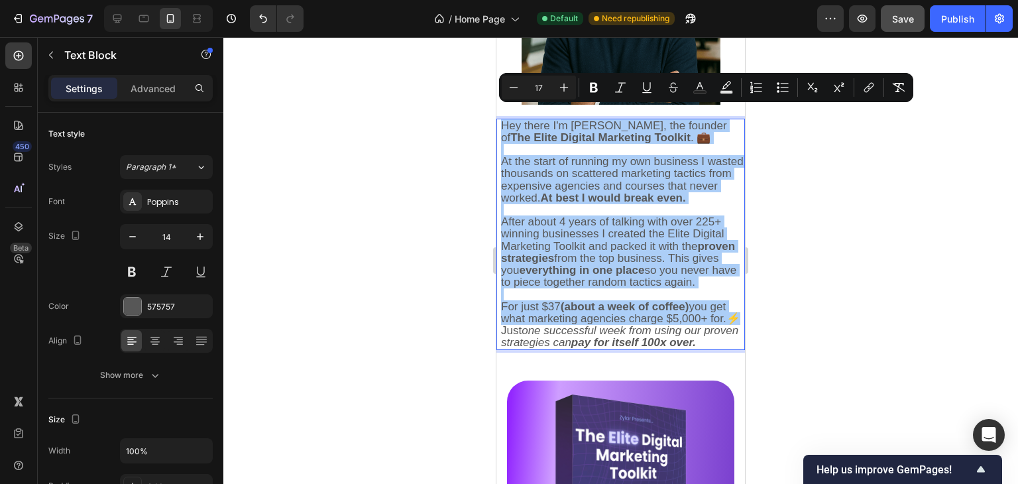
click at [409, 174] on div at bounding box center [620, 260] width 795 height 447
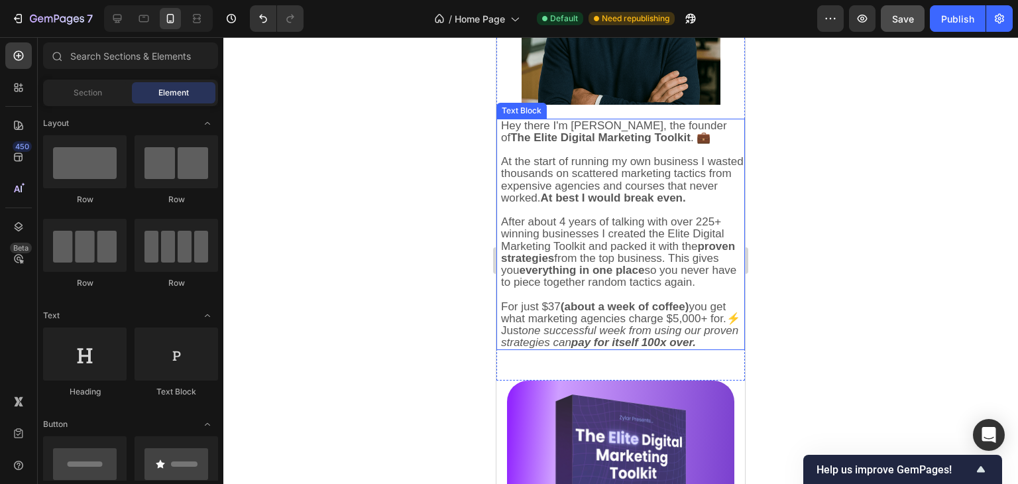
click at [634, 277] on span "After about 4 years of talking with over 225+ winning businesses I created the …" at bounding box center [618, 251] width 235 height 73
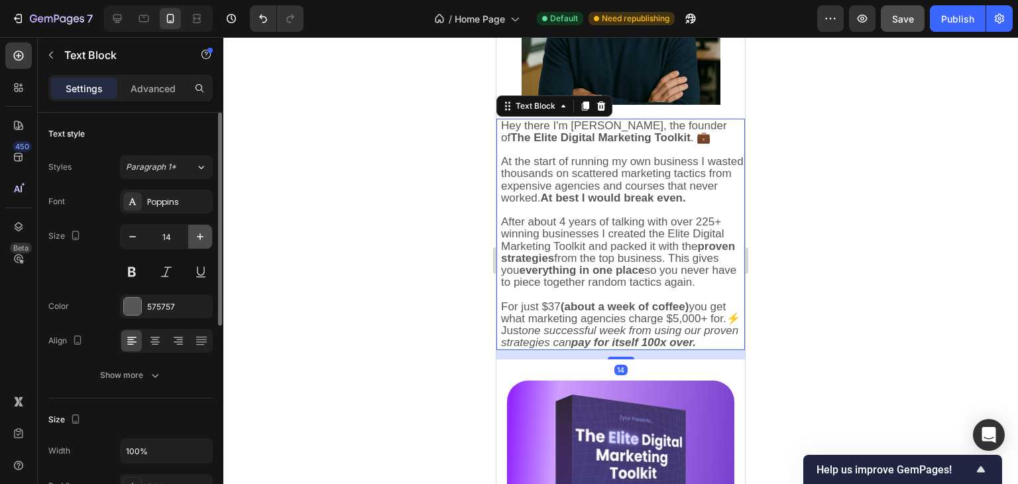
click at [200, 233] on icon "button" at bounding box center [200, 236] width 13 height 13
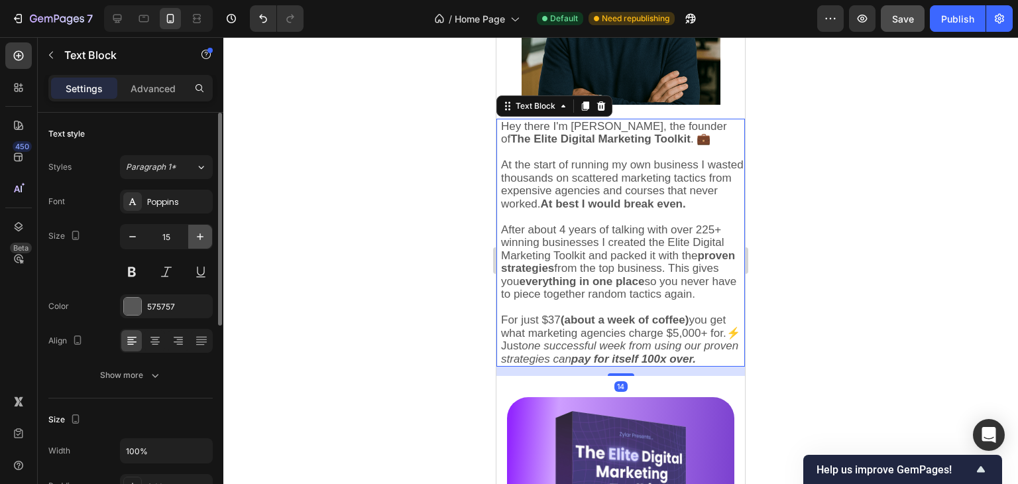
click at [200, 233] on icon "button" at bounding box center [200, 236] width 13 height 13
type input "16"
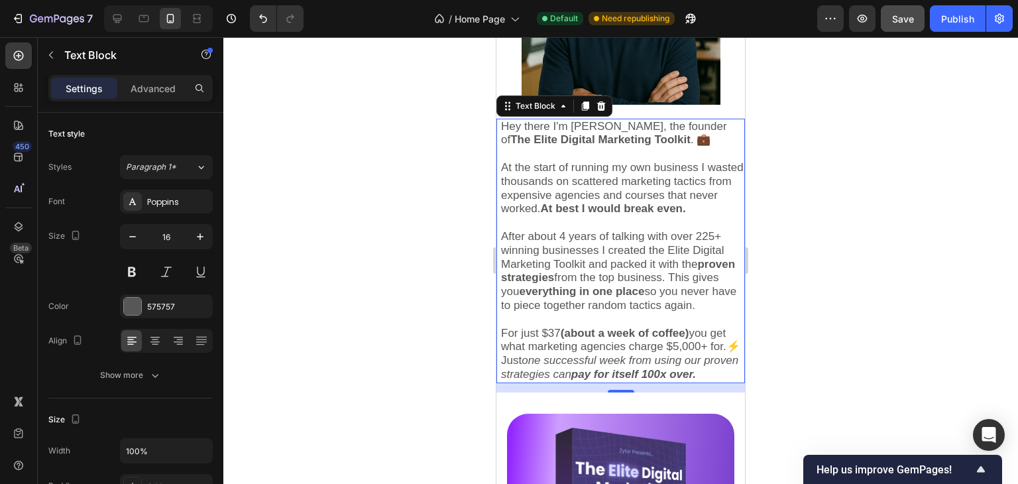
click at [762, 238] on div at bounding box center [620, 260] width 795 height 447
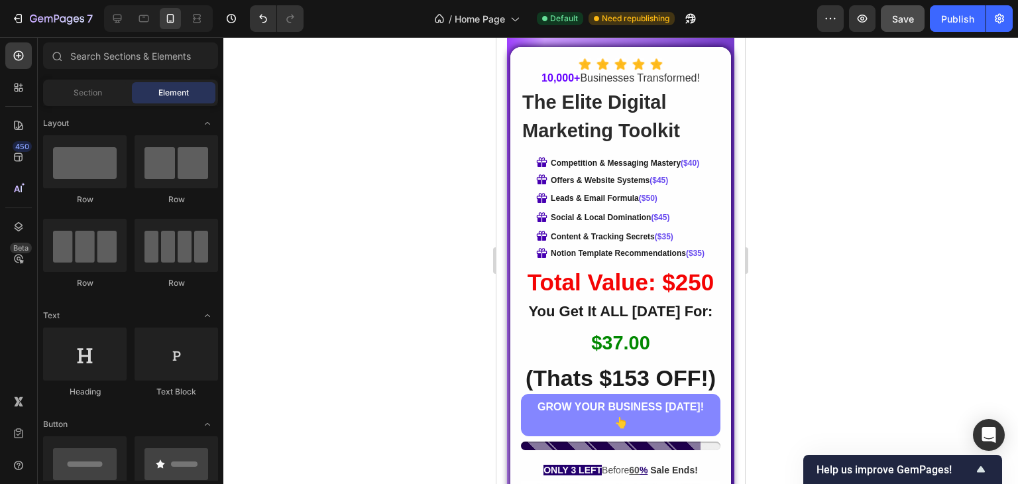
scroll to position [5415, 0]
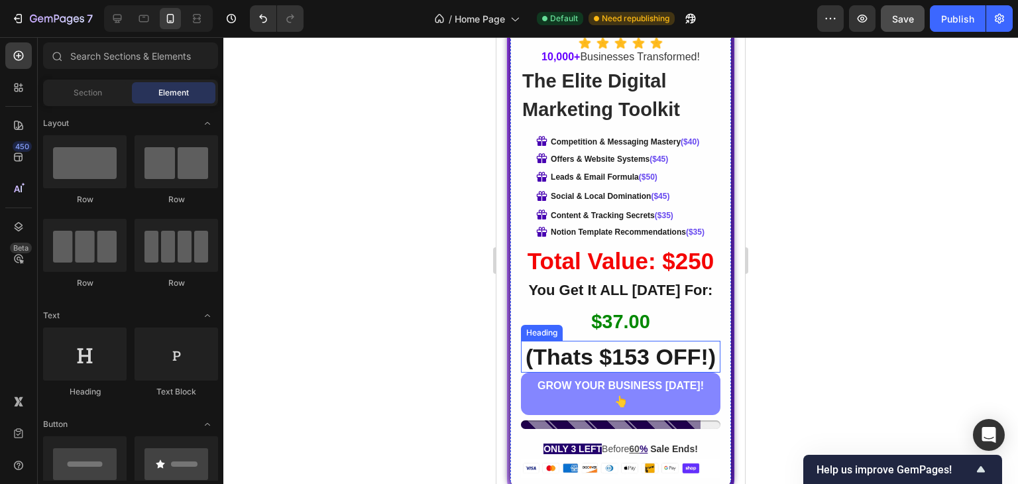
click at [647, 357] on strong "(Thats $153 OFF!)" at bounding box center [621, 356] width 190 height 25
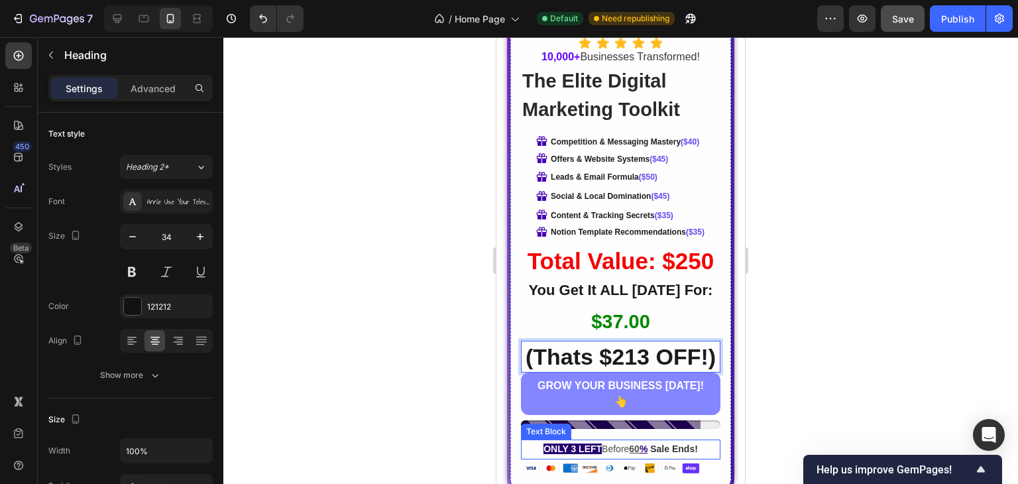
click at [629, 449] on u "60" at bounding box center [634, 448] width 11 height 11
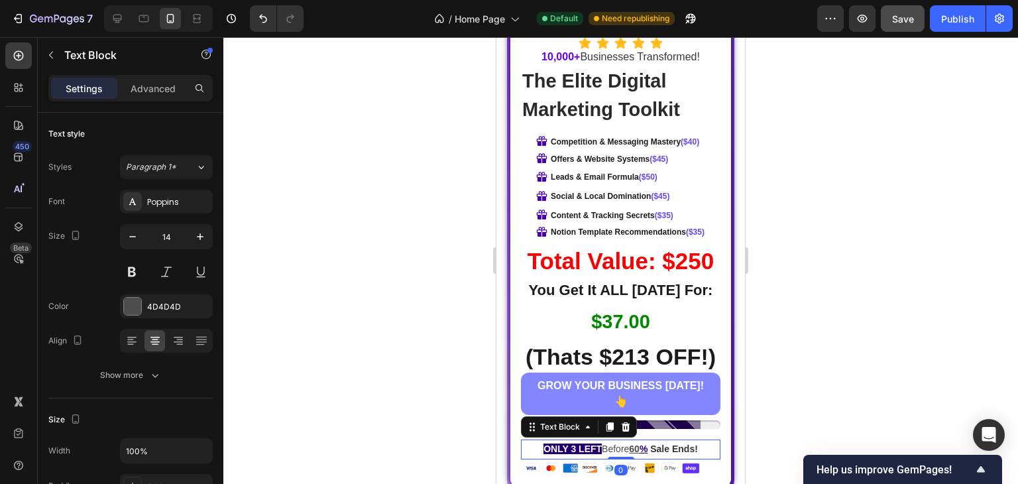
click at [629, 449] on u "60" at bounding box center [634, 448] width 11 height 11
click at [771, 409] on div at bounding box center [620, 260] width 795 height 447
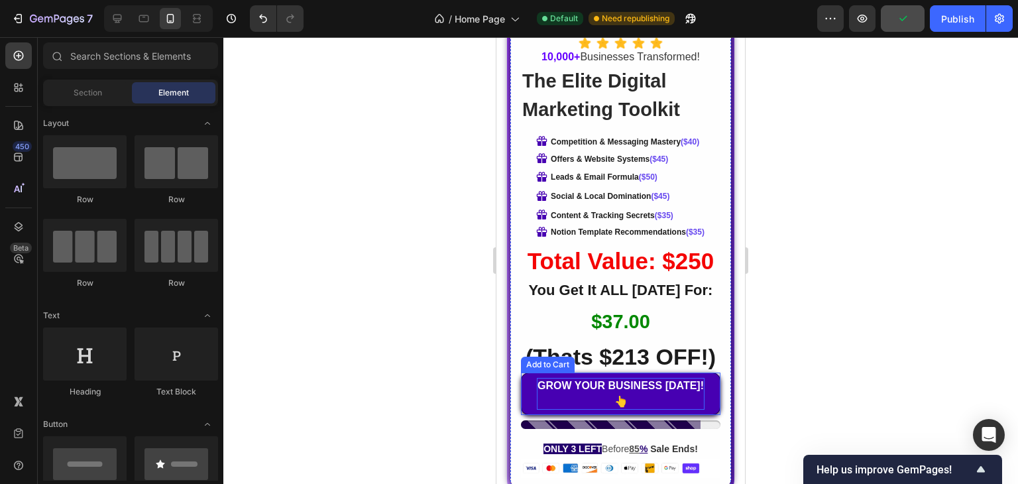
scroll to position [5447, 0]
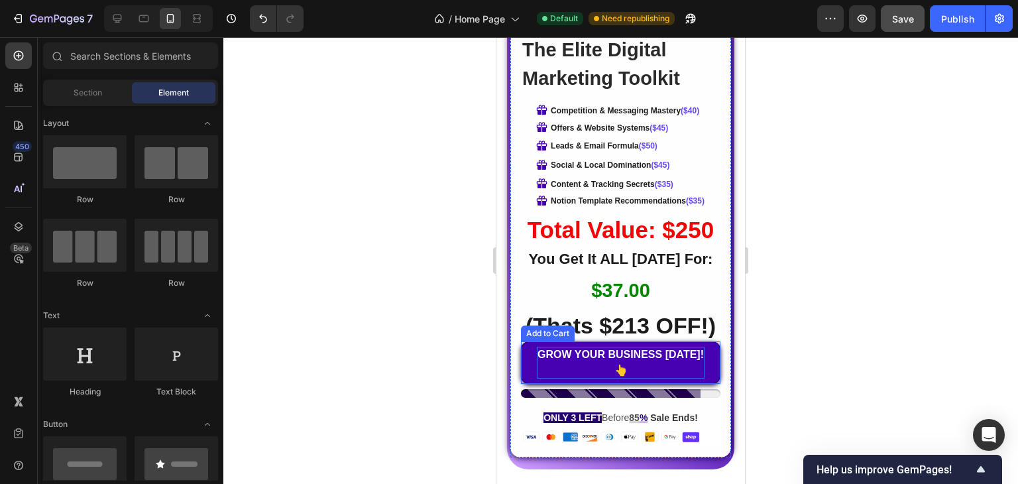
click at [630, 372] on div "GROW YOUR BUSINESS [DATE]!👆" at bounding box center [621, 363] width 168 height 32
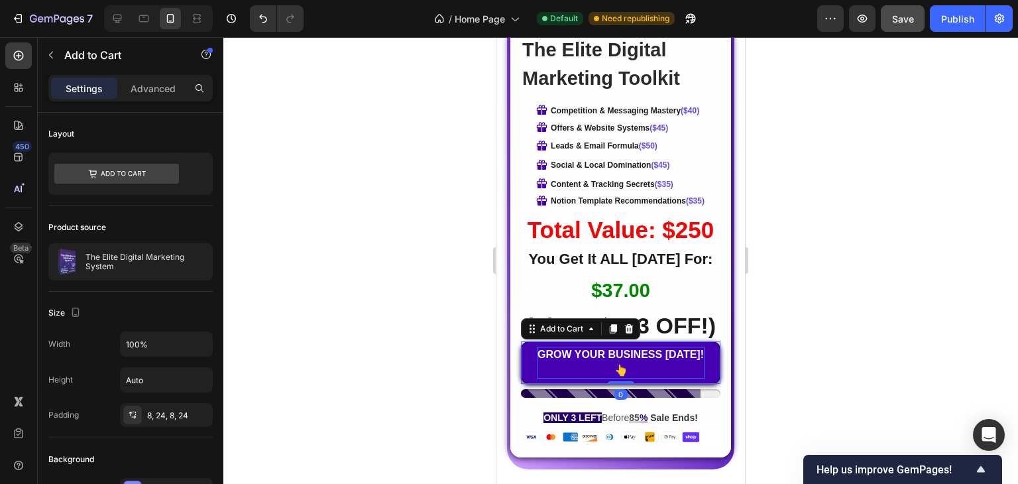
click at [620, 359] on div "GROW YOUR BUSINESS [DATE]!👆" at bounding box center [621, 363] width 168 height 32
click at [620, 359] on p "GROW YOUR BUSINESS [DATE]!👆" at bounding box center [621, 363] width 168 height 32
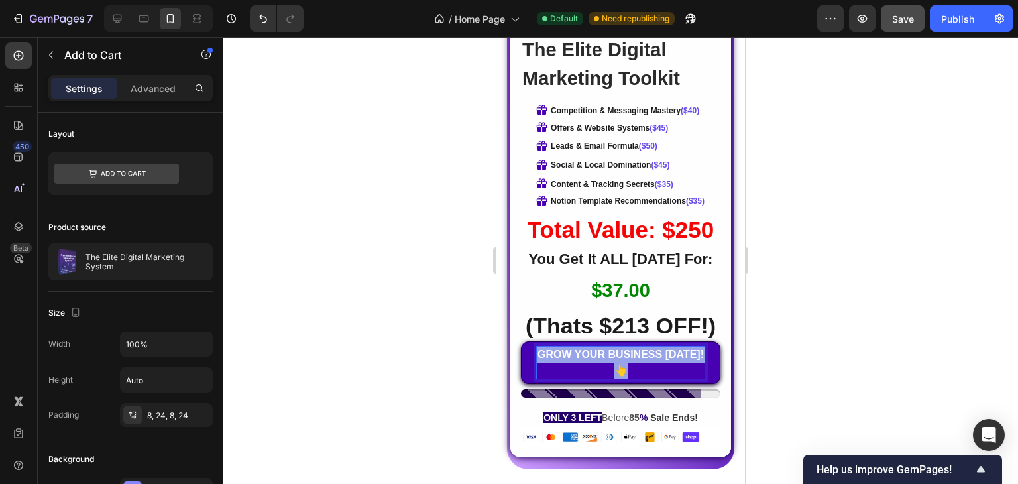
click at [620, 359] on p "GROW YOUR BUSINESS [DATE]!👆" at bounding box center [621, 363] width 168 height 32
click at [565, 353] on p "GROW YOUR BUSINESS [DATE]!👆" at bounding box center [621, 363] width 168 height 32
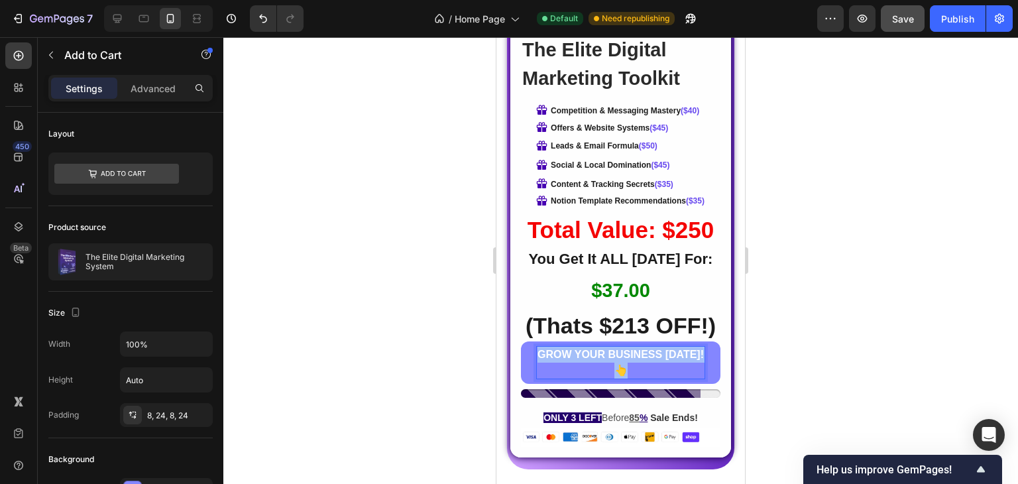
click at [671, 278] on div "$37.00 Product Price Product Price Row" at bounding box center [621, 292] width 200 height 35
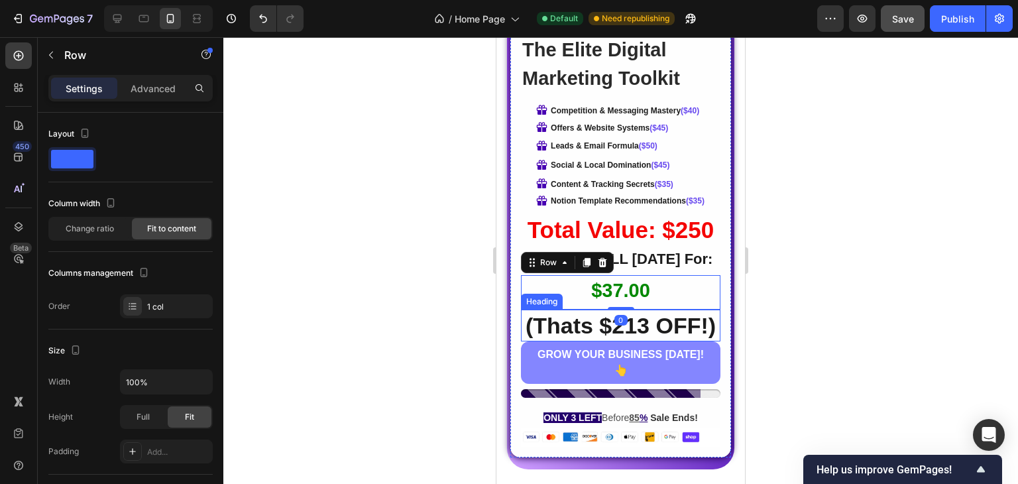
scroll to position [5443, 0]
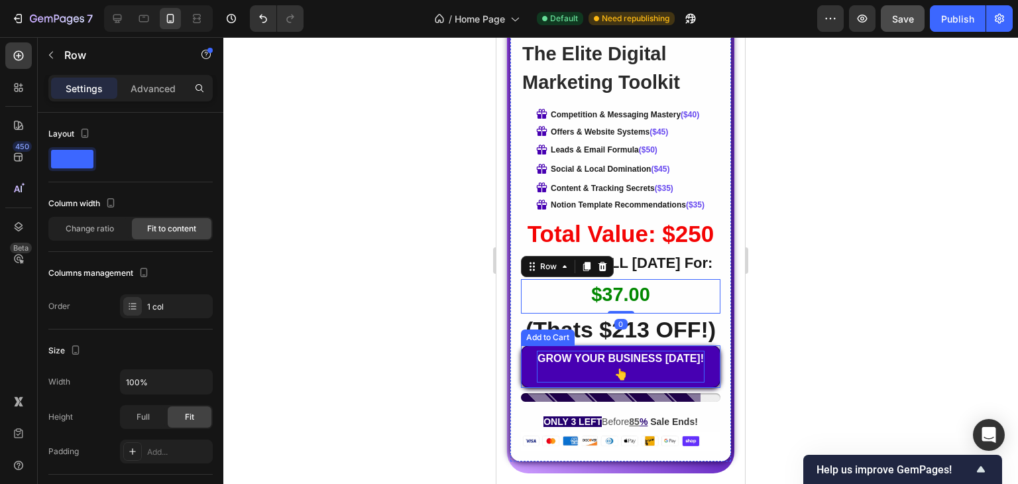
click at [648, 373] on p "GROW YOUR BUSINESS [DATE]!👆" at bounding box center [621, 367] width 168 height 32
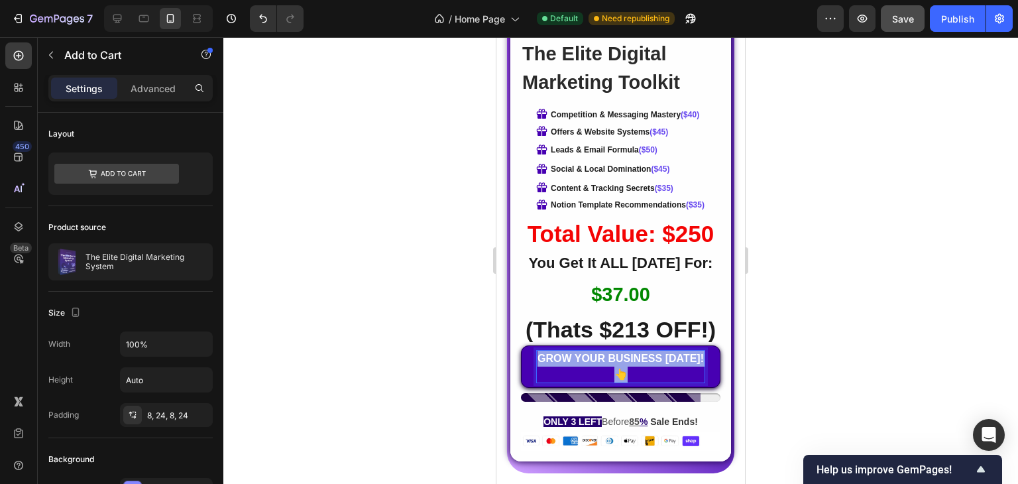
drag, startPoint x: 648, startPoint y: 373, endPoint x: 548, endPoint y: 351, distance: 102.0
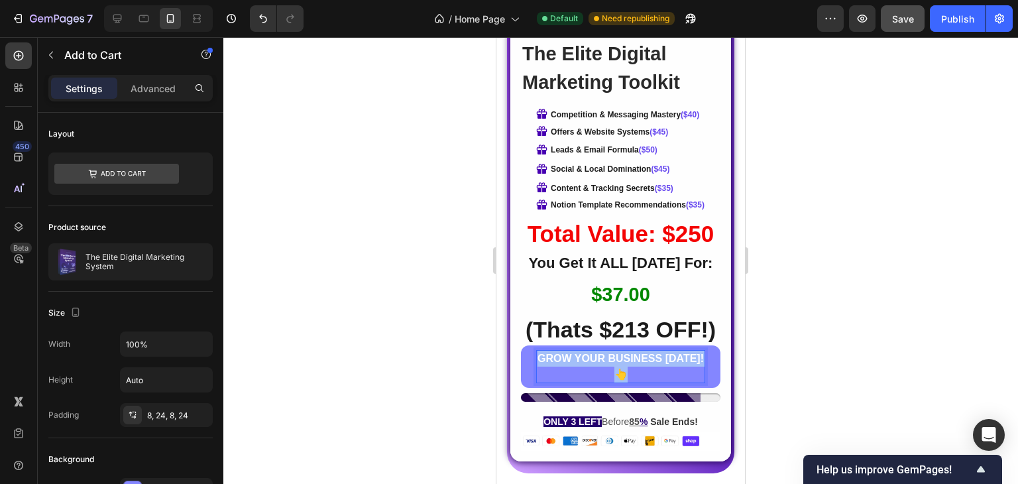
click at [581, 369] on p "GROW YOUR BUSINESS [DATE]!👆" at bounding box center [621, 367] width 168 height 32
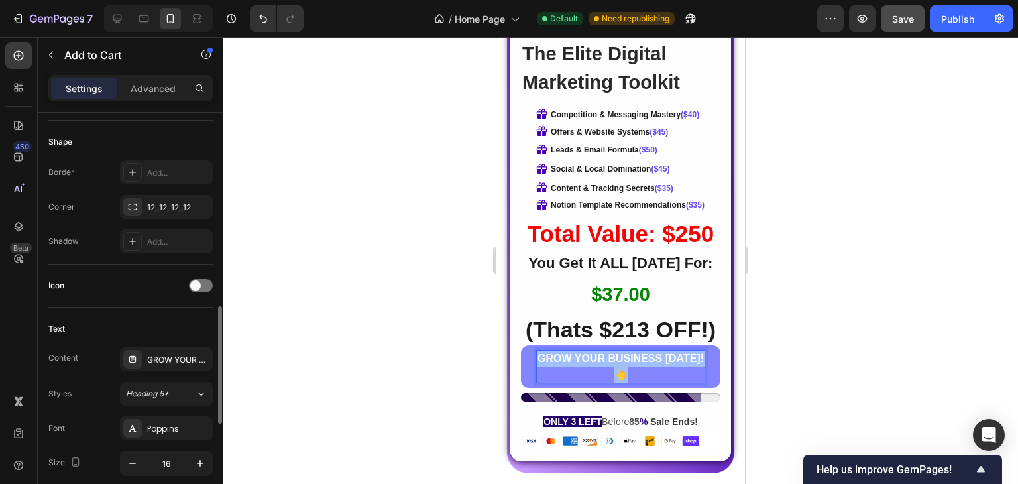
scroll to position [548, 0]
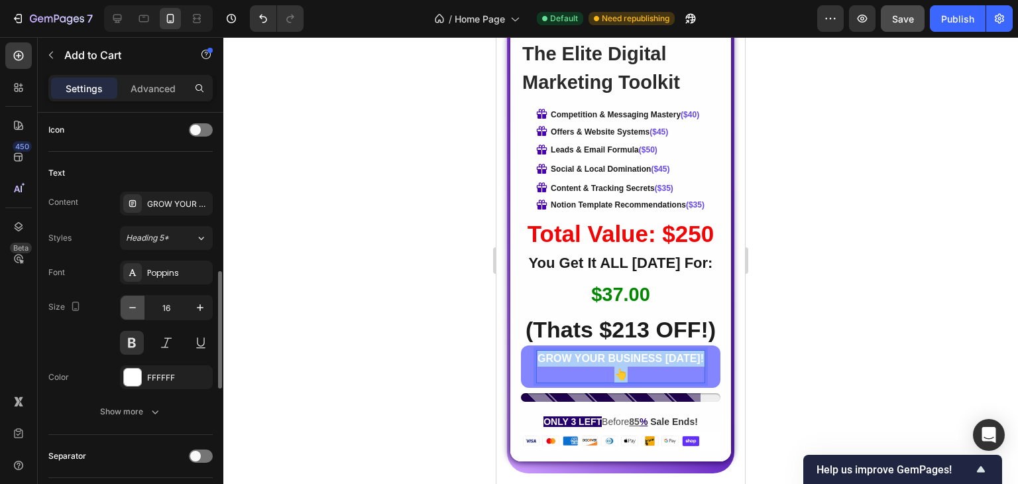
click at [131, 308] on icon "button" at bounding box center [132, 307] width 13 height 13
click at [133, 308] on icon "button" at bounding box center [132, 307] width 13 height 13
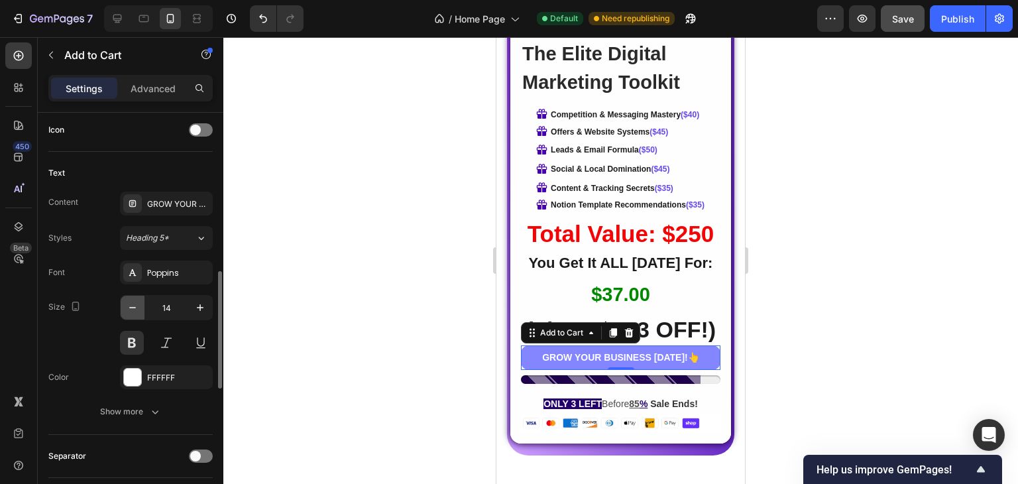
click at [129, 308] on icon "button" at bounding box center [132, 307] width 13 height 13
click at [196, 313] on button "button" at bounding box center [200, 308] width 24 height 24
type input "15"
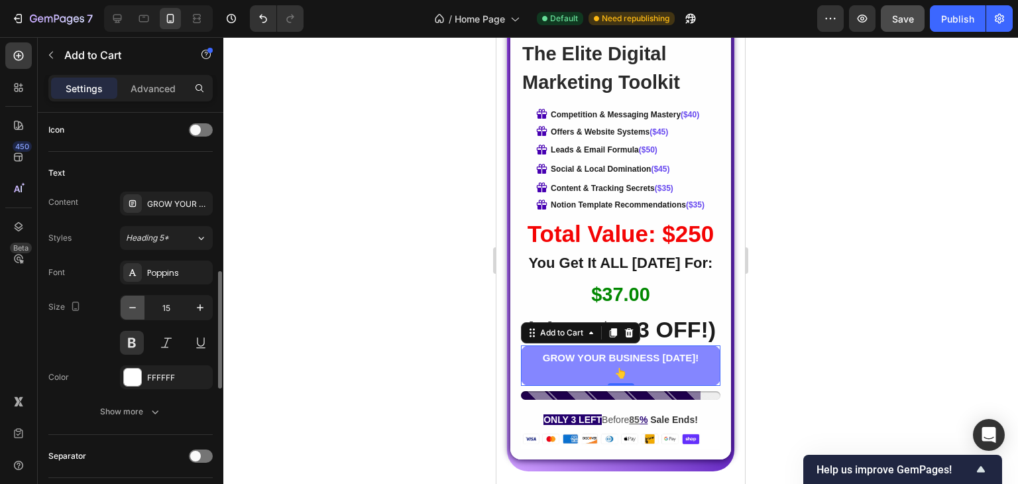
click at [139, 306] on button "button" at bounding box center [133, 308] width 24 height 24
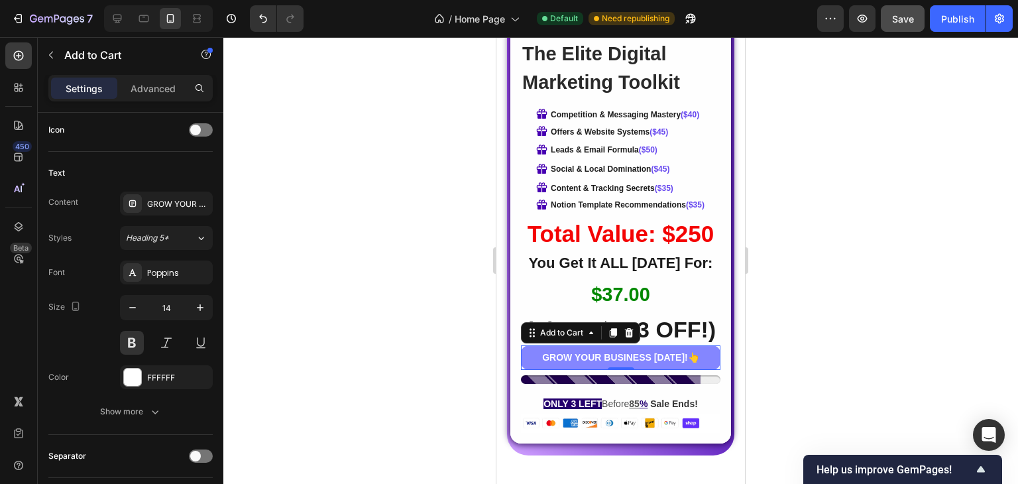
click at [268, 328] on div at bounding box center [620, 260] width 795 height 447
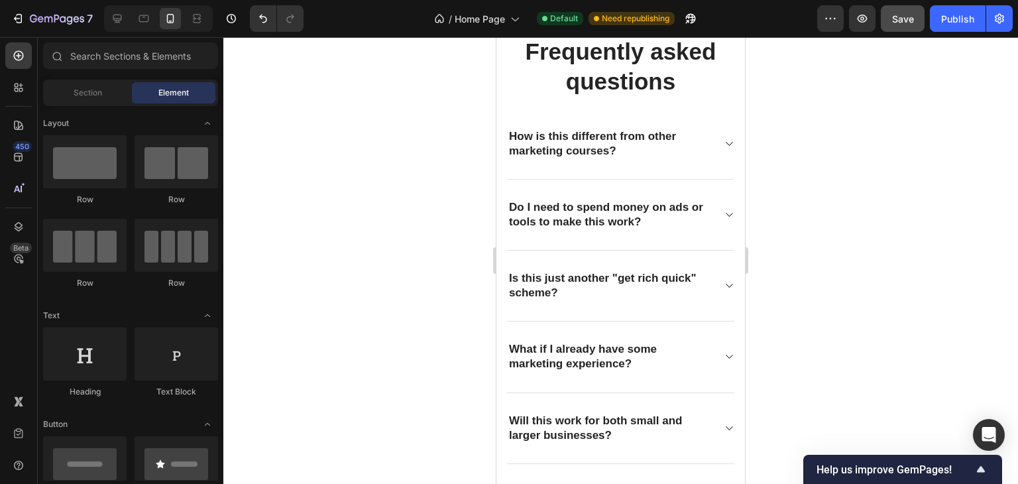
scroll to position [5889, 0]
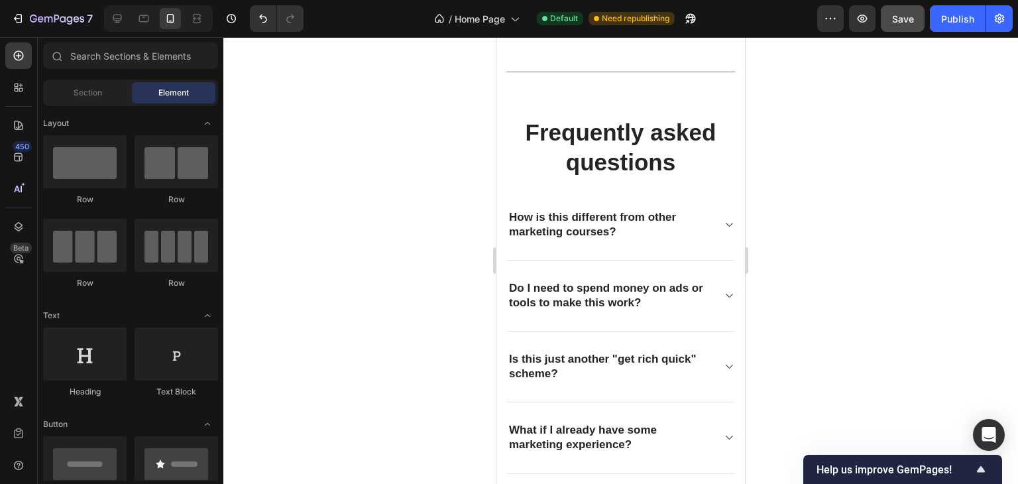
click at [778, 367] on div at bounding box center [620, 260] width 795 height 447
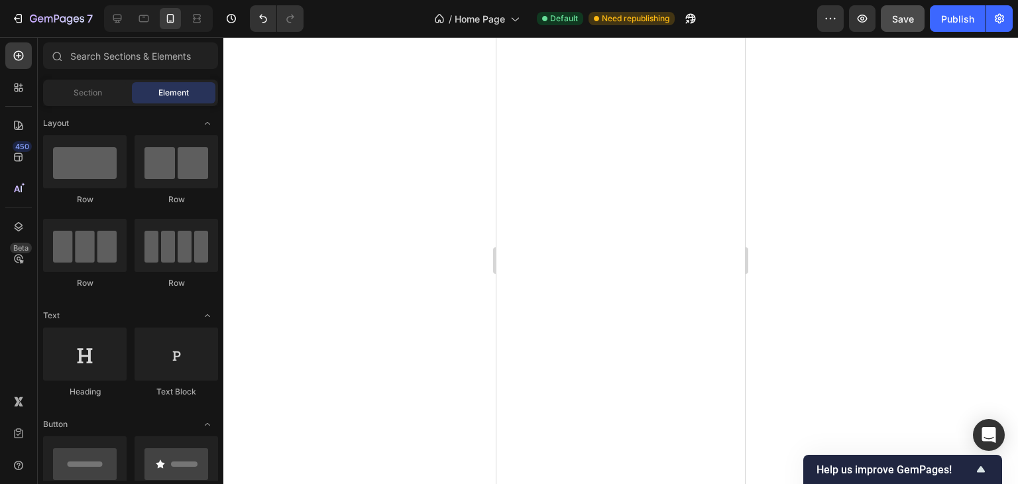
scroll to position [5277, 0]
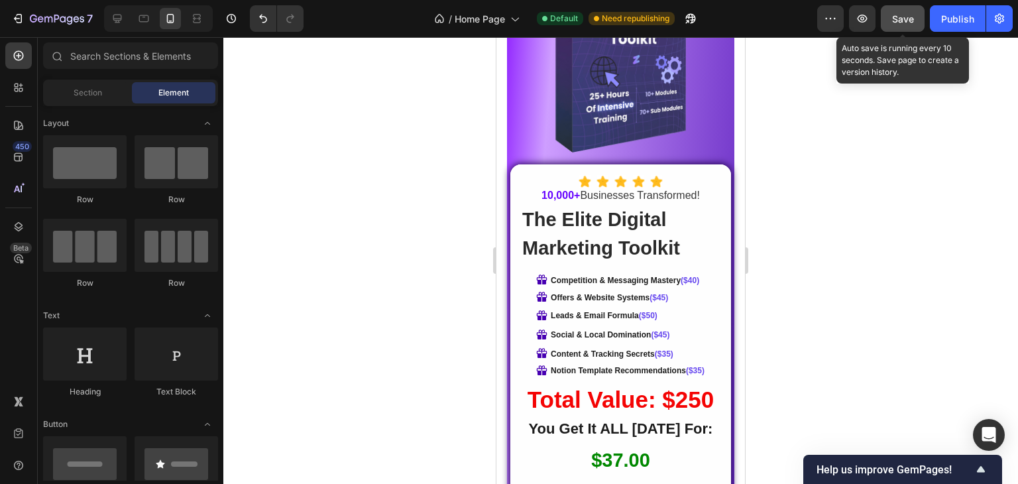
click at [902, 22] on span "Save" at bounding box center [903, 18] width 22 height 11
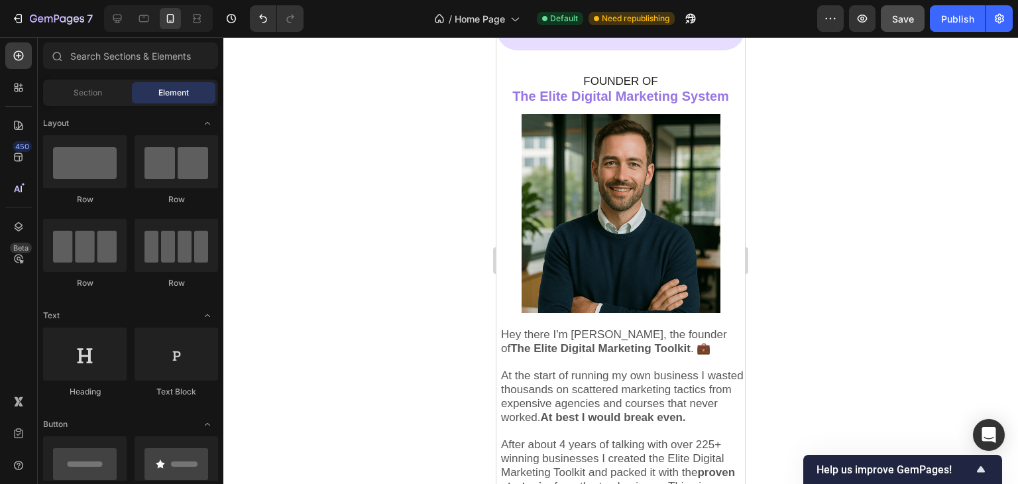
scroll to position [4295, 0]
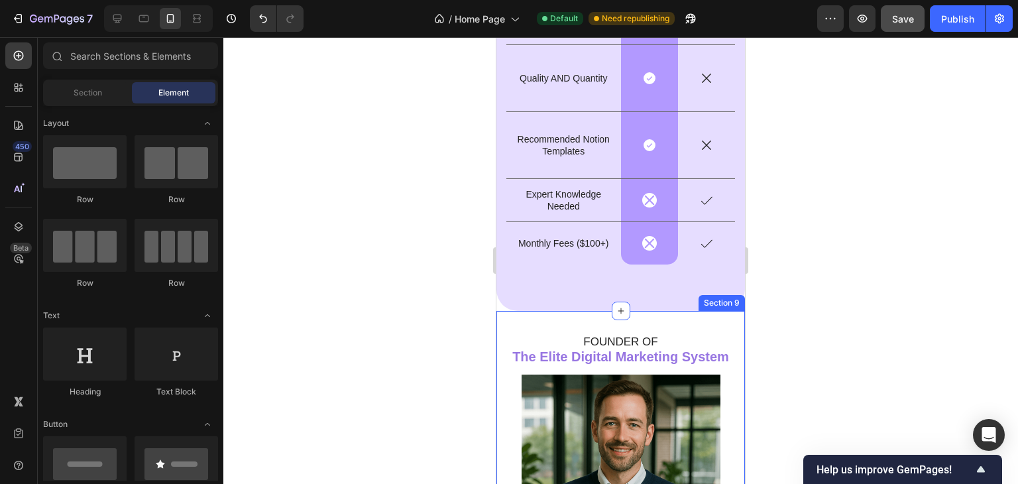
click at [713, 361] on strong "The Elite Digital Marketing System" at bounding box center [620, 356] width 217 height 15
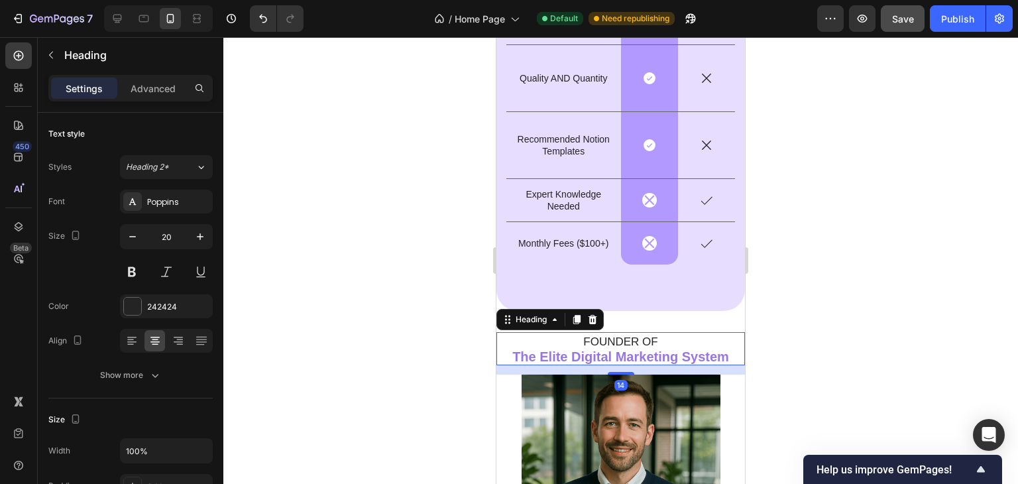
click at [713, 361] on strong "The Elite Digital Marketing System" at bounding box center [620, 356] width 217 height 15
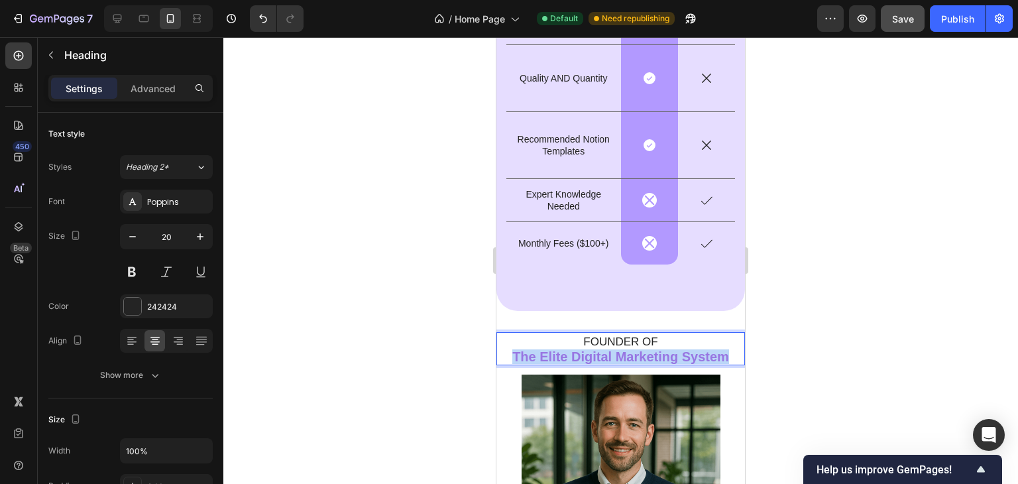
click at [713, 361] on strong "The Elite Digital Marketing System" at bounding box center [620, 356] width 217 height 15
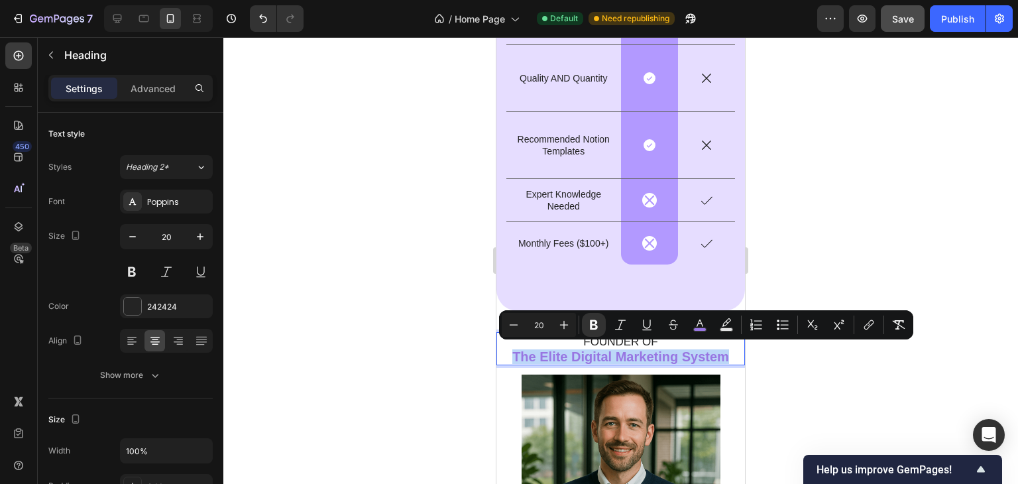
click at [713, 361] on strong "The Elite Digital Marketing System" at bounding box center [620, 356] width 217 height 15
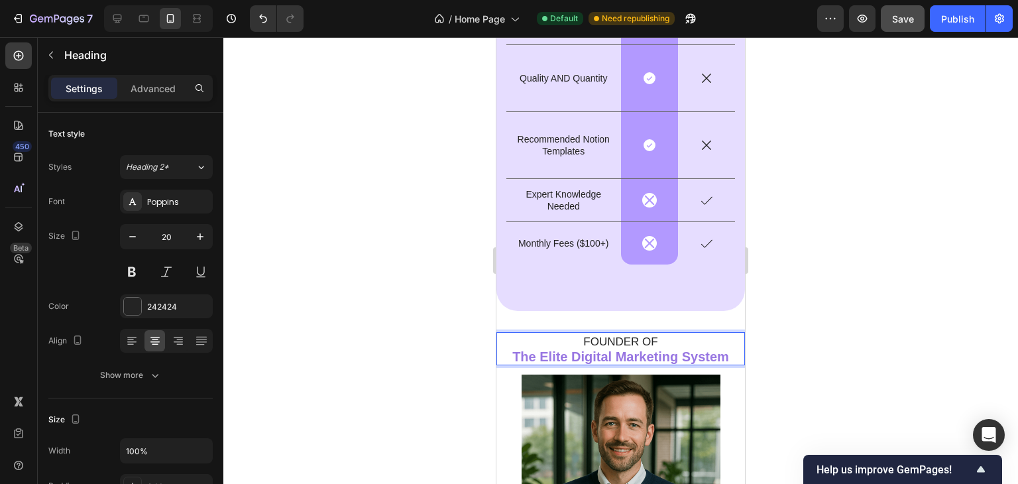
click at [725, 354] on strong "The Elite Digital Marketing System" at bounding box center [620, 356] width 217 height 15
drag, startPoint x: 725, startPoint y: 354, endPoint x: 713, endPoint y: 354, distance: 12.6
click at [713, 354] on strong "The Elite Digital Marketing System" at bounding box center [620, 356] width 217 height 15
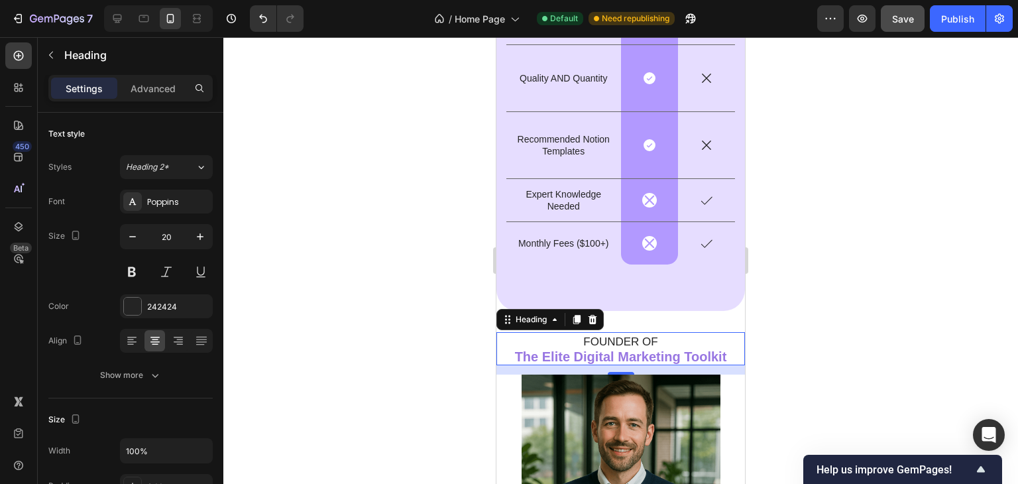
click at [376, 269] on div at bounding box center [620, 260] width 795 height 447
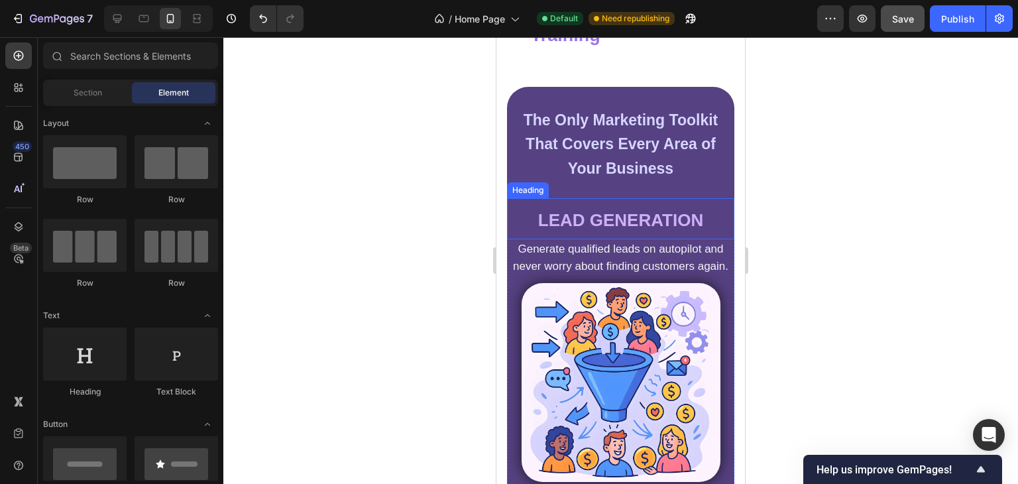
scroll to position [2162, 0]
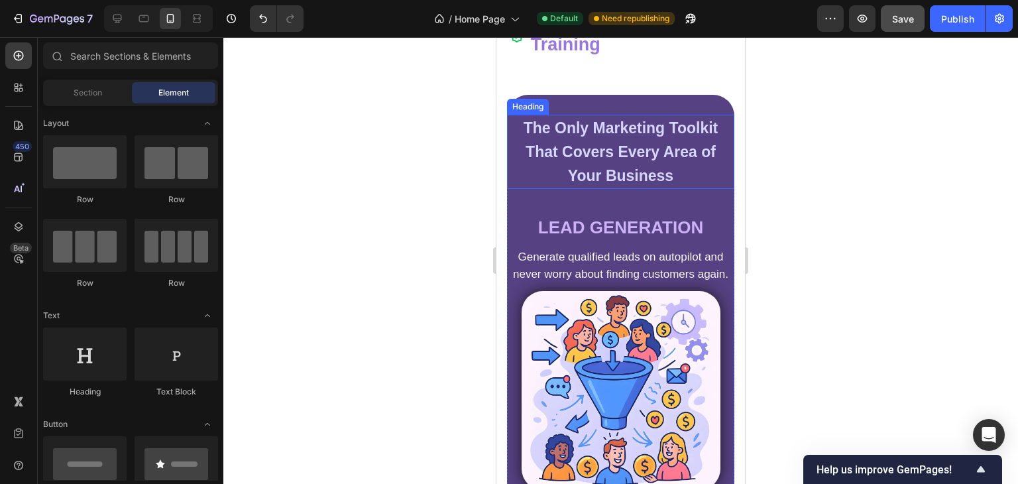
click at [664, 156] on strong "The Only Marketing Toolkit That Covers Every Area of Your Business" at bounding box center [621, 151] width 195 height 65
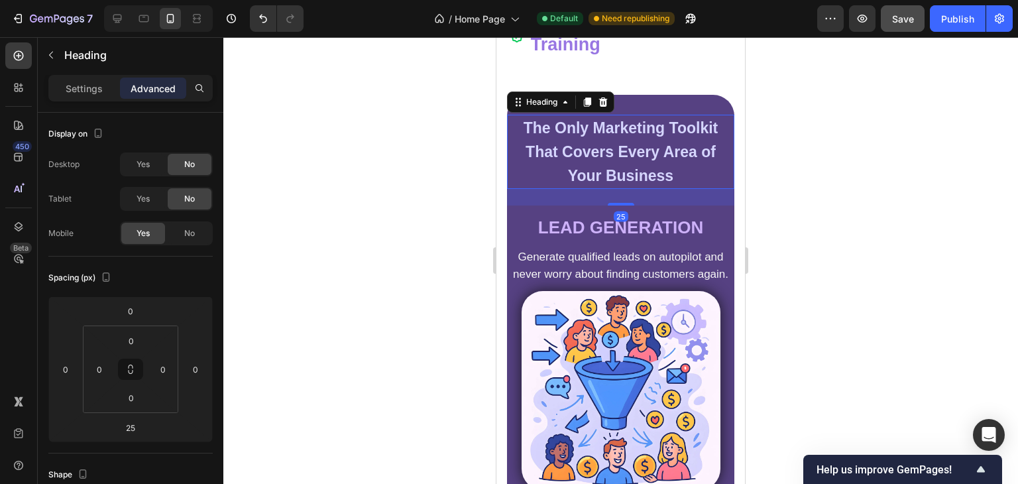
click at [664, 156] on strong "The Only Marketing Toolkit That Covers Every Area of Your Business" at bounding box center [621, 151] width 195 height 65
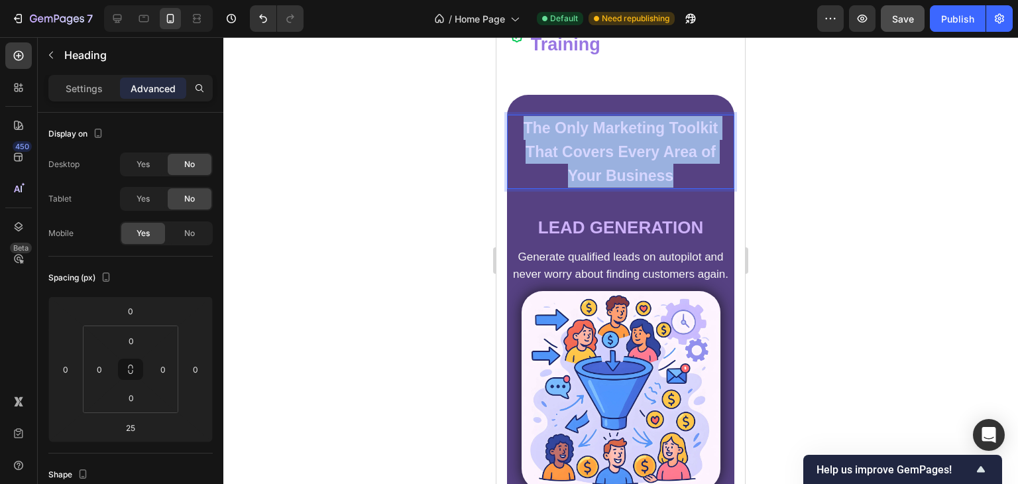
click at [664, 156] on strong "The Only Marketing Toolkit That Covers Every Area of Your Business" at bounding box center [621, 151] width 195 height 65
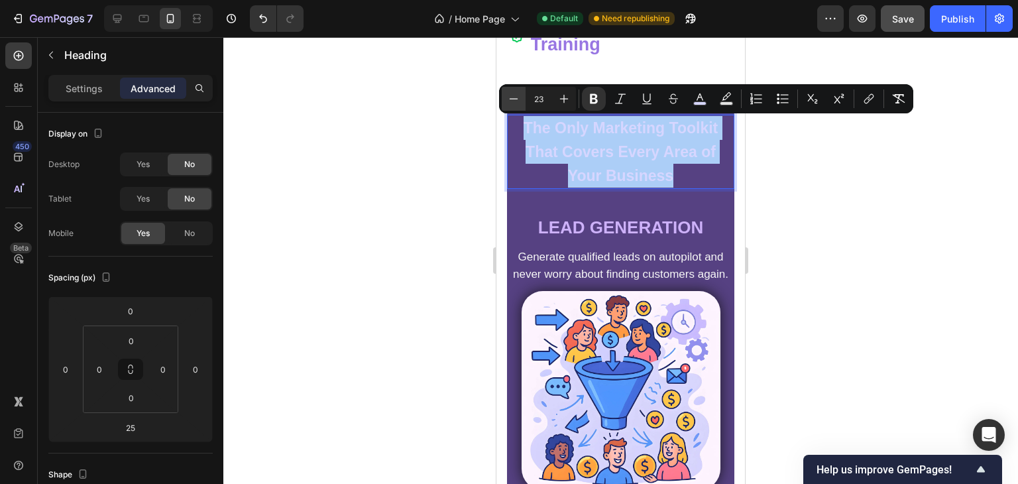
click at [520, 101] on button "Minus" at bounding box center [514, 99] width 24 height 24
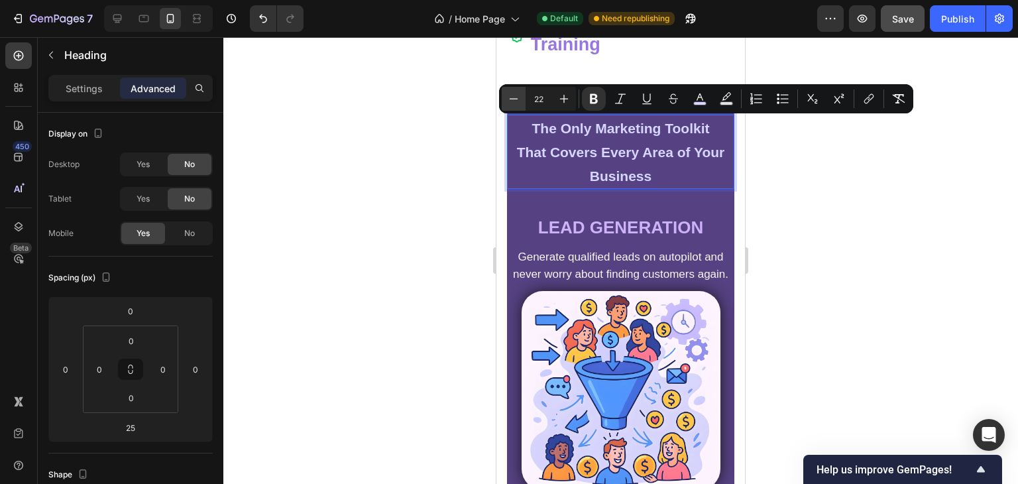
type input "21"
click at [416, 140] on div at bounding box center [620, 260] width 795 height 447
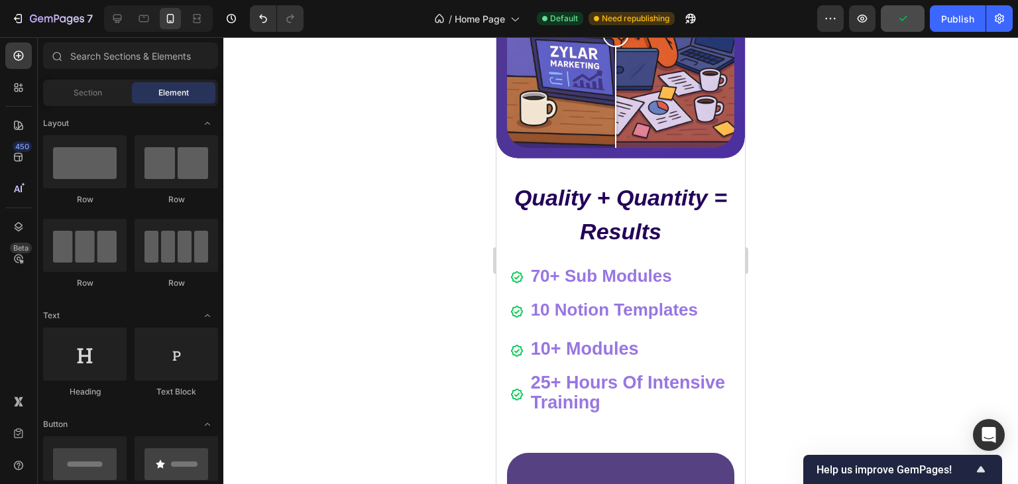
scroll to position [1753, 0]
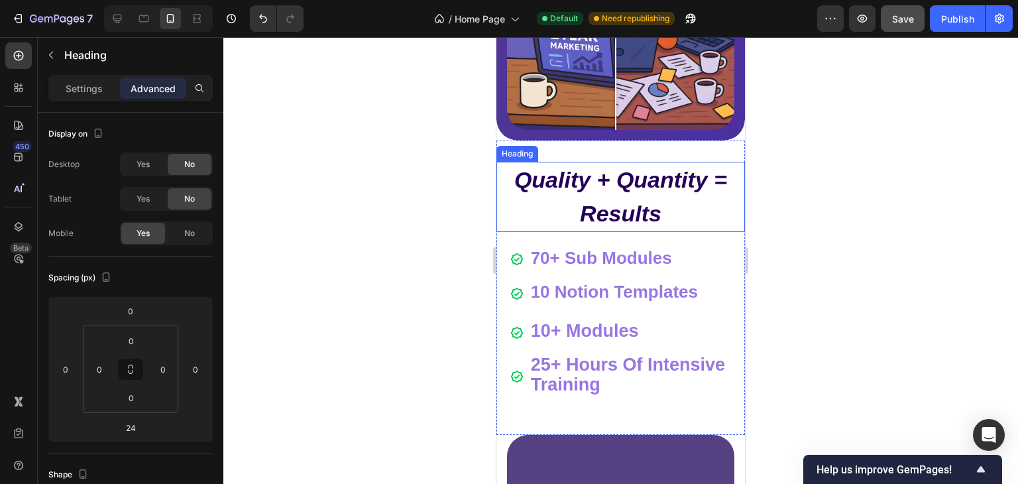
click at [554, 226] on strong "Quality + Quantity = Results" at bounding box center [620, 196] width 213 height 59
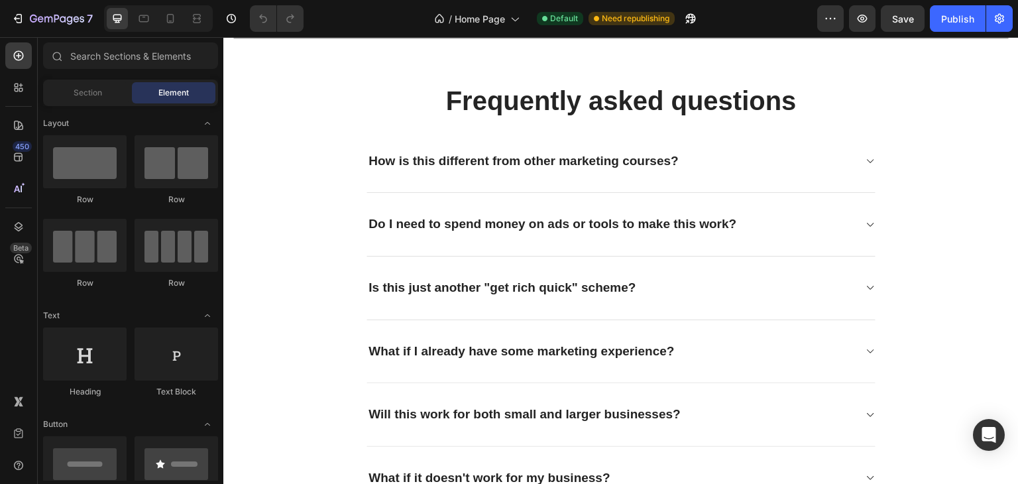
scroll to position [4823, 0]
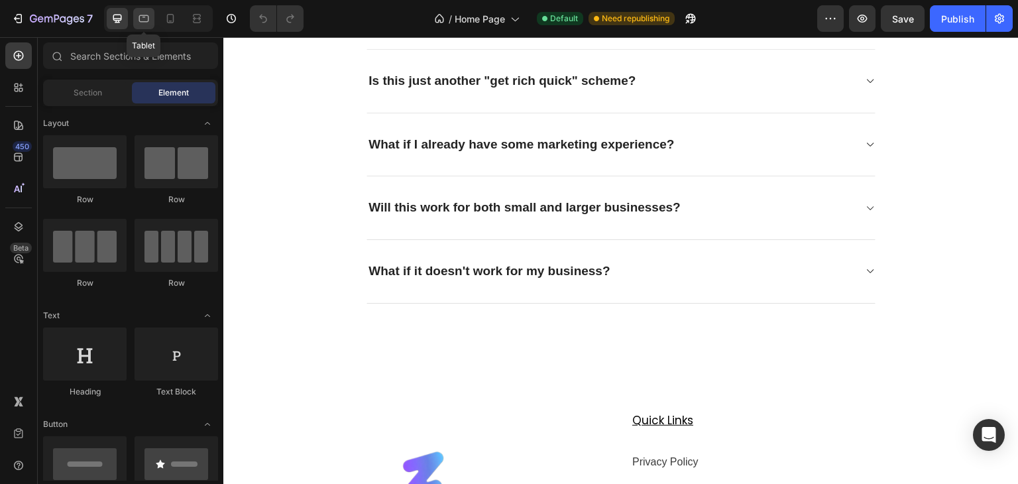
click at [148, 19] on icon at bounding box center [144, 18] width 10 height 7
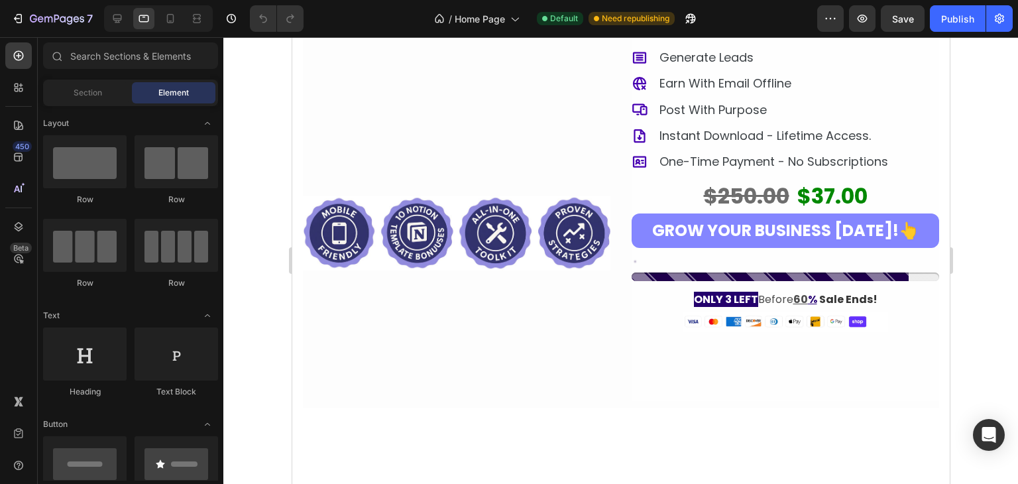
scroll to position [46, 0]
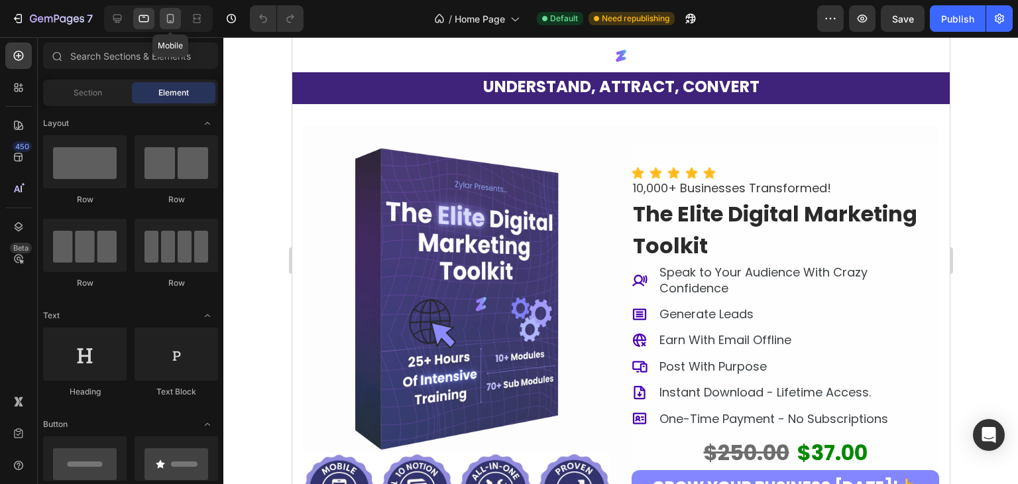
click at [172, 24] on icon at bounding box center [170, 18] width 13 height 13
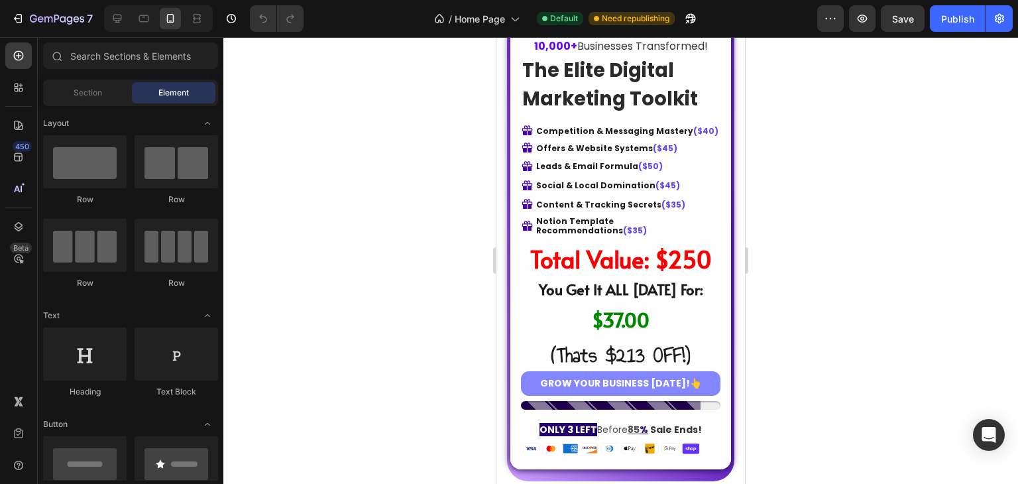
scroll to position [5106, 0]
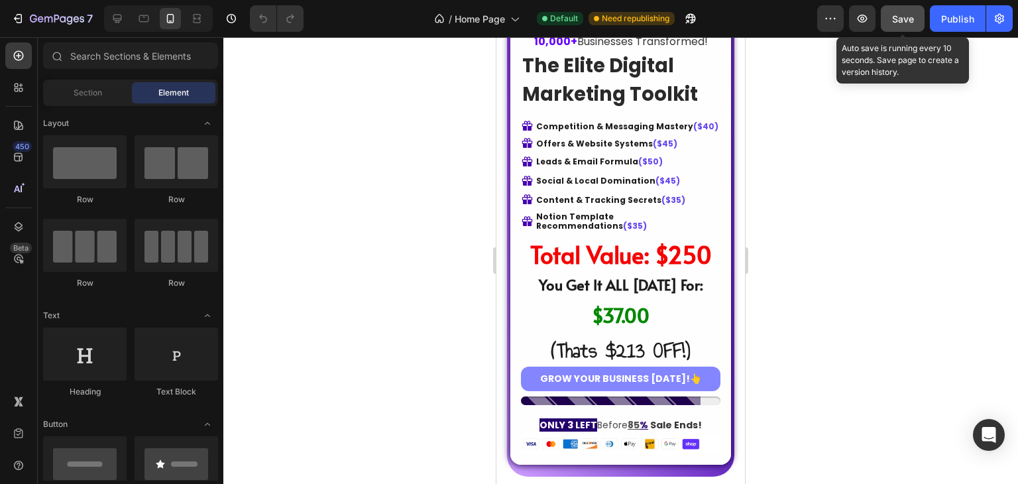
click at [896, 17] on span "Save" at bounding box center [903, 18] width 22 height 11
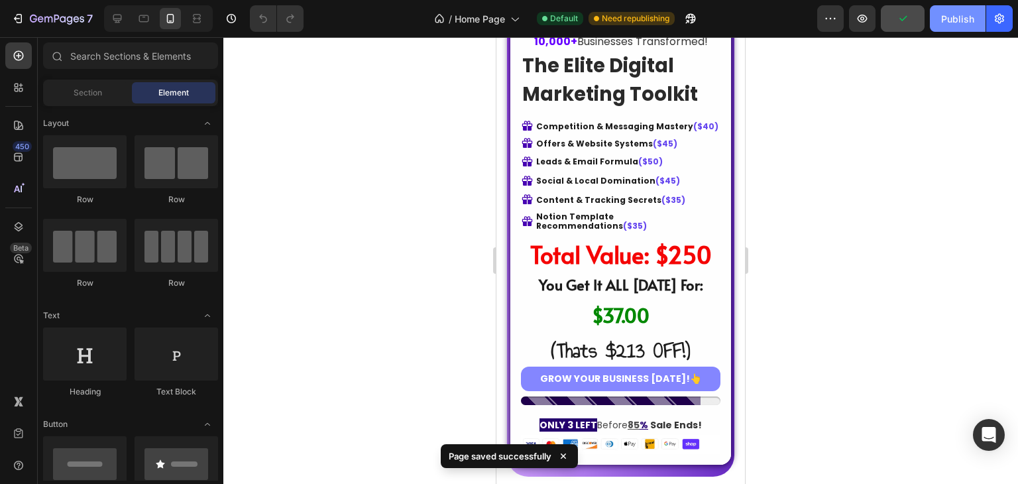
click at [940, 17] on button "Publish" at bounding box center [958, 18] width 56 height 27
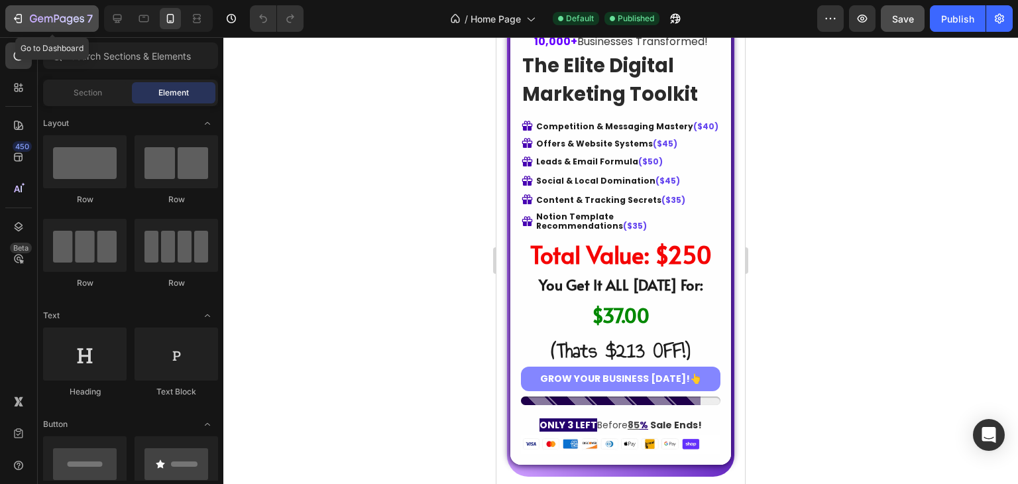
click at [68, 14] on icon "button" at bounding box center [57, 19] width 54 height 11
